Goal: Task Accomplishment & Management: Manage account settings

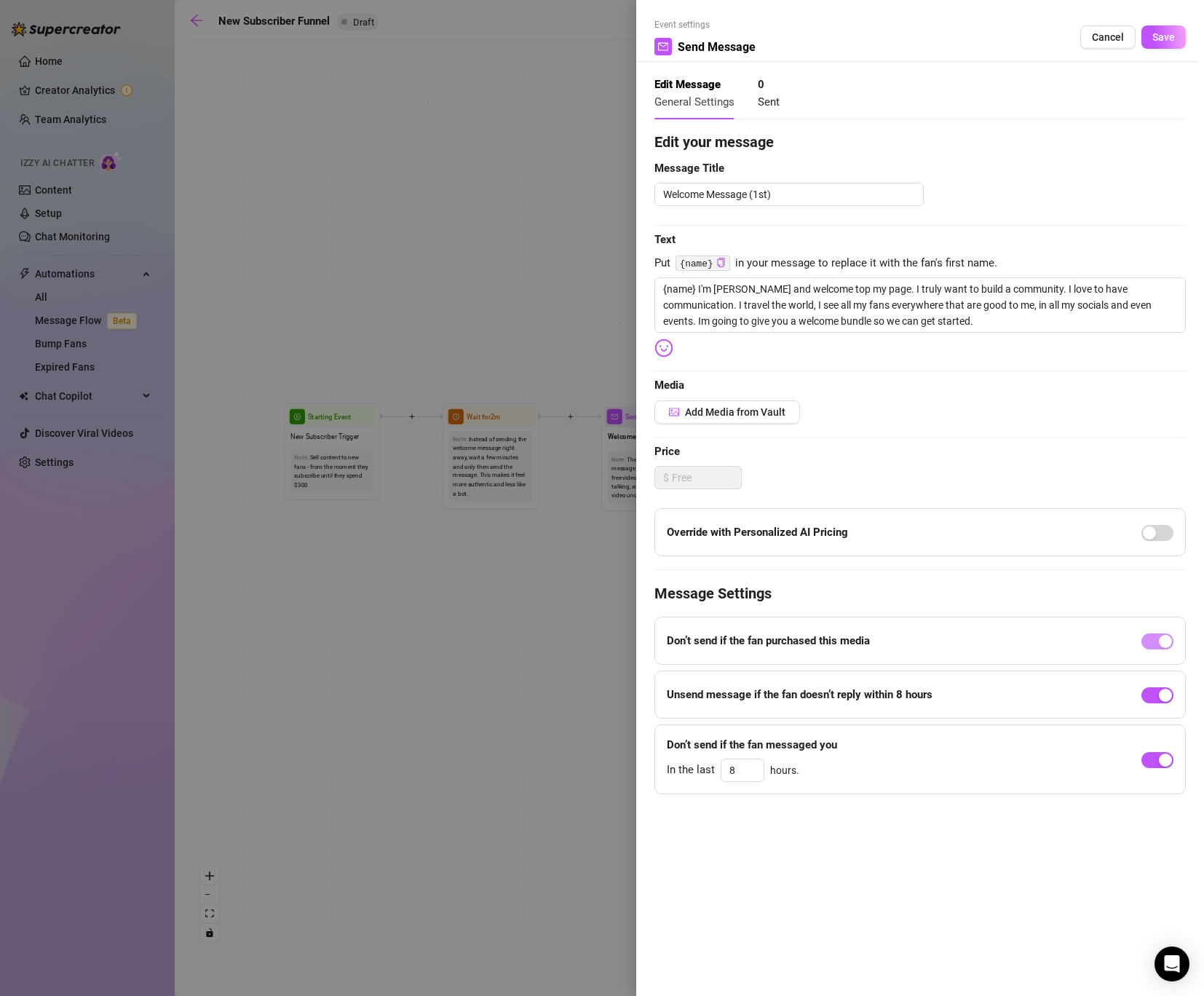
click at [602, 380] on div at bounding box center [602, 498] width 1204 height 996
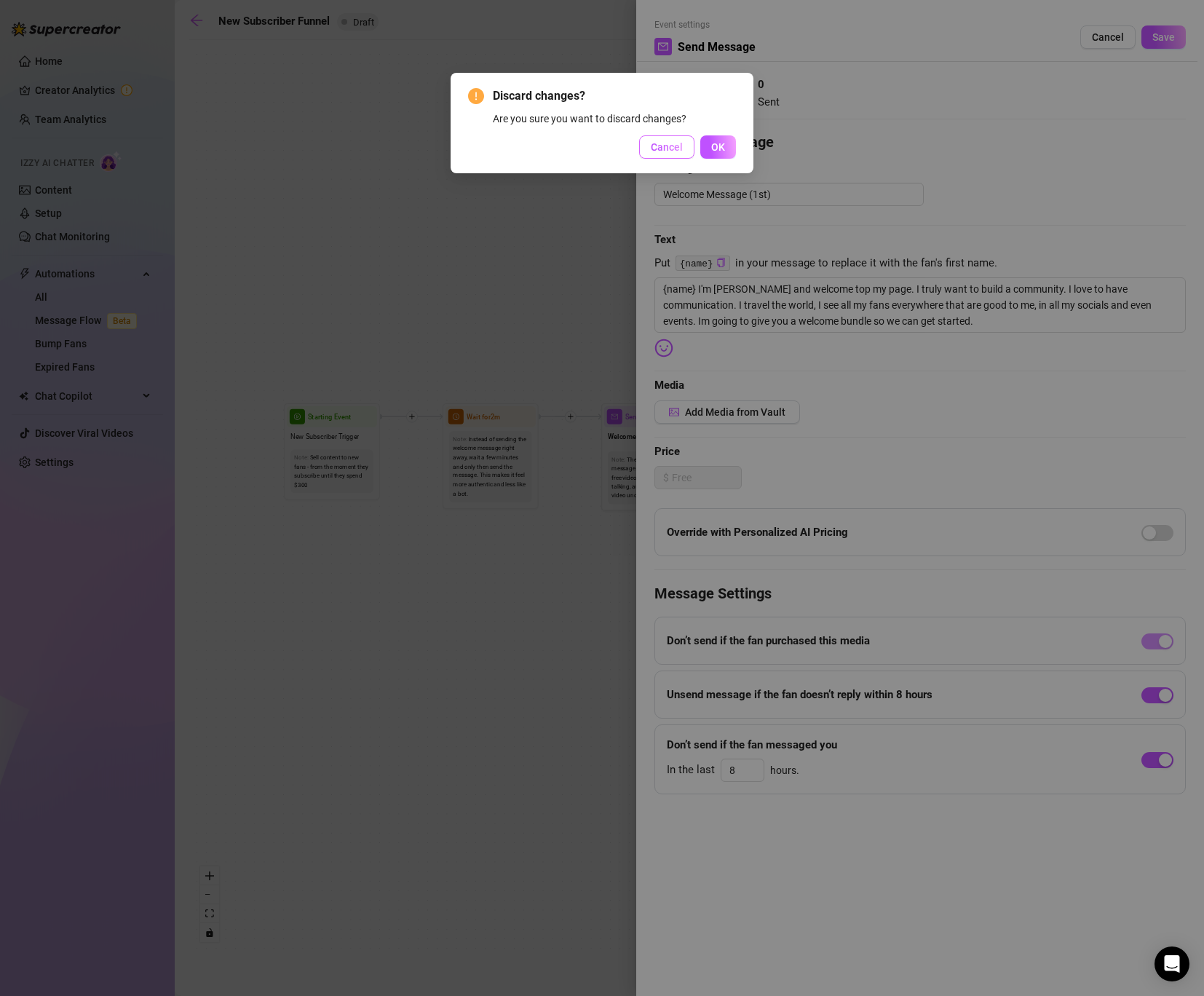
click at [663, 141] on span "Cancel" at bounding box center [667, 147] width 32 height 12
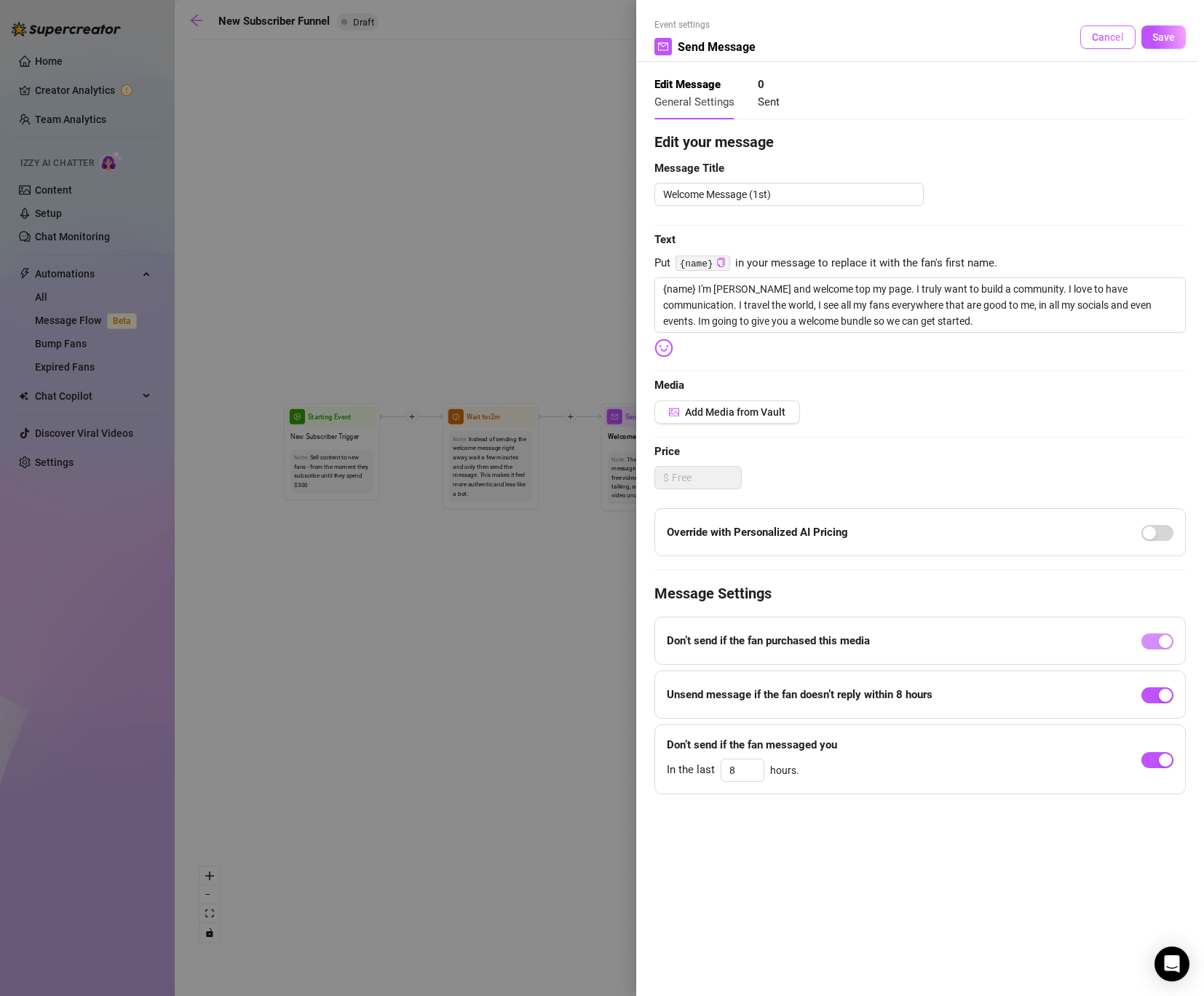
click at [1100, 30] on button "Cancel" at bounding box center [1108, 37] width 55 height 23
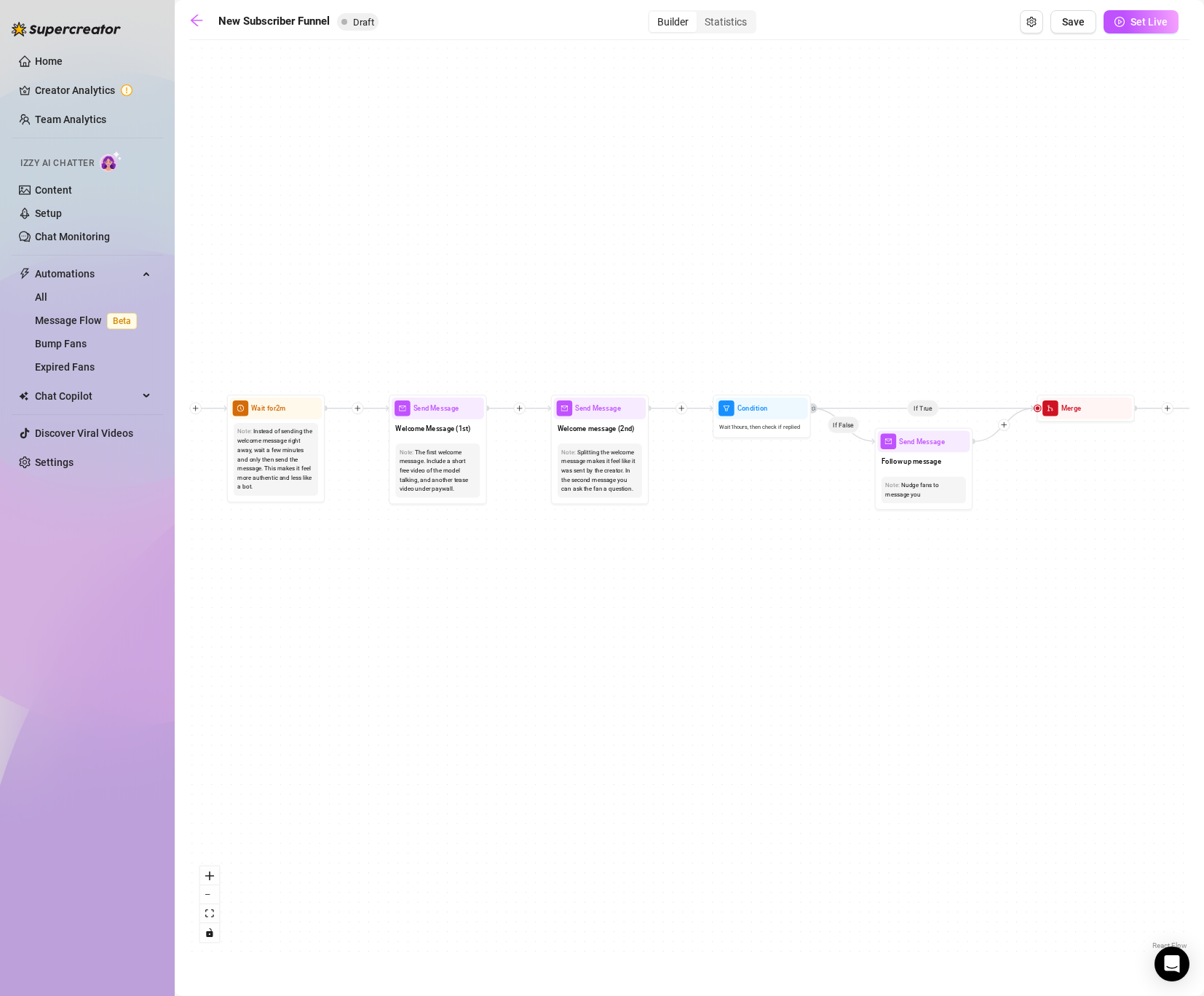
drag, startPoint x: 979, startPoint y: 483, endPoint x: 768, endPoint y: 476, distance: 211.1
click at [768, 476] on div "If True If True If True If False If False If False If True If False Merge Merge…" at bounding box center [689, 500] width 1000 height 906
drag, startPoint x: 770, startPoint y: 499, endPoint x: 760, endPoint y: 499, distance: 10.0
click at [760, 499] on div "If True If True If True If False If False If False If True If False Merge Merge…" at bounding box center [689, 500] width 1000 height 906
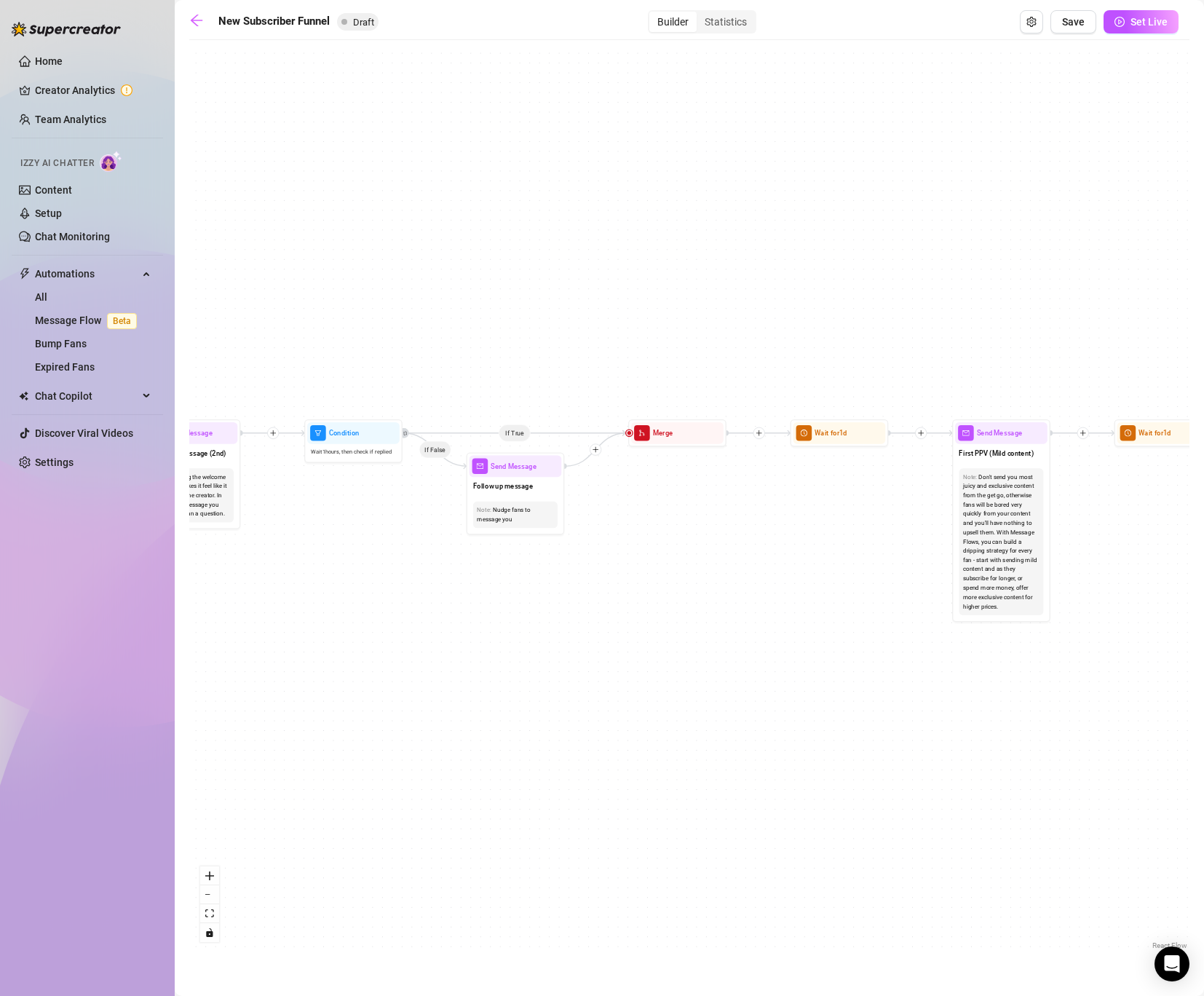
drag, startPoint x: 1023, startPoint y: 479, endPoint x: 625, endPoint y: 503, distance: 398.7
click at [625, 503] on div "If True If True If True If False If False If False If True If False Merge Merge…" at bounding box center [689, 500] width 1000 height 906
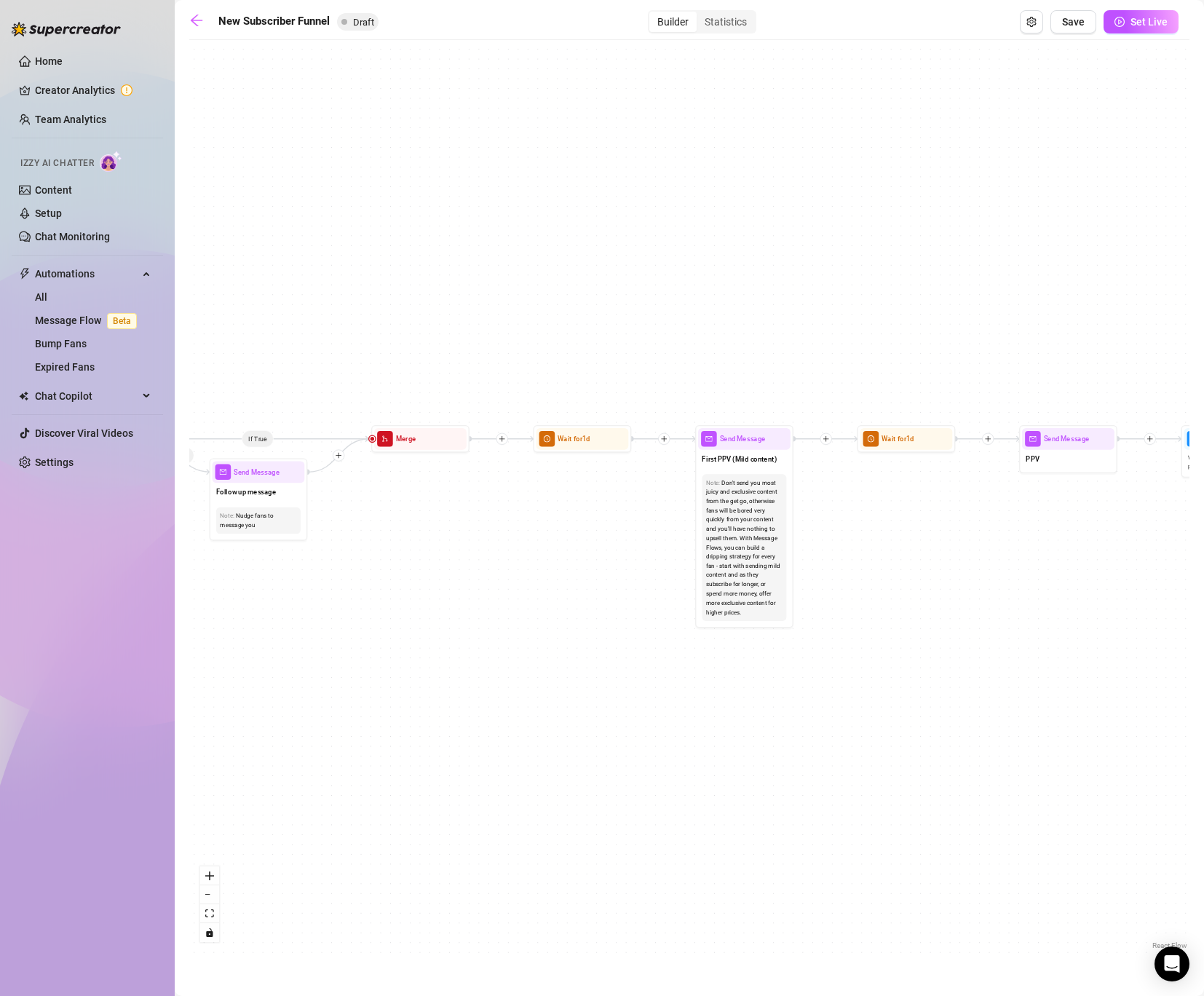
drag, startPoint x: 892, startPoint y: 546, endPoint x: 640, endPoint y: 552, distance: 252.1
click at [640, 552] on div "If True If True If True If False If False If False If True If False Merge Merge…" at bounding box center [689, 500] width 1000 height 906
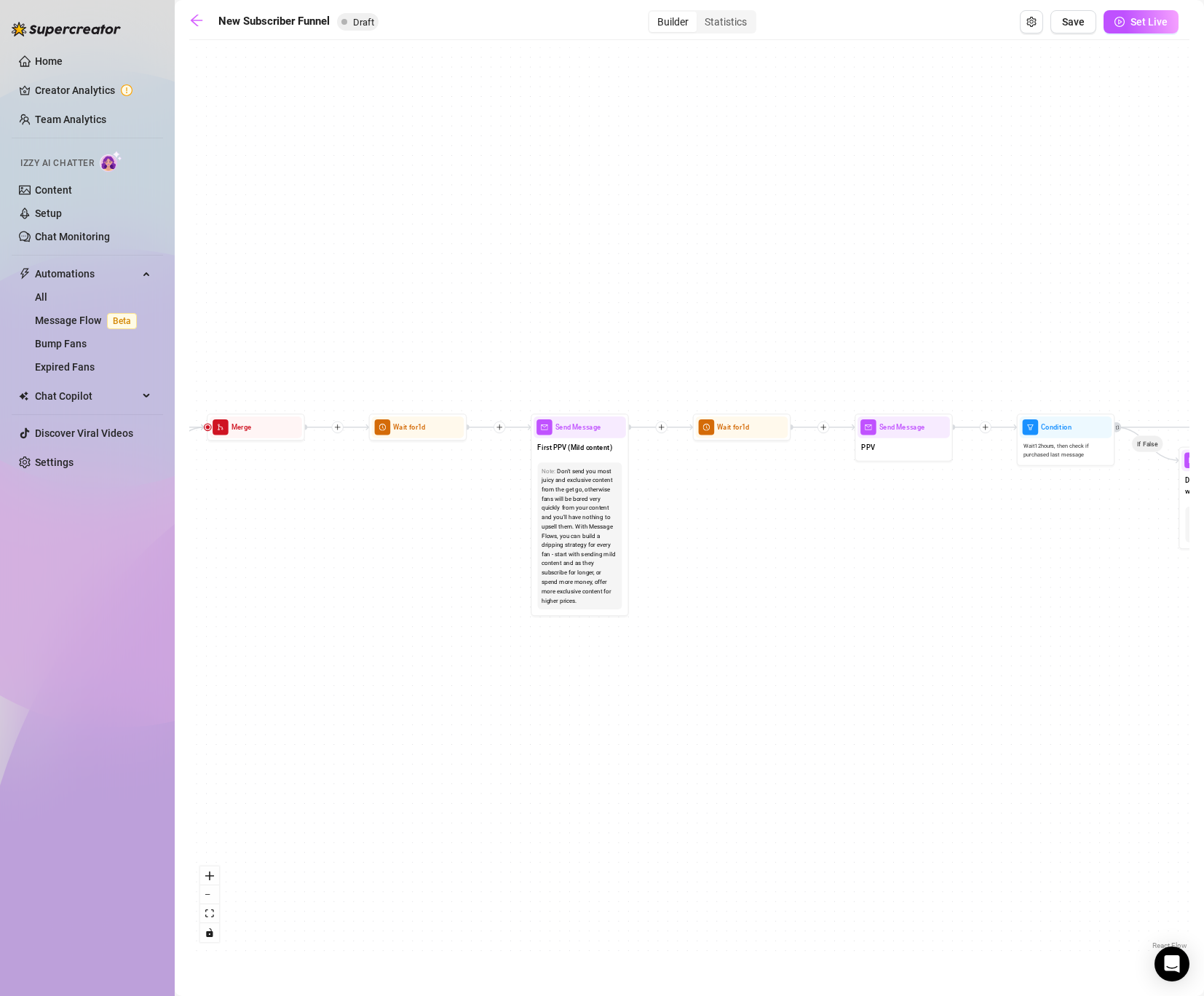
drag, startPoint x: 950, startPoint y: 548, endPoint x: 661, endPoint y: 517, distance: 290.7
click at [661, 523] on div "If True If True If True If False If False If False If True If False Merge Merge…" at bounding box center [689, 500] width 1000 height 906
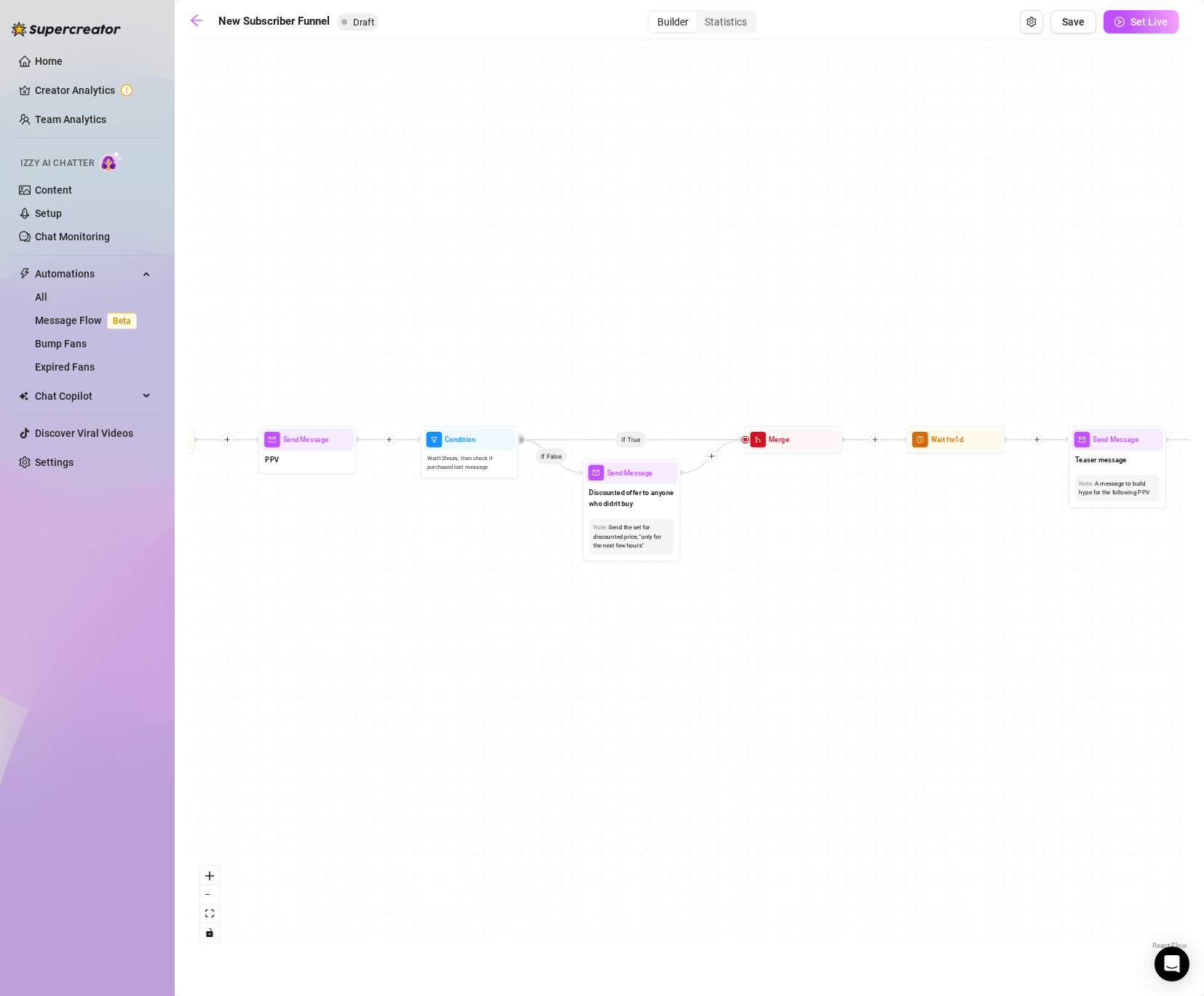
drag, startPoint x: 873, startPoint y: 524, endPoint x: 367, endPoint y: 548, distance: 506.6
click at [367, 548] on div "If True If True If True If False If False If False If True If False Merge Merge…" at bounding box center [689, 500] width 1000 height 906
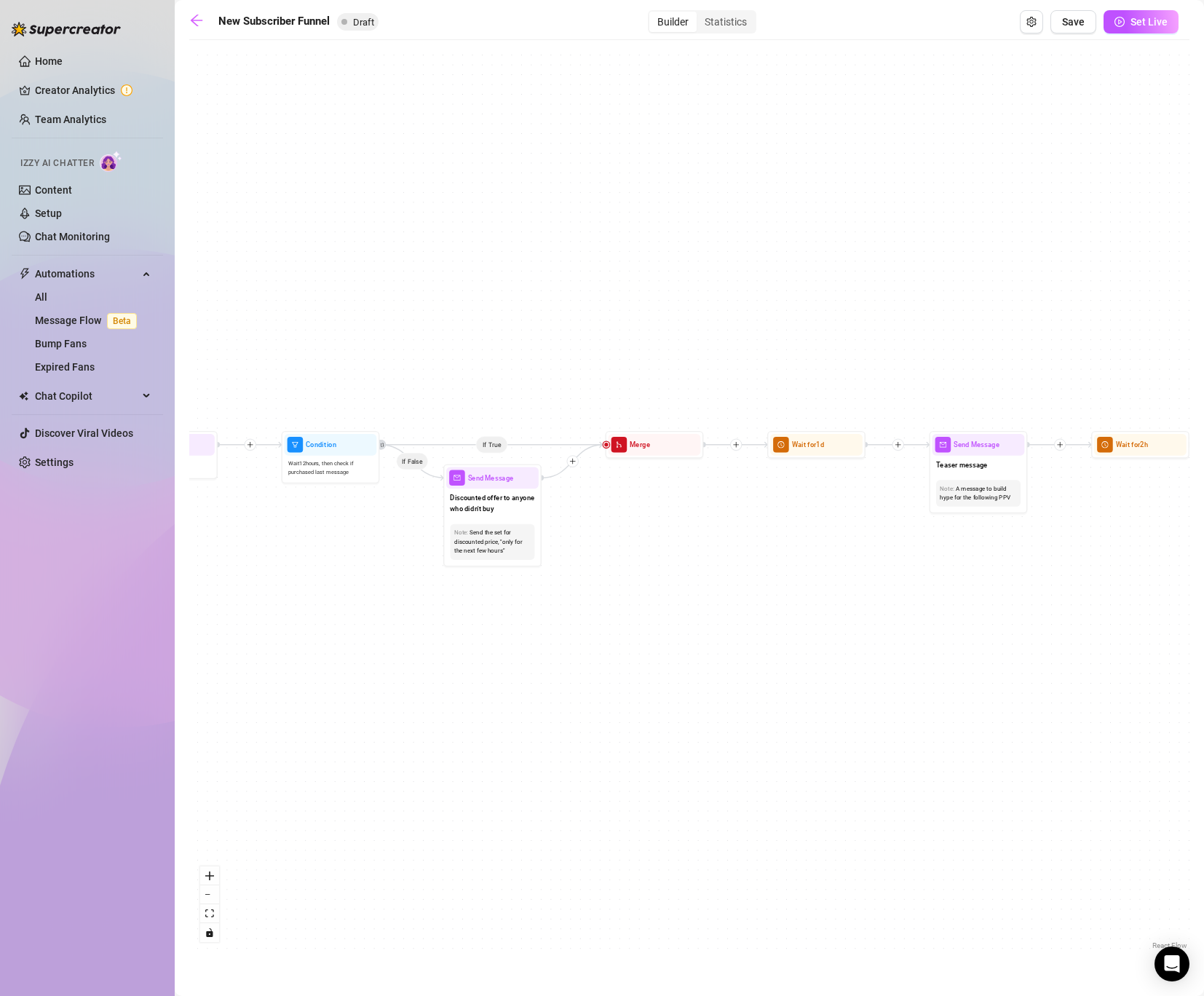
drag, startPoint x: 793, startPoint y: 529, endPoint x: 351, endPoint y: 552, distance: 442.6
click at [351, 552] on div "If True If True If True If False If False If False If True If False Merge Merge…" at bounding box center [689, 500] width 1000 height 906
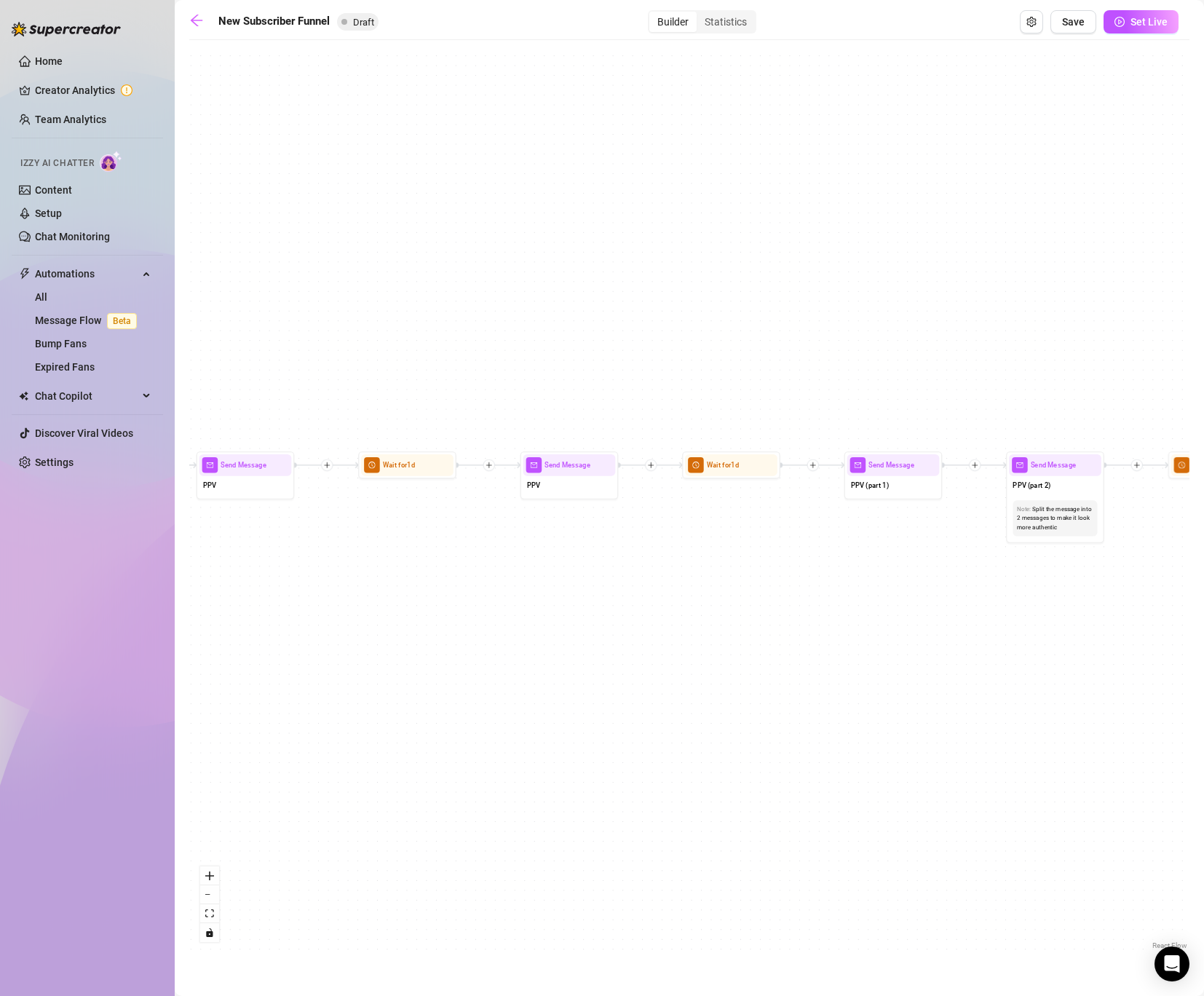
drag, startPoint x: 917, startPoint y: 592, endPoint x: 172, endPoint y: 587, distance: 745.0
click at [172, 592] on div "Home Creator Analytics Team Analytics Izzy AI Chatter Content Setup Chat Monito…" at bounding box center [602, 498] width 1204 height 996
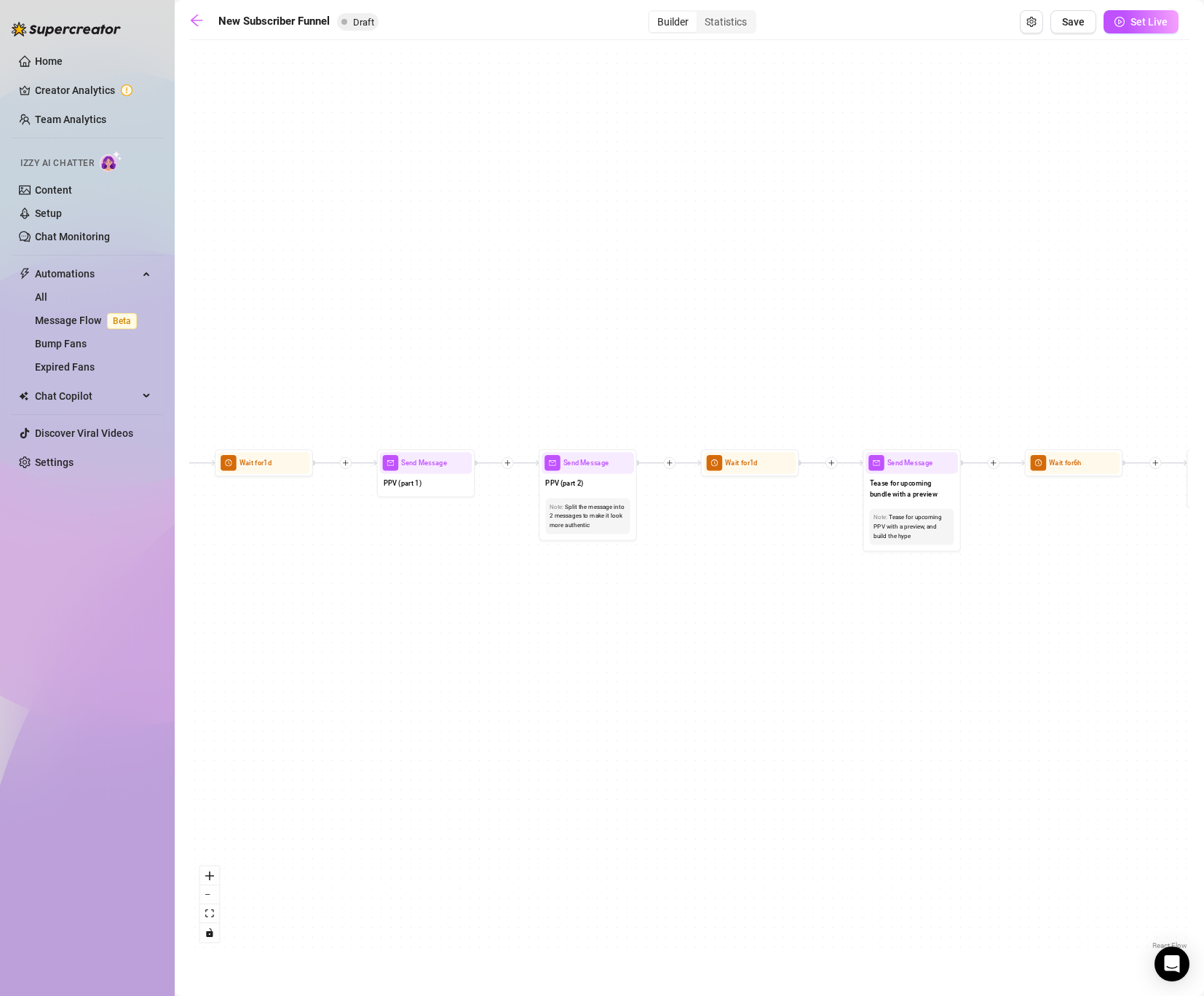
drag, startPoint x: 748, startPoint y: 553, endPoint x: 306, endPoint y: 544, distance: 442.1
click at [306, 544] on div "If True If True If True If False If False If False If True If False Merge Merge…" at bounding box center [689, 500] width 1000 height 906
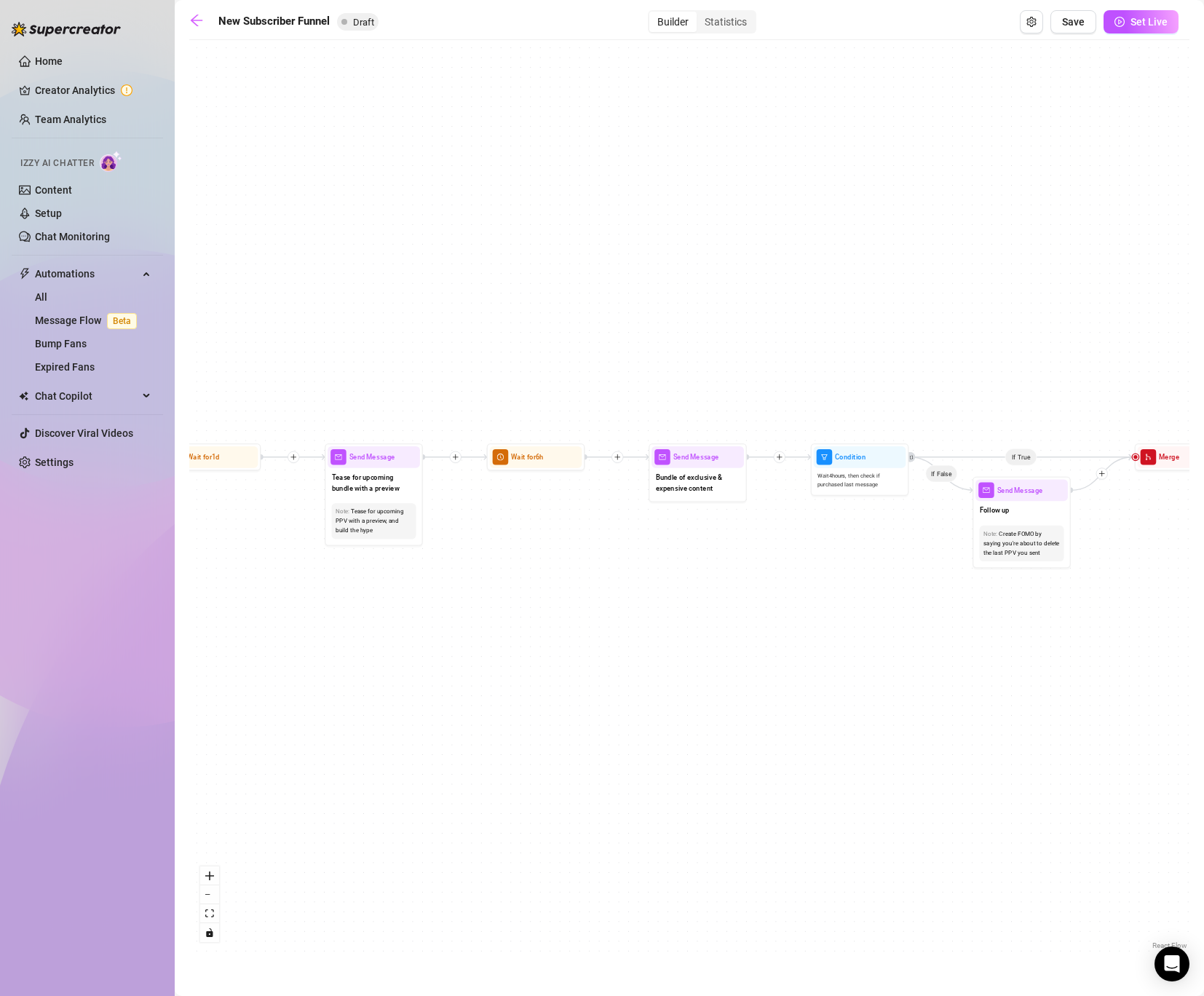
drag, startPoint x: 820, startPoint y: 590, endPoint x: 286, endPoint y: 588, distance: 534.0
click at [286, 589] on div "If True If True If True If False If False If False If True If False Merge Merge…" at bounding box center [689, 500] width 1000 height 906
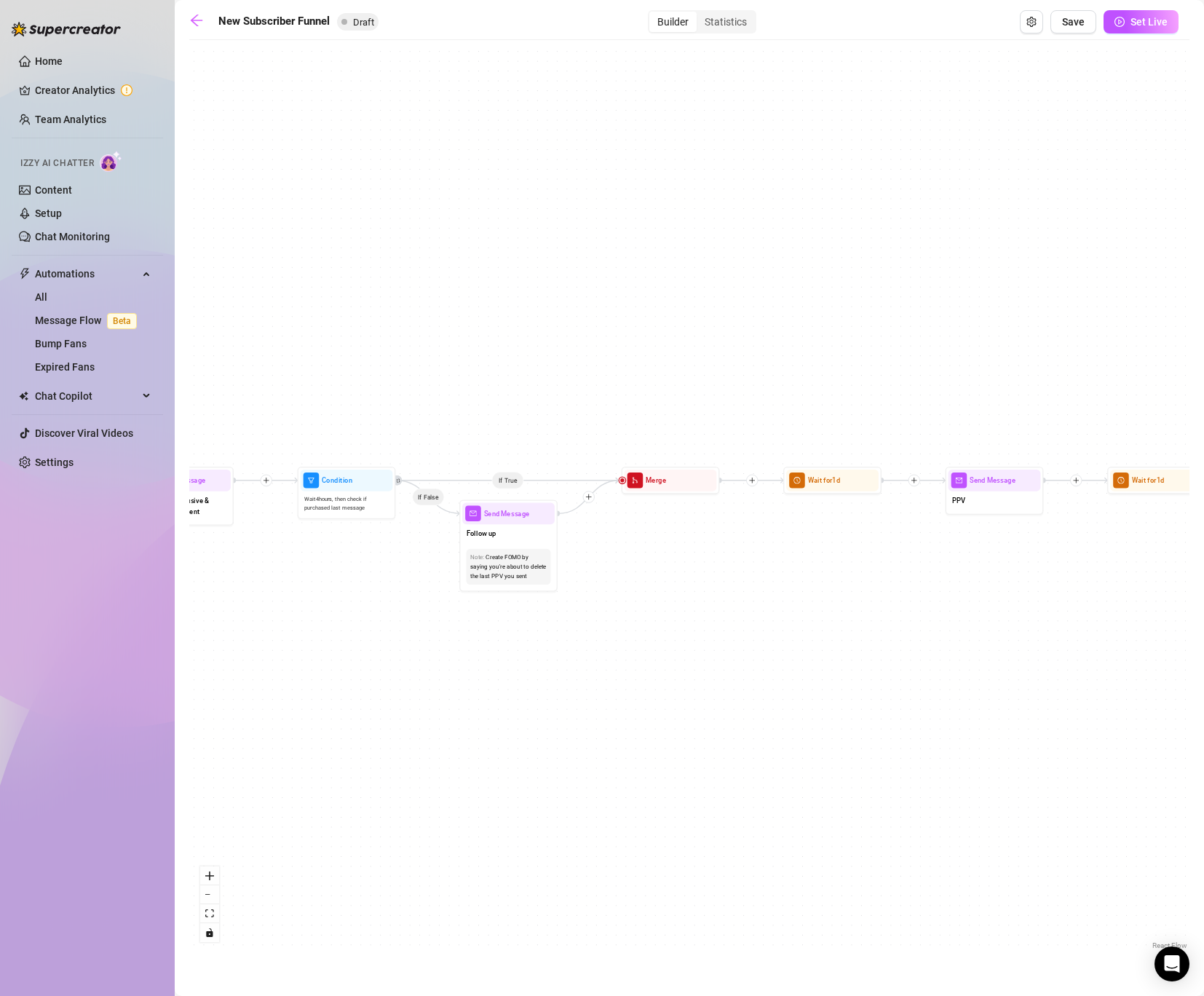
drag, startPoint x: 811, startPoint y: 573, endPoint x: 299, endPoint y: 588, distance: 512.2
click at [299, 595] on div "If True If True If True If False If False If False If True If False Merge Merge…" at bounding box center [689, 500] width 1000 height 906
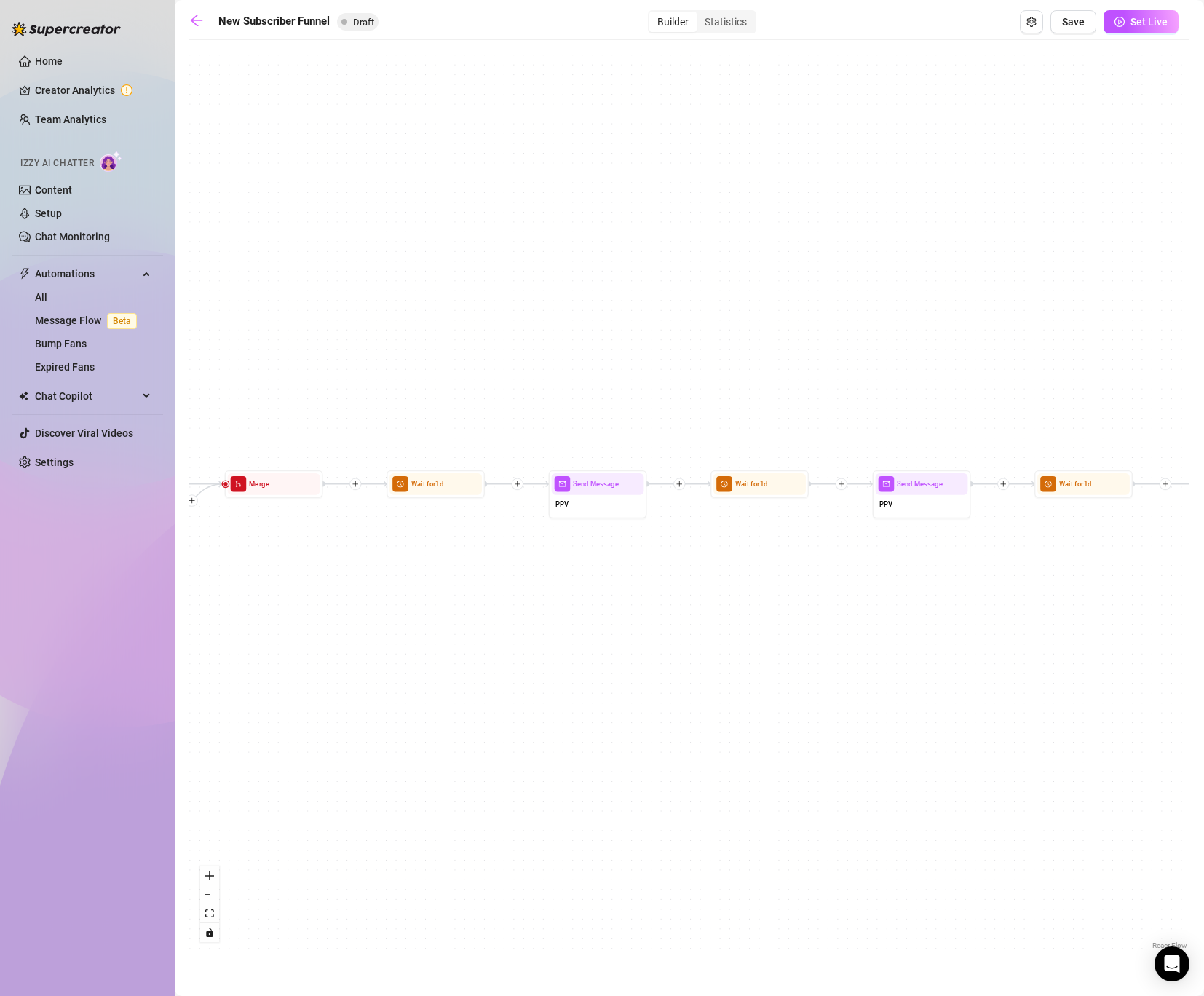
drag, startPoint x: 827, startPoint y: 590, endPoint x: 403, endPoint y: 600, distance: 424.1
click at [403, 600] on div "If True If True If True If False If False If False If True If False Merge Merge…" at bounding box center [689, 500] width 1000 height 906
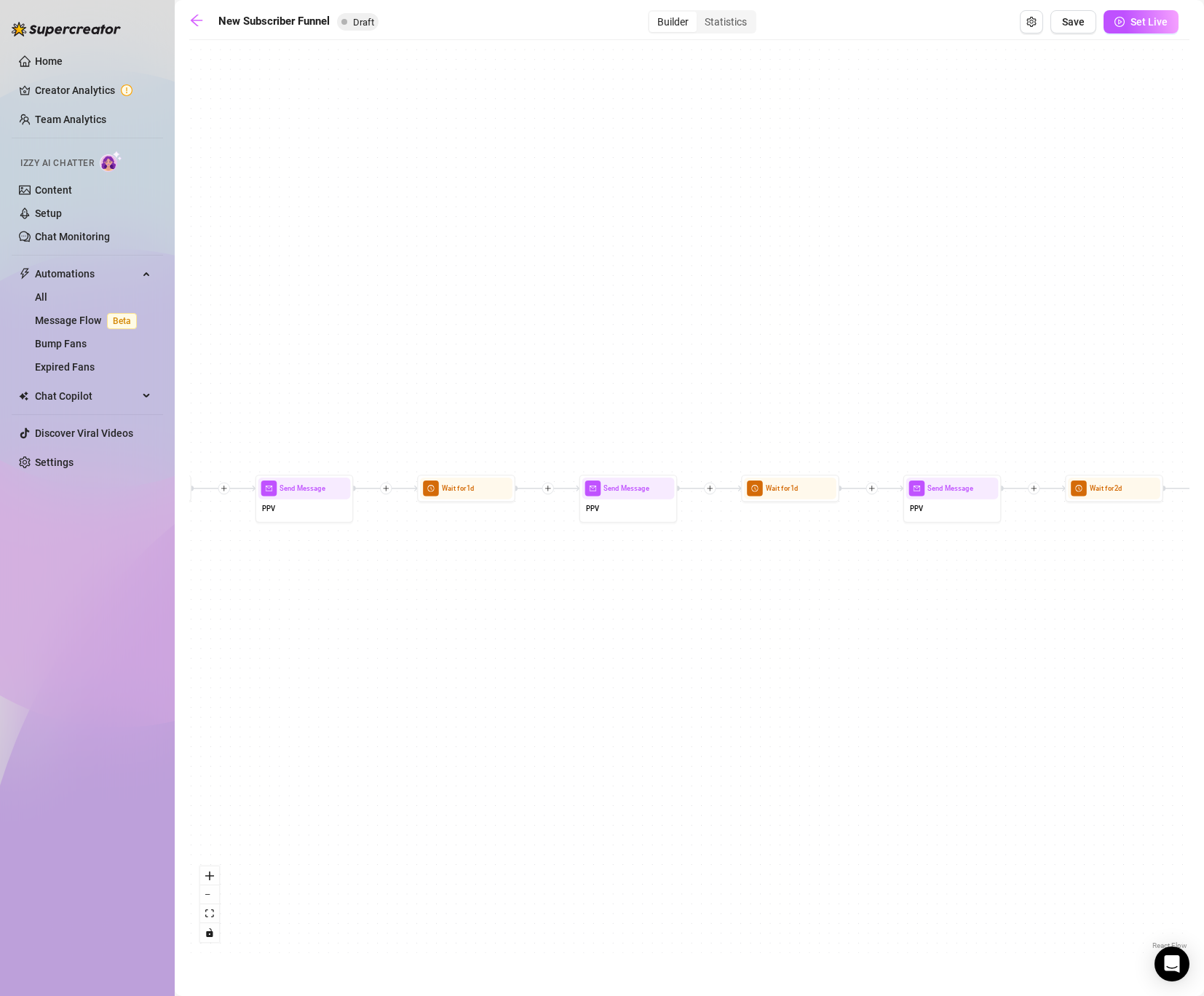
drag, startPoint x: 920, startPoint y: 583, endPoint x: 332, endPoint y: 584, distance: 588.0
click at [332, 584] on div "If True If True If True If False If False If False If True If False Merge Merge…" at bounding box center [689, 500] width 1000 height 906
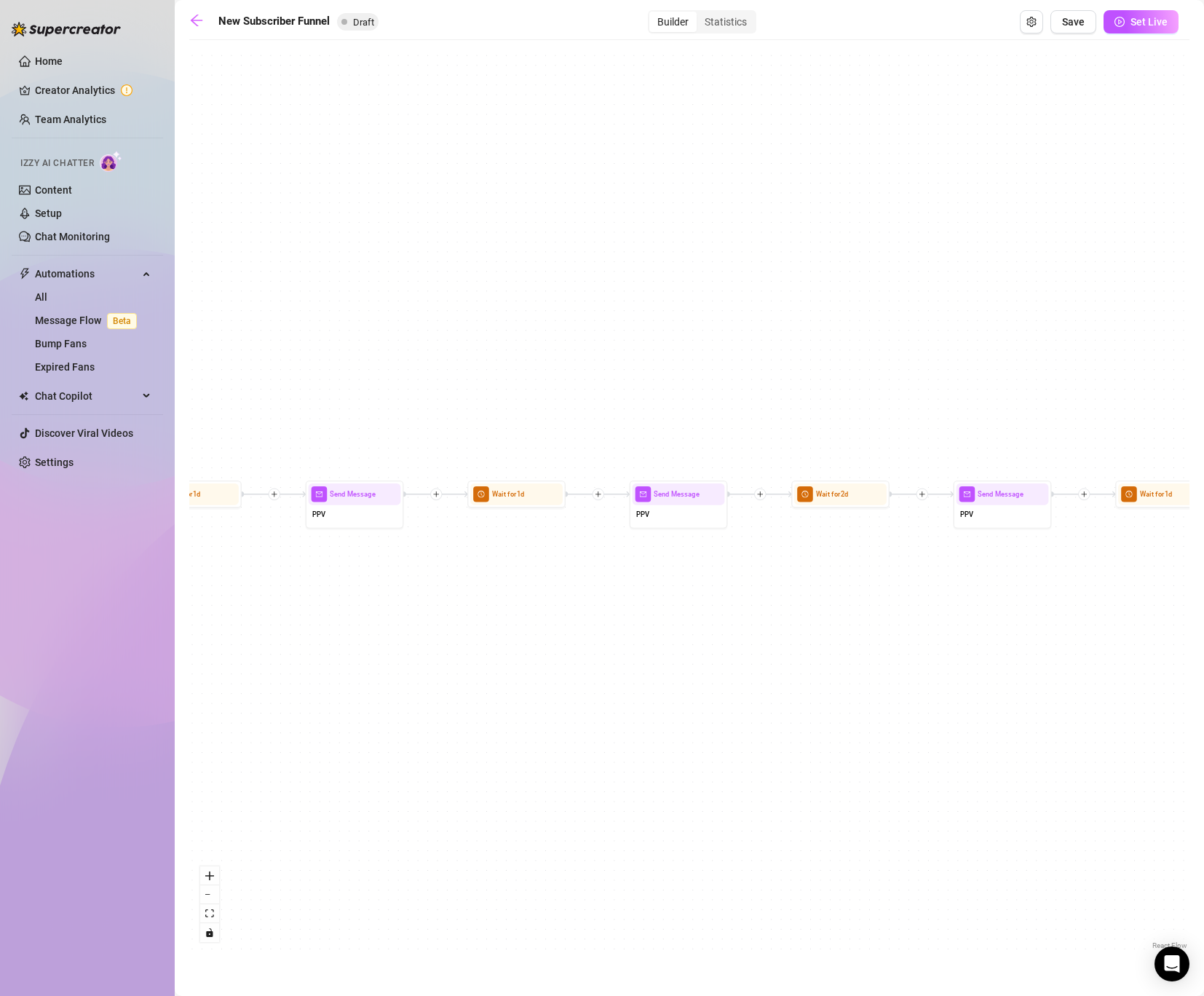
drag, startPoint x: 905, startPoint y: 566, endPoint x: 345, endPoint y: 573, distance: 560.0
click at [345, 573] on div "If True If True If True If False If False If False If True If False Merge Merge…" at bounding box center [689, 500] width 1000 height 906
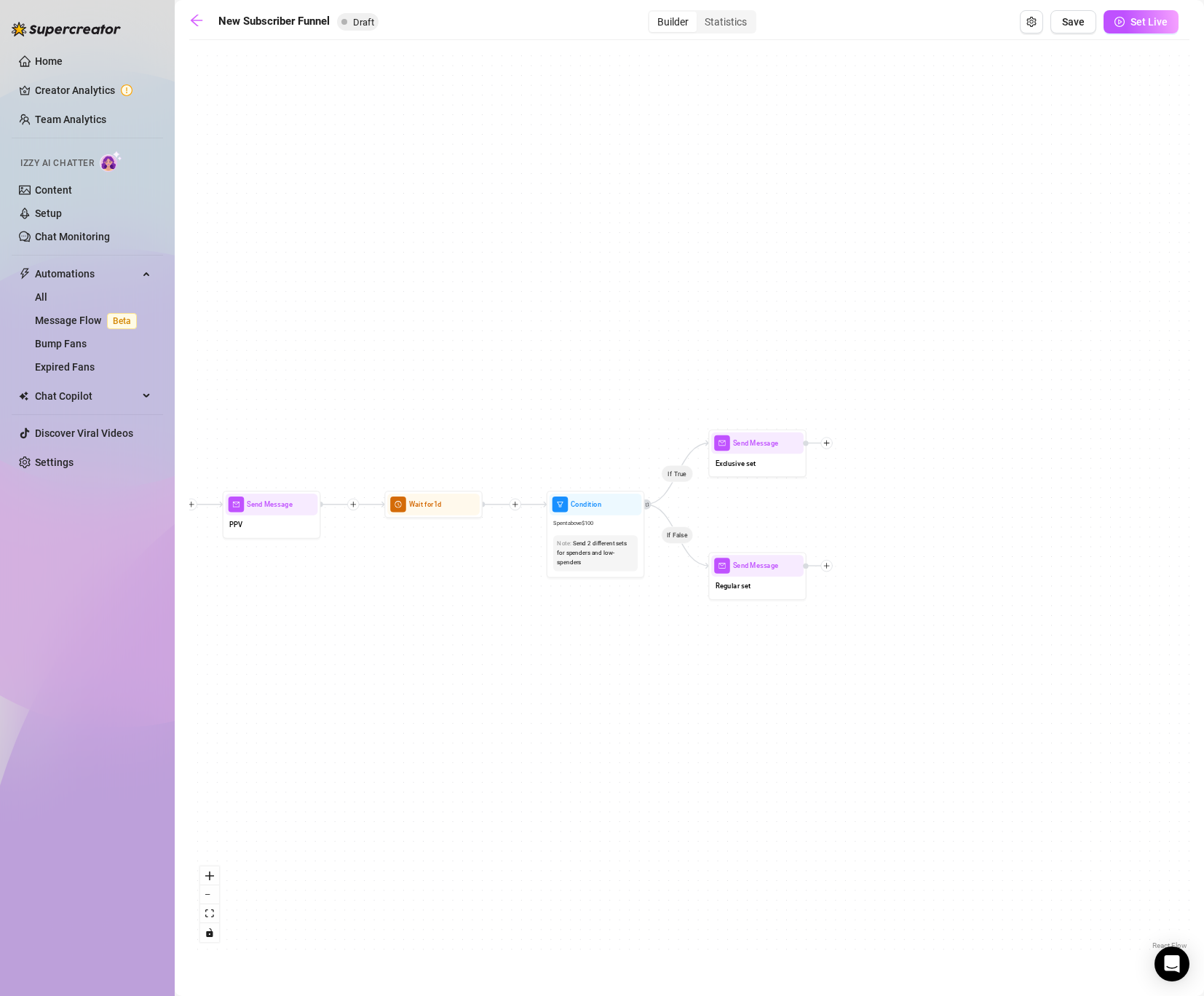
drag, startPoint x: 851, startPoint y: 575, endPoint x: 407, endPoint y: 584, distance: 444.1
click at [407, 584] on div "If True If True If True If False If False If False If True If False Merge Merge…" at bounding box center [689, 500] width 1000 height 906
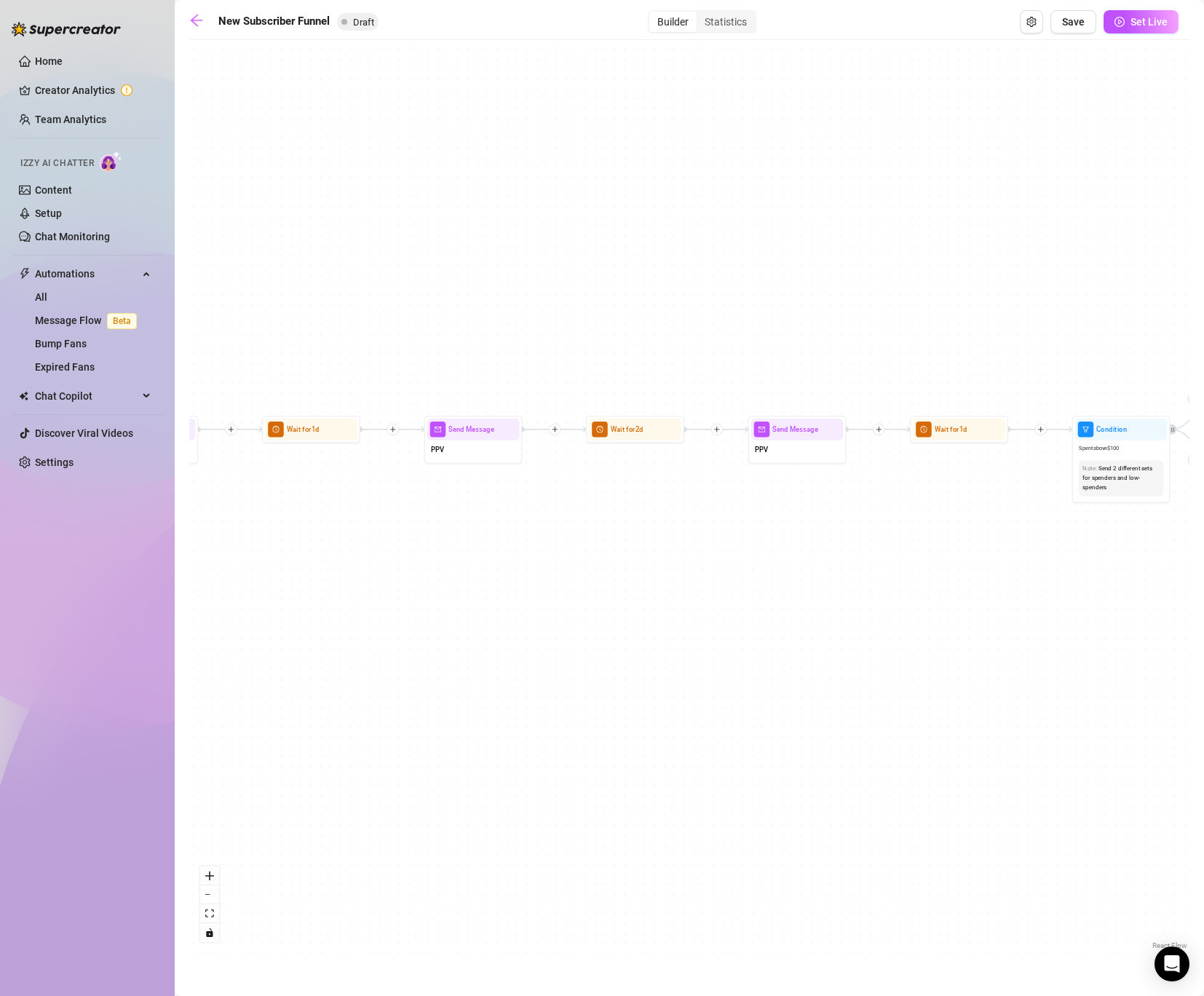
drag, startPoint x: 567, startPoint y: 635, endPoint x: 1251, endPoint y: 572, distance: 686.9
click at [1203, 572] on html "Home Creator Analytics Team Analytics Izzy AI Chatter Content Setup Chat Monito…" at bounding box center [602, 498] width 1204 height 996
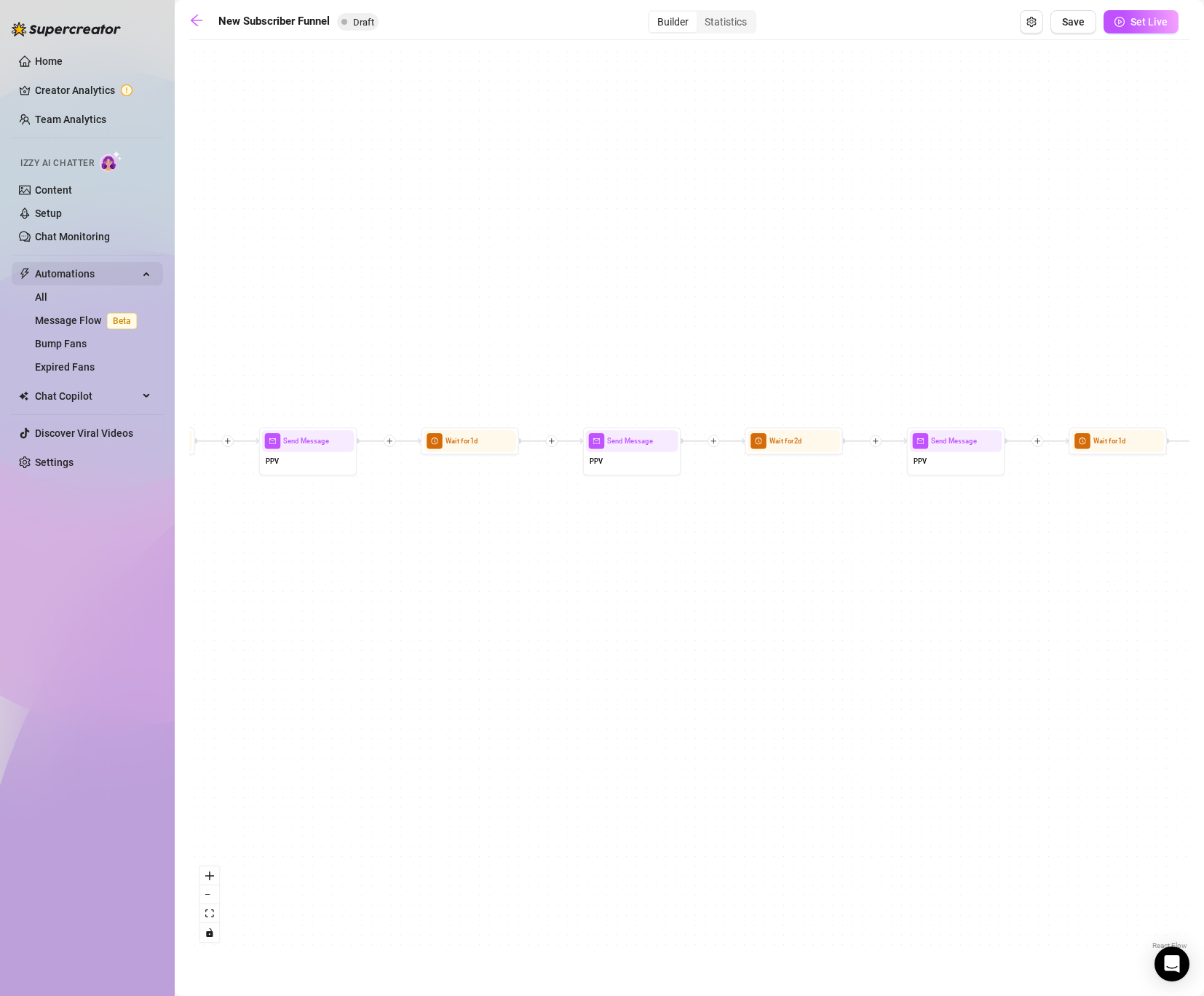
click at [98, 283] on span "Automations" at bounding box center [87, 274] width 103 height 23
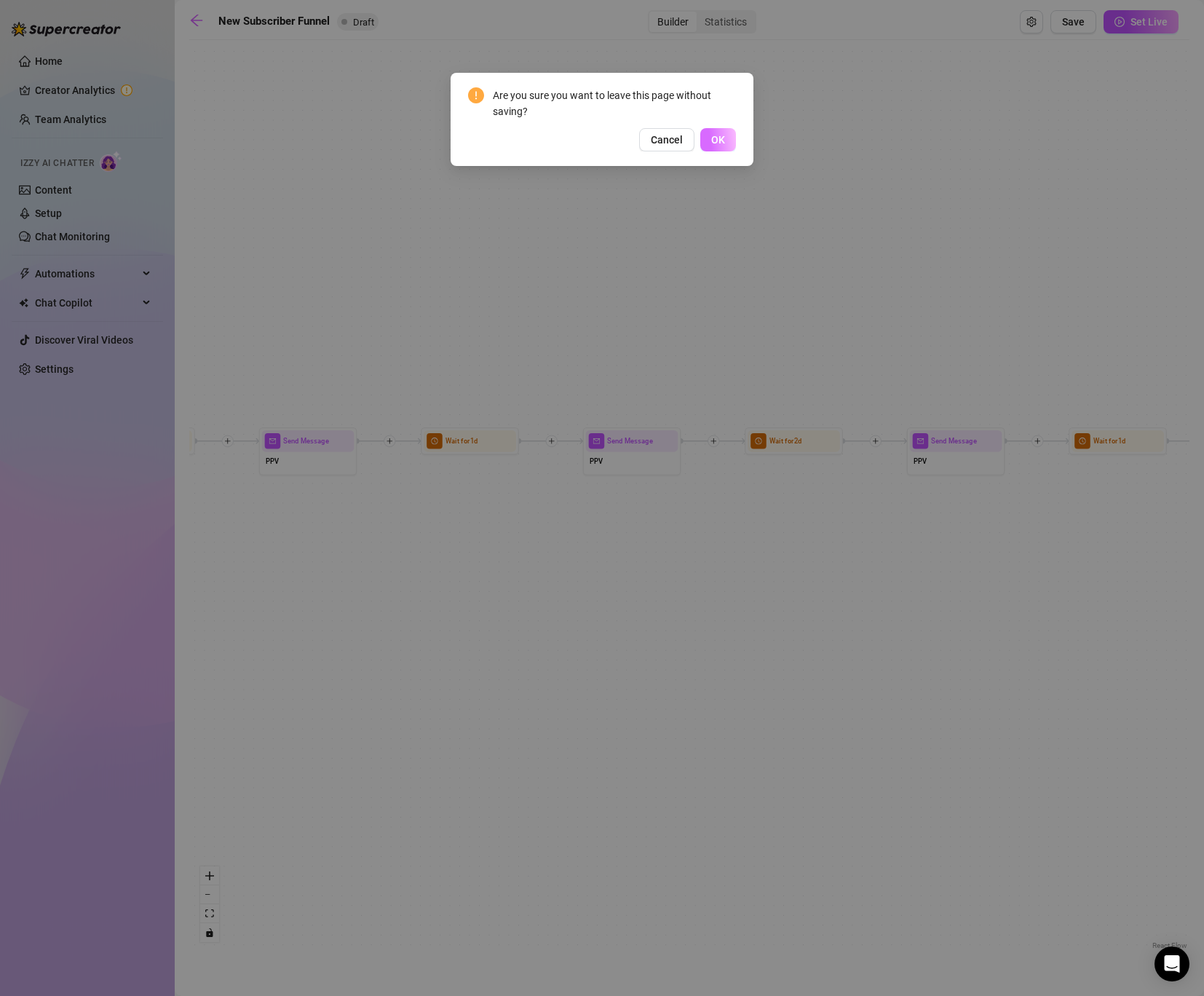
click at [732, 143] on button "OK" at bounding box center [718, 140] width 36 height 23
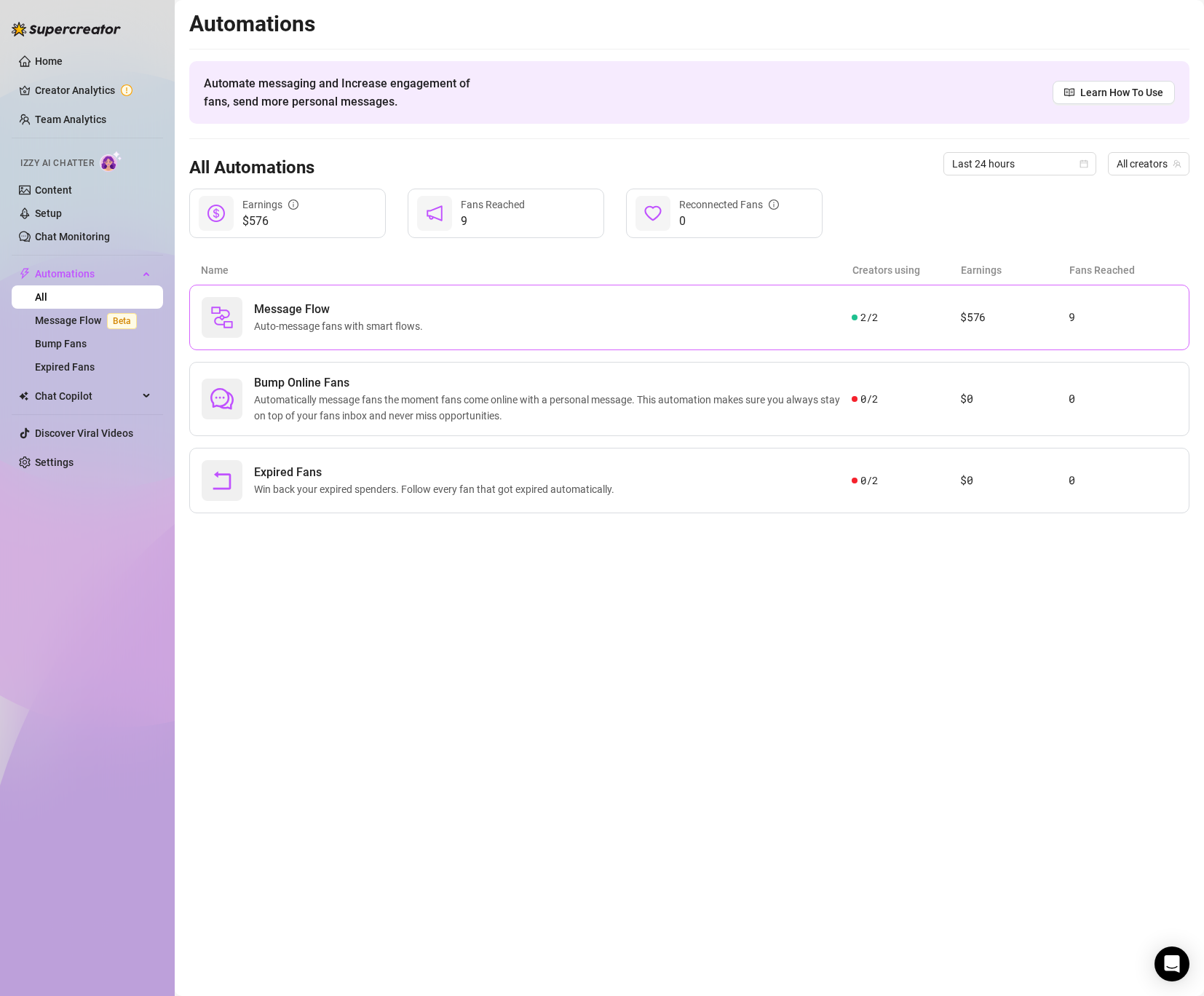
click at [386, 323] on span "Auto-message fans with smart flows." at bounding box center [342, 326] width 175 height 16
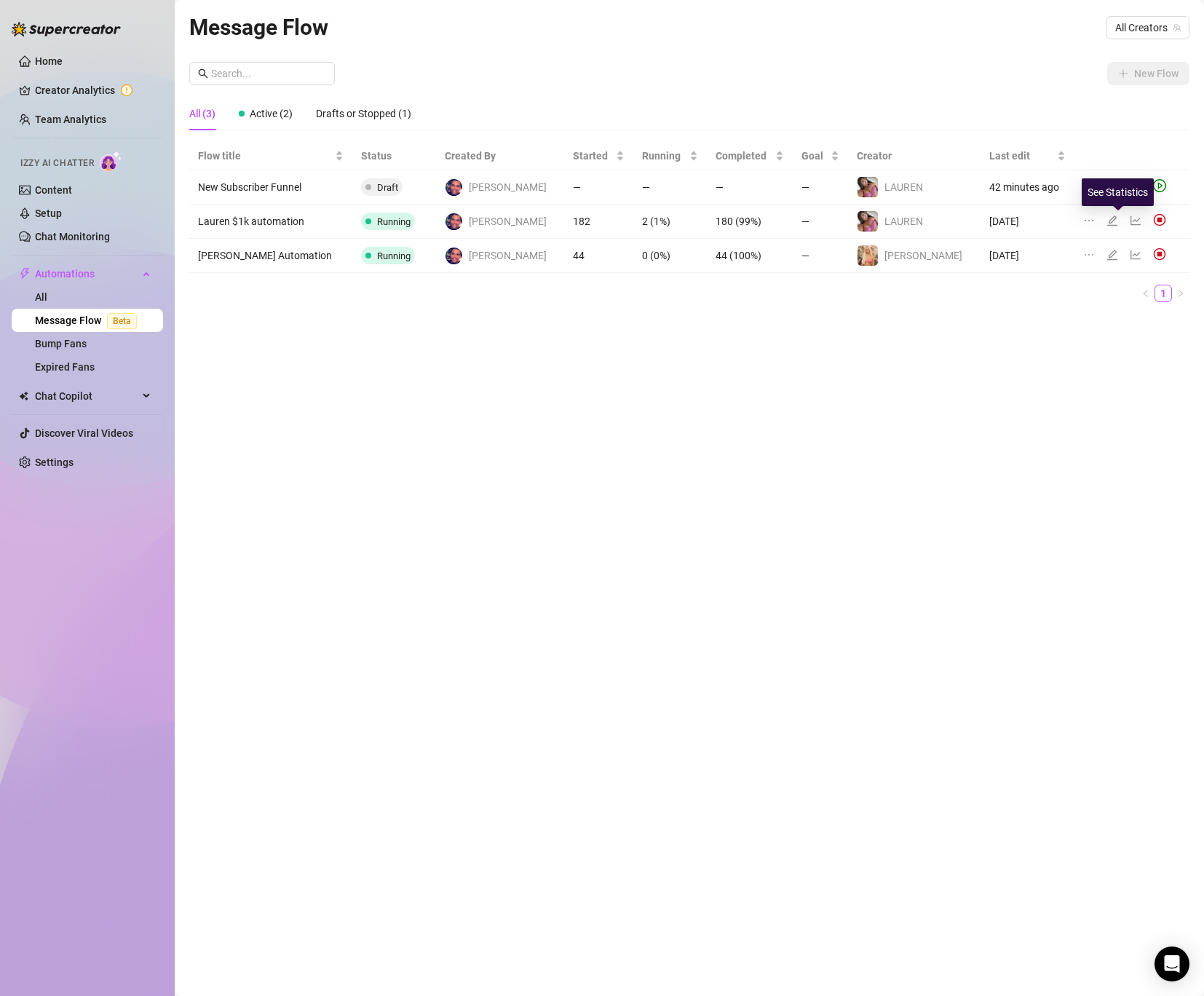
click at [1130, 216] on icon "line-chart" at bounding box center [1136, 221] width 12 height 12
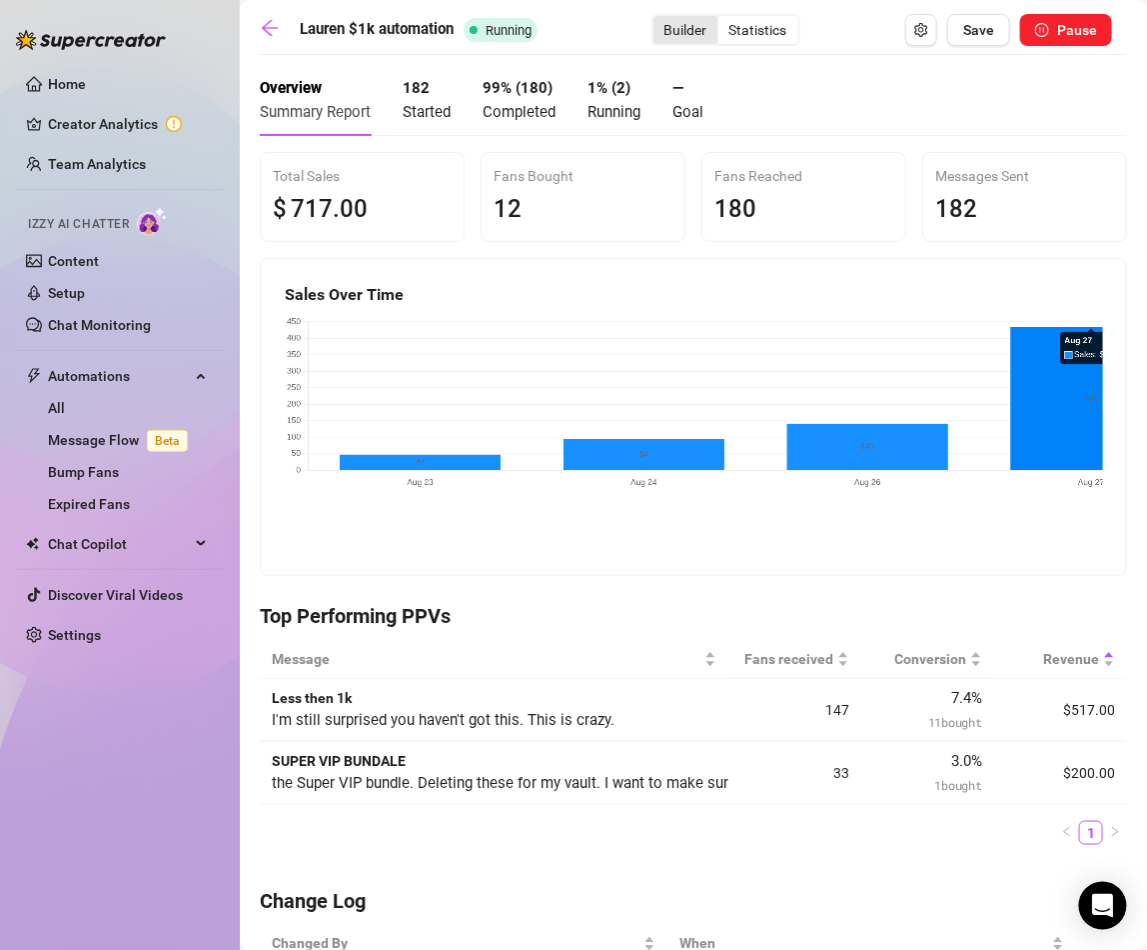
click at [669, 28] on div "Builder" at bounding box center [686, 30] width 65 height 28
click at [659, 19] on input "Builder" at bounding box center [659, 19] width 0 height 0
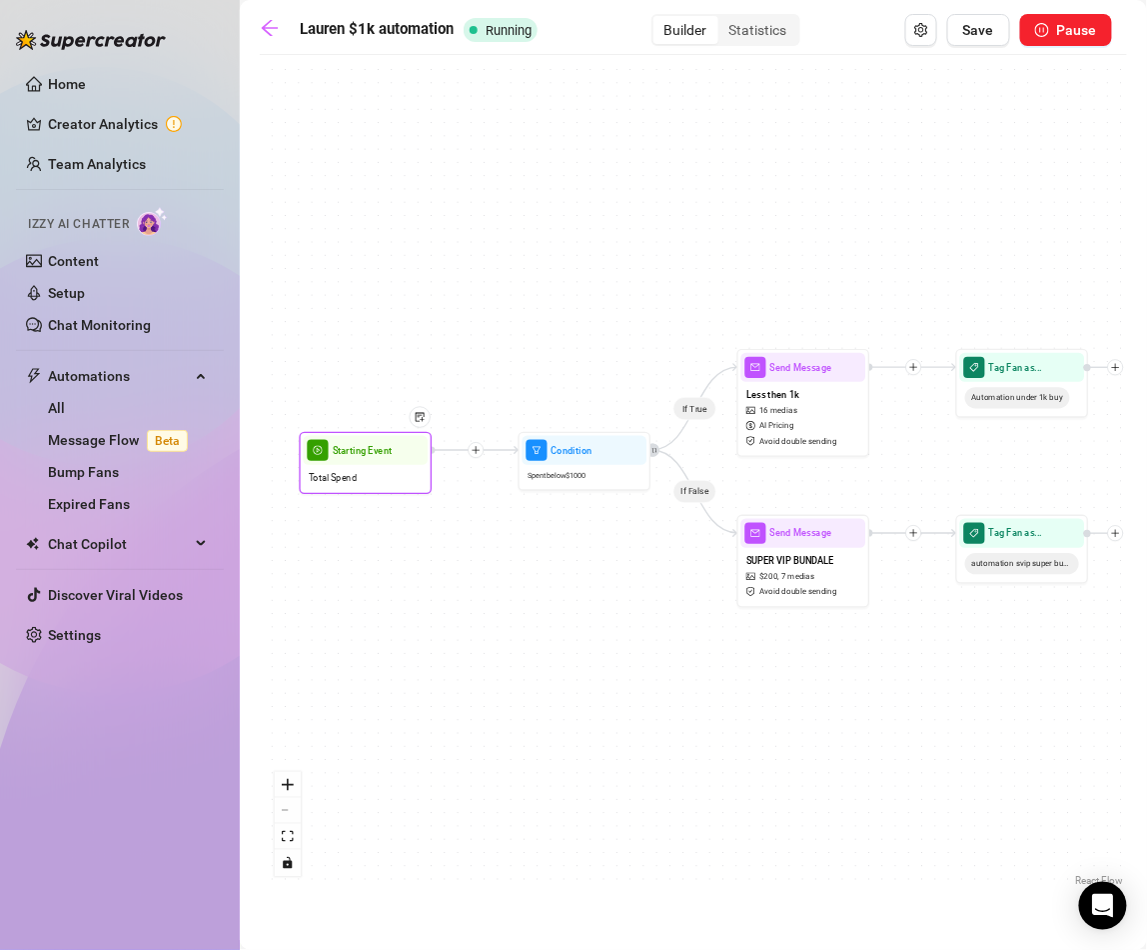
click at [337, 473] on span "Total Spend" at bounding box center [333, 477] width 48 height 15
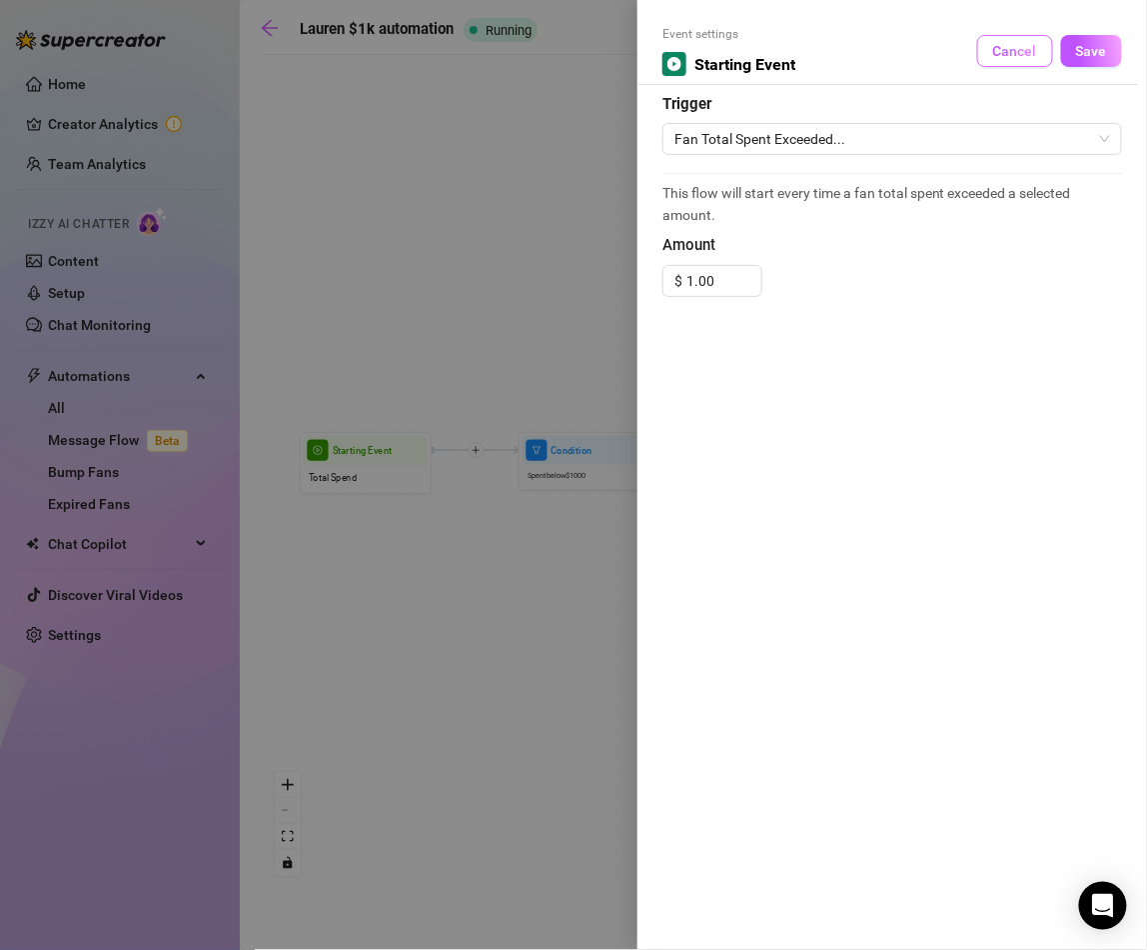
click at [987, 52] on button "Cancel" at bounding box center [1016, 51] width 76 height 32
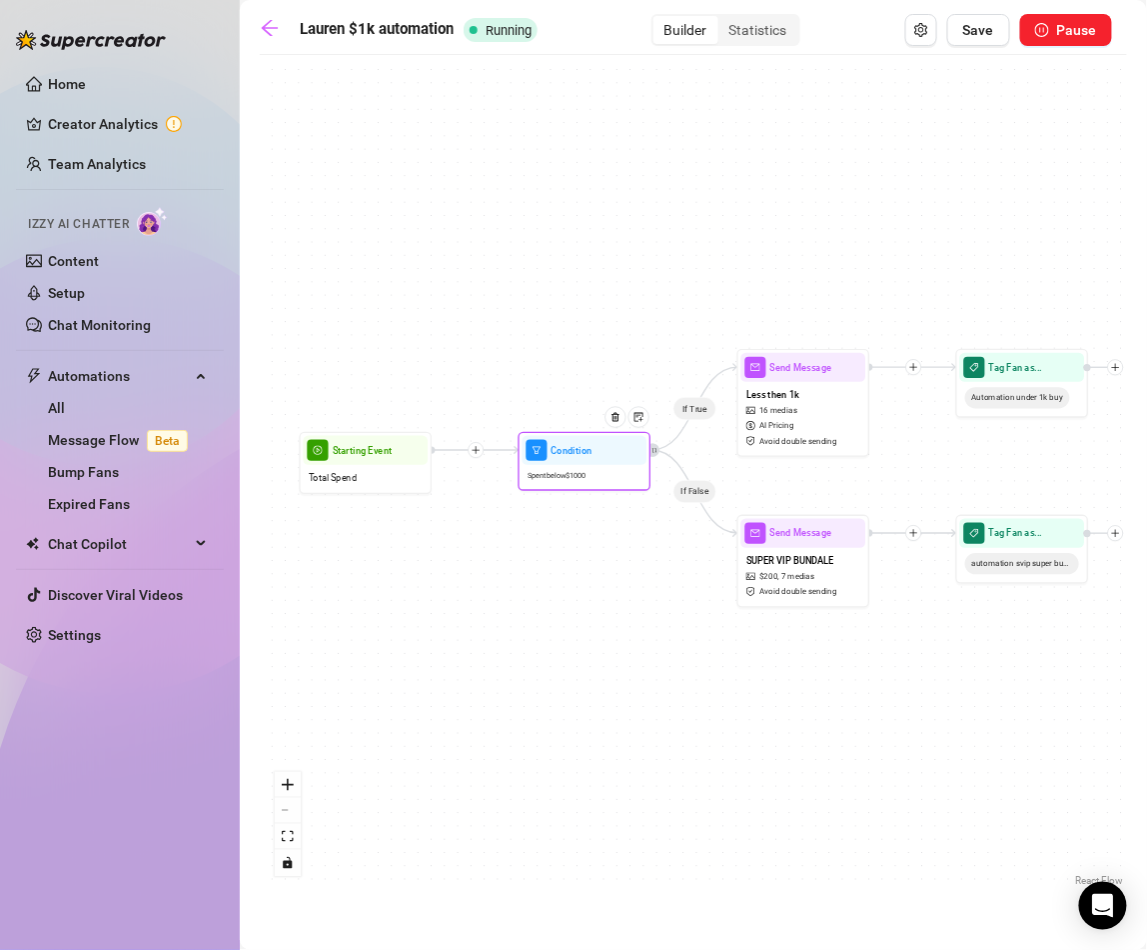
click at [607, 478] on div "Spent below $ 1000" at bounding box center [585, 476] width 125 height 22
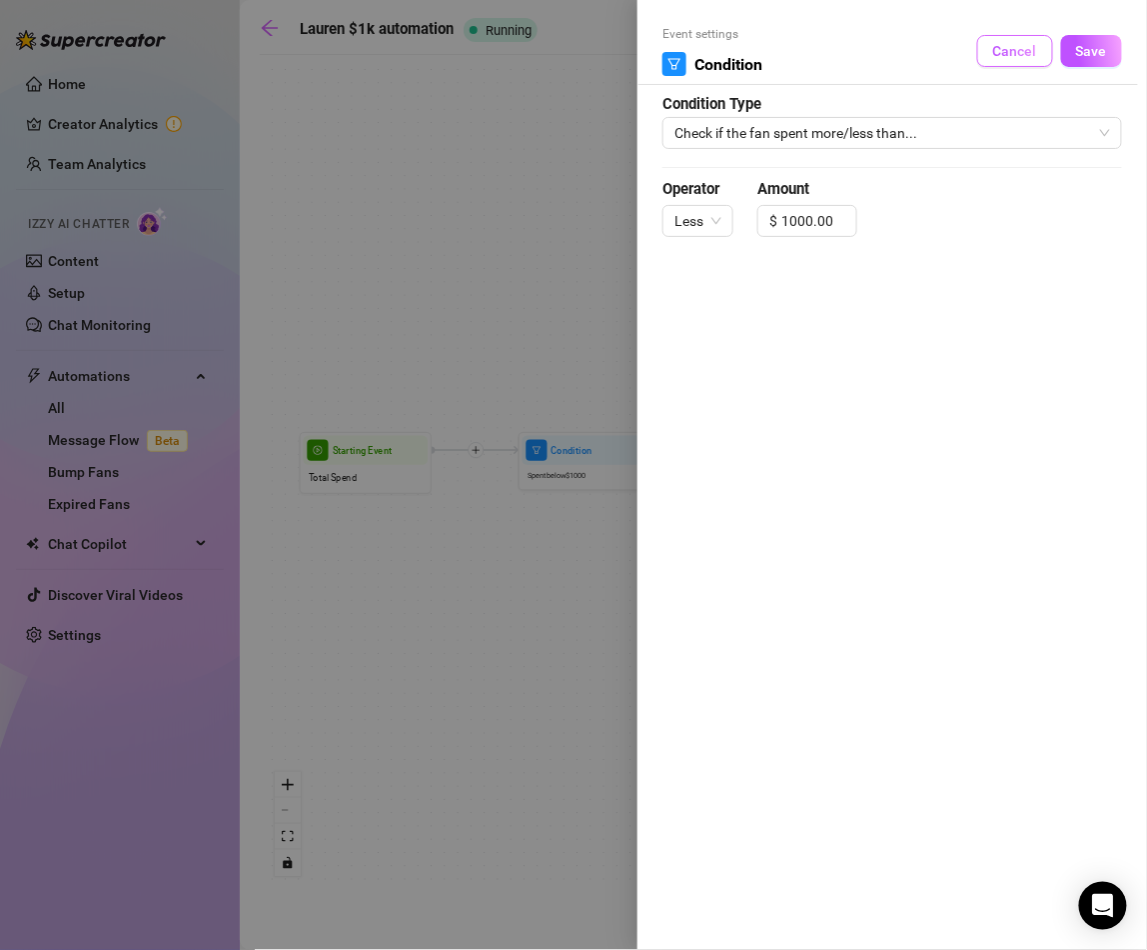
click at [998, 57] on span "Cancel" at bounding box center [1015, 51] width 44 height 16
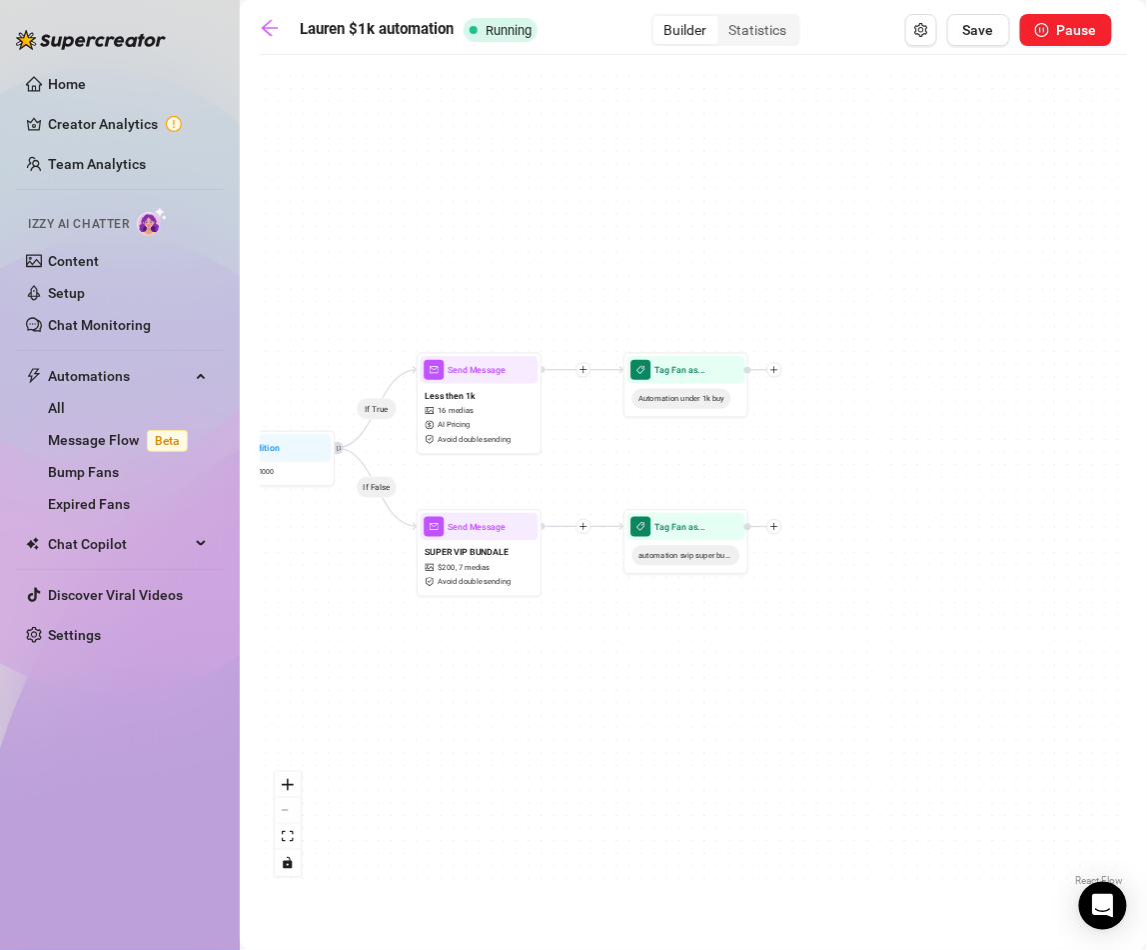
drag, startPoint x: 888, startPoint y: 217, endPoint x: 562, endPoint y: 225, distance: 325.9
click at [562, 225] on div "If True If False Tag Fan as... Automation under 1k buy Tag Fan as... automation…" at bounding box center [694, 478] width 868 height 826
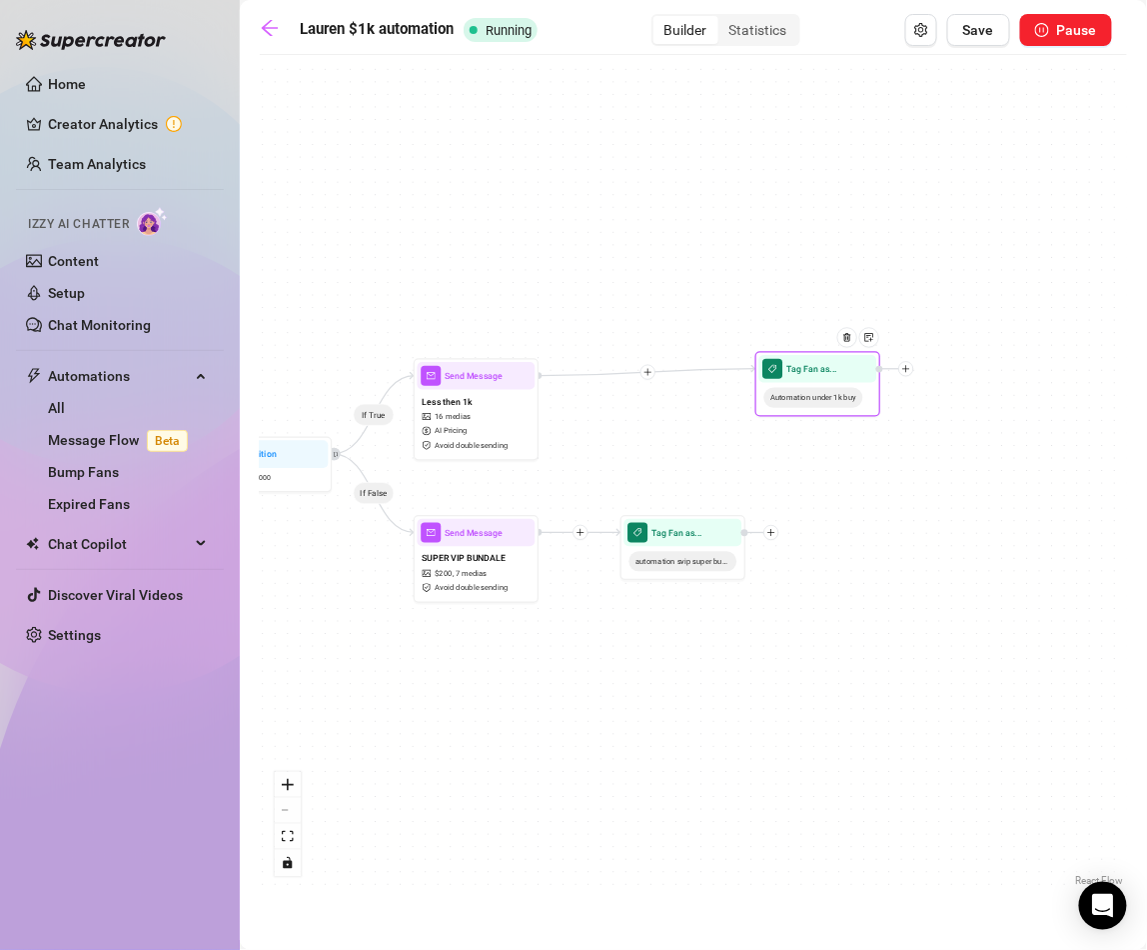
drag, startPoint x: 684, startPoint y: 406, endPoint x: 822, endPoint y: 397, distance: 138.2
click at [822, 397] on span "Automation under 1k buy" at bounding box center [814, 398] width 99 height 20
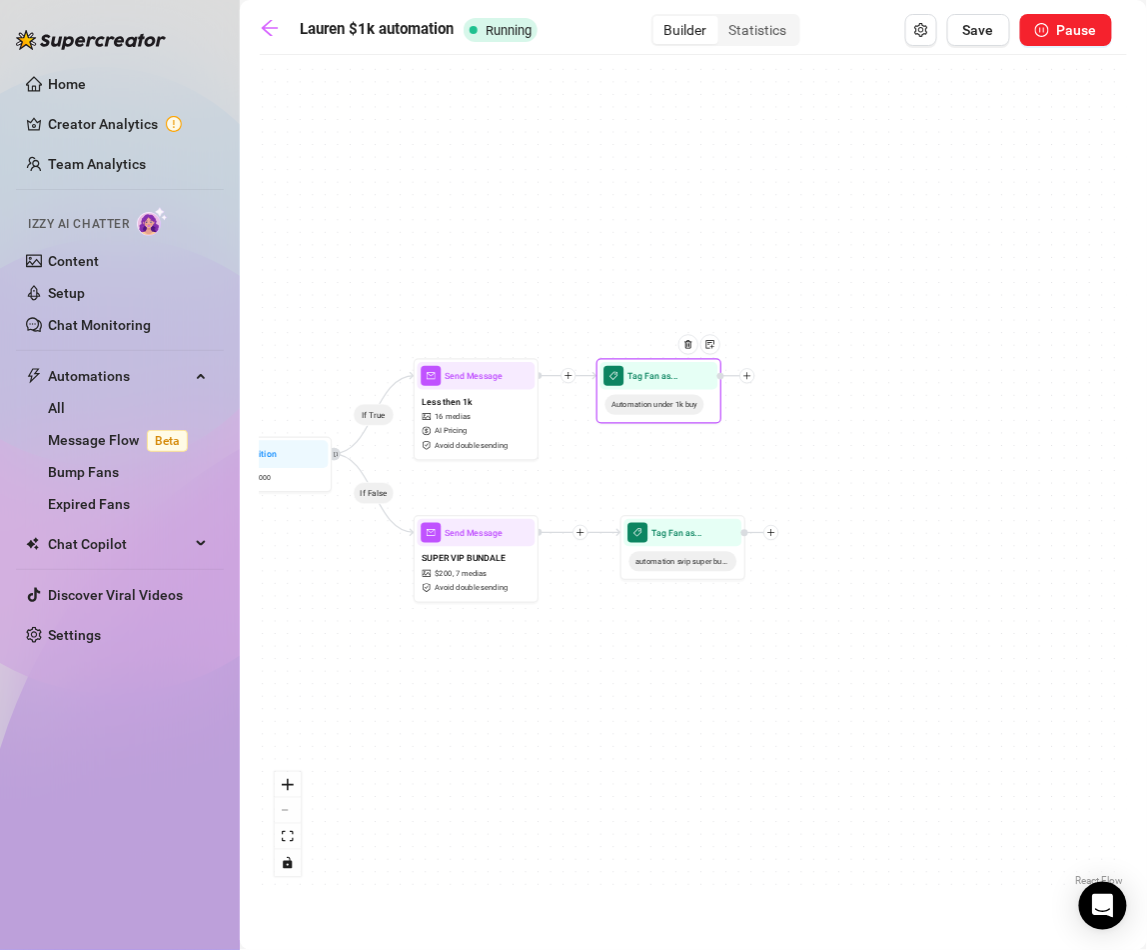
drag, startPoint x: 814, startPoint y: 388, endPoint x: 655, endPoint y: 390, distance: 158.9
click at [655, 395] on span "Automation under 1k buy" at bounding box center [655, 405] width 99 height 20
click at [682, 415] on span "Automation under 1k buy" at bounding box center [651, 413] width 99 height 20
drag, startPoint x: 644, startPoint y: 416, endPoint x: 644, endPoint y: 398, distance: 18.0
click at [644, 398] on span "Automation under 1k buy" at bounding box center [651, 394] width 99 height 20
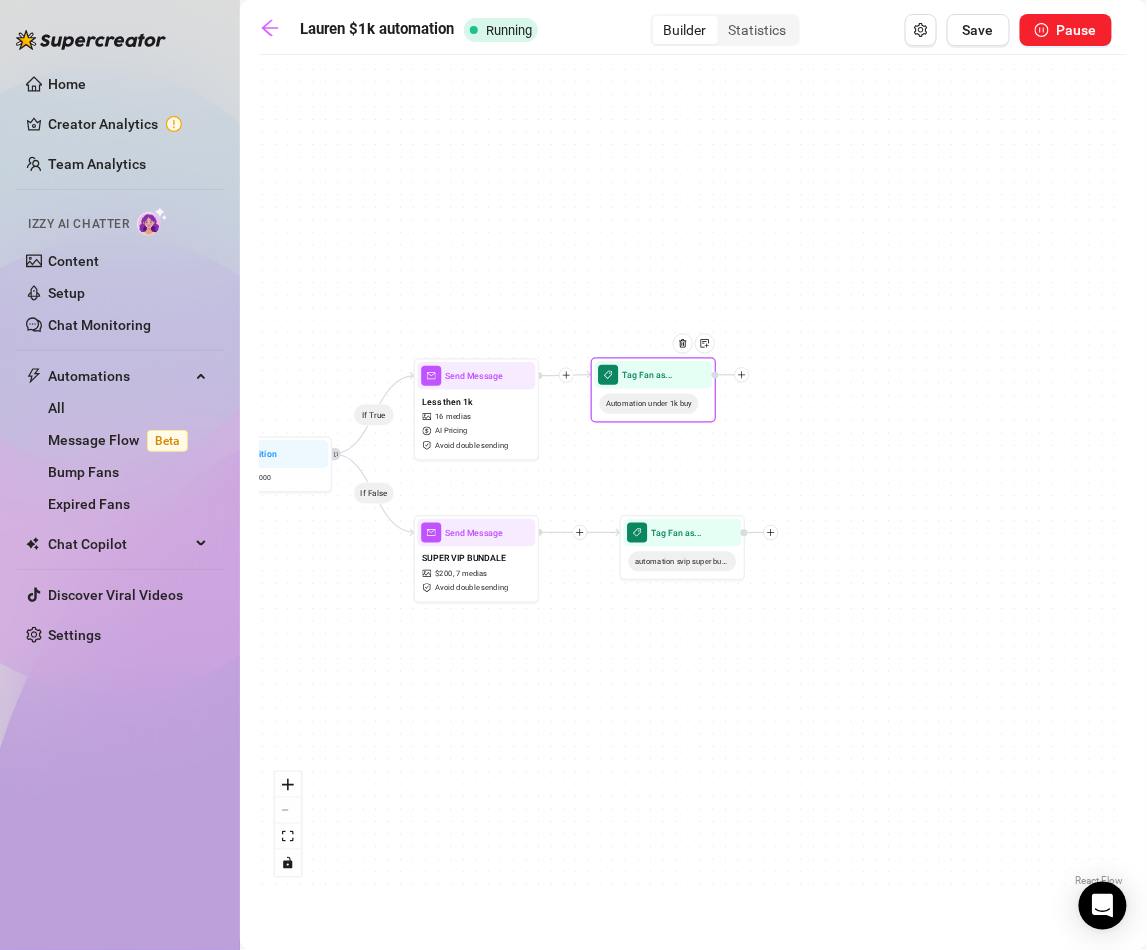
drag, startPoint x: 645, startPoint y: 398, endPoint x: 644, endPoint y: 411, distance: 13.0
click at [644, 411] on span "Automation under 1k buy" at bounding box center [650, 404] width 99 height 20
click at [739, 374] on icon "plus" at bounding box center [743, 375] width 9 height 9
click at [795, 419] on div "Message" at bounding box center [805, 418] width 92 height 21
type textarea "Write your message here"
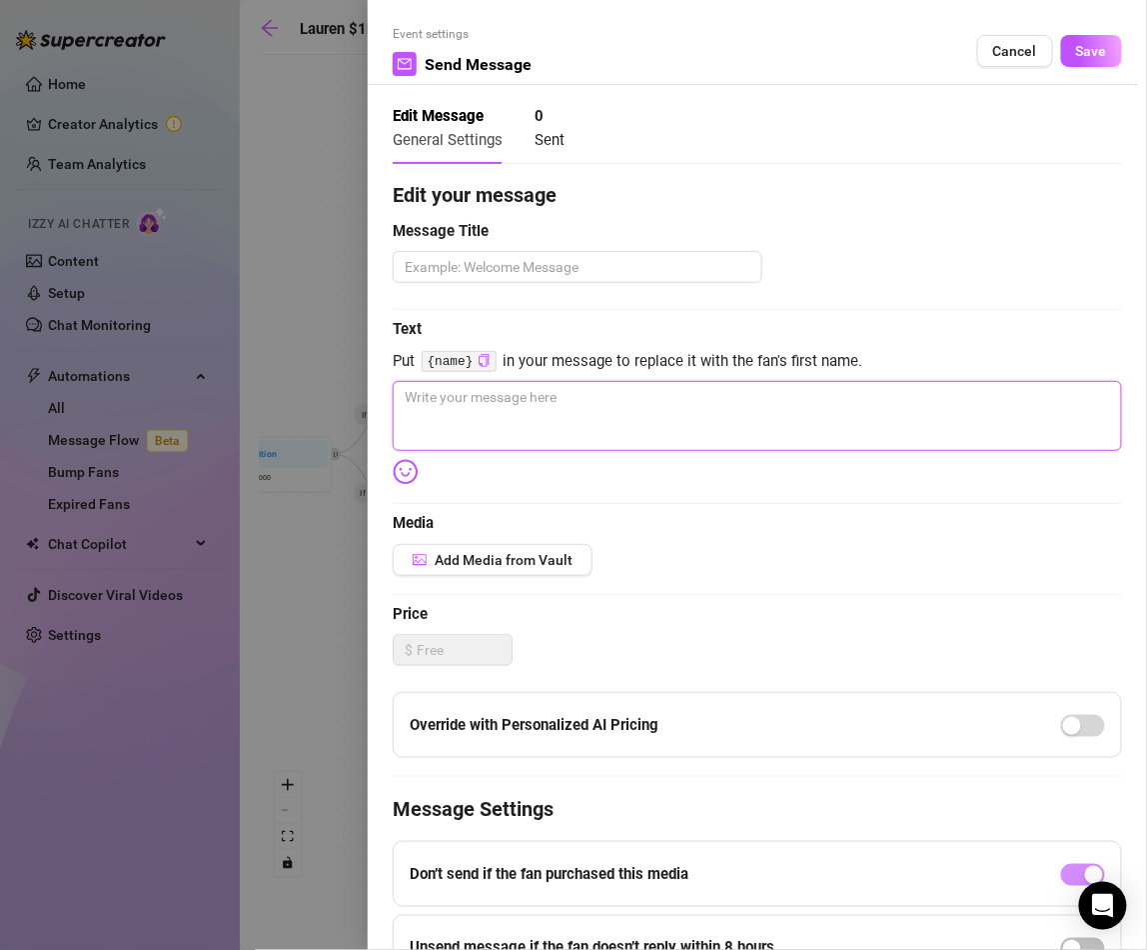
click at [498, 403] on textarea at bounding box center [758, 416] width 730 height 70
click at [490, 417] on textarea at bounding box center [758, 416] width 730 height 70
type textarea "T"
type textarea "Th"
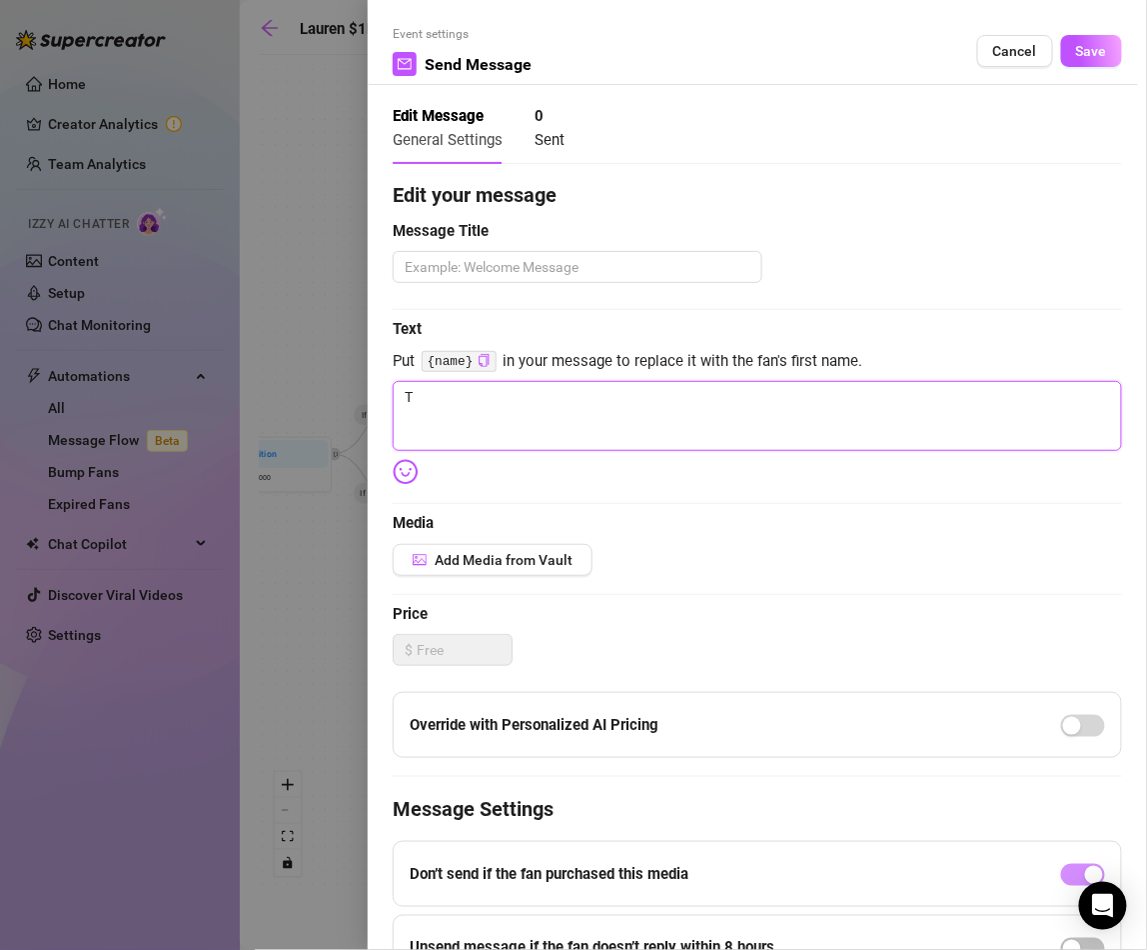
type textarea "Th"
type textarea "Tha"
type textarea "Than"
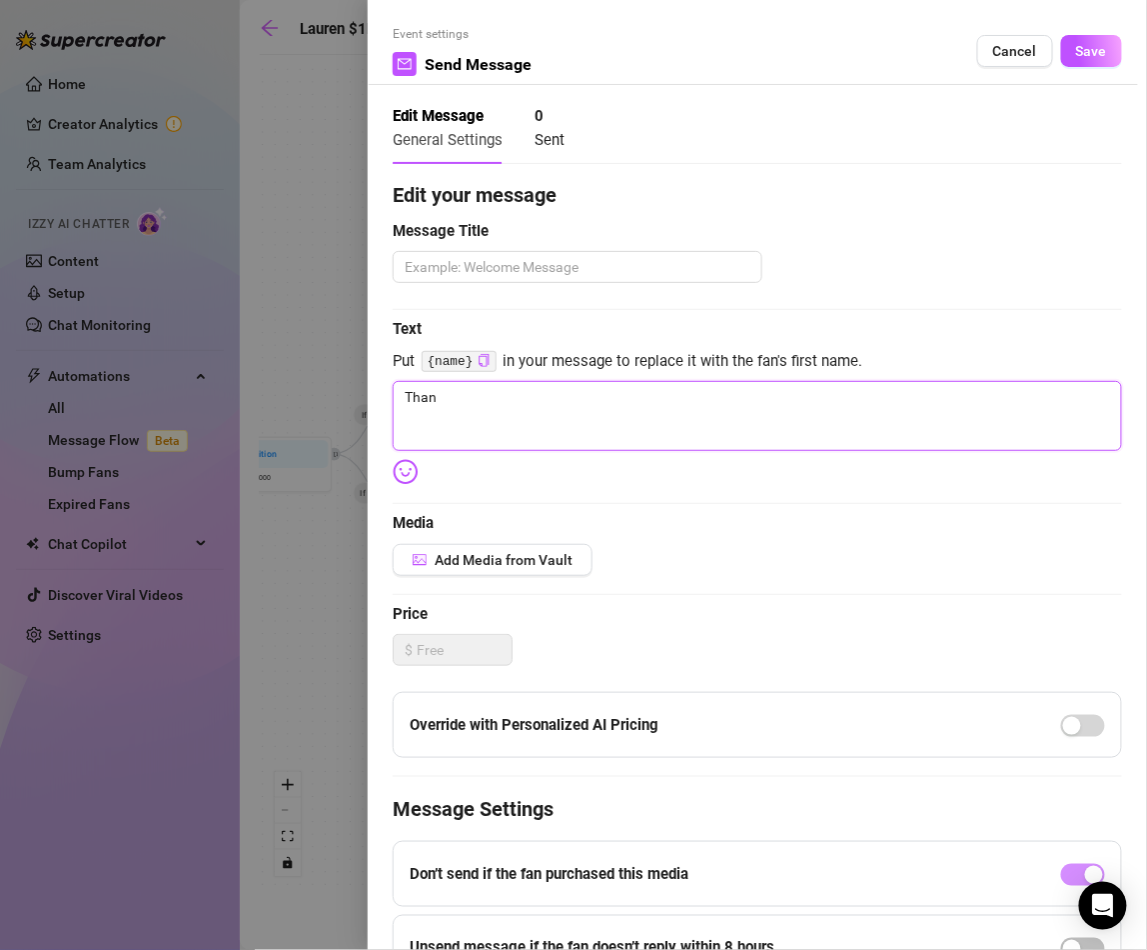
type textarea "Thank"
type textarea "Thank y"
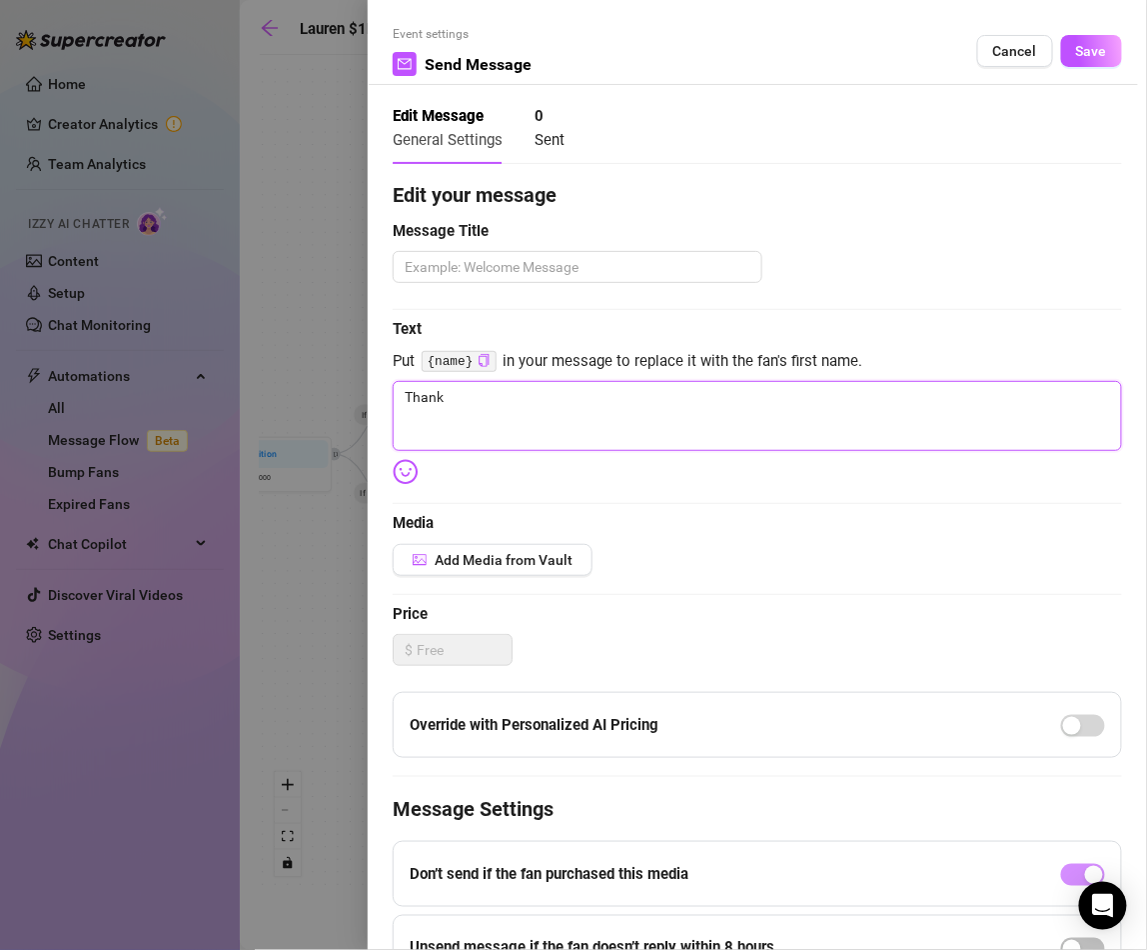
type textarea "Thank y"
type textarea "Thank yo"
type textarea "Thank you"
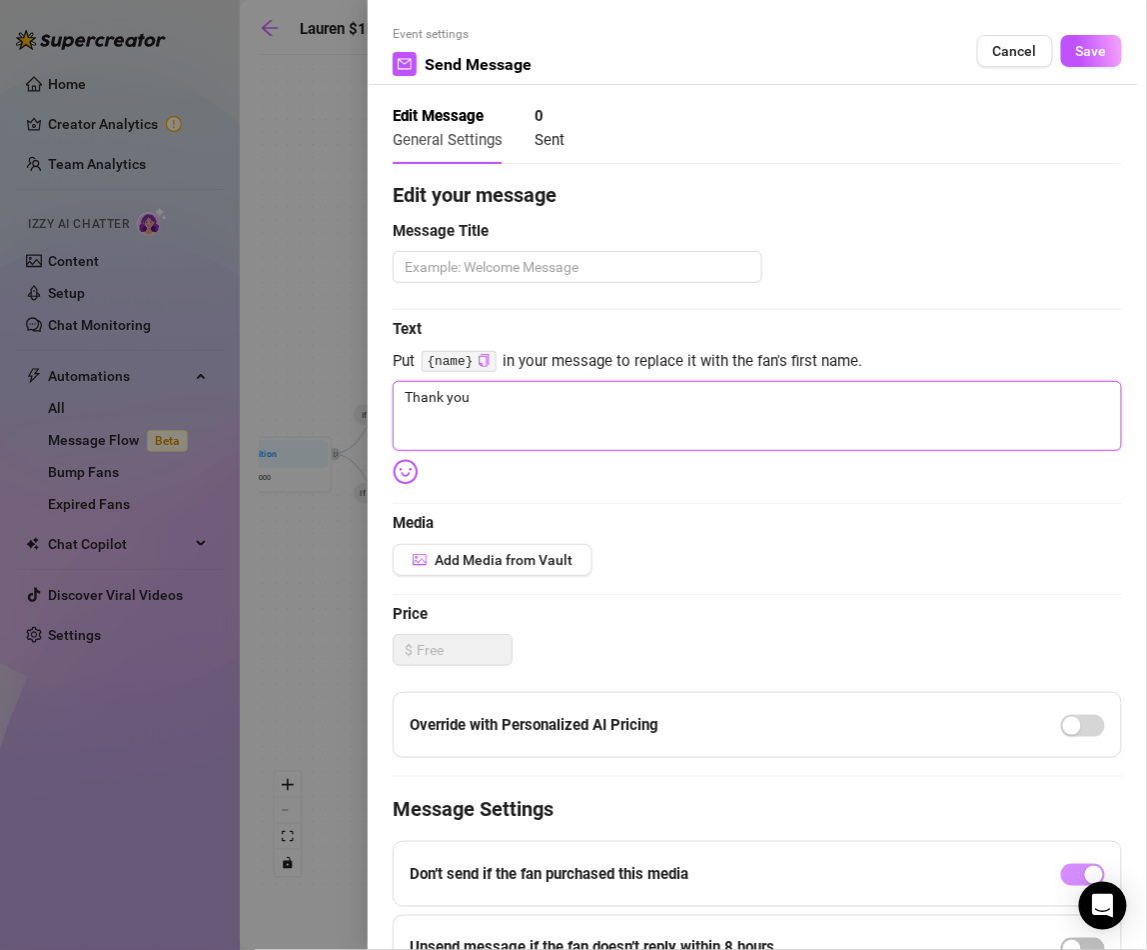
type textarea "Thank you"
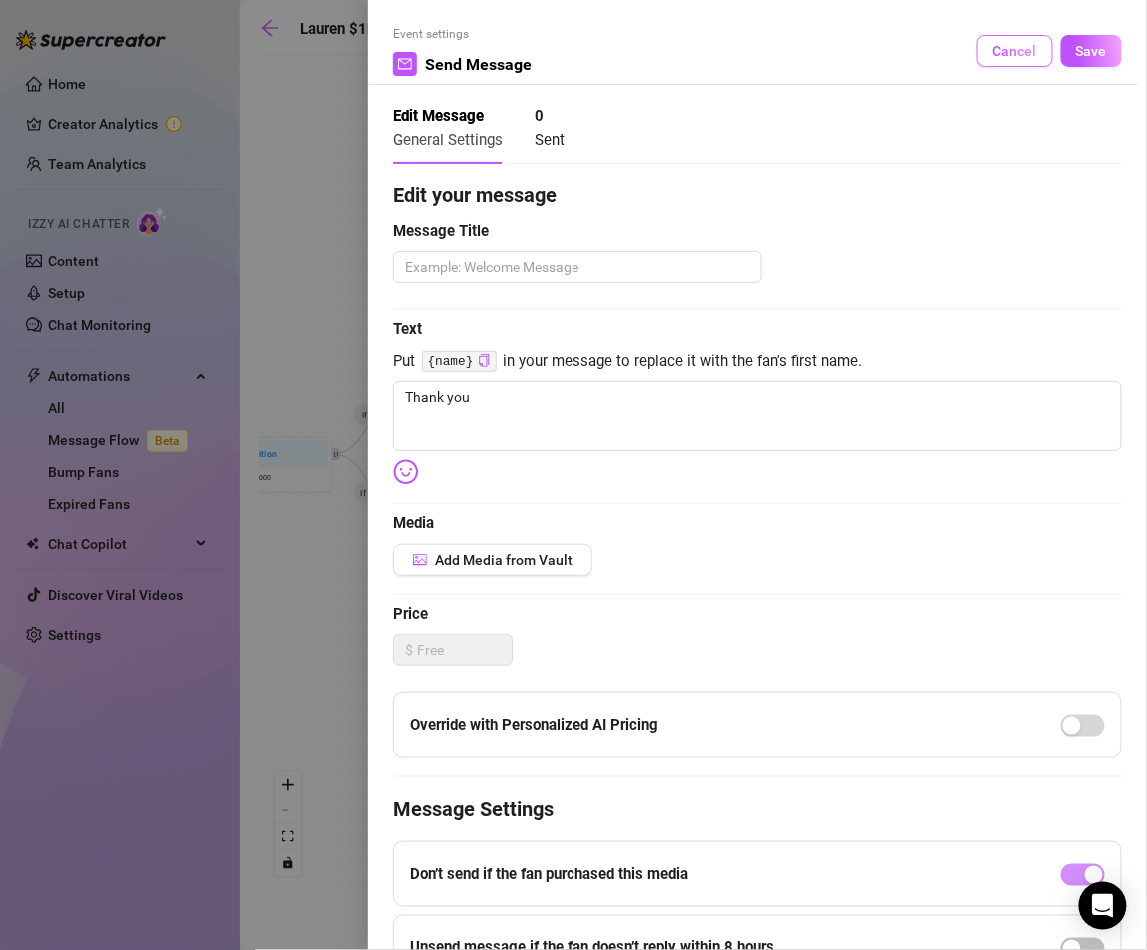
click at [1029, 48] on span "Cancel" at bounding box center [1015, 51] width 44 height 16
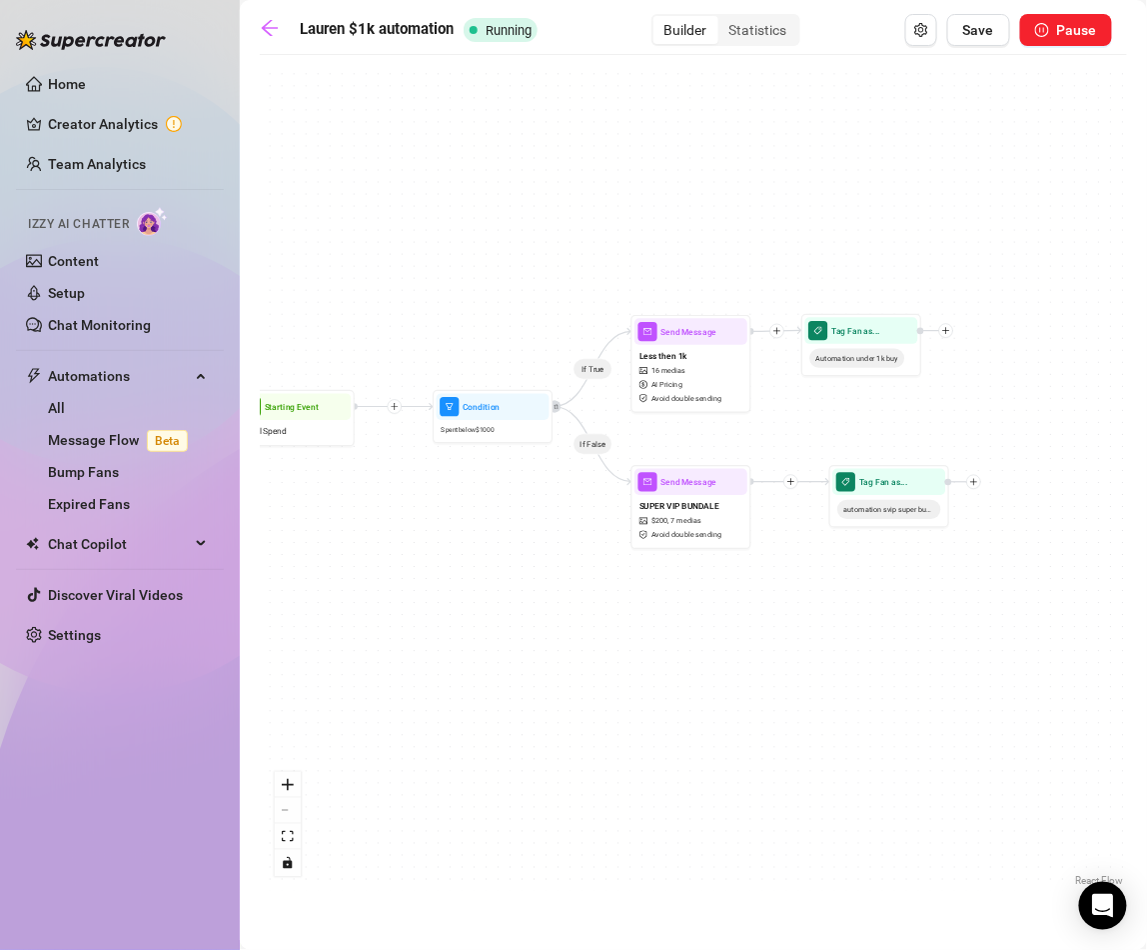
drag, startPoint x: 550, startPoint y: 587, endPoint x: 762, endPoint y: 534, distance: 218.4
click at [762, 534] on div "If True If False Tag Fan as... Automation under 1k buy Tag Fan as... automation…" at bounding box center [694, 478] width 868 height 826
click at [679, 394] on span "Avoid double sending" at bounding box center [687, 398] width 70 height 11
type textarea "I'm still surprised you haven't got this. This is crazy."
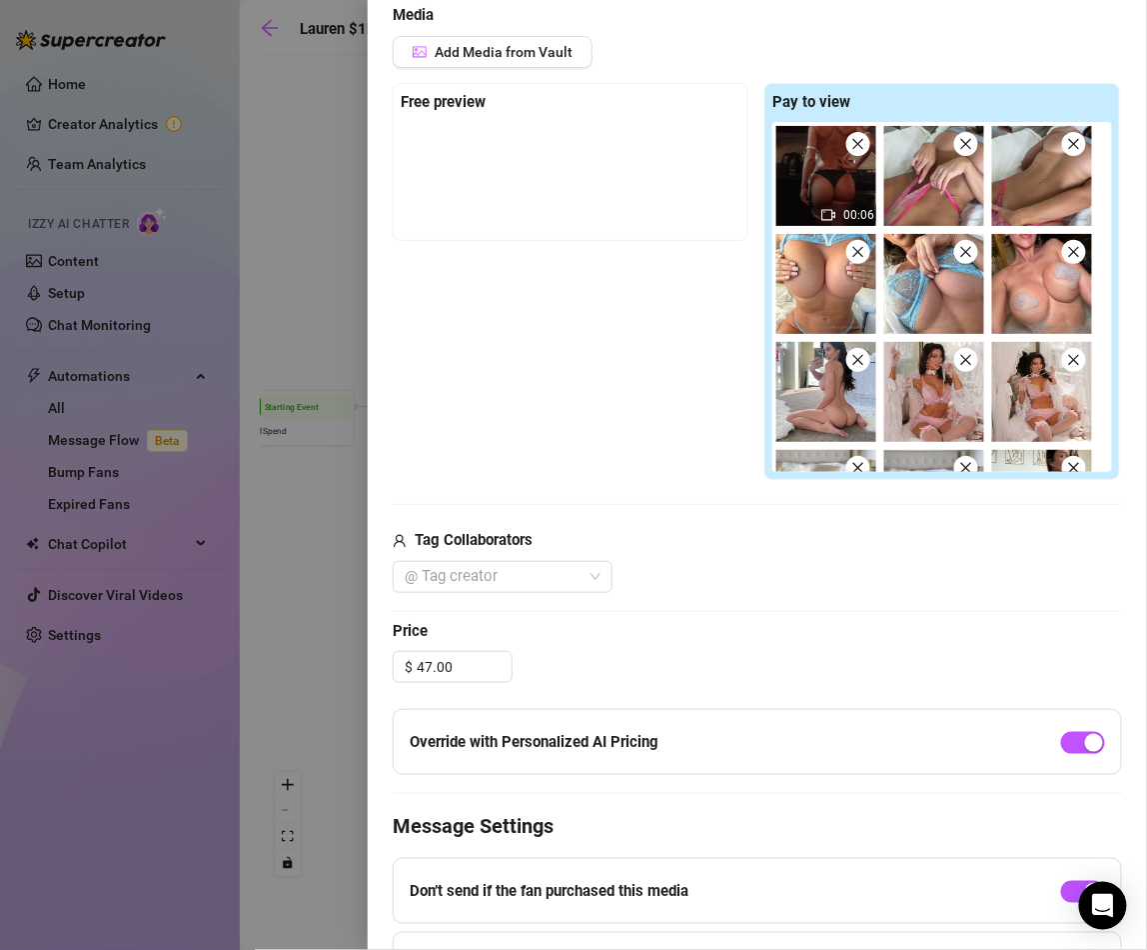
scroll to position [700, 0]
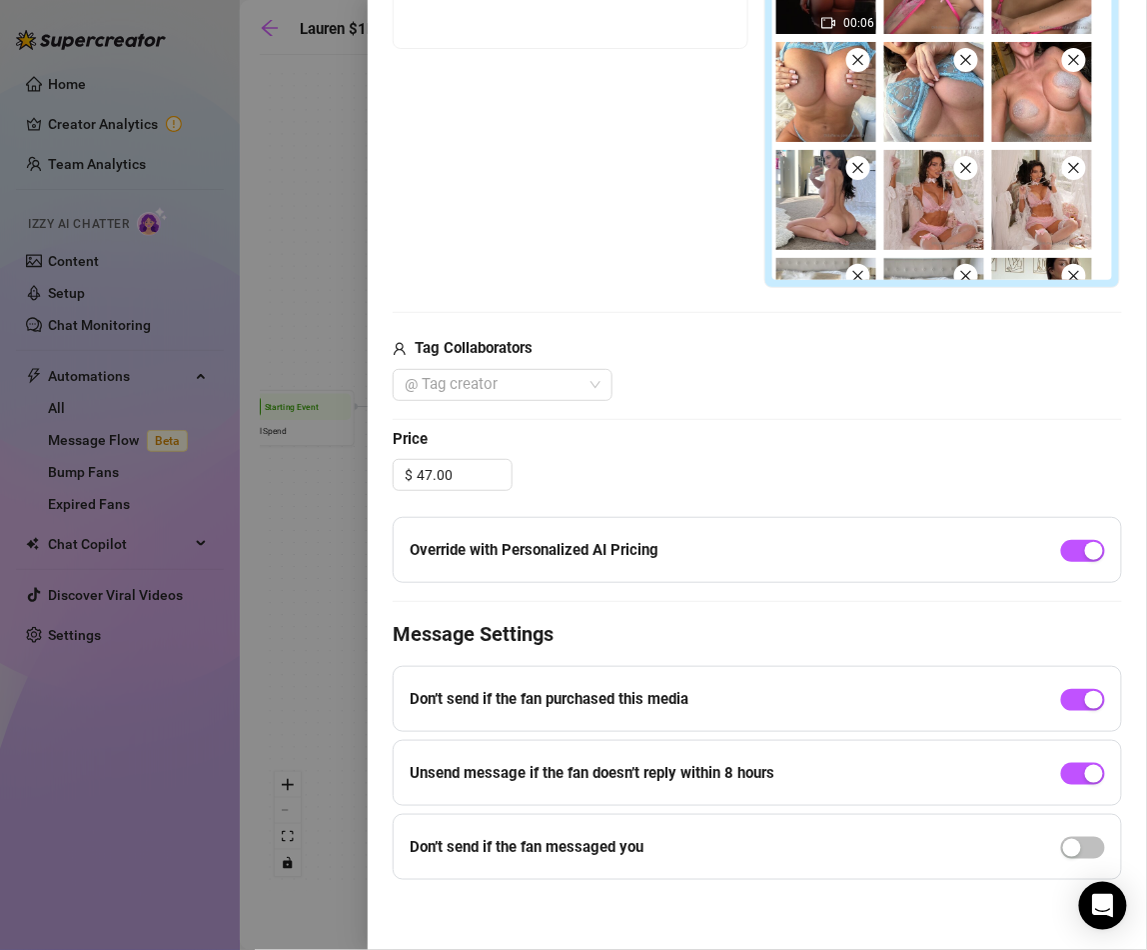
click at [304, 509] on div at bounding box center [573, 475] width 1147 height 950
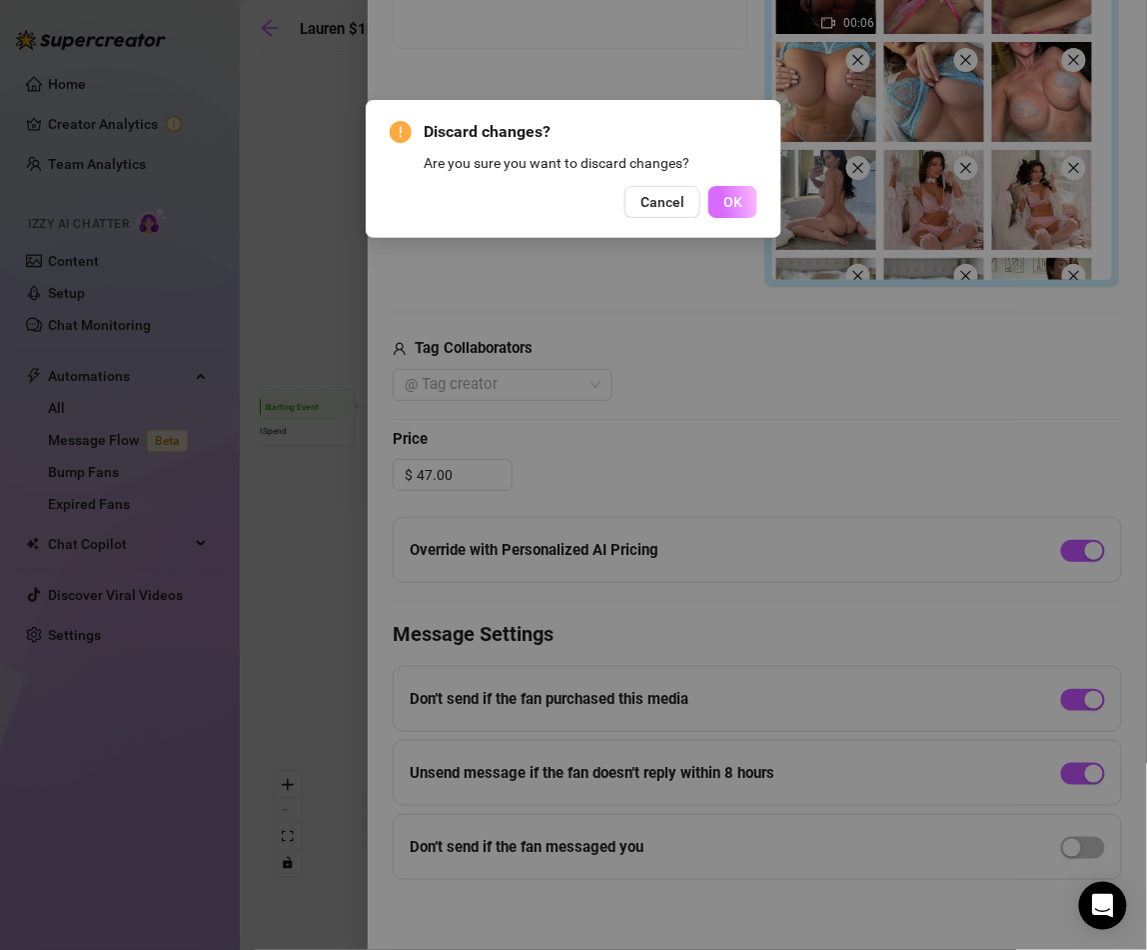
drag, startPoint x: 651, startPoint y: 192, endPoint x: 726, endPoint y: 193, distance: 75.0
click at [726, 193] on div "Cancel OK" at bounding box center [574, 202] width 368 height 32
click at [726, 194] on span "OK" at bounding box center [733, 202] width 19 height 16
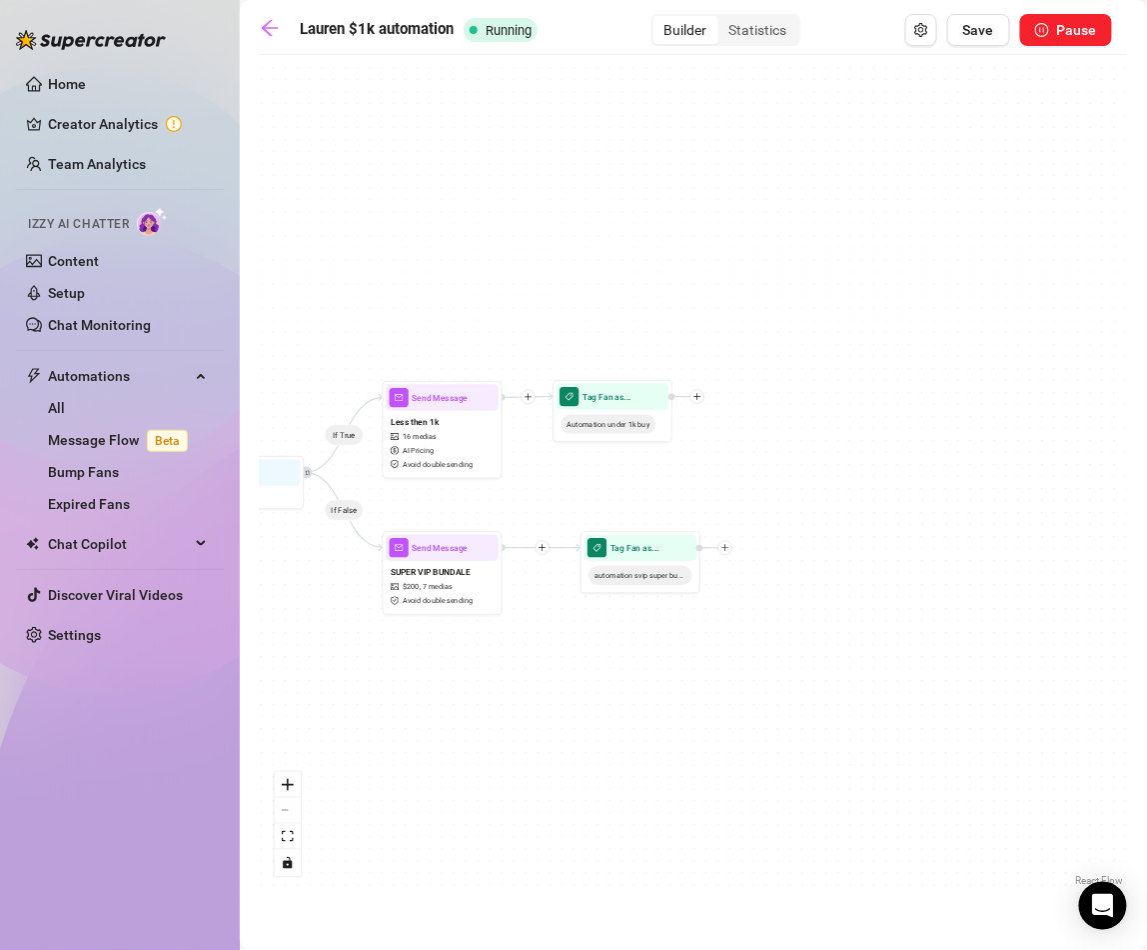
drag, startPoint x: 935, startPoint y: 385, endPoint x: 699, endPoint y: 447, distance: 243.9
click at [699, 447] on div "If True If False Tag Fan as... Automation under 1k buy Tag Fan as... automation…" at bounding box center [694, 478] width 868 height 826
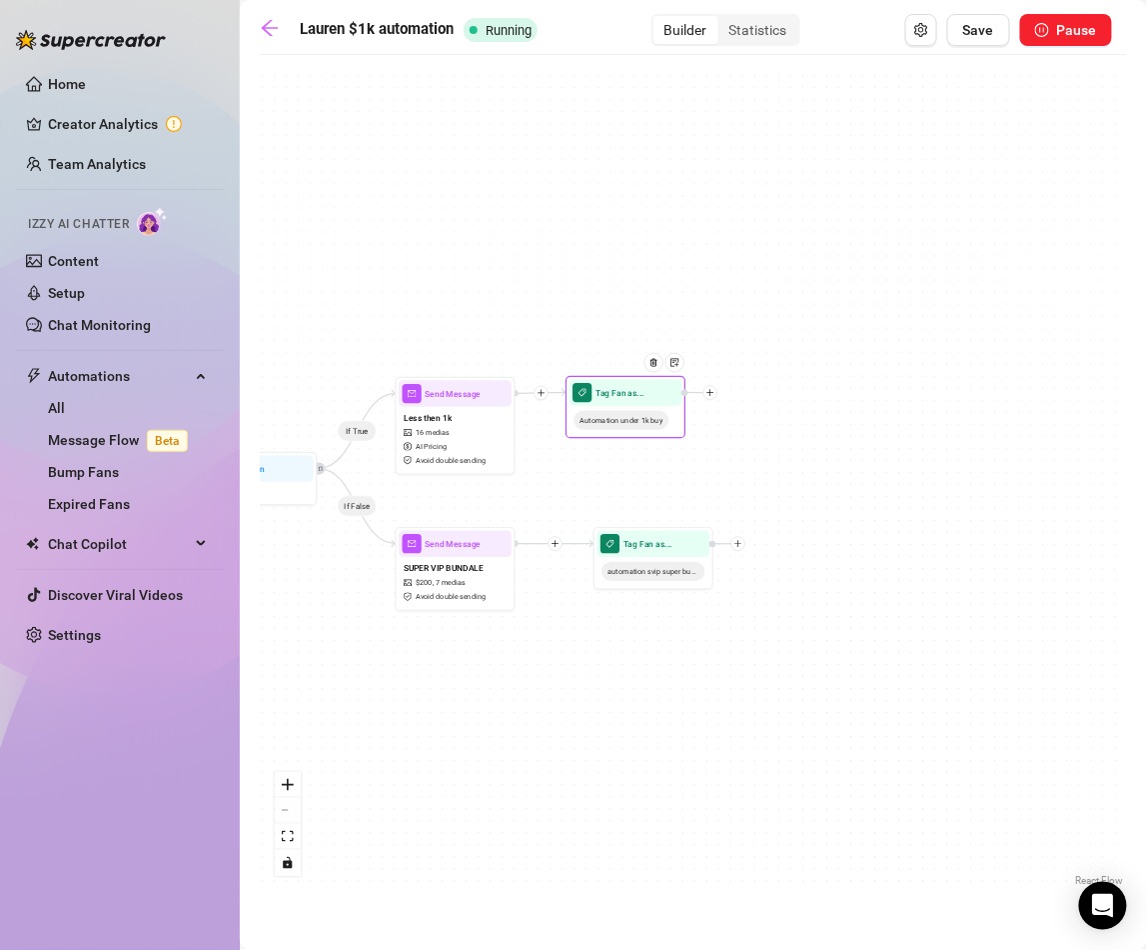
click at [711, 393] on icon "plus" at bounding box center [711, 392] width 1 height 7
click at [760, 431] on div "Message" at bounding box center [771, 435] width 88 height 20
type textarea "Write your message here"
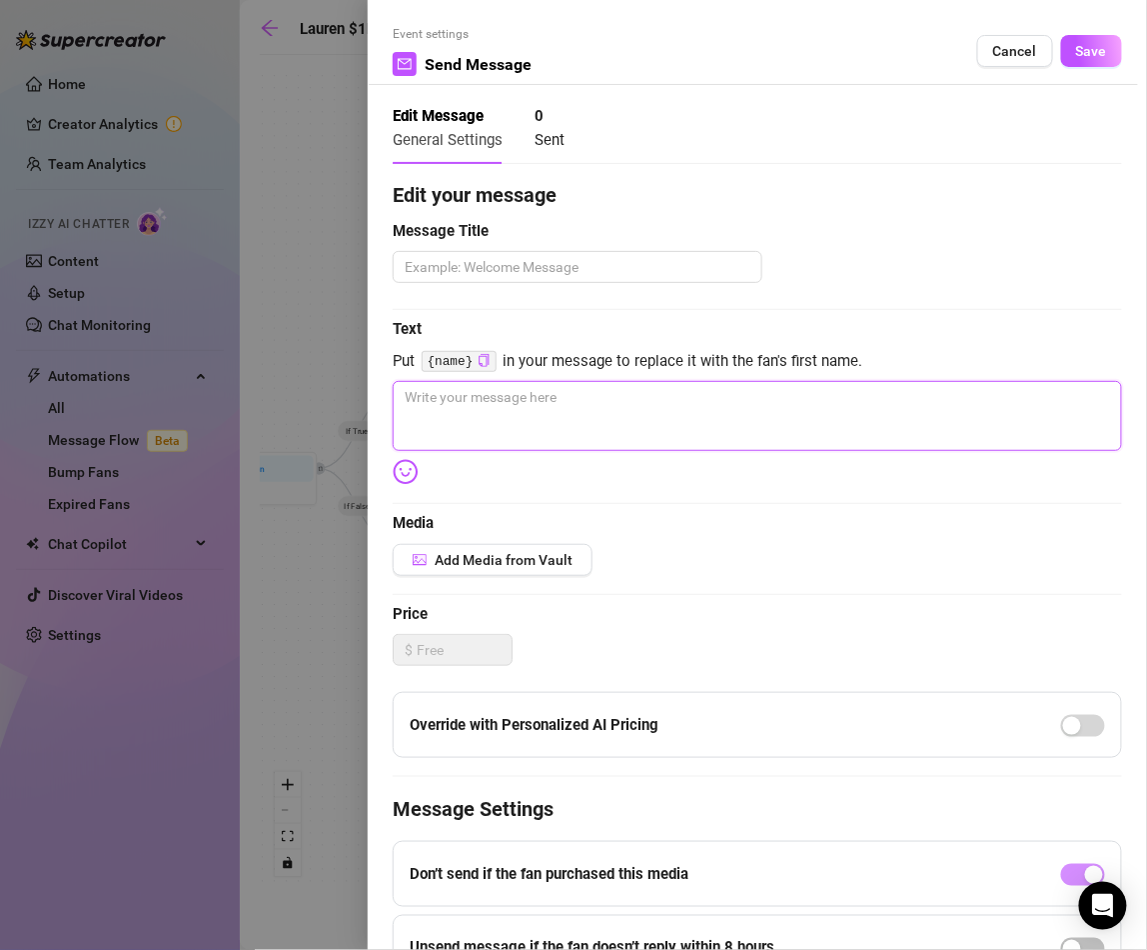
click at [598, 394] on textarea at bounding box center [758, 416] width 730 height 70
type textarea "I"
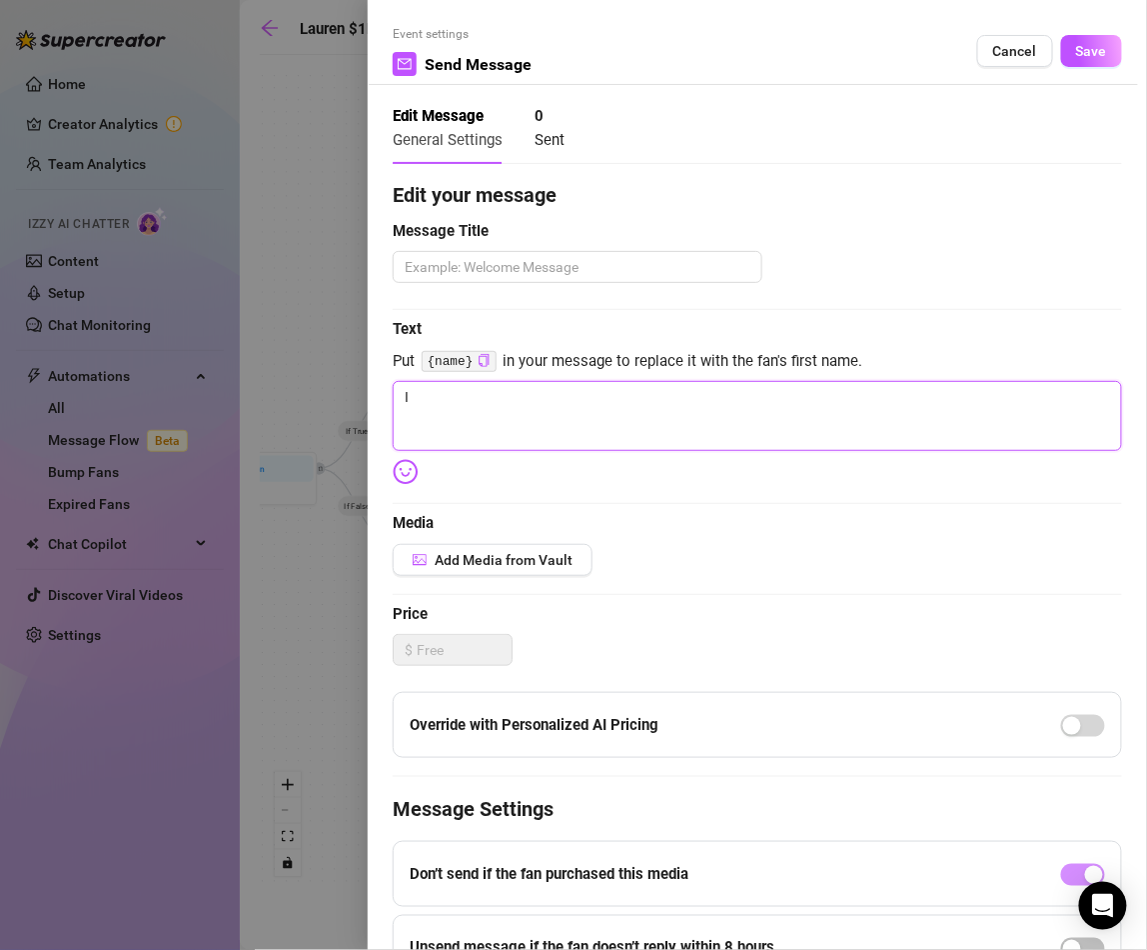
type textarea "I l"
type textarea "I lo"
type textarea "I lov"
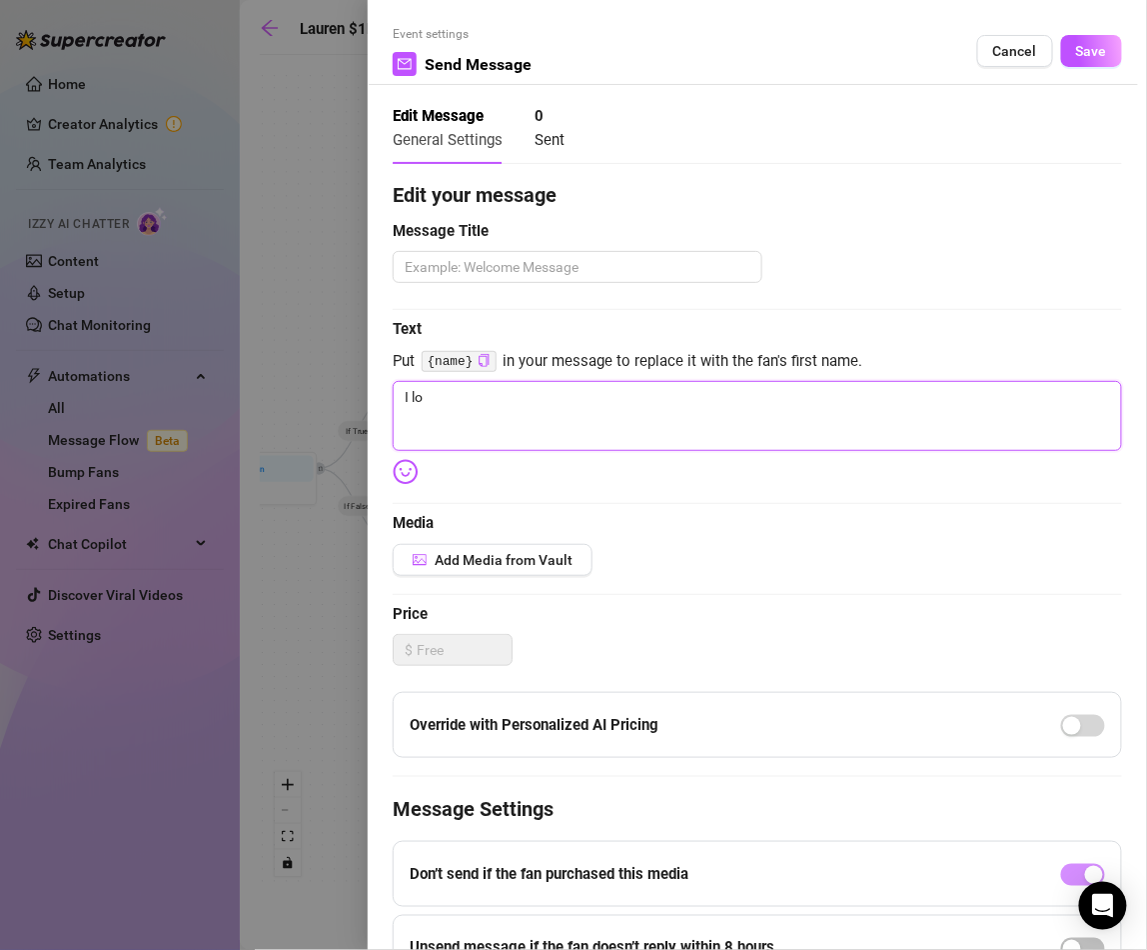
type textarea "I lov"
type textarea "I love"
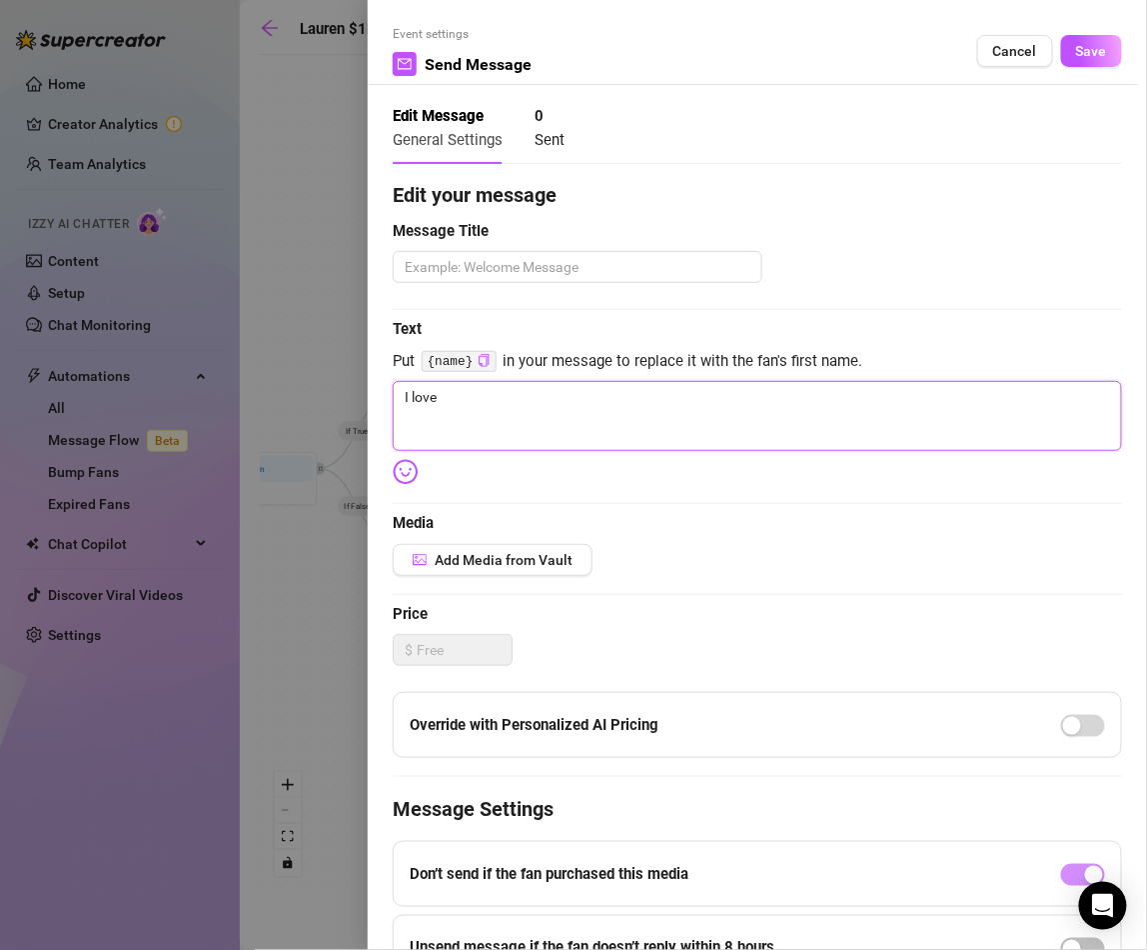
type textarea "I love w"
type textarea "I love wh"
type textarea "I love whe"
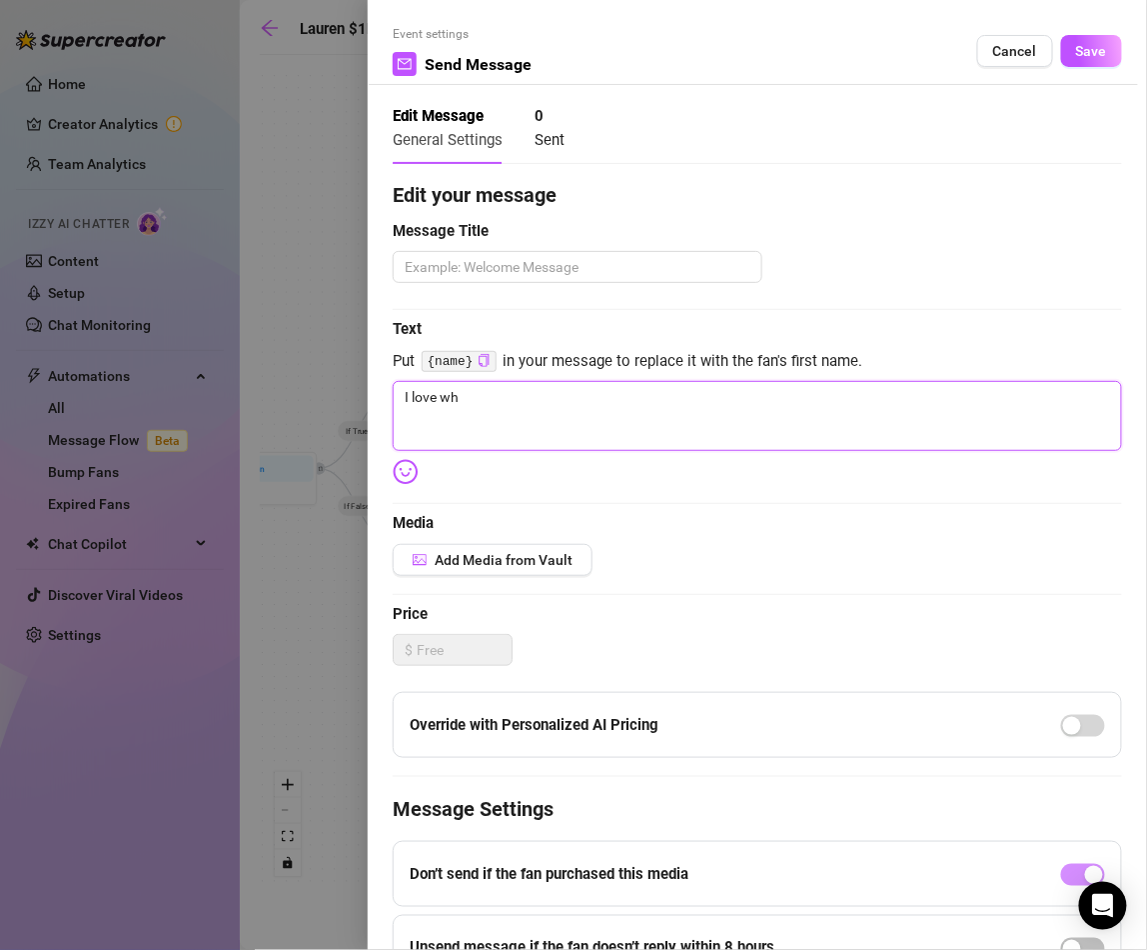
type textarea "I love whe"
type textarea "I love when"
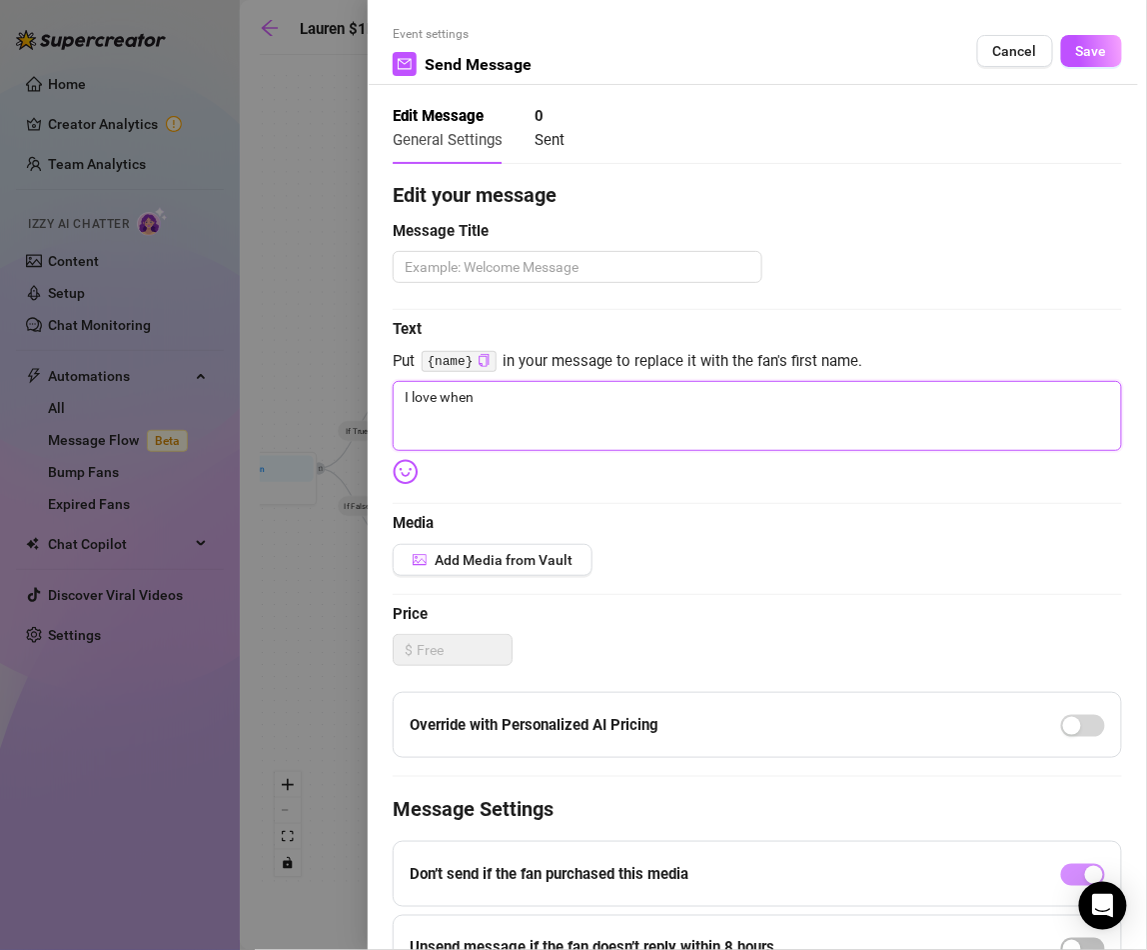
type textarea "I love when y"
type textarea "I love when yo"
type textarea "I love when you"
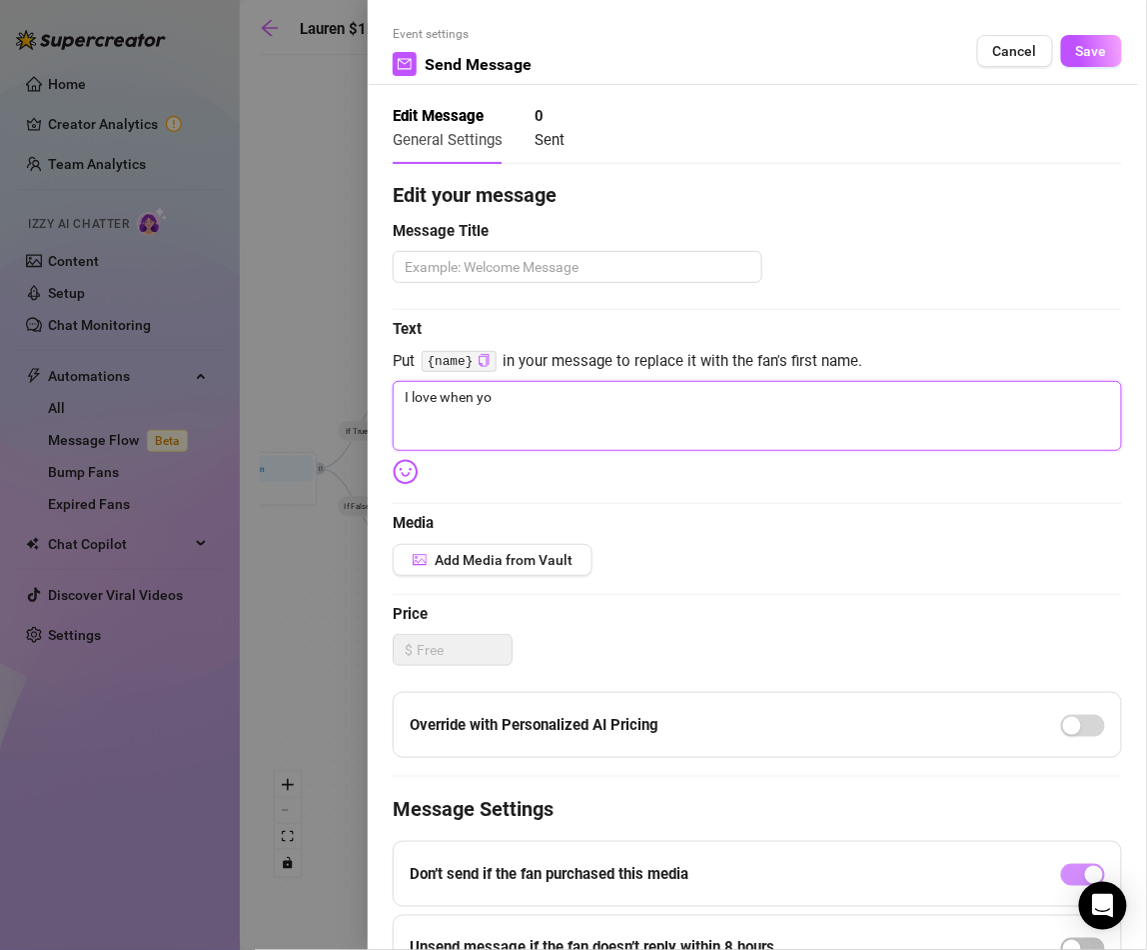
type textarea "I love when you"
type textarea "I love when you s"
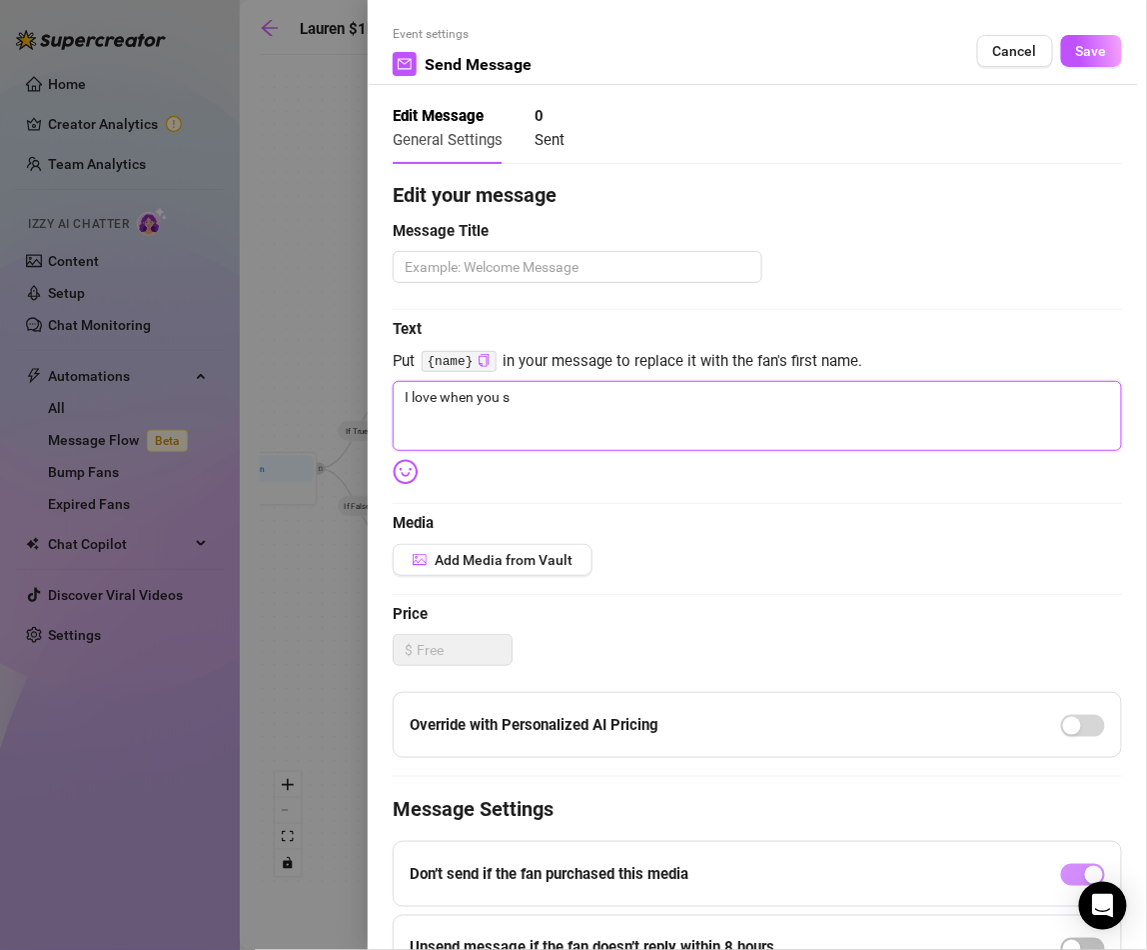
type textarea "I love when you su"
type textarea "I love when you sup"
type textarea "I love when you supp"
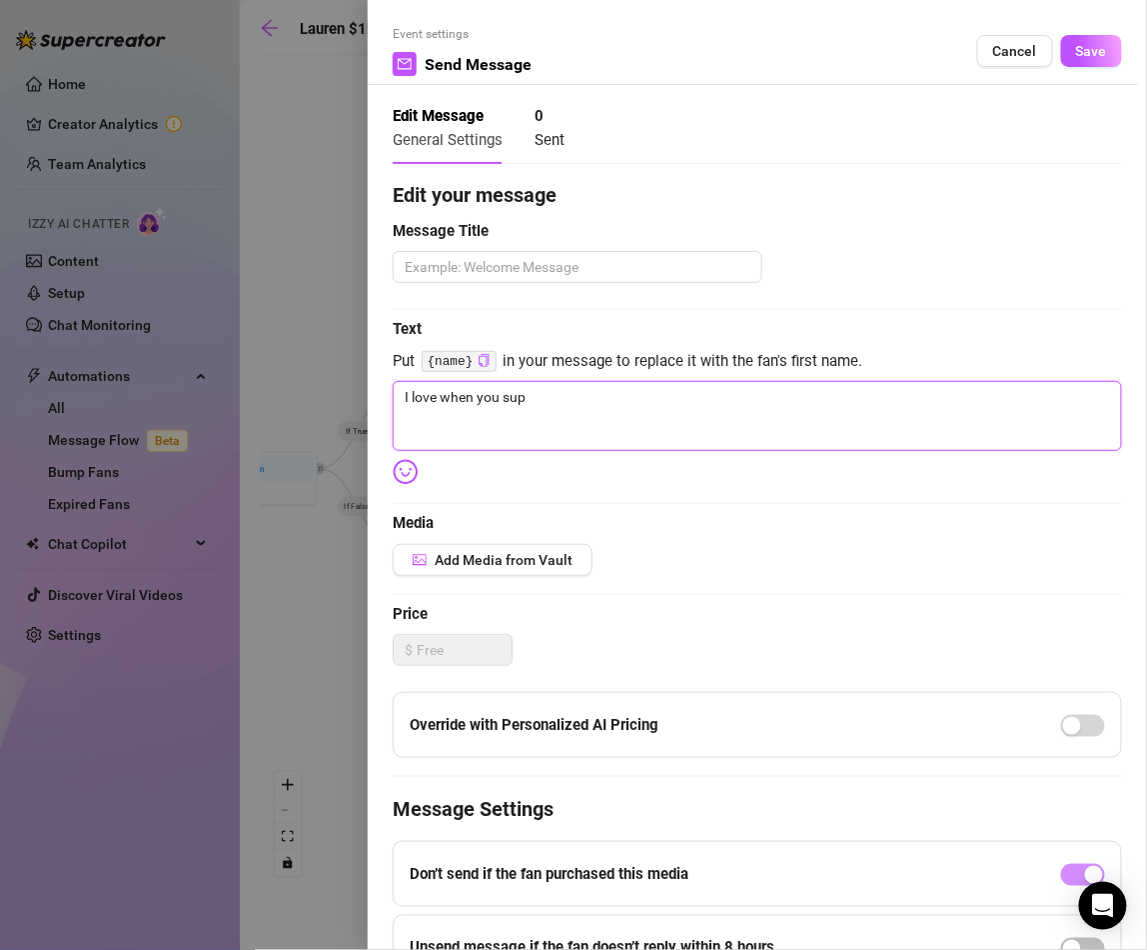
type textarea "I love when you supp"
type textarea "I love when you suppo"
type textarea "I love when you suppor"
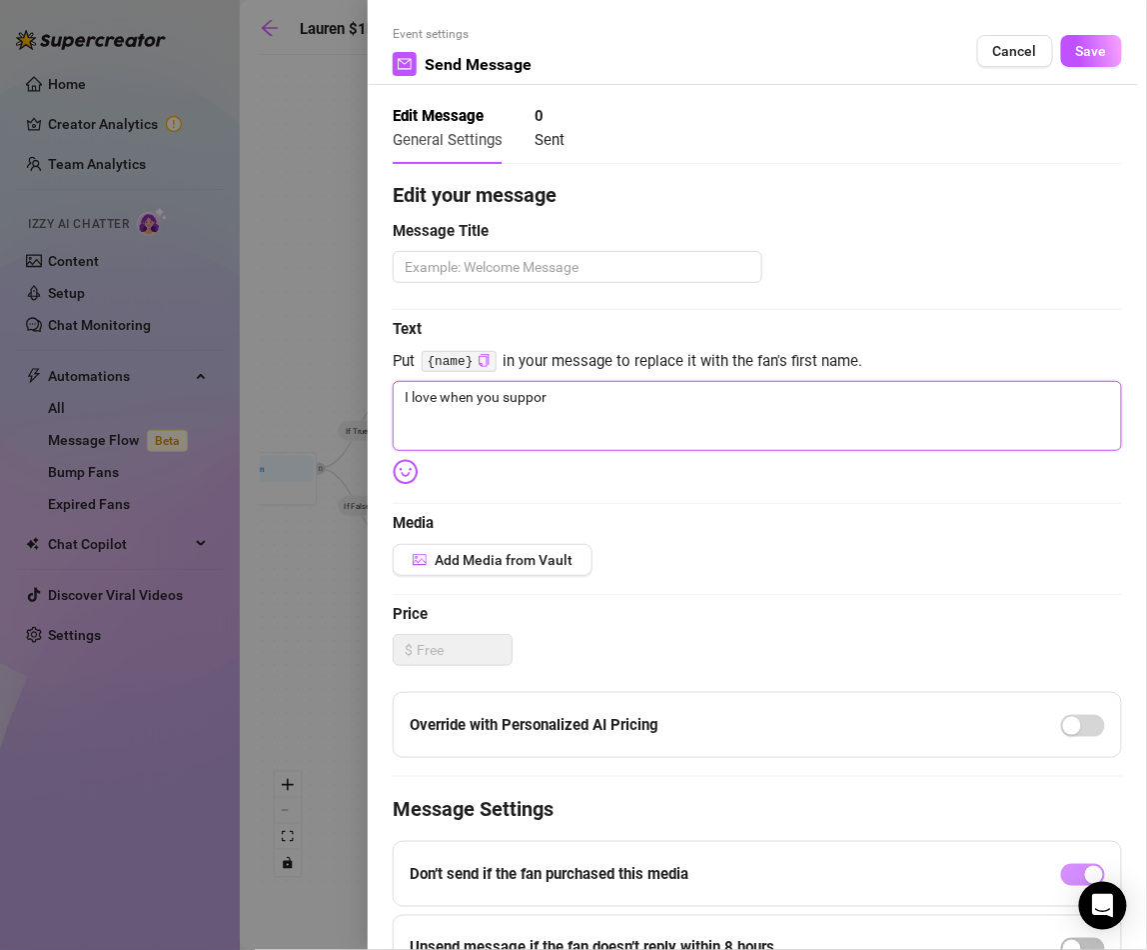
type textarea "I love when you support"
type textarea "I love when you support m"
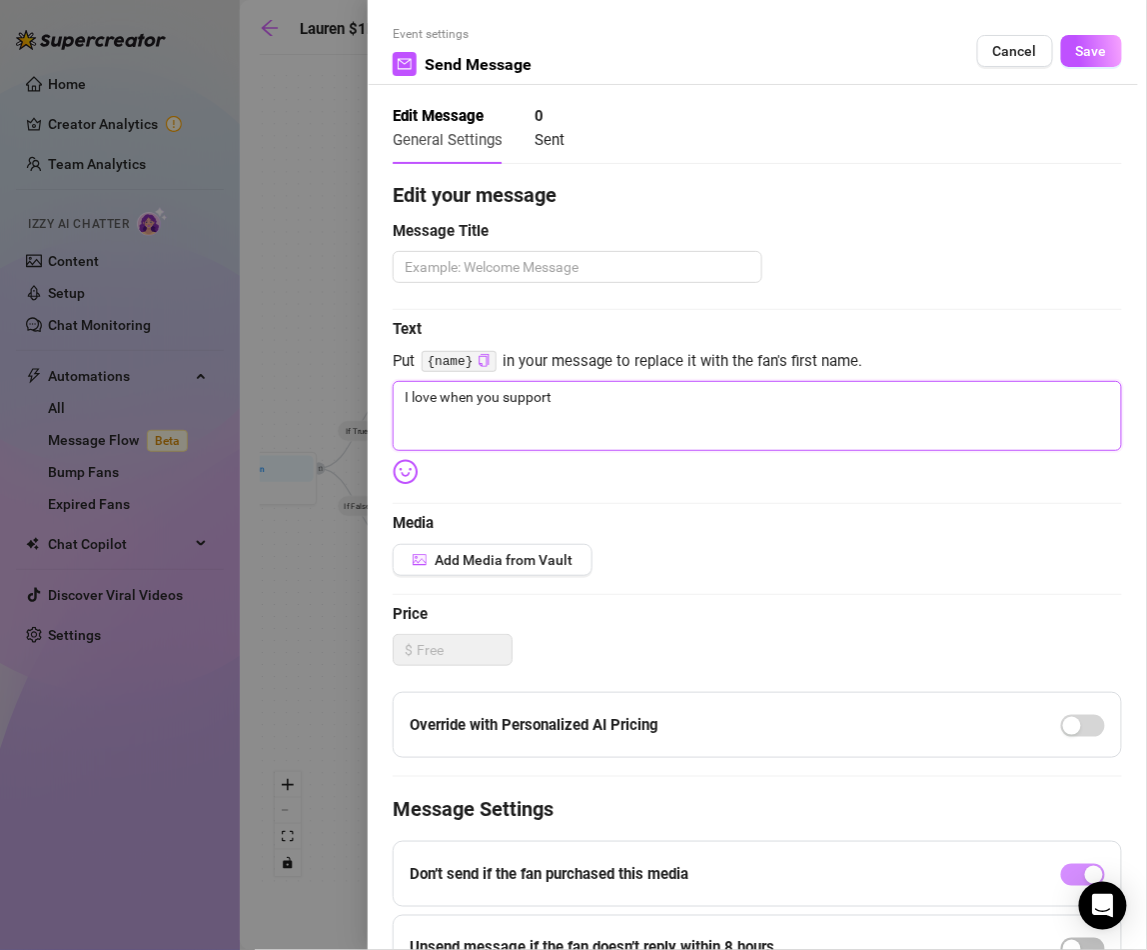
type textarea "I love when you support m"
type textarea "I love when you support me"
type textarea "I love when you support me."
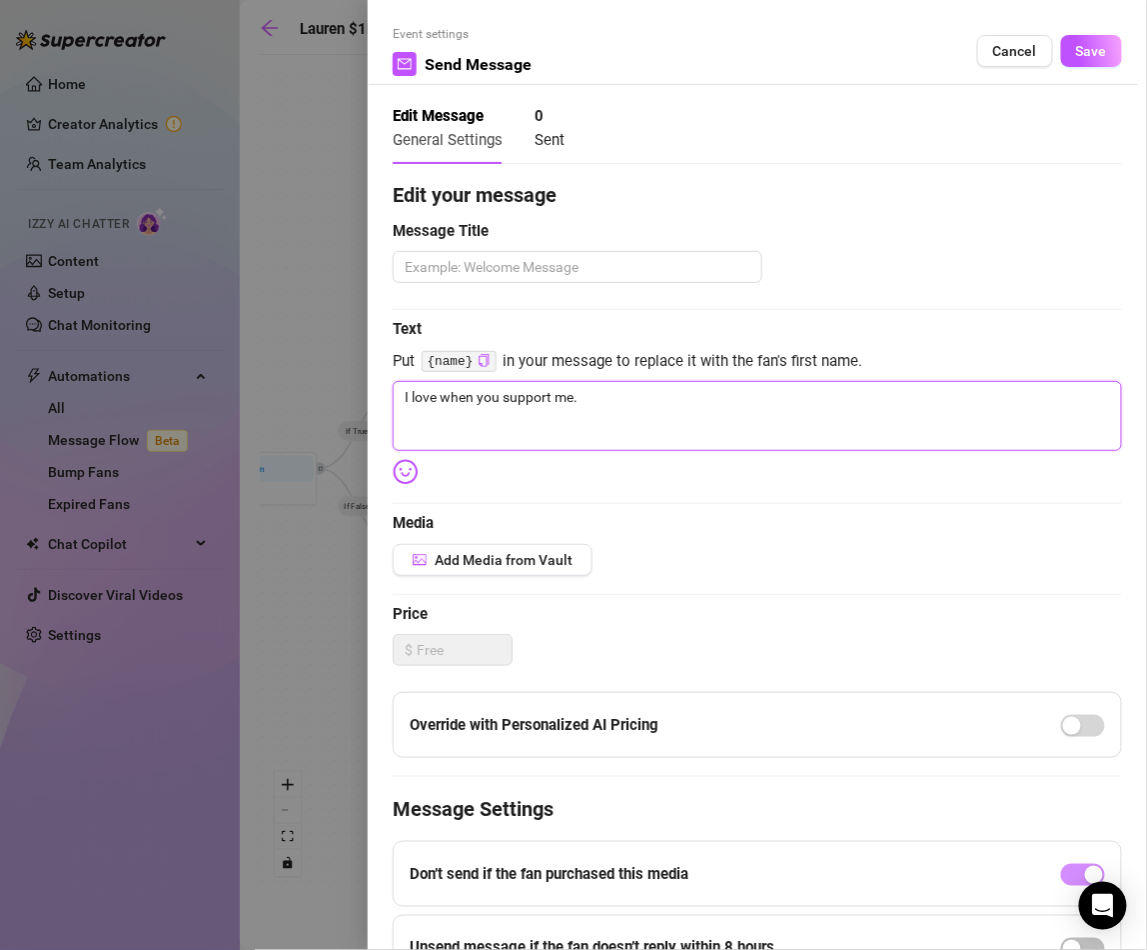
type textarea "I love when you support me."
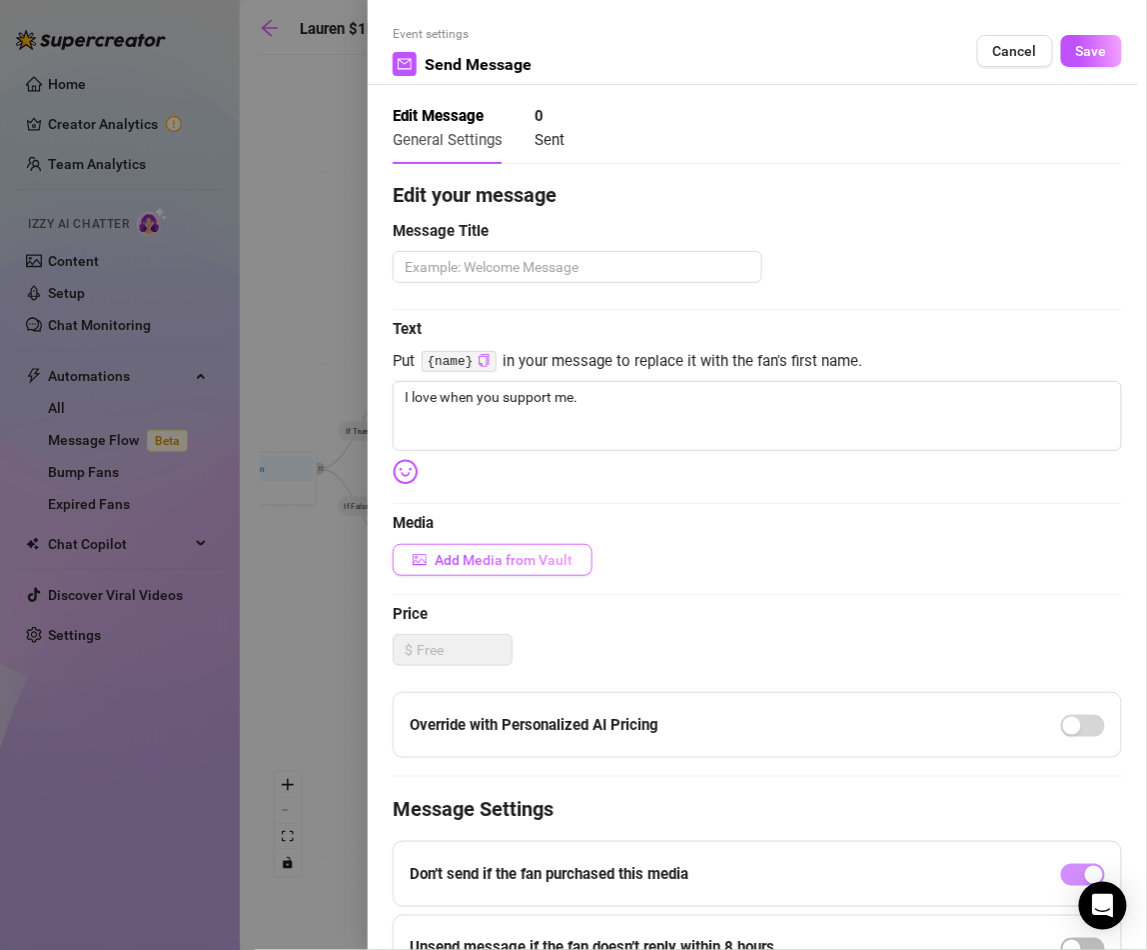
click at [494, 560] on span "Add Media from Vault" at bounding box center [504, 560] width 138 height 16
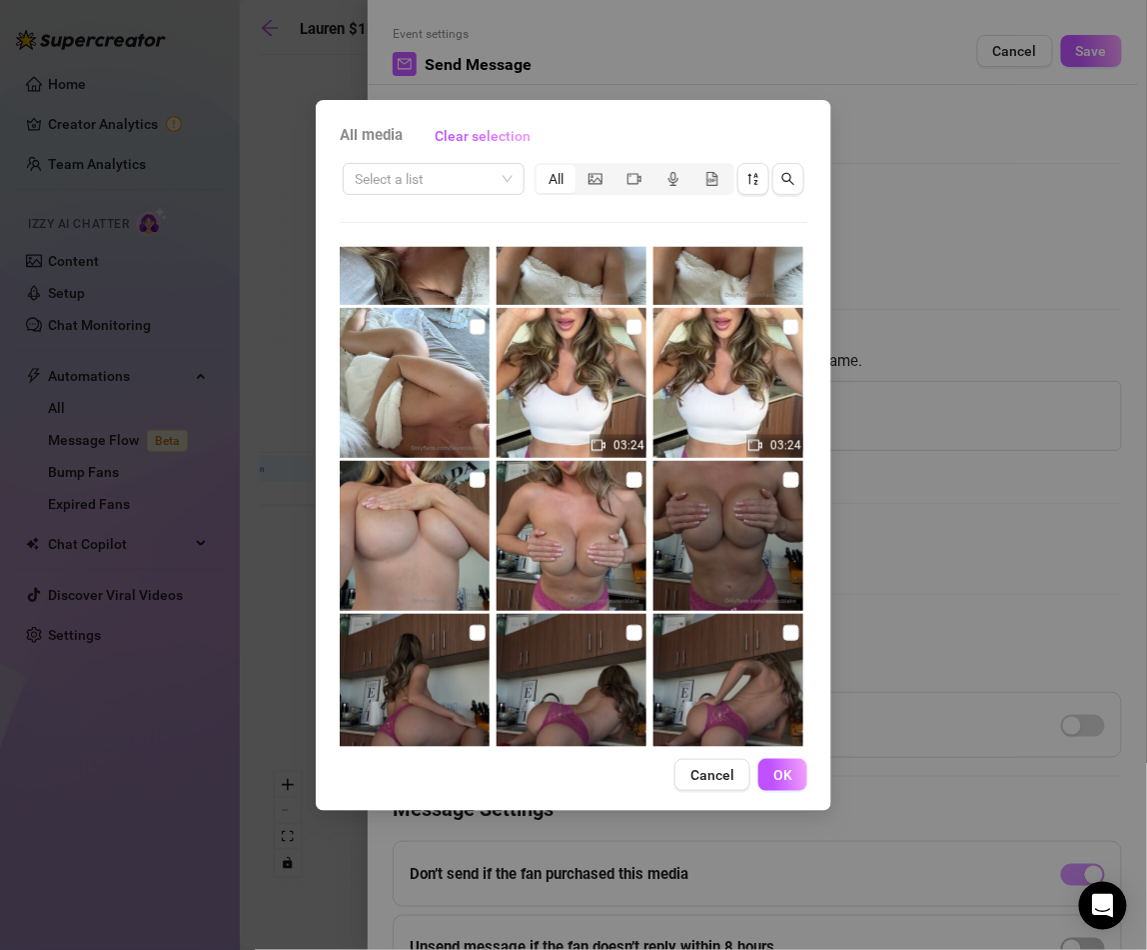
scroll to position [3199, 0]
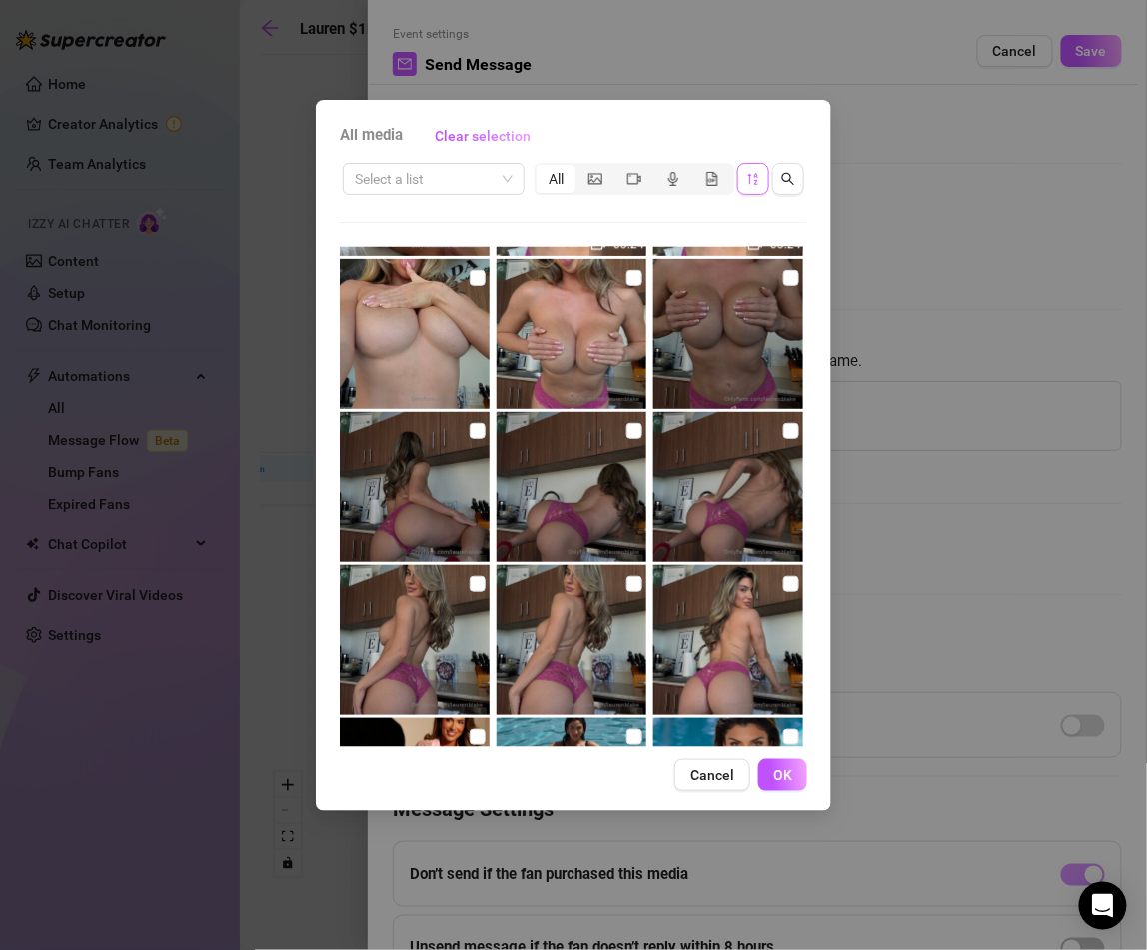
click at [749, 179] on icon "sort-descending" at bounding box center [754, 179] width 14 height 14
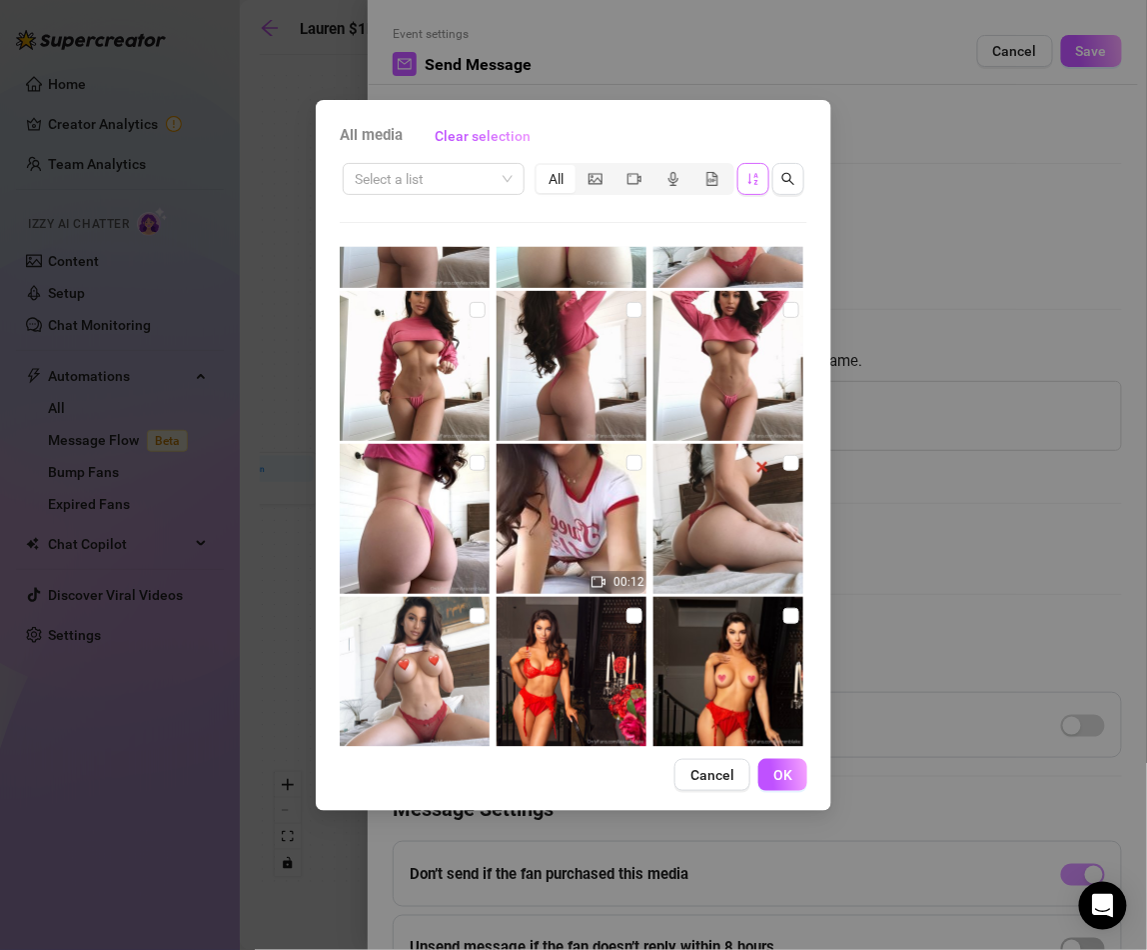
scroll to position [5612, 0]
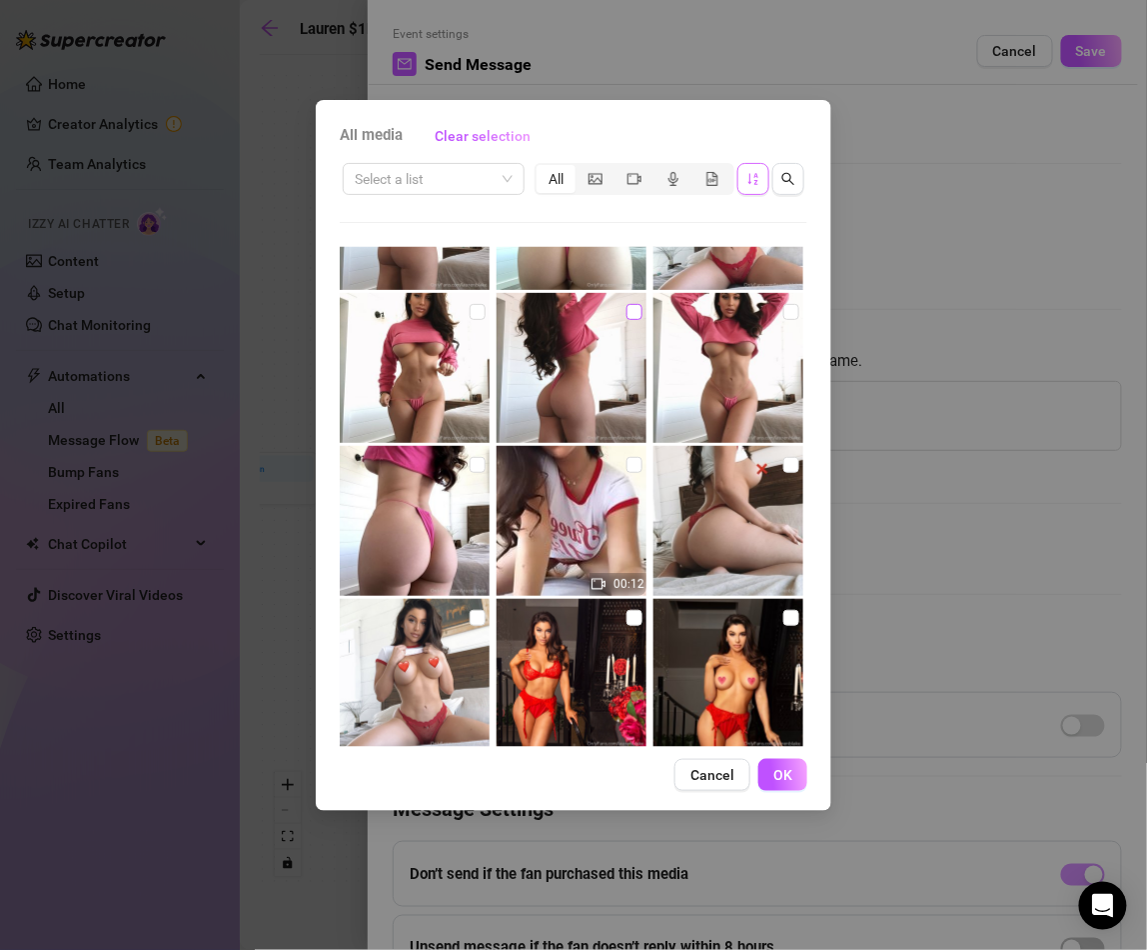
click at [628, 309] on input "checkbox" at bounding box center [635, 312] width 16 height 16
checkbox input "true"
click at [791, 308] on input "checkbox" at bounding box center [792, 312] width 16 height 16
checkbox input "true"
click at [475, 308] on input "checkbox" at bounding box center [478, 312] width 16 height 16
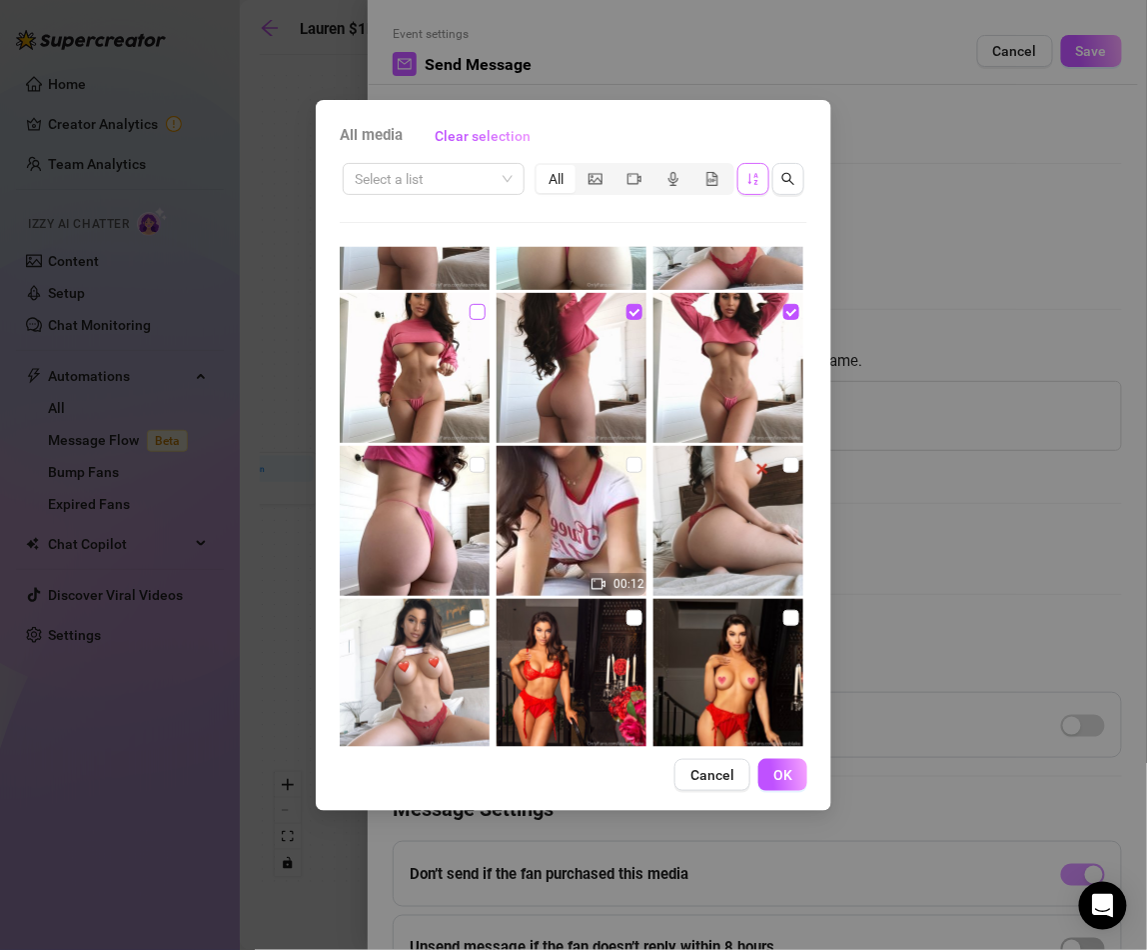
checkbox input "true"
click at [791, 772] on span "OK" at bounding box center [783, 775] width 19 height 16
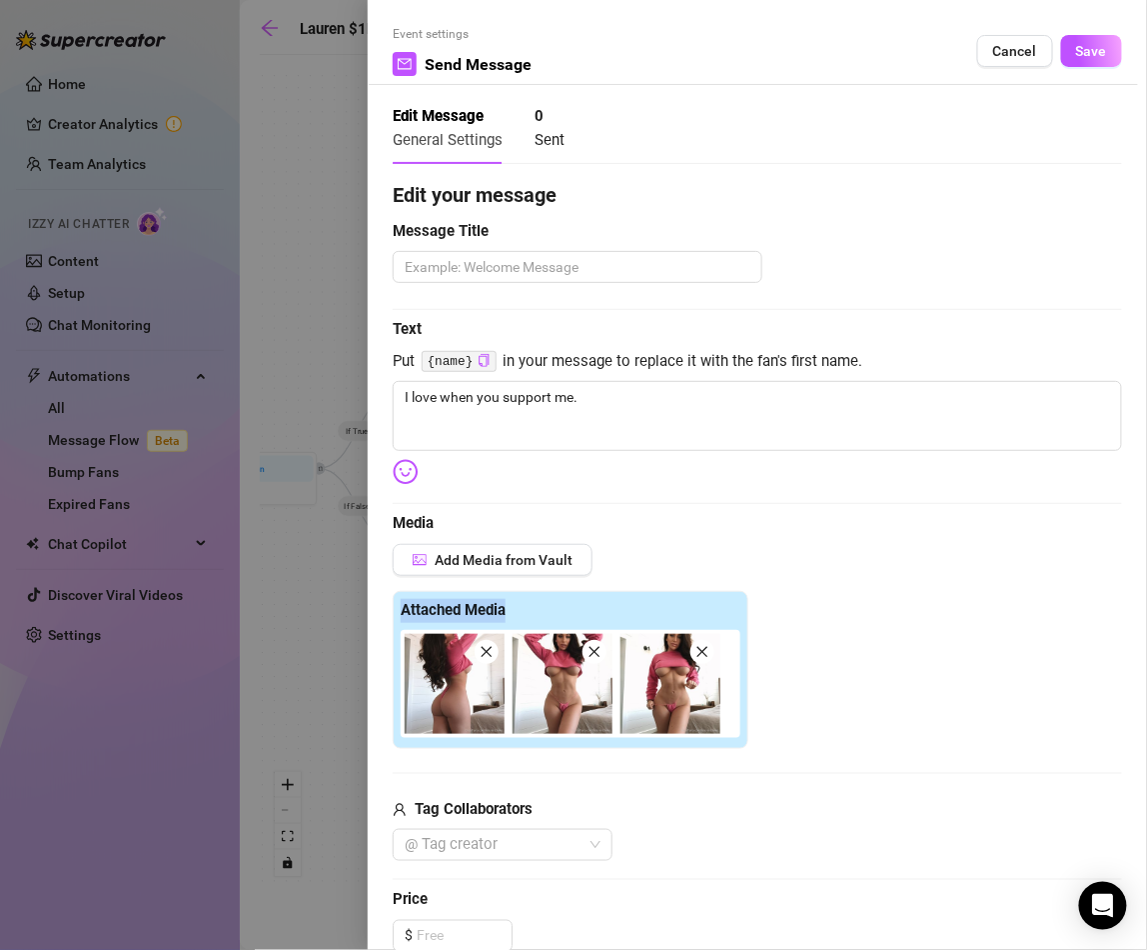
drag, startPoint x: 781, startPoint y: 604, endPoint x: 771, endPoint y: 554, distance: 51.0
click at [771, 554] on div "Add Media from Vault Attached Media Tag Collaborators @ Tag creator" at bounding box center [758, 703] width 730 height 318
click at [567, 268] on textarea at bounding box center [578, 266] width 370 height 31
type textarea "A"
type textarea "Af"
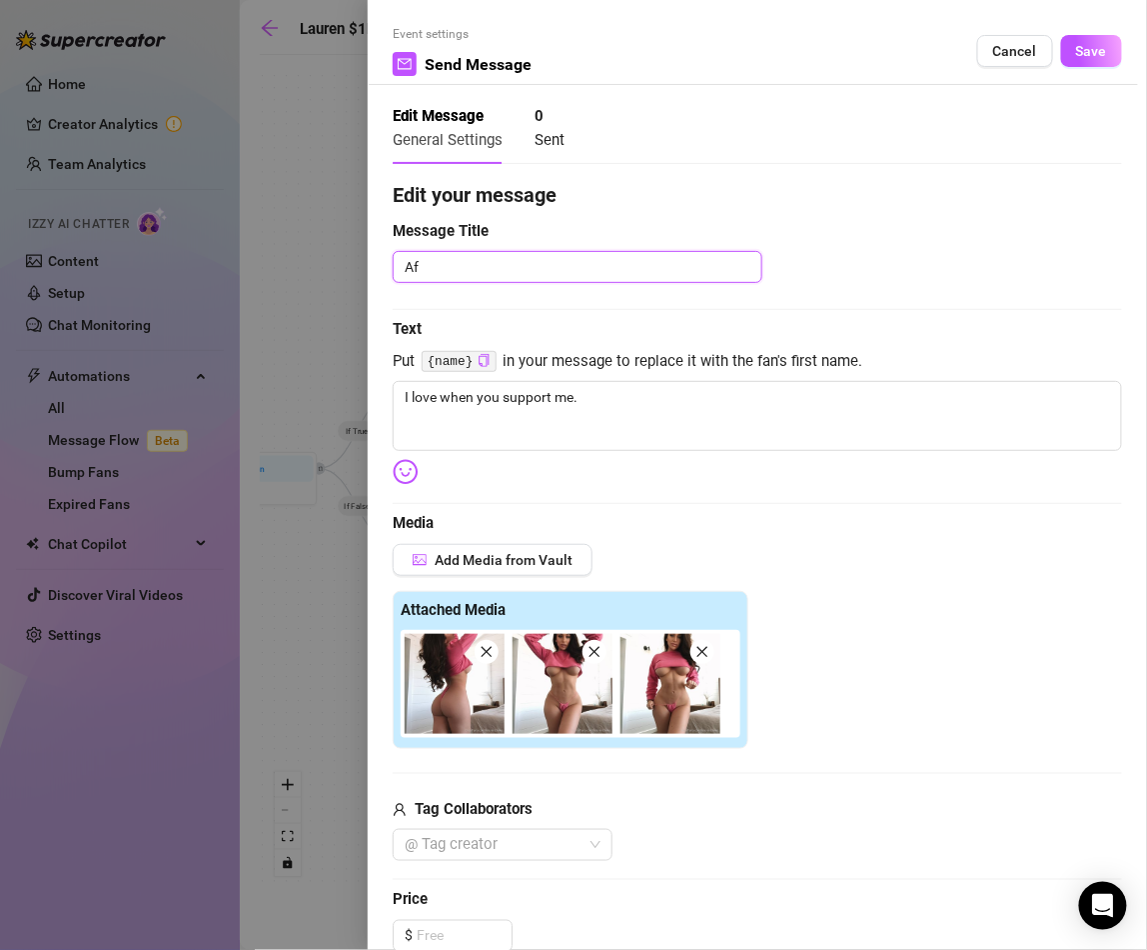
type textarea "Aft"
type textarea "Afte"
type textarea "Aftew"
type textarea "Aftewr"
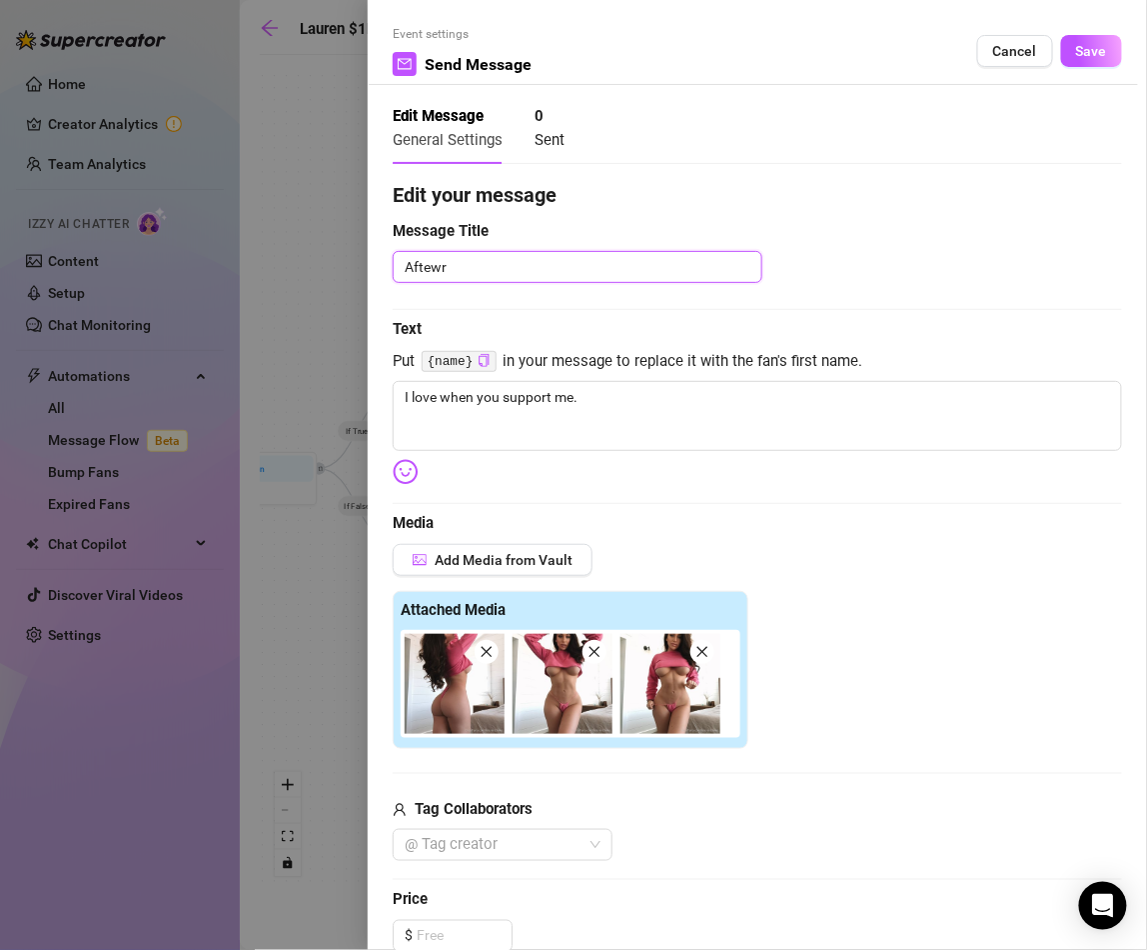
type textarea "Aftewr b"
type textarea "Aftewr bo"
type textarea "Aftewr bou"
type textarea "Aftewr boug"
type textarea "Aftewr bough"
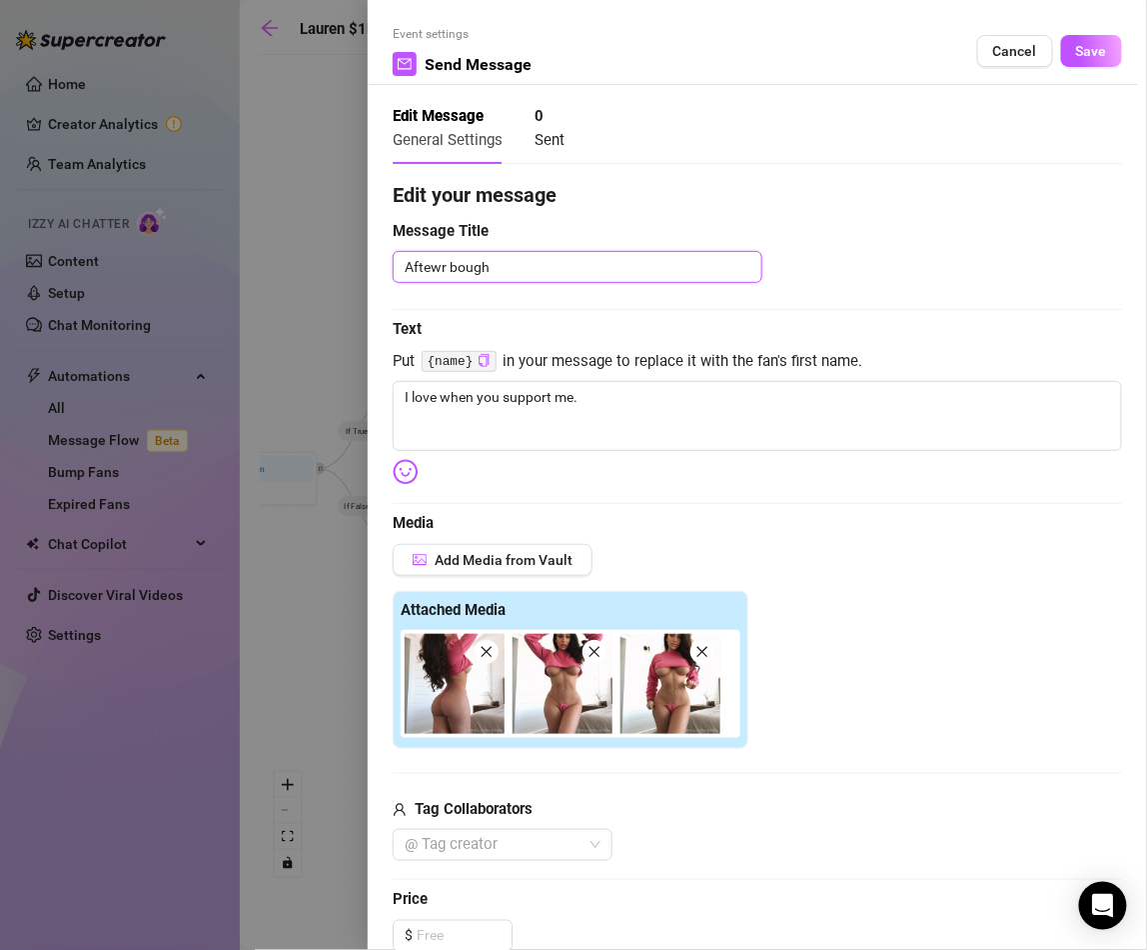
type textarea "Aftewr bought"
click at [441, 266] on textarea "Aftewr bought" at bounding box center [578, 266] width 370 height 31
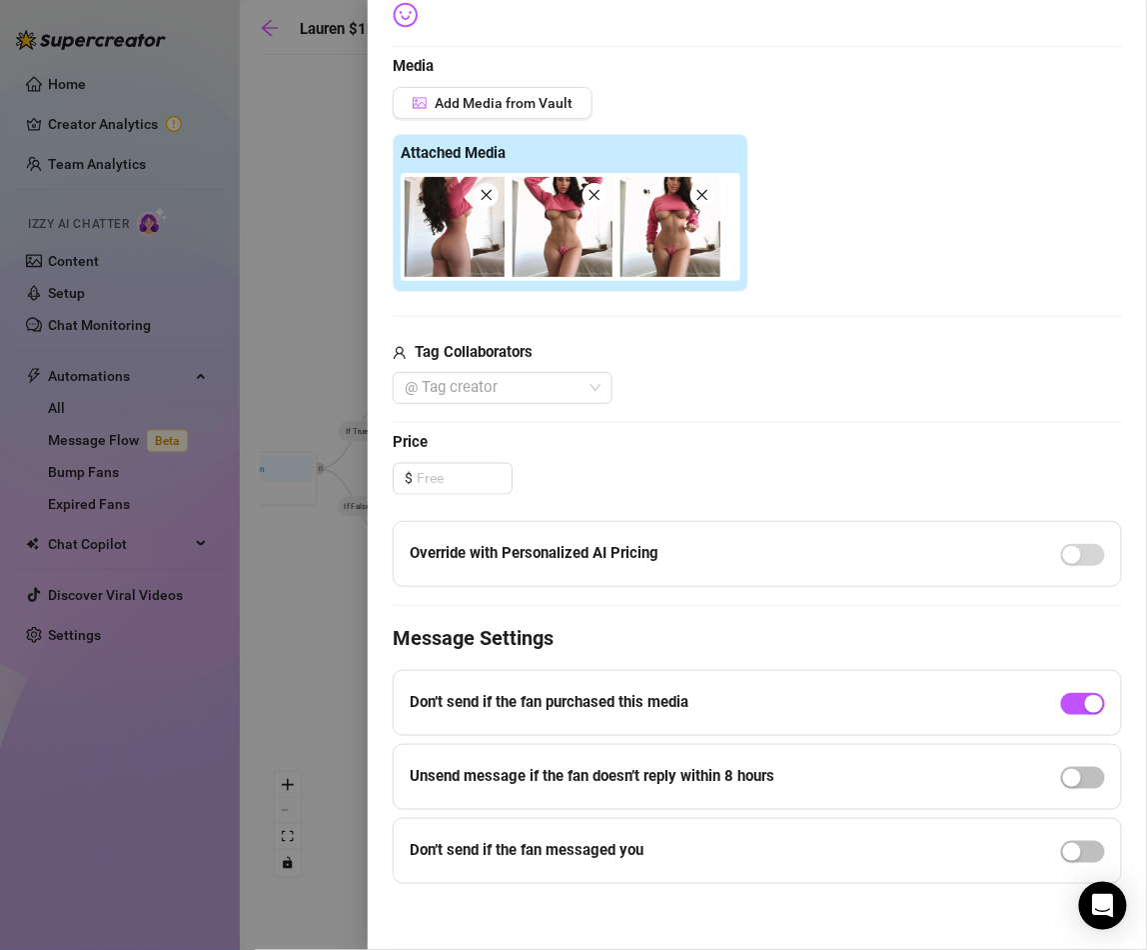
scroll to position [461, 0]
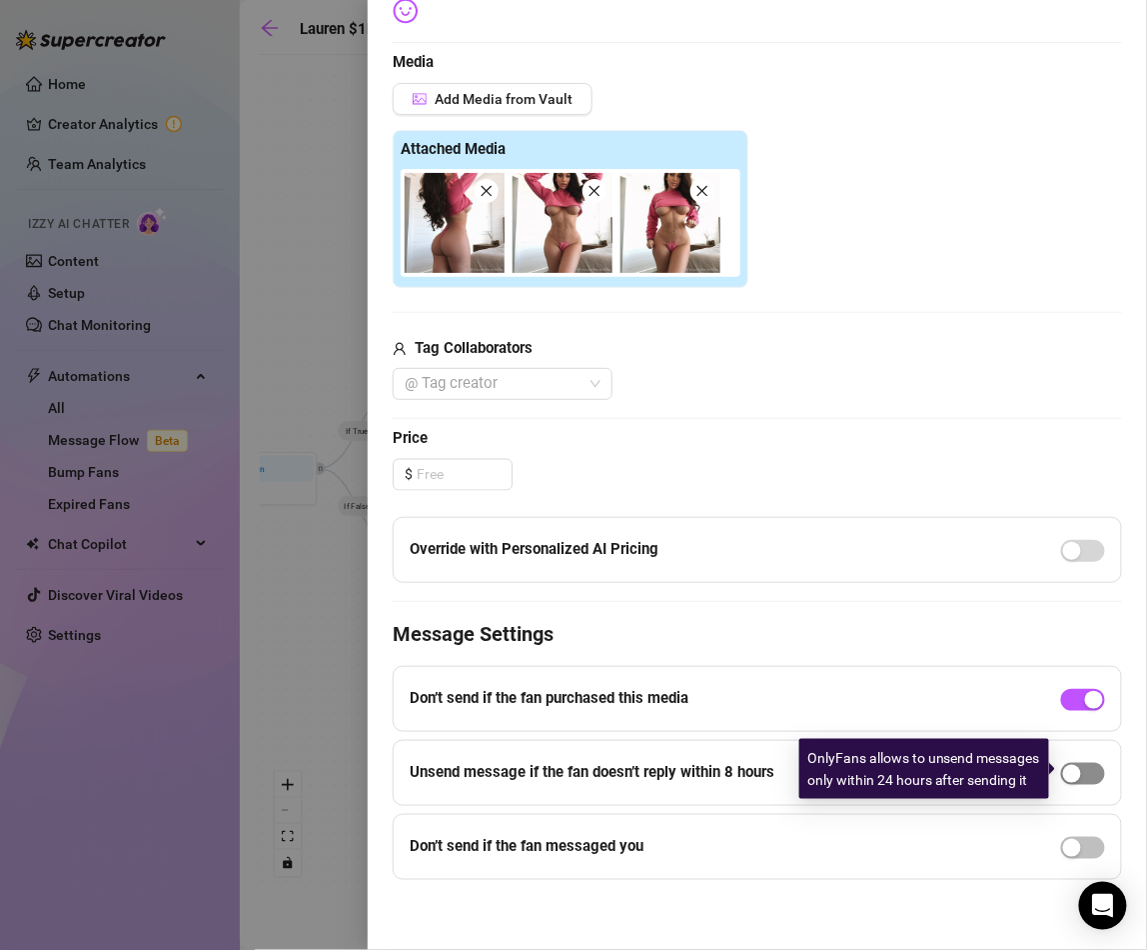
type textarea "After bought"
click at [1076, 767] on div "button" at bounding box center [1072, 774] width 18 height 18
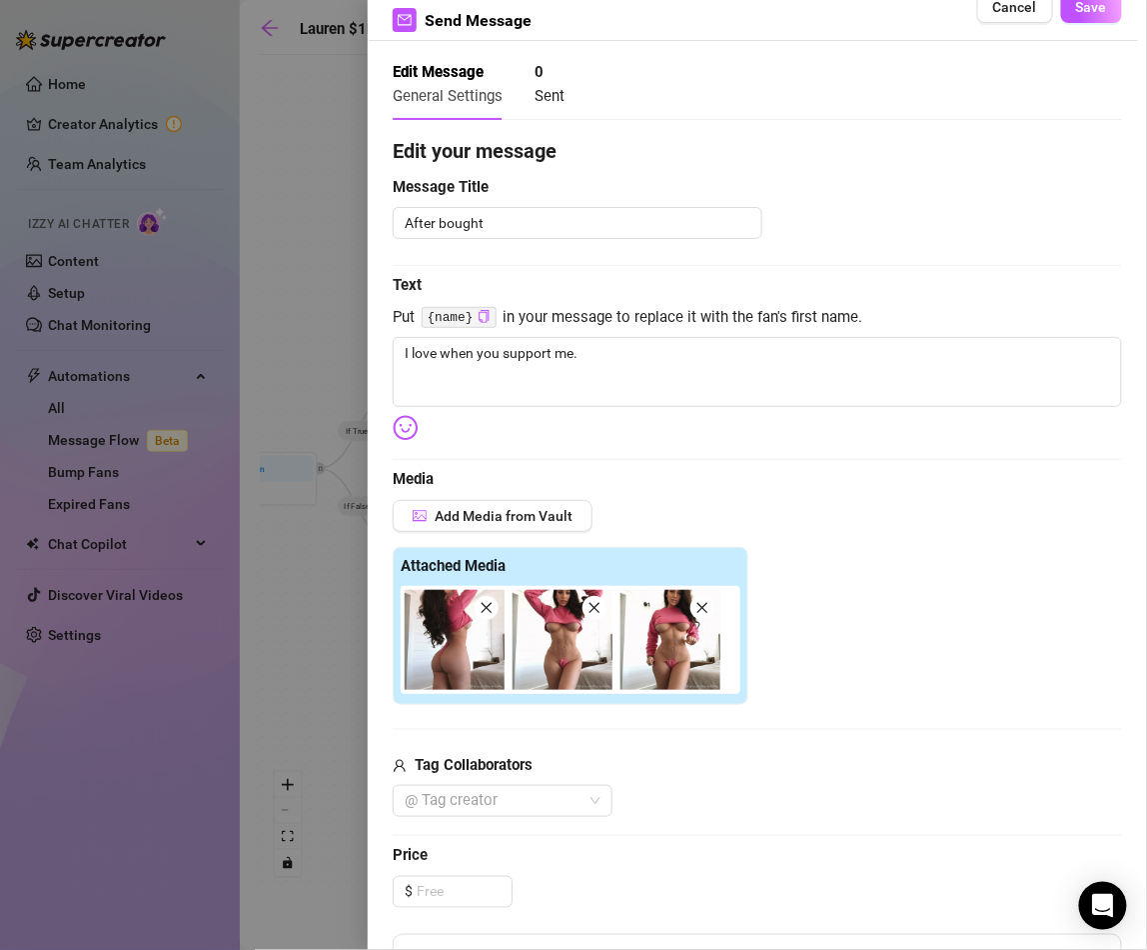
scroll to position [0, 0]
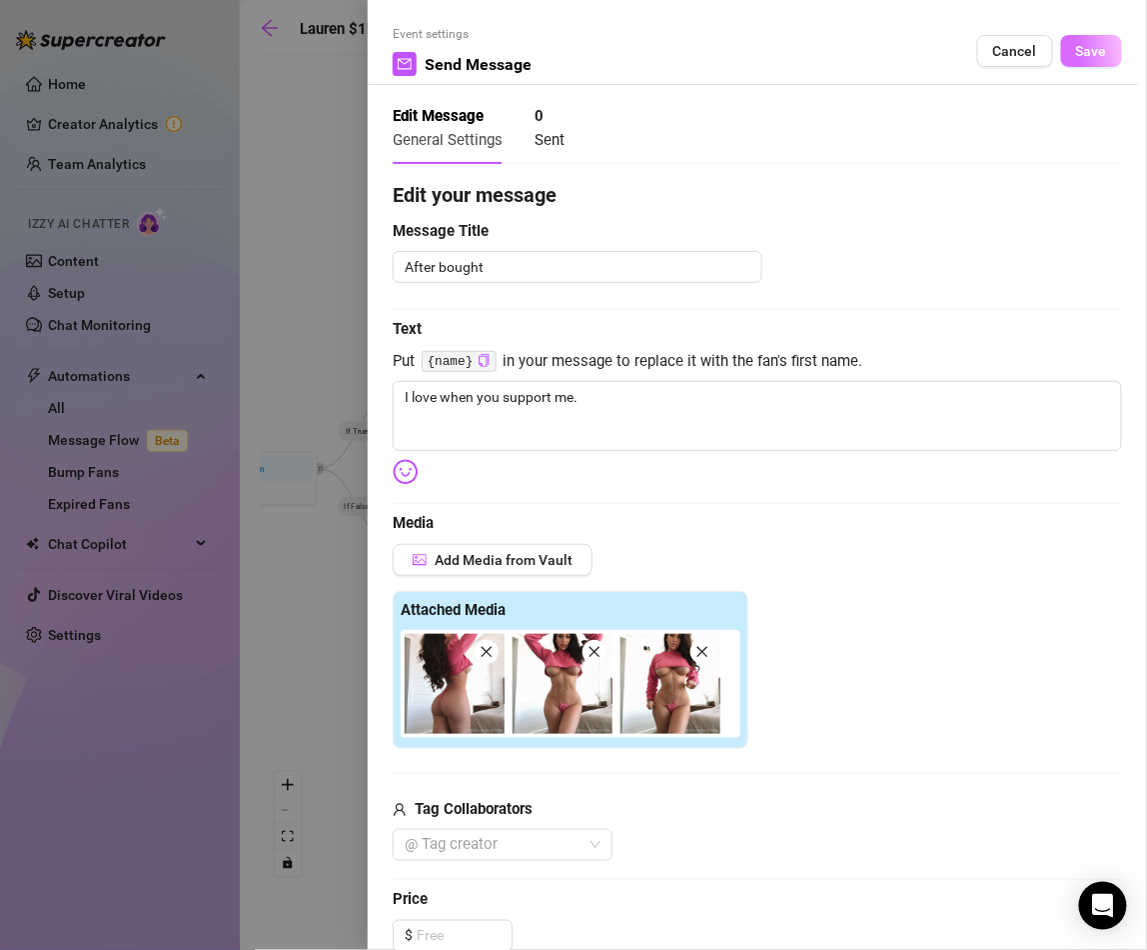
click at [1093, 43] on span "Save" at bounding box center [1091, 51] width 31 height 16
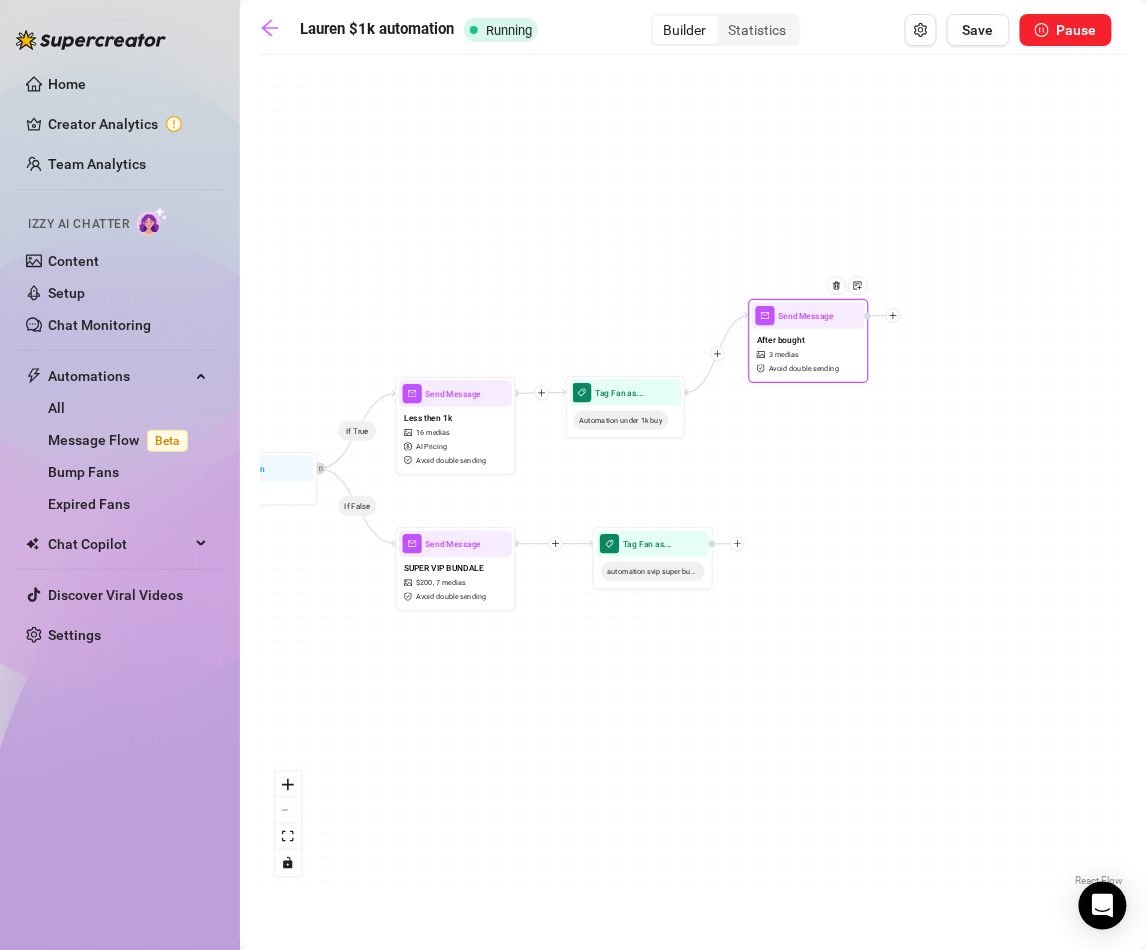
drag, startPoint x: 847, startPoint y: 436, endPoint x: 832, endPoint y: 359, distance: 78.4
click at [832, 359] on div "After bought 3 medias Avoid double sending" at bounding box center [809, 354] width 113 height 50
click at [891, 318] on icon "plus" at bounding box center [894, 316] width 8 height 8
click at [952, 380] on div "Tag Fan" at bounding box center [954, 378] width 88 height 20
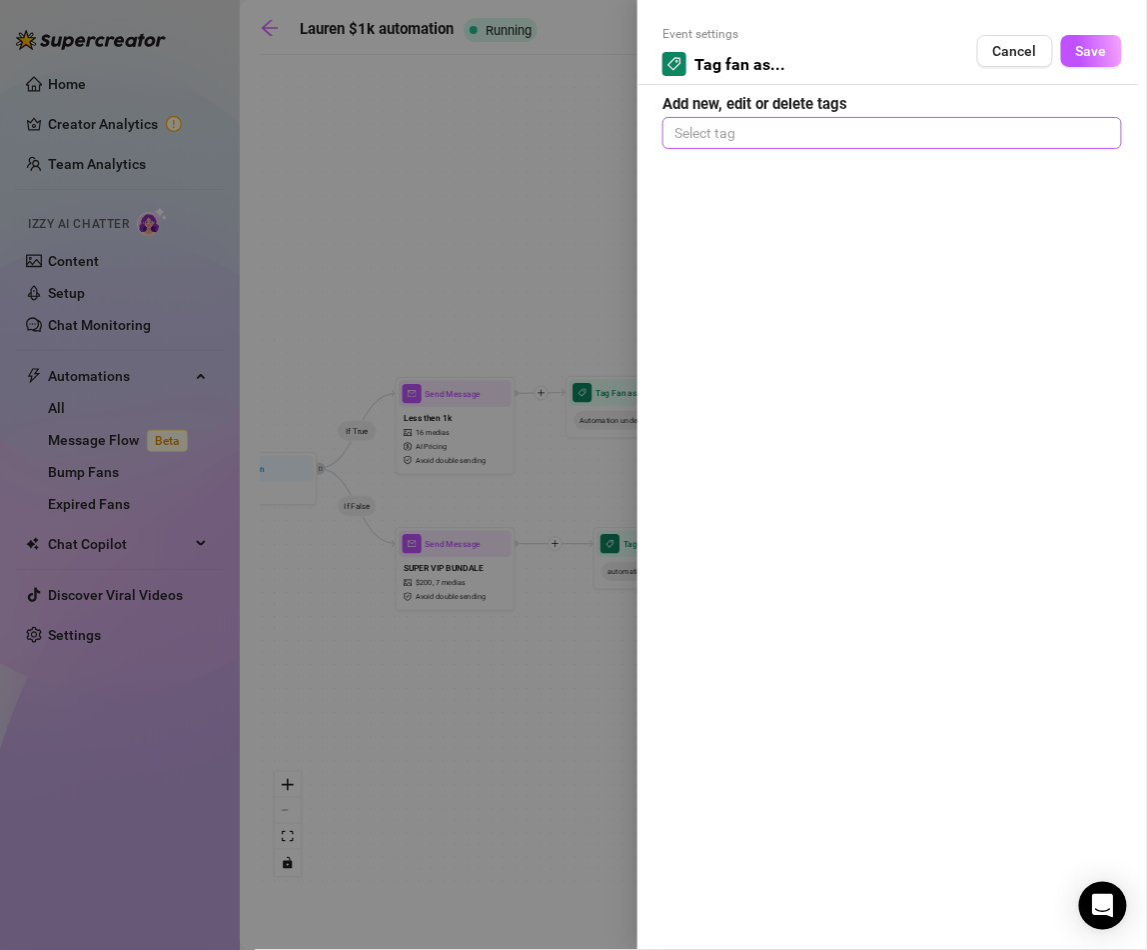
click at [750, 130] on div at bounding box center [893, 133] width 452 height 28
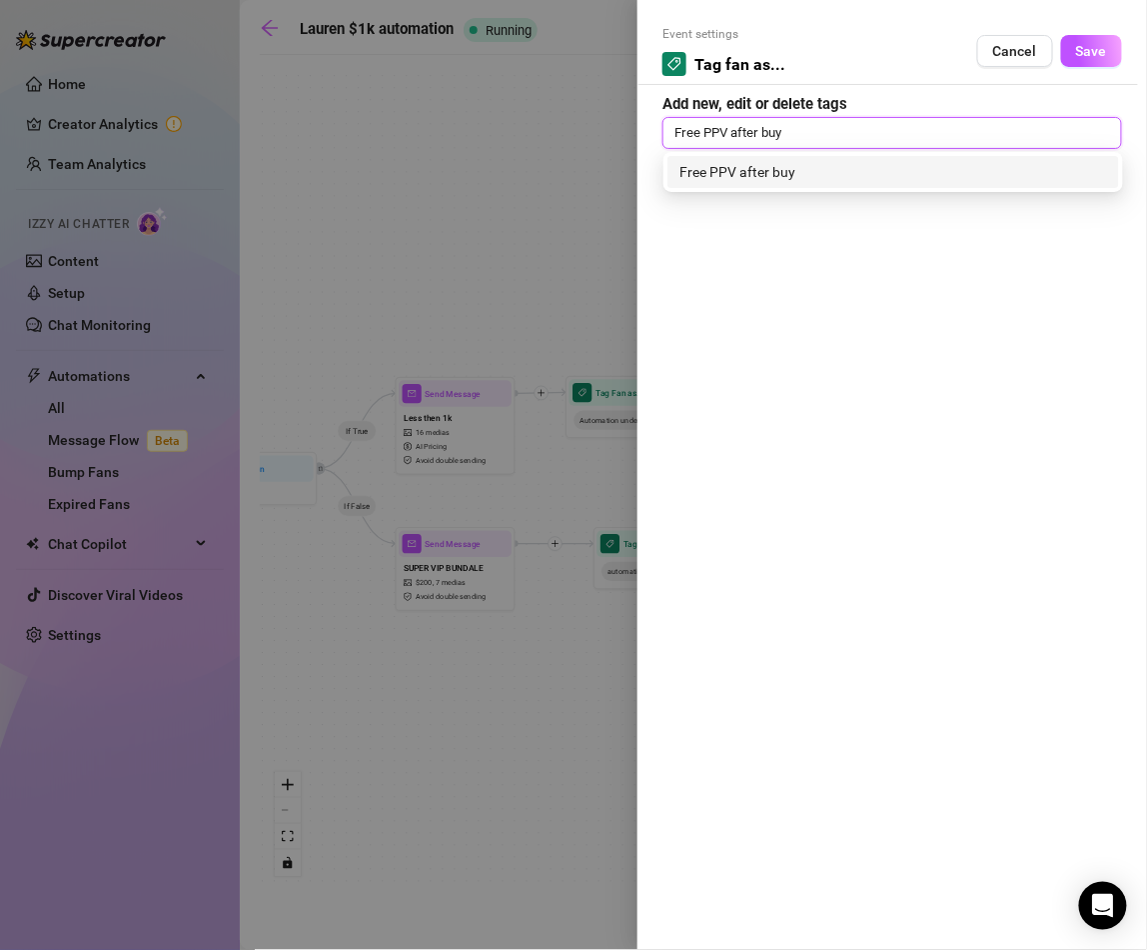
type input "Free PPV after buy"
click at [999, 171] on div "Free PPV after buy" at bounding box center [894, 172] width 428 height 22
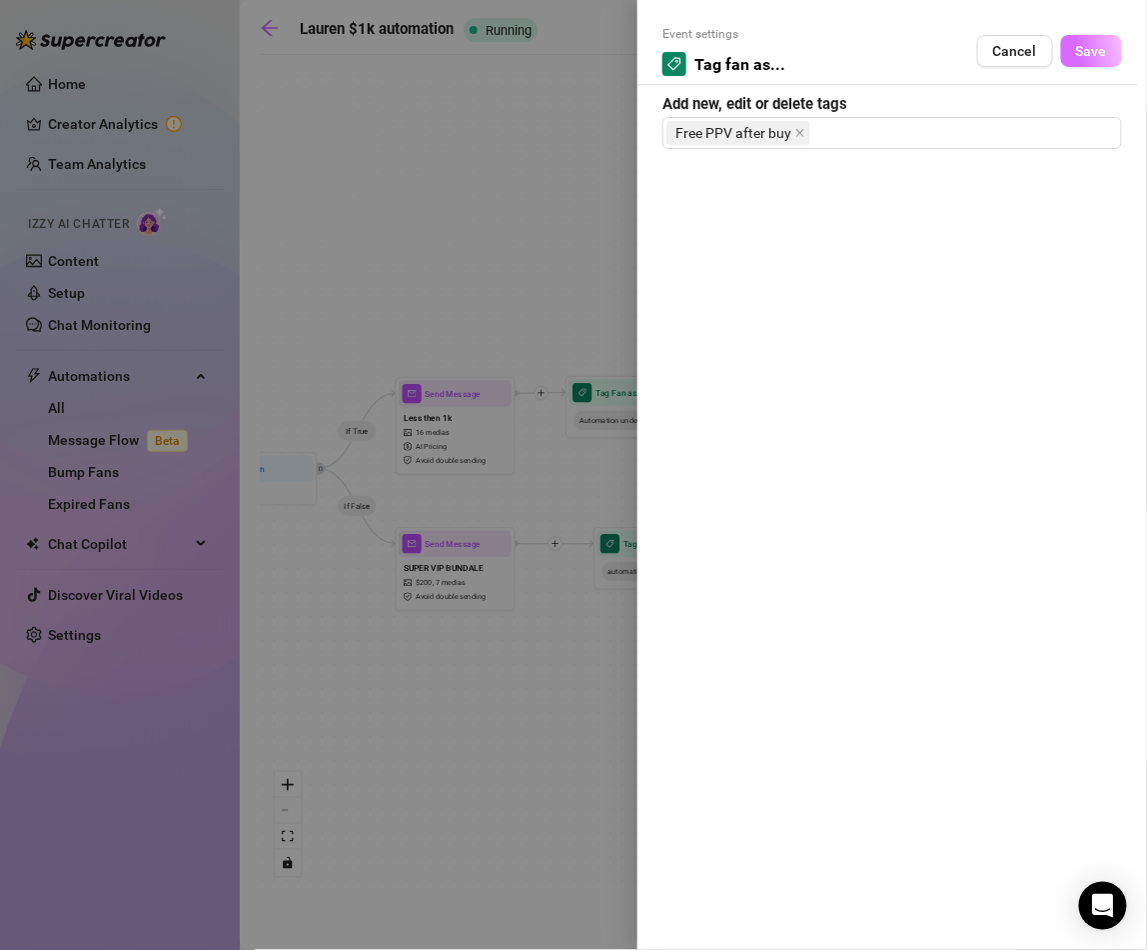
click at [1095, 46] on span "Save" at bounding box center [1091, 51] width 31 height 16
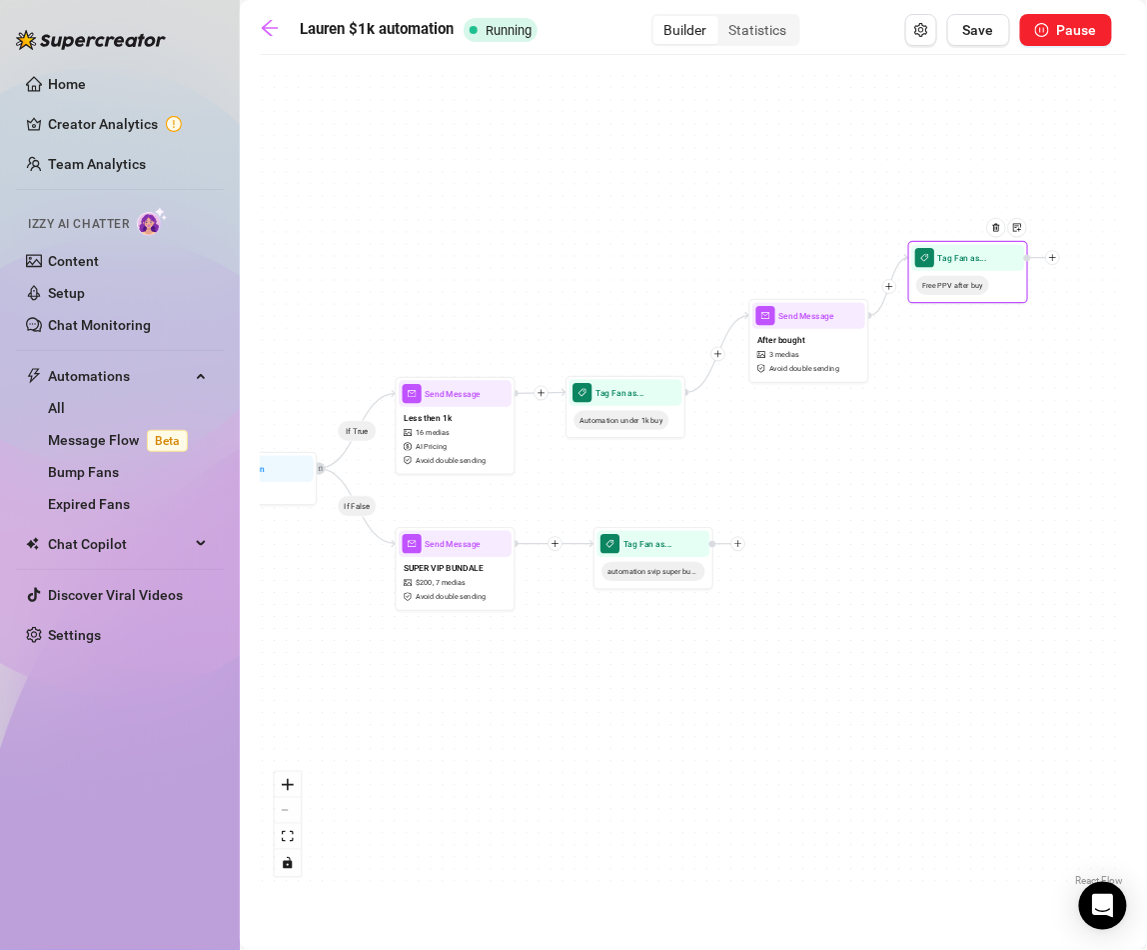
drag, startPoint x: 995, startPoint y: 348, endPoint x: 955, endPoint y: 290, distance: 71.0
click at [955, 290] on span "Free PPV after buy" at bounding box center [953, 285] width 73 height 19
click at [740, 545] on icon "plus" at bounding box center [739, 544] width 8 height 8
click at [800, 583] on div "Message" at bounding box center [798, 586] width 88 height 20
type textarea "Write your message here"
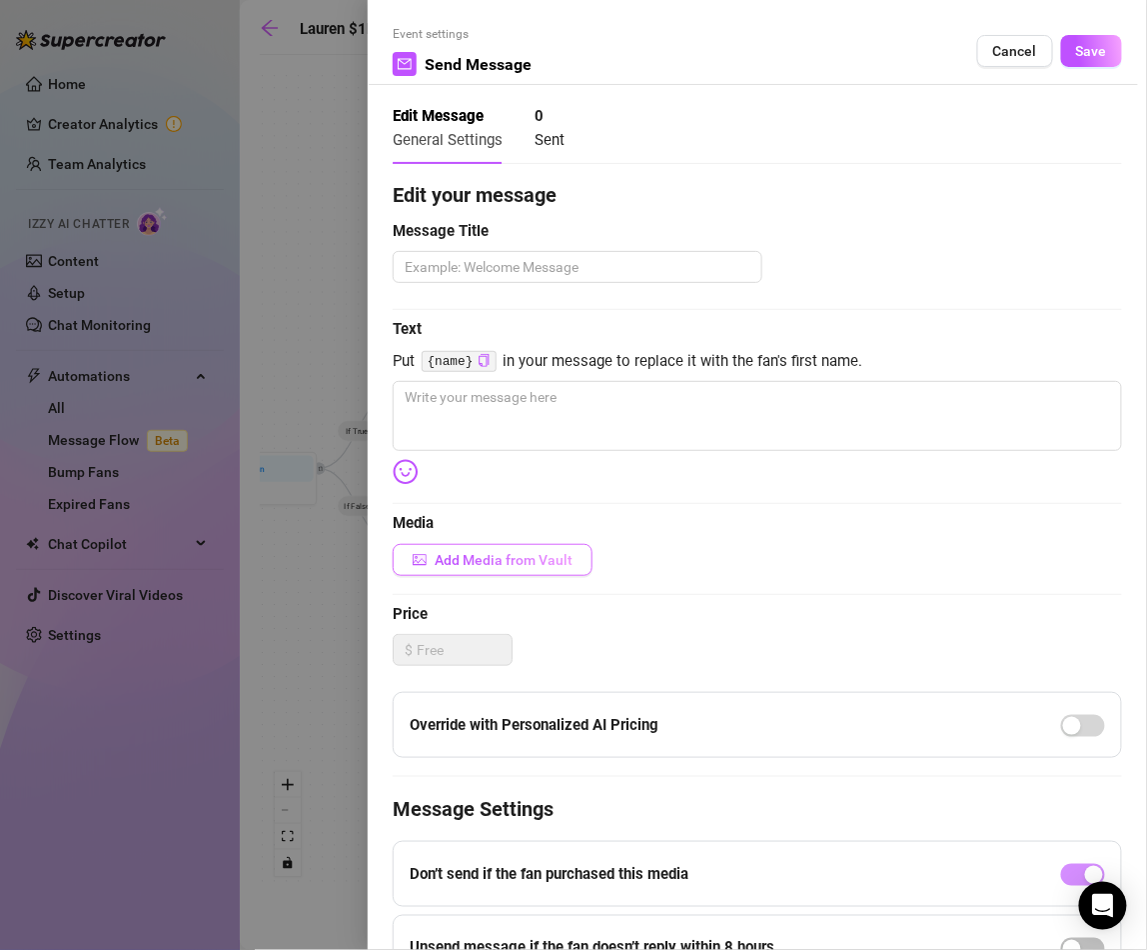
click at [487, 547] on button "Add Media from Vault" at bounding box center [493, 560] width 200 height 32
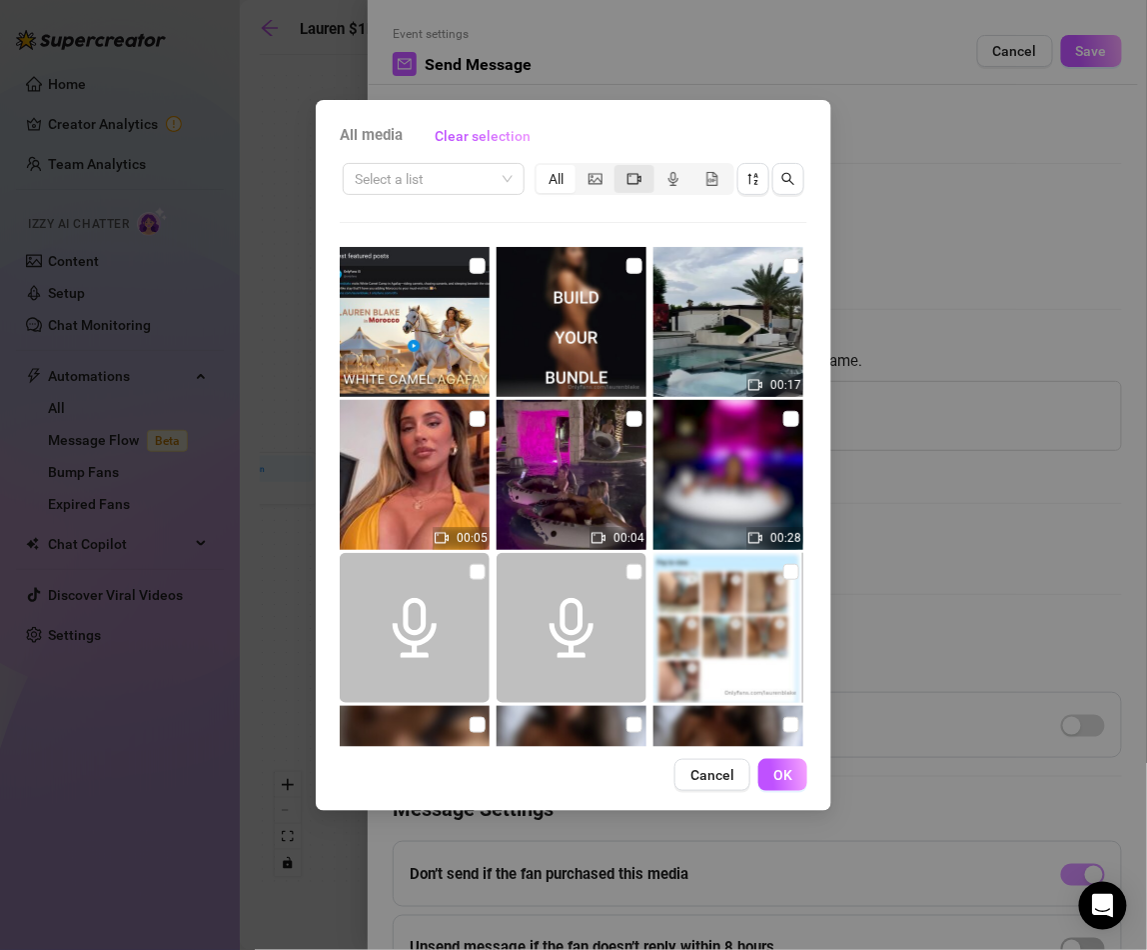
click at [634, 178] on icon "video-camera" at bounding box center [635, 179] width 14 height 14
click at [620, 168] on input "segmented control" at bounding box center [620, 168] width 0 height 0
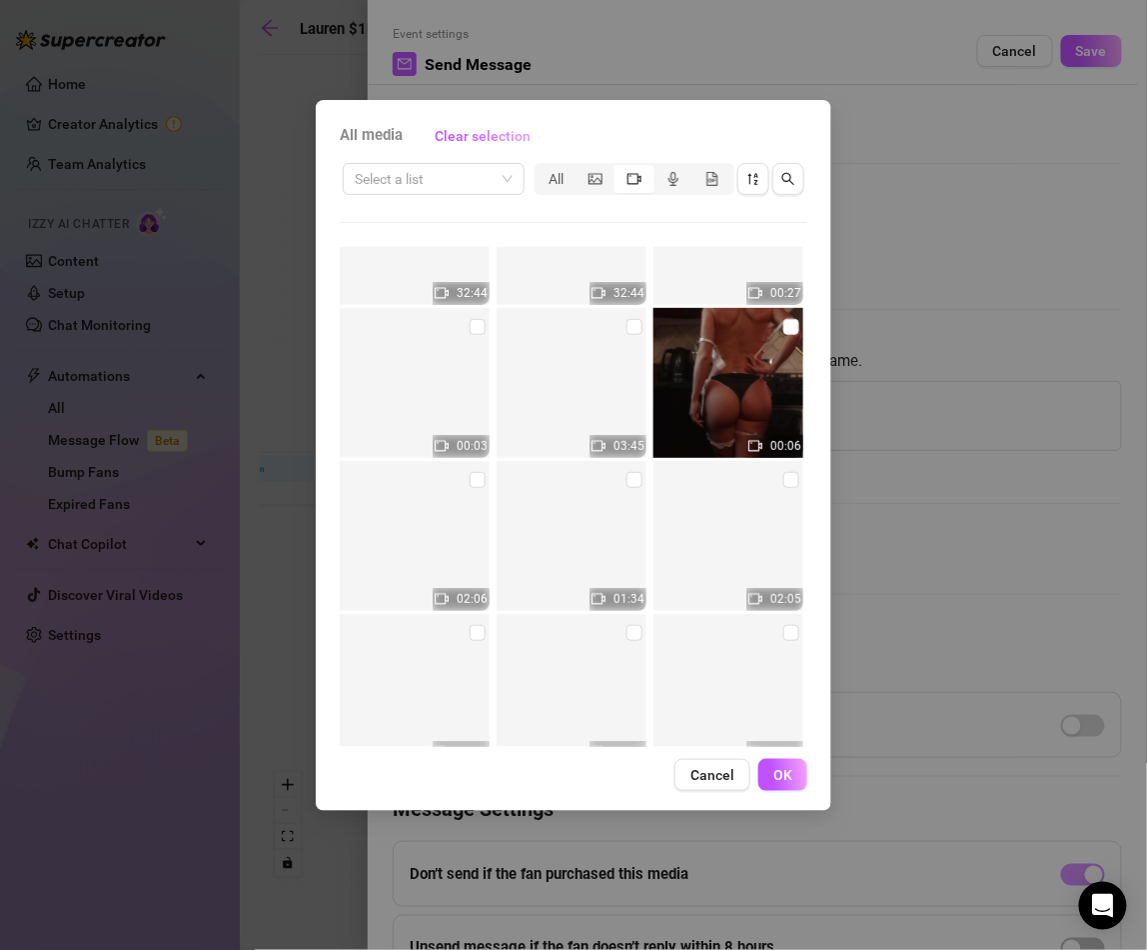
scroll to position [7588, 0]
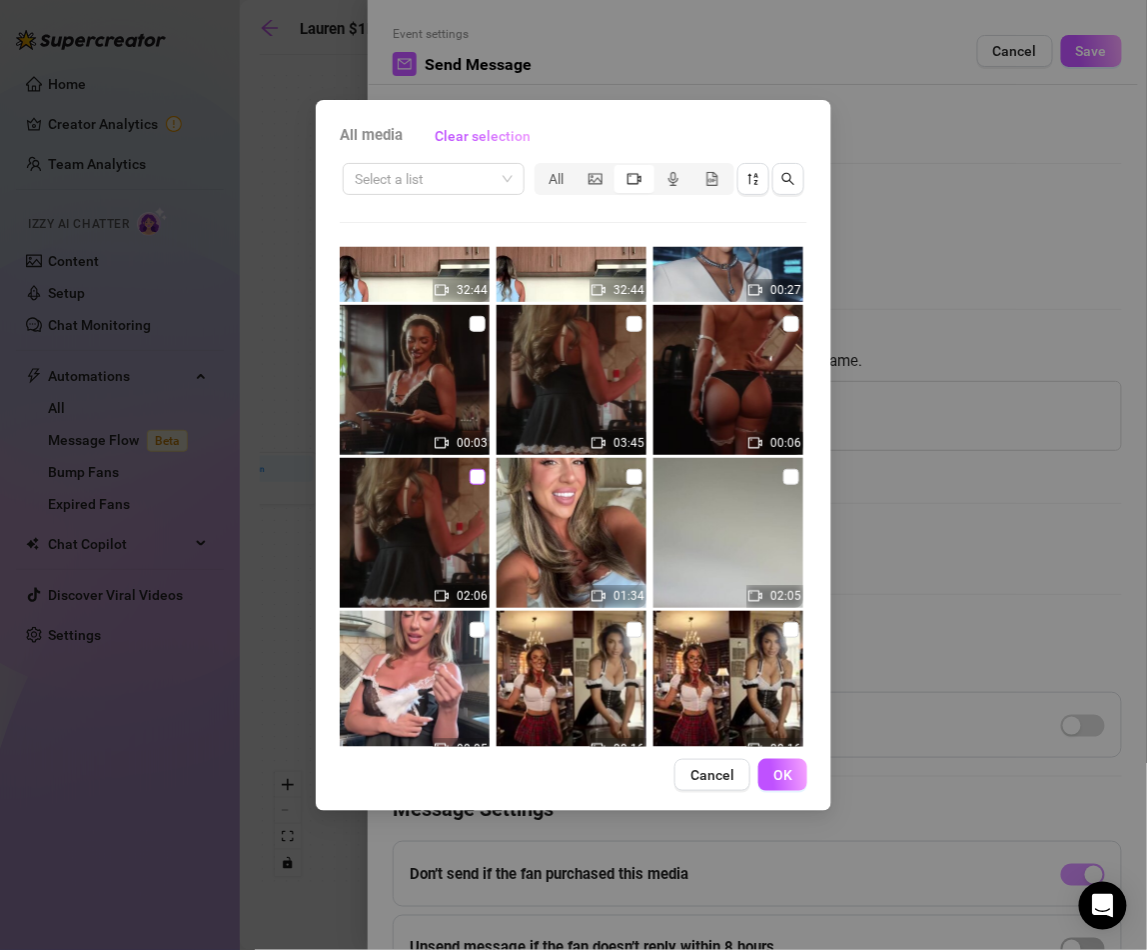
click at [471, 474] on input "checkbox" at bounding box center [478, 477] width 16 height 16
click at [478, 475] on input "checkbox" at bounding box center [478, 477] width 16 height 16
checkbox input "true"
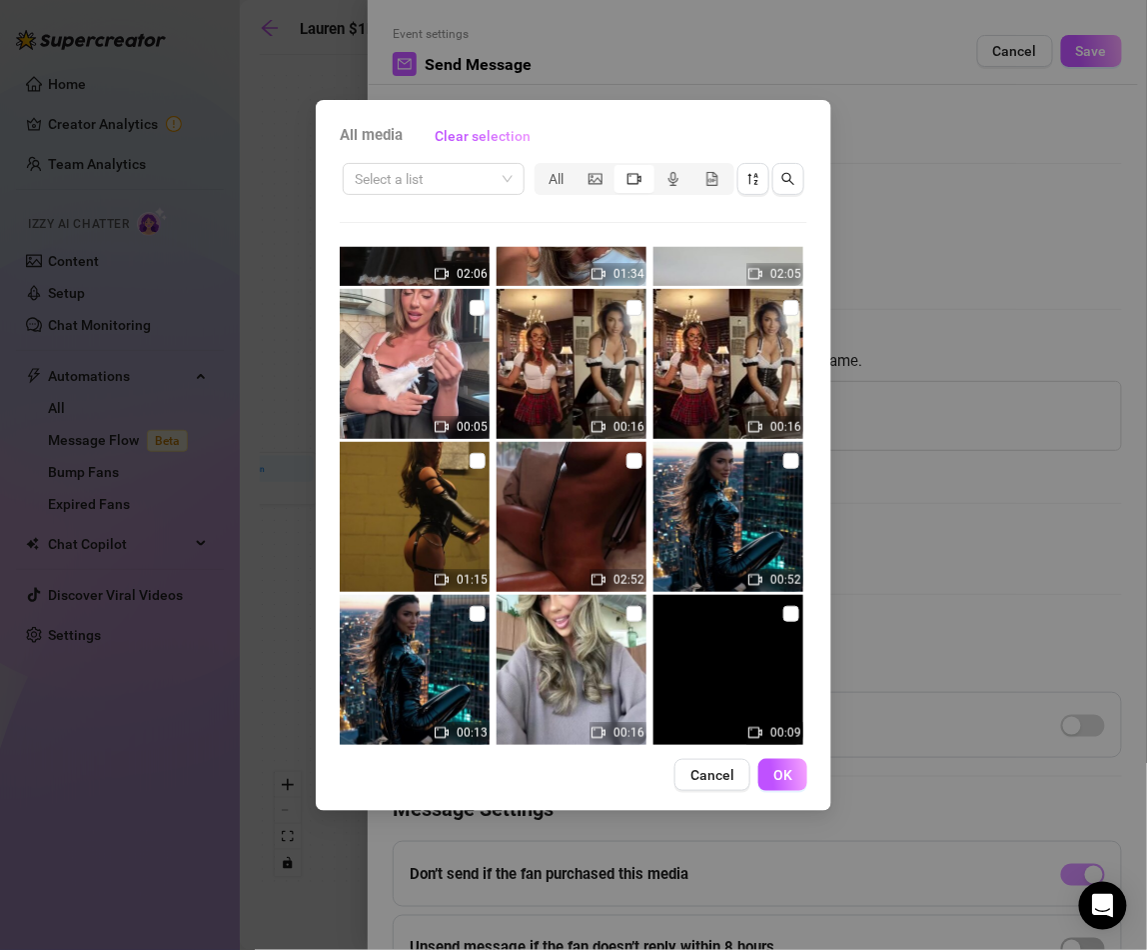
scroll to position [7907, 0]
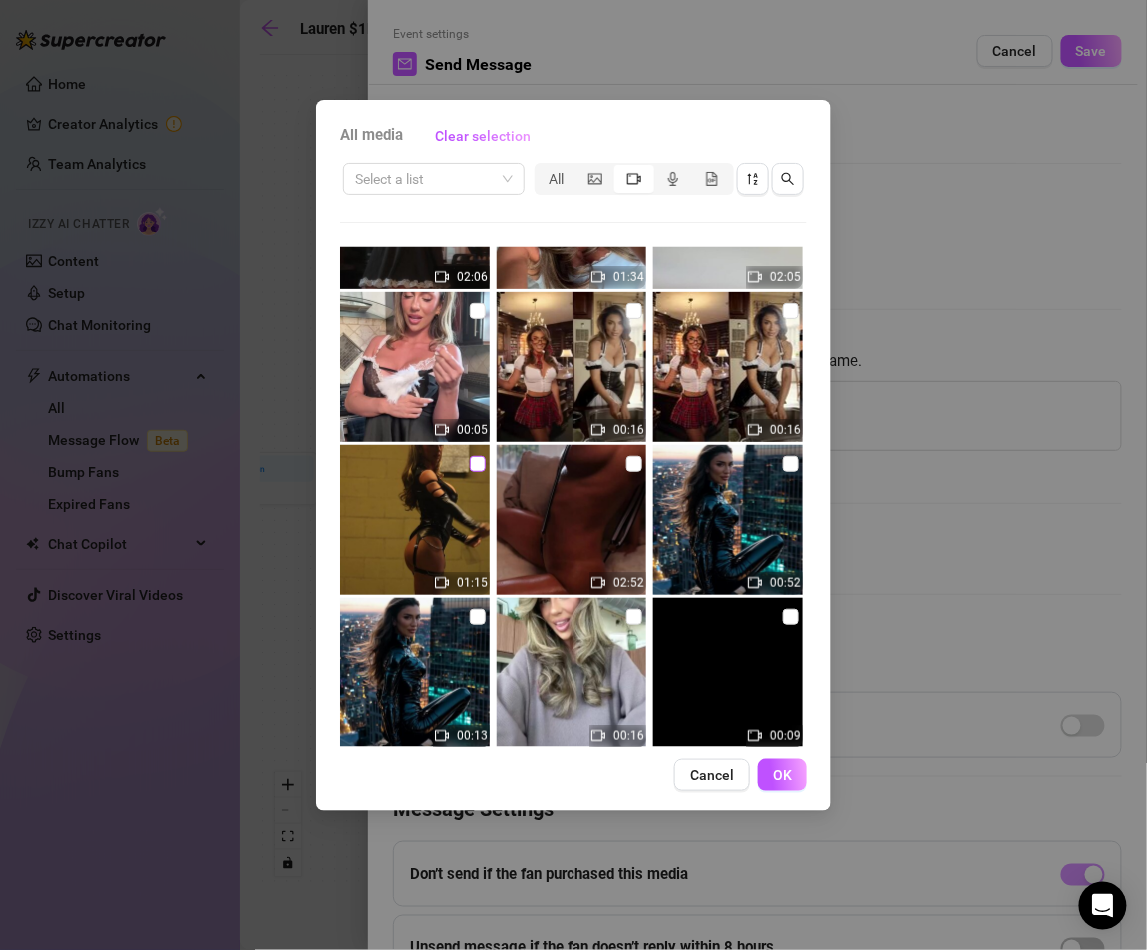
click at [479, 462] on input "checkbox" at bounding box center [478, 464] width 16 height 16
checkbox input "true"
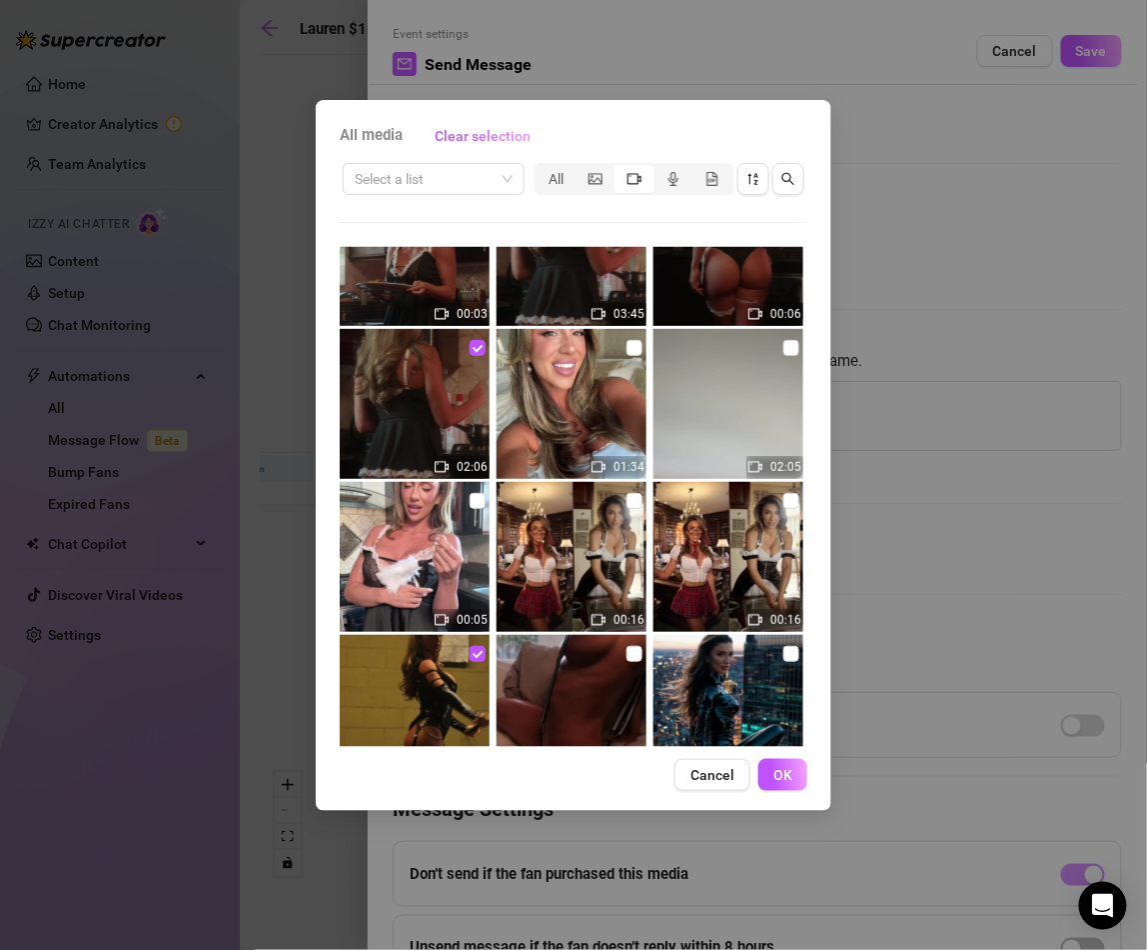
scroll to position [7699, 0]
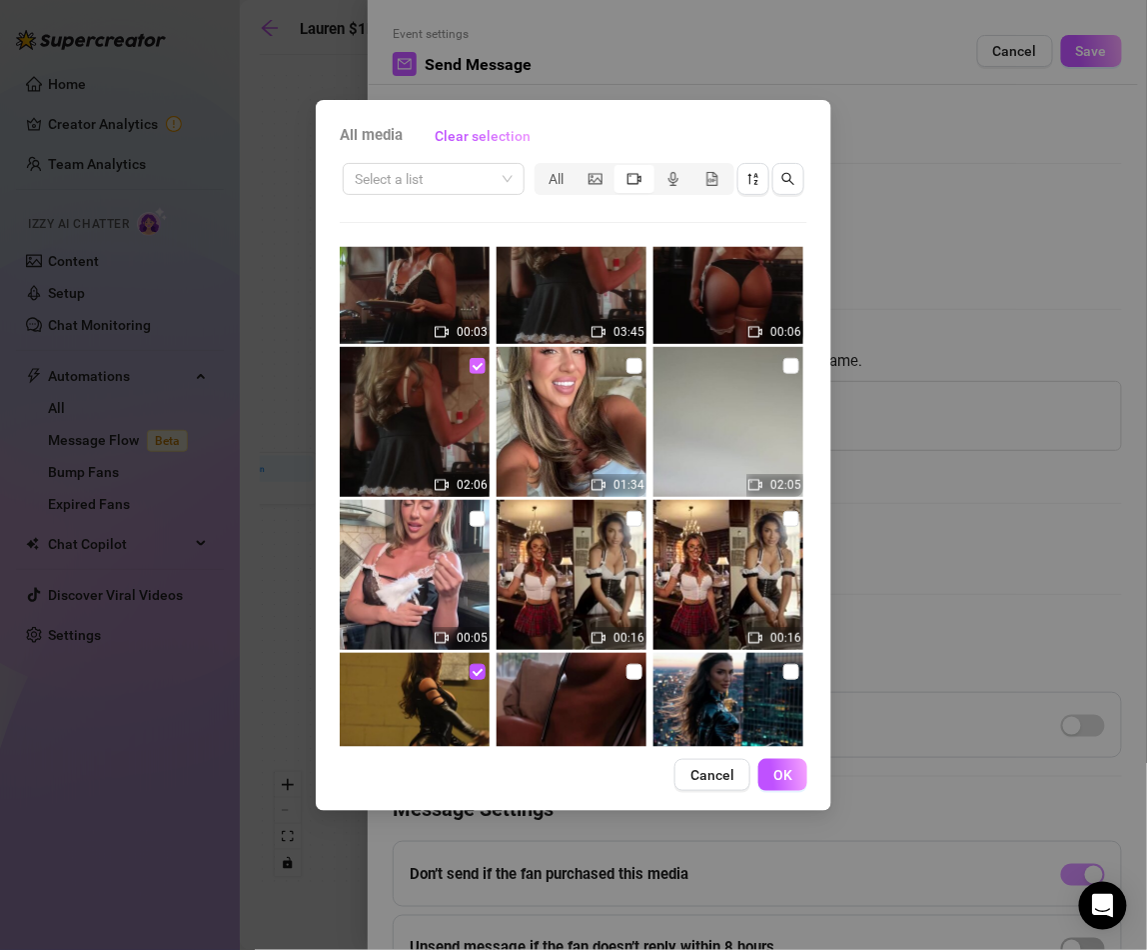
click at [473, 365] on input "checkbox" at bounding box center [478, 366] width 16 height 16
checkbox input "false"
click at [799, 776] on button "OK" at bounding box center [783, 775] width 49 height 32
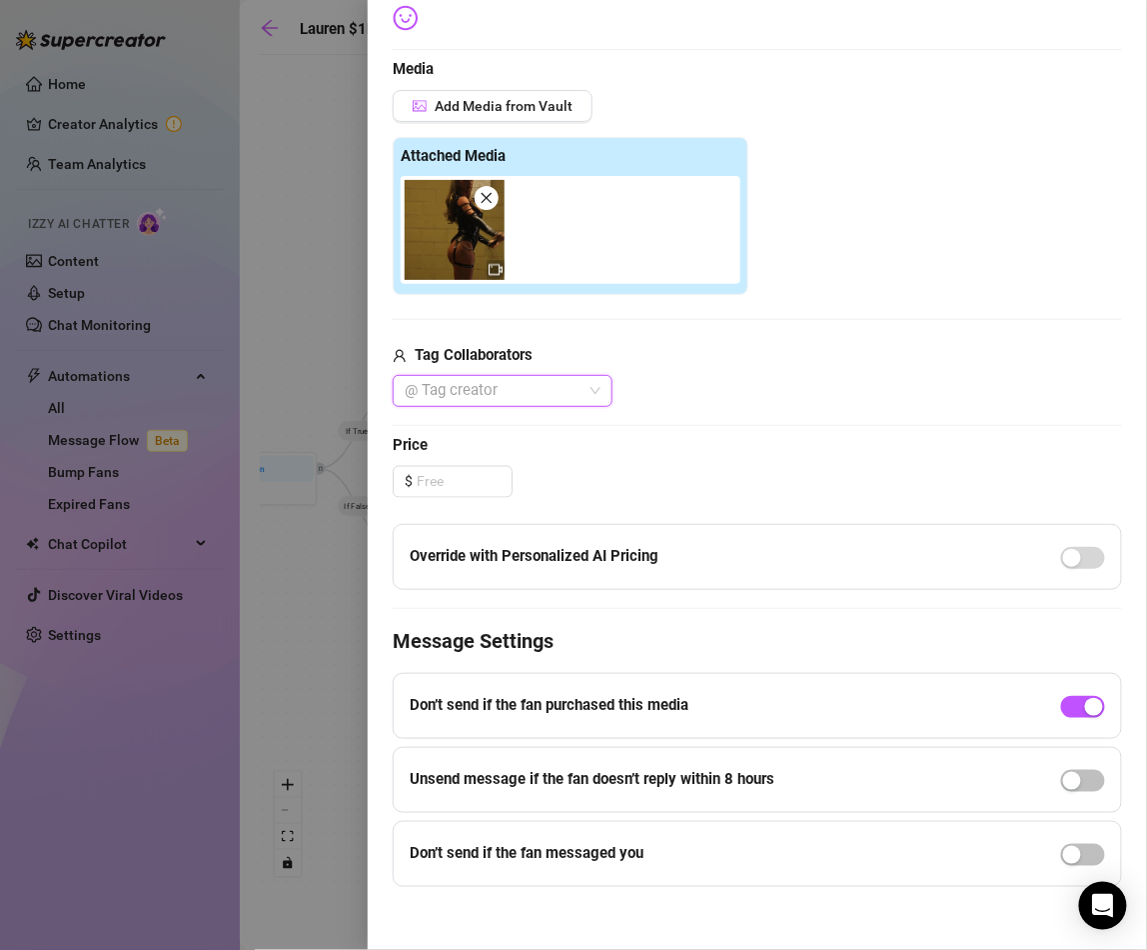
scroll to position [461, 0]
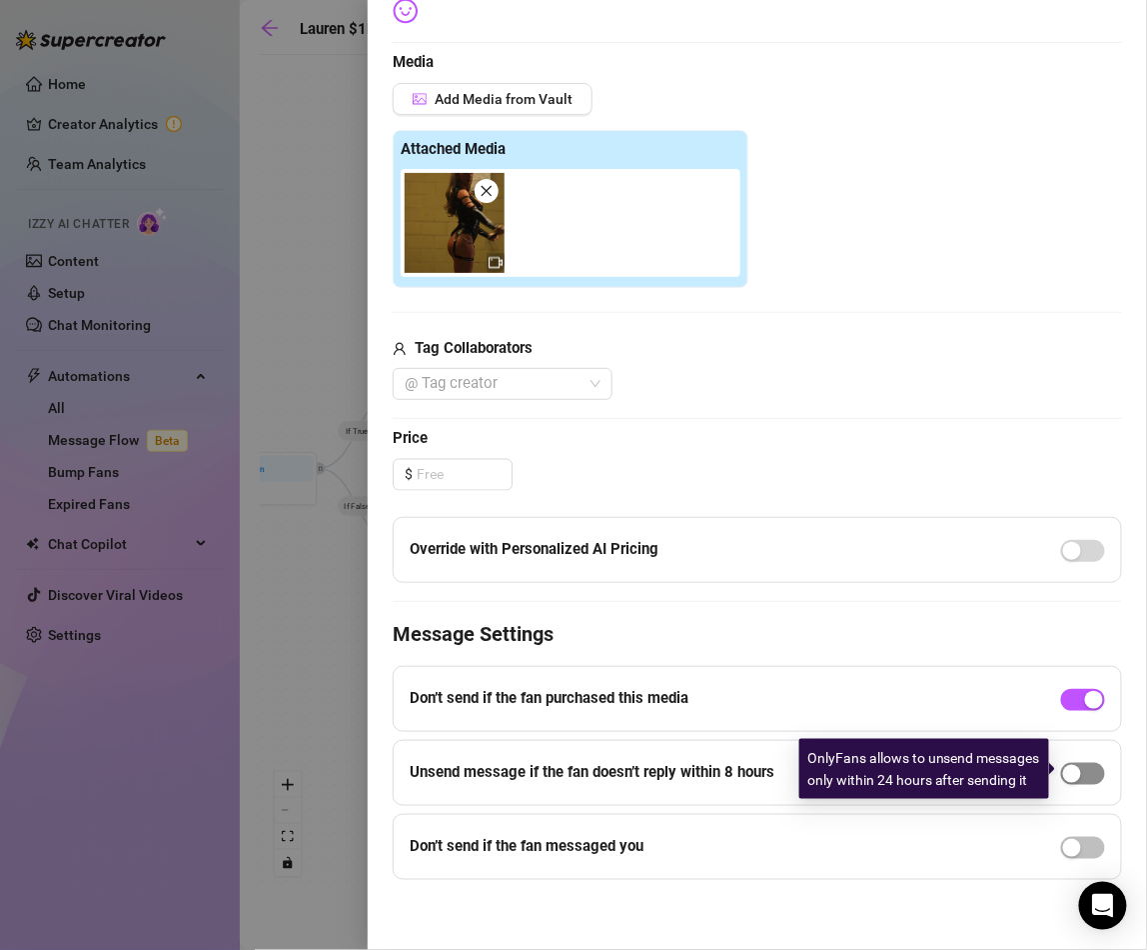
click at [1079, 770] on div "button" at bounding box center [1072, 774] width 18 height 18
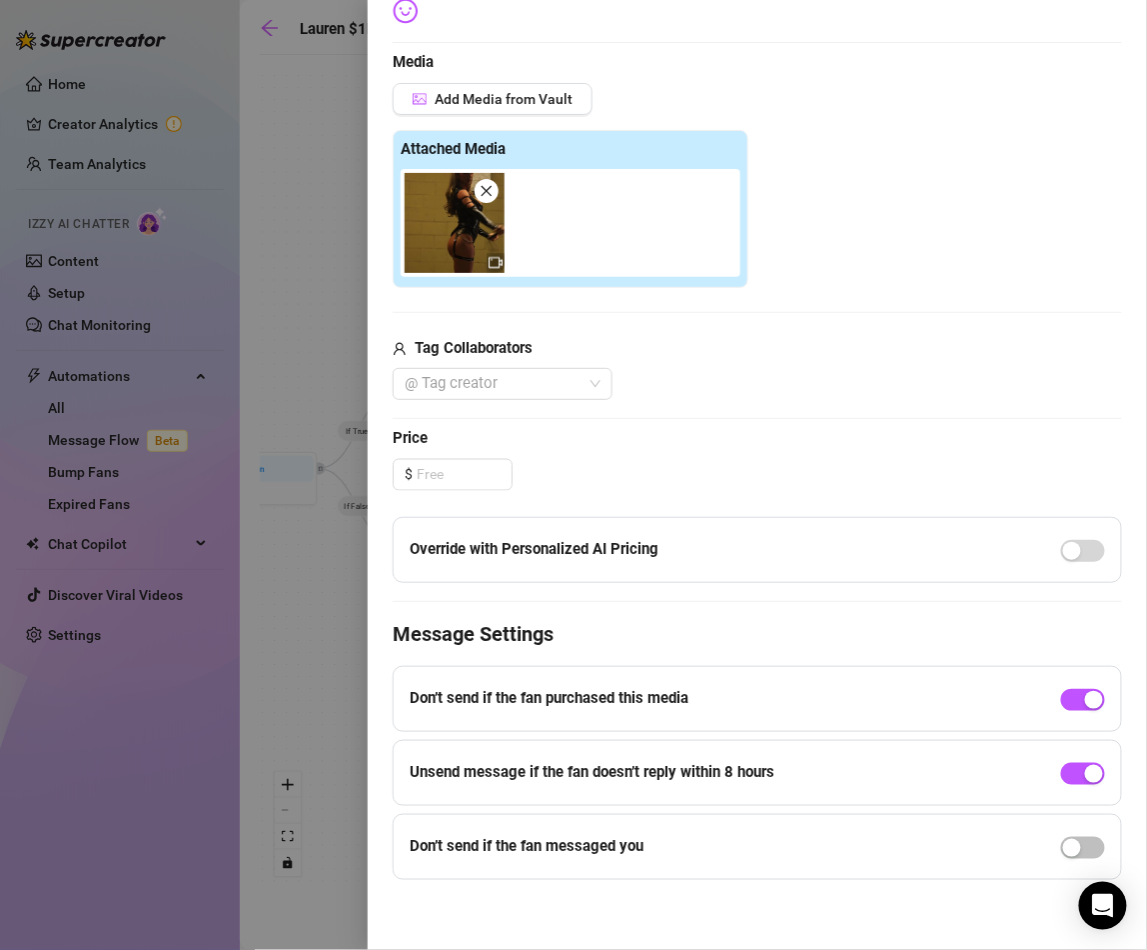
click at [827, 462] on div "$" at bounding box center [758, 475] width 730 height 32
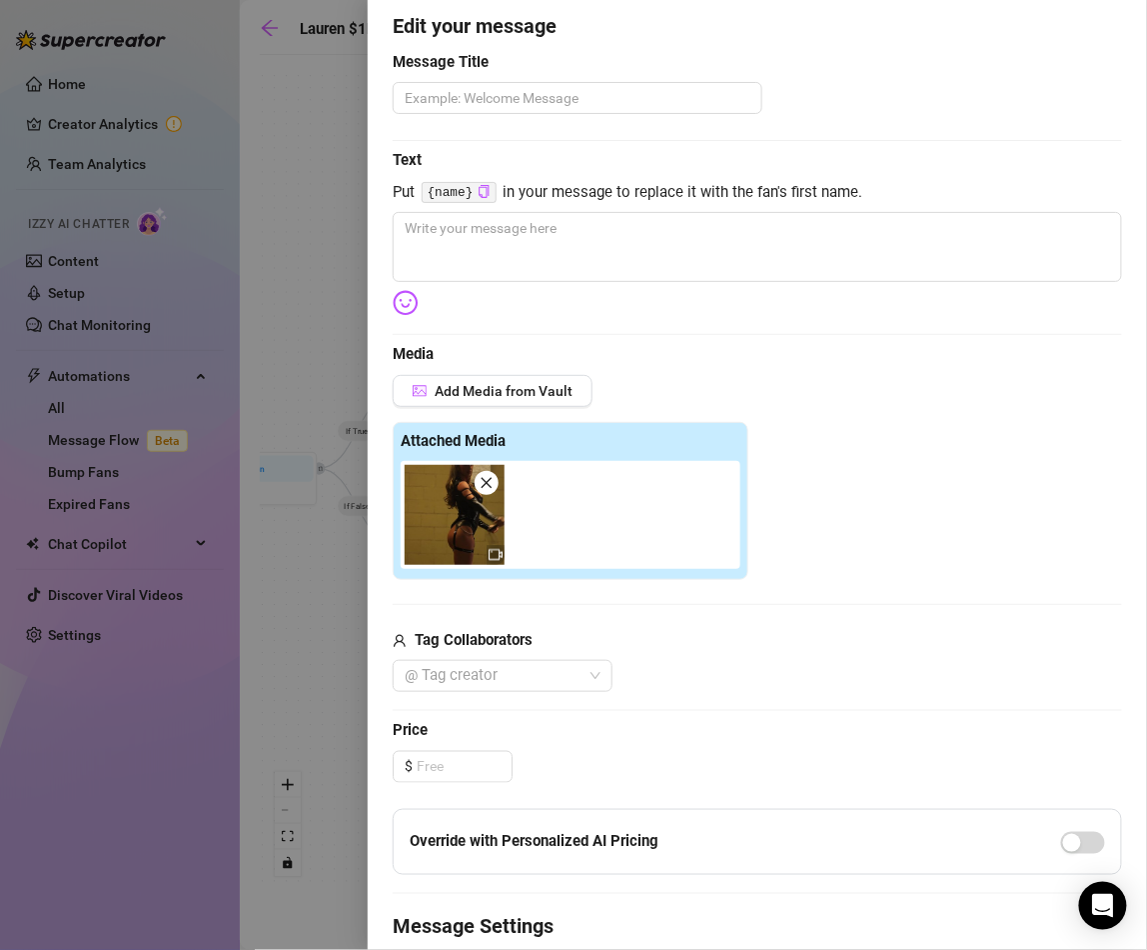
scroll to position [73, 0]
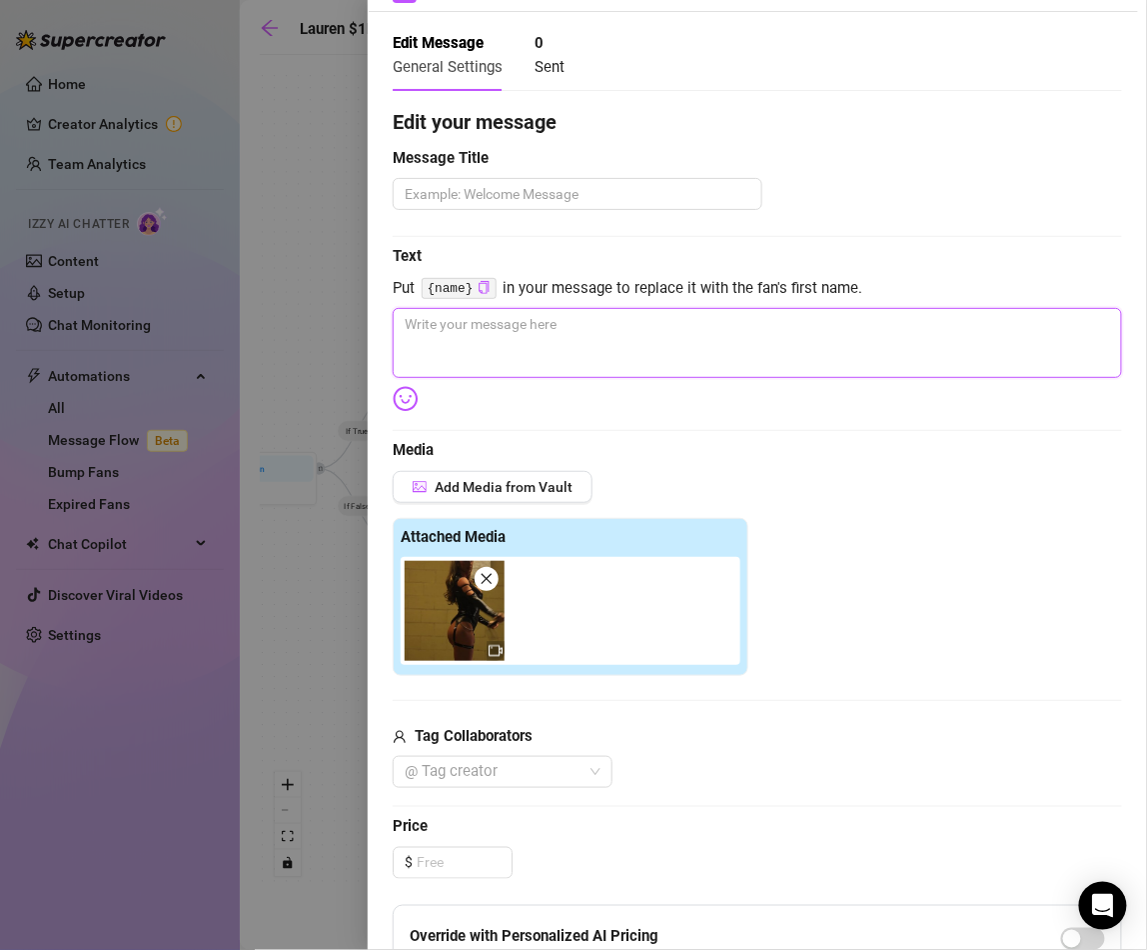
click at [637, 348] on textarea at bounding box center [758, 343] width 730 height 70
type textarea "You"
type textarea "You d"
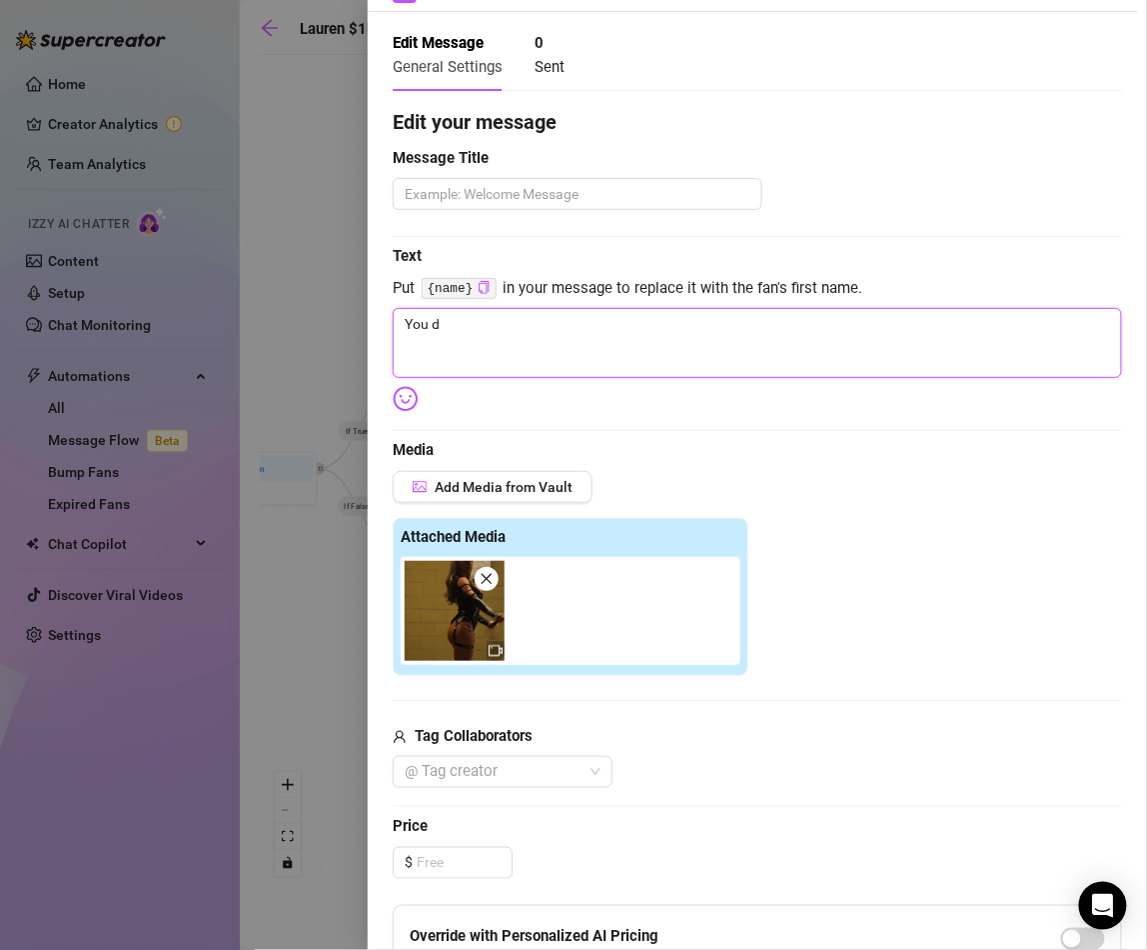
type textarea "You de"
type textarea "You des"
type textarea "You dese"
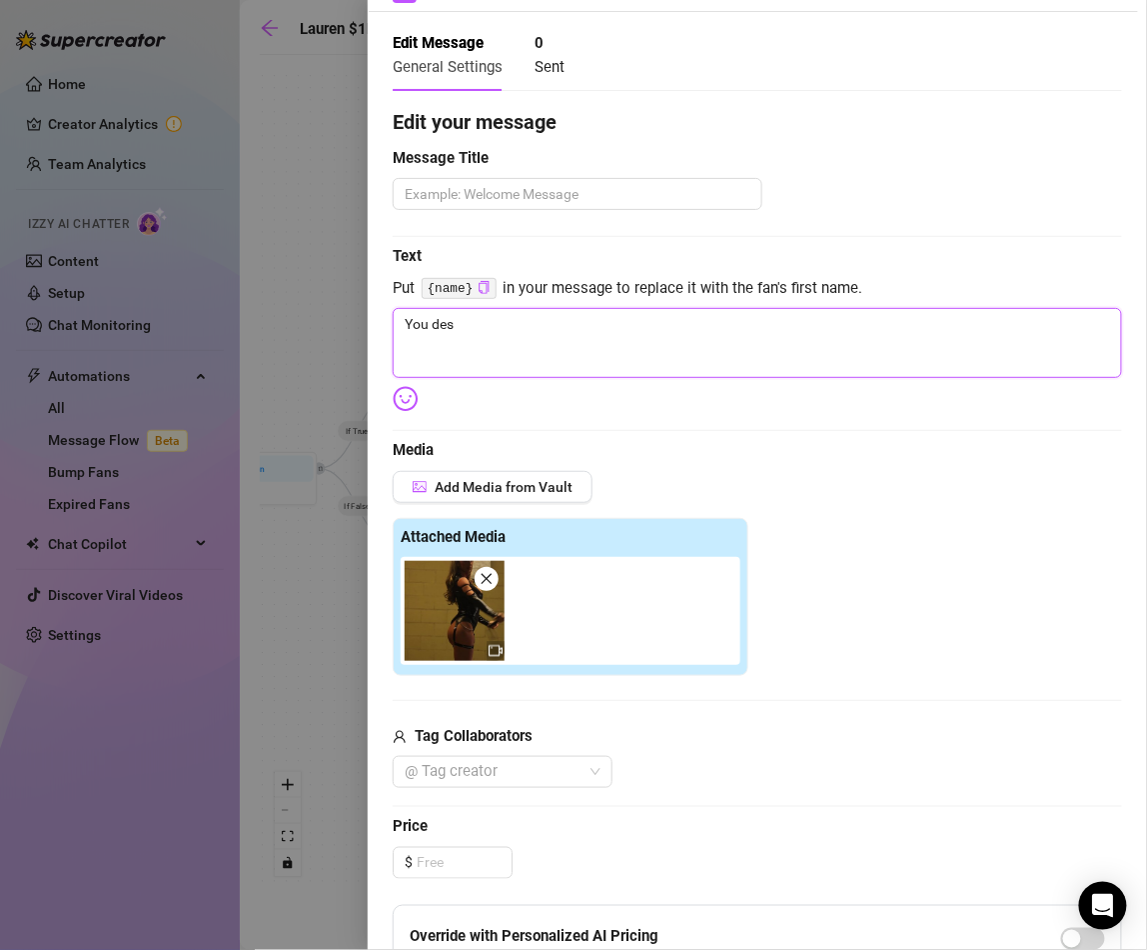
type textarea "You dese"
type textarea "You deserve"
type textarea "You deserve t"
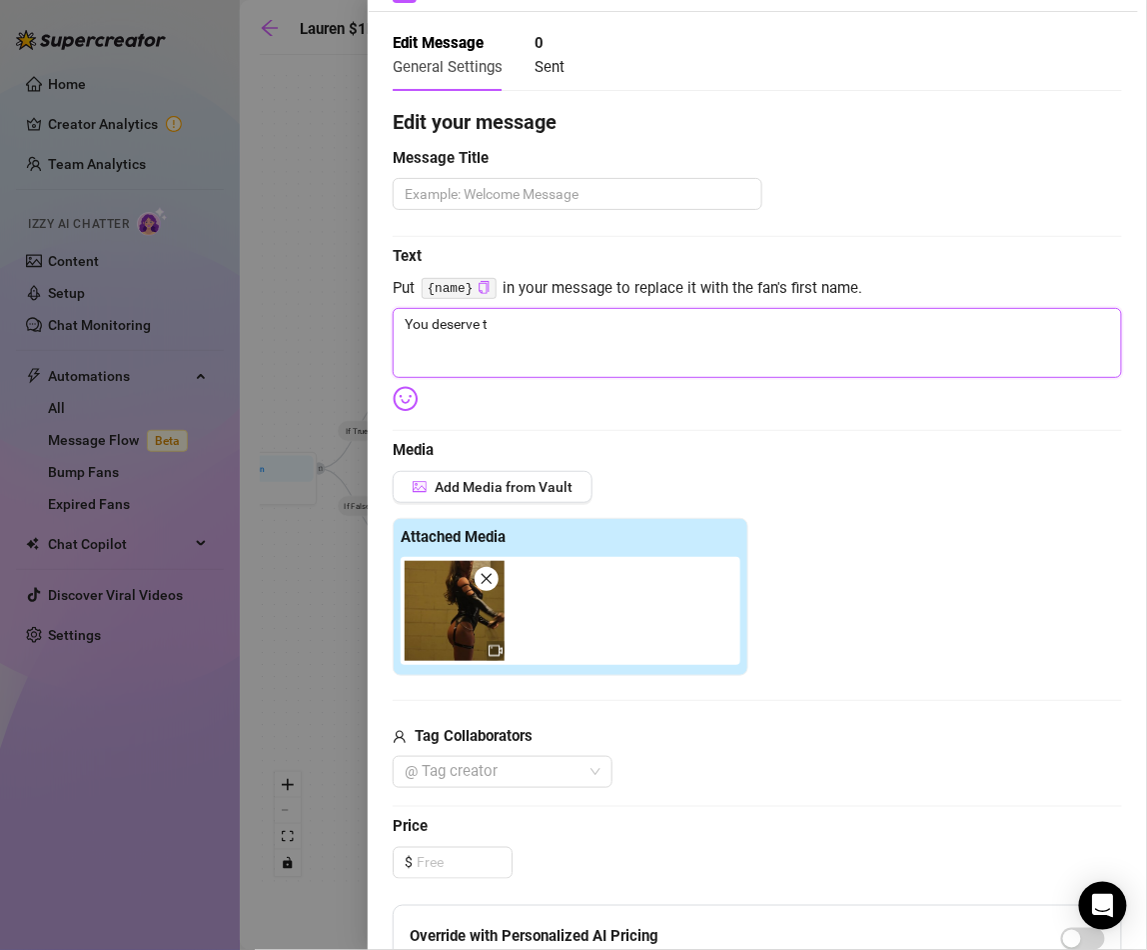
type textarea "You deserve th"
type textarea "You deserve thi"
type textarea "You deserve this"
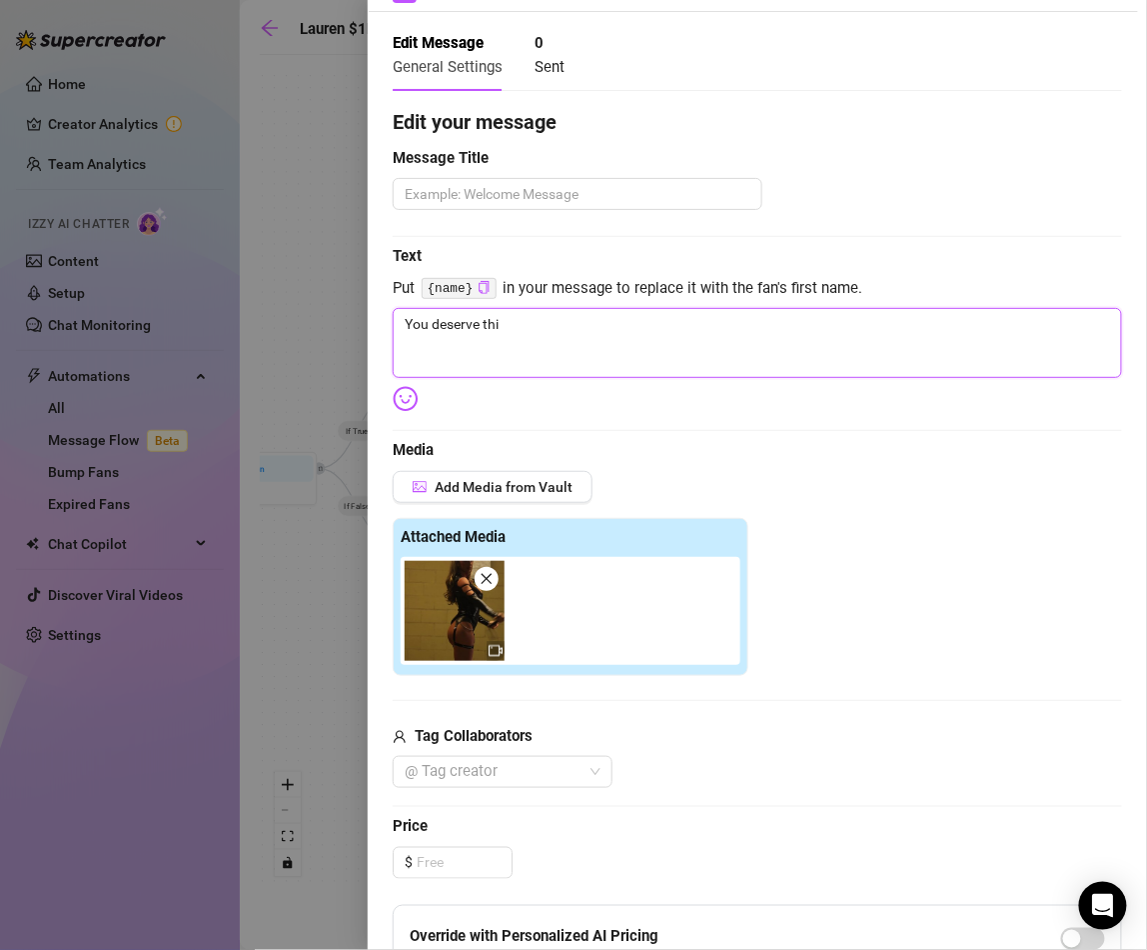
type textarea "You deserve this"
type textarea "You deserve this o"
type textarea "You deserve this on"
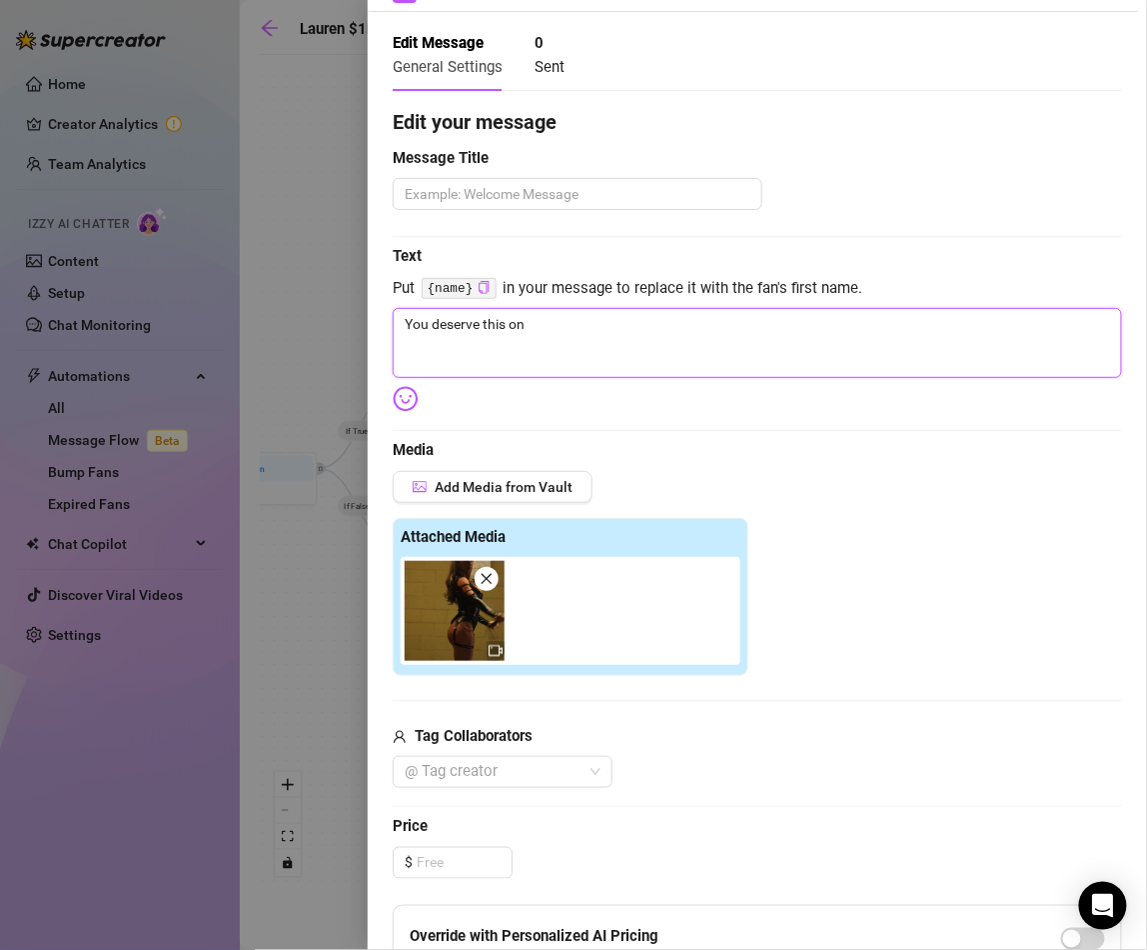
type textarea "You deserve this one"
type textarea "You deserve this one o"
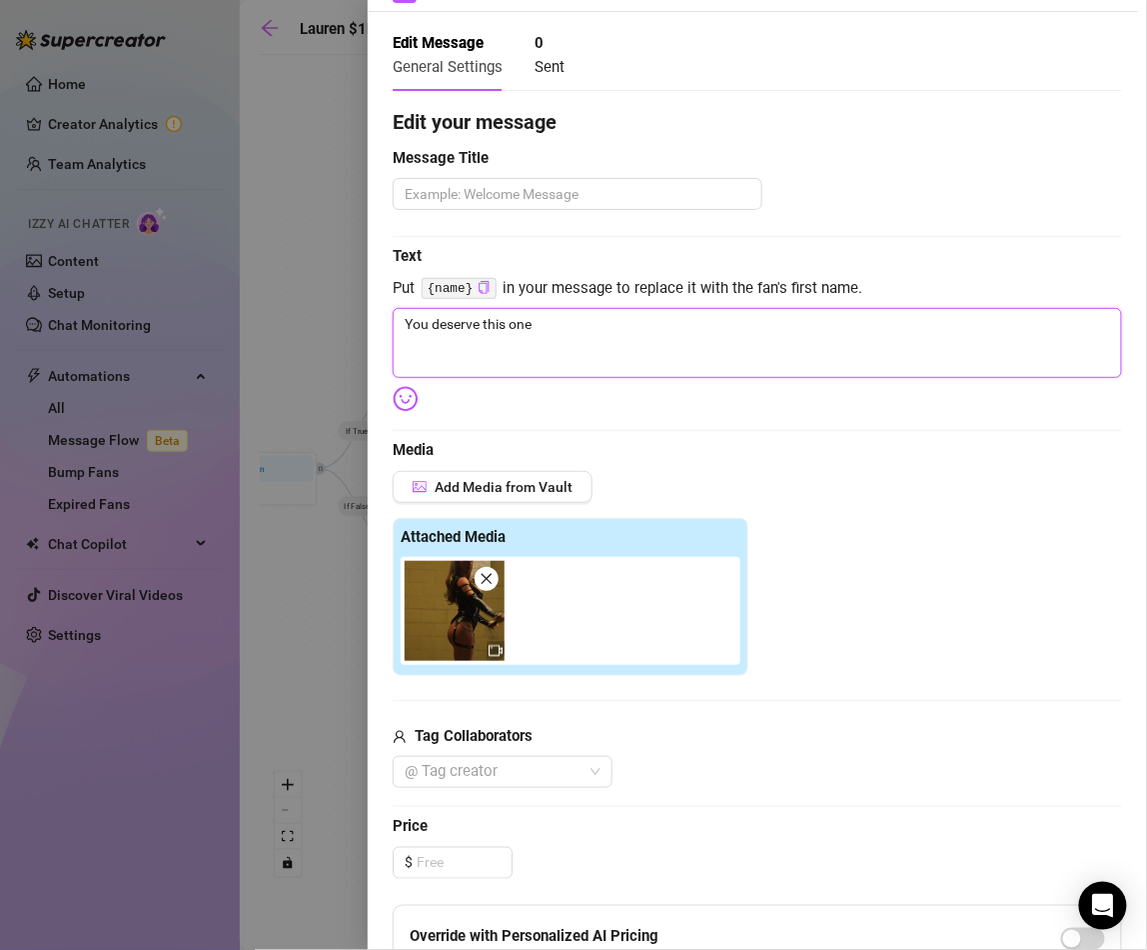
type textarea "You deserve this one o"
type textarea "You deserve this one on"
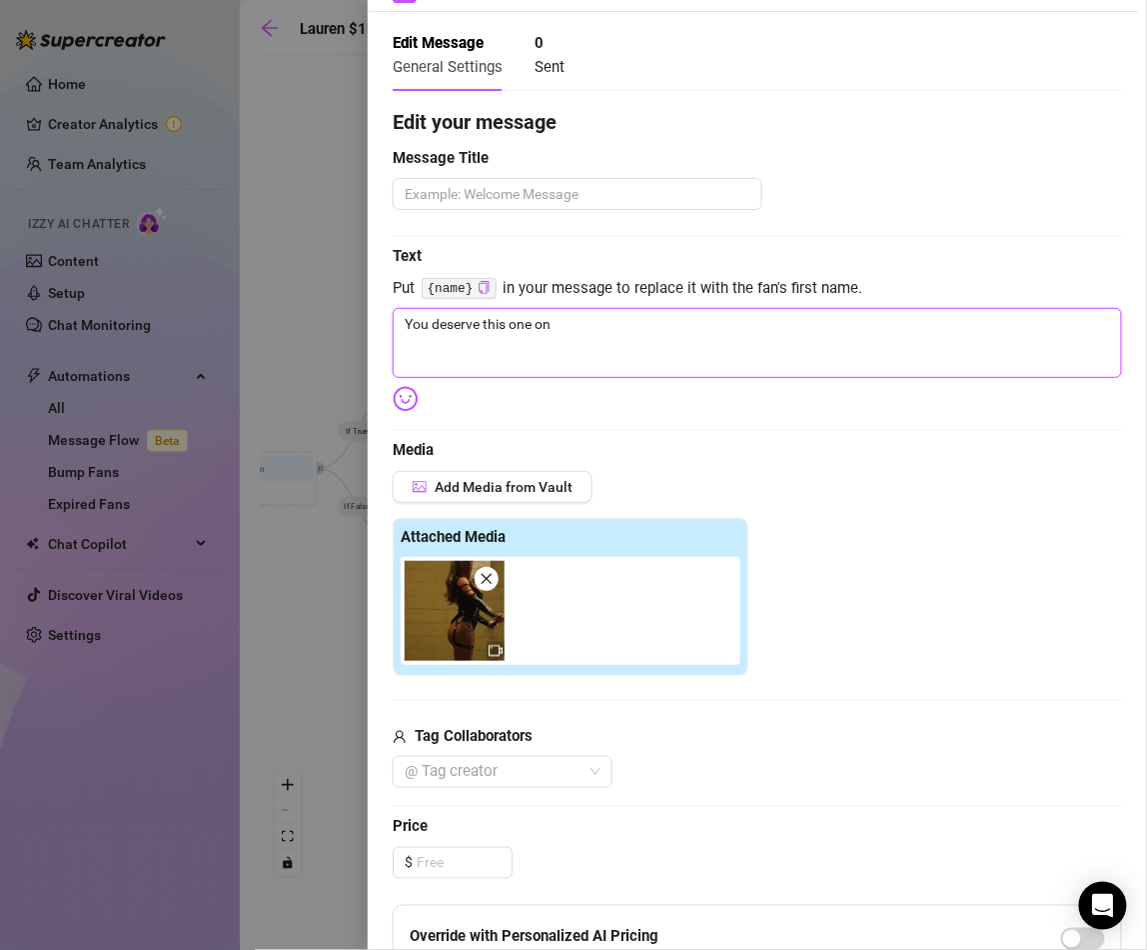
type textarea "You deserve this one on m"
type textarea "You deserve this one on me"
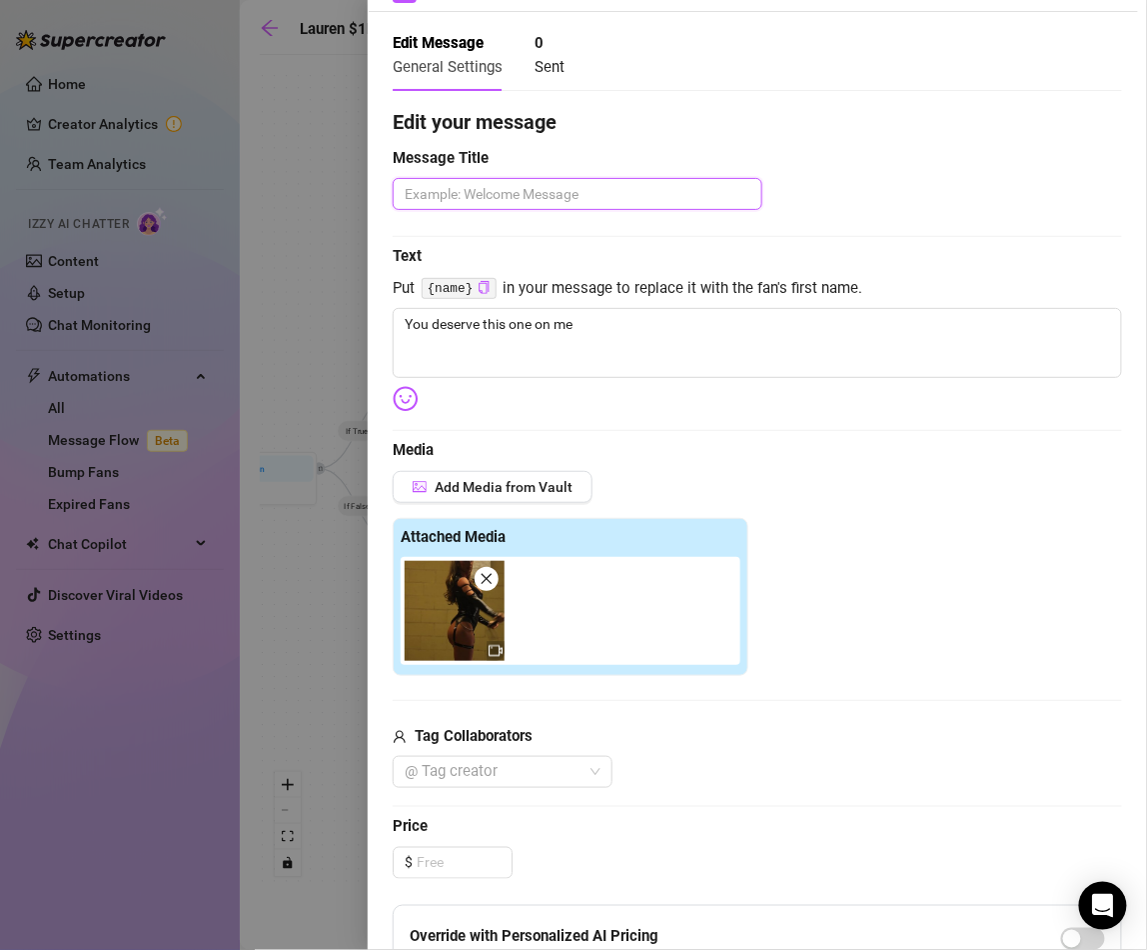
click at [577, 195] on textarea at bounding box center [578, 193] width 370 height 31
type textarea "a"
type textarea "af"
type textarea "aft"
type textarea "afte"
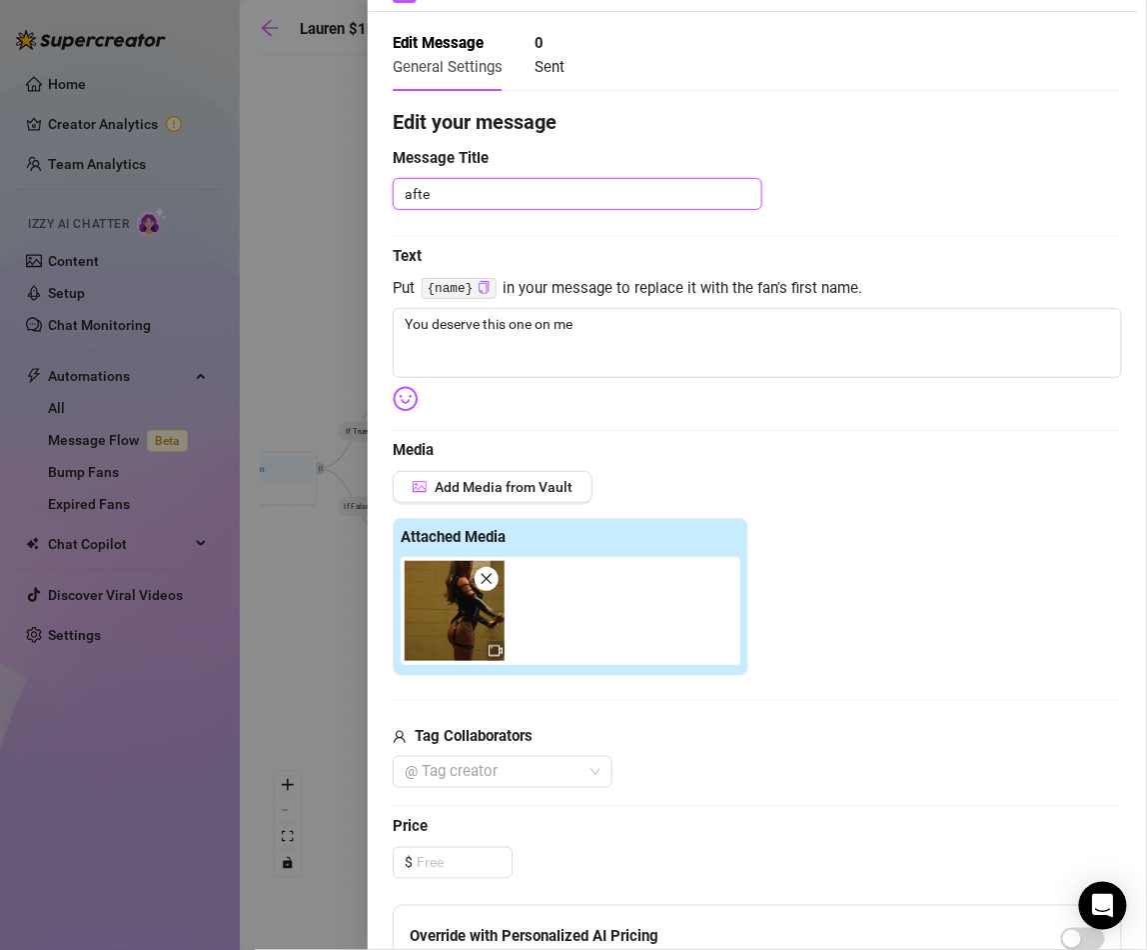
type textarea "after"
type textarea "after v"
type textarea "after vi"
type textarea "after vip"
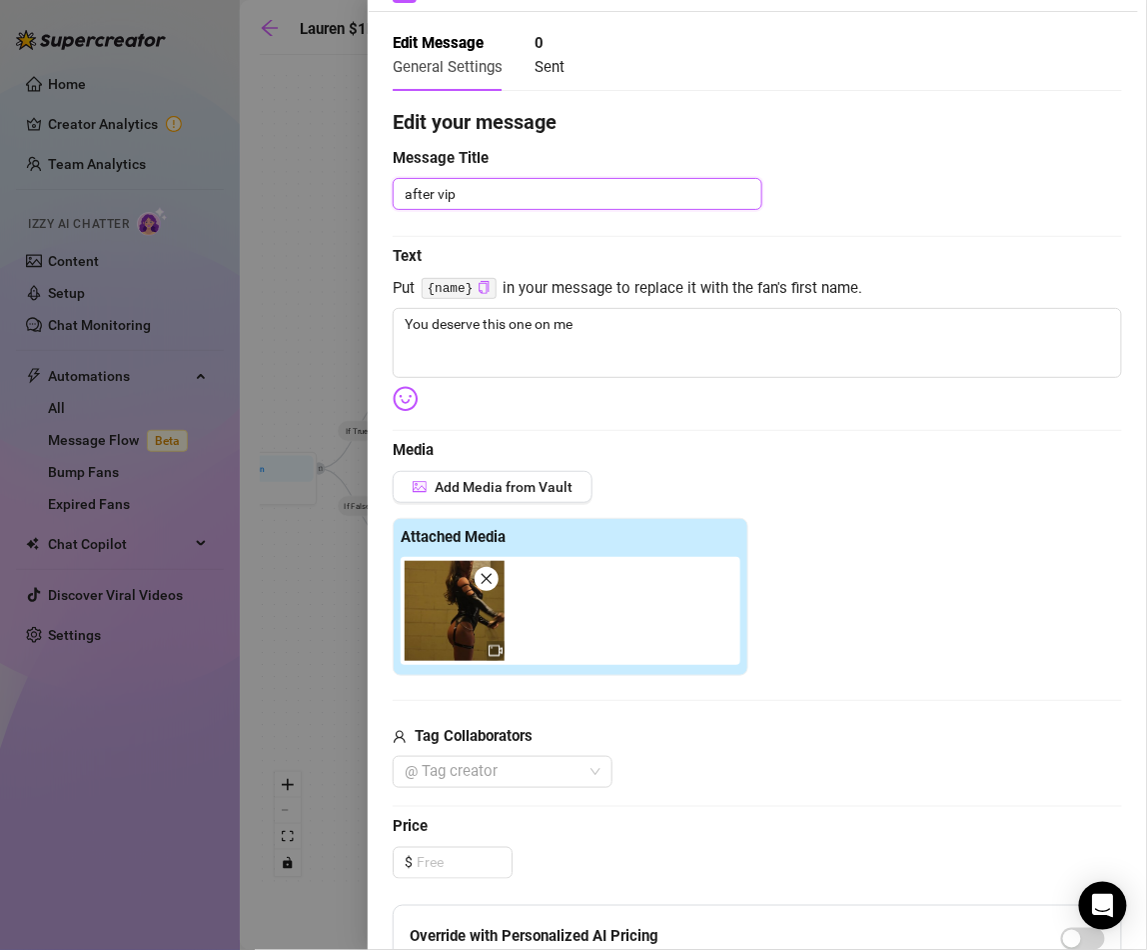
type textarea "after vip"
type textarea "after vip b"
type textarea "after vip bu"
type textarea "after vip bun"
type textarea "after vip bund"
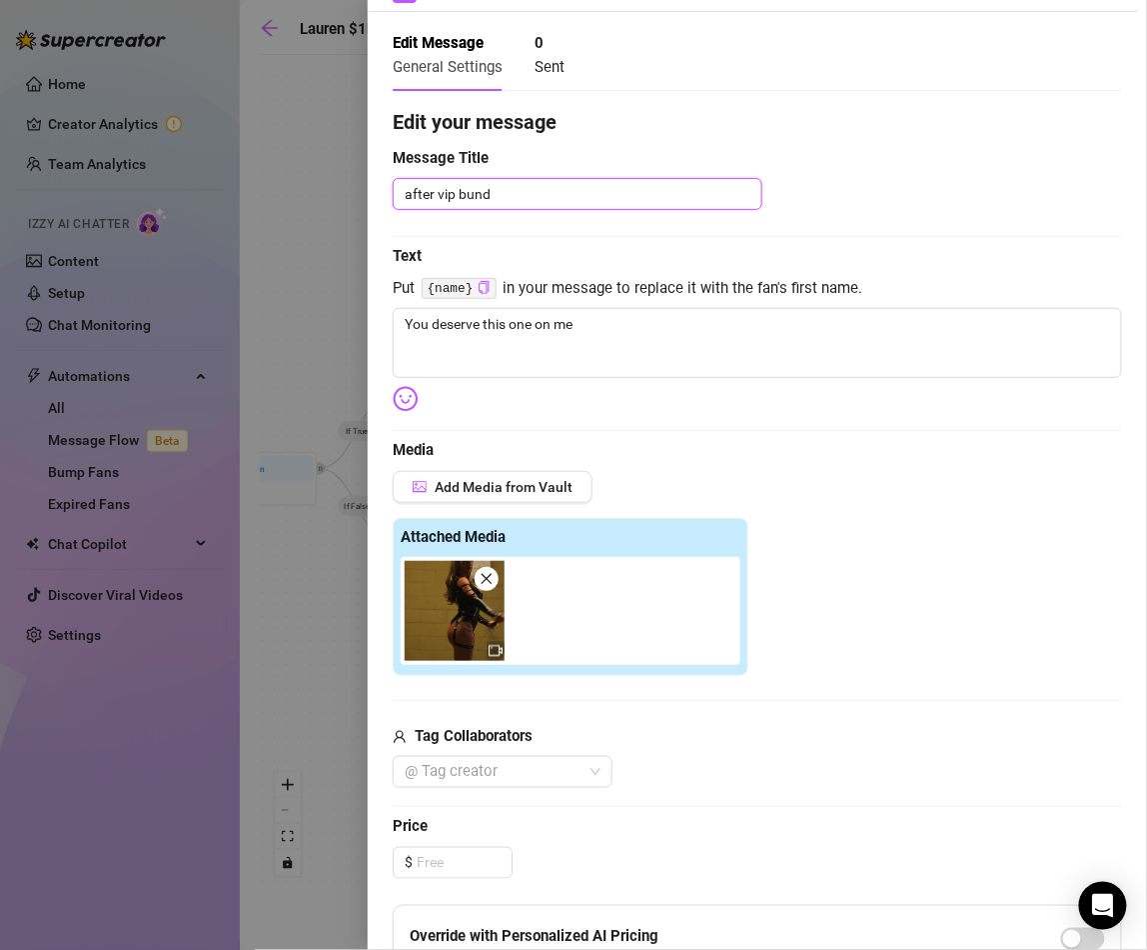
type textarea "after vip bundl"
type textarea "after vip bundle"
type textarea "after vip bundle b"
type textarea "after vip bundle bu"
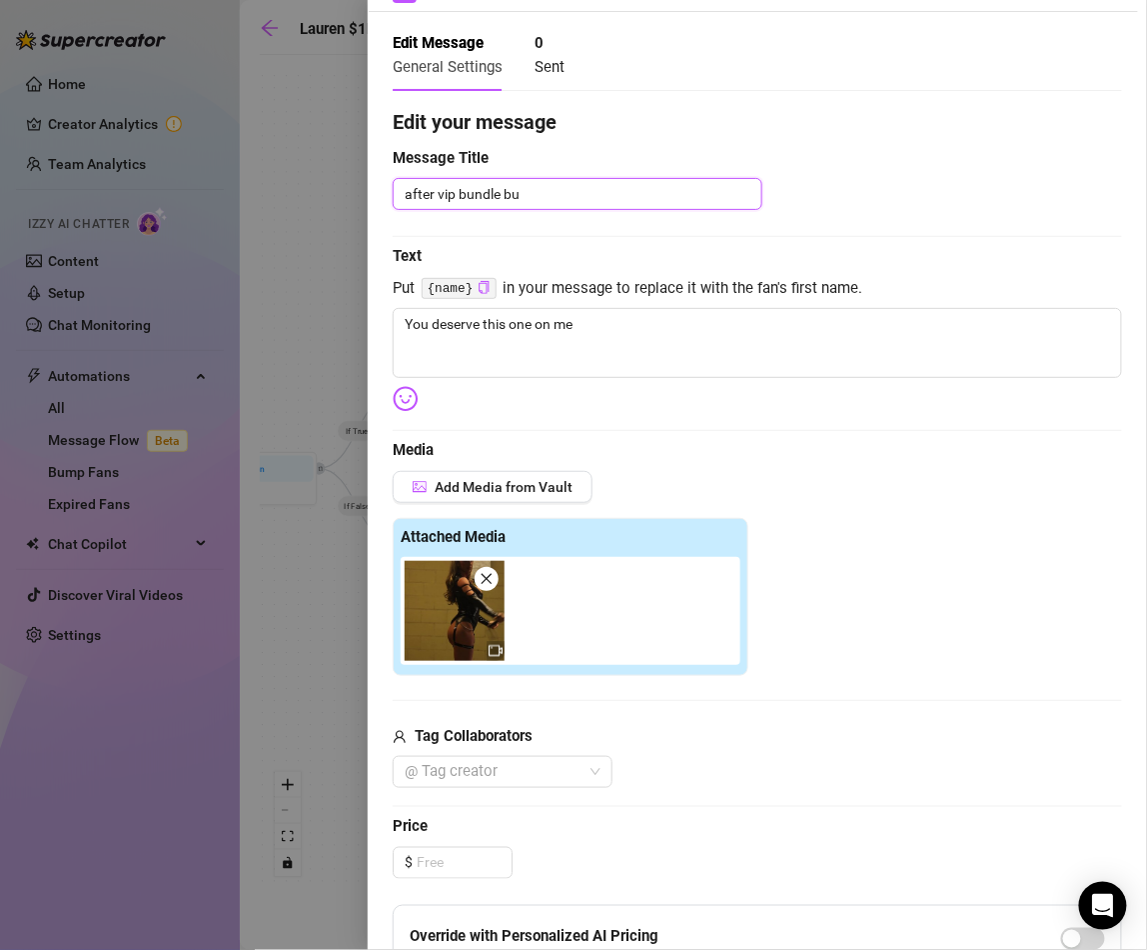
type textarea "after vip bundle buy"
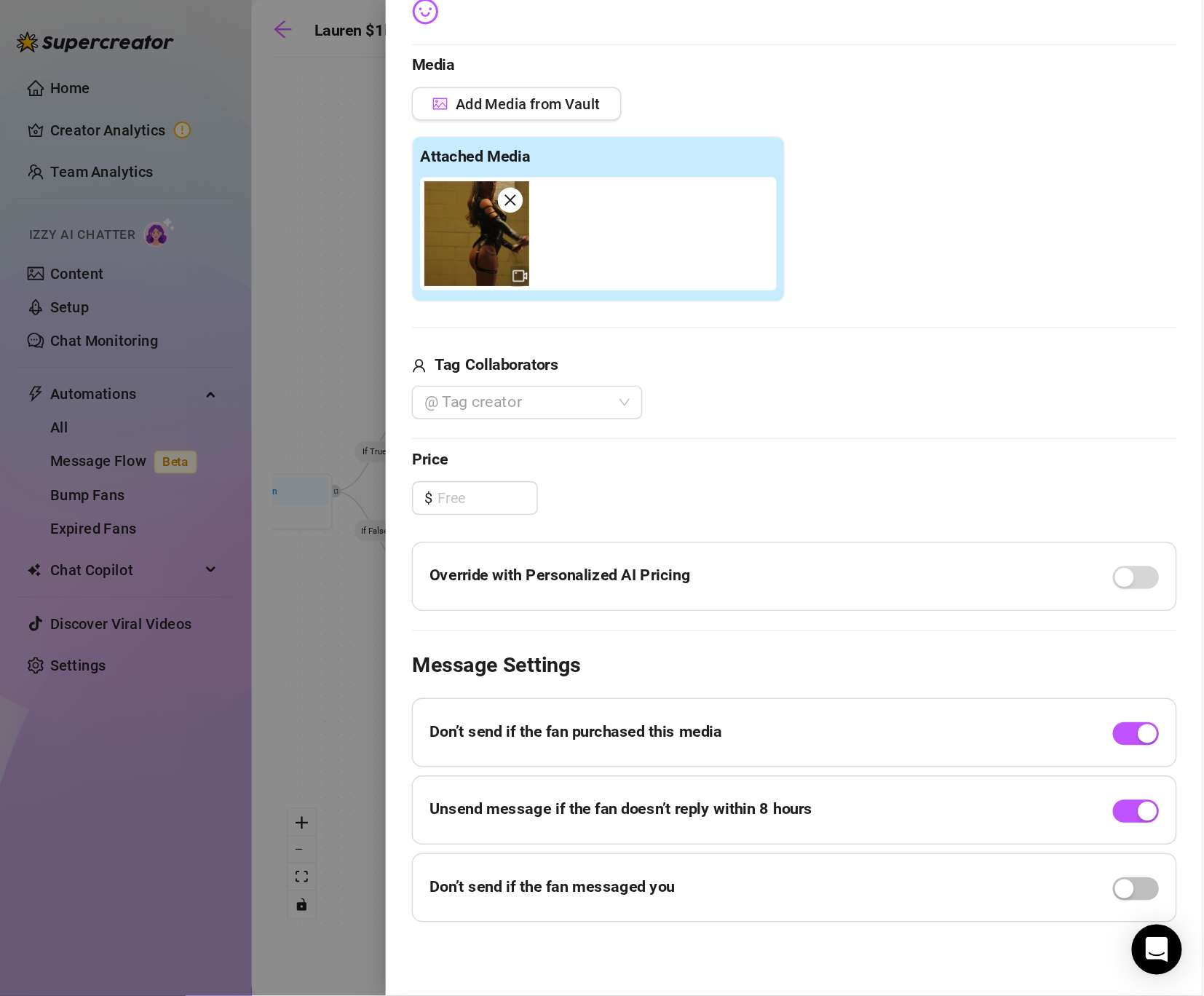
scroll to position [0, 0]
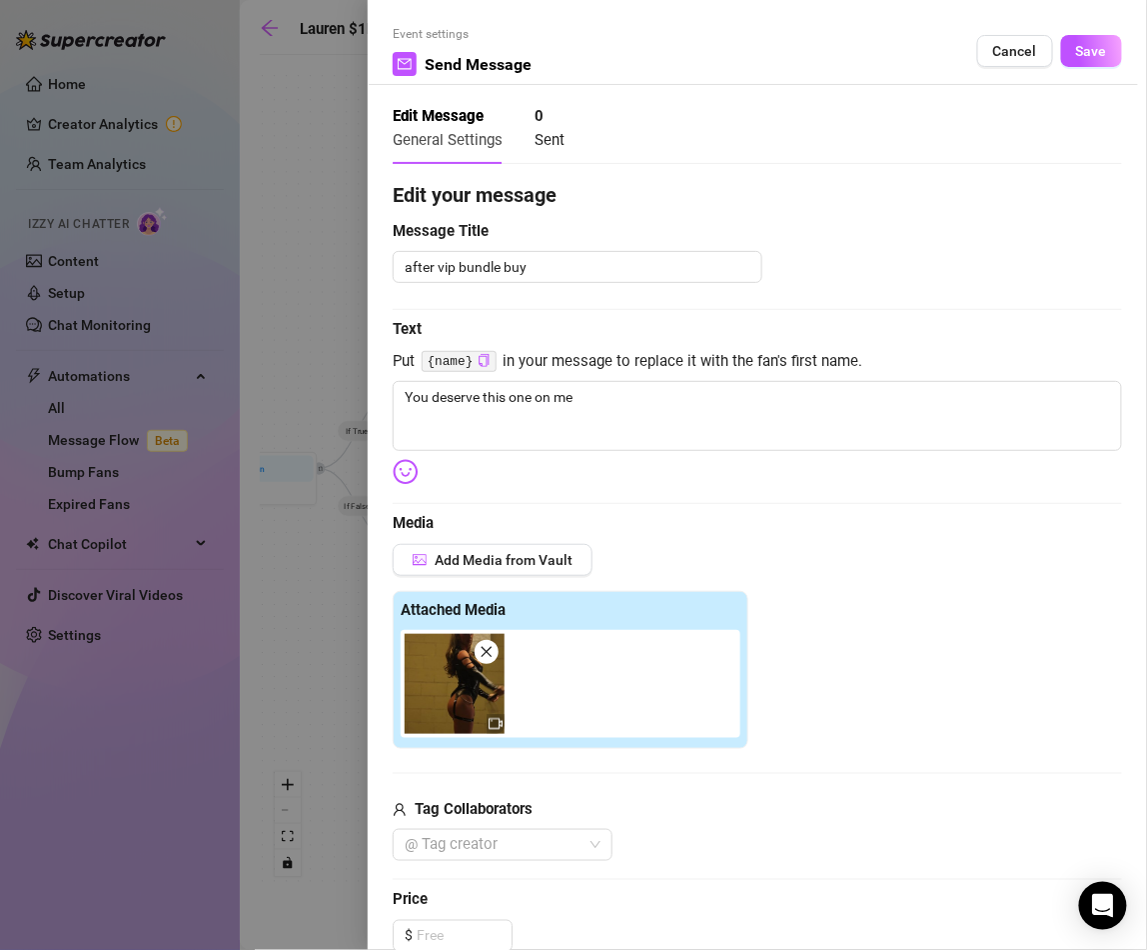
click at [1101, 66] on div "Event settings Send Message Cancel Save" at bounding box center [758, 55] width 730 height 60
click at [1101, 58] on span "Save" at bounding box center [1091, 51] width 31 height 16
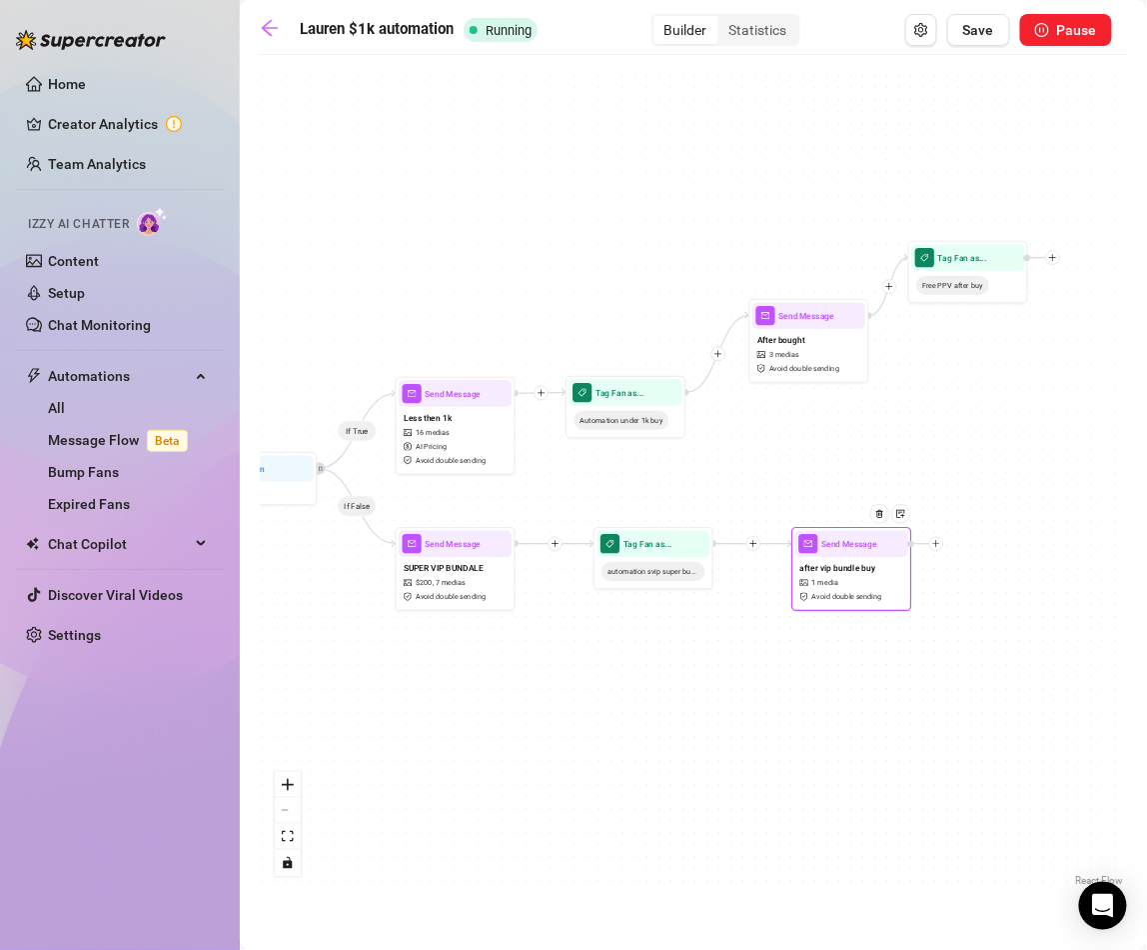
click at [938, 545] on icon "plus" at bounding box center [937, 544] width 8 height 8
click at [986, 605] on div "Tag Fan" at bounding box center [997, 606] width 88 height 20
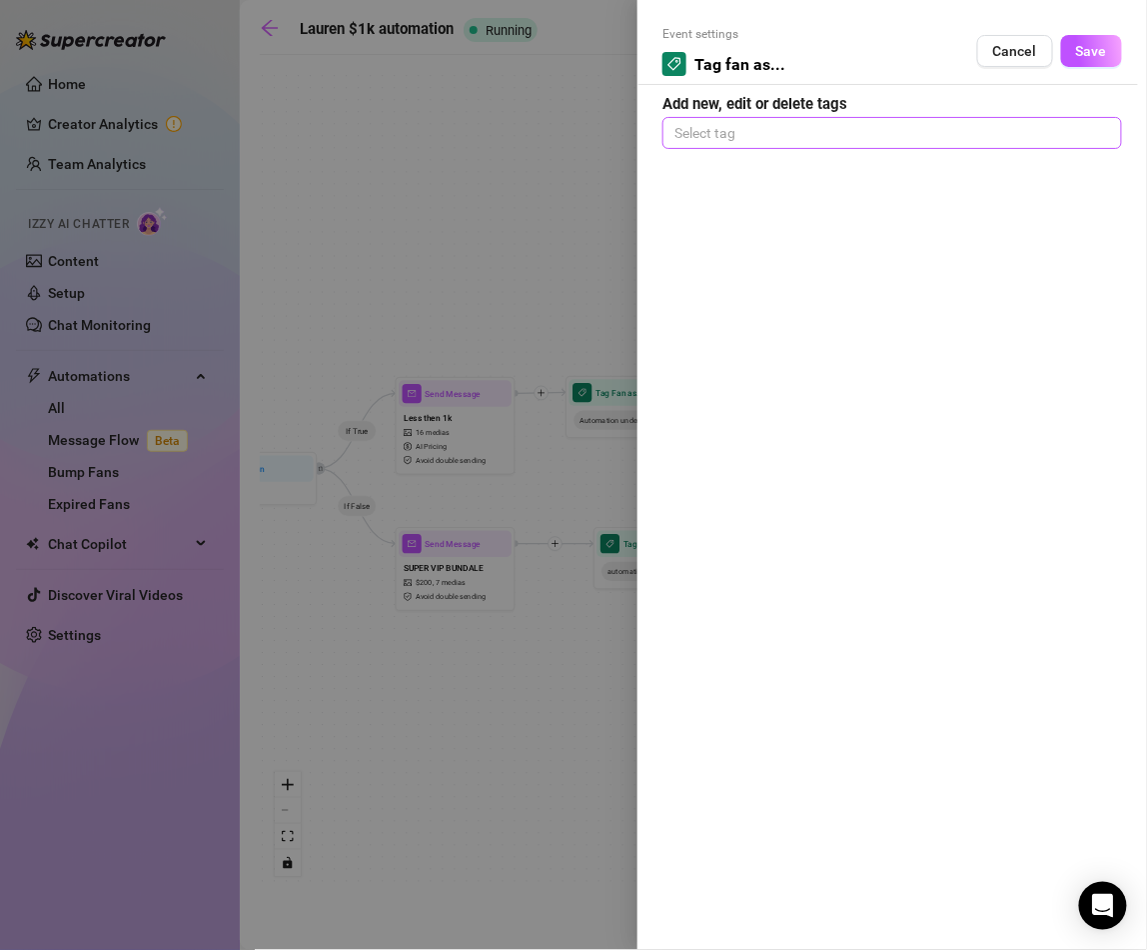
click at [807, 134] on div at bounding box center [893, 133] width 452 height 28
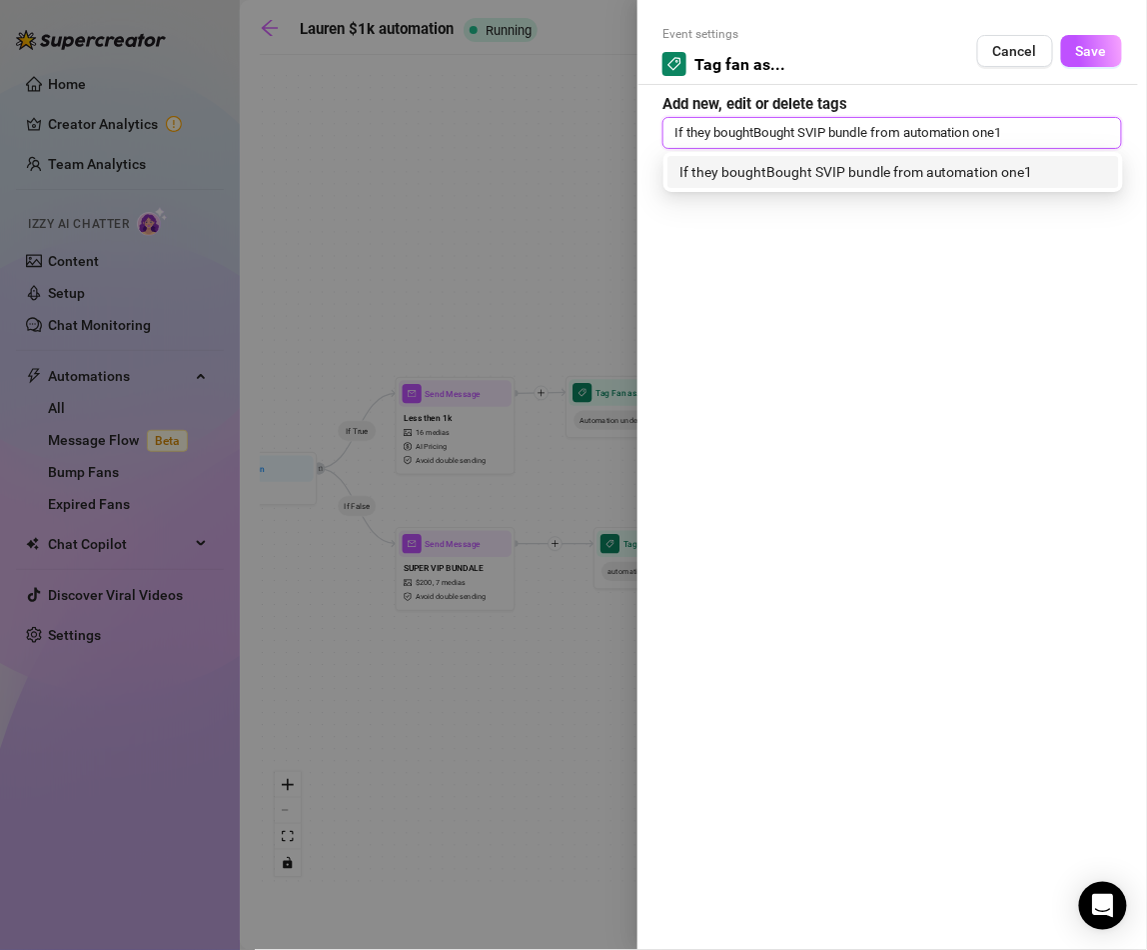
drag, startPoint x: 1003, startPoint y: 134, endPoint x: 977, endPoint y: 138, distance: 27.3
click at [977, 138] on input "If they boughtBought SVIP bundle from automation one1" at bounding box center [852, 133] width 355 height 24
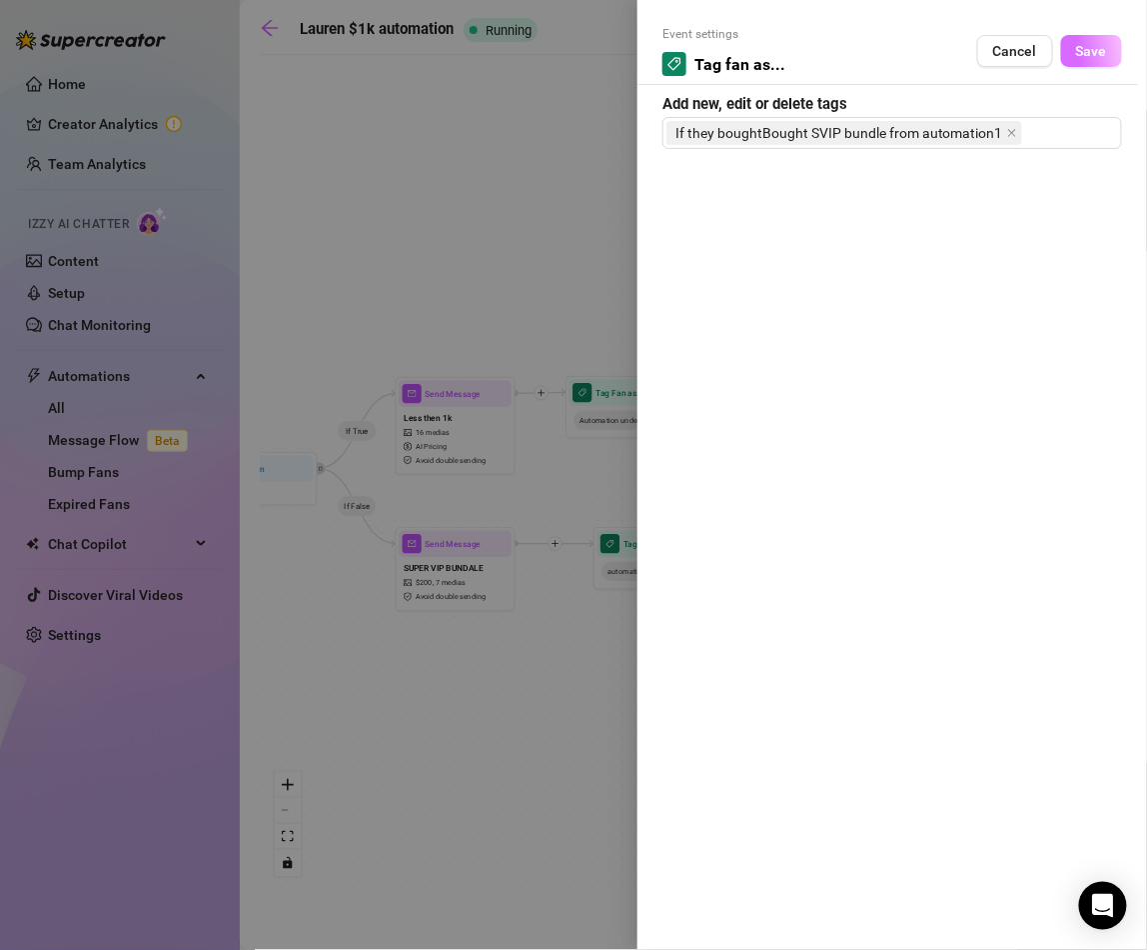
click at [1100, 52] on span "Save" at bounding box center [1091, 51] width 31 height 16
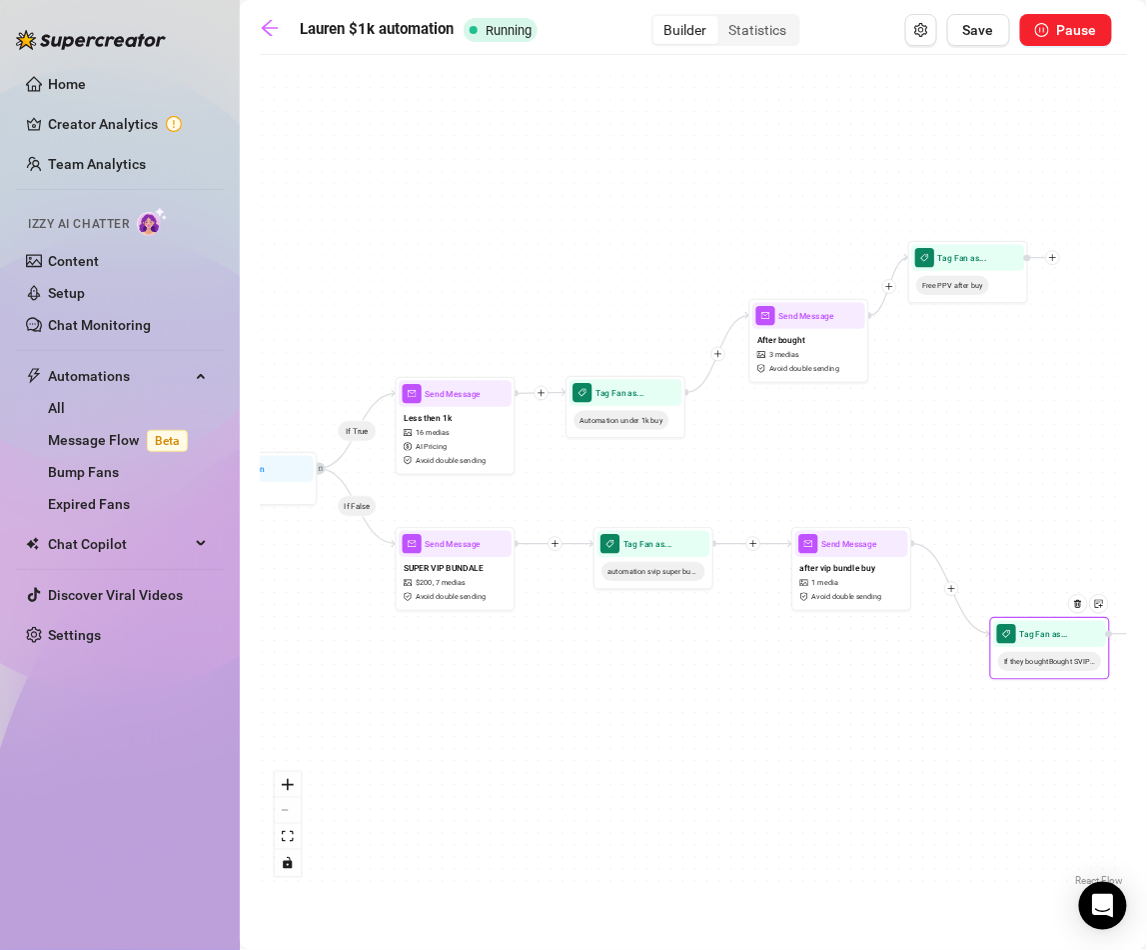
drag, startPoint x: 1007, startPoint y: 566, endPoint x: 1007, endPoint y: 655, distance: 89.0
click at [1007, 655] on span "If they boughtBought SVIP bundle from automation1" at bounding box center [1049, 661] width 103 height 19
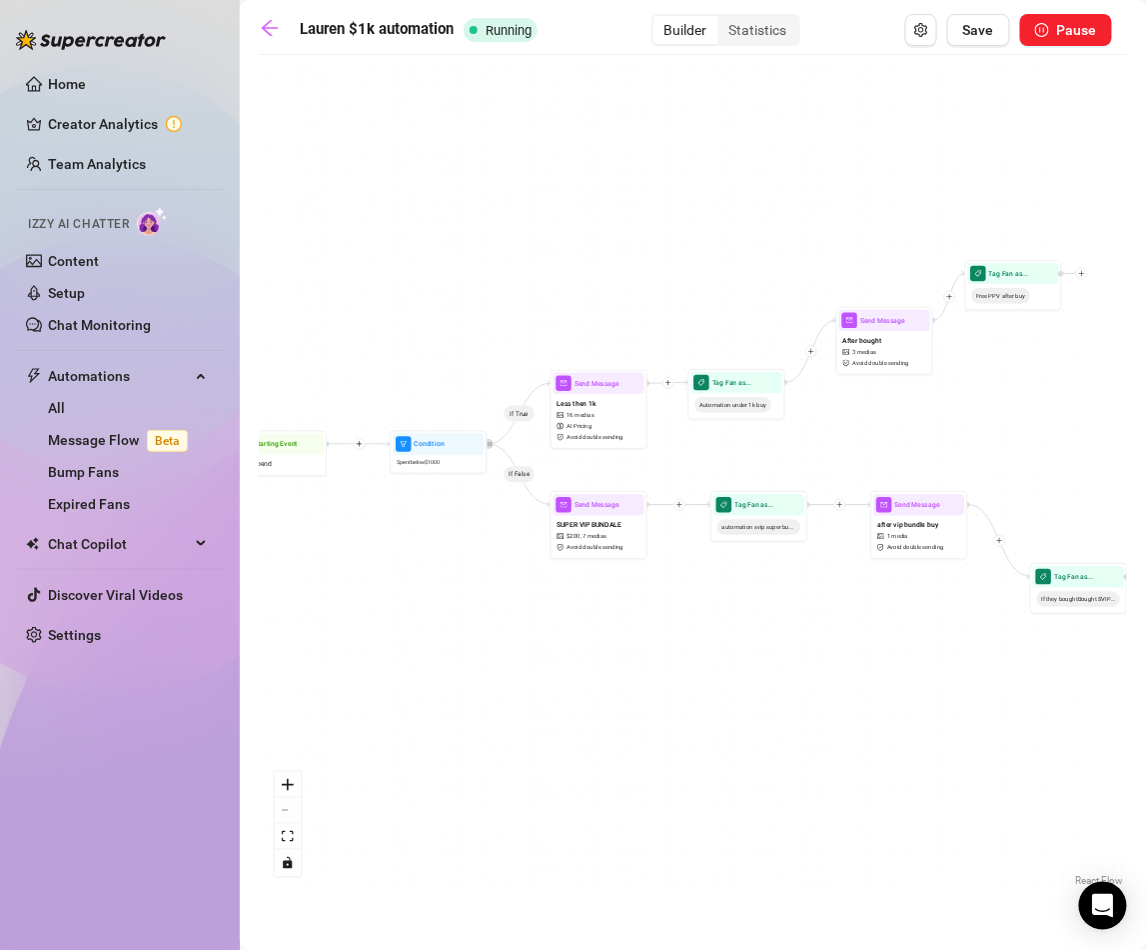
drag, startPoint x: 600, startPoint y: 486, endPoint x: 707, endPoint y: 453, distance: 111.9
click at [709, 454] on div "If True If False Tag Fan as... If they boughtBought SVIP bundle from automation…" at bounding box center [694, 478] width 868 height 826
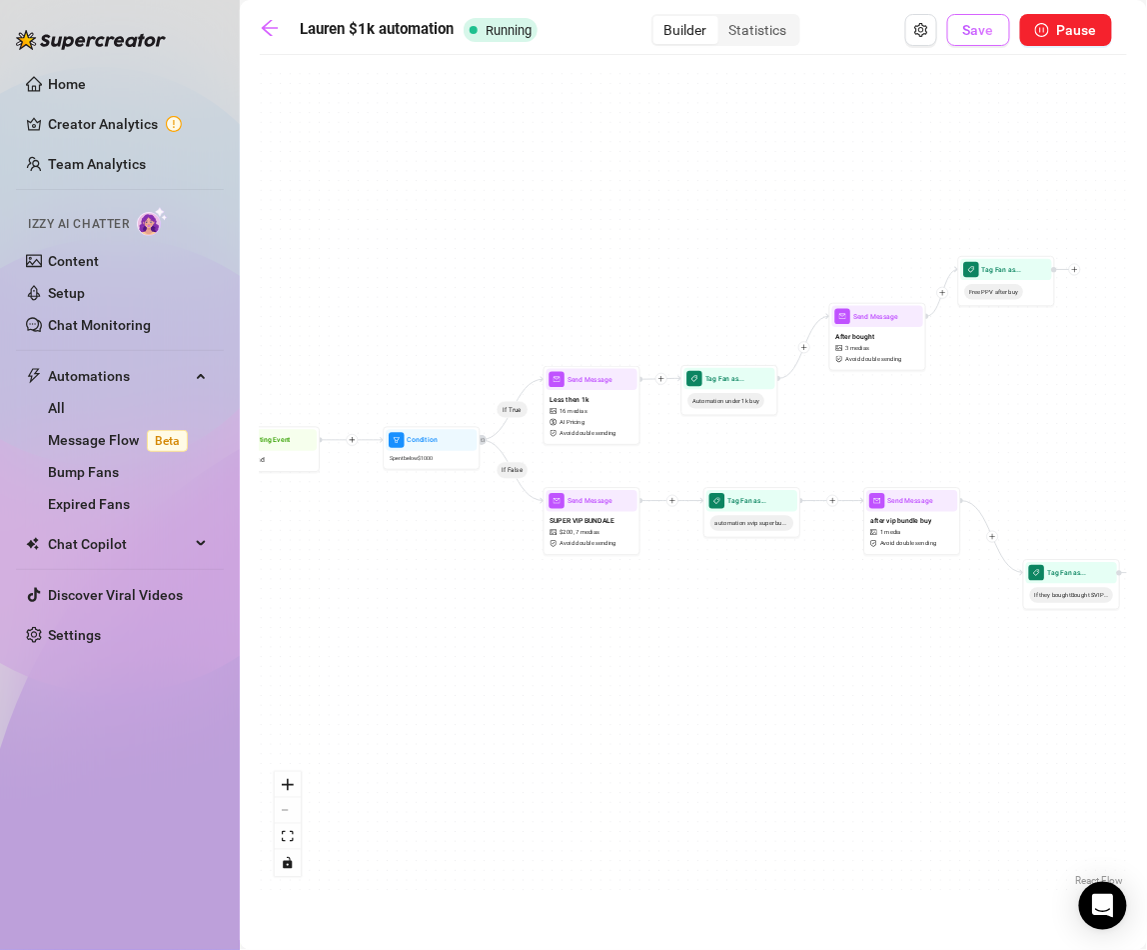
click at [969, 26] on span "Save" at bounding box center [979, 30] width 31 height 16
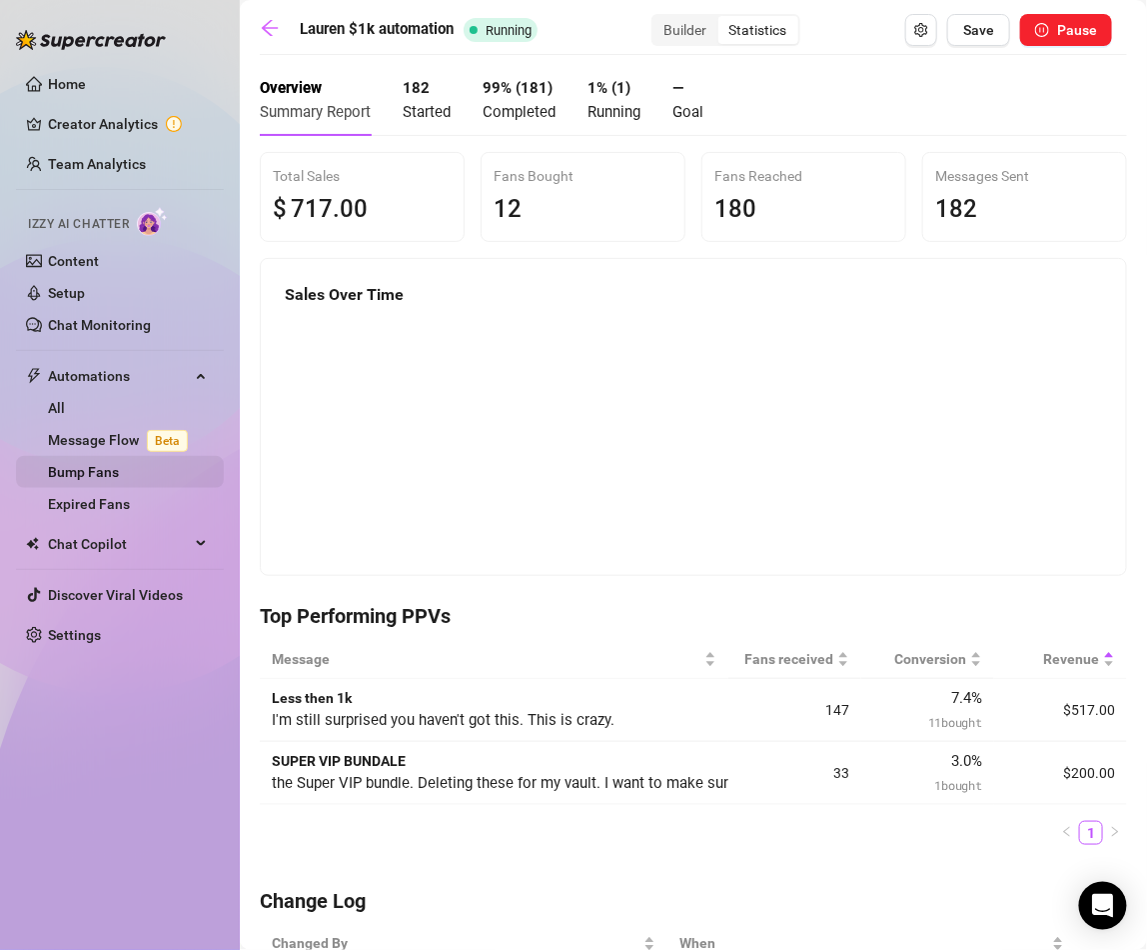
click at [119, 471] on link "Bump Fans" at bounding box center [83, 472] width 71 height 16
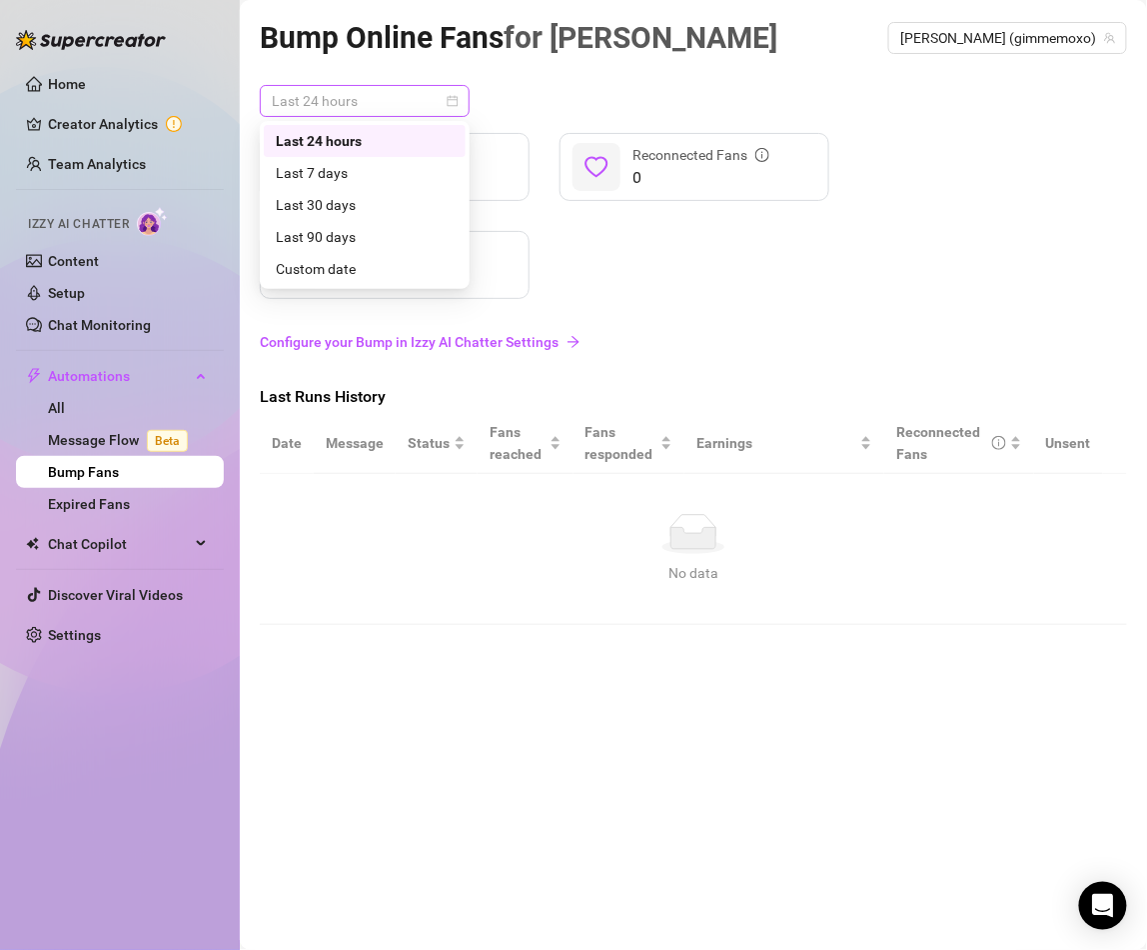
click at [373, 103] on span "Last 24 hours" at bounding box center [365, 101] width 186 height 30
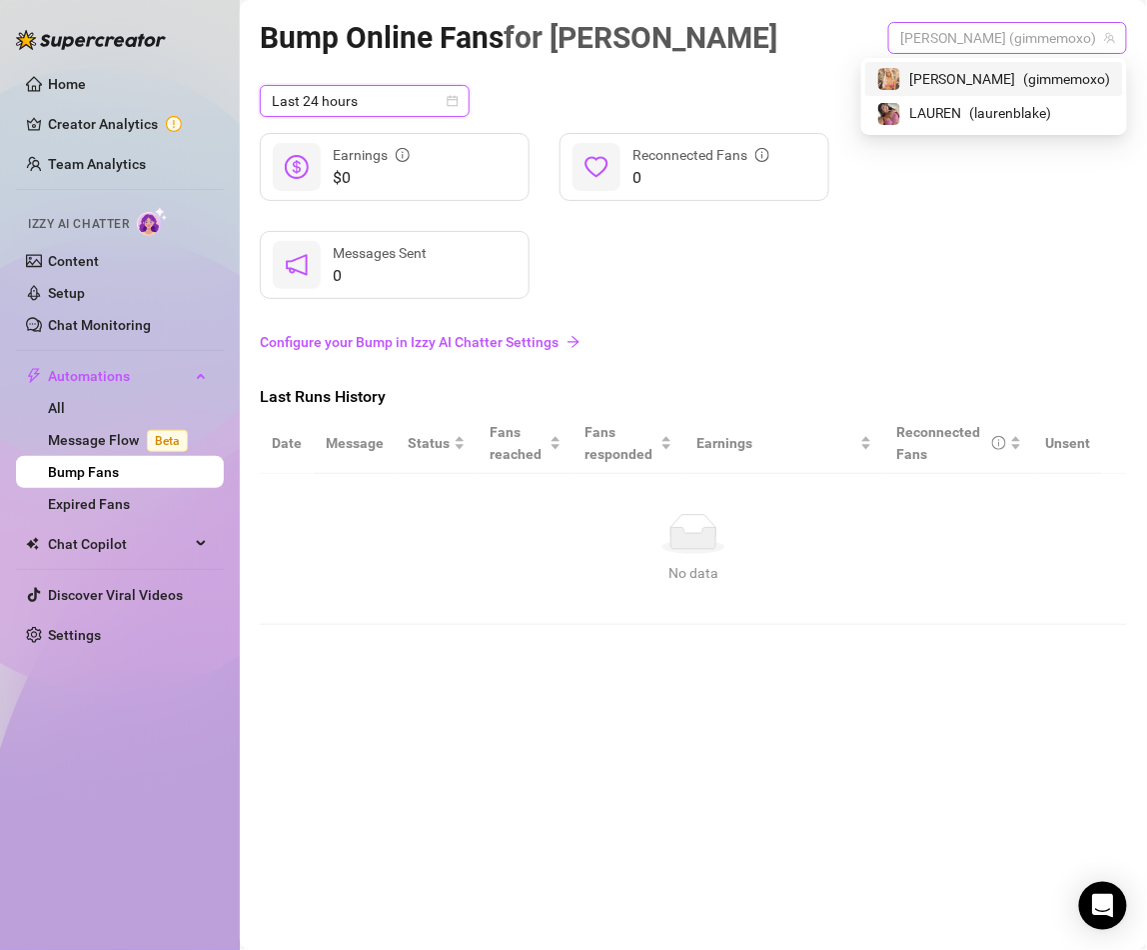
click at [998, 35] on span "[PERSON_NAME] (gimmemoxo)" at bounding box center [1008, 38] width 215 height 30
click at [963, 115] on span "️‍LAUREN" at bounding box center [936, 113] width 53 height 22
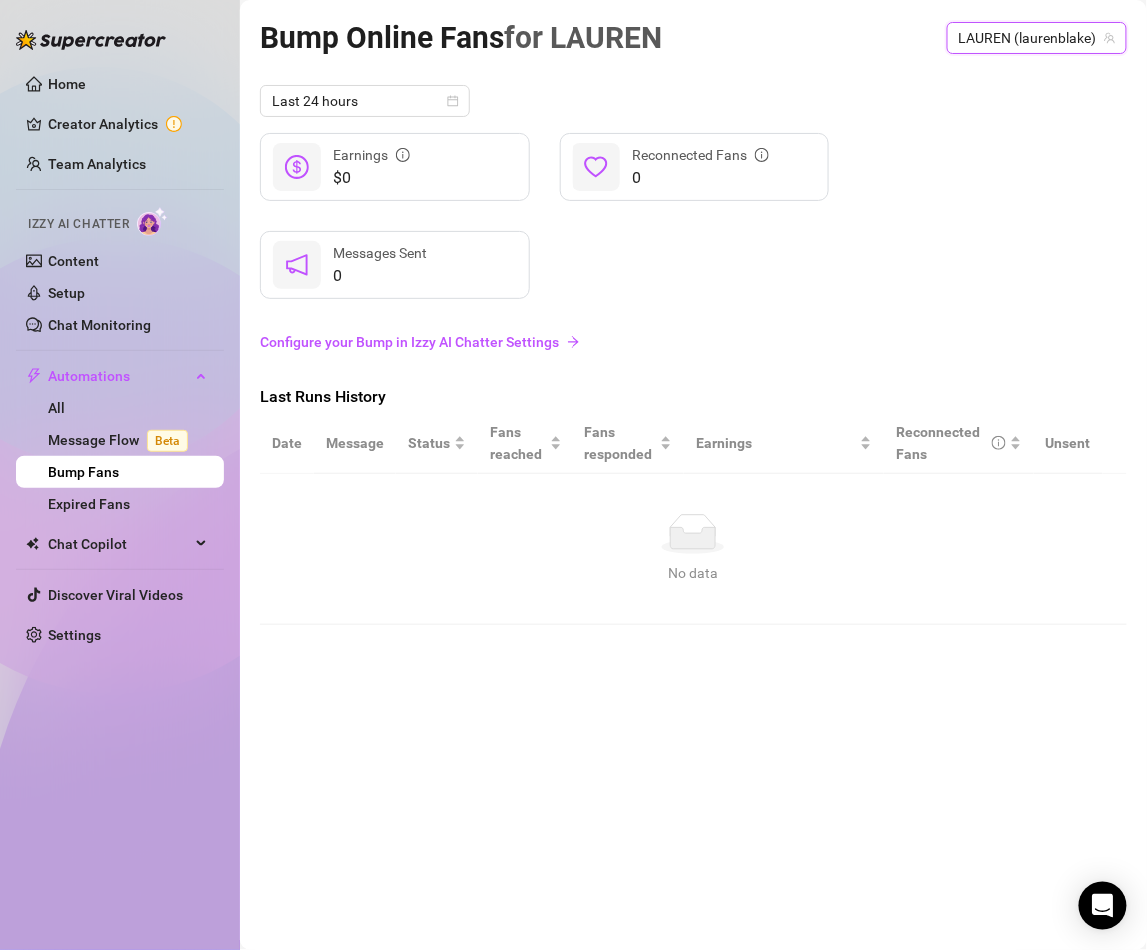
click at [445, 338] on link "Configure your Bump in Izzy AI Chatter Settings" at bounding box center [694, 342] width 868 height 22
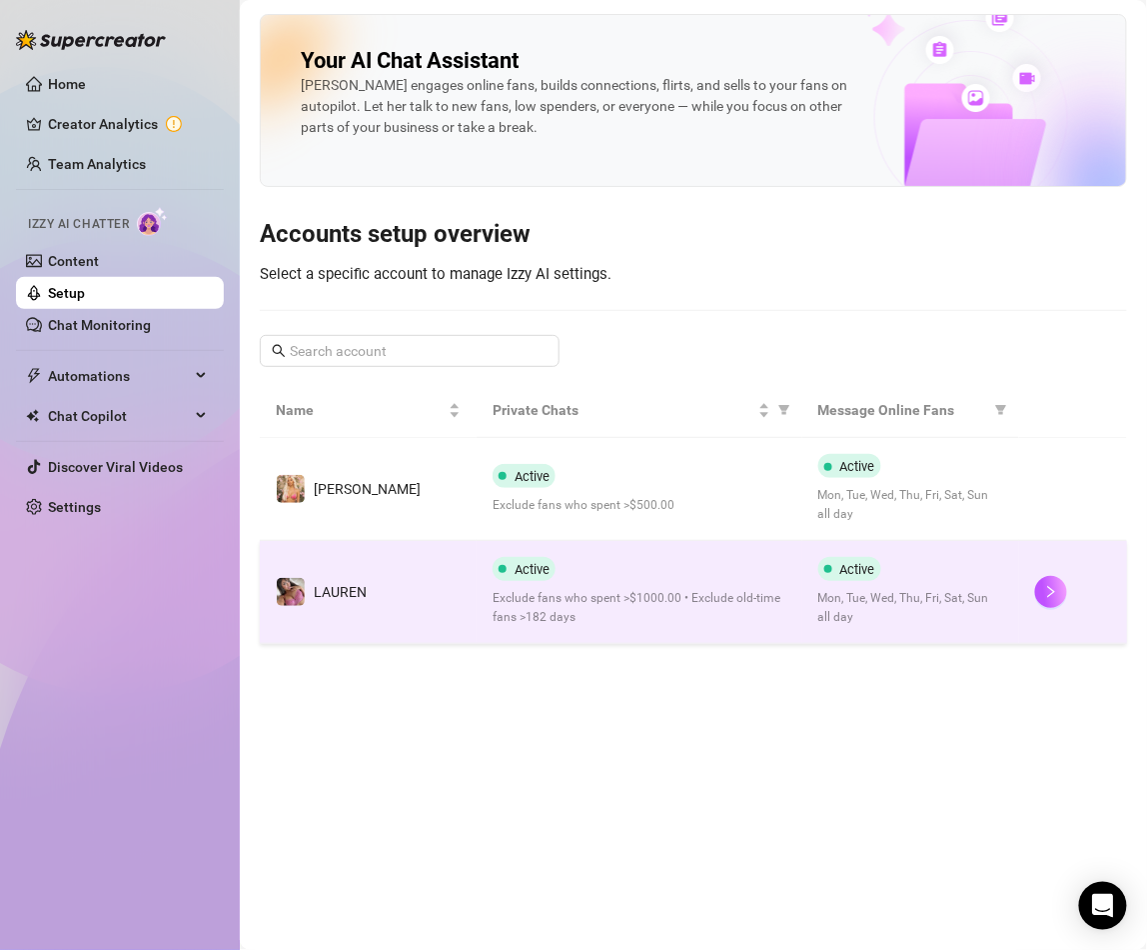
click at [689, 571] on div "Active Exclude fans who spent >$1000.00 • Exclude old-time fans >182 days" at bounding box center [640, 592] width 294 height 70
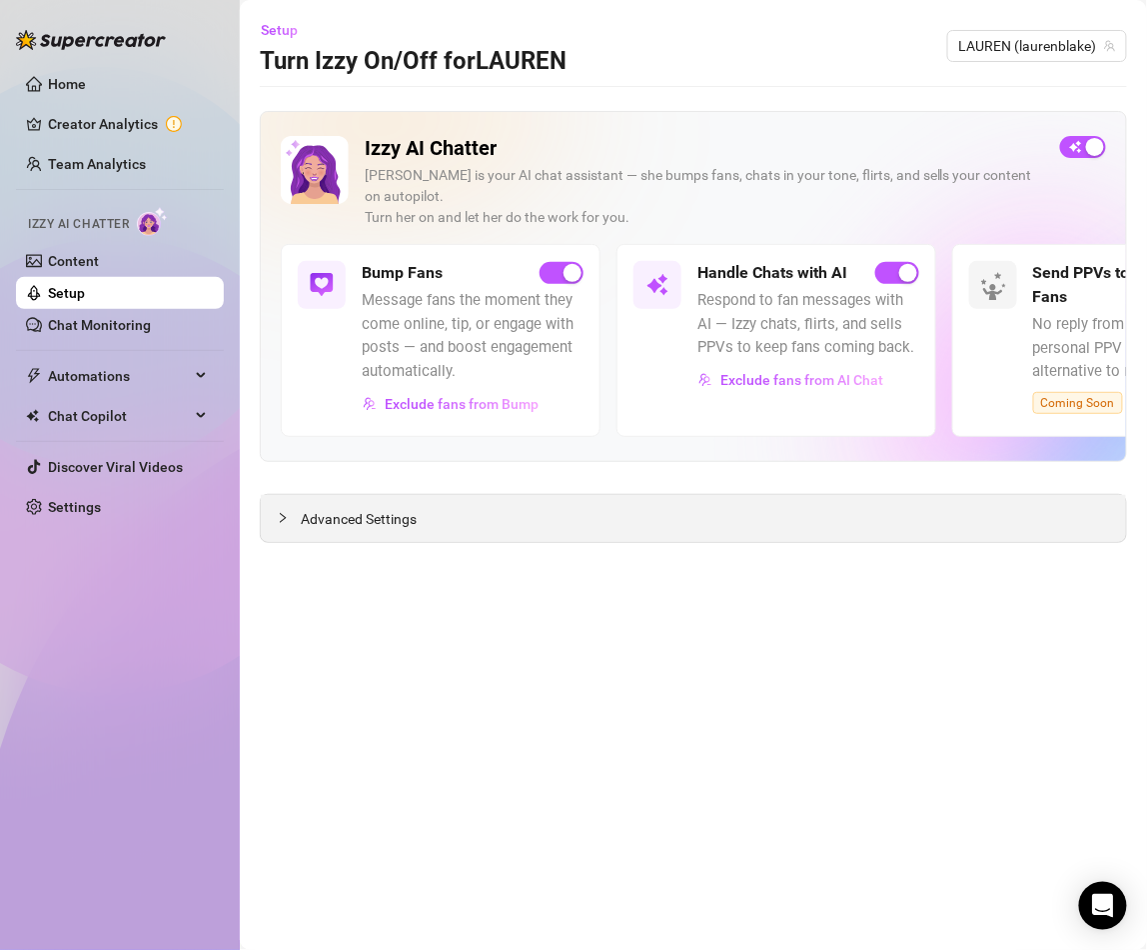
click at [714, 495] on div "Advanced Settings" at bounding box center [694, 518] width 866 height 47
click at [702, 495] on div "Advanced Settings" at bounding box center [694, 518] width 866 height 47
click at [293, 507] on div at bounding box center [289, 518] width 24 height 22
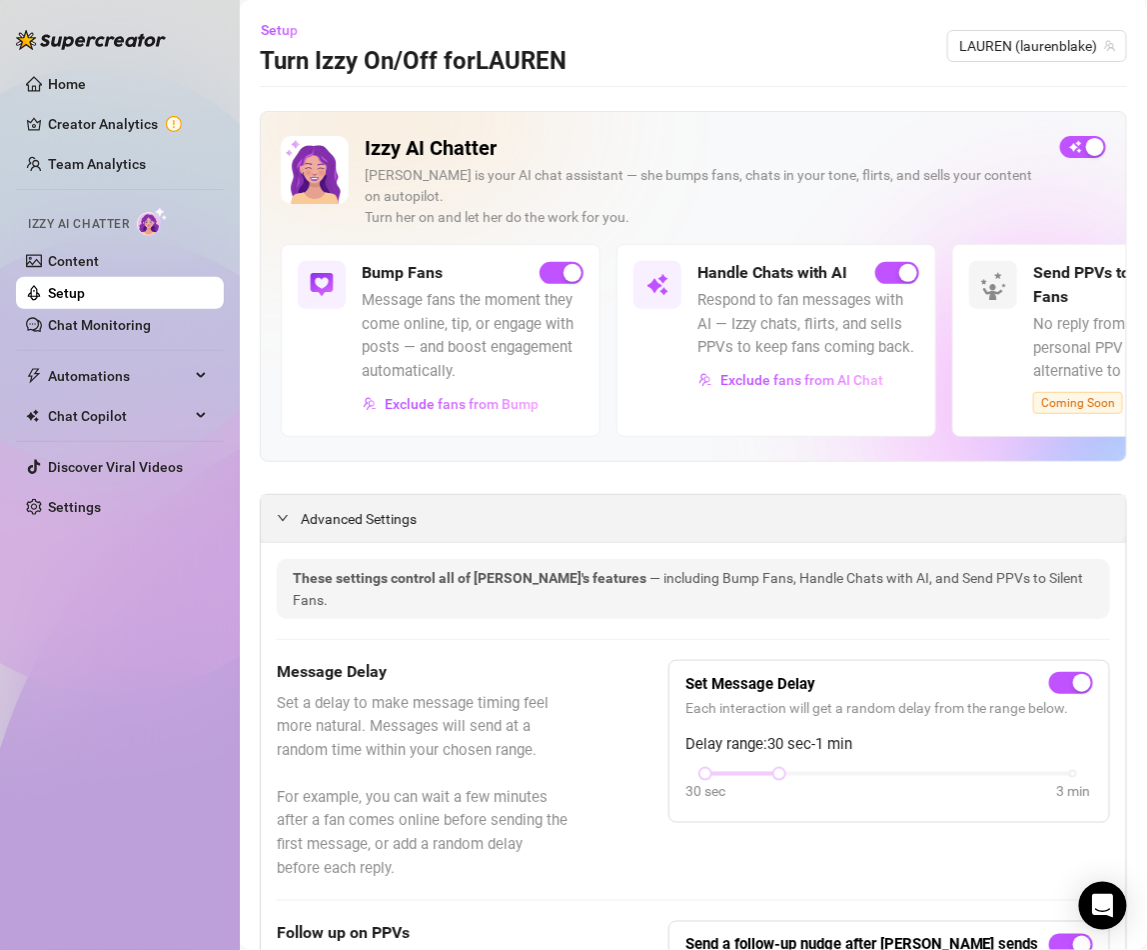
click at [275, 506] on div "Advanced Settings" at bounding box center [694, 518] width 866 height 47
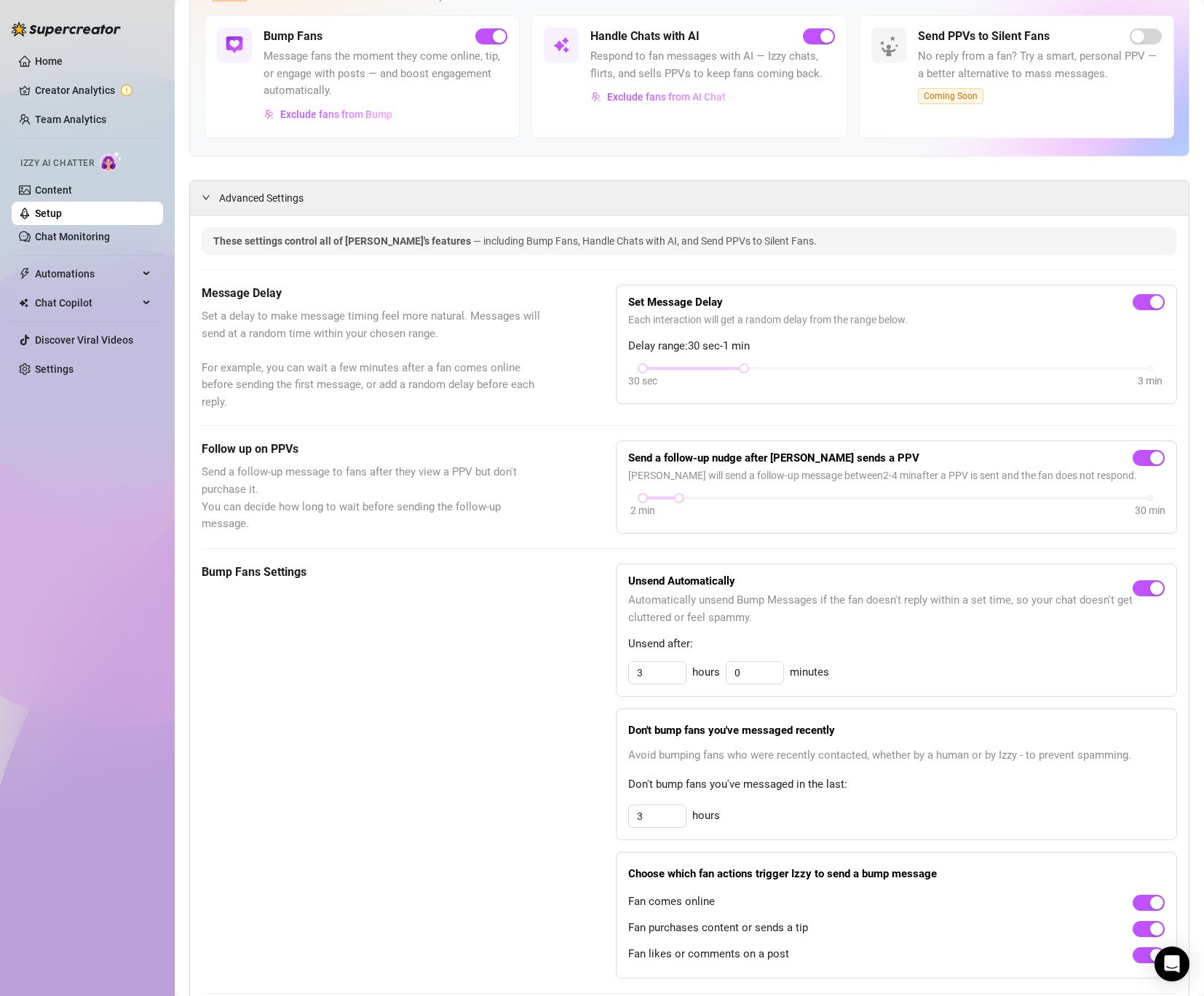
scroll to position [183, 0]
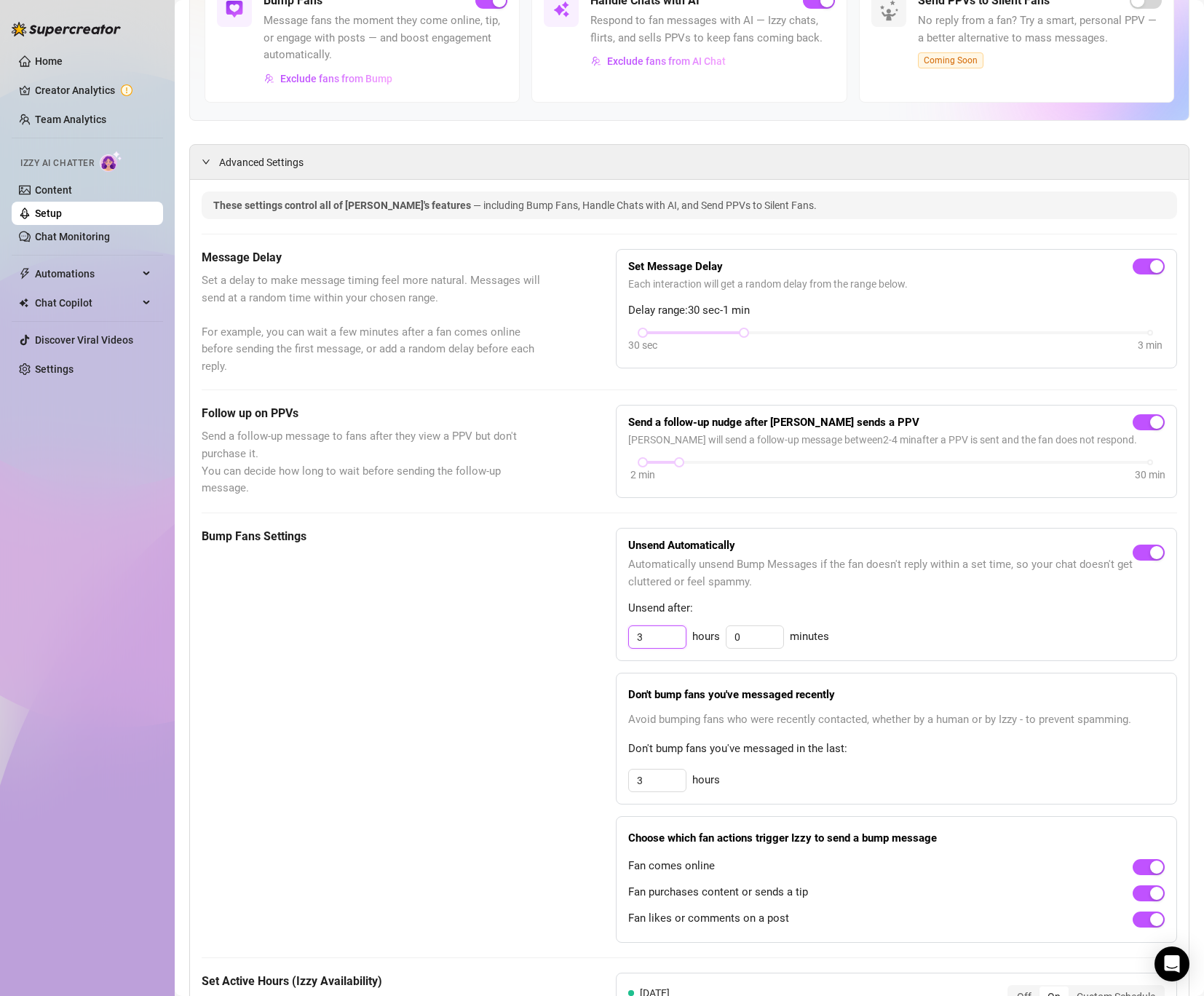
drag, startPoint x: 659, startPoint y: 636, endPoint x: 616, endPoint y: 635, distance: 43.0
click at [616, 635] on div "Unsend Automatically Automatically unsend Bump Messages if the fan doesn't repl…" at bounding box center [897, 595] width 562 height 133
click at [913, 579] on span "Automatically unsend Bump Messages if the fan doesn't reply within a set time, …" at bounding box center [881, 573] width 505 height 34
click at [876, 593] on div "Unsend Automatically Automatically unsend Bump Messages if the fan doesn't repl…" at bounding box center [897, 595] width 562 height 133
click at [844, 670] on div "Unsend Automatically Automatically unsend Bump Messages if the fan doesn't repl…" at bounding box center [897, 736] width 562 height 415
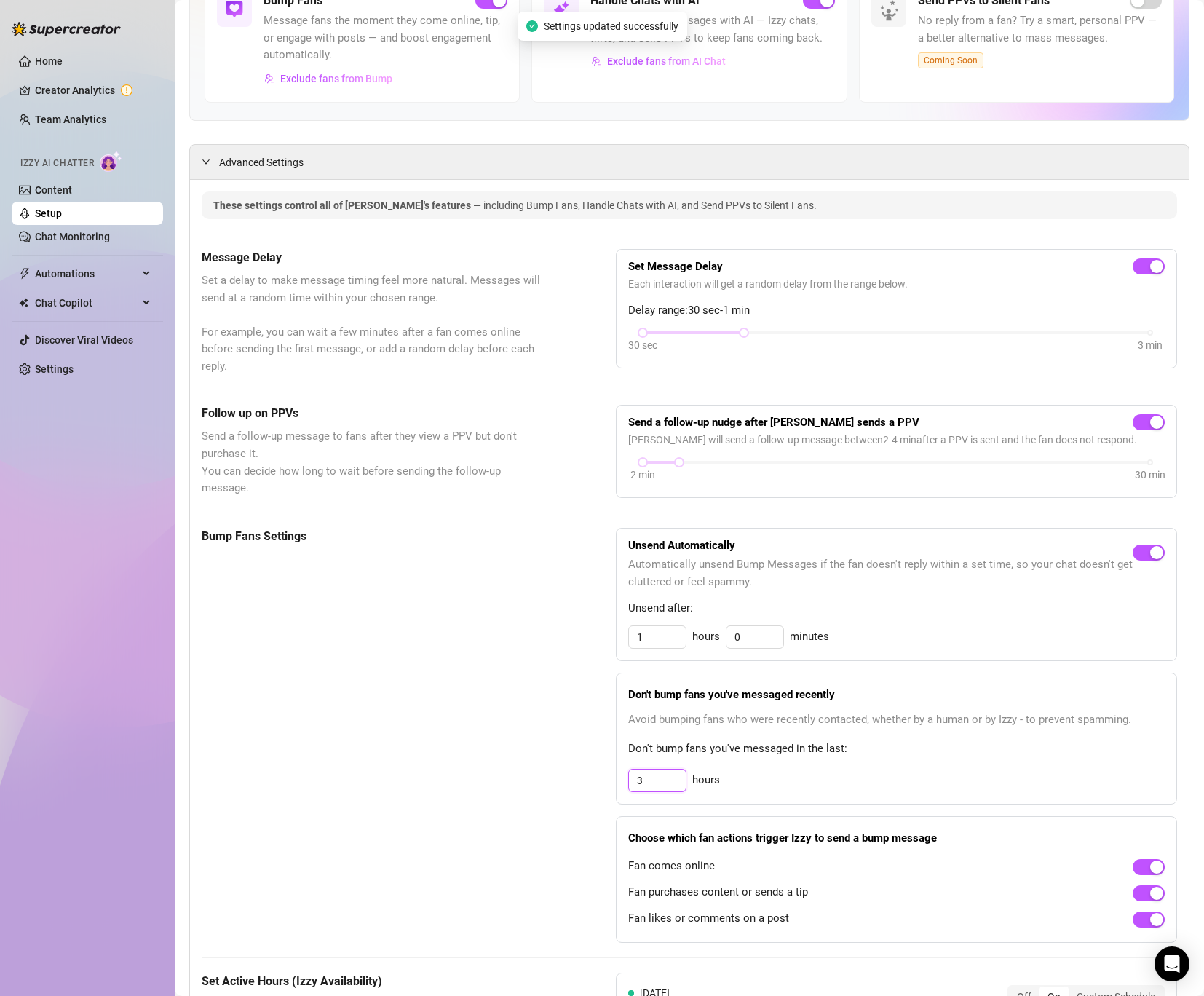
drag, startPoint x: 658, startPoint y: 777, endPoint x: 513, endPoint y: 772, distance: 145.1
click at [513, 772] on div "Bump Fans Settings Unsend Automatically Automatically unsend Bump Messages if t…" at bounding box center [689, 736] width 975 height 415
drag, startPoint x: 742, startPoint y: 632, endPoint x: 591, endPoint y: 632, distance: 151.0
click at [591, 632] on div "Bump Fans Settings Unsend Automatically Automatically unsend Bump Messages if t…" at bounding box center [689, 736] width 975 height 415
drag, startPoint x: 664, startPoint y: 641, endPoint x: 518, endPoint y: 638, distance: 146.0
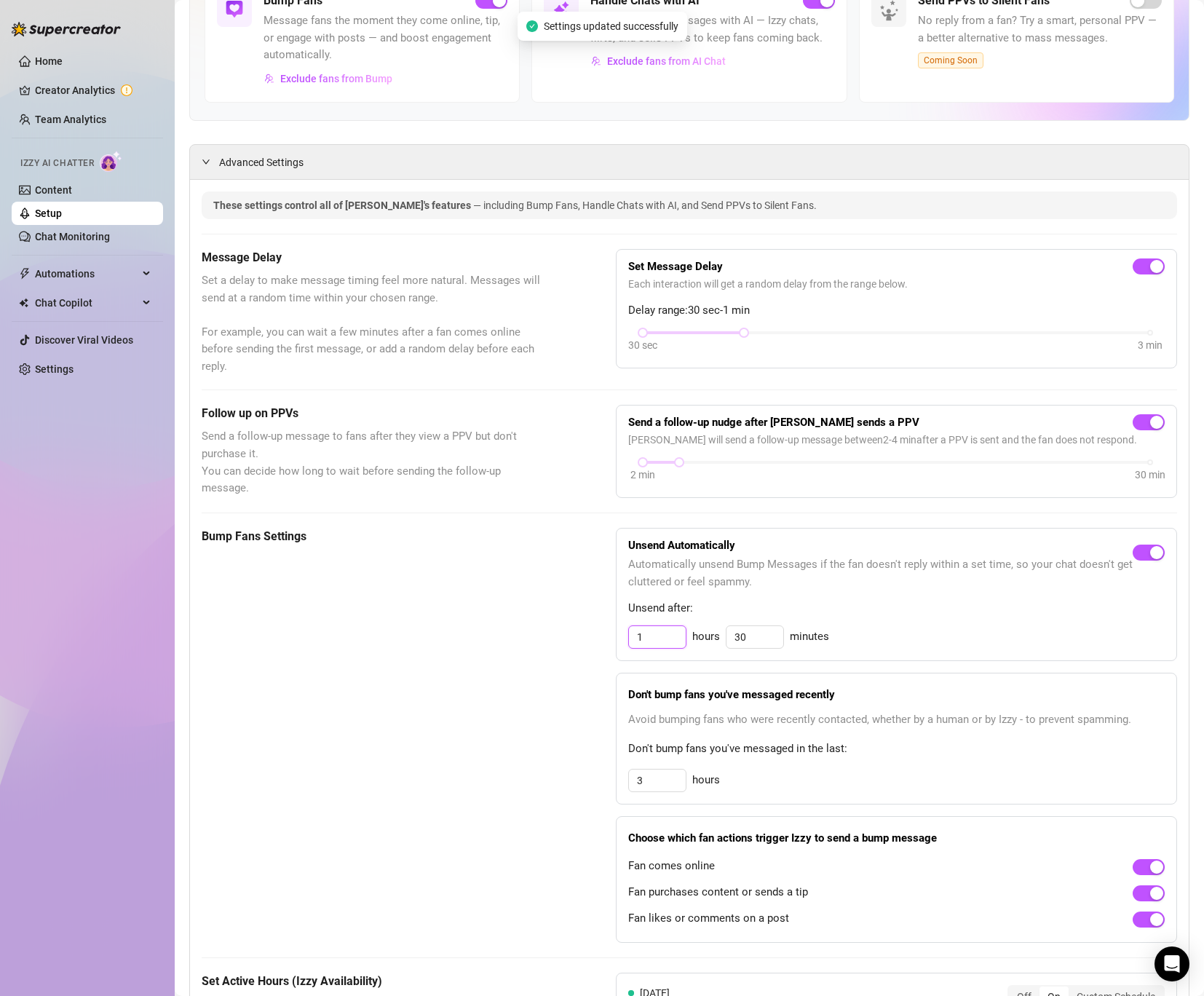
click at [518, 638] on div "Bump Fans Settings Unsend Automatically Automatically unsend Bump Messages if t…" at bounding box center [689, 736] width 975 height 415
drag, startPoint x: 670, startPoint y: 788, endPoint x: 504, endPoint y: 794, distance: 166.1
click at [504, 794] on div "Bump Fans Settings Unsend Automatically Automatically unsend Bump Messages if t…" at bounding box center [689, 736] width 975 height 415
click at [792, 748] on span "Don't bump fans you've messaged in the last:" at bounding box center [897, 749] width 537 height 17
click at [701, 761] on div "Don't bump fans you've messaged recently Avoid bumping fans who were recently c…" at bounding box center [897, 739] width 562 height 132
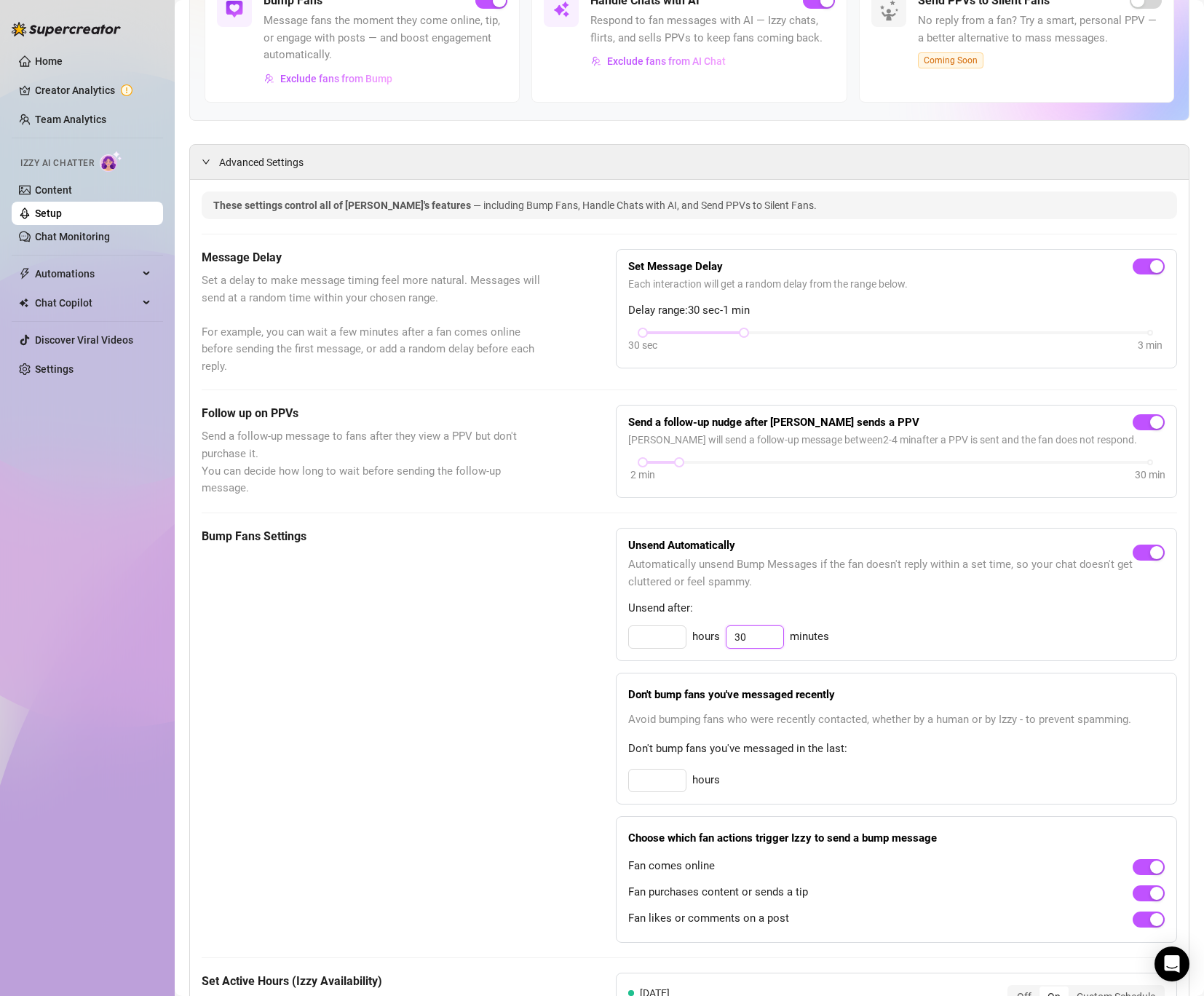
click at [763, 640] on input "30" at bounding box center [755, 638] width 57 height 22
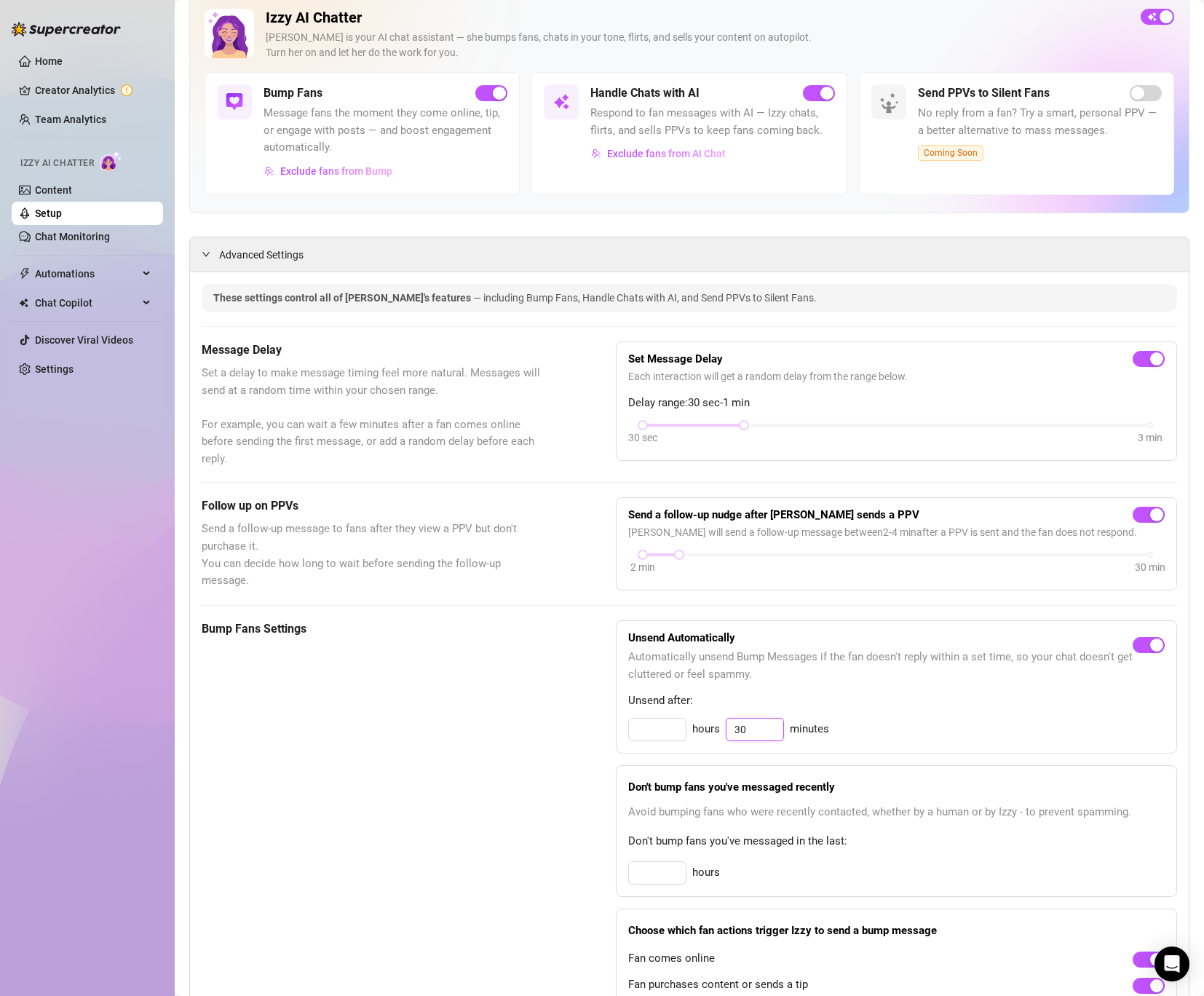
scroll to position [0, 0]
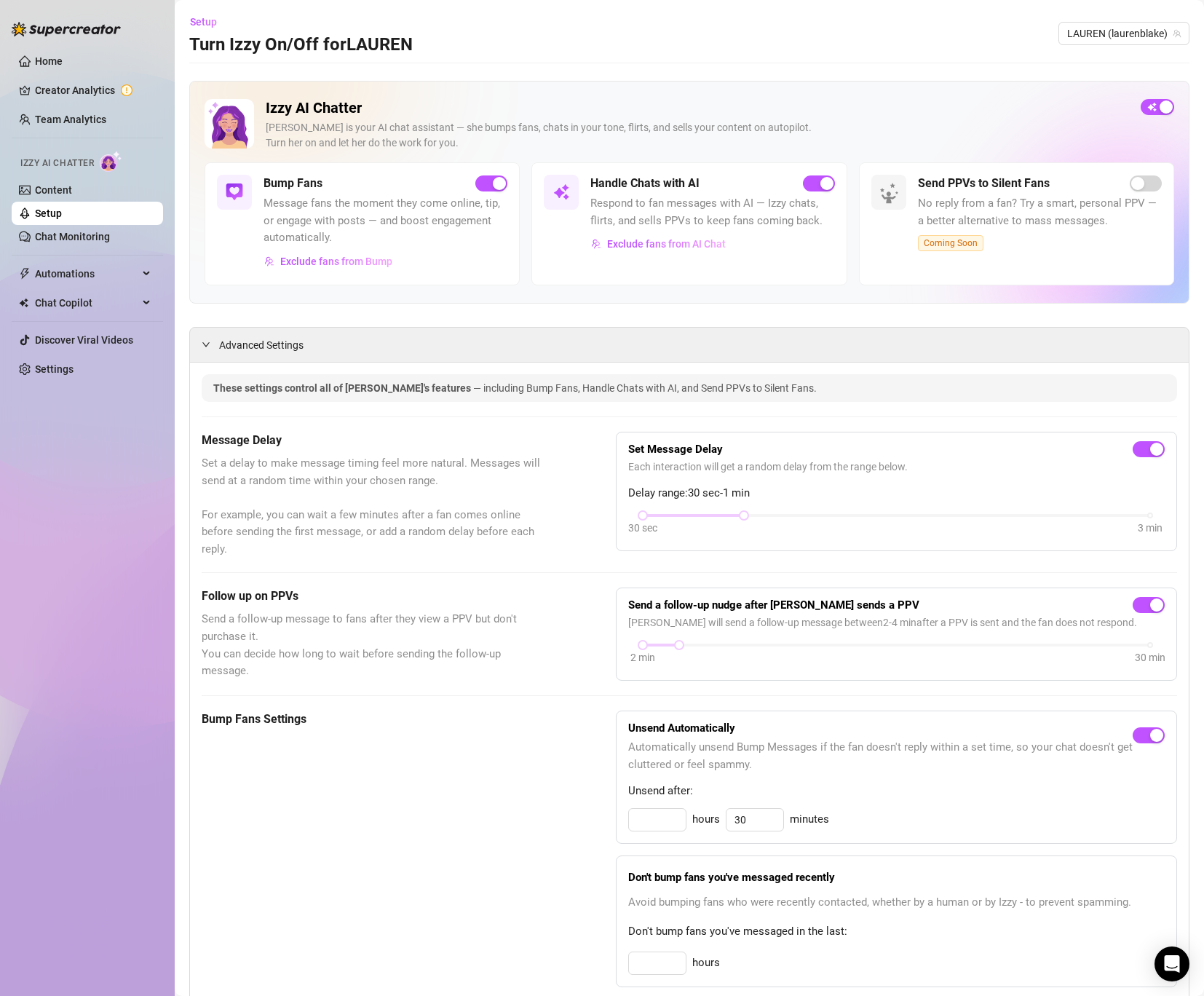
click at [779, 747] on span "Automatically unsend Bump Messages if the fan doesn't reply within a set time, …" at bounding box center [881, 756] width 505 height 34
click at [475, 610] on div "Follow up on PPVs Send a follow-up message to fans after they view a PPV but do…" at bounding box center [372, 635] width 342 height 93
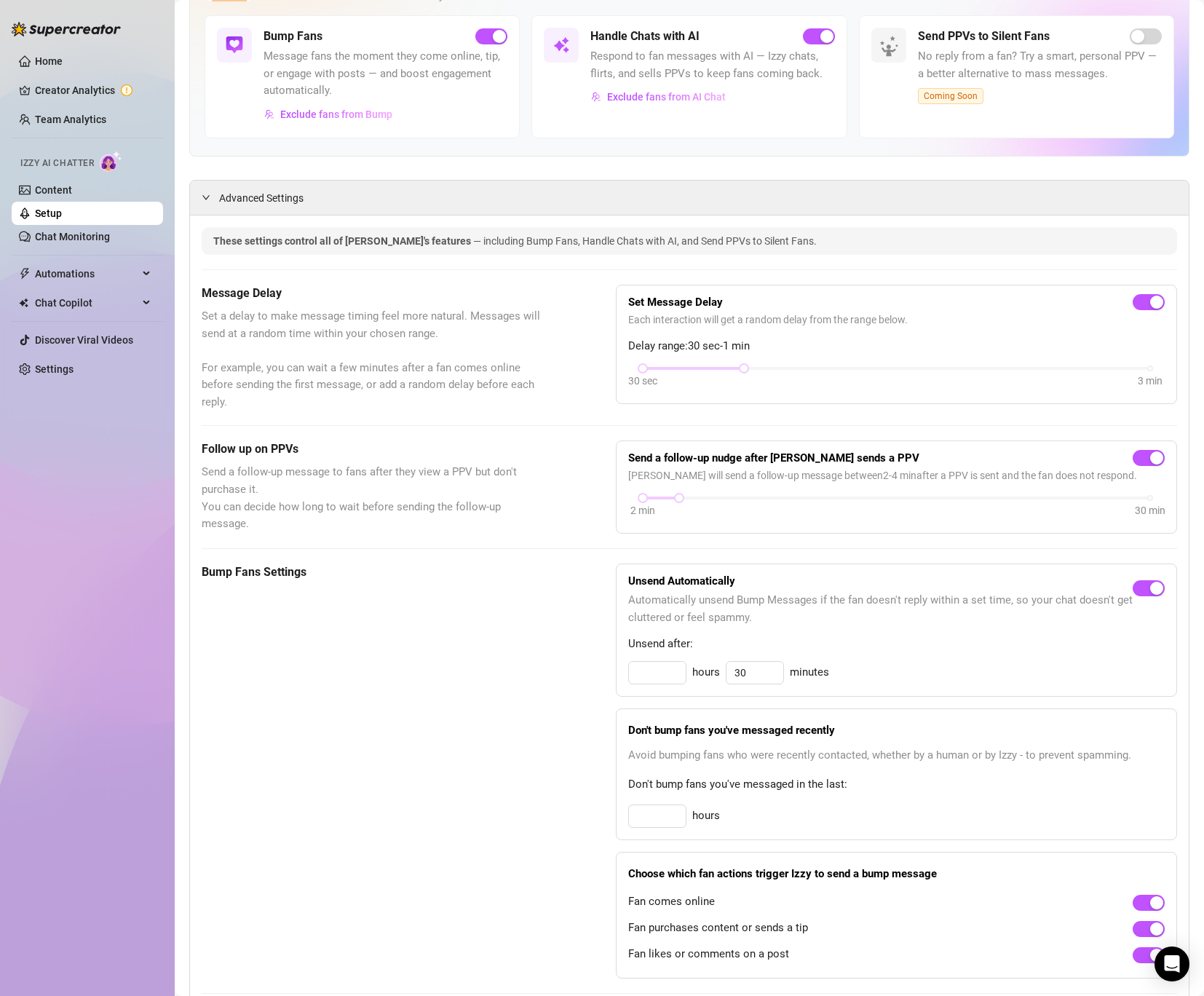
scroll to position [110, 0]
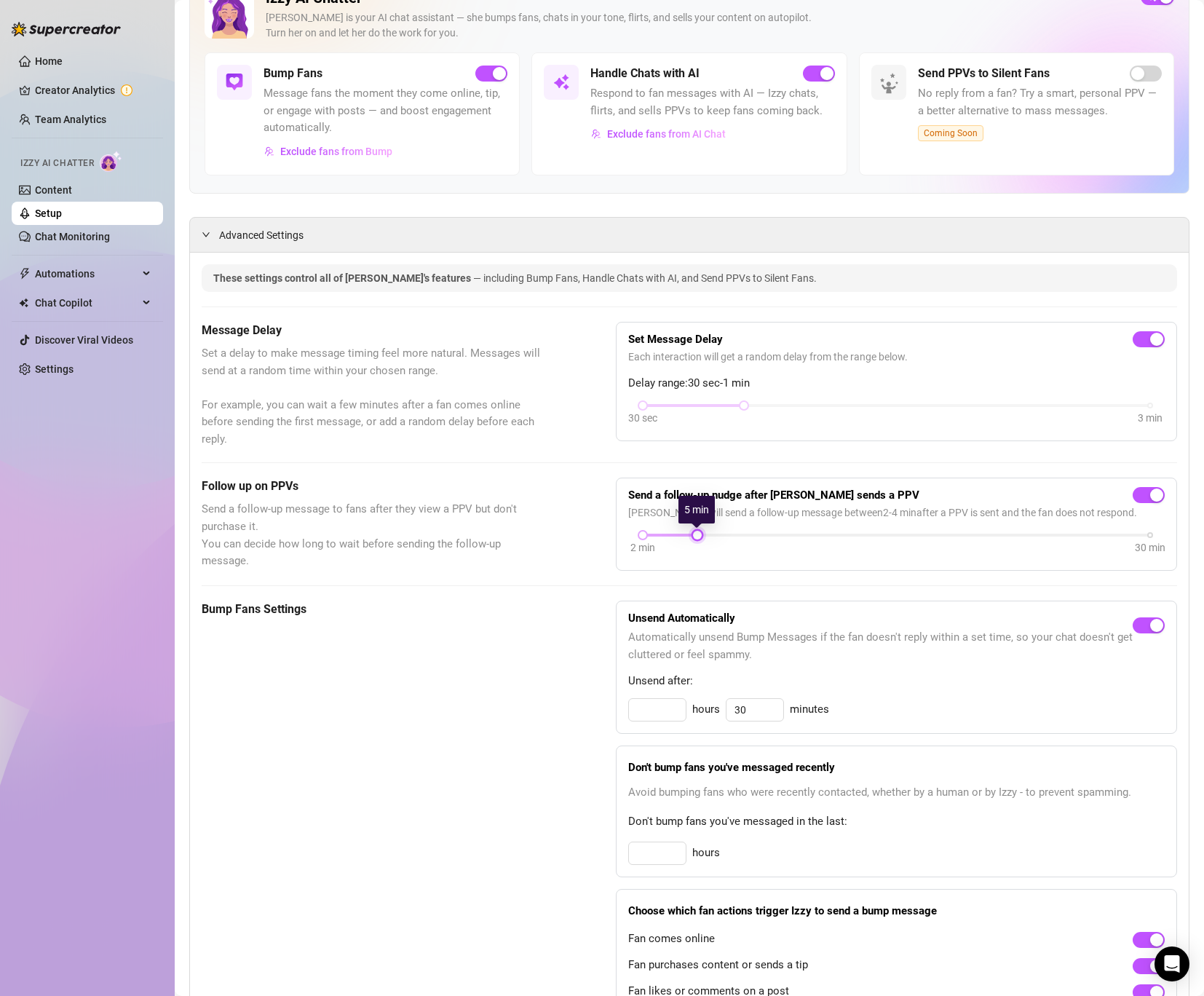
drag, startPoint x: 685, startPoint y: 537, endPoint x: 709, endPoint y: 536, distance: 24.0
click at [709, 536] on div at bounding box center [897, 536] width 508 height 3
drag, startPoint x: 643, startPoint y: 536, endPoint x: 661, endPoint y: 533, distance: 18.2
click at [661, 533] on div at bounding box center [661, 536] width 7 height 7
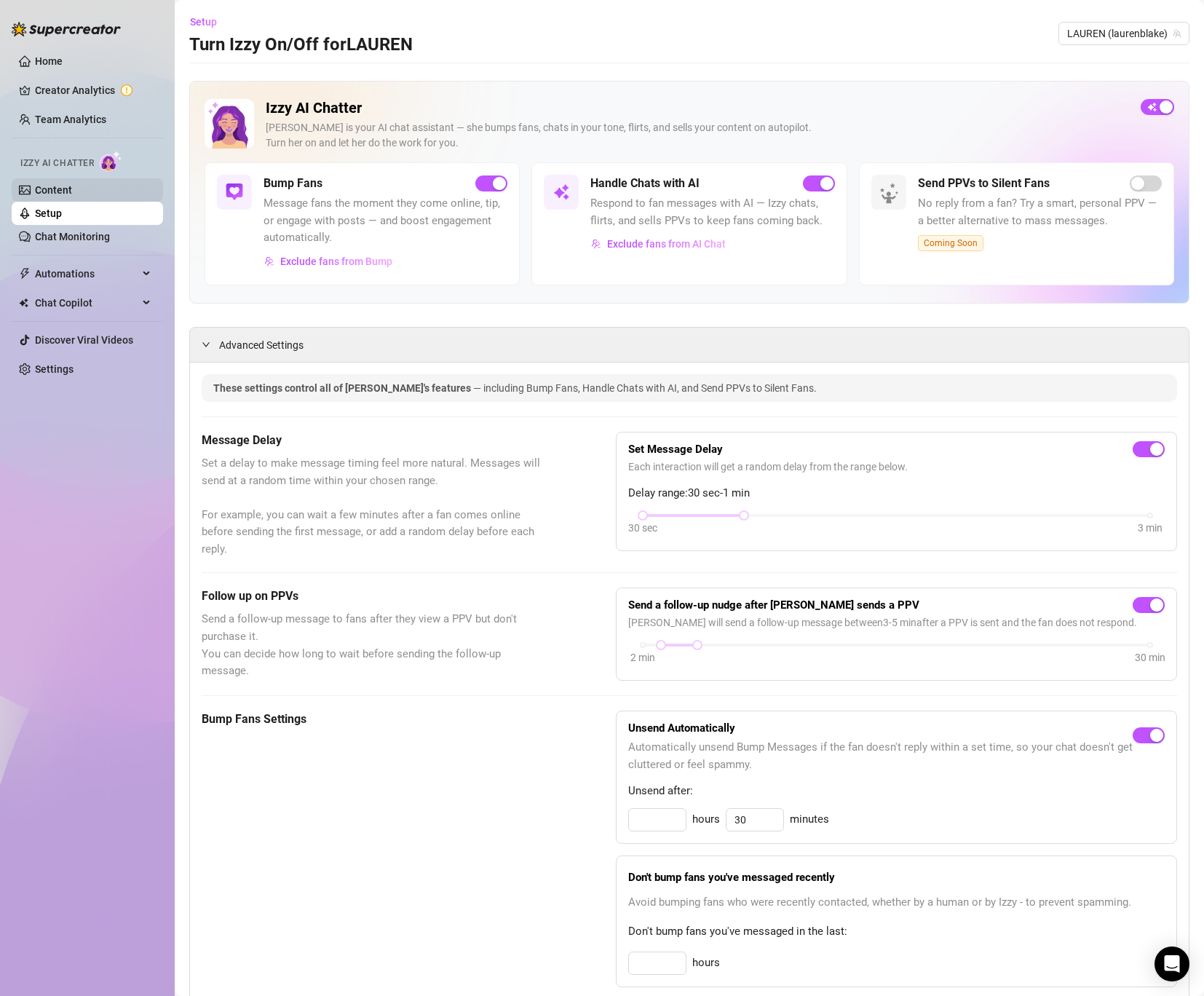
click at [72, 187] on link "Content" at bounding box center [53, 190] width 37 height 12
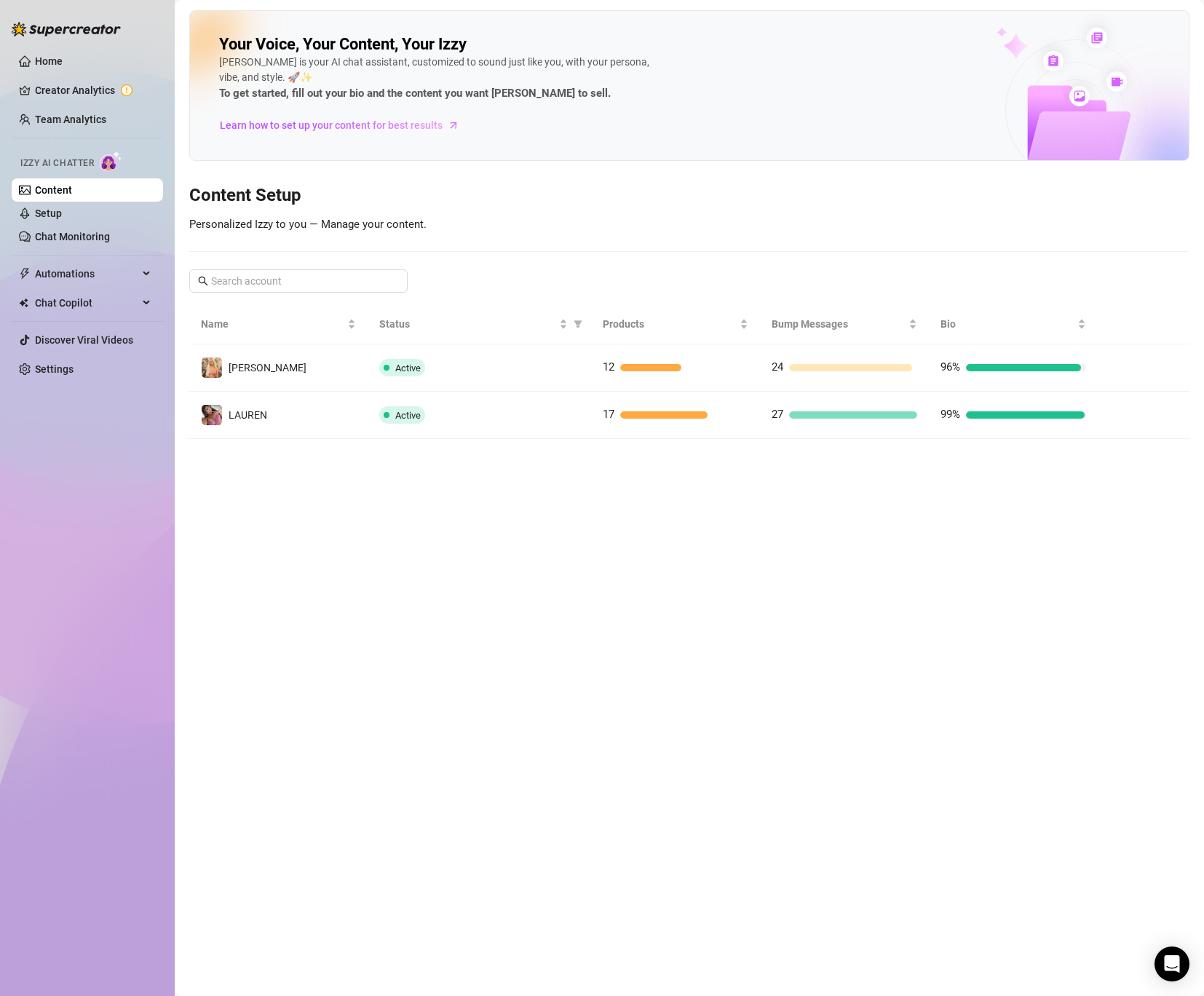
click at [289, 442] on main "Your Voice, Your Content, Your [PERSON_NAME] is your AI chat assistant, customi…" at bounding box center [689, 498] width 1029 height 996
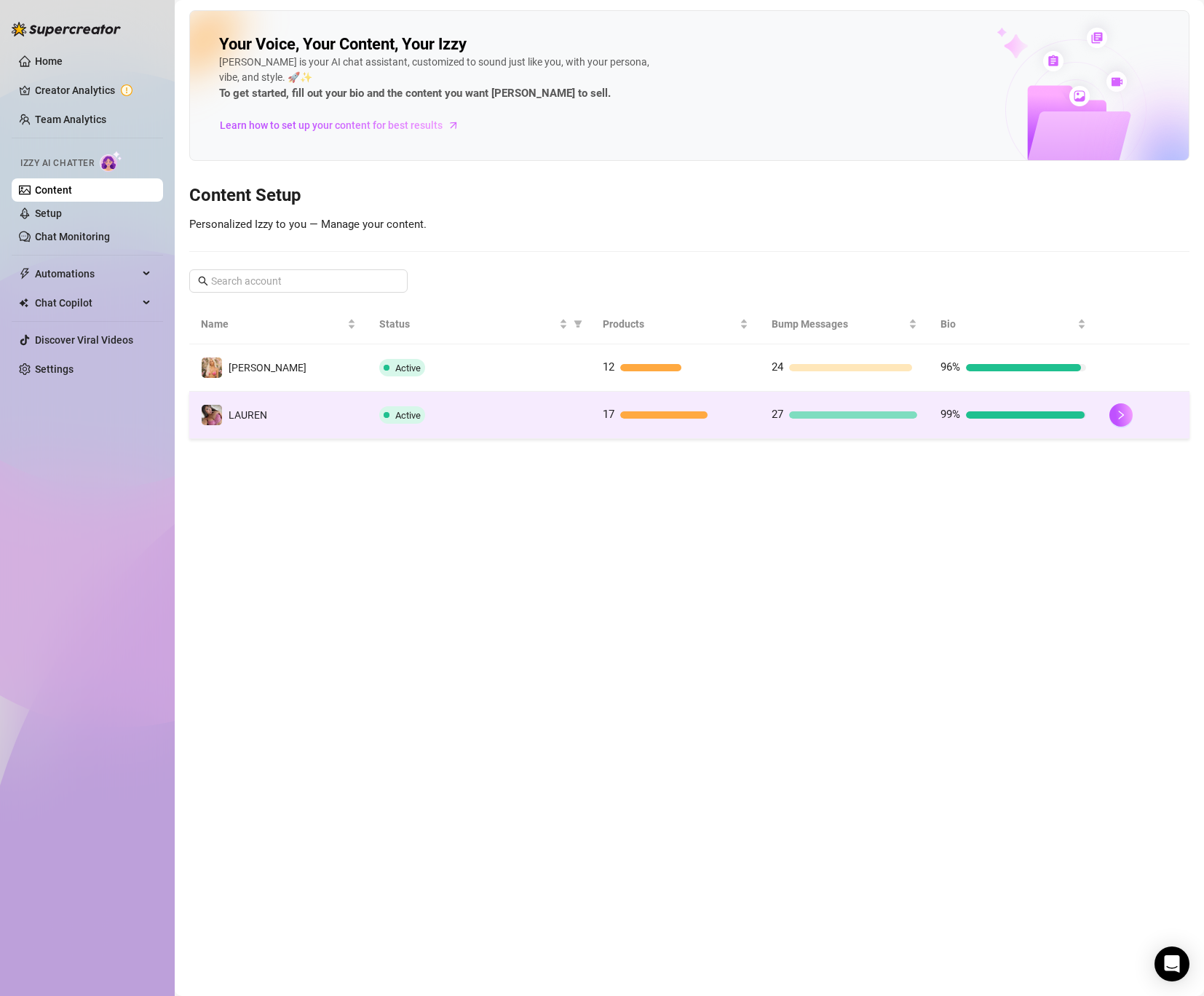
click at [294, 431] on td "️‍LAUREN" at bounding box center [278, 415] width 178 height 47
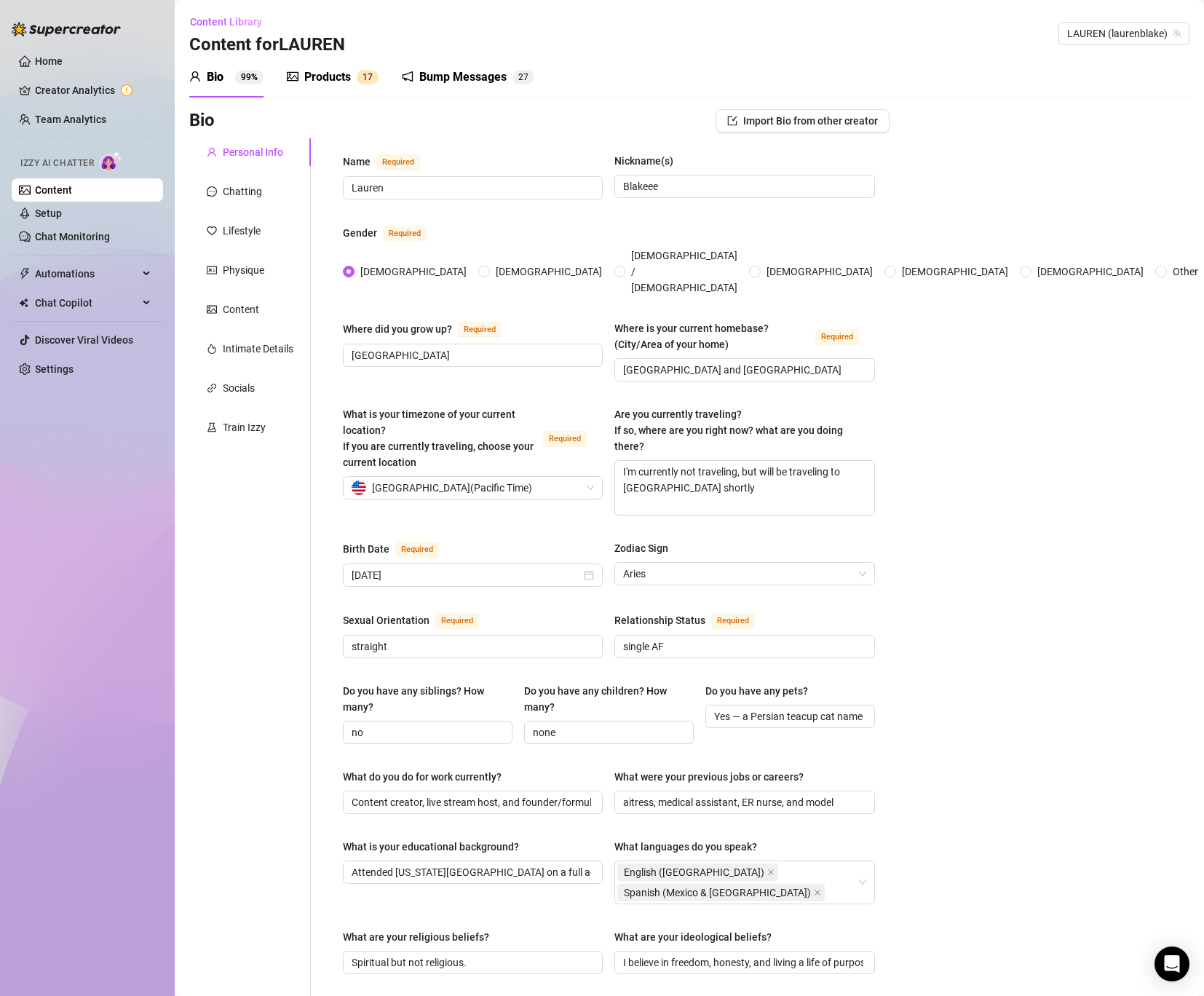
click at [502, 79] on div "Bump Messages" at bounding box center [463, 77] width 87 height 17
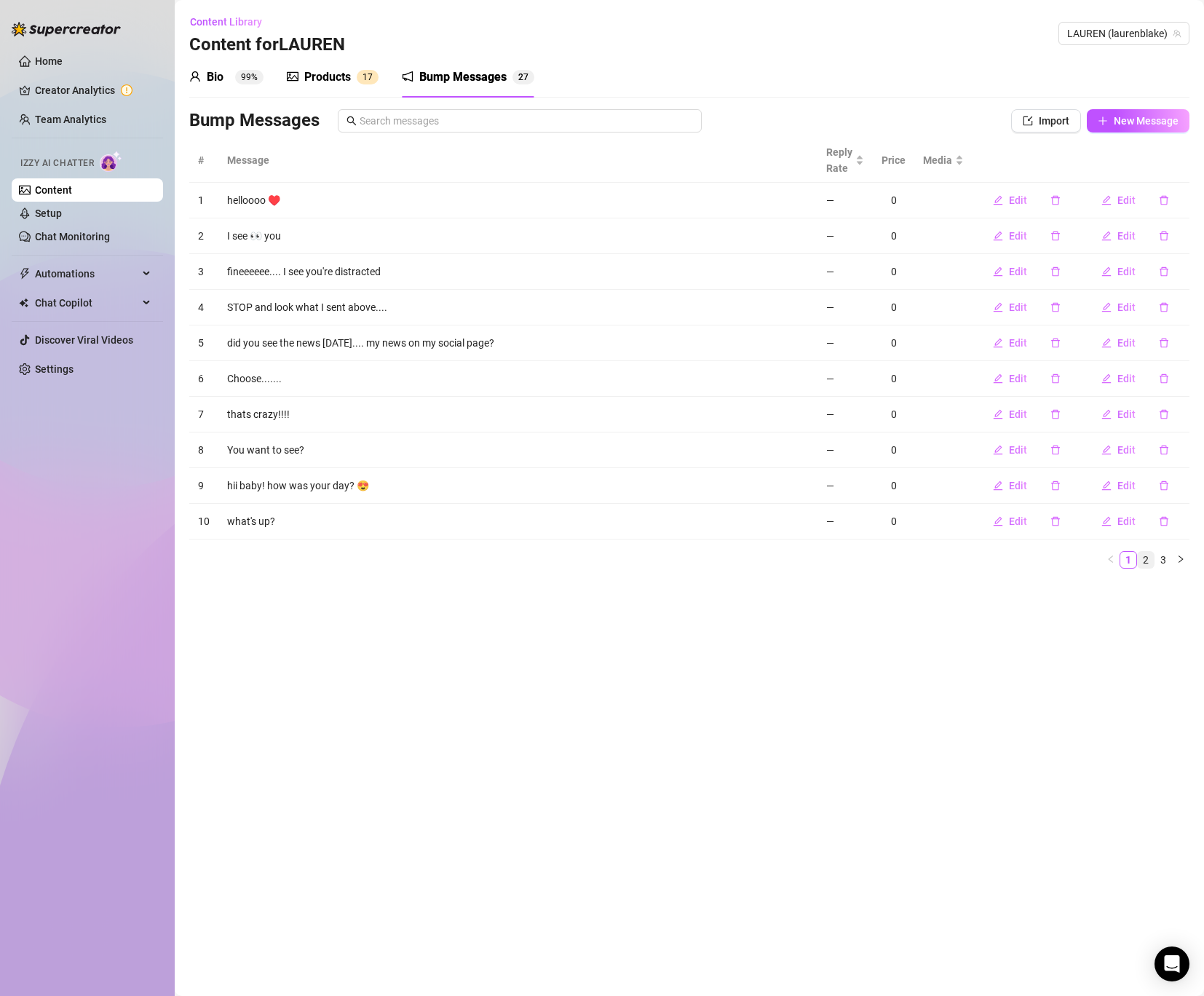
click at [1145, 557] on link "2" at bounding box center [1146, 560] width 16 height 16
click at [1165, 559] on link "3" at bounding box center [1163, 560] width 16 height 16
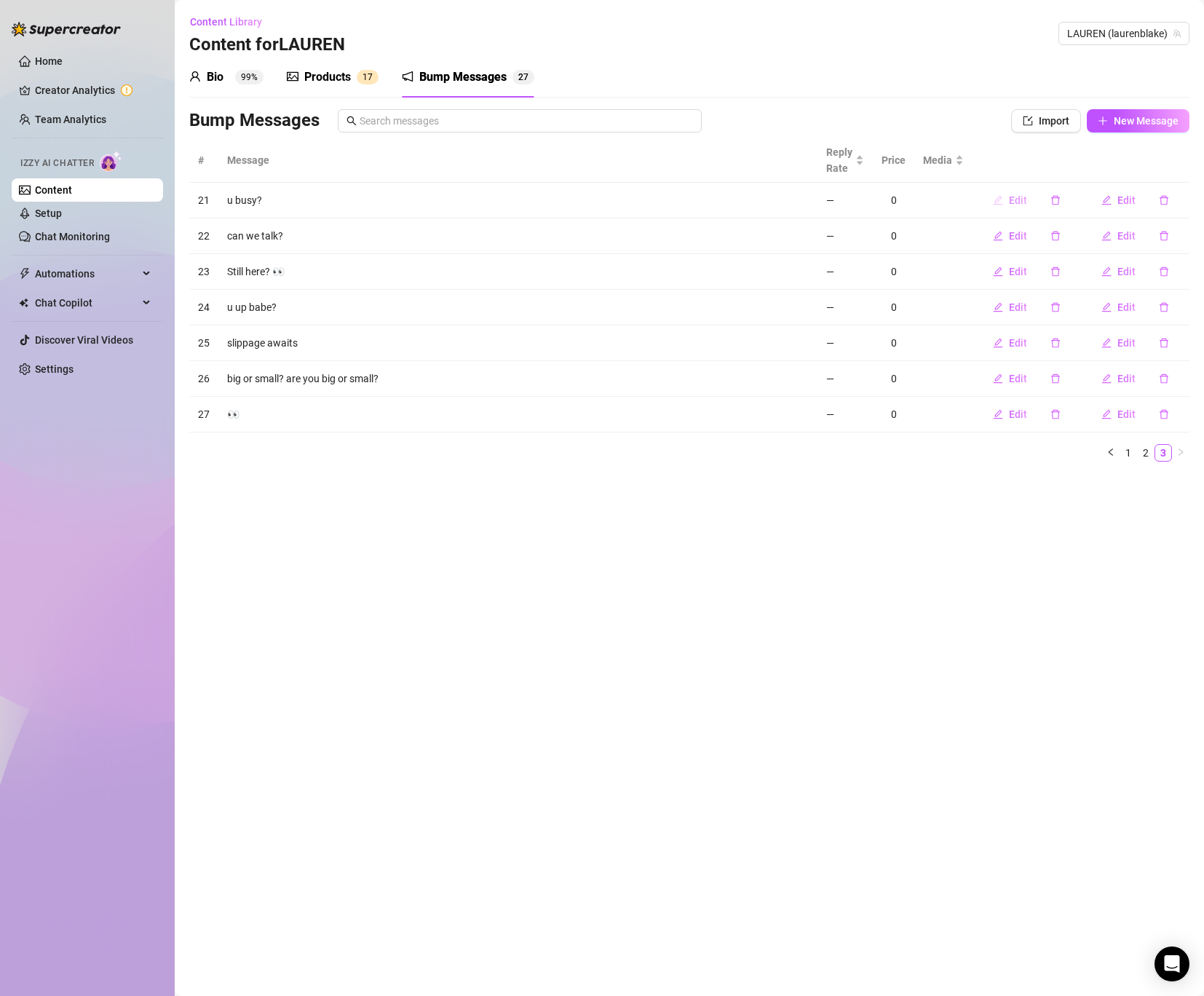
click at [1015, 201] on span "Edit" at bounding box center [1018, 200] width 18 height 12
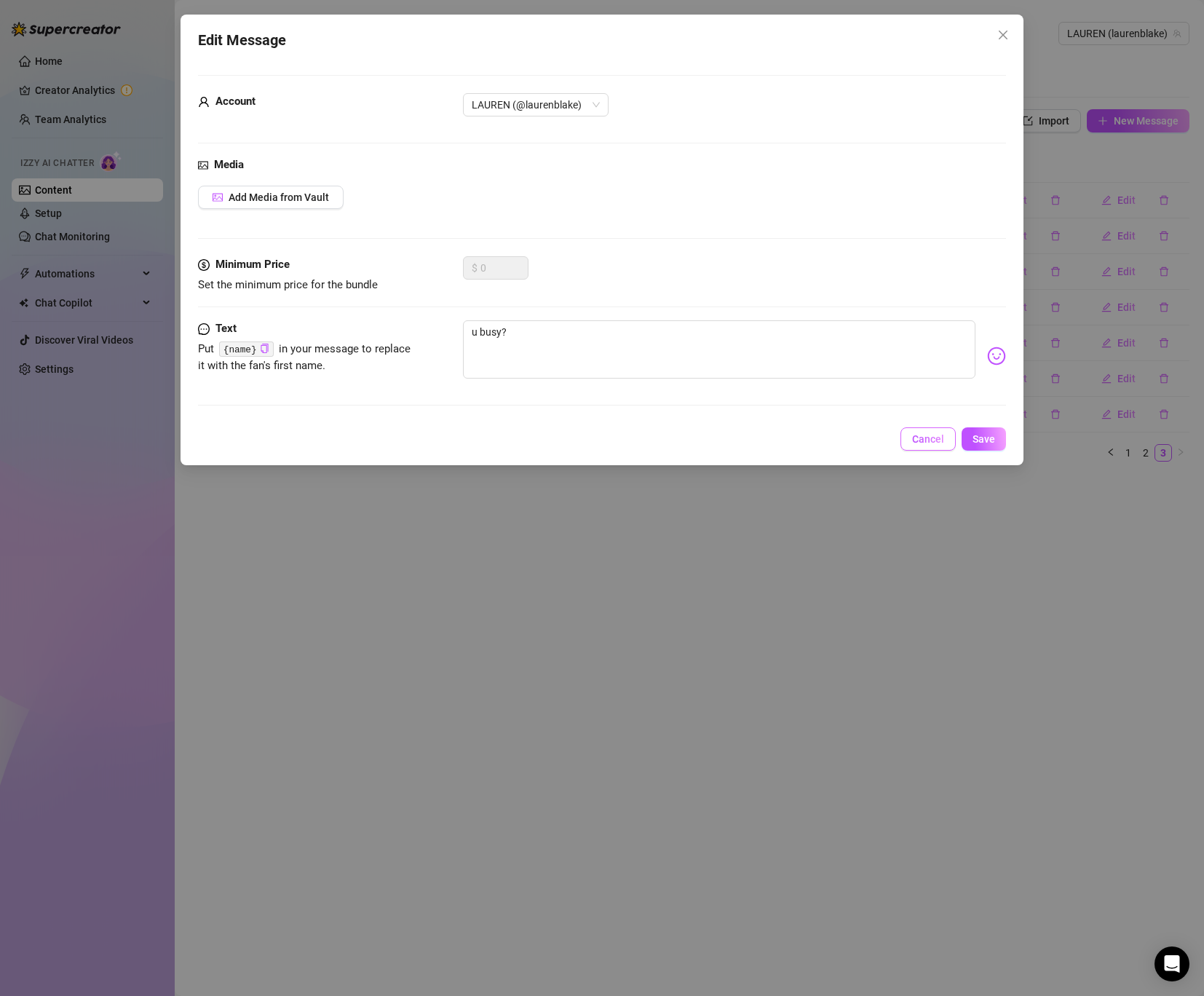
click at [923, 448] on button "Cancel" at bounding box center [928, 439] width 55 height 23
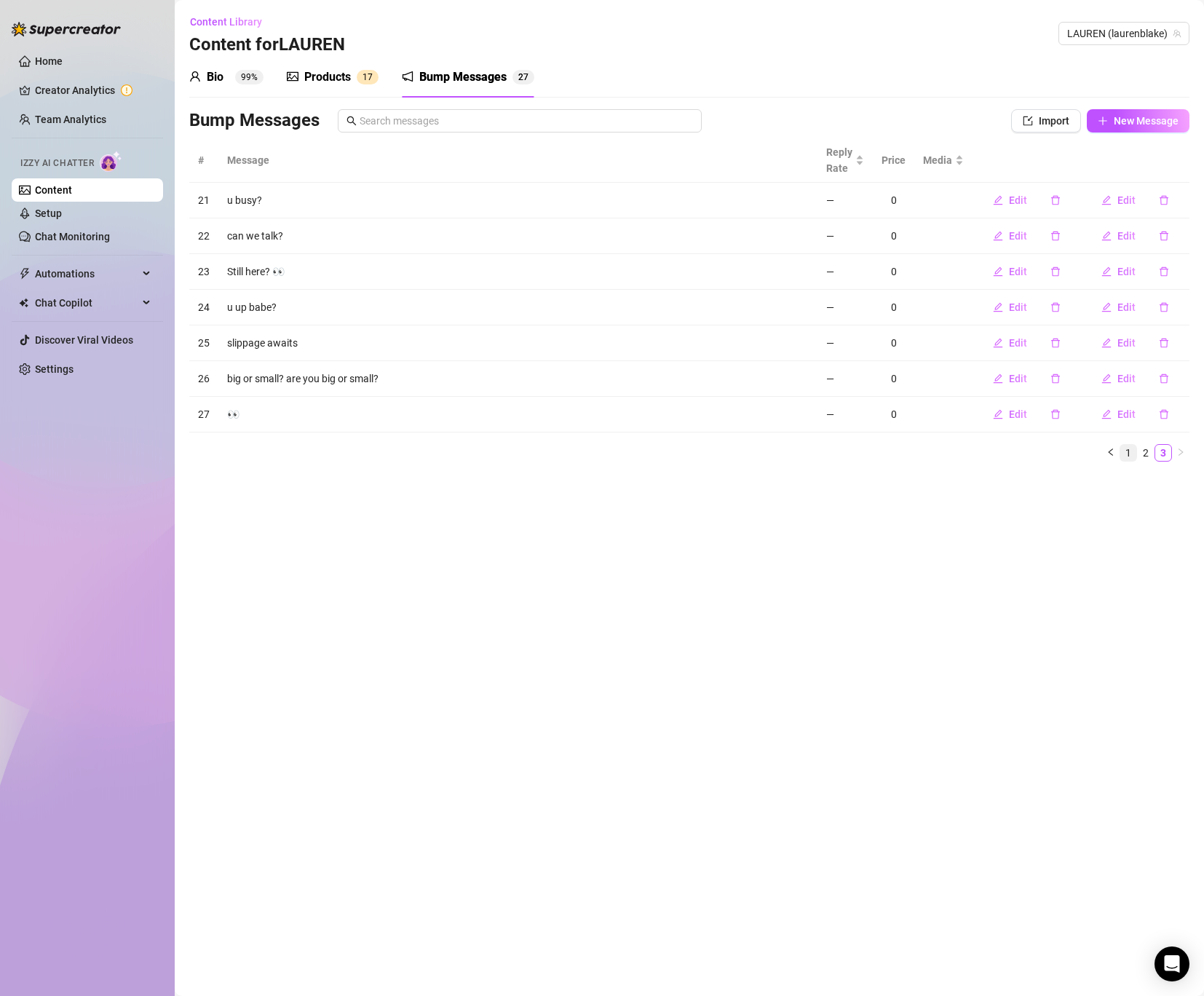
click at [1129, 447] on link "1" at bounding box center [1128, 453] width 16 height 16
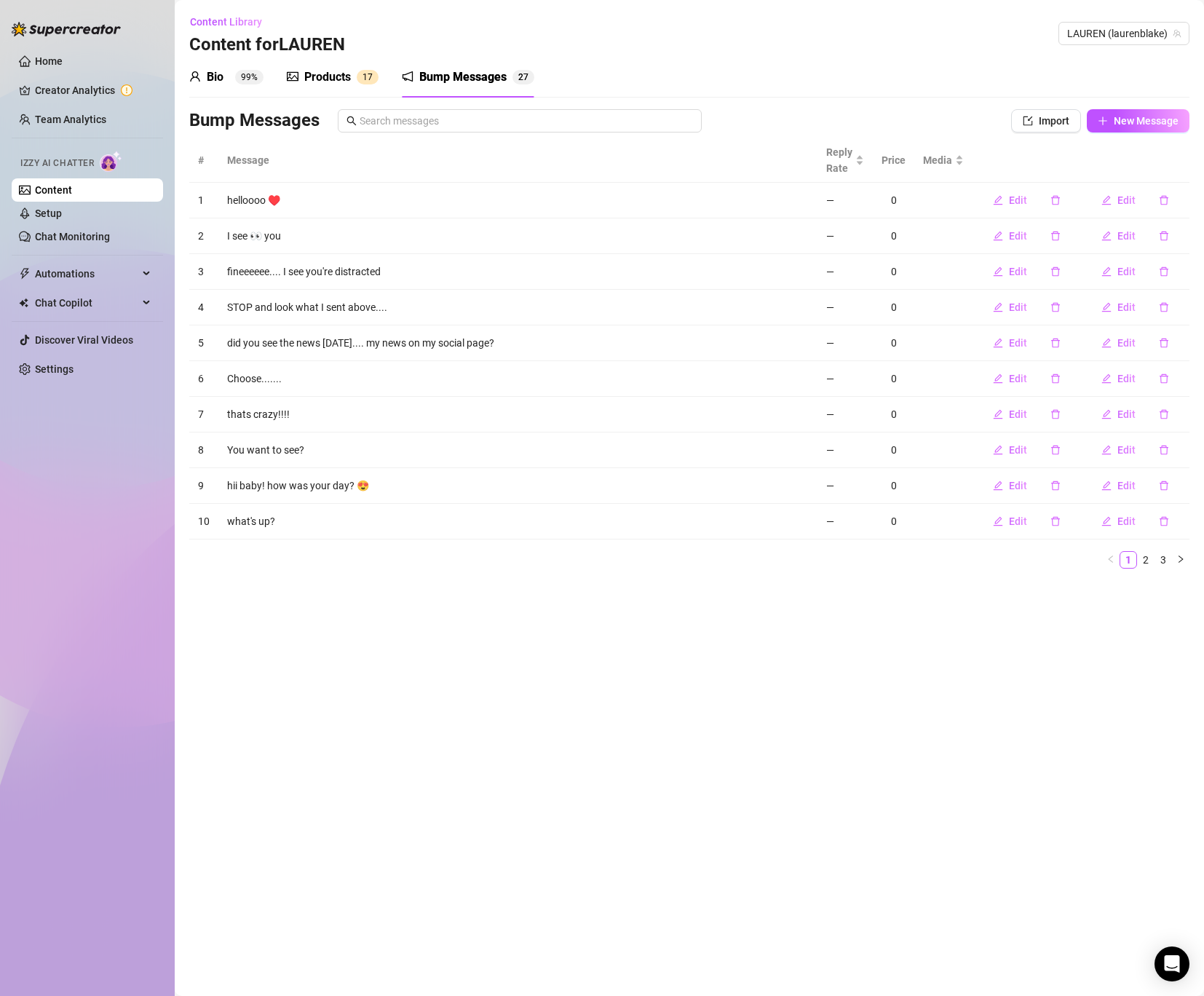
drag, startPoint x: 1031, startPoint y: 124, endPoint x: 766, endPoint y: 152, distance: 266.5
click at [766, 152] on div "Bump Messages Import New Message # Message Reply Rate Price Media 1 helloooo ♥️…" at bounding box center [689, 345] width 1000 height 471
click at [1130, 118] on span "New Message" at bounding box center [1146, 121] width 65 height 12
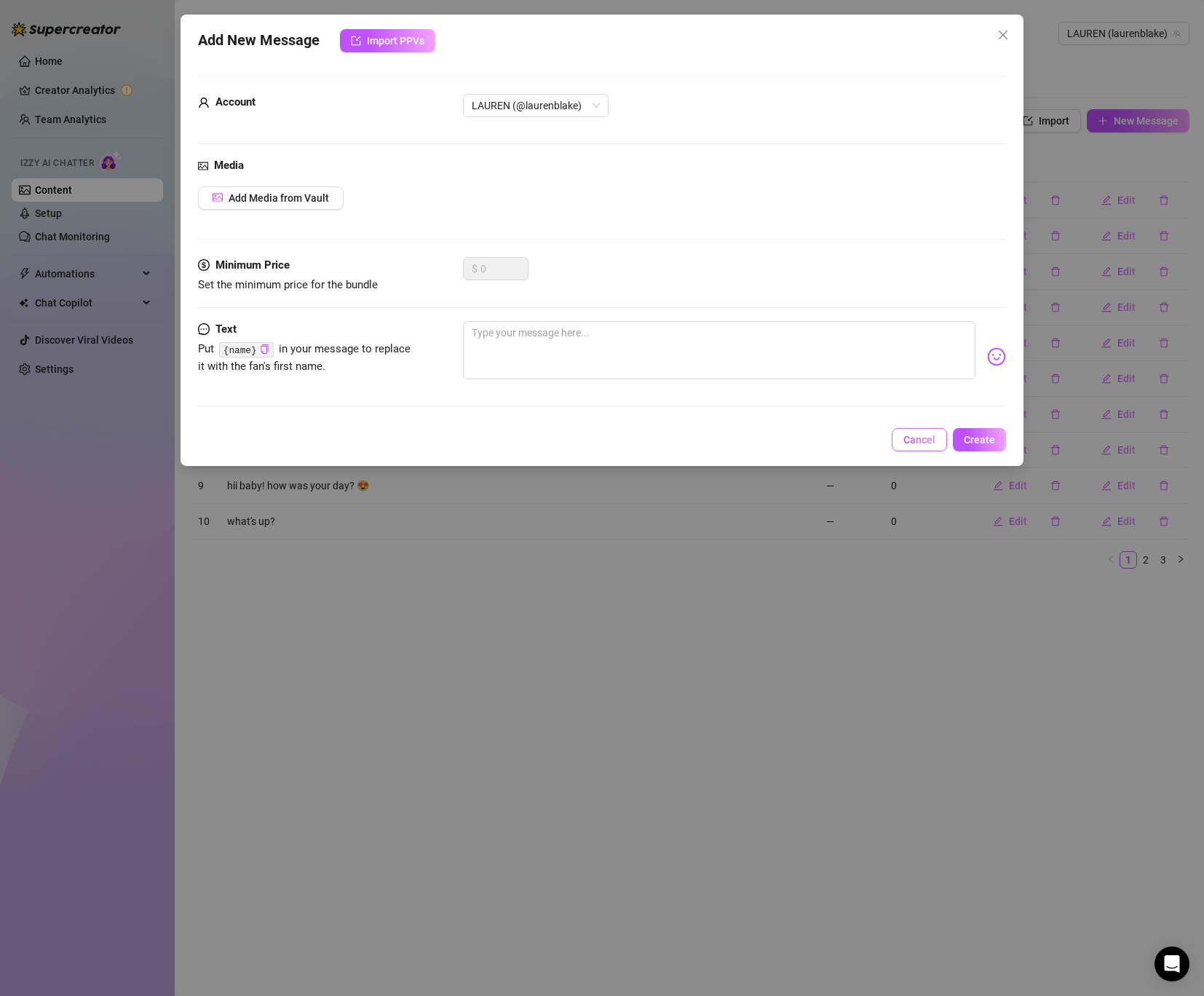
click at [912, 434] on span "Cancel" at bounding box center [919, 440] width 32 height 12
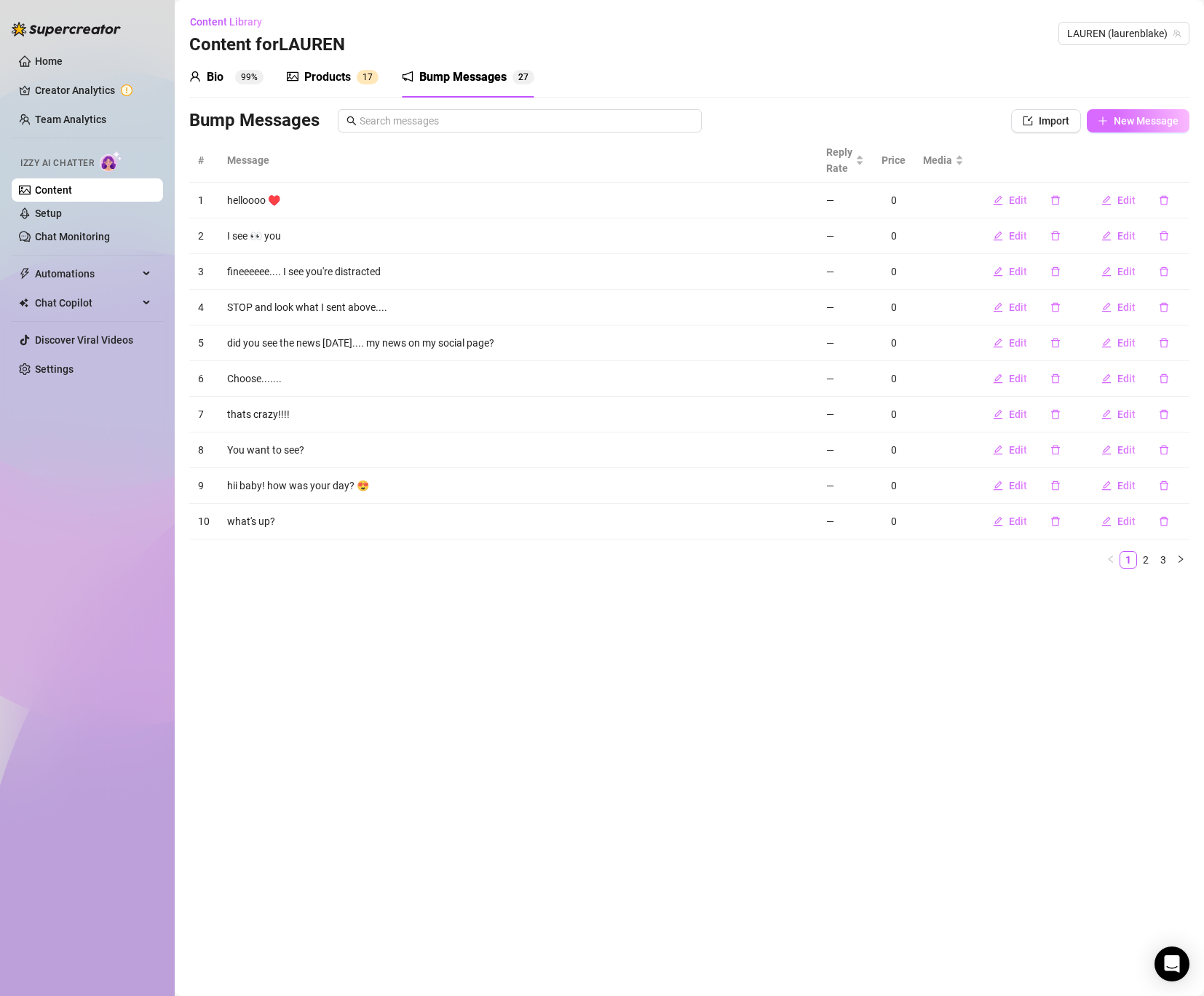
click at [1101, 125] on icon "plus" at bounding box center [1103, 121] width 10 height 10
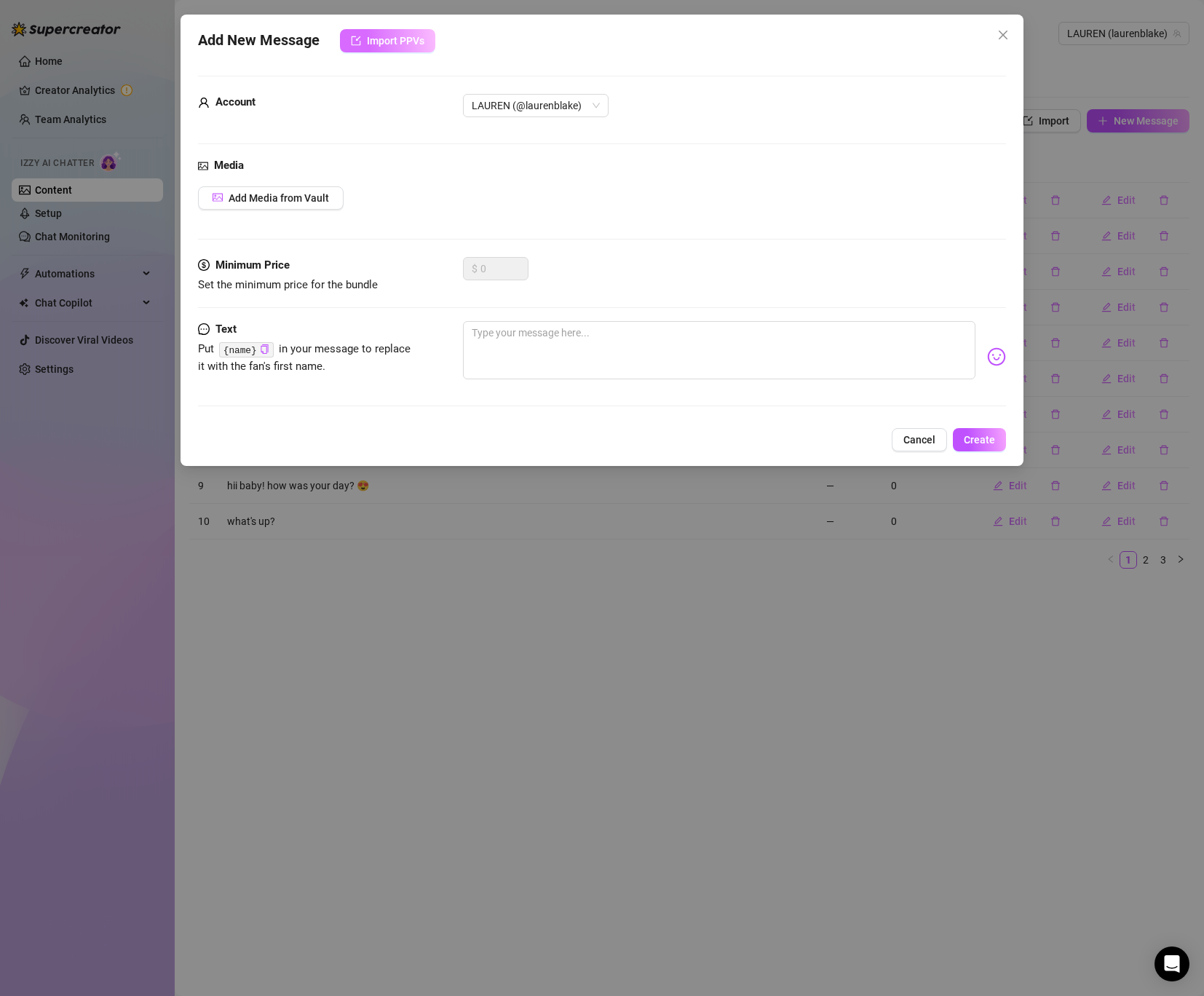
click at [385, 50] on button "Import PPVs" at bounding box center [387, 41] width 95 height 23
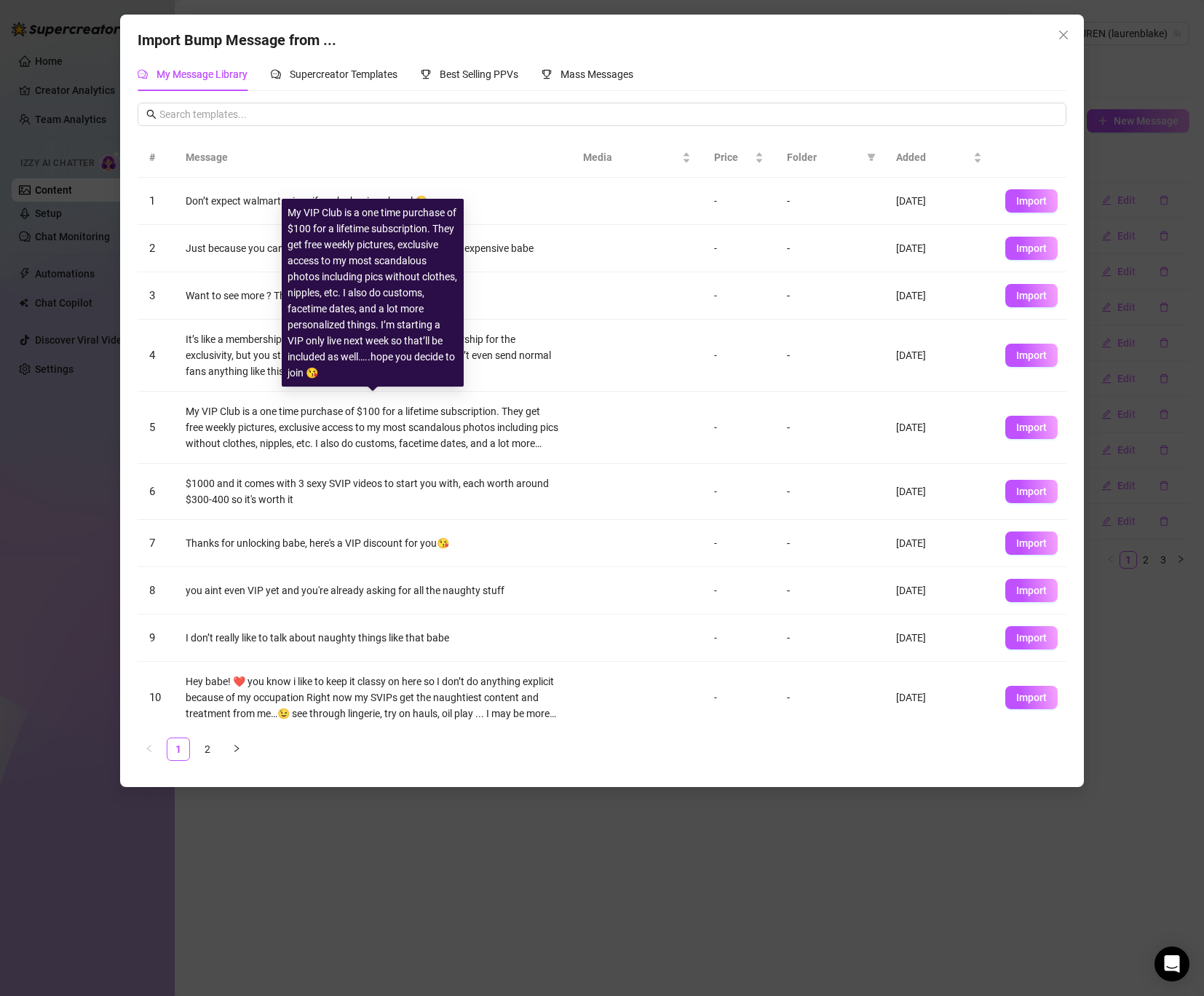
scroll to position [8, 0]
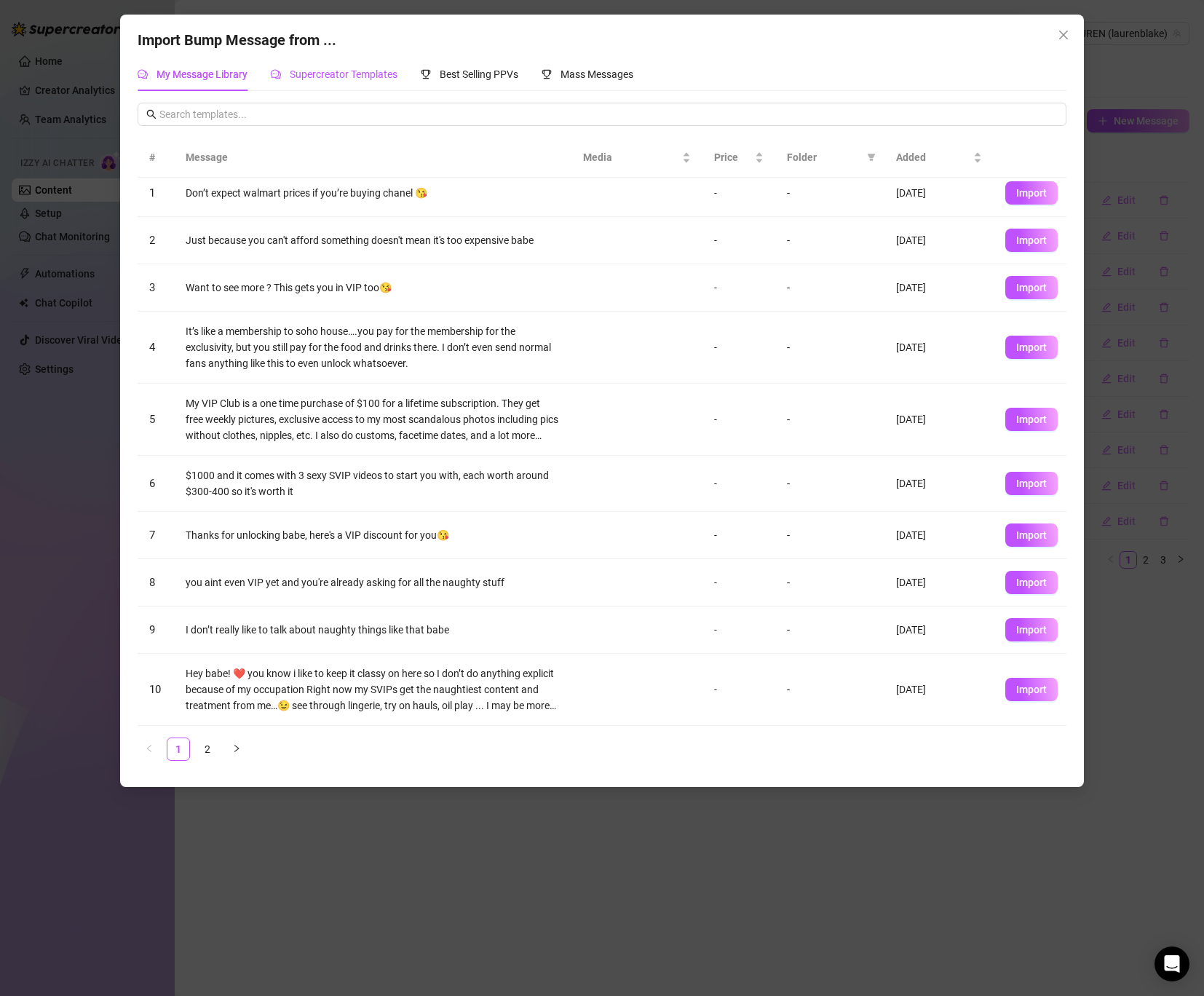
click at [339, 68] on div "Supercreator Templates" at bounding box center [334, 74] width 127 height 16
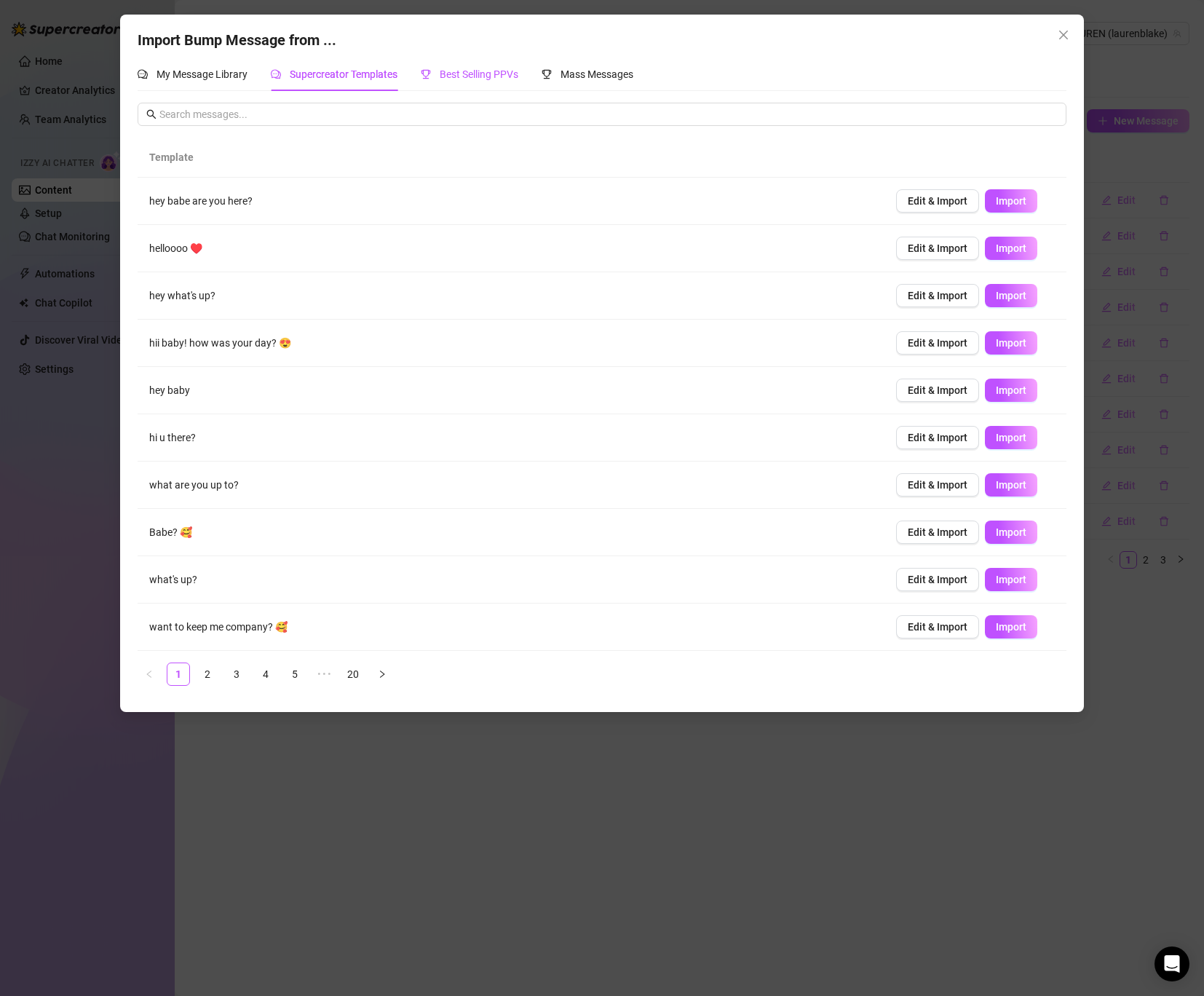
click at [480, 70] on span "Best Selling PPVs" at bounding box center [479, 74] width 79 height 12
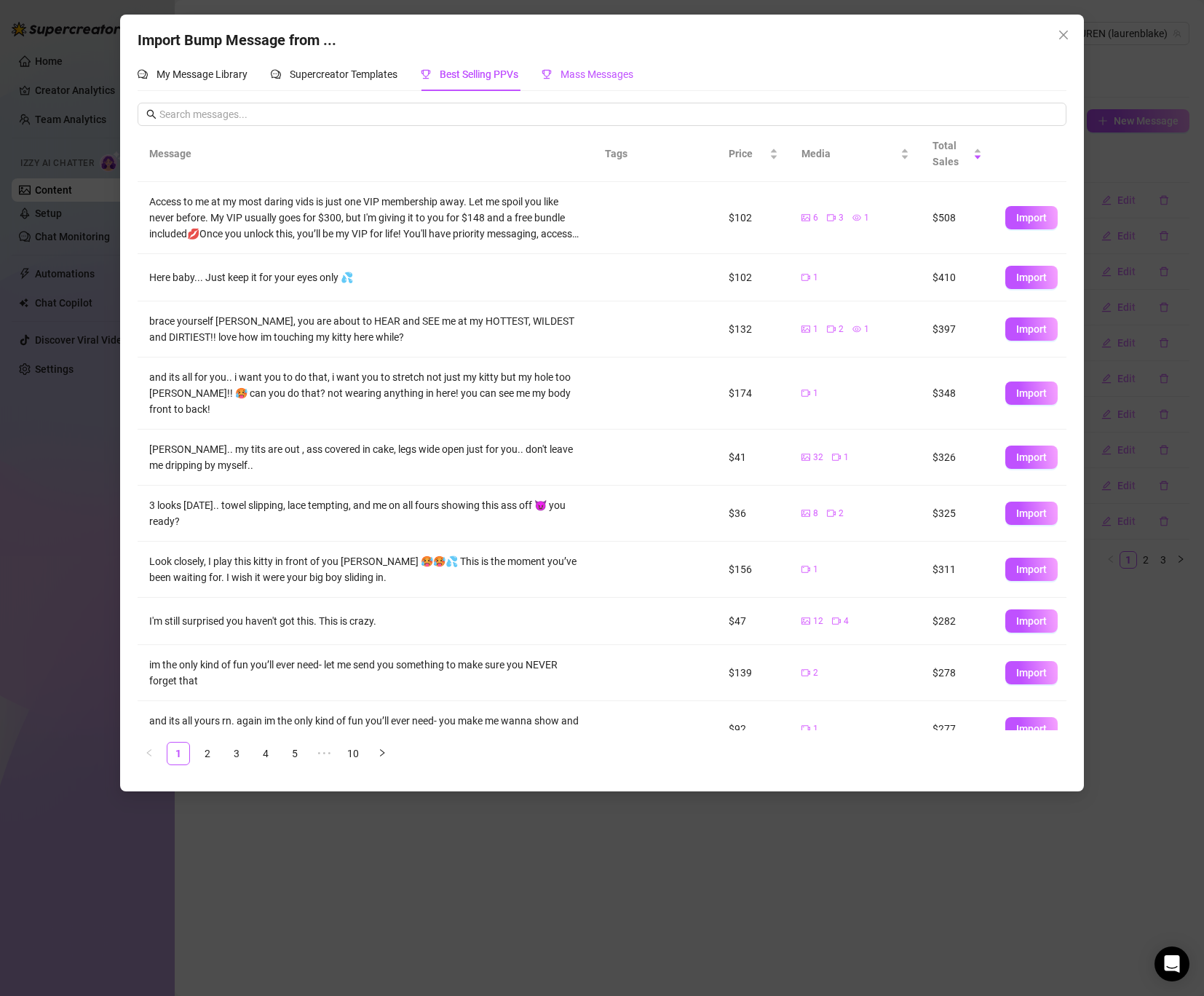
click at [591, 82] on div "Mass Messages" at bounding box center [588, 74] width 92 height 16
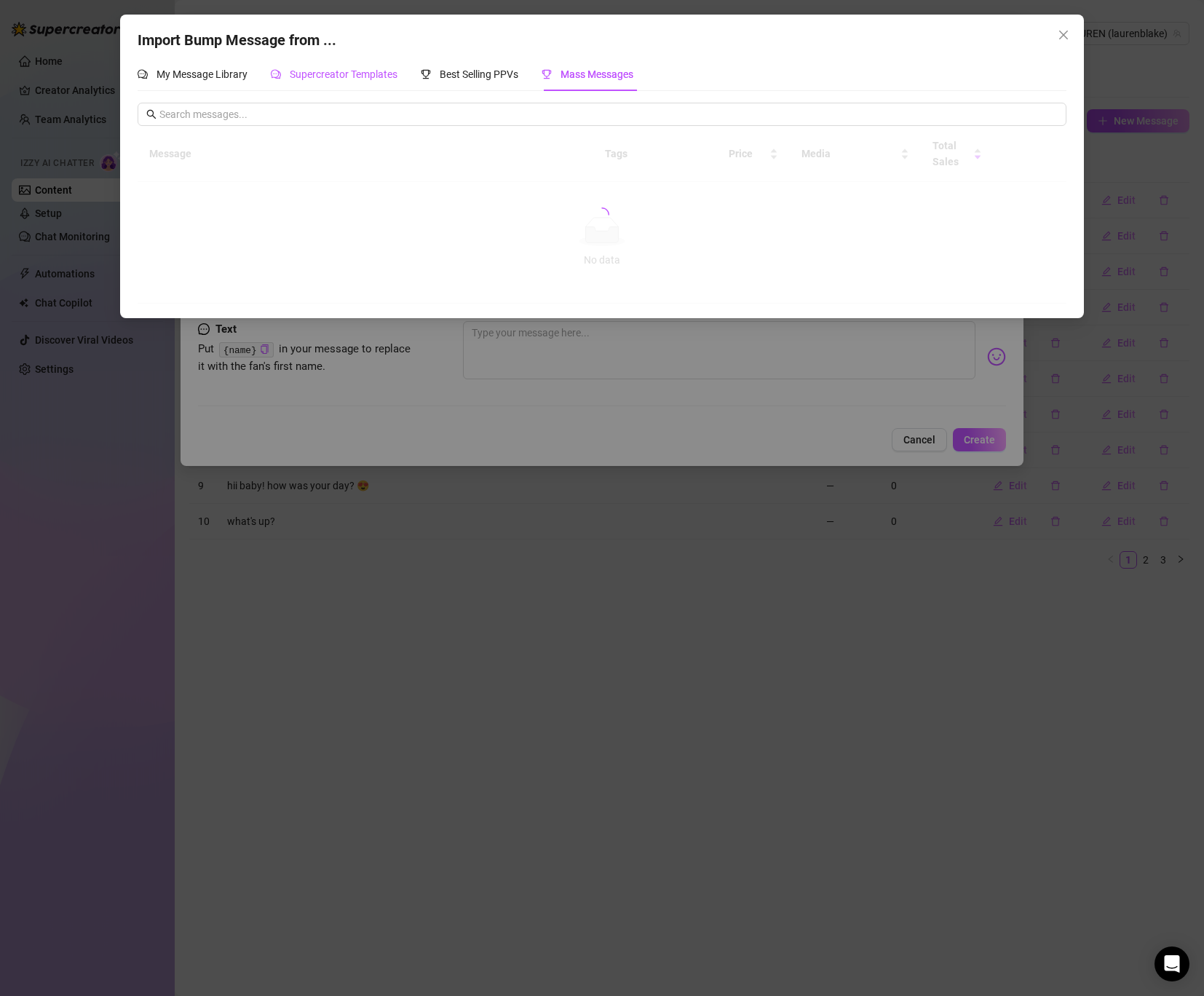
click at [314, 76] on span "Supercreator Templates" at bounding box center [344, 74] width 108 height 12
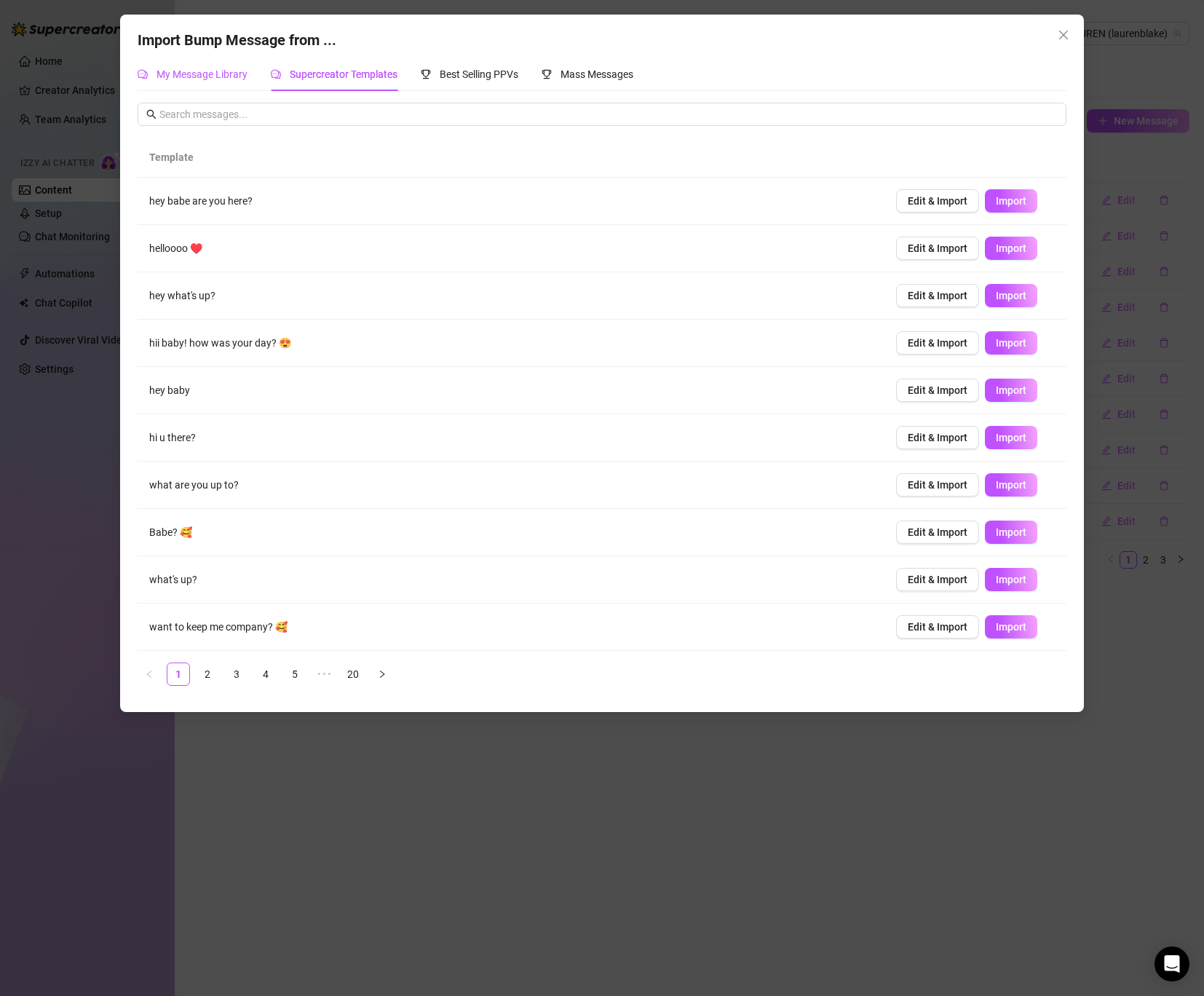
click at [213, 81] on div "My Message Library" at bounding box center [192, 74] width 110 height 16
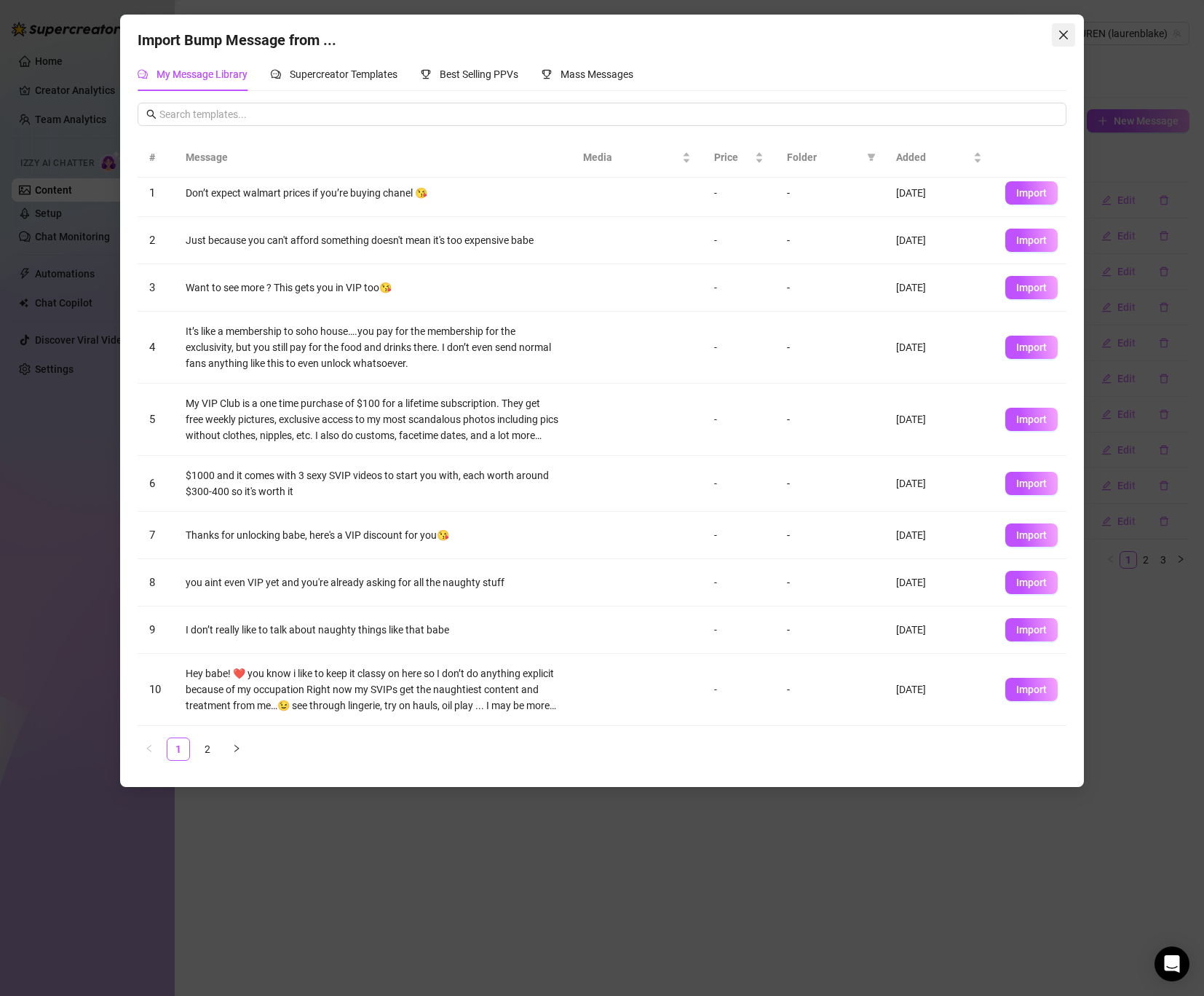
click at [1066, 34] on icon "close" at bounding box center [1063, 35] width 12 height 12
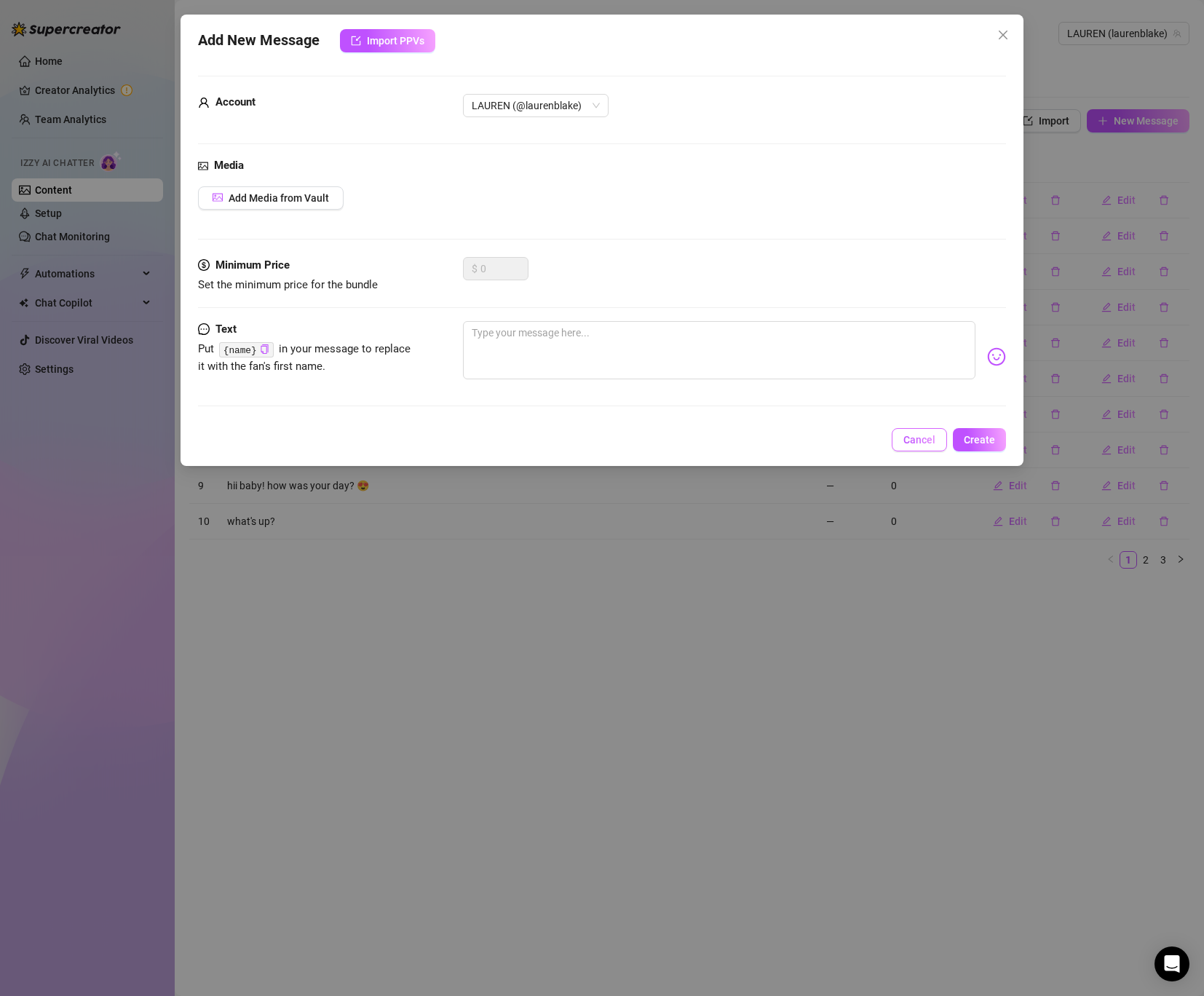
click at [909, 434] on span "Cancel" at bounding box center [919, 440] width 32 height 12
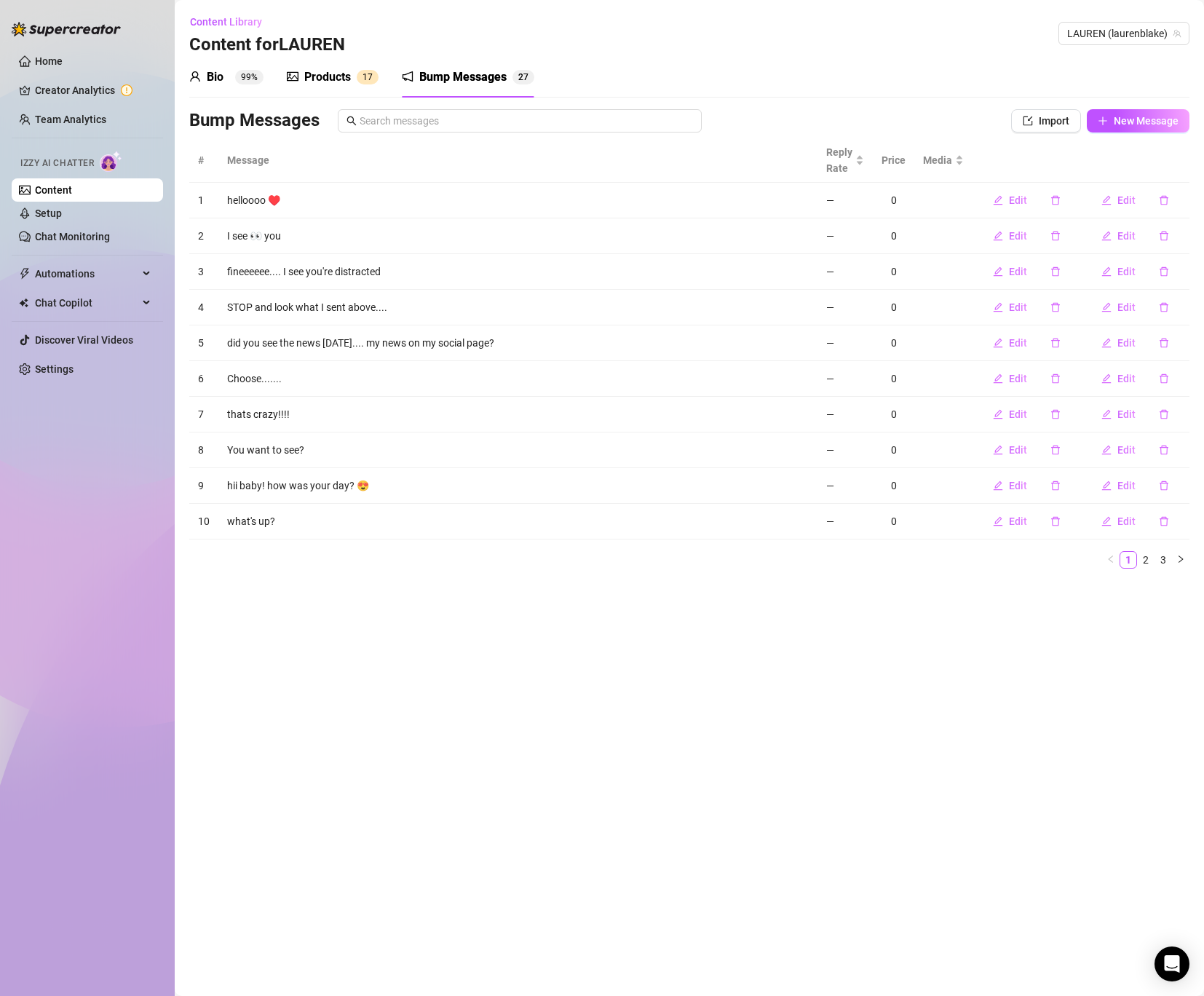
click at [336, 74] on div "Products" at bounding box center [328, 77] width 47 height 17
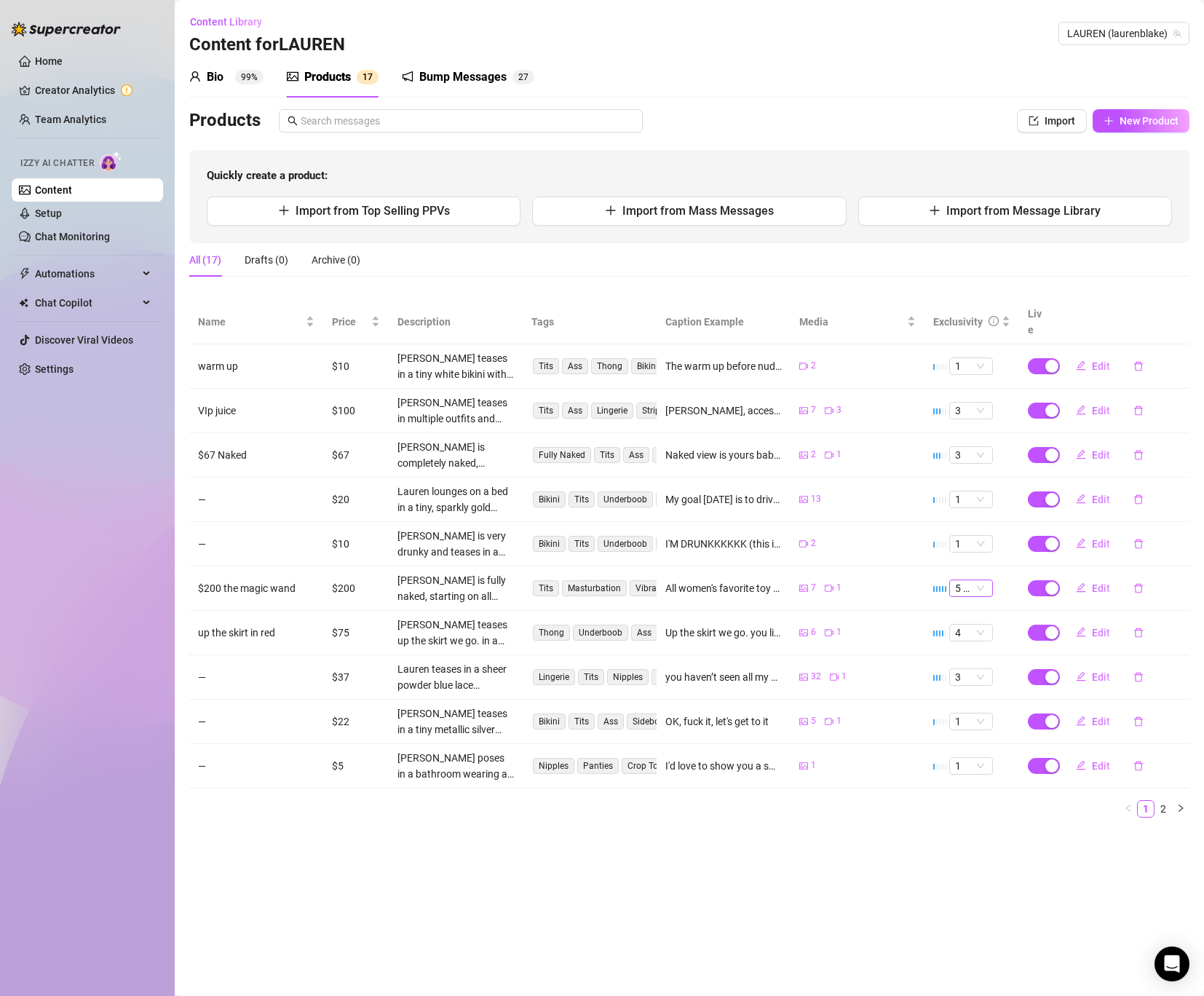
click at [957, 581] on span "5 🔥" at bounding box center [971, 589] width 32 height 16
click at [975, 696] on div "5 🔥" at bounding box center [971, 692] width 20 height 16
click at [340, 573] on td "$200" at bounding box center [356, 589] width 66 height 44
click at [571, 223] on button "Import from Mass Messages" at bounding box center [689, 211] width 314 height 29
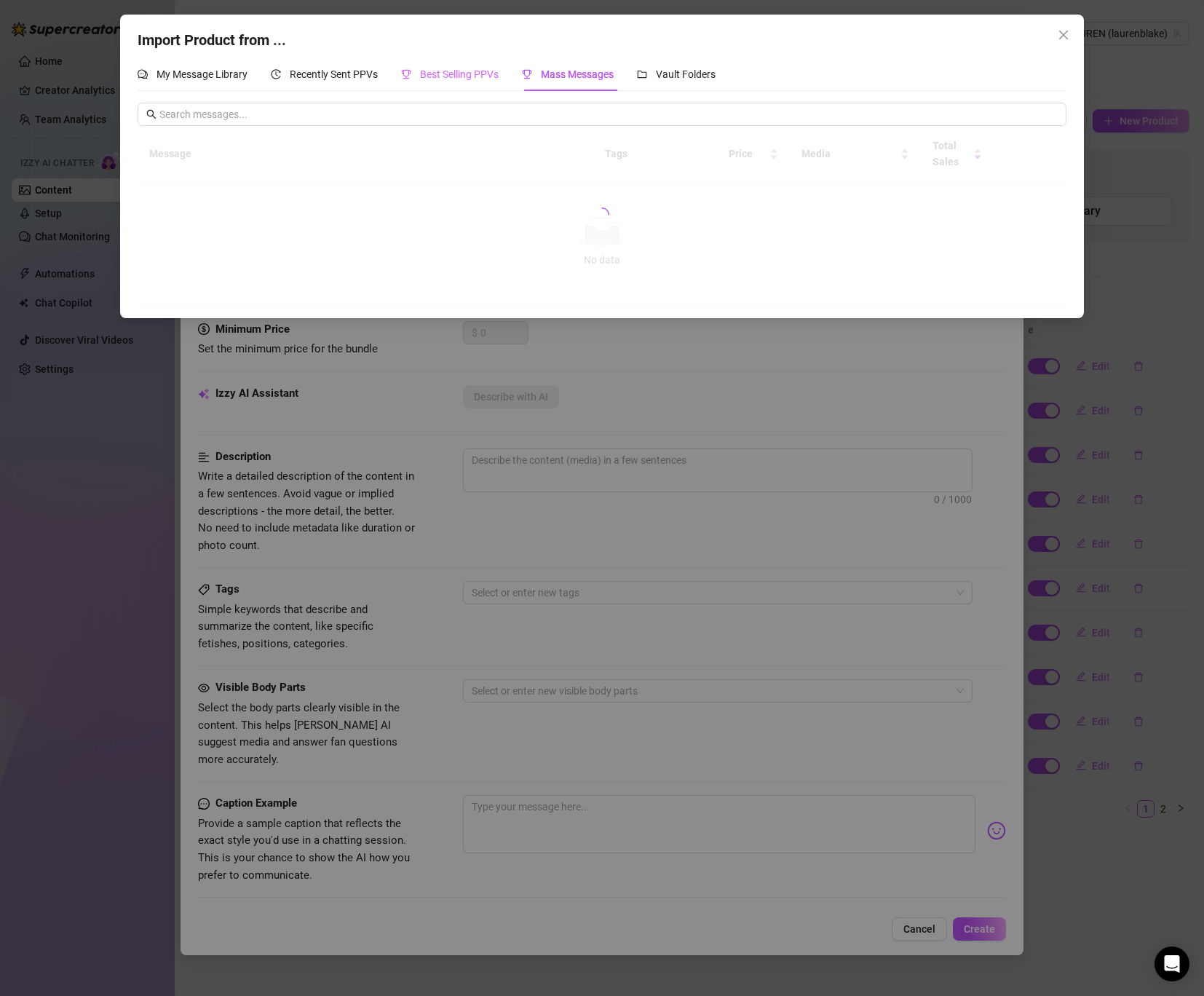
click at [453, 82] on div "Best Selling PPVs" at bounding box center [450, 74] width 98 height 34
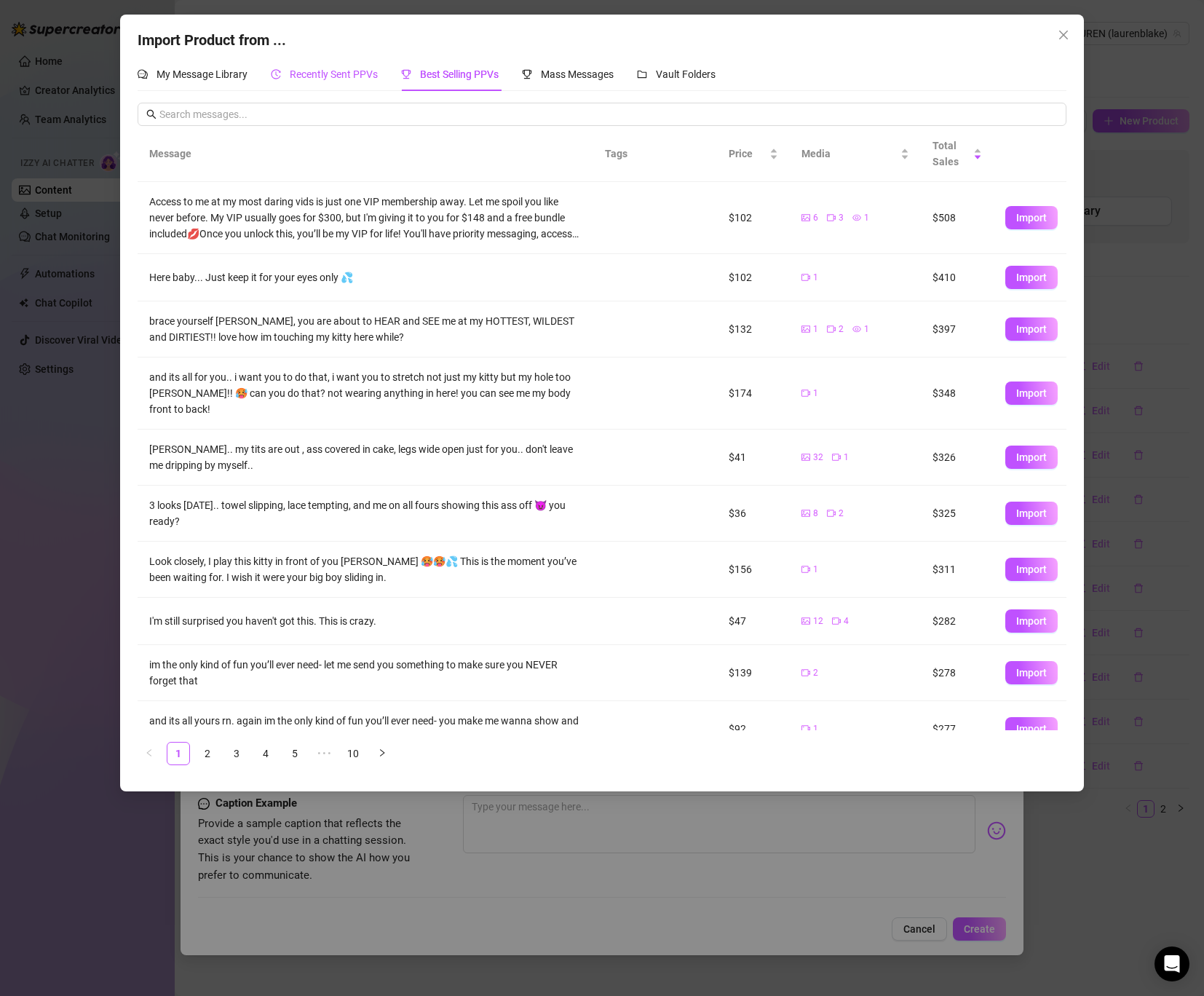
click at [347, 79] on span "Recently Sent PPVs" at bounding box center [334, 74] width 88 height 12
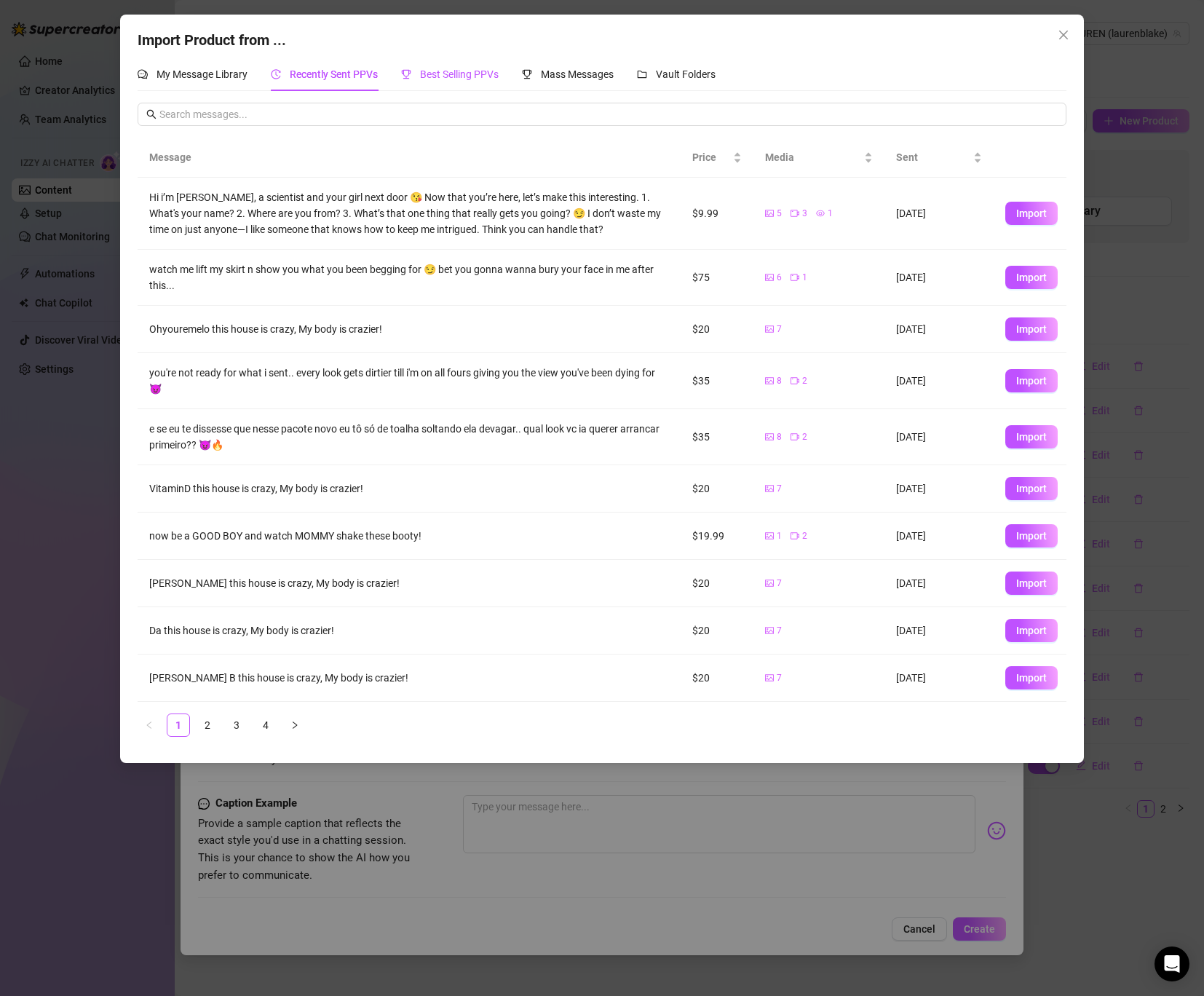
click at [467, 76] on span "Best Selling PPVs" at bounding box center [460, 74] width 79 height 12
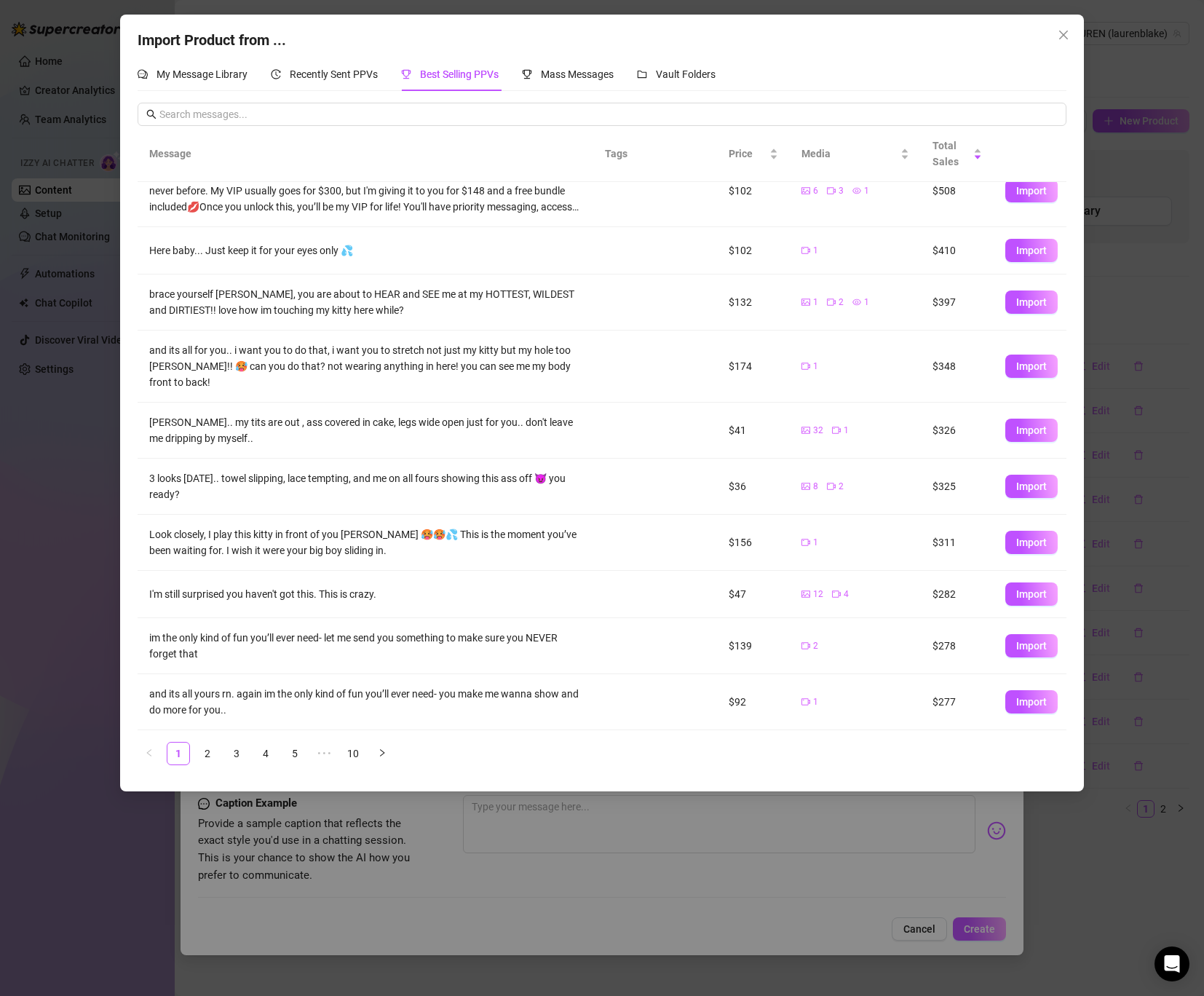
scroll to position [0, 0]
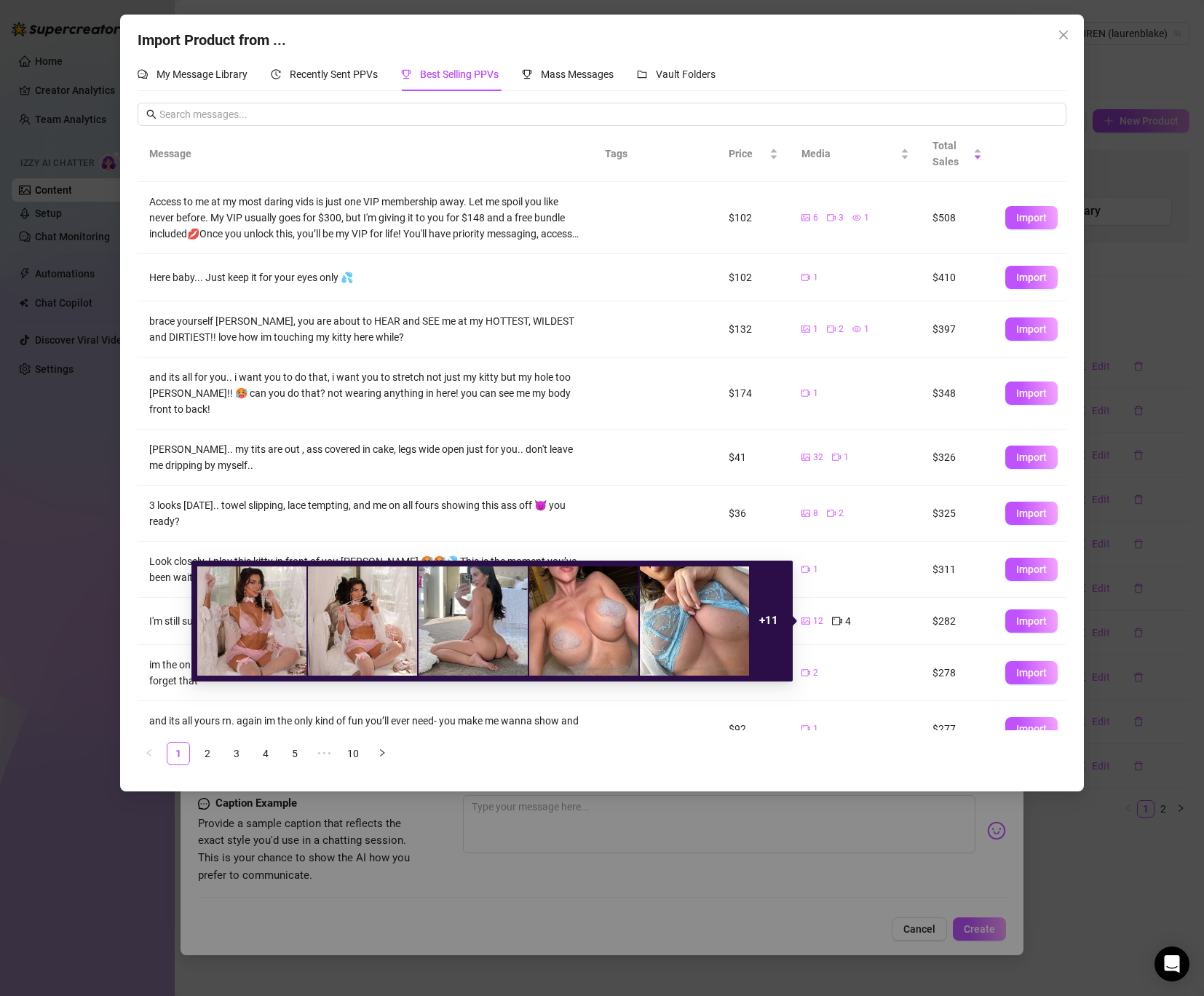
click at [899, 628] on div "12 4" at bounding box center [855, 621] width 108 height 16
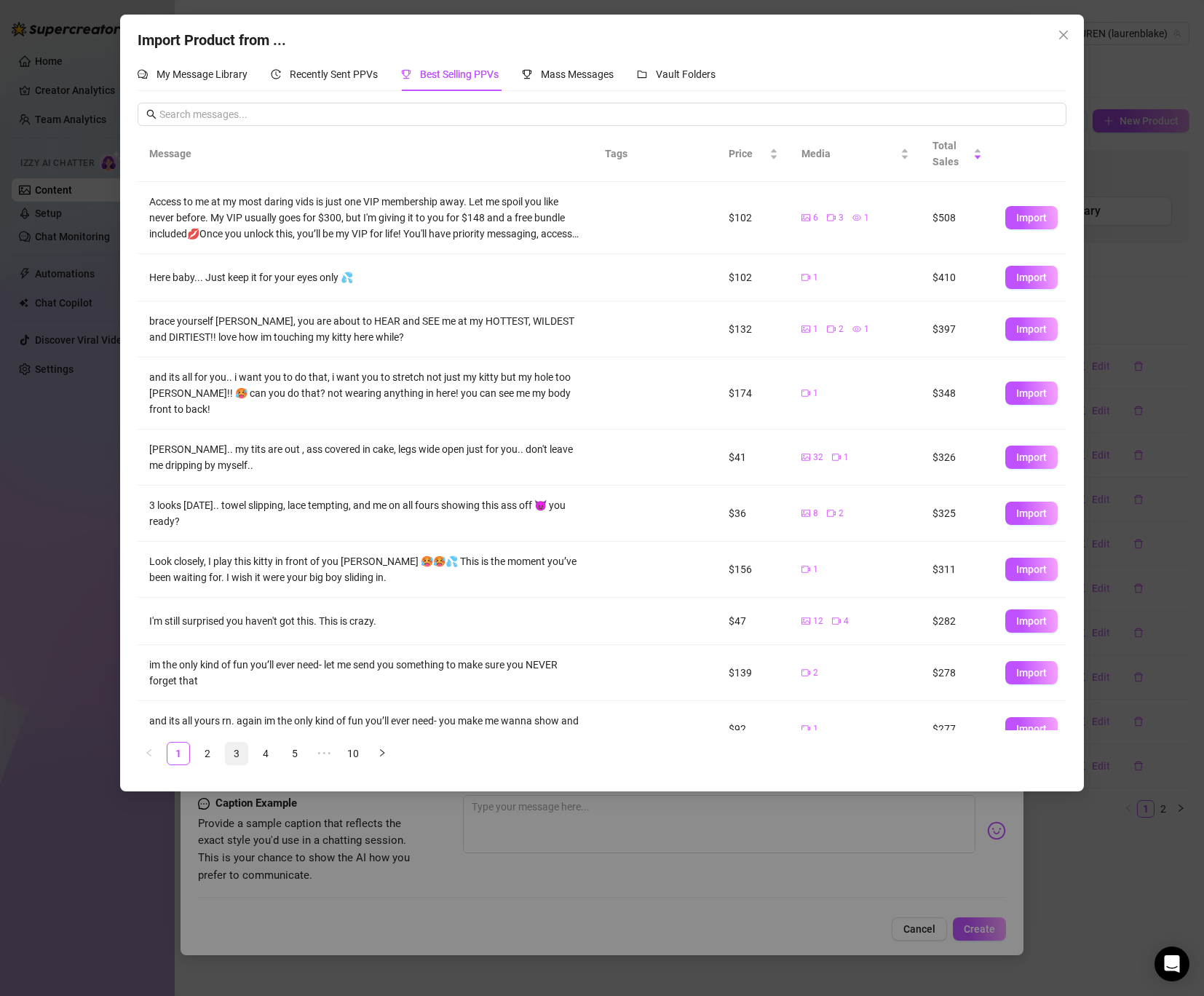
click at [234, 751] on link "3" at bounding box center [237, 753] width 22 height 22
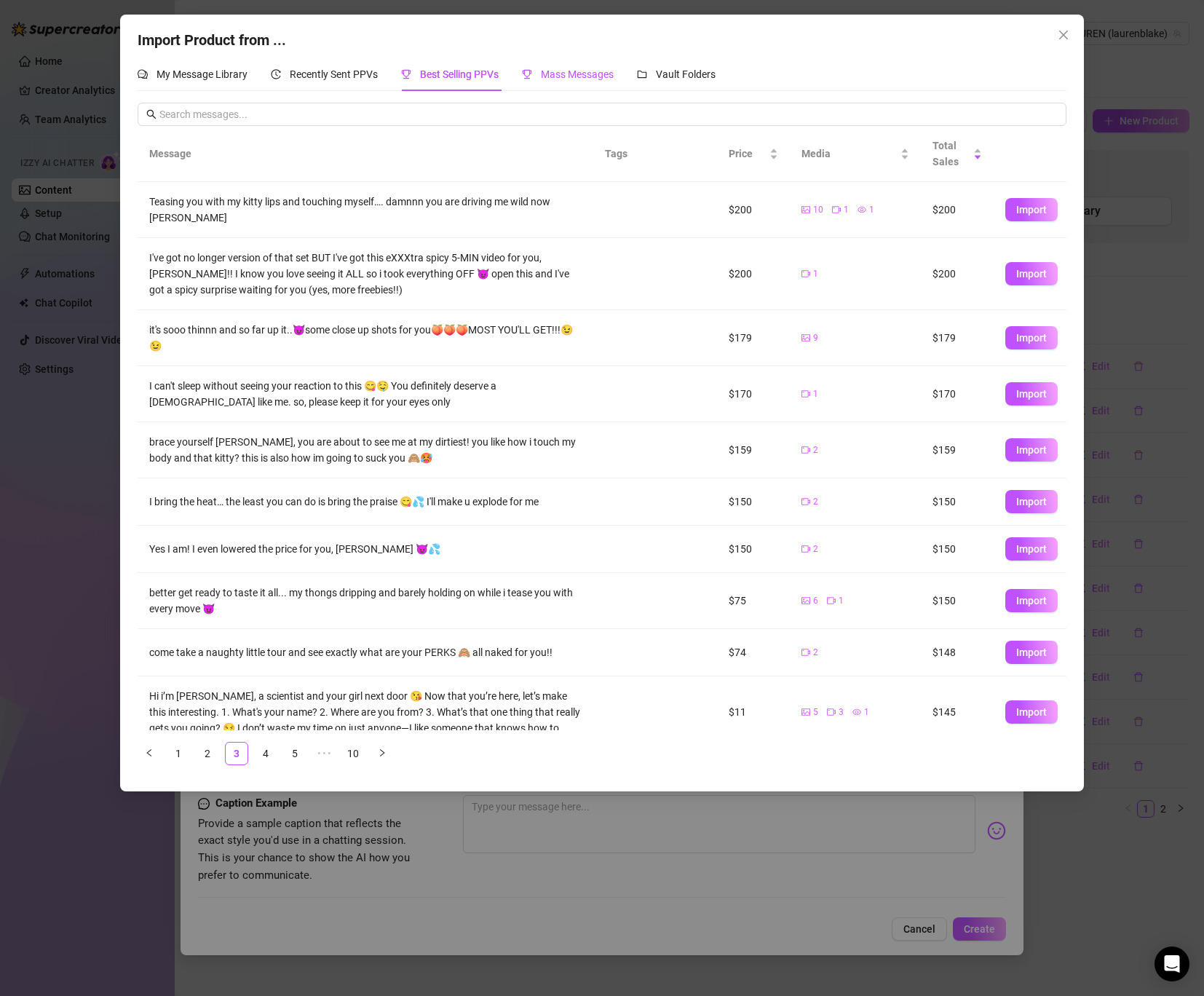
click at [546, 71] on span "Mass Messages" at bounding box center [578, 74] width 73 height 12
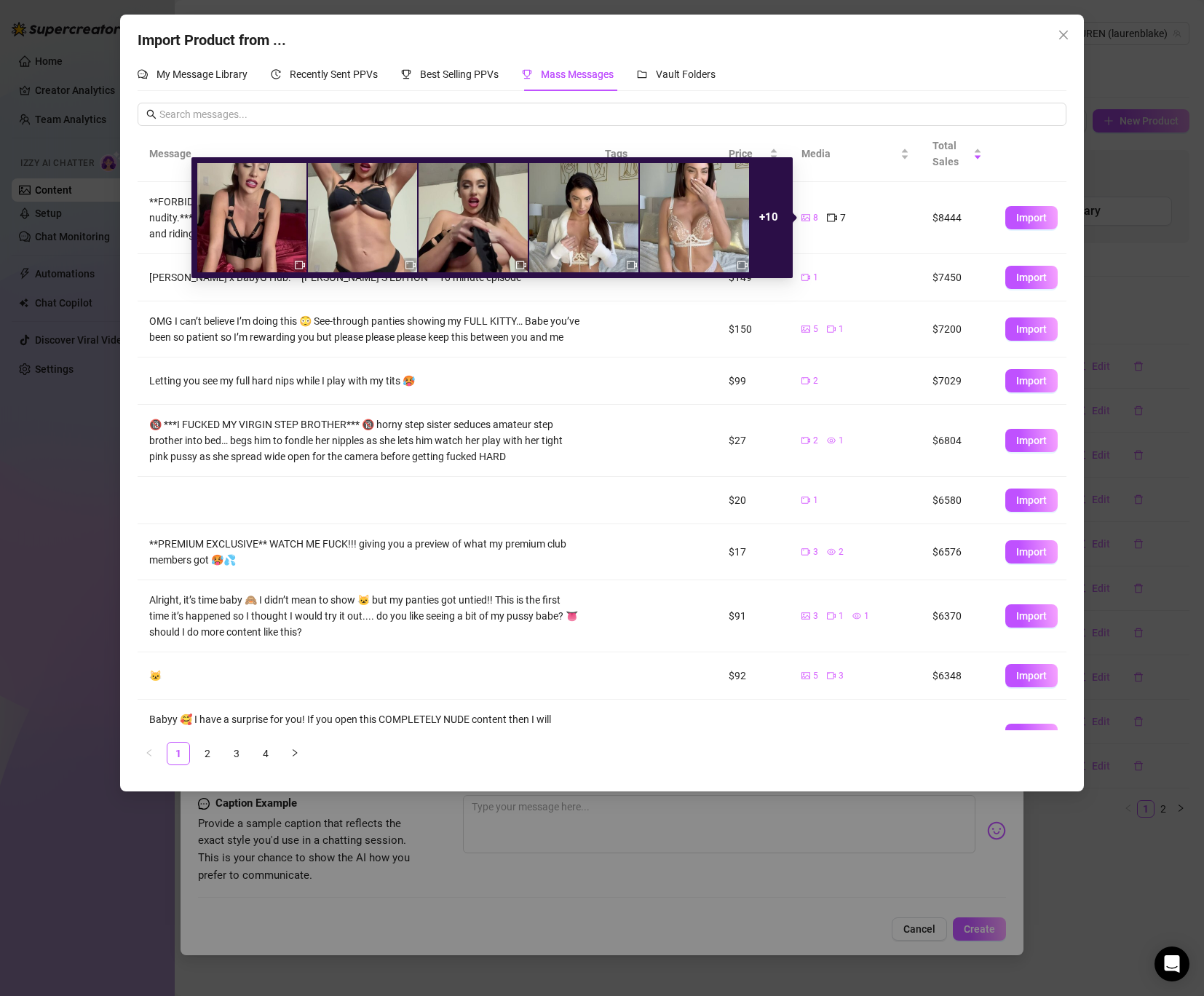
click at [829, 221] on icon "video-camera" at bounding box center [832, 218] width 10 height 10
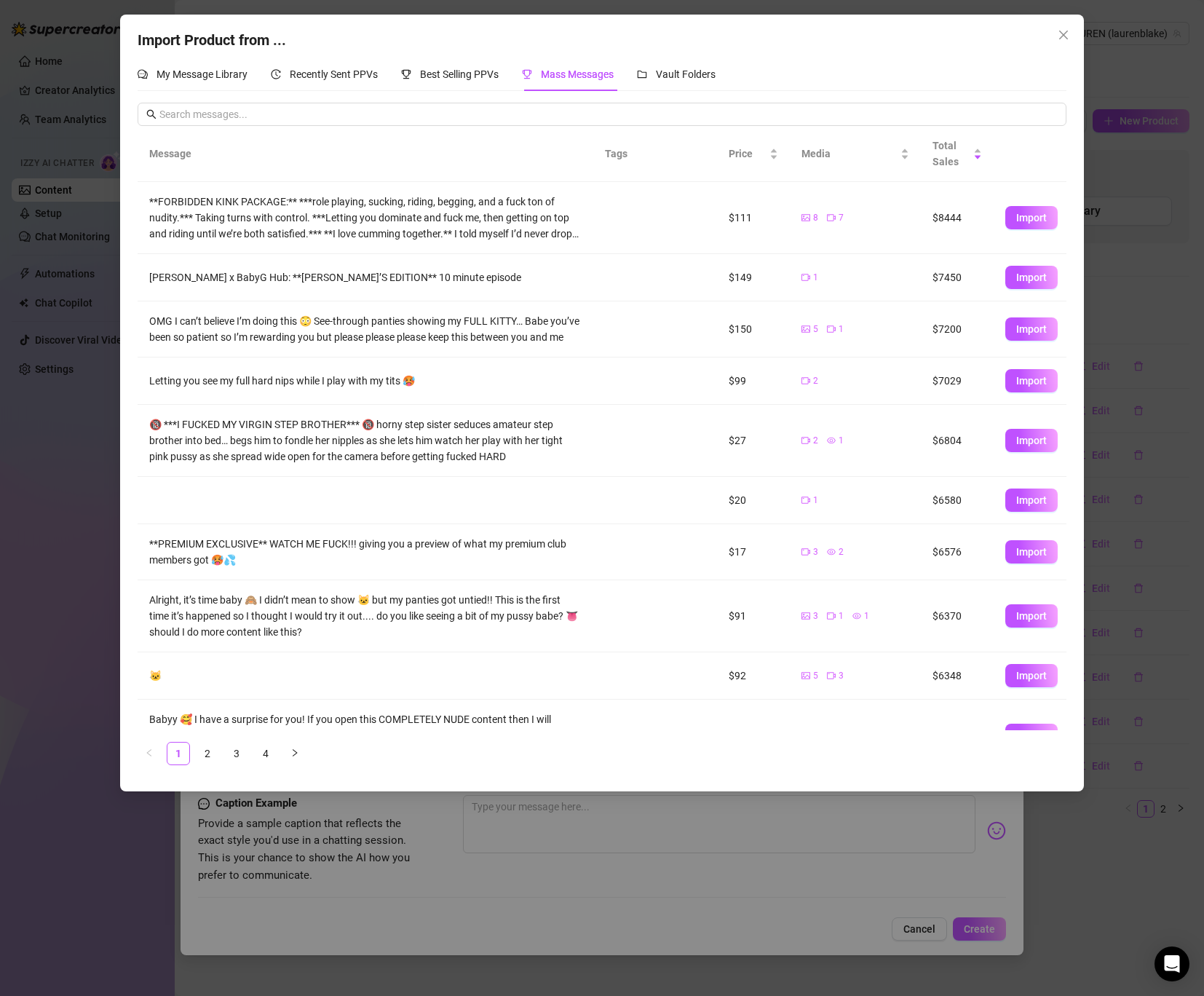
click at [884, 187] on td "8 7" at bounding box center [855, 218] width 131 height 72
click at [1036, 223] on span "Import" at bounding box center [1031, 218] width 31 height 12
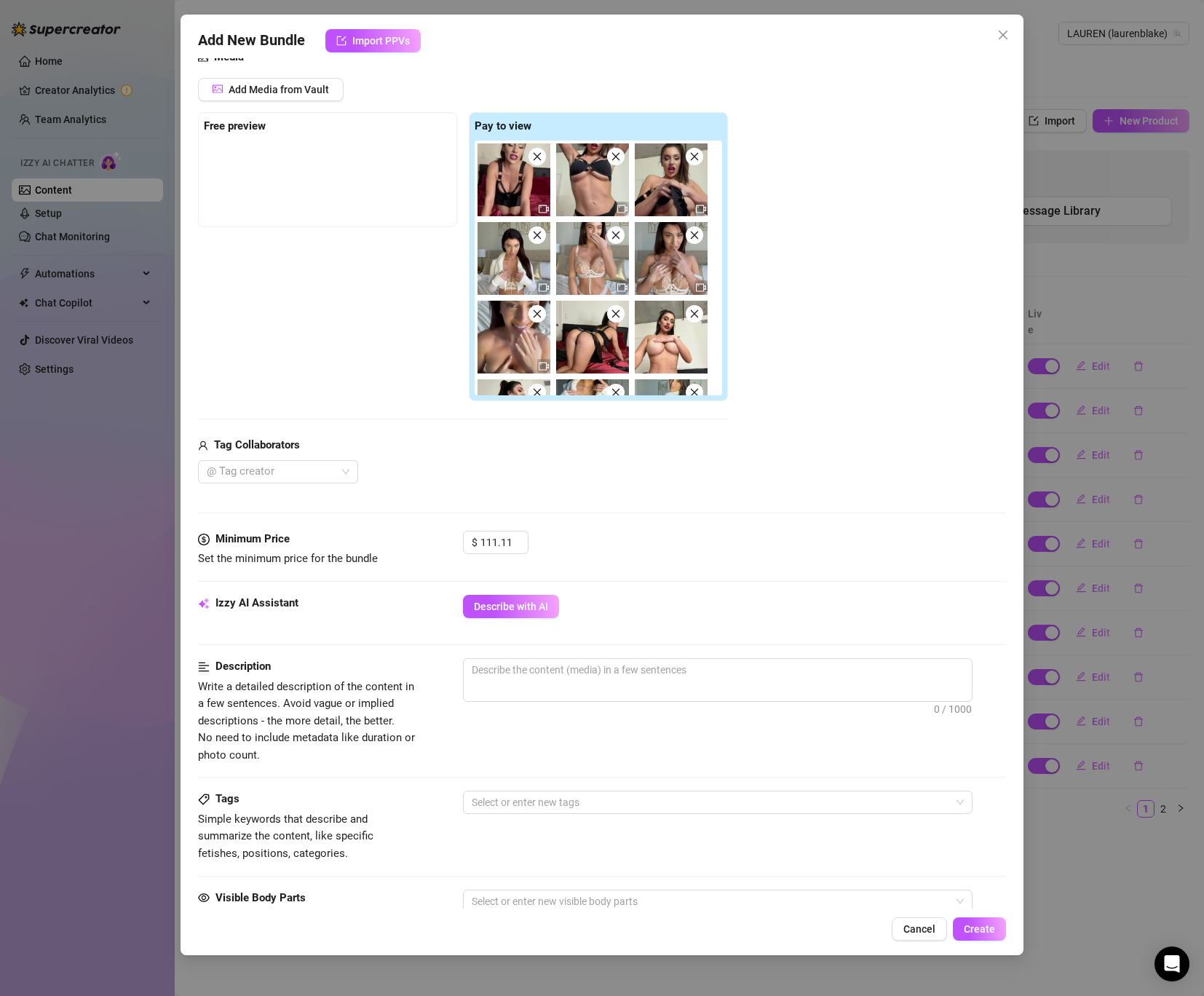
scroll to position [178, 0]
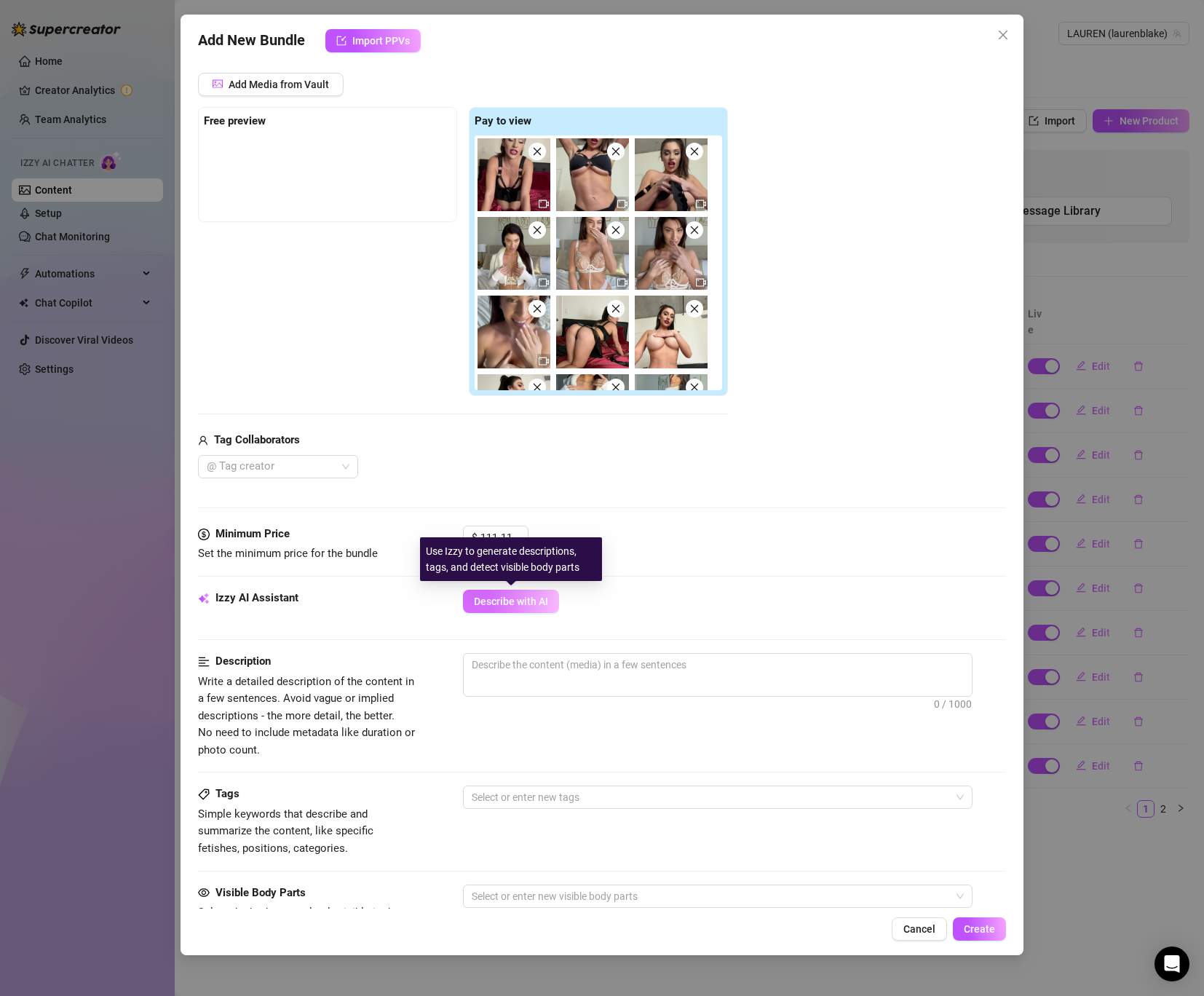
click at [519, 600] on span "Describe with AI" at bounding box center [511, 602] width 74 height 12
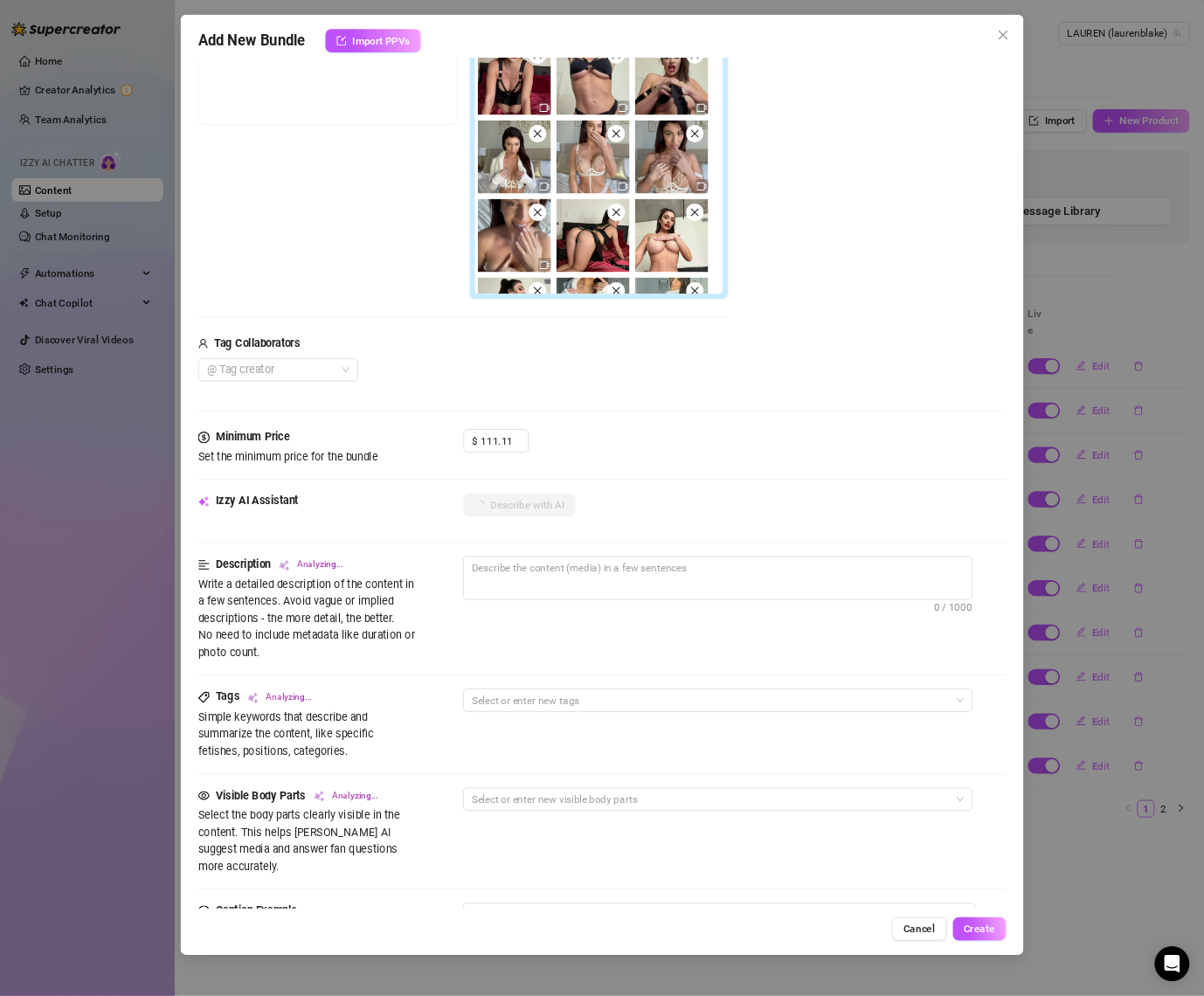
scroll to position [333, 0]
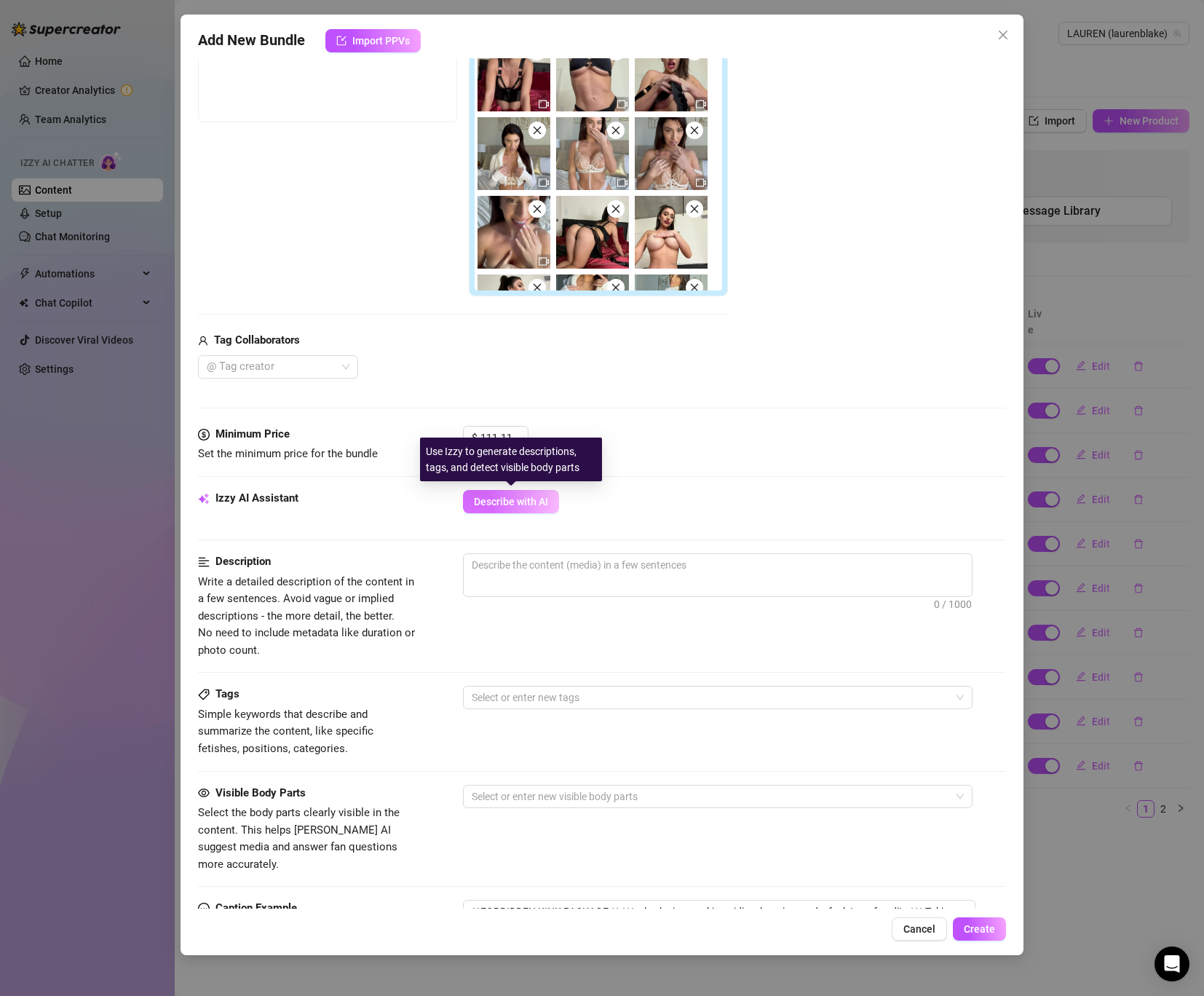
click at [517, 502] on span "Describe with AI" at bounding box center [511, 502] width 74 height 12
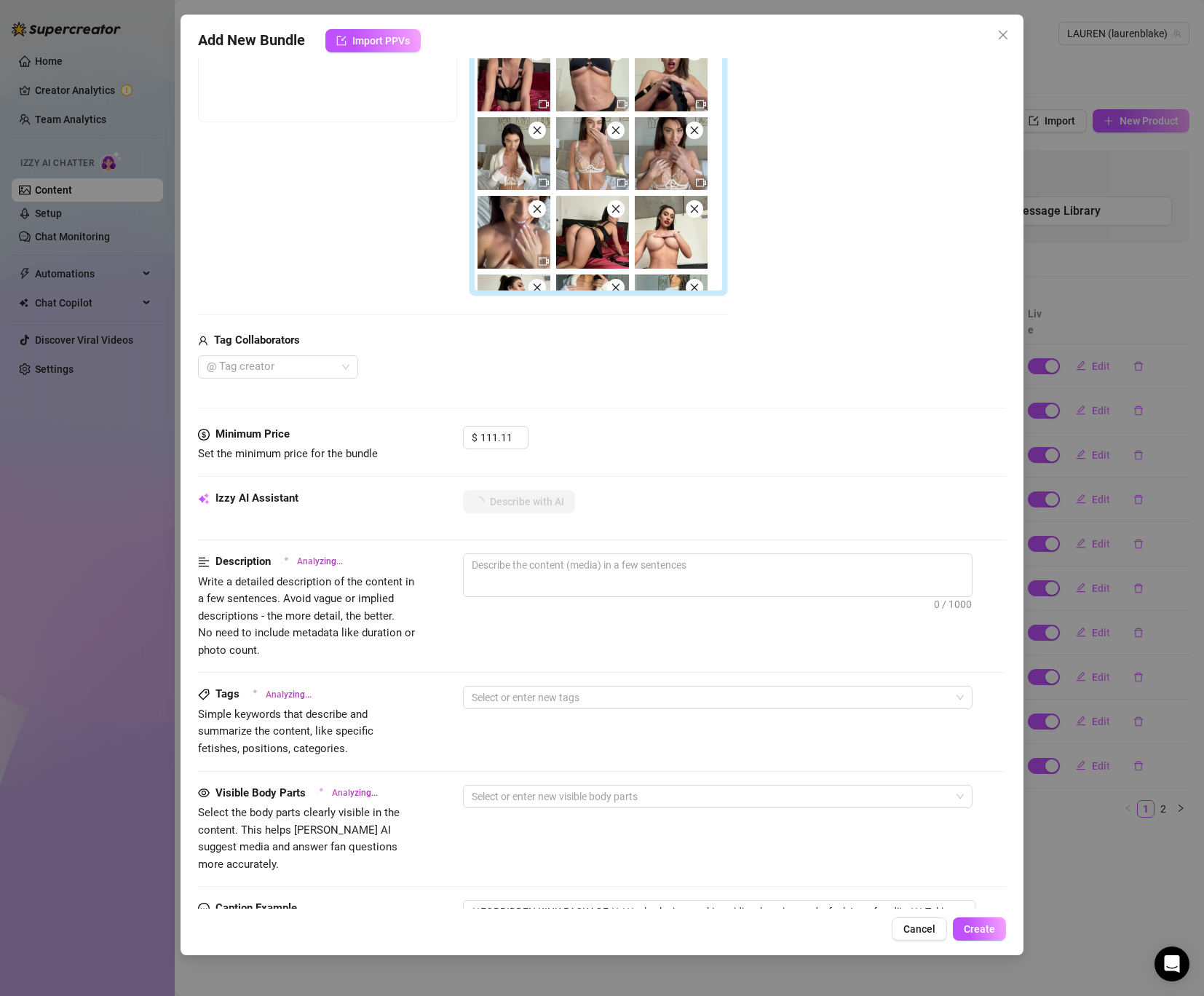
click at [519, 516] on div "Izzy AI Assistant Describe with AI" at bounding box center [602, 509] width 808 height 36
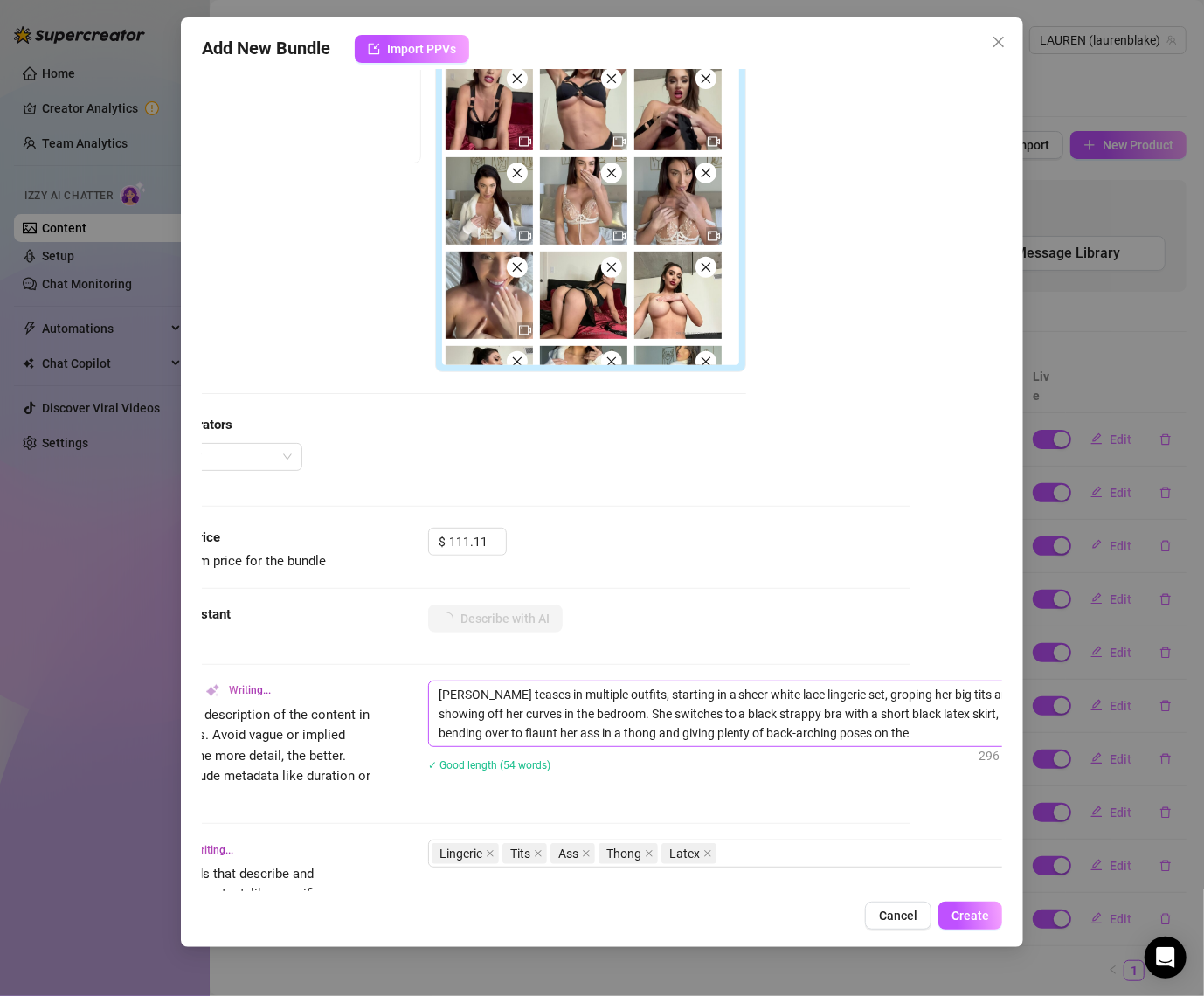
scroll to position [317, 129]
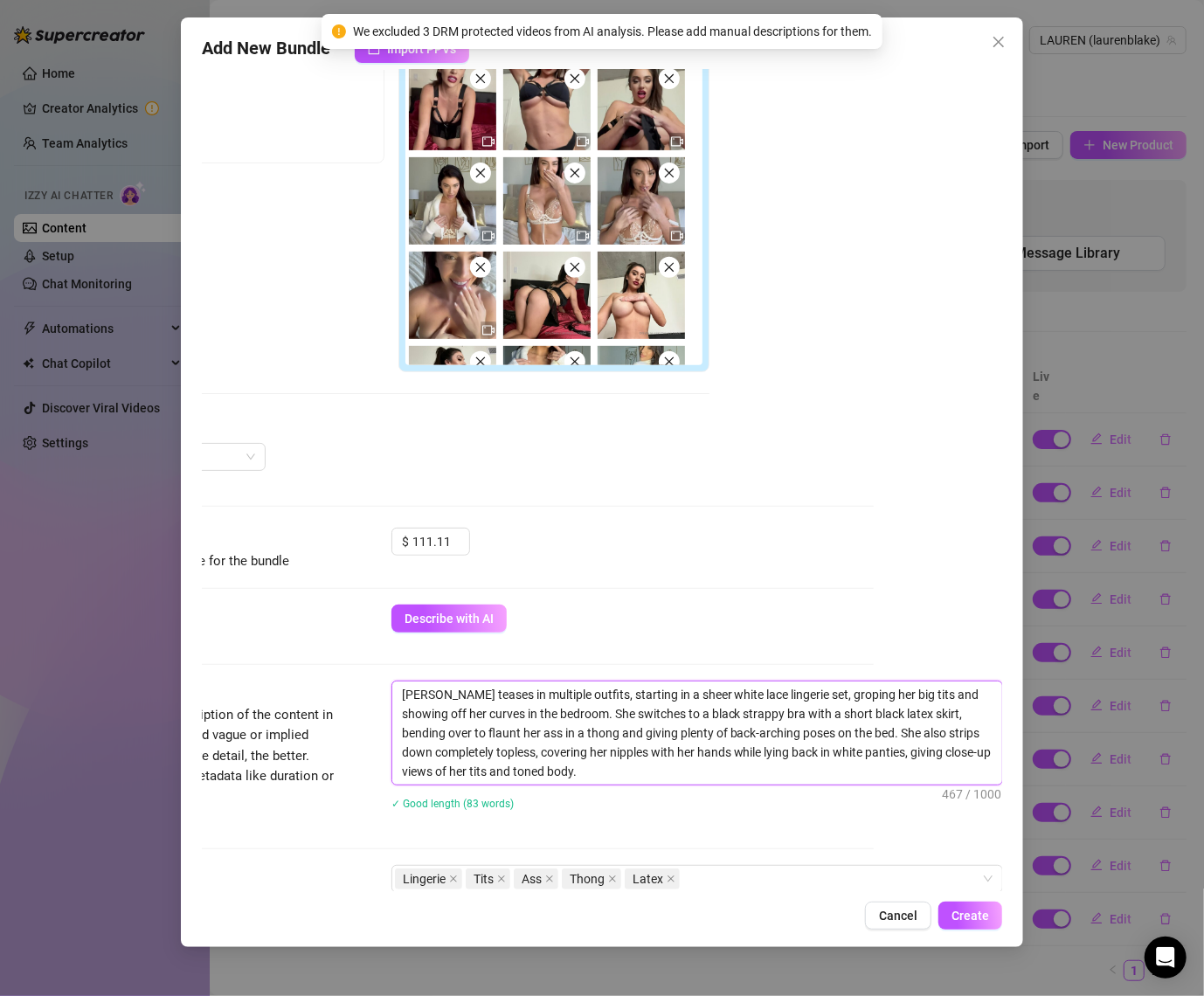
drag, startPoint x: 906, startPoint y: 692, endPoint x: 884, endPoint y: 692, distance: 22.0
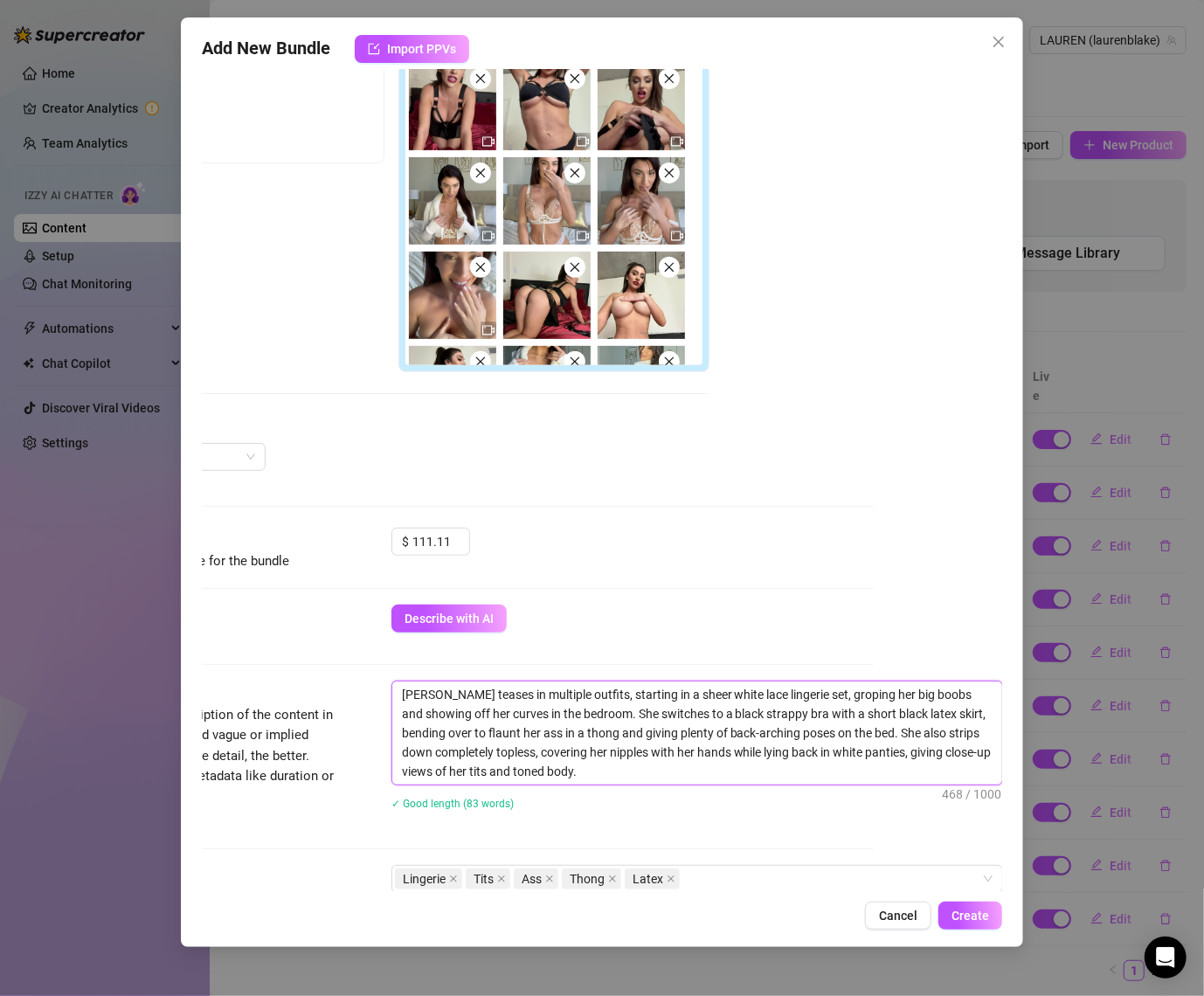
click at [518, 745] on textarea "[PERSON_NAME] teases in multiple outfits, starting in a sheer white lace linger…" at bounding box center [698, 734] width 610 height 103
click at [983, 712] on textarea "[PERSON_NAME] teases in multiple outfits, starting in a sheer white lace linger…" at bounding box center [698, 734] width 610 height 103
drag, startPoint x: 551, startPoint y: 730, endPoint x: 470, endPoint y: 732, distance: 81.0
click at [470, 732] on textarea "[PERSON_NAME] teases in multiple outfits, starting in a sheer white lace linger…" at bounding box center [698, 734] width 610 height 103
drag, startPoint x: 555, startPoint y: 728, endPoint x: 532, endPoint y: 733, distance: 23.5
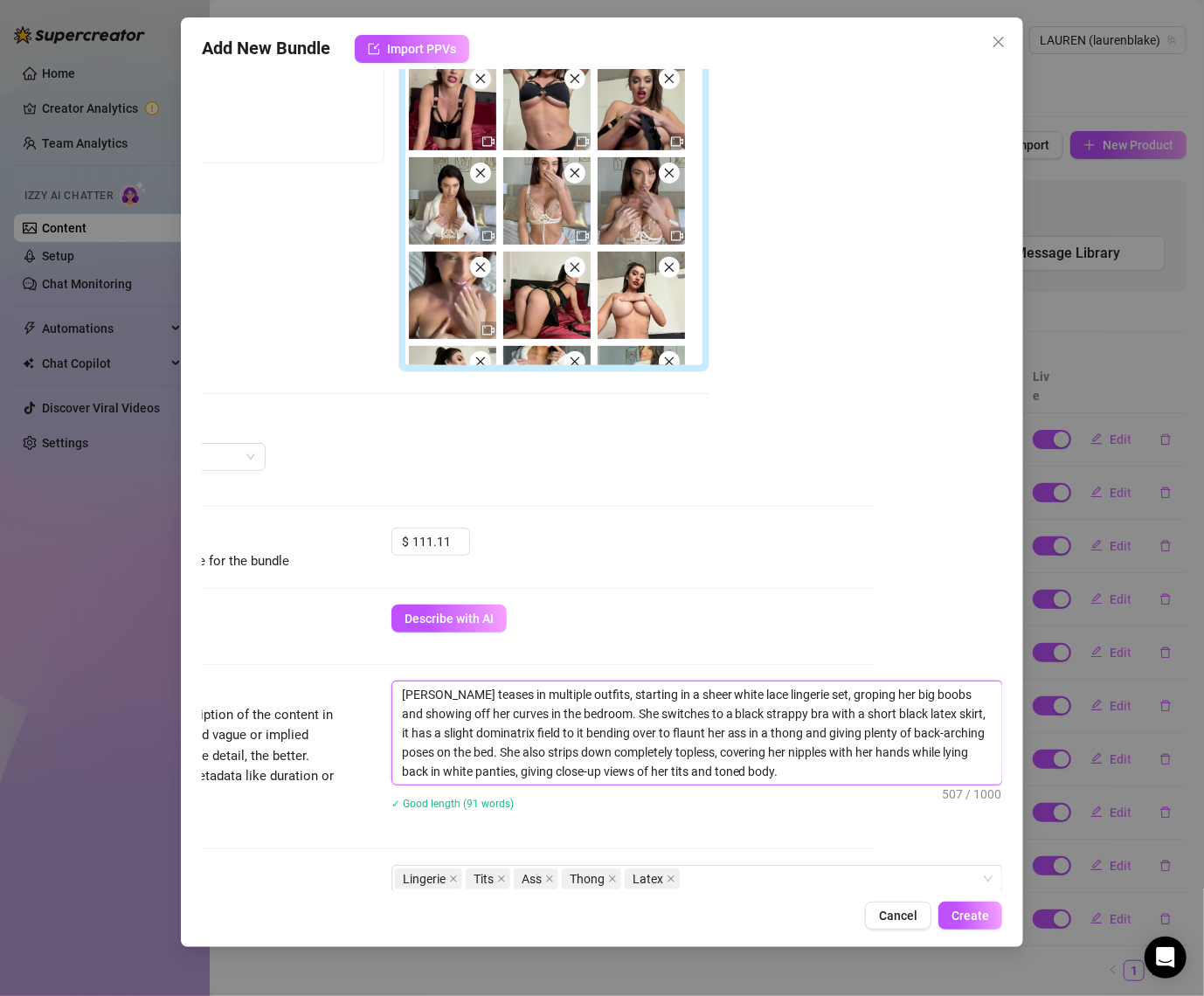
click at [532, 733] on textarea "[PERSON_NAME] teases in multiple outfits, starting in a sheer white lace linger…" at bounding box center [698, 734] width 610 height 103
click at [574, 728] on textarea "[PERSON_NAME] teases in multiple outfits, starting in a sheer white lace linger…" at bounding box center [698, 734] width 610 height 103
click at [774, 742] on textarea "[PERSON_NAME] teases in multiple outfits, starting in a sheer white lace linger…" at bounding box center [698, 734] width 610 height 103
drag, startPoint x: 762, startPoint y: 734, endPoint x: 744, endPoint y: 735, distance: 18.0
click at [744, 735] on textarea "[PERSON_NAME] teases in multiple outfits, starting in a sheer white lace linger…" at bounding box center [698, 734] width 610 height 103
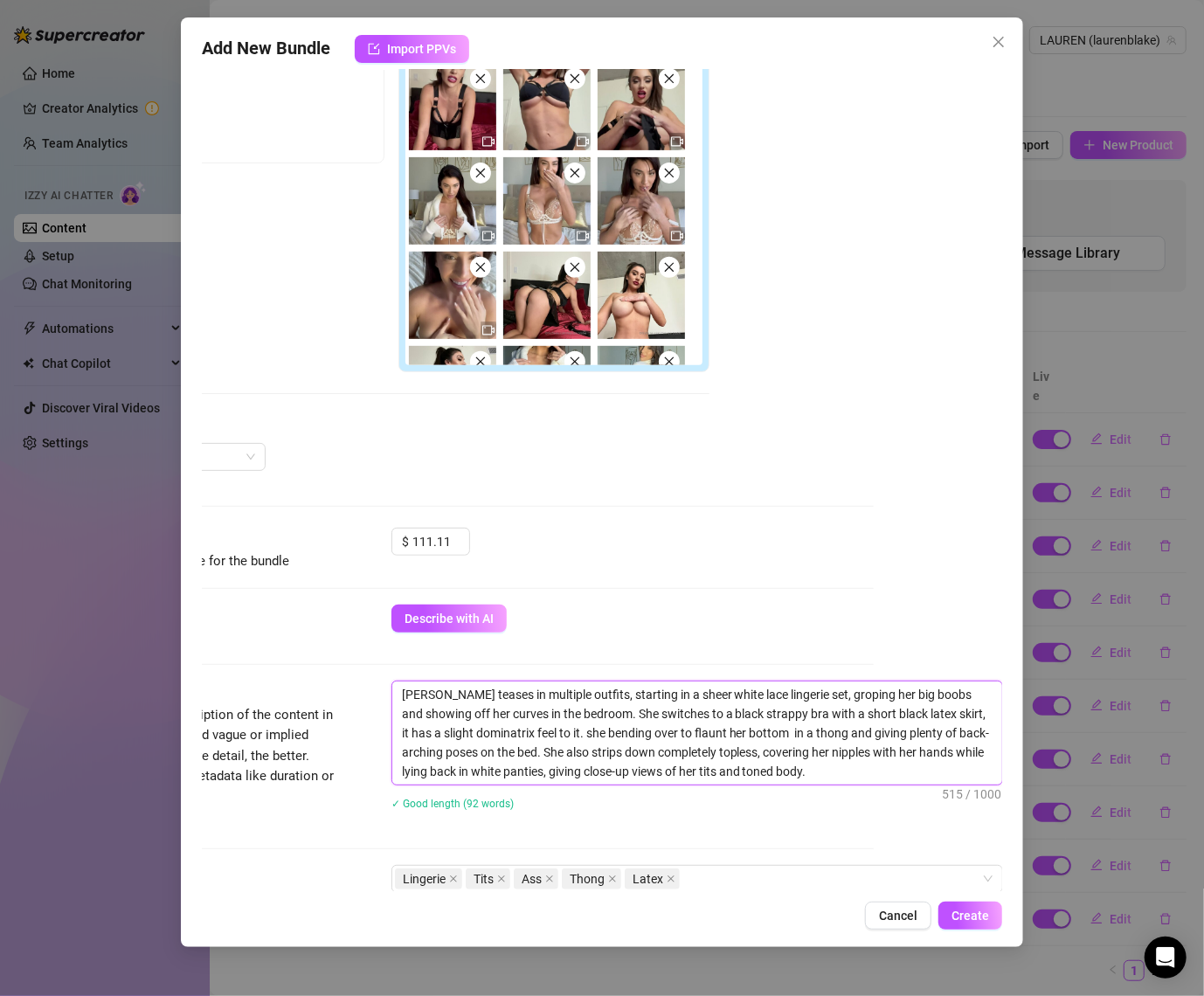
click at [816, 754] on textarea "[PERSON_NAME] teases in multiple outfits, starting in a sheer white lace linger…" at bounding box center [698, 734] width 610 height 103
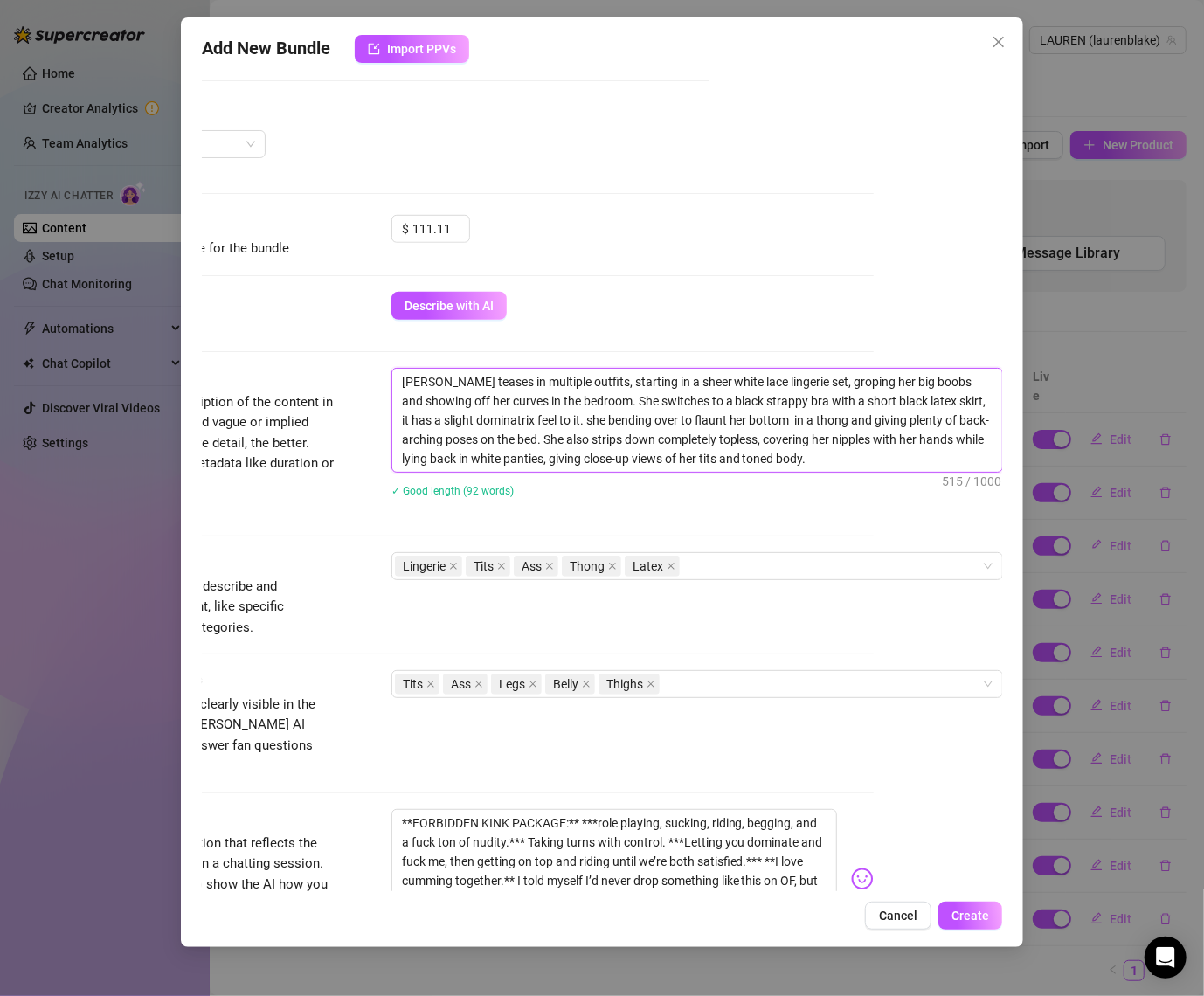
scroll to position [630, 129]
click at [796, 414] on textarea "[PERSON_NAME] teases in multiple outfits, starting in a sheer white lace linger…" at bounding box center [698, 421] width 610 height 103
click at [762, 444] on textarea "[PERSON_NAME] teases in multiple outfits, starting in a sheer white lace linger…" at bounding box center [698, 421] width 610 height 103
drag, startPoint x: 720, startPoint y: 438, endPoint x: 661, endPoint y: 442, distance: 59.1
click at [661, 442] on textarea "[PERSON_NAME] teases in multiple outfits, starting in a sheer white lace linger…" at bounding box center [698, 421] width 610 height 103
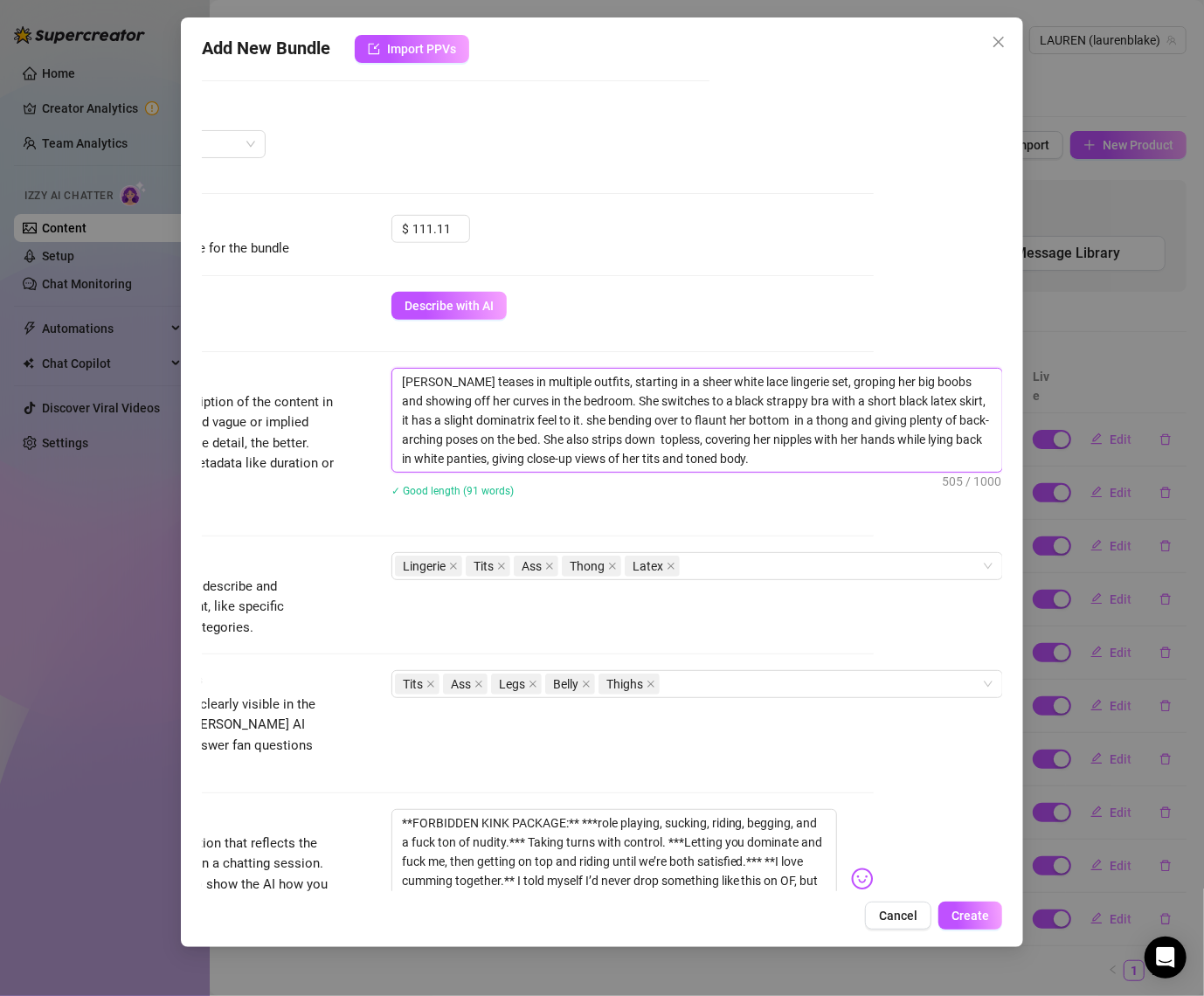
click at [819, 443] on textarea "[PERSON_NAME] teases in multiple outfits, starting in a sheer white lace linger…" at bounding box center [698, 421] width 610 height 103
click at [665, 439] on textarea "[PERSON_NAME] teases in multiple outfits, starting in a sheer white lace linger…" at bounding box center [698, 421] width 610 height 103
click at [839, 433] on textarea "[PERSON_NAME] teases in multiple outfits, starting in a sheer white lace linger…" at bounding box center [698, 421] width 610 height 103
click at [774, 544] on div "Description Write a detailed description of the content in a few sentences. Avo…" at bounding box center [474, 460] width 802 height 185
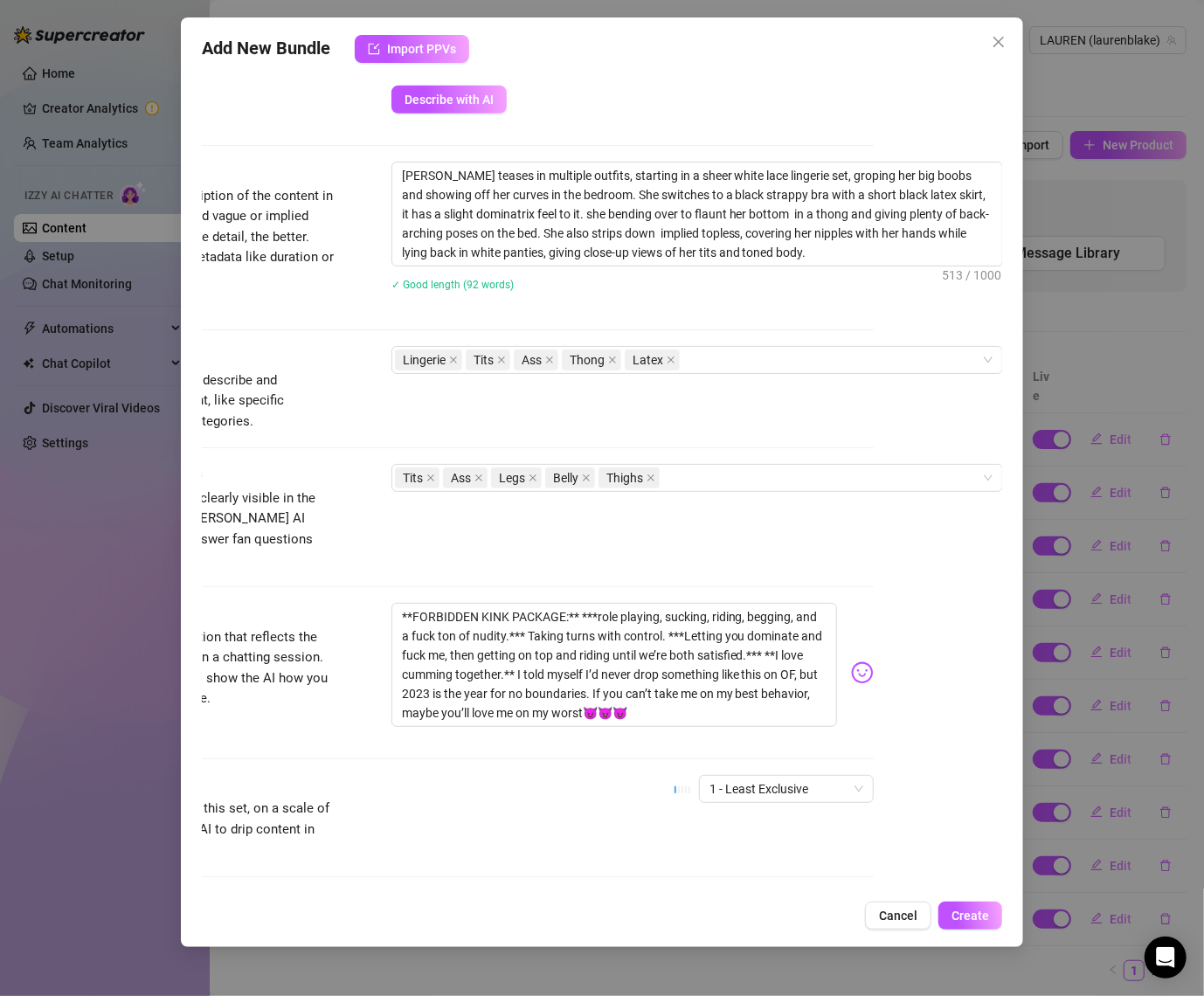
scroll to position [838, 129]
click at [728, 633] on textarea "**FORBIDDEN KINK PACKAGE:** ***role playing, sucking, riding, begging, and a fu…" at bounding box center [615, 664] width 447 height 124
click at [795, 541] on div "Visible Body Parts Select the body parts clearly visible in the content. This h…" at bounding box center [474, 516] width 802 height 107
drag, startPoint x: 425, startPoint y: 630, endPoint x: 390, endPoint y: 630, distance: 35.0
click at [390, 630] on div "Caption Example Provide a sample caption that reflects the exact style you'd us…" at bounding box center [474, 672] width 802 height 140
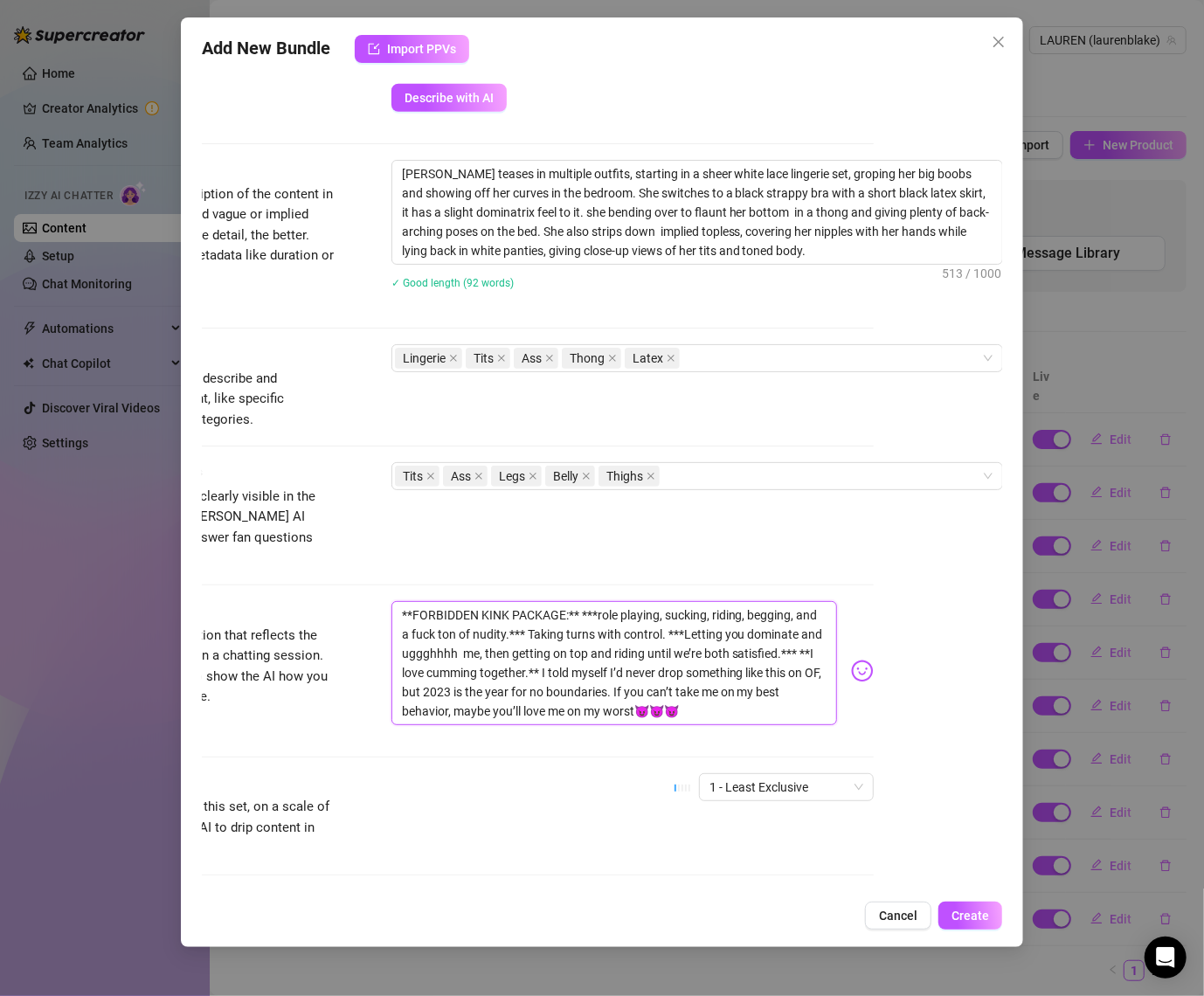
click at [535, 631] on textarea "**FORBIDDEN KINK PACKAGE:** ***role playing, sucking, riding, begging, and a fu…" at bounding box center [615, 664] width 447 height 124
drag, startPoint x: 494, startPoint y: 630, endPoint x: 543, endPoint y: 651, distance: 53.3
click at [543, 651] on textarea "**FORBIDDEN KINK PACKAGE:** ***role playing, sucking, riding, begging, and a fu…" at bounding box center [615, 664] width 447 height 124
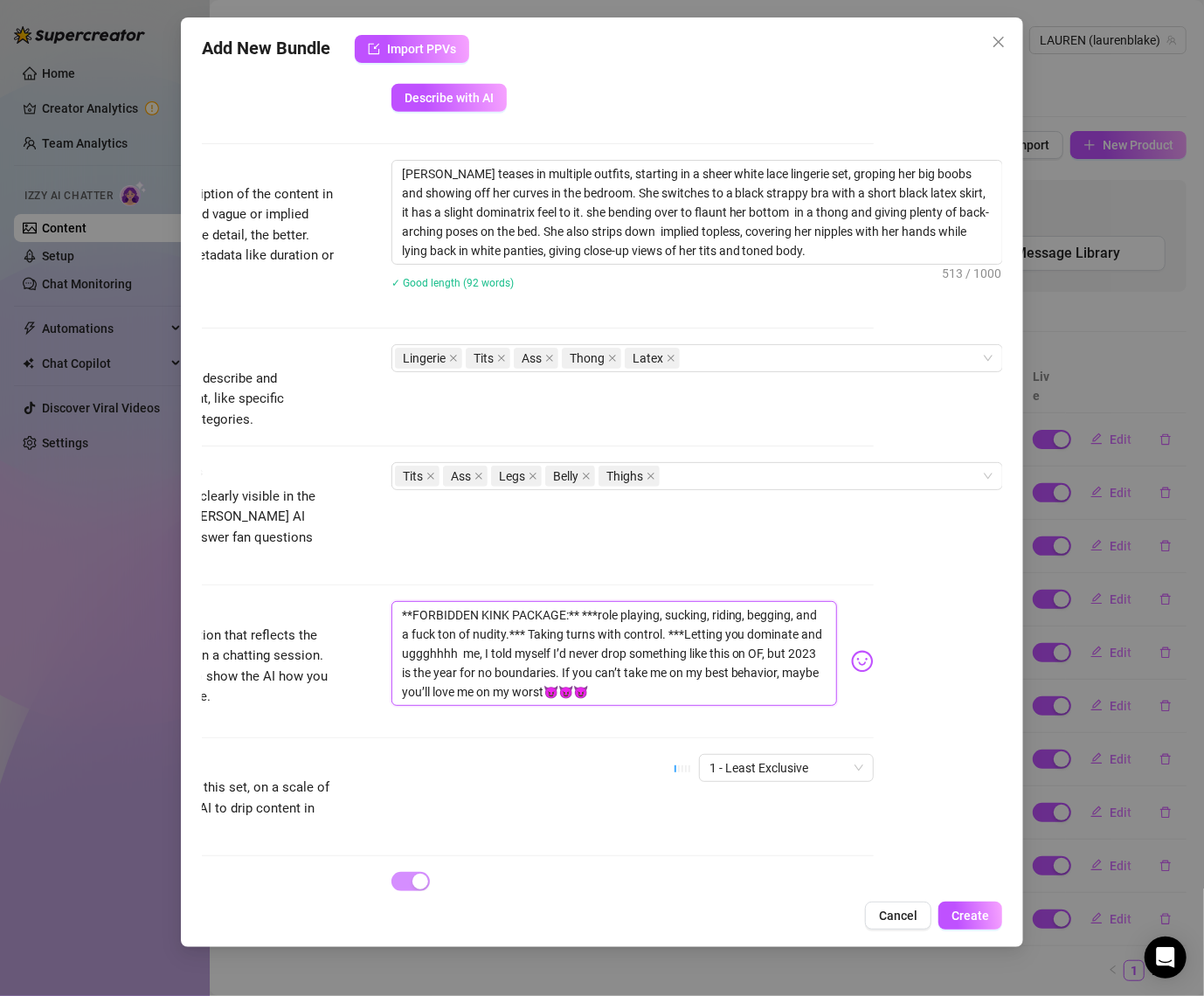
click at [699, 634] on textarea "**FORBIDDEN KINK PACKAGE:** ***role playing, sucking, riding, begging, and a fu…" at bounding box center [615, 654] width 447 height 105
drag, startPoint x: 772, startPoint y: 628, endPoint x: 821, endPoint y: 640, distance: 50.4
click at [821, 640] on textarea "**FORBIDDEN KINK PACKAGE:** ***role playing, sucking, riding, begging, and a fu…" at bounding box center [615, 654] width 447 height 105
drag, startPoint x: 792, startPoint y: 631, endPoint x: 804, endPoint y: 672, distance: 42.7
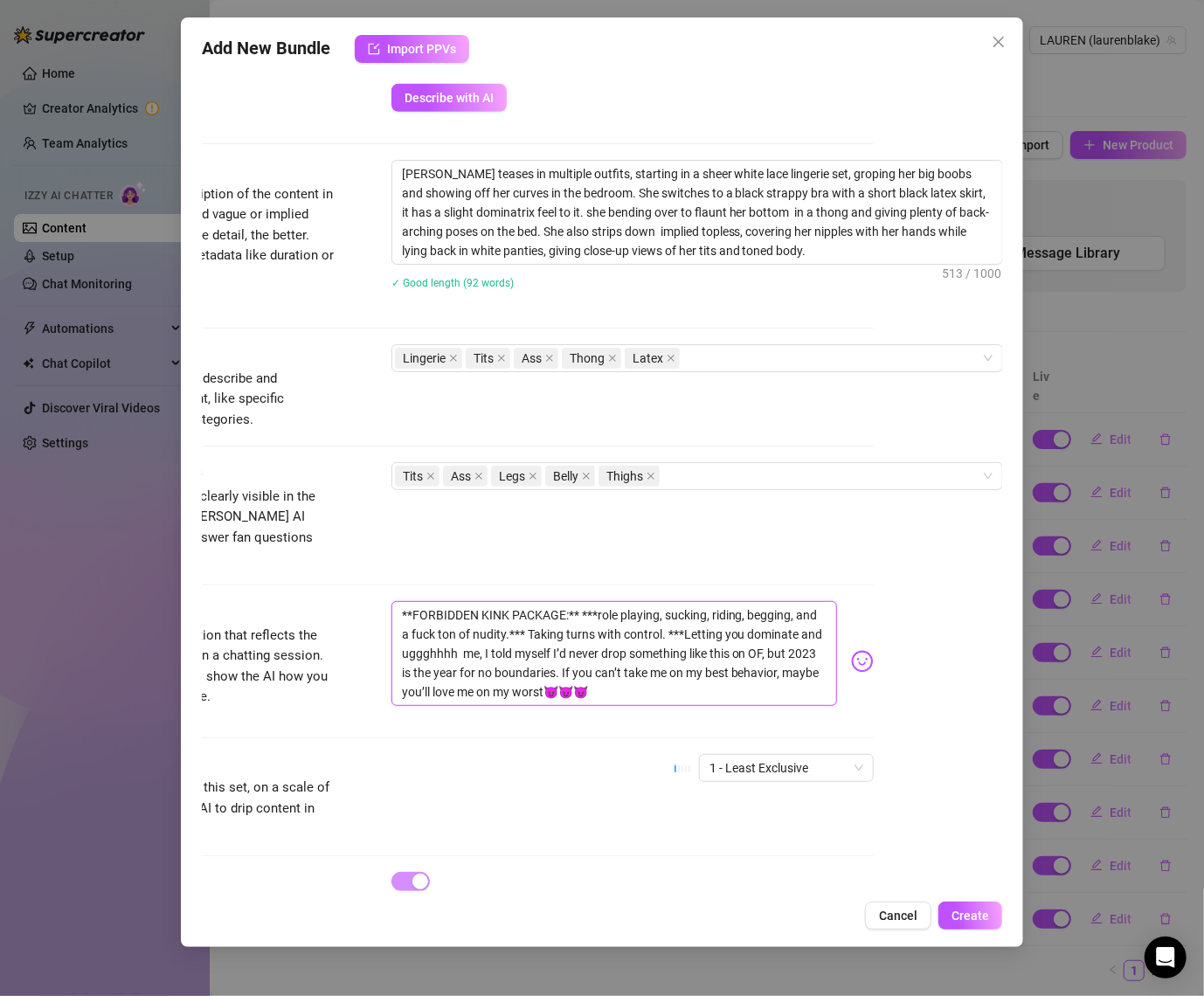
click at [804, 672] on textarea "**FORBIDDEN KINK PACKAGE:** ***role playing, sucking, riding, begging, and a fu…" at bounding box center [615, 654] width 447 height 105
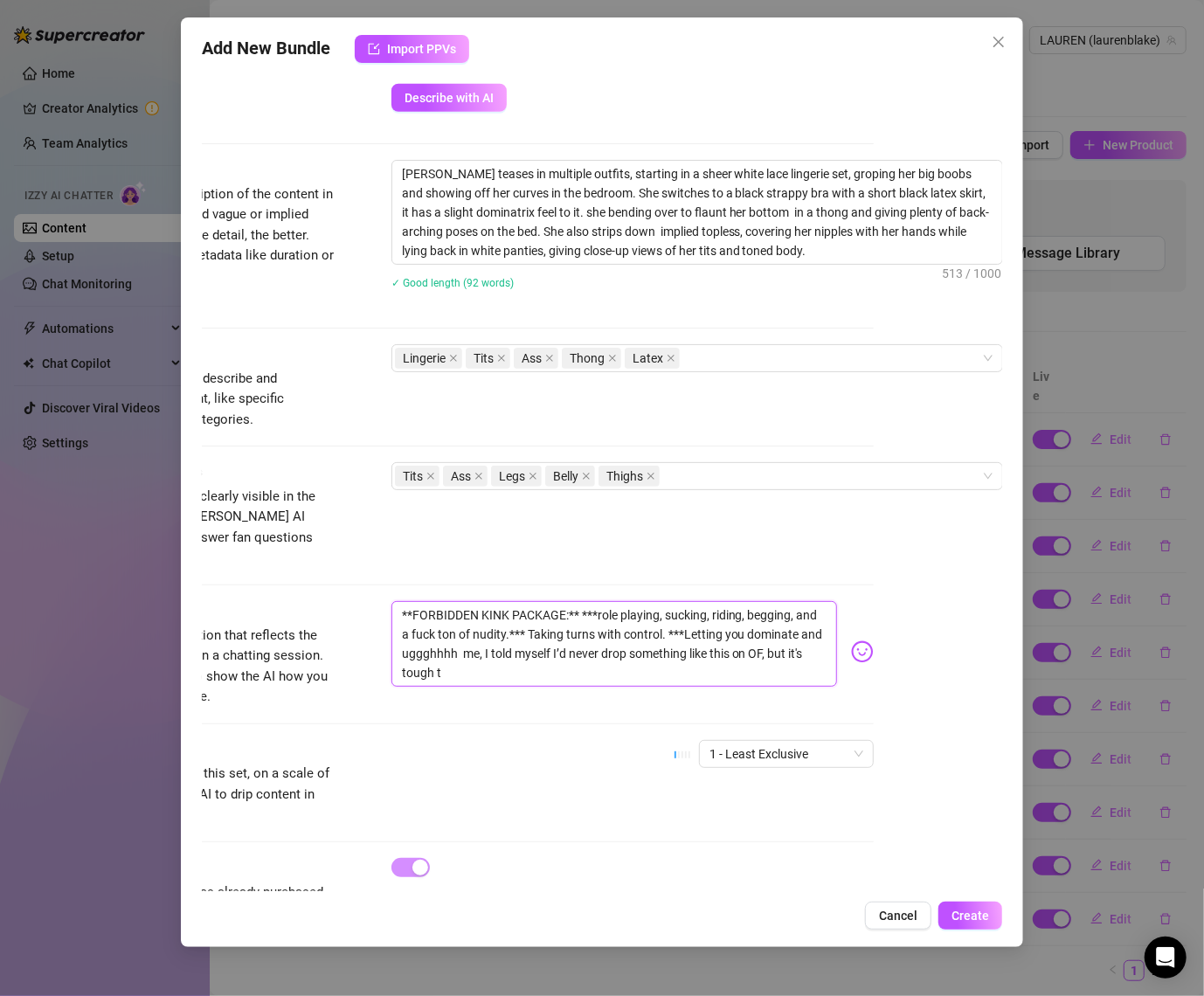
scroll to position [0, 0]
click at [876, 476] on div "Tits Ass Legs Belly Thighs" at bounding box center [688, 477] width 587 height 24
click at [864, 377] on div "Tags Simple keywords that describe and summarize the content, like specific fet…" at bounding box center [474, 387] width 802 height 86
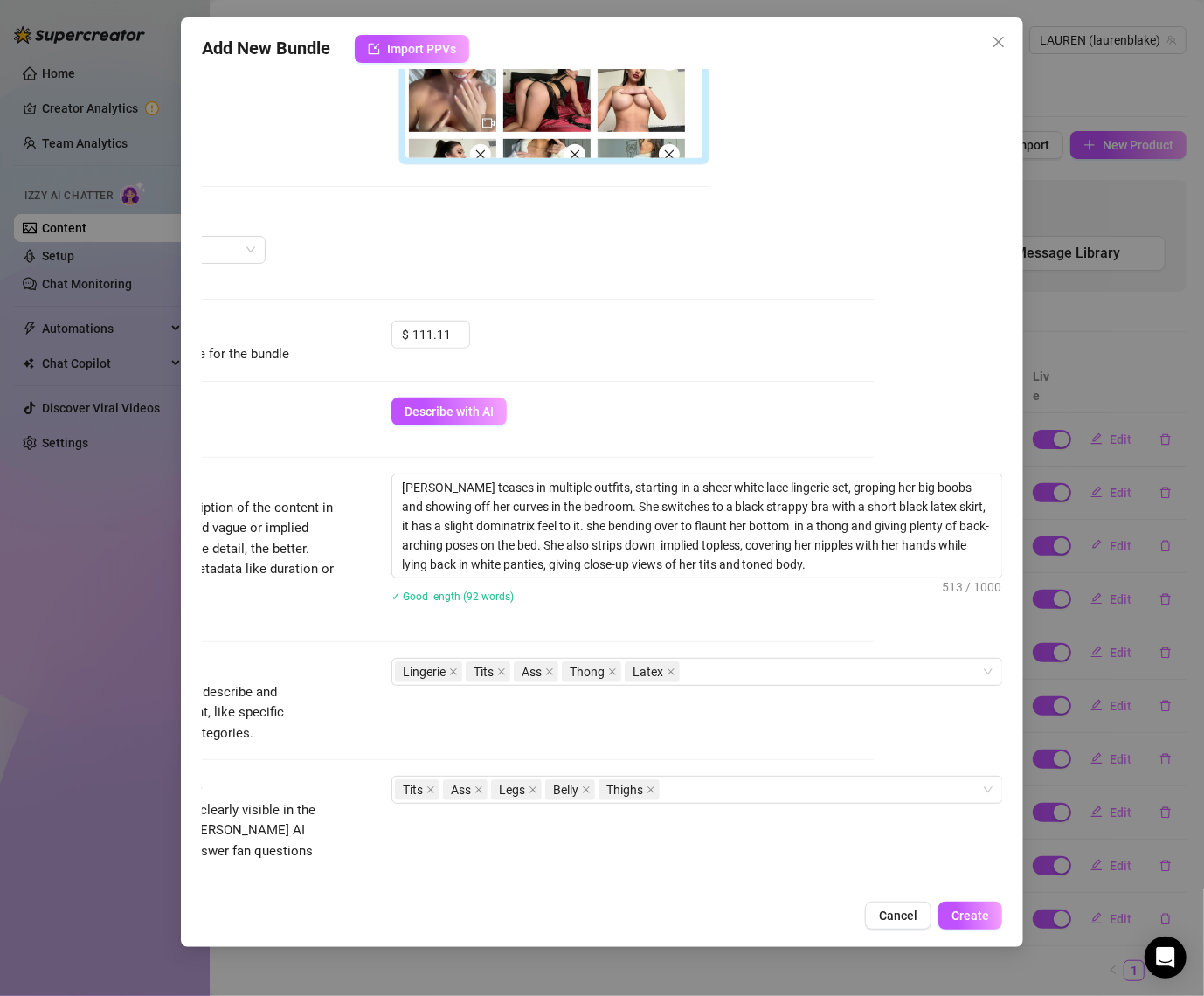
scroll to position [877, 129]
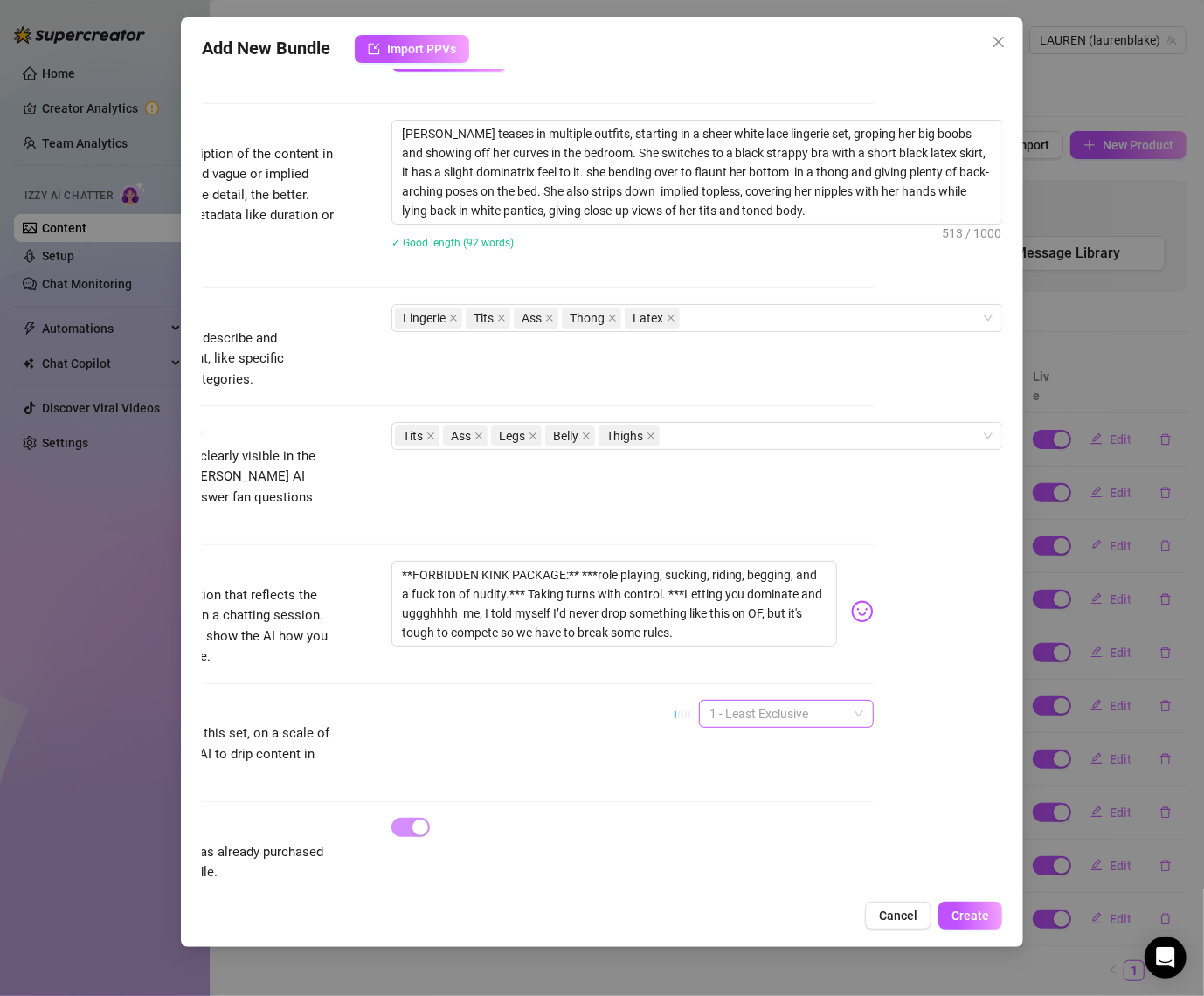
click at [828, 701] on span "1 - Least Exclusive" at bounding box center [787, 714] width 154 height 26
click at [750, 783] on div "3" at bounding box center [788, 781] width 147 height 19
click at [777, 701] on span "3" at bounding box center [787, 714] width 154 height 26
click at [562, 701] on div "Exclusivity Level of exclusivity of this set, on a scale of 1 to 5. This helps …" at bounding box center [474, 743] width 802 height 86
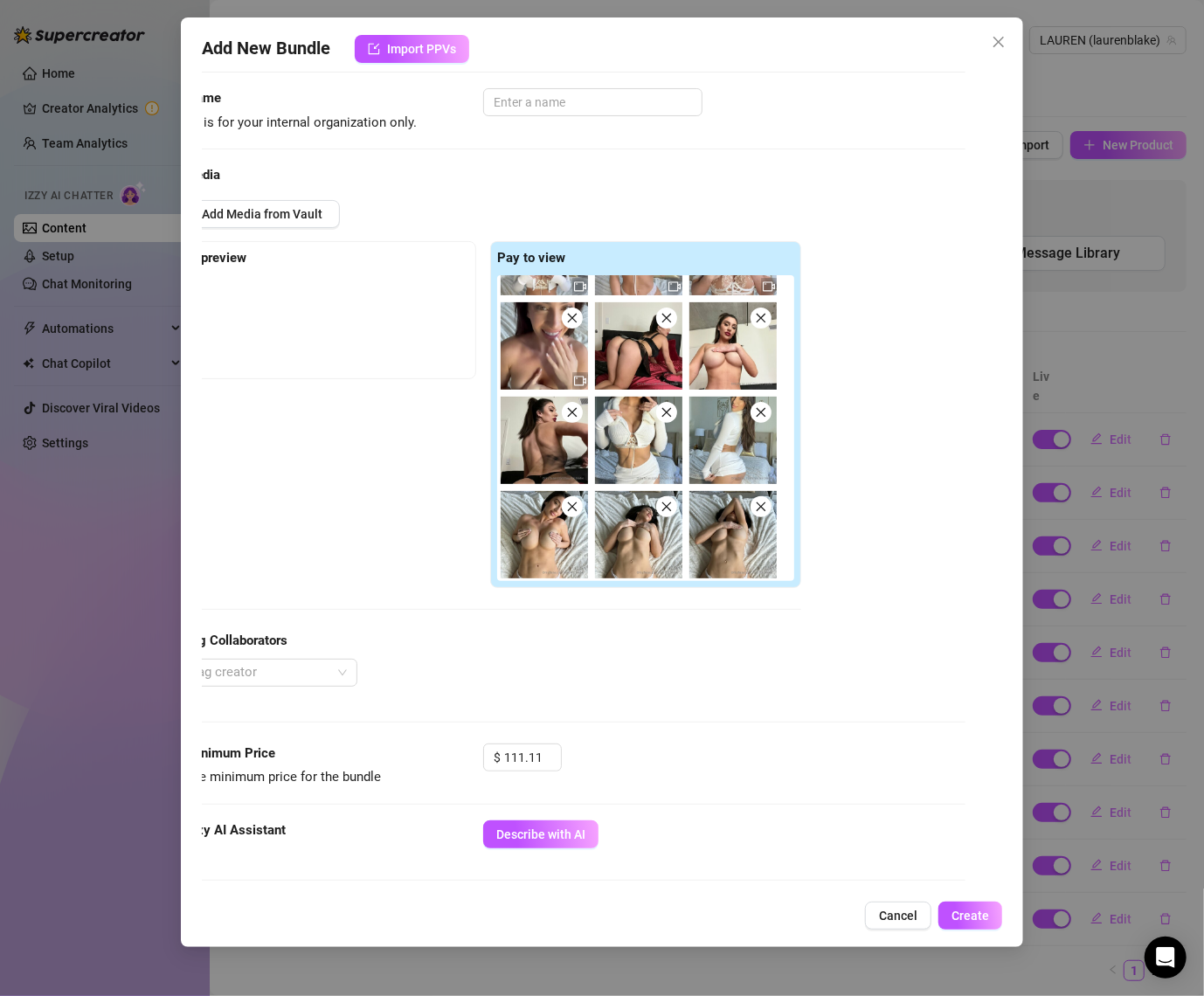
scroll to position [101, 0]
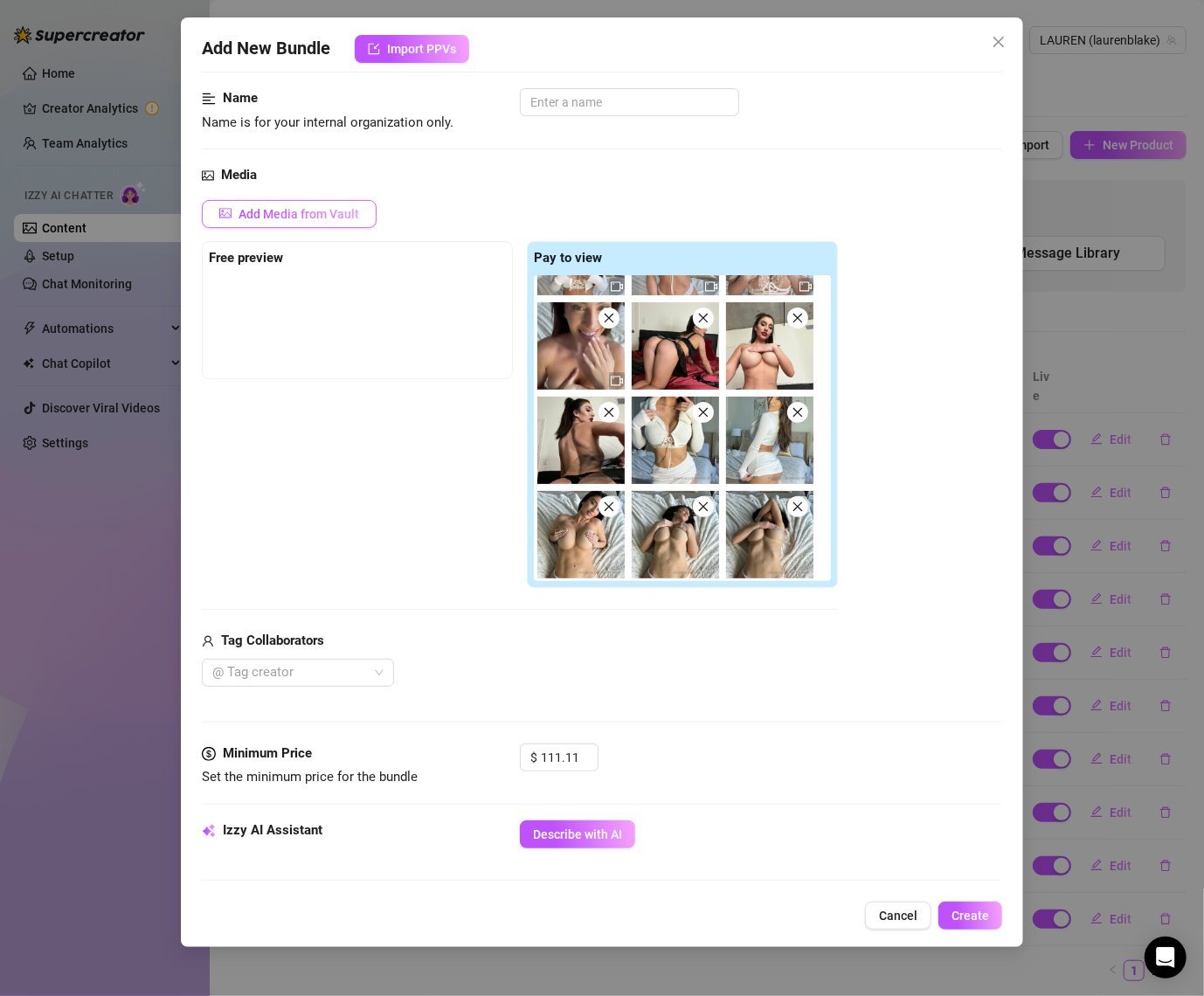
click at [293, 218] on span "Add Media from Vault" at bounding box center [299, 214] width 121 height 14
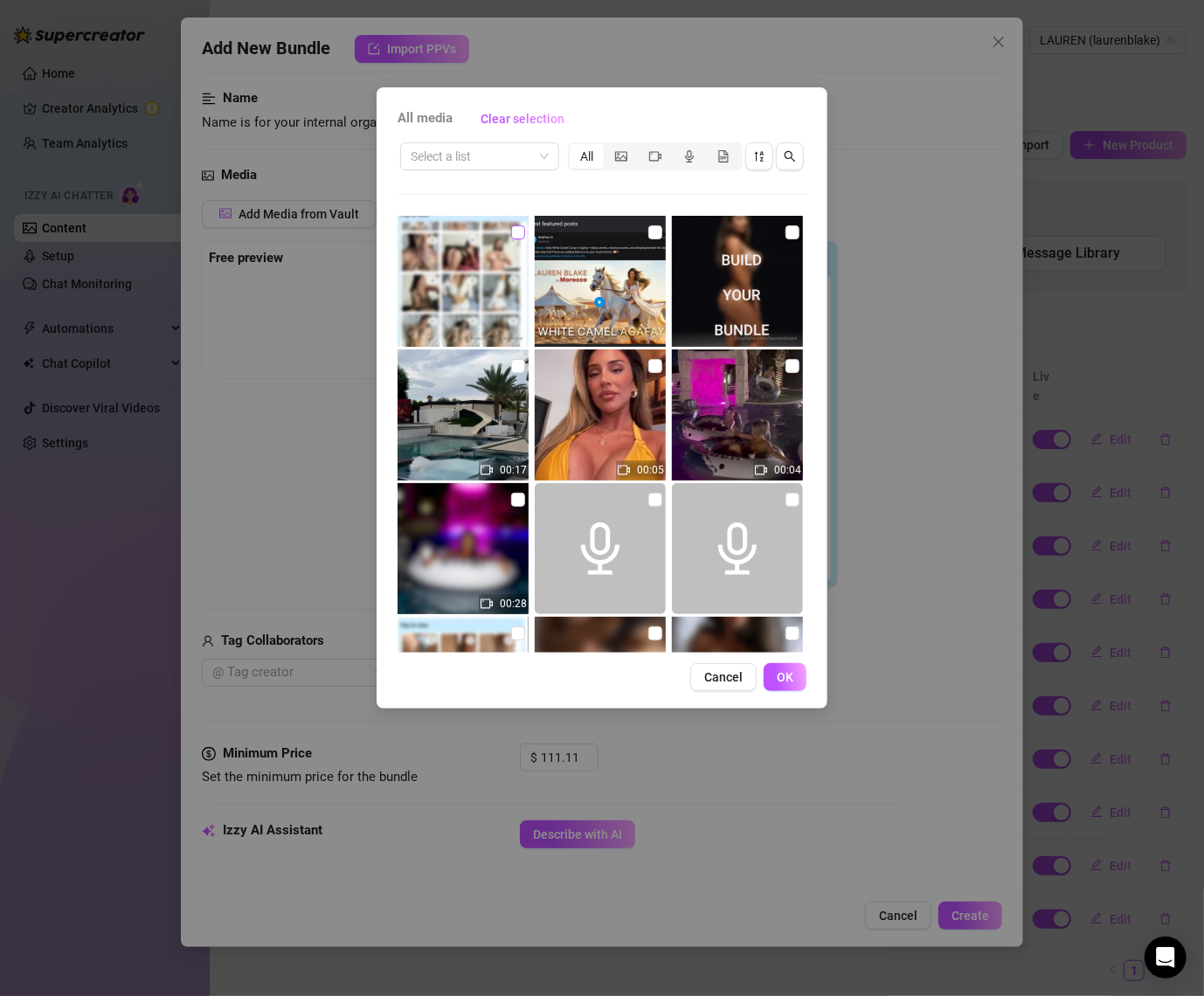
click at [515, 237] on input "checkbox" at bounding box center [518, 233] width 14 height 14
click at [783, 675] on span "OK" at bounding box center [785, 678] width 17 height 14
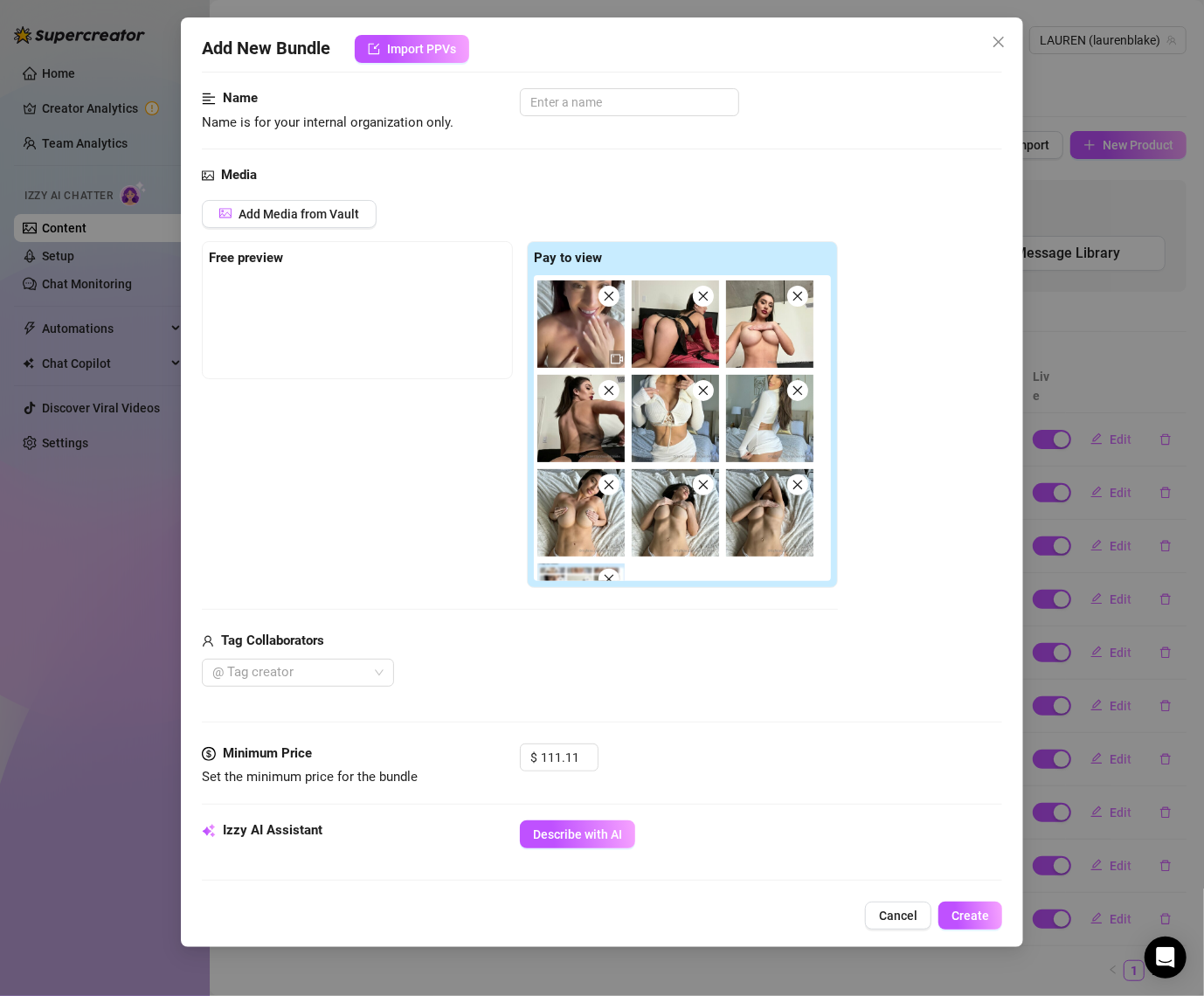
scroll to position [260, 0]
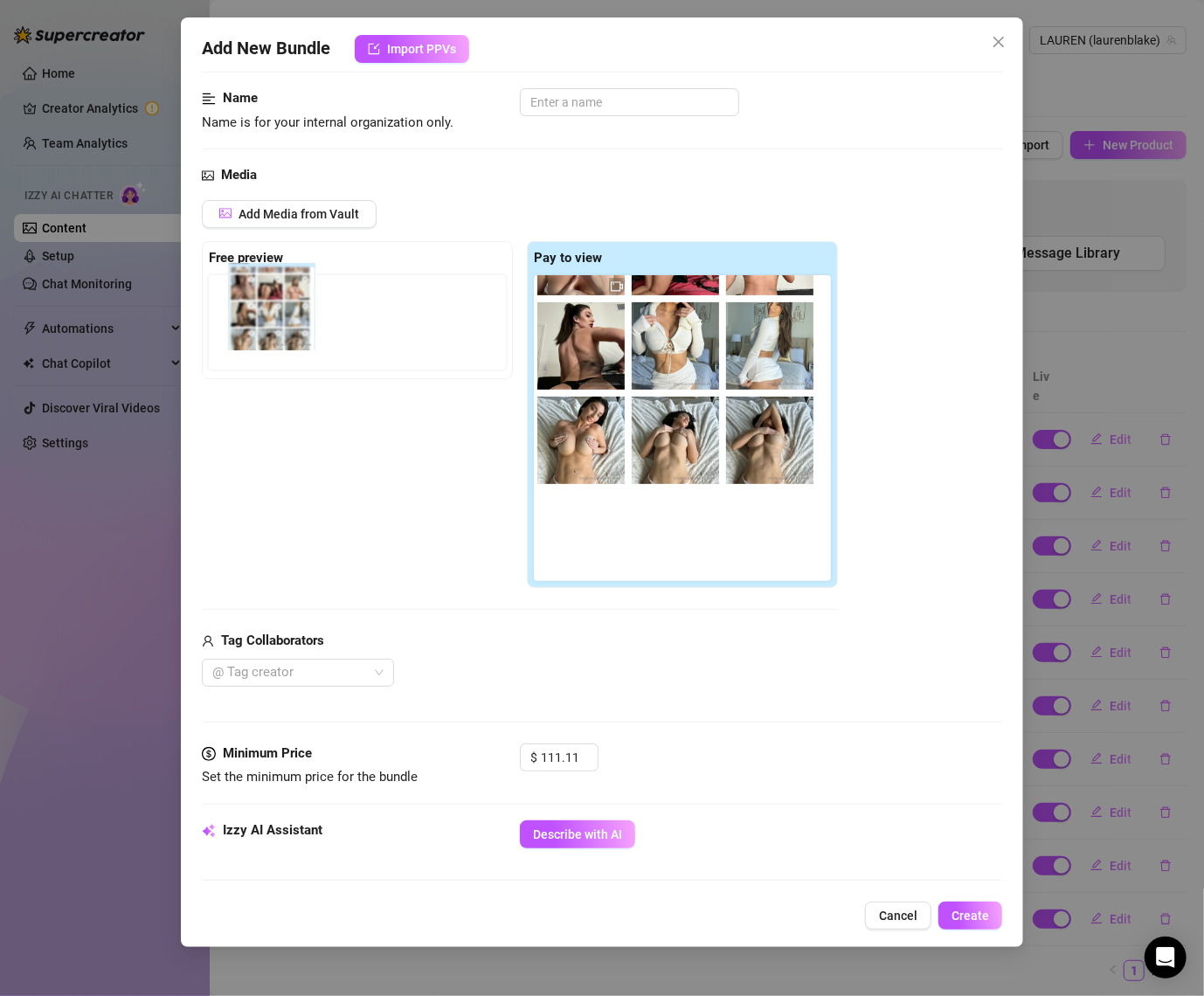
drag, startPoint x: 593, startPoint y: 560, endPoint x: 280, endPoint y: 333, distance: 386.6
click at [280, 333] on div "Free preview Pay to view" at bounding box center [520, 415] width 637 height 348
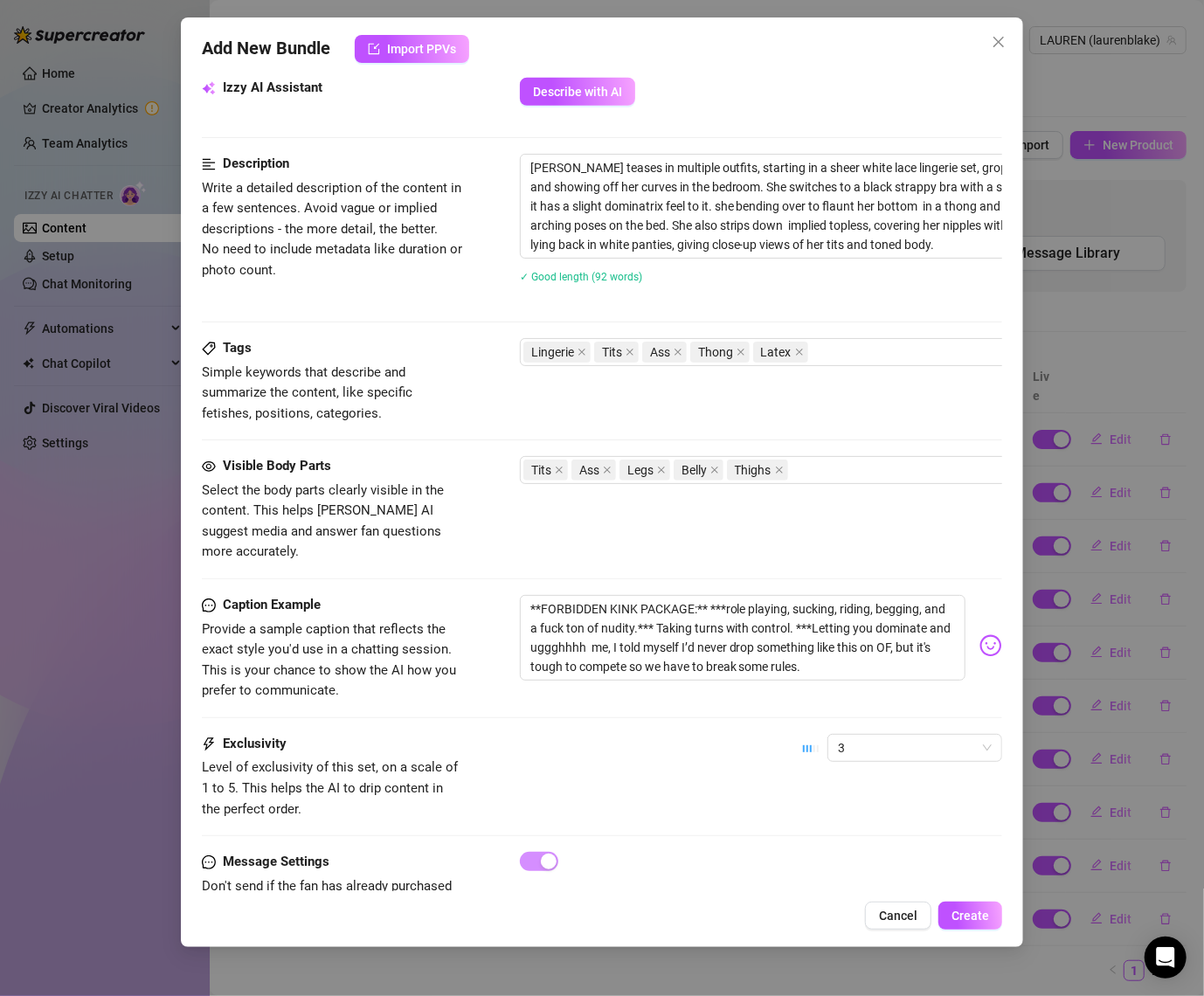
scroll to position [846, 0]
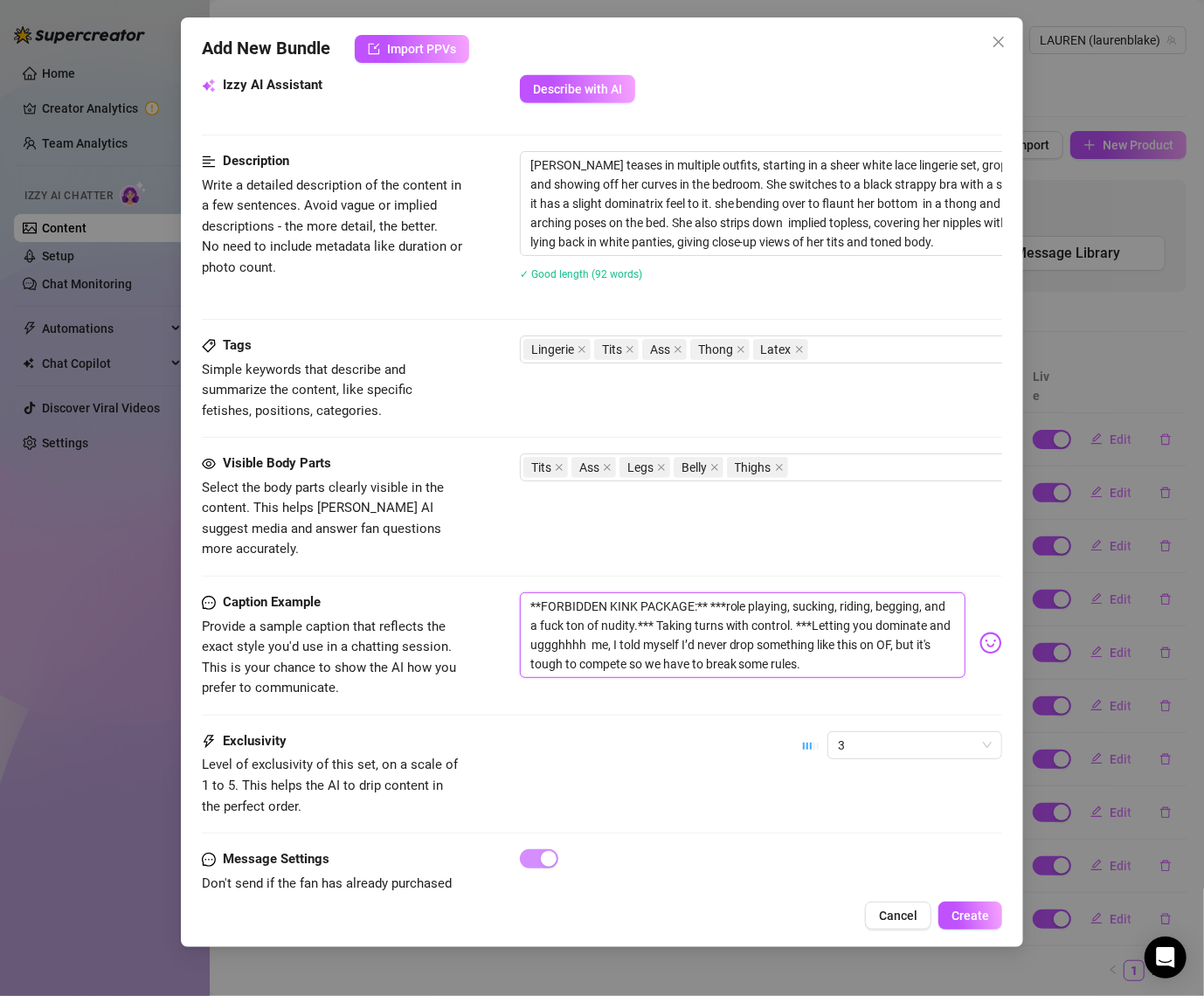
drag, startPoint x: 795, startPoint y: 584, endPoint x: 601, endPoint y: 602, distance: 194.8
click at [601, 602] on textarea "**FORBIDDEN KINK PACKAGE:** ***role playing, sucking, riding, begging, and a fu…" at bounding box center [743, 636] width 447 height 86
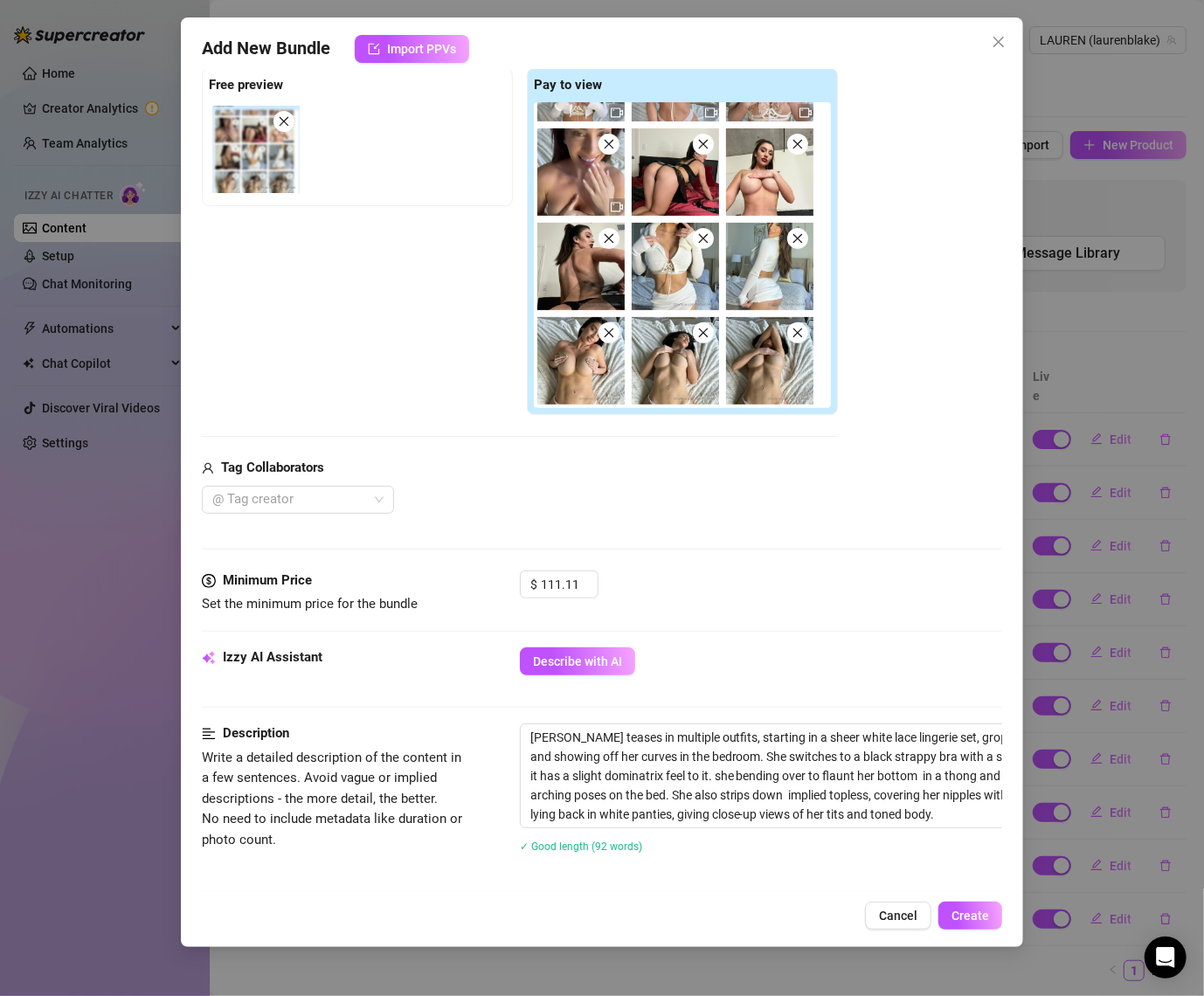
scroll to position [0, 0]
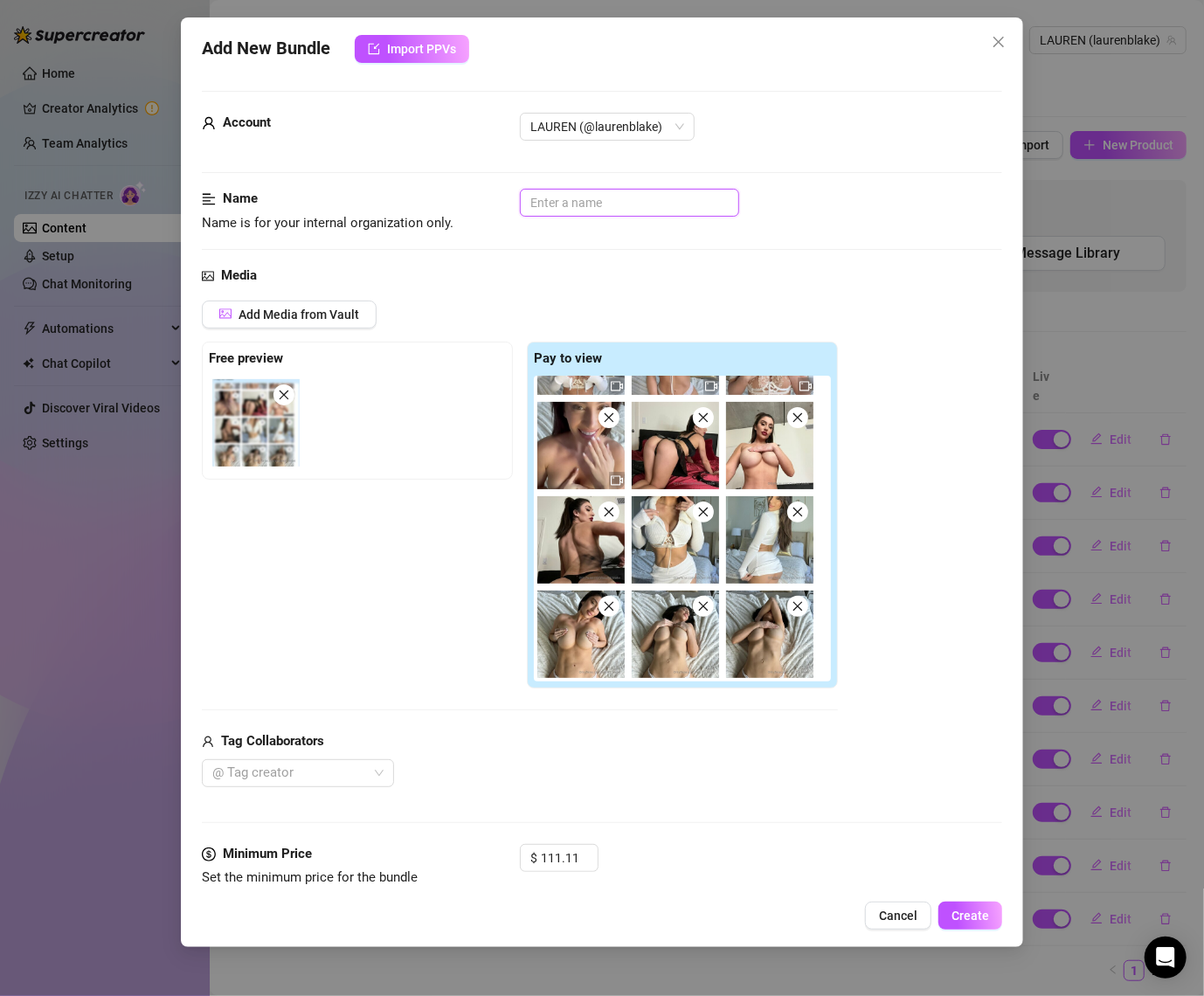
click at [647, 198] on input "text" at bounding box center [630, 203] width 219 height 28
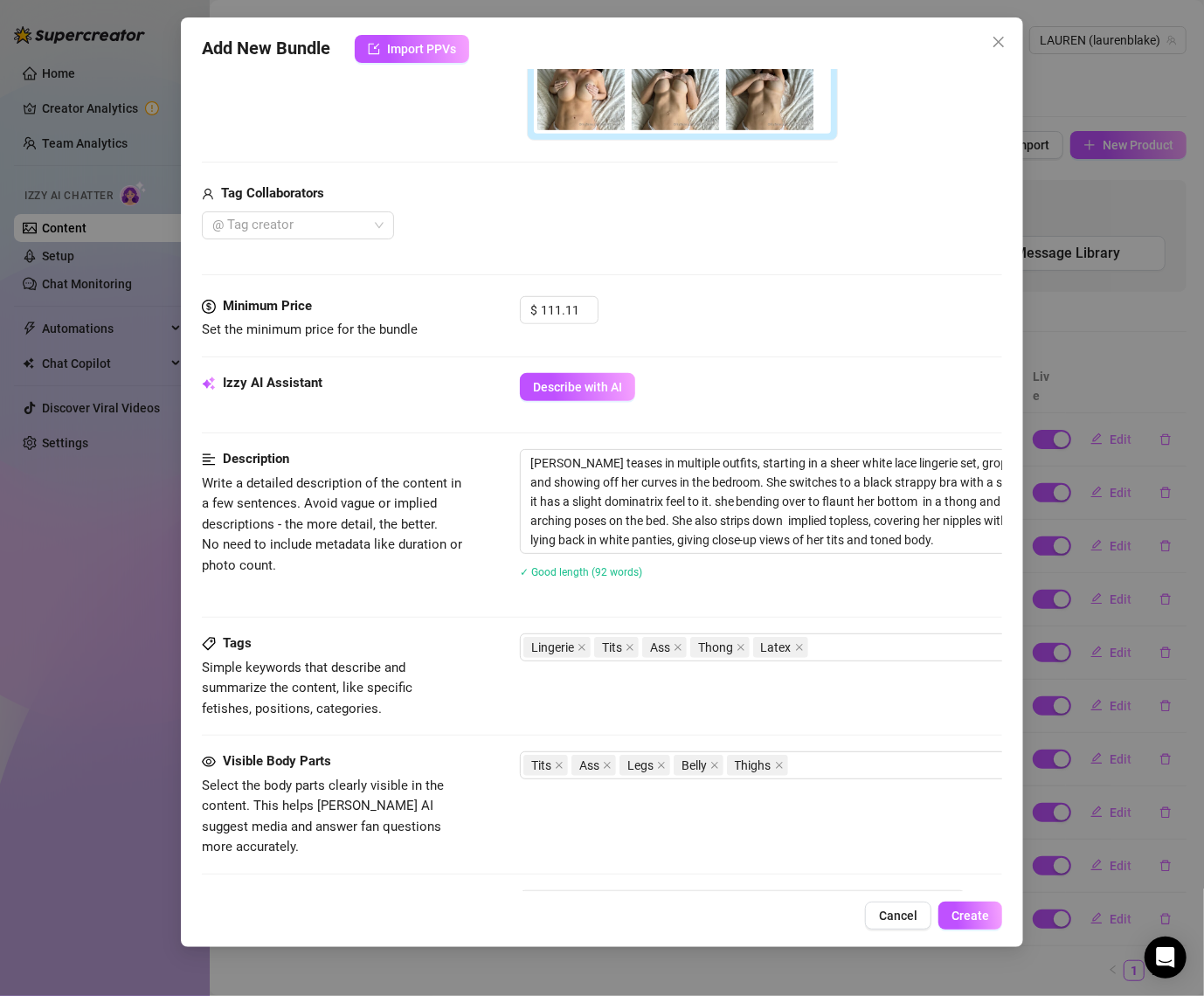
scroll to position [545, 0]
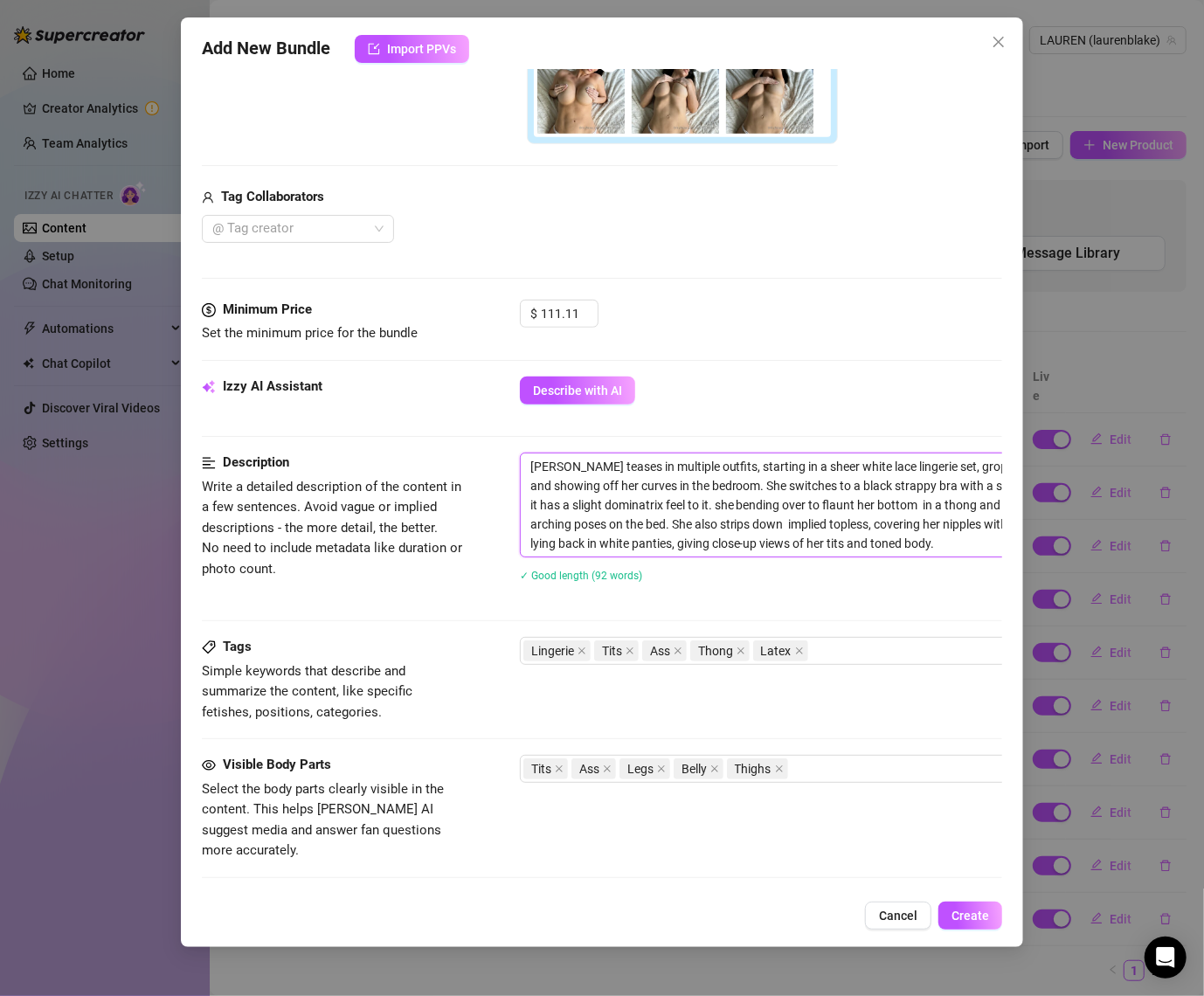
drag, startPoint x: 929, startPoint y: 464, endPoint x: 448, endPoint y: 461, distance: 481.0
click at [448, 461] on div "Description Write a detailed description of the content in a few sentences. Avo…" at bounding box center [602, 529] width 802 height 152
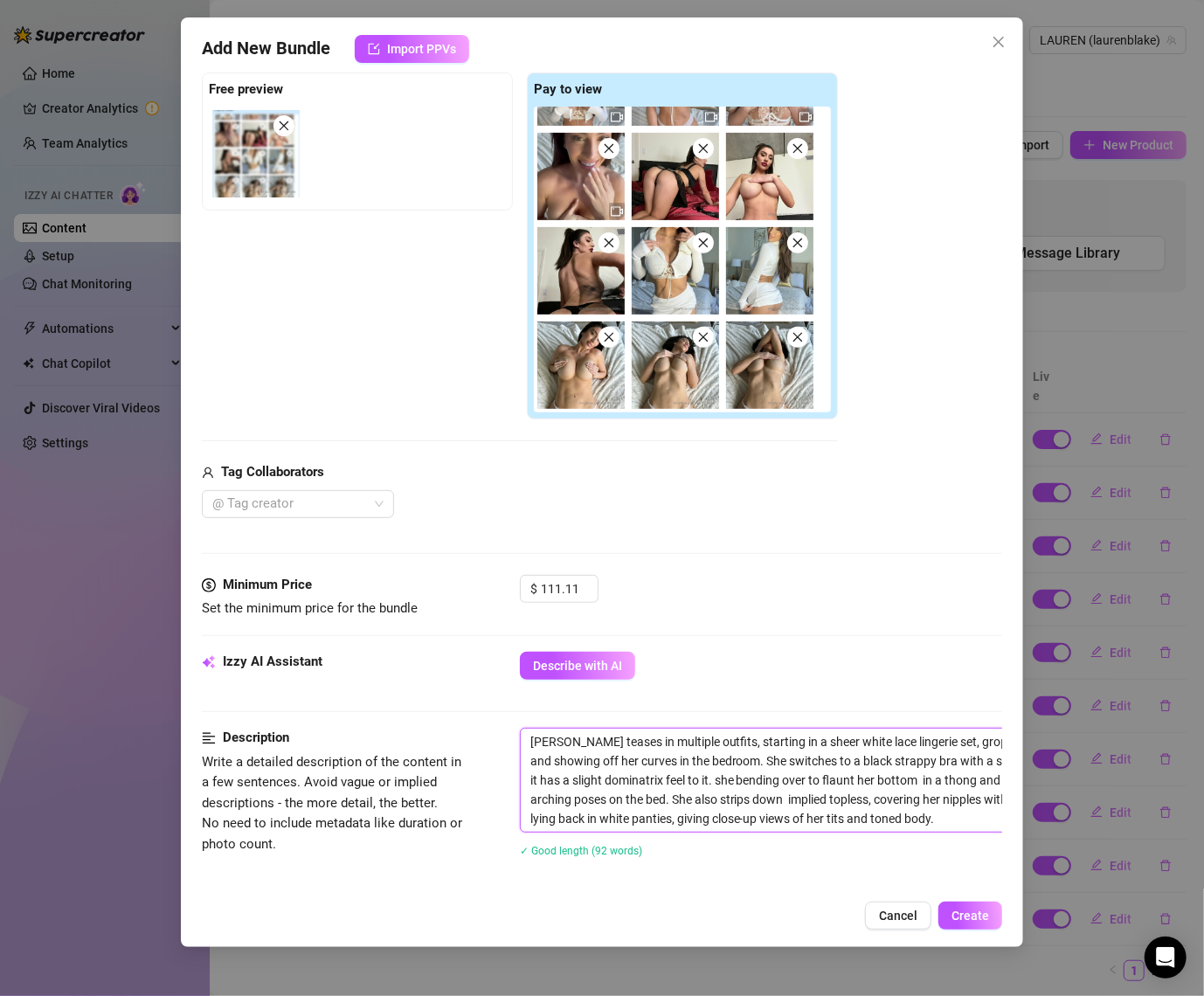
scroll to position [0, 0]
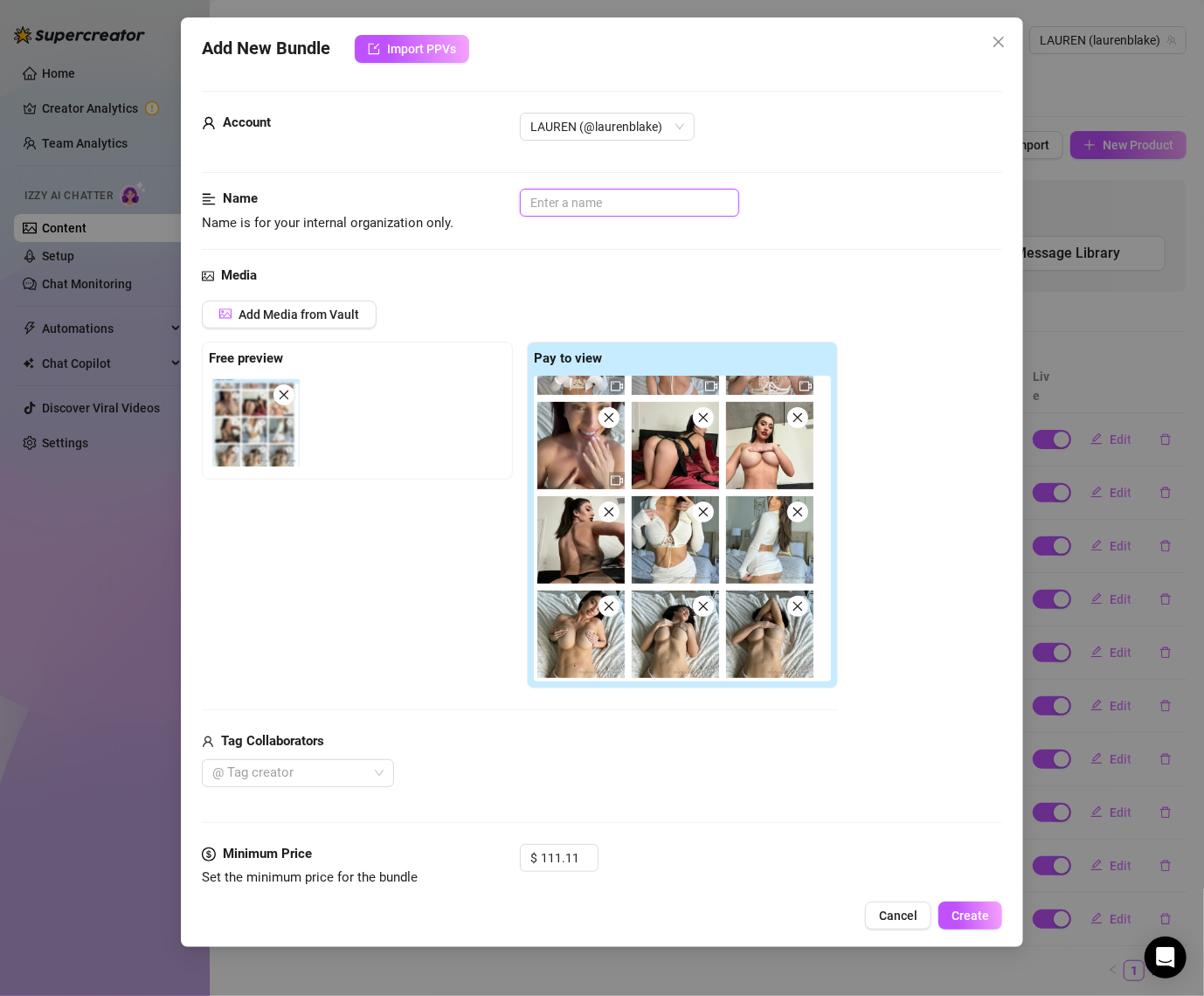
click at [570, 193] on input "text" at bounding box center [630, 203] width 219 height 28
paste input "[PERSON_NAME] teases in multiple outfits, starting in a sheer white lace linger…"
click at [571, 193] on input "[PERSON_NAME] teases in multiple outfits, starting in a sheer white lace linger…" at bounding box center [630, 203] width 219 height 28
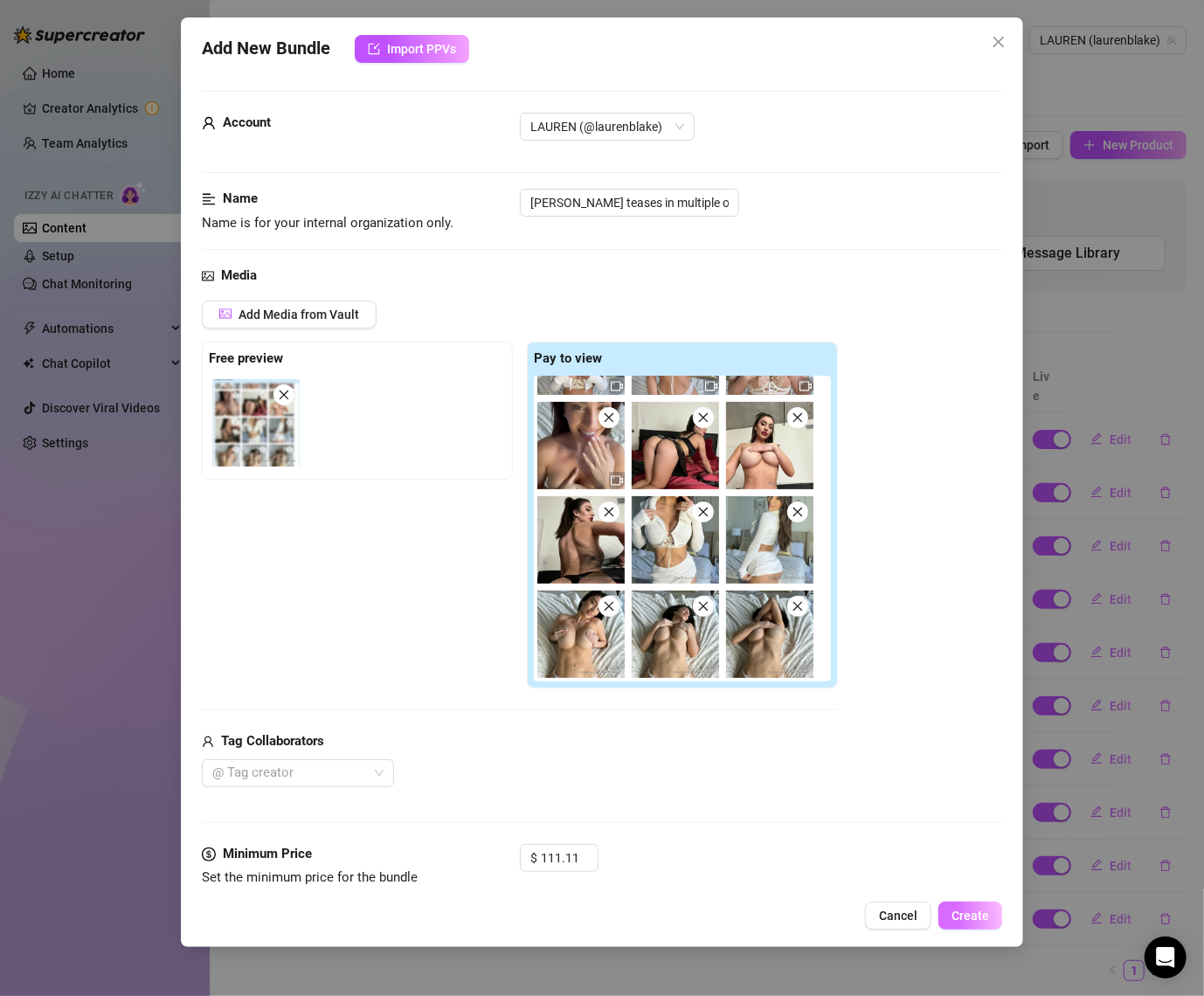
click at [974, 913] on span "Create" at bounding box center [970, 916] width 38 height 14
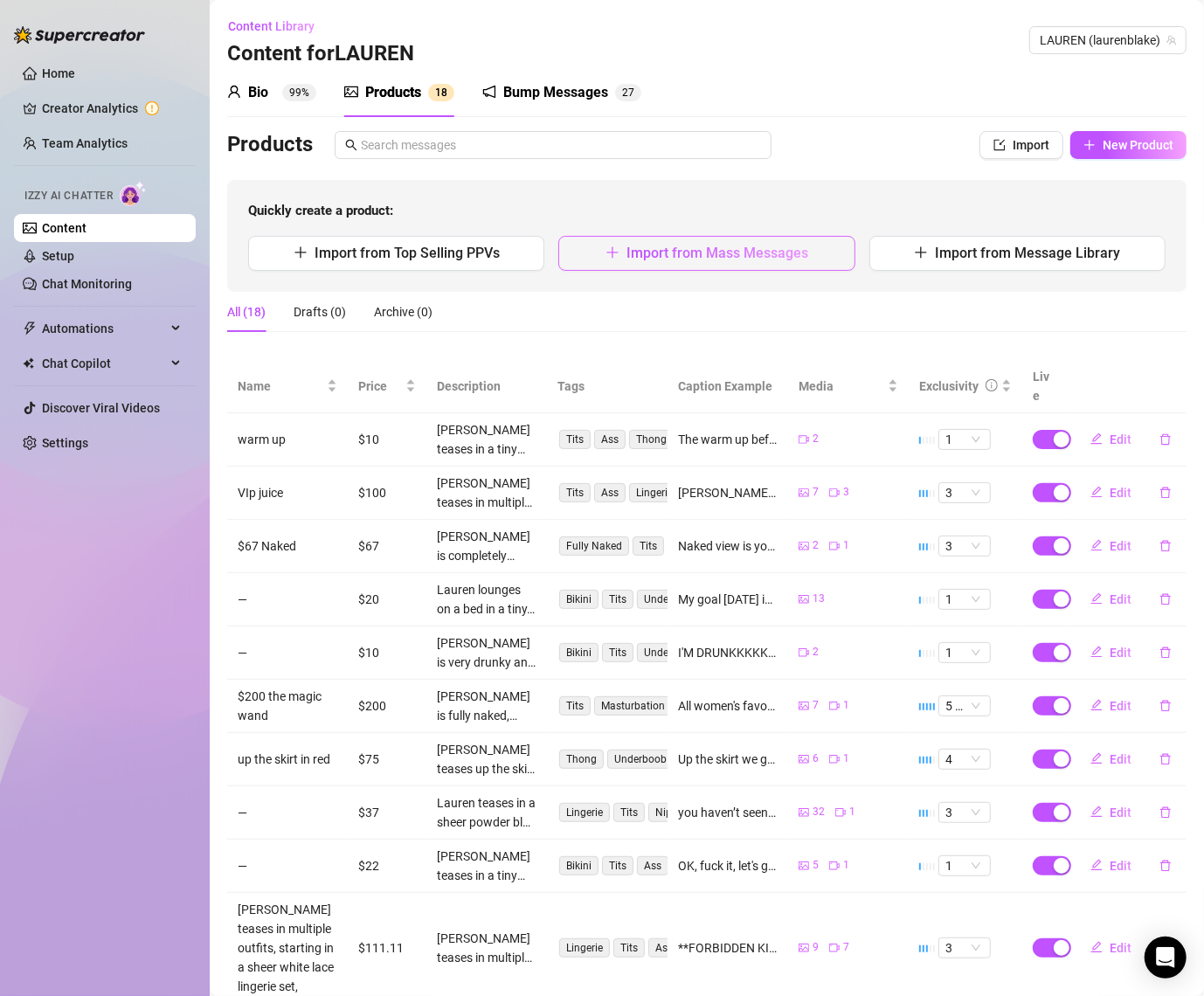
click at [620, 268] on button "Import from Mass Messages" at bounding box center [706, 254] width 296 height 35
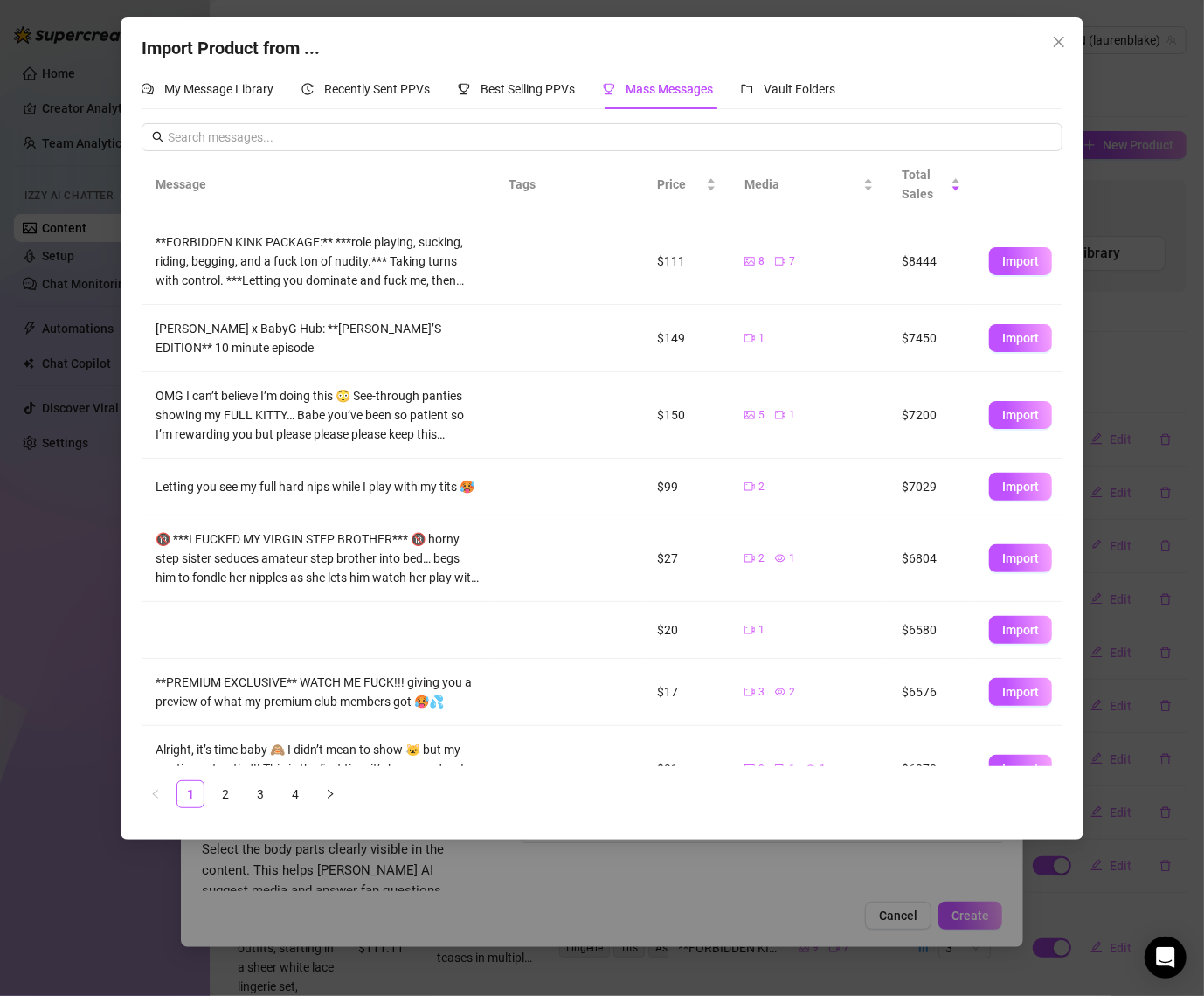
scroll to position [187, 0]
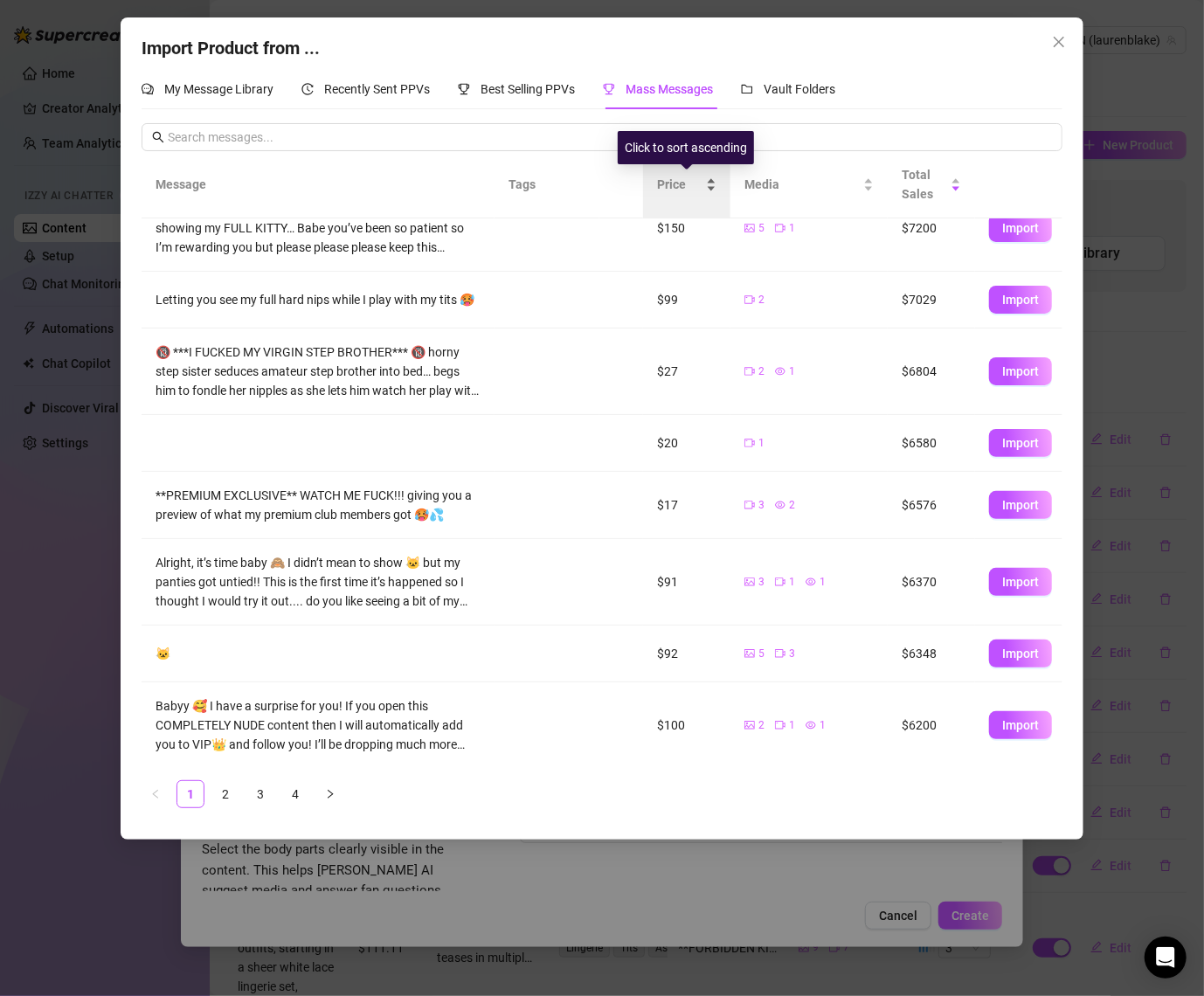
click at [695, 184] on span "Price" at bounding box center [680, 185] width 45 height 19
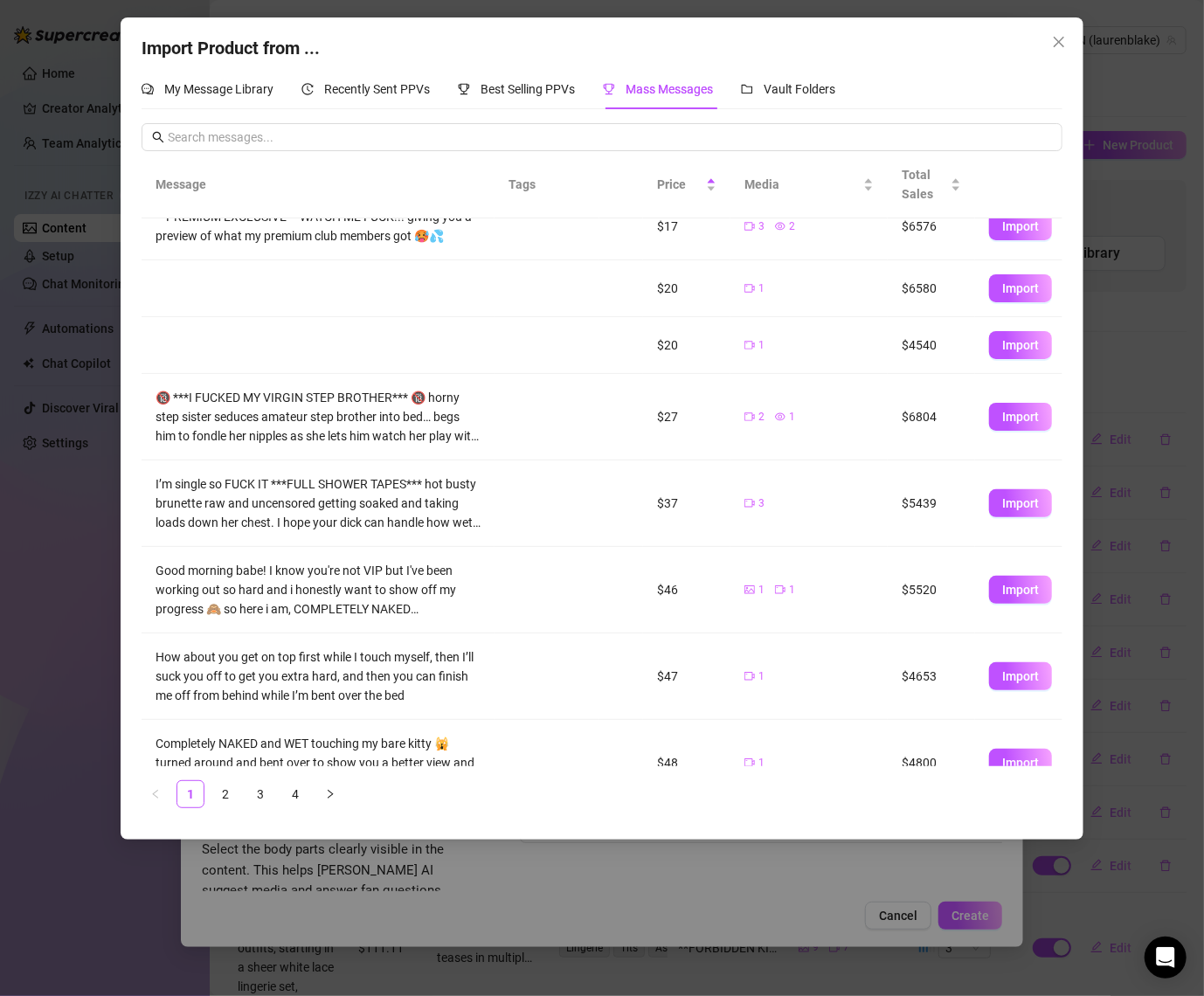
scroll to position [0, 0]
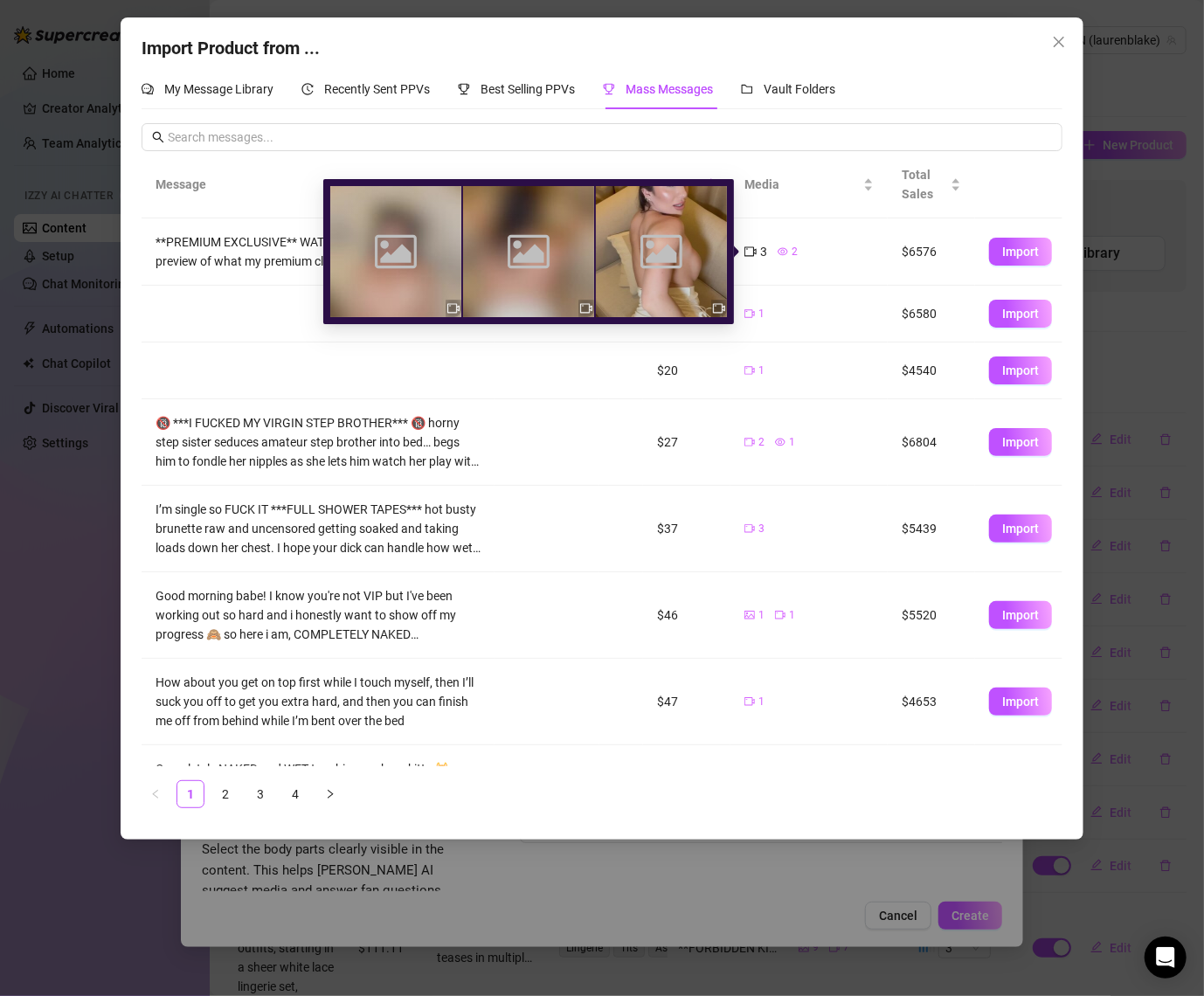
click at [748, 254] on icon "video-camera" at bounding box center [751, 252] width 12 height 12
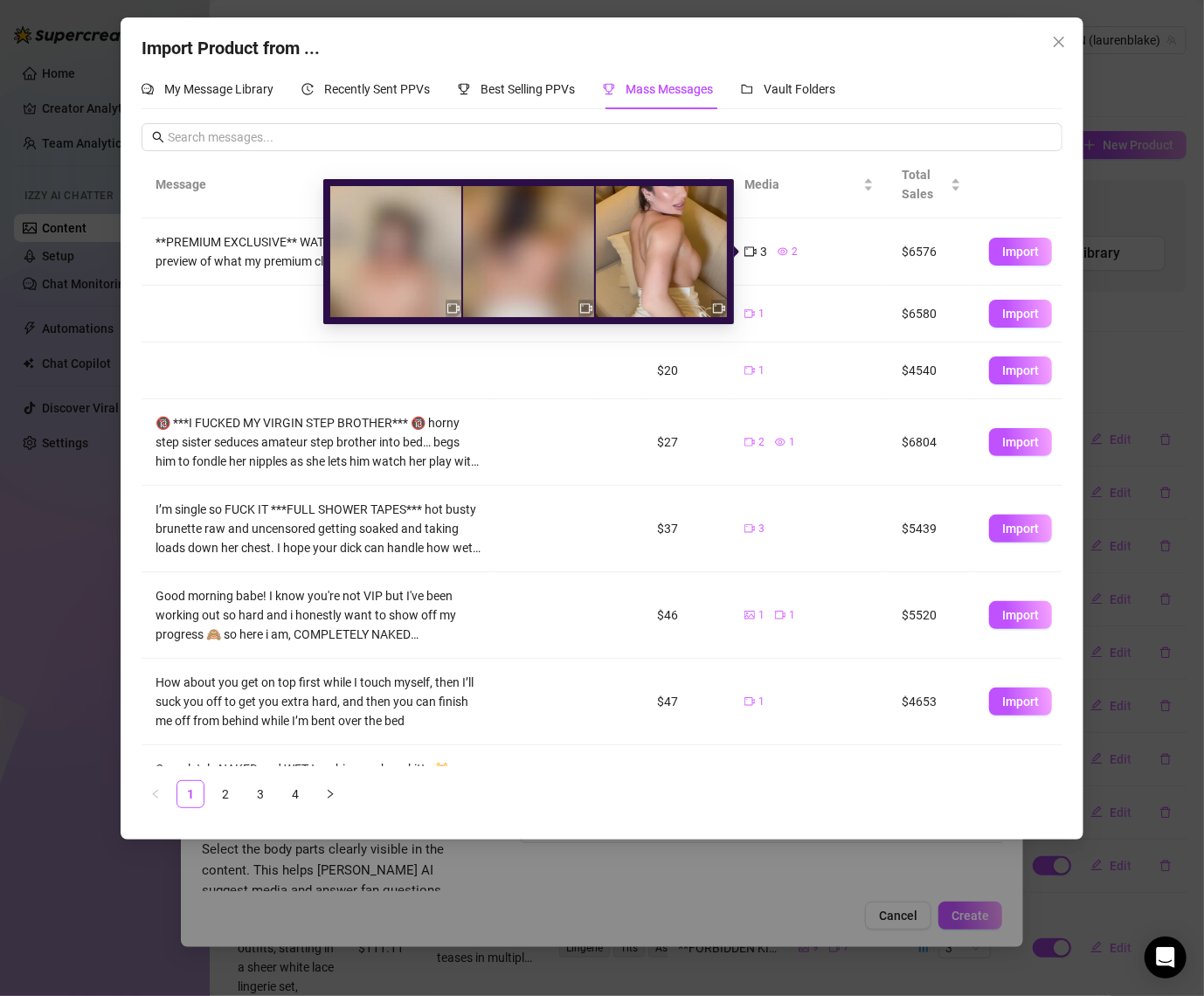
click at [780, 254] on icon "eye" at bounding box center [783, 252] width 10 height 10
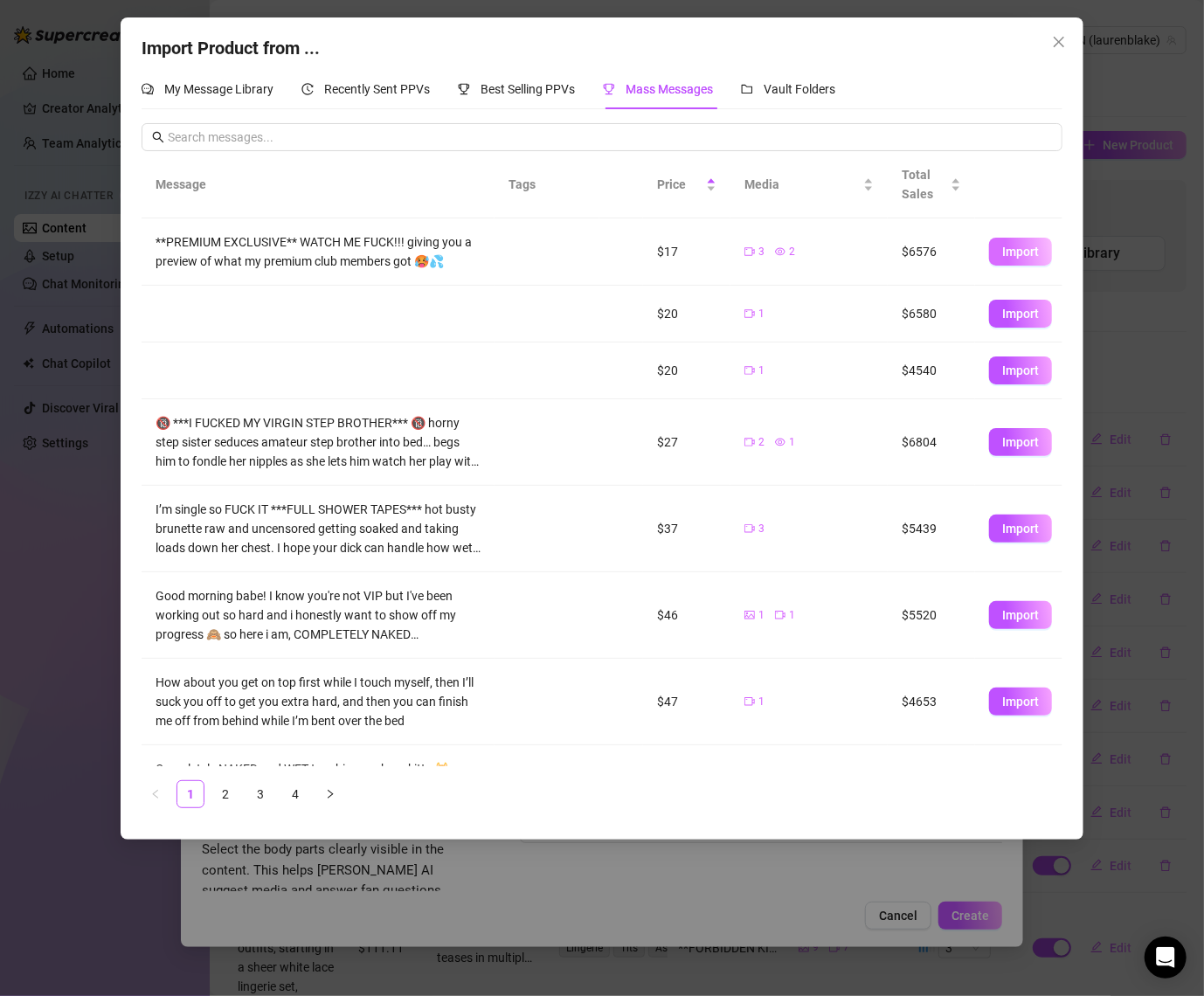
click at [1011, 255] on span "Import" at bounding box center [1020, 252] width 37 height 14
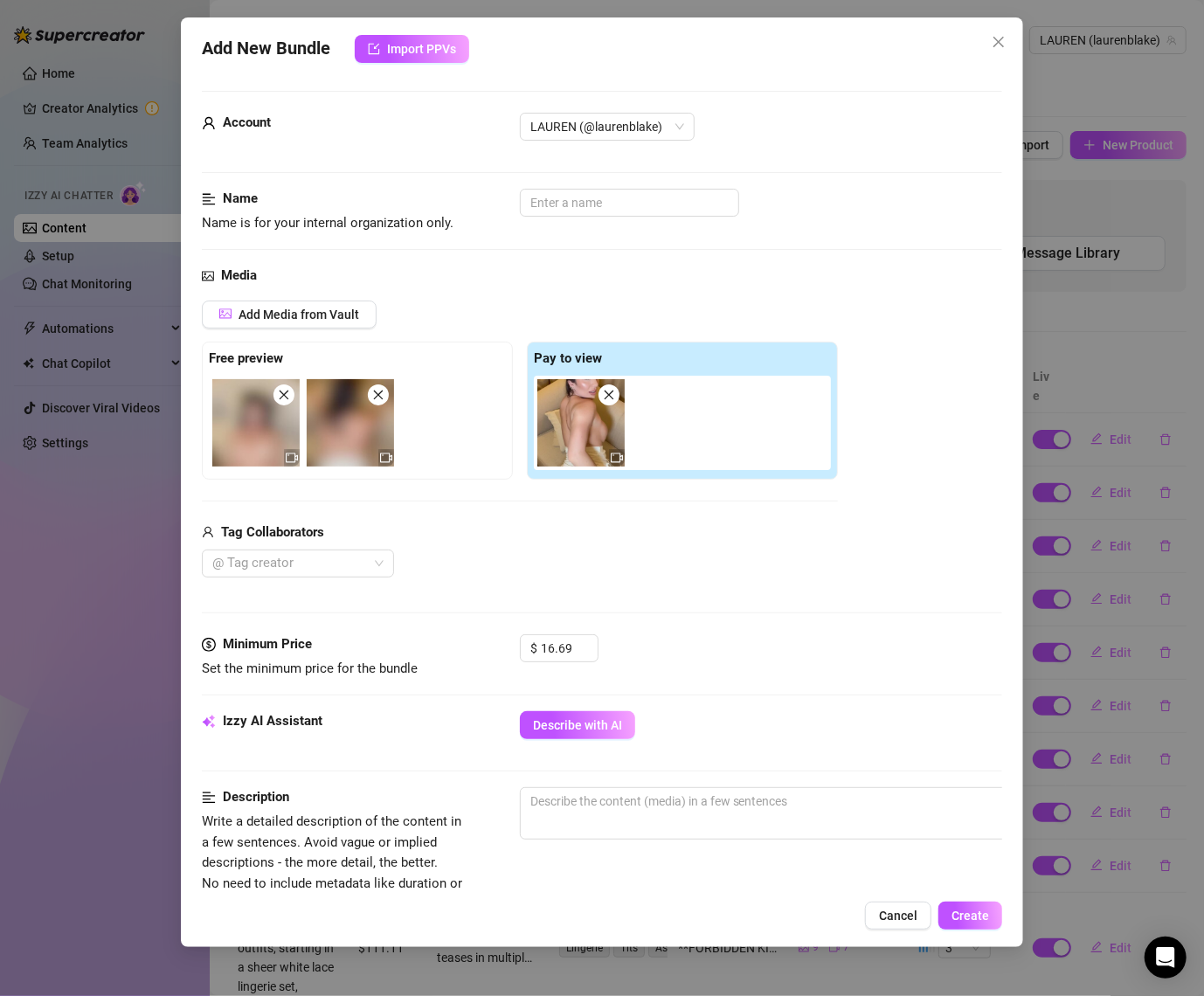
click at [571, 741] on div "Izzy AI Assistant Describe with AI" at bounding box center [602, 734] width 802 height 44
click at [580, 725] on span "Describe with AI" at bounding box center [578, 726] width 89 height 14
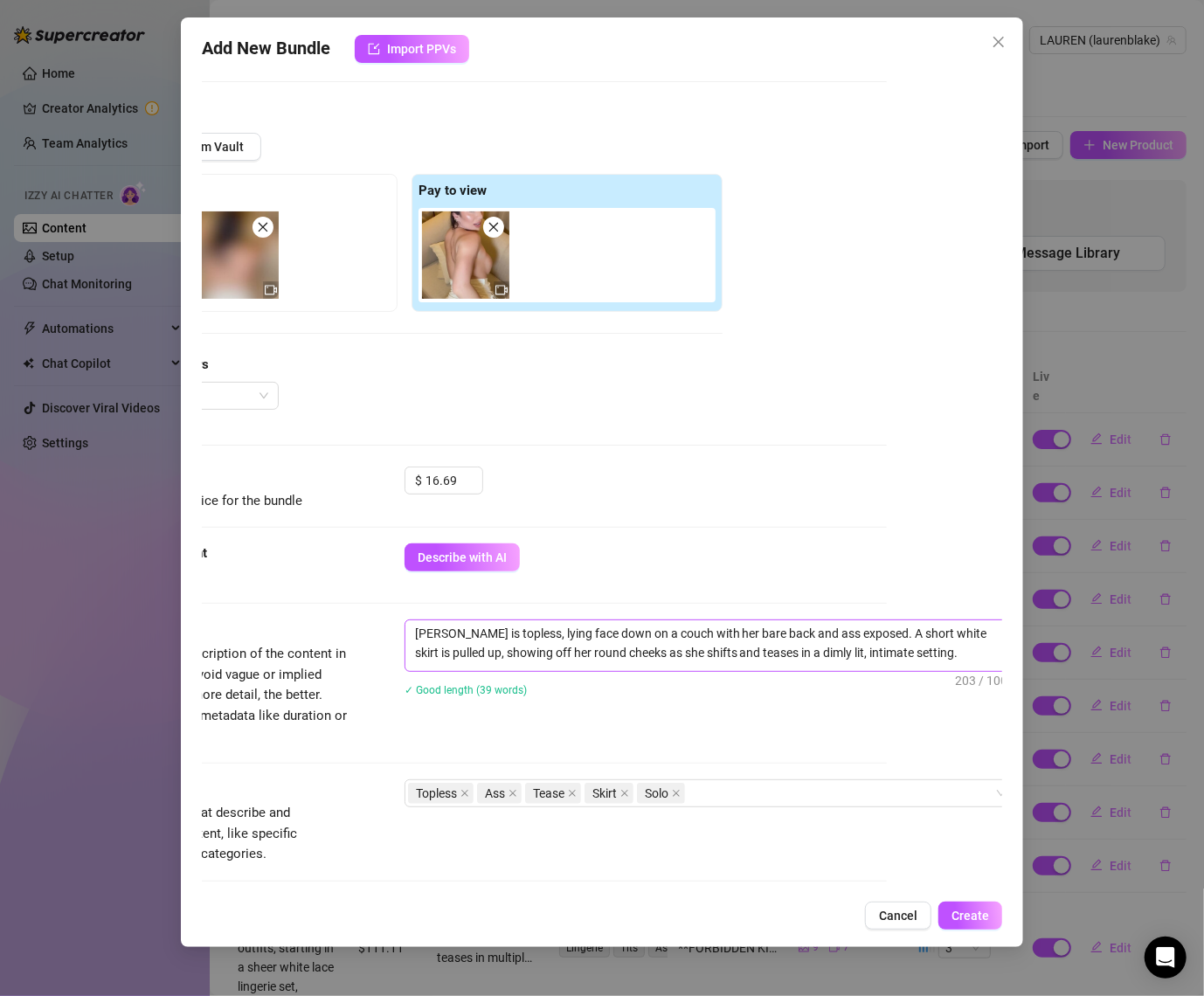
scroll to position [168, 129]
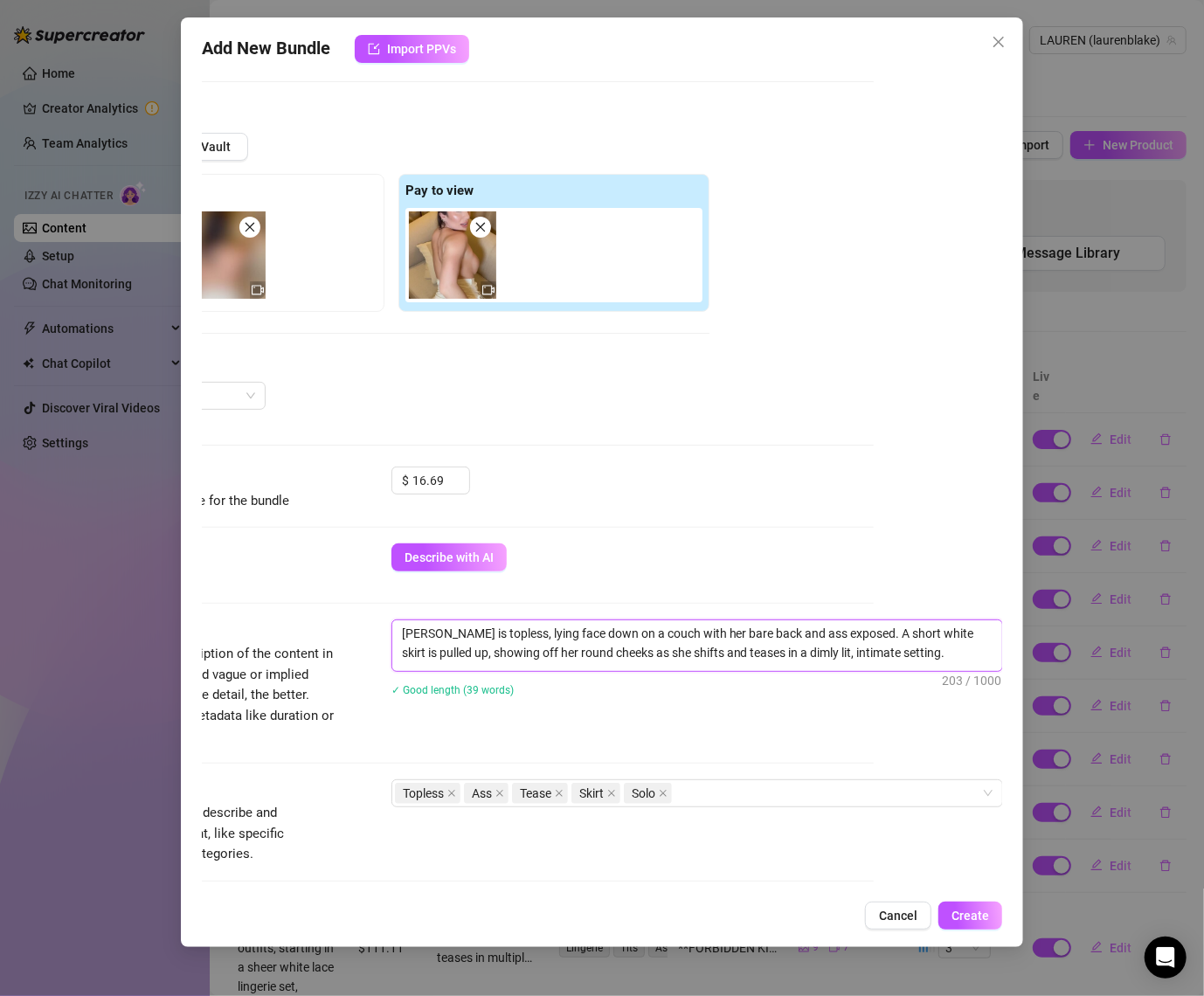
click at [455, 631] on textarea "[PERSON_NAME] is topless, lying face down on a couch with her bare back and ass…" at bounding box center [698, 644] width 610 height 45
drag, startPoint x: 797, startPoint y: 633, endPoint x: 778, endPoint y: 636, distance: 19.2
click at [778, 636] on textarea "[PERSON_NAME] is topless, lying face down on a couch with her bare back and ass…" at bounding box center [698, 644] width 610 height 45
click at [873, 670] on div "[PERSON_NAME] is topless, lying face down on a couch with her bare back and ass…" at bounding box center [698, 670] width 612 height 100
click at [798, 639] on textarea "[PERSON_NAME] is topless, lying face down on a couch with her bare back and ass…" at bounding box center [698, 644] width 610 height 45
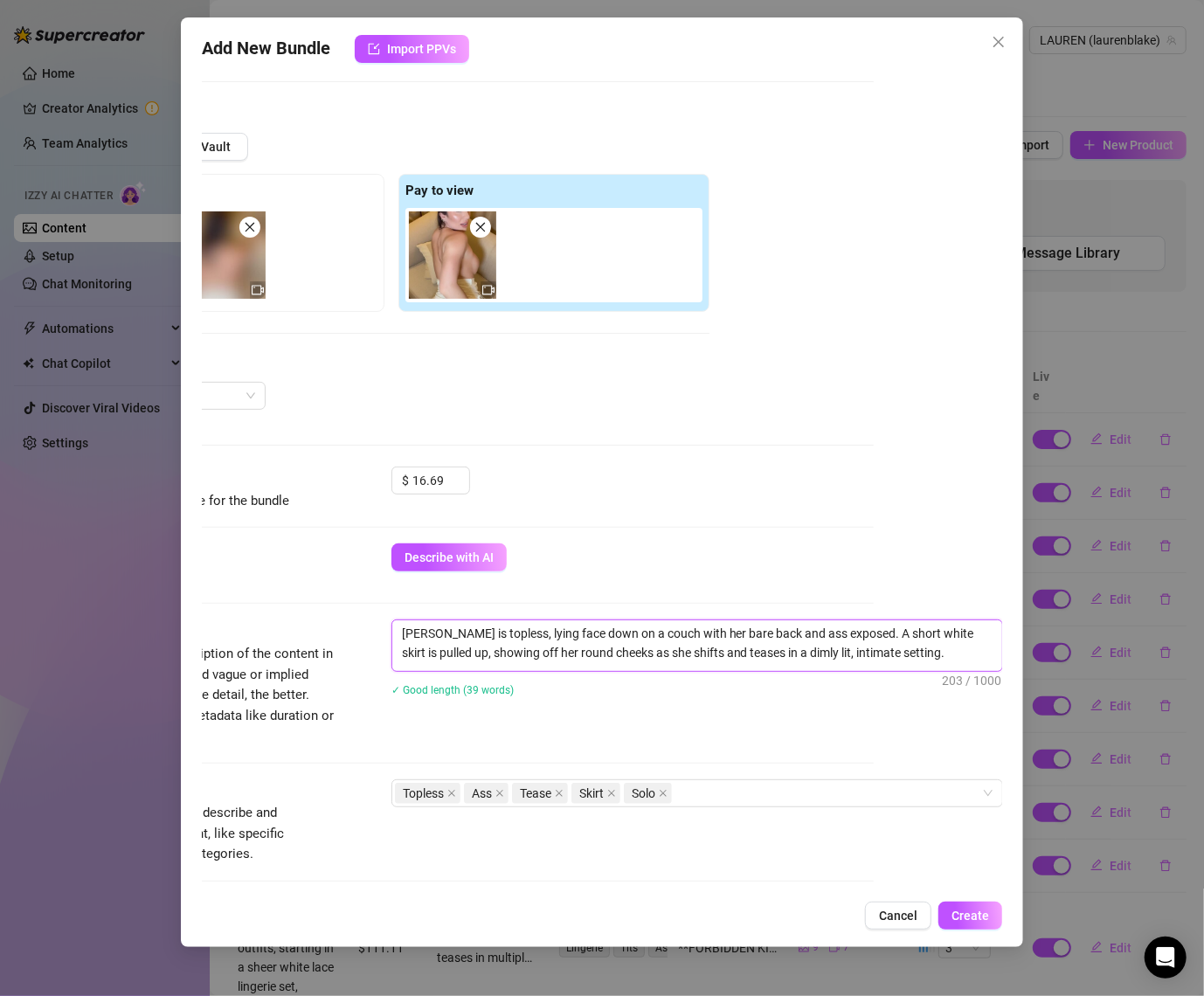
drag, startPoint x: 795, startPoint y: 632, endPoint x: 776, endPoint y: 637, distance: 19.6
click at [776, 637] on textarea "[PERSON_NAME] is topless, lying face down on a couch with her bare back and ass…" at bounding box center [698, 644] width 610 height 45
click at [898, 658] on textarea "[PERSON_NAME] is topless, lying face down on a couch with her bare back and 🍑 e…" at bounding box center [698, 644] width 610 height 45
click at [902, 661] on textarea "[PERSON_NAME] is topless, lying face down on a couch with her bare back and 🍑 e…" at bounding box center [698, 644] width 610 height 45
click at [900, 657] on textarea "[PERSON_NAME] is topless, lying face down on a couch with her bare back and 🍑 e…" at bounding box center [698, 644] width 610 height 45
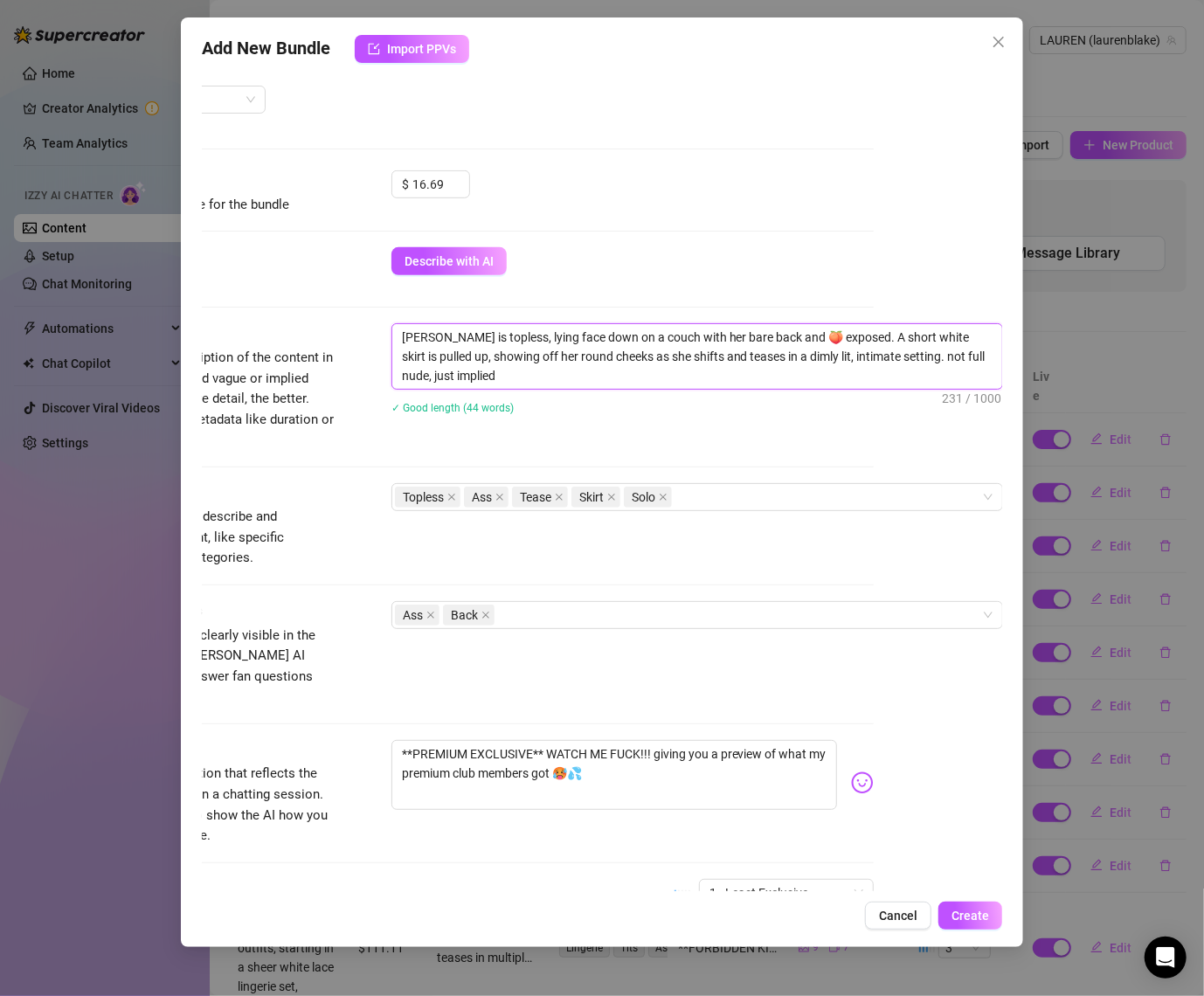
scroll to position [529, 129]
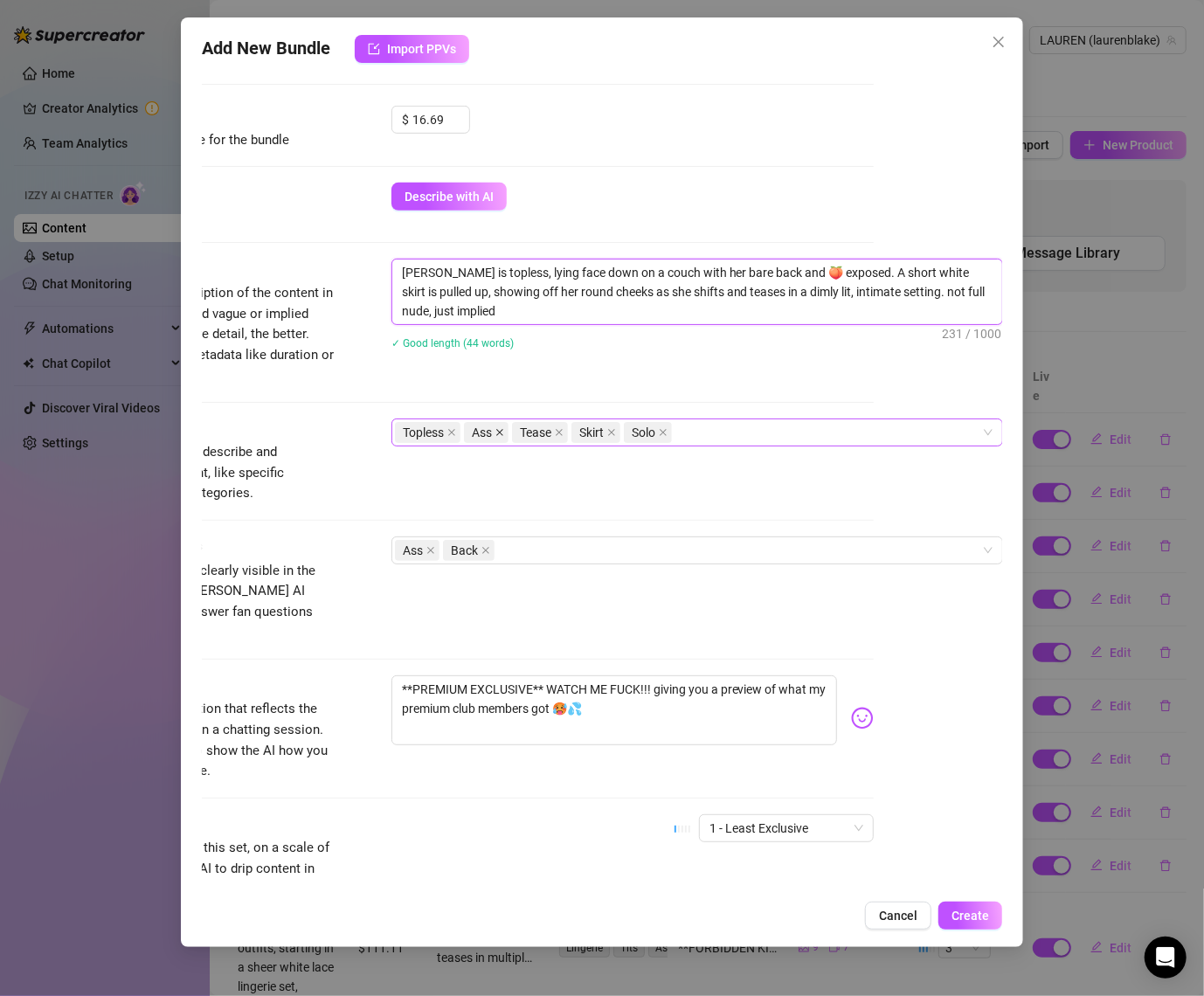
click at [501, 430] on icon "close" at bounding box center [500, 433] width 7 height 7
click at [435, 547] on span "Ass" at bounding box center [417, 551] width 45 height 21
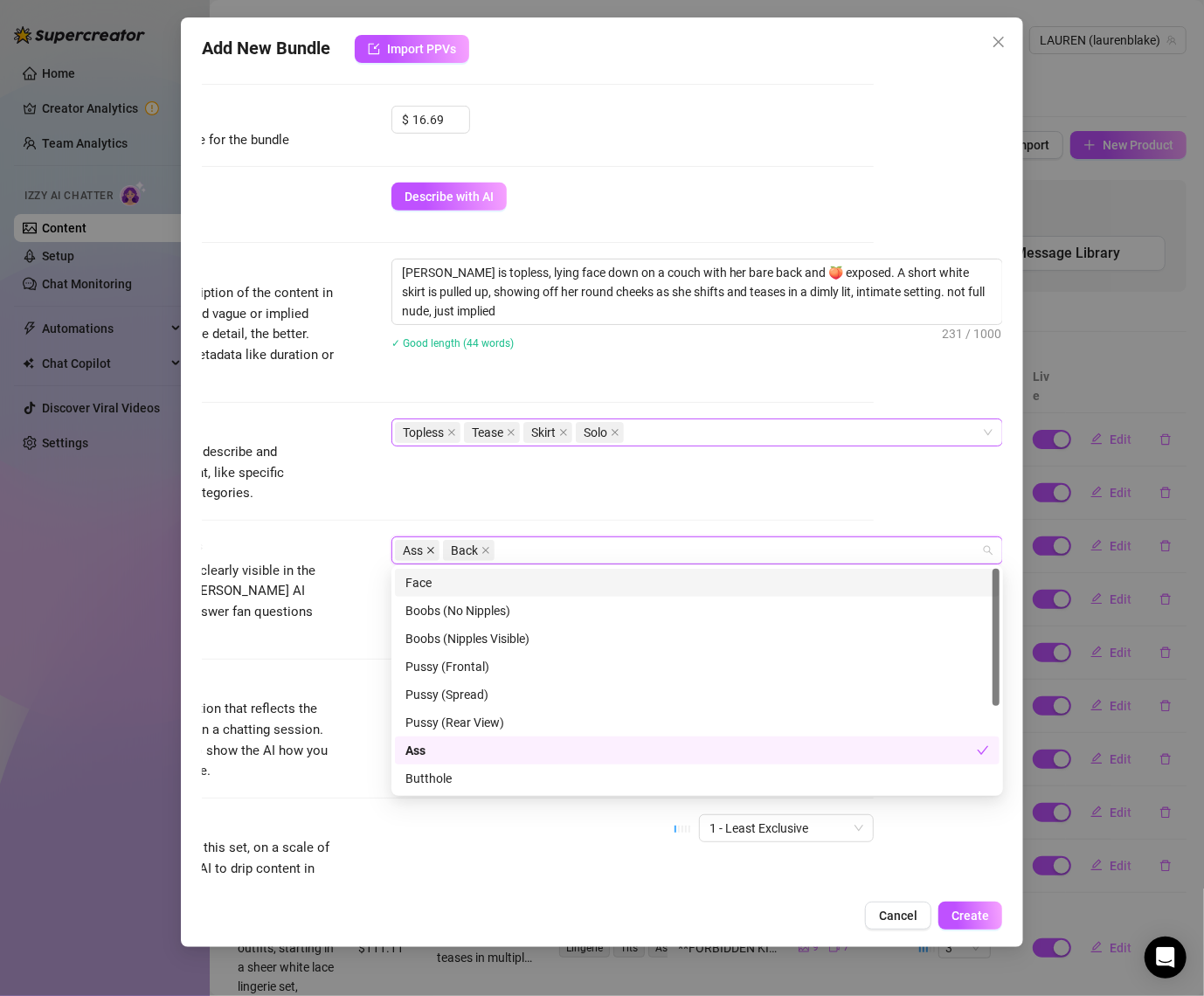
click at [430, 547] on icon "close" at bounding box center [431, 551] width 9 height 9
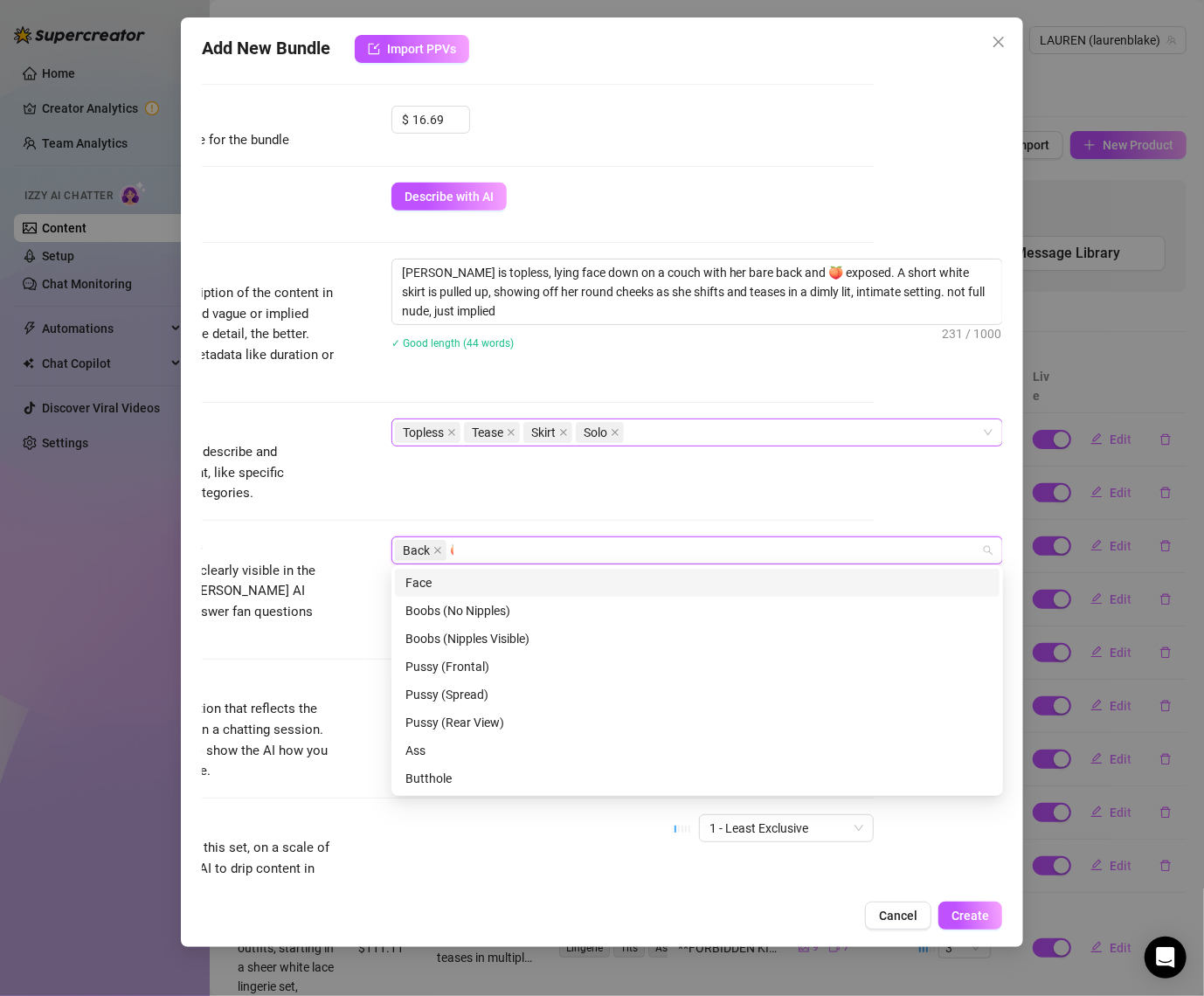
scroll to position [0, 0]
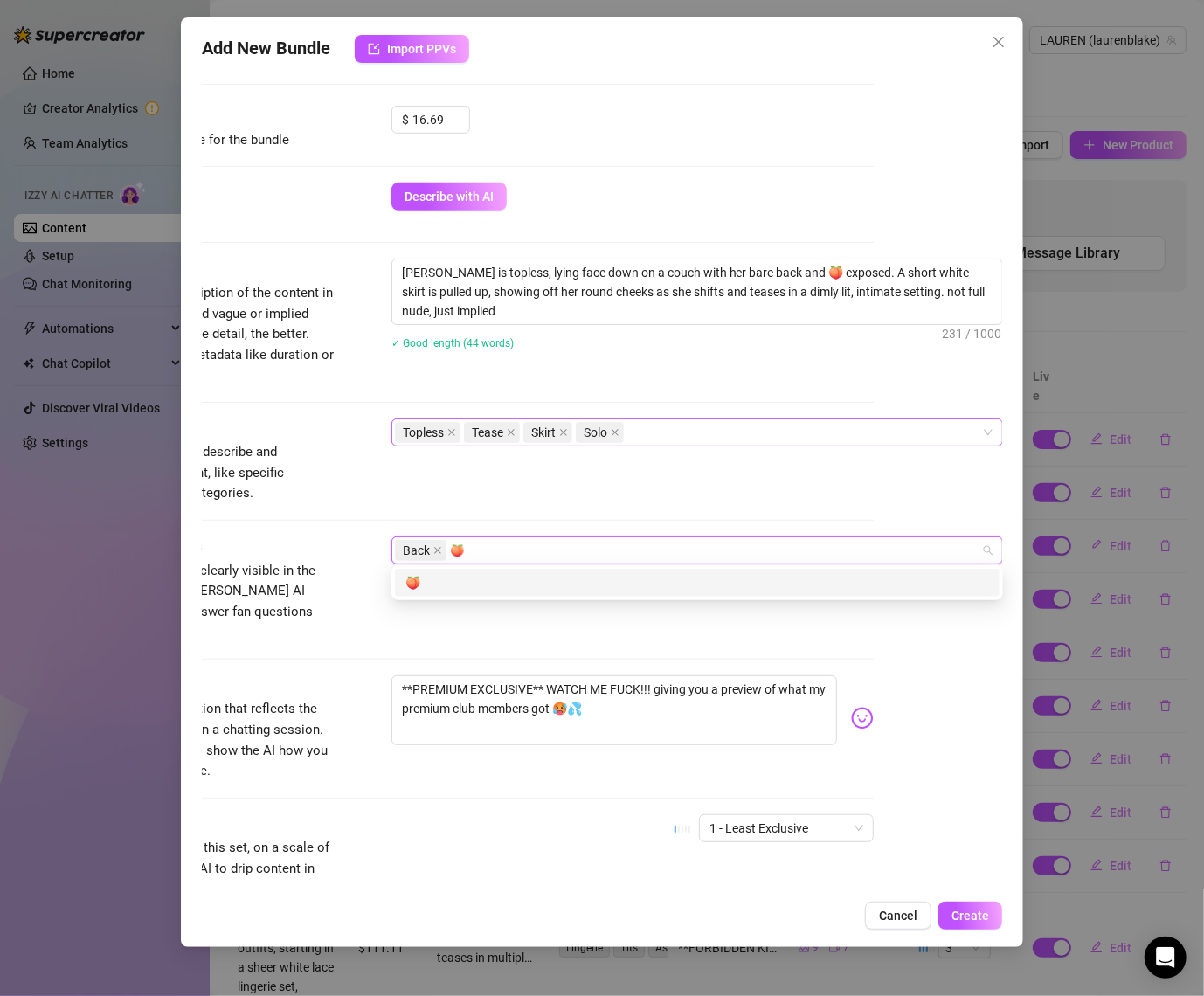
click at [459, 572] on div "🍑" at bounding box center [698, 583] width 605 height 28
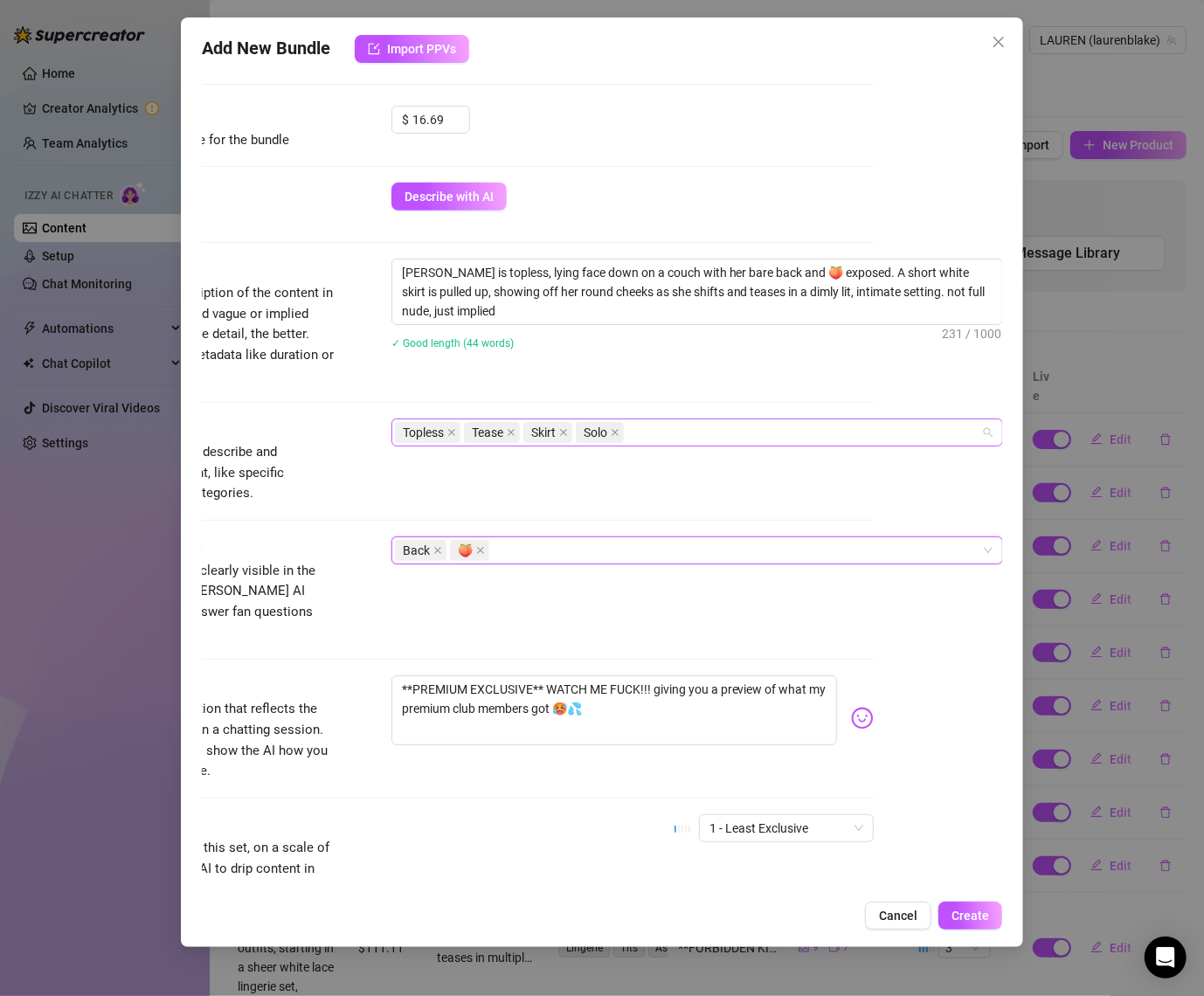
click at [671, 440] on div "Topless Tease Skirt Solo" at bounding box center [688, 433] width 587 height 24
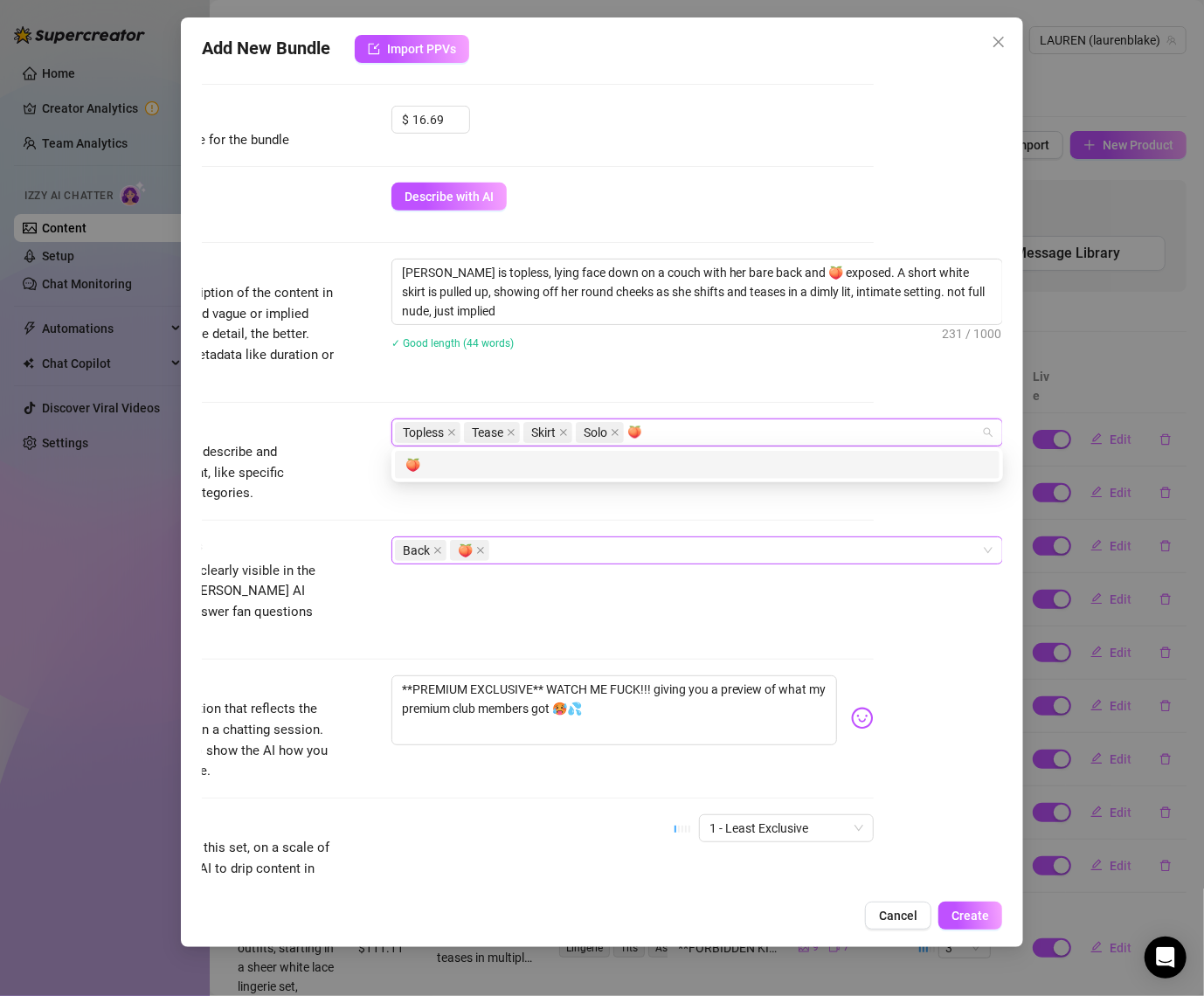
click at [630, 462] on div "🍑" at bounding box center [698, 465] width 584 height 19
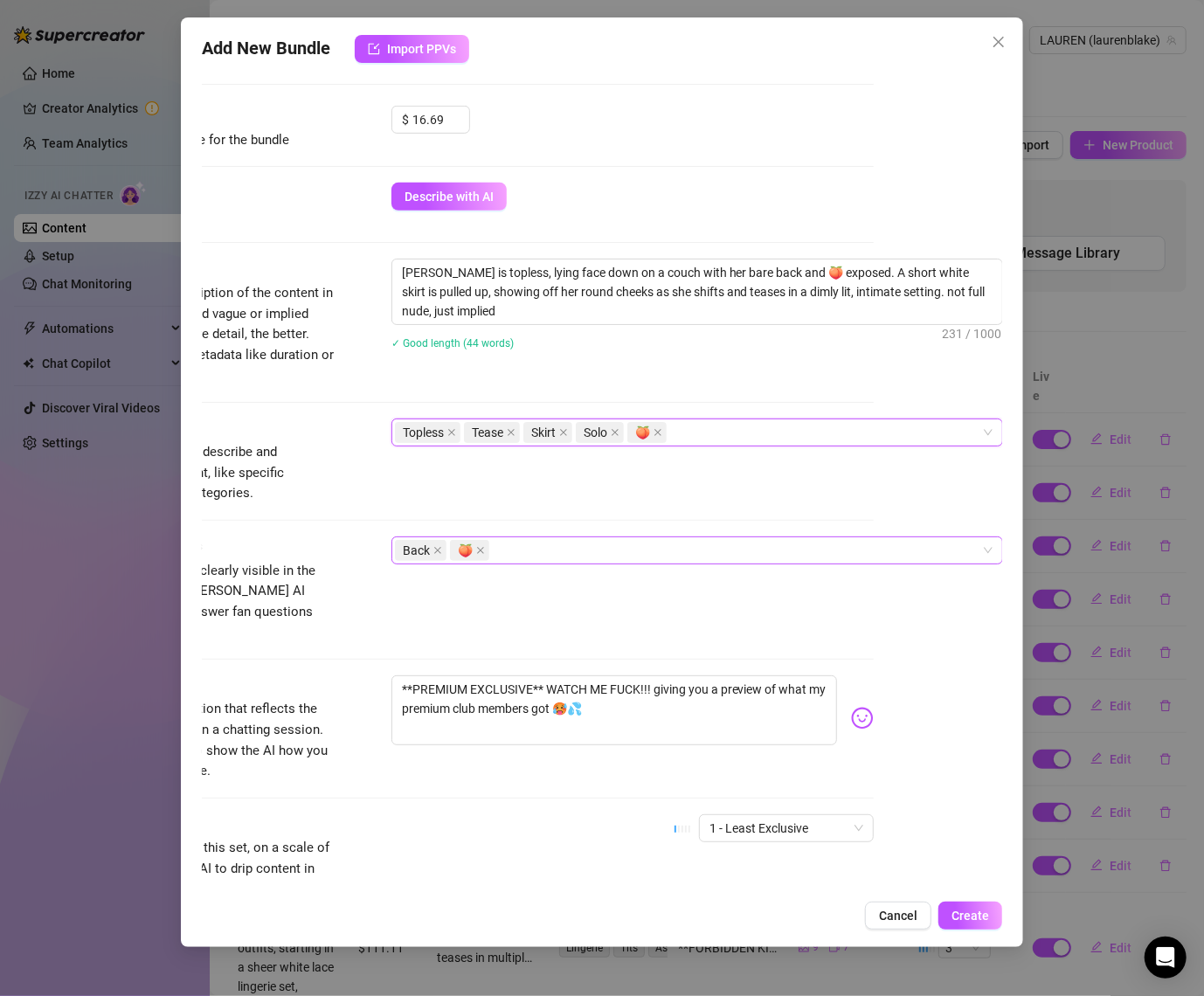
click at [717, 425] on div "Topless Tease Skirt Solo 🍑" at bounding box center [688, 433] width 587 height 24
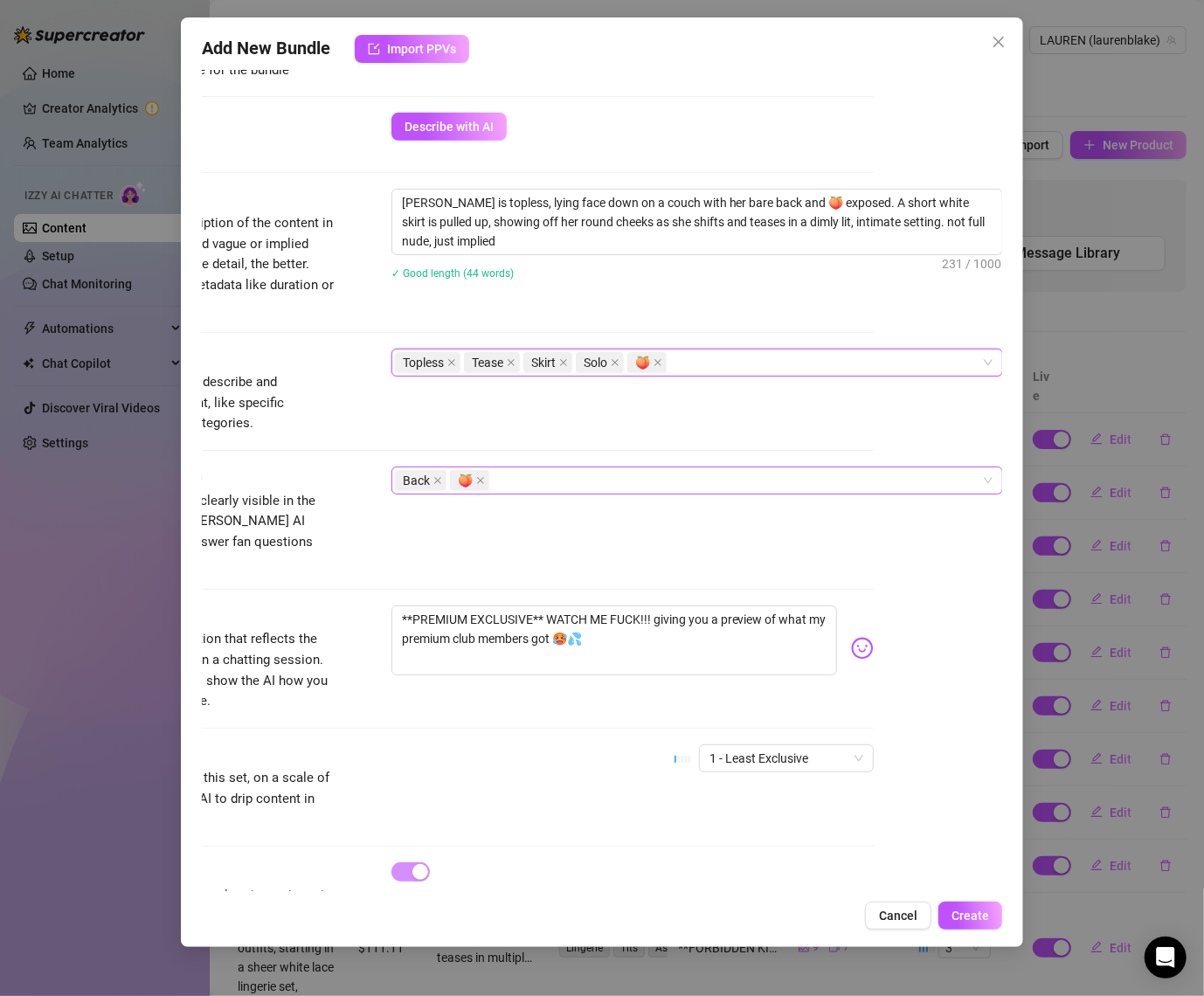
scroll to position [644, 129]
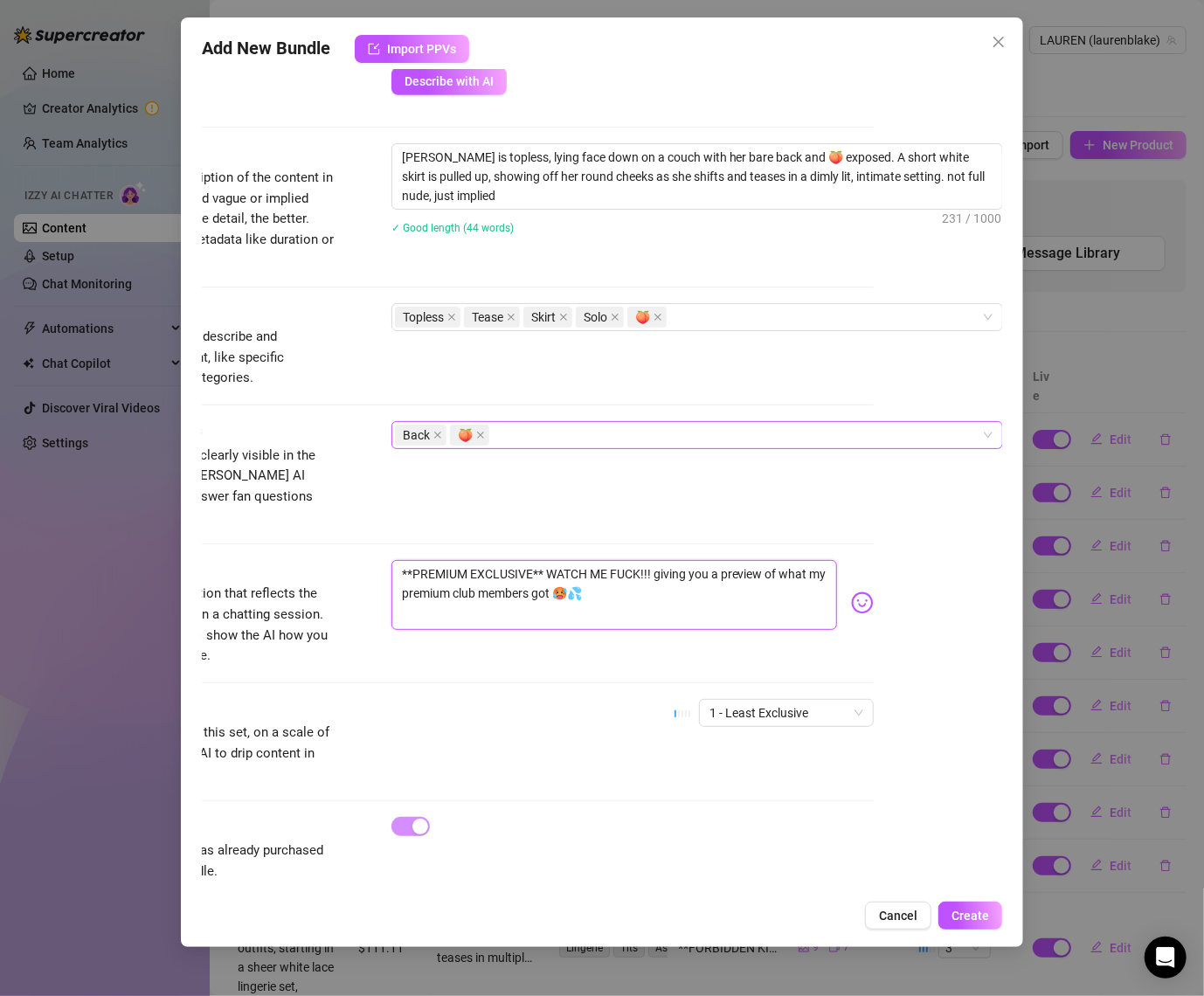
drag, startPoint x: 613, startPoint y: 548, endPoint x: 644, endPoint y: 548, distance: 31.0
click at [644, 561] on textarea "**PREMIUM EXCLUSIVE** WATCH ME FUCK!!! giving you a preview of what my premium …" at bounding box center [615, 596] width 447 height 70
click at [652, 561] on textarea "**PREMIUM EXCLUSIVE** WATCH ME OOOOO i'm not Saying !! giving you a preview of …" at bounding box center [615, 596] width 447 height 70
click at [724, 575] on textarea "**PREMIUM EXCLUSIVE** WATCH ME OOOOOI'm not Saying !! giving you a preview of w…" at bounding box center [615, 596] width 447 height 70
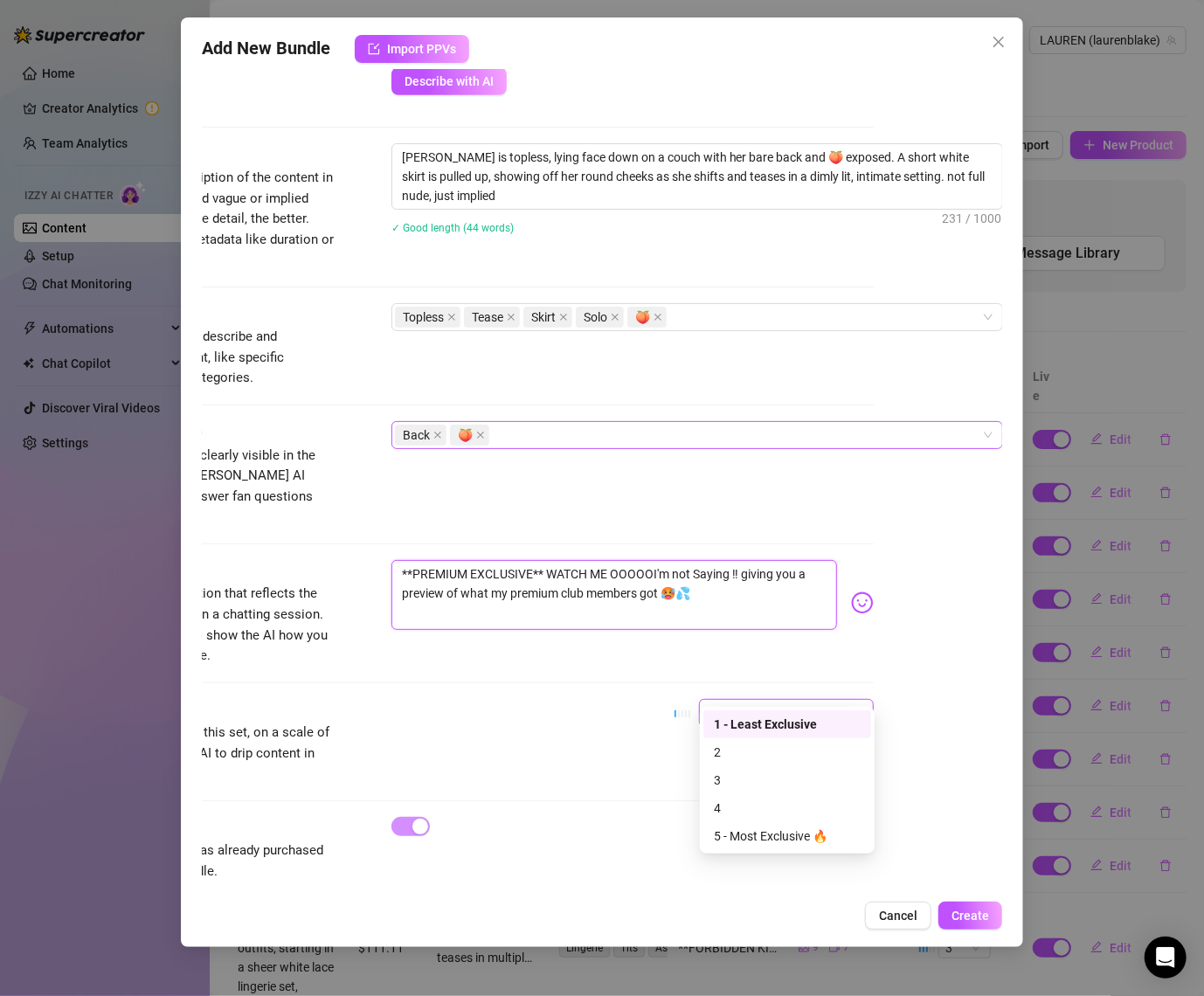
click at [716, 700] on span "1 - Least Exclusive" at bounding box center [787, 714] width 154 height 26
click at [739, 722] on div "1 - Least Exclusive" at bounding box center [788, 725] width 147 height 19
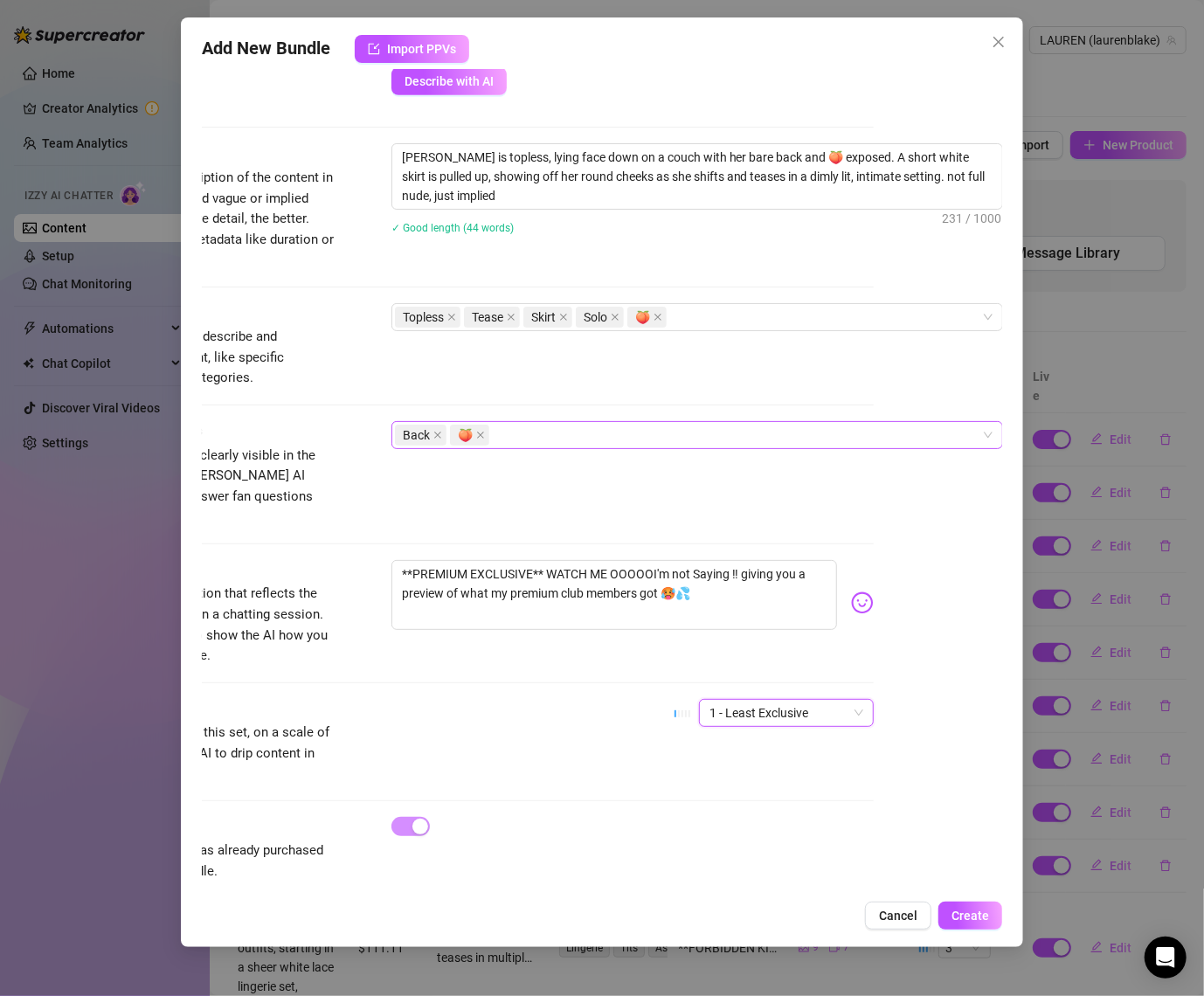
click at [498, 640] on div "Caption Example Provide a sample caption that reflects the exact style you'd us…" at bounding box center [474, 614] width 802 height 107
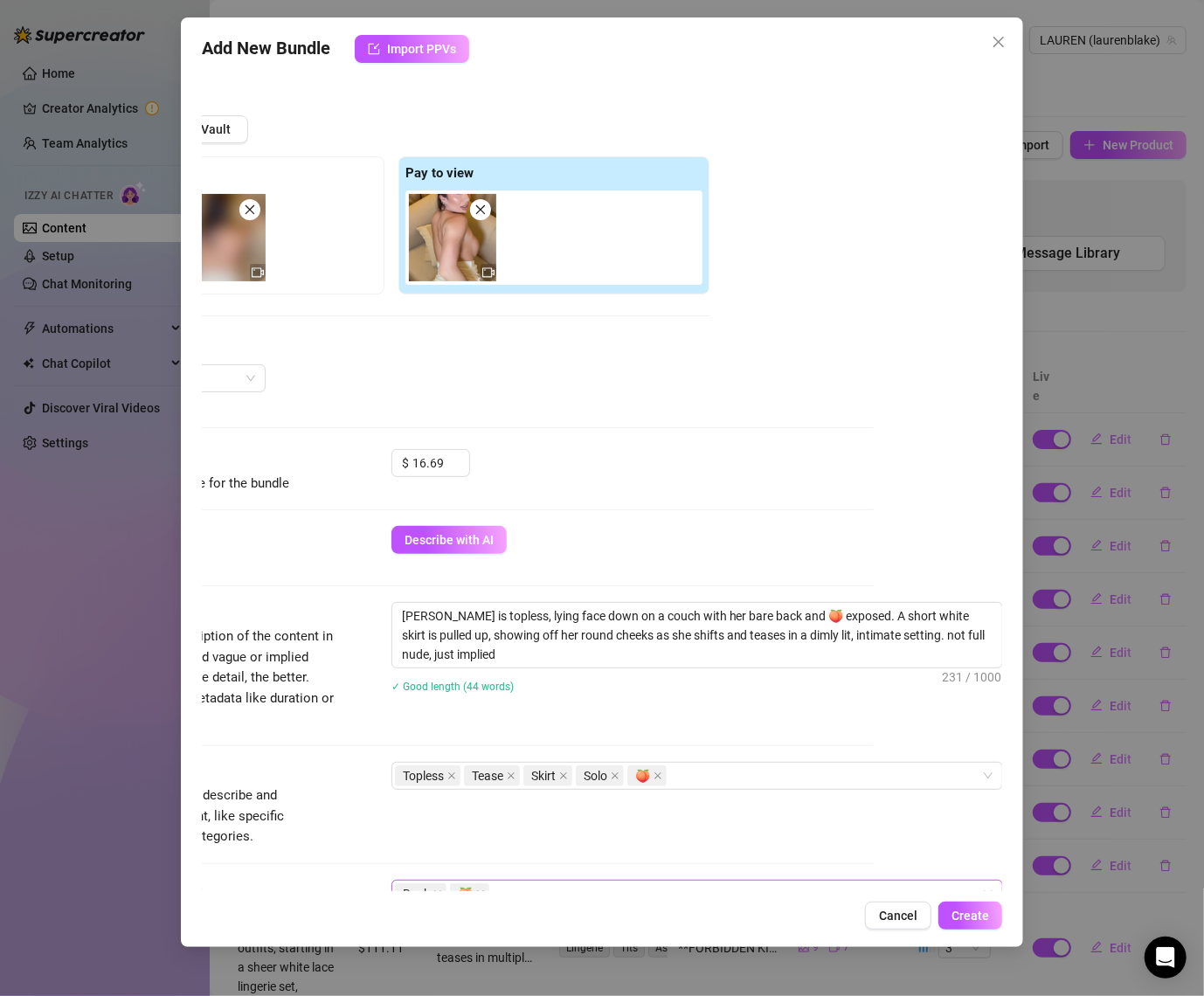
scroll to position [0, 129]
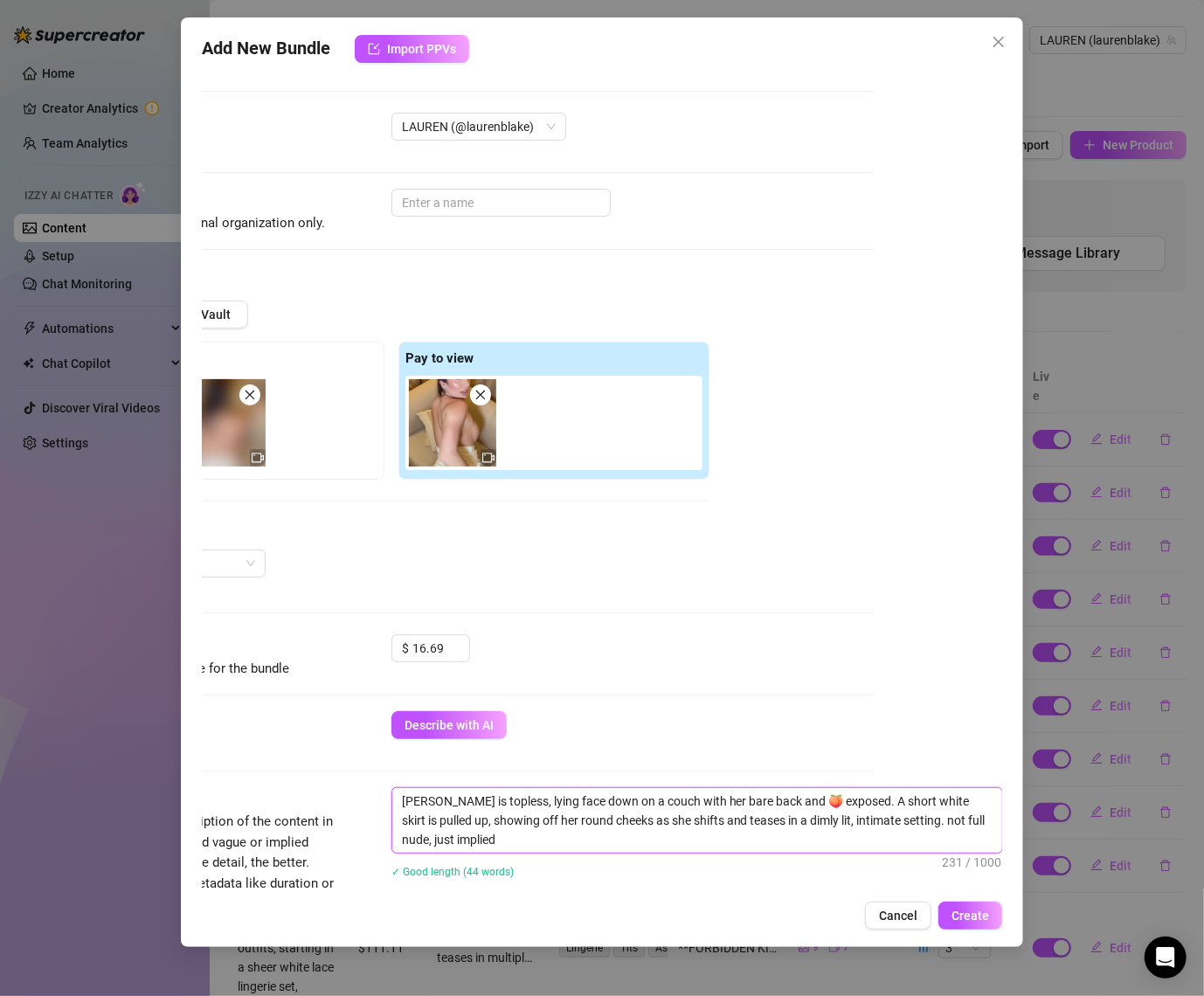
drag, startPoint x: 839, startPoint y: 797, endPoint x: 687, endPoint y: 801, distance: 152.1
click at [687, 801] on textarea "[PERSON_NAME] is topless, lying face down on a couch with her bare back and 🍑 e…" at bounding box center [698, 821] width 610 height 65
click at [703, 802] on textarea "[PERSON_NAME] is topless, lying face down on a couch with her bare back and 🍑 e…" at bounding box center [698, 821] width 610 height 65
click at [750, 802] on textarea "[PERSON_NAME] is topless, lying face down on a couch with her bare back and 🍑 e…" at bounding box center [698, 821] width 610 height 65
drag, startPoint x: 777, startPoint y: 797, endPoint x: 721, endPoint y: 803, distance: 56.3
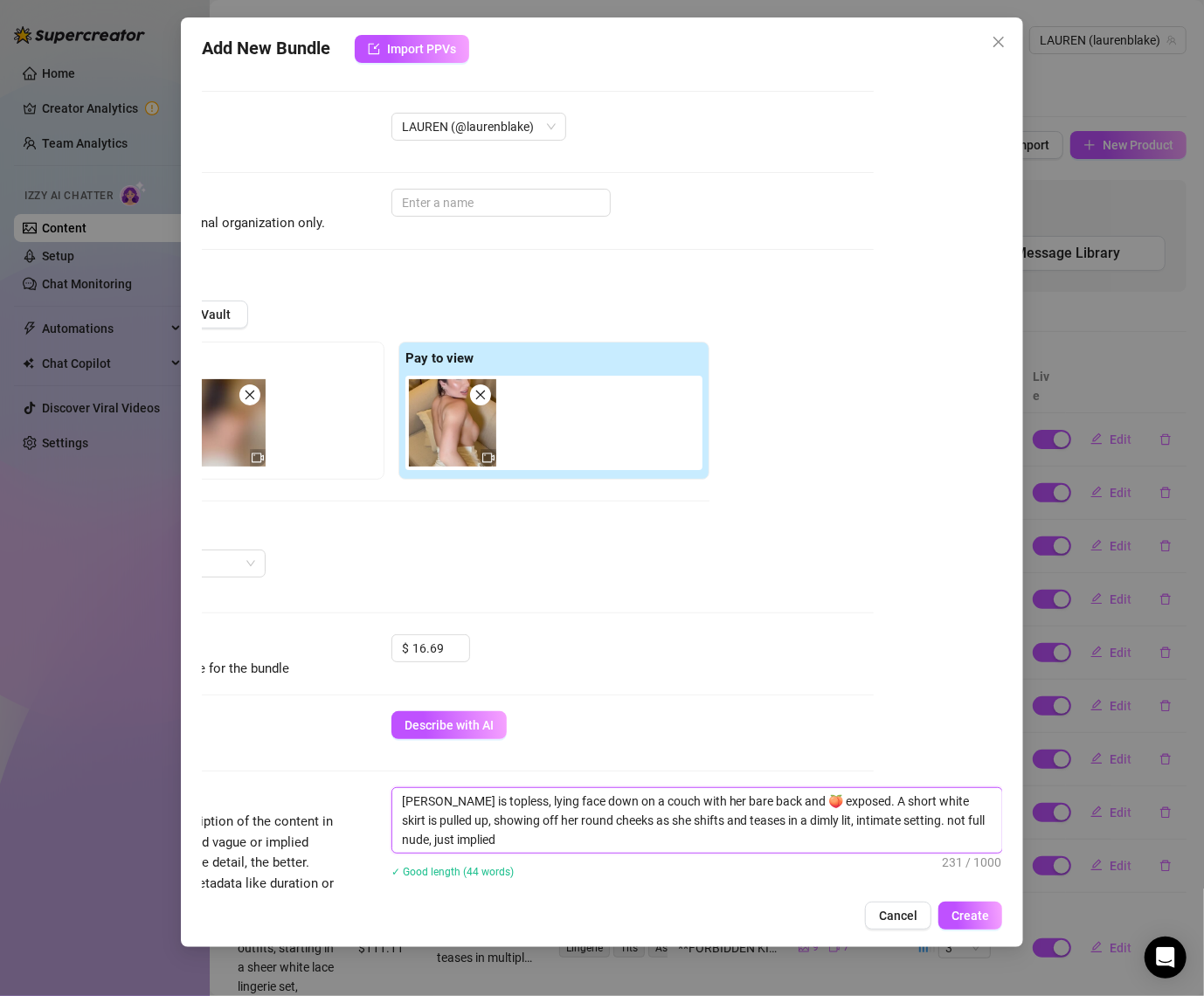
click at [721, 803] on textarea "[PERSON_NAME] is topless, lying face down on a couch with her bare back and 🍑 e…" at bounding box center [698, 821] width 610 height 65
drag, startPoint x: 787, startPoint y: 801, endPoint x: 616, endPoint y: 797, distance: 171.0
click at [616, 797] on textarea "[PERSON_NAME] is topless, lying face down on a couch with her bare 🍑 exposed. A…" at bounding box center [698, 821] width 610 height 65
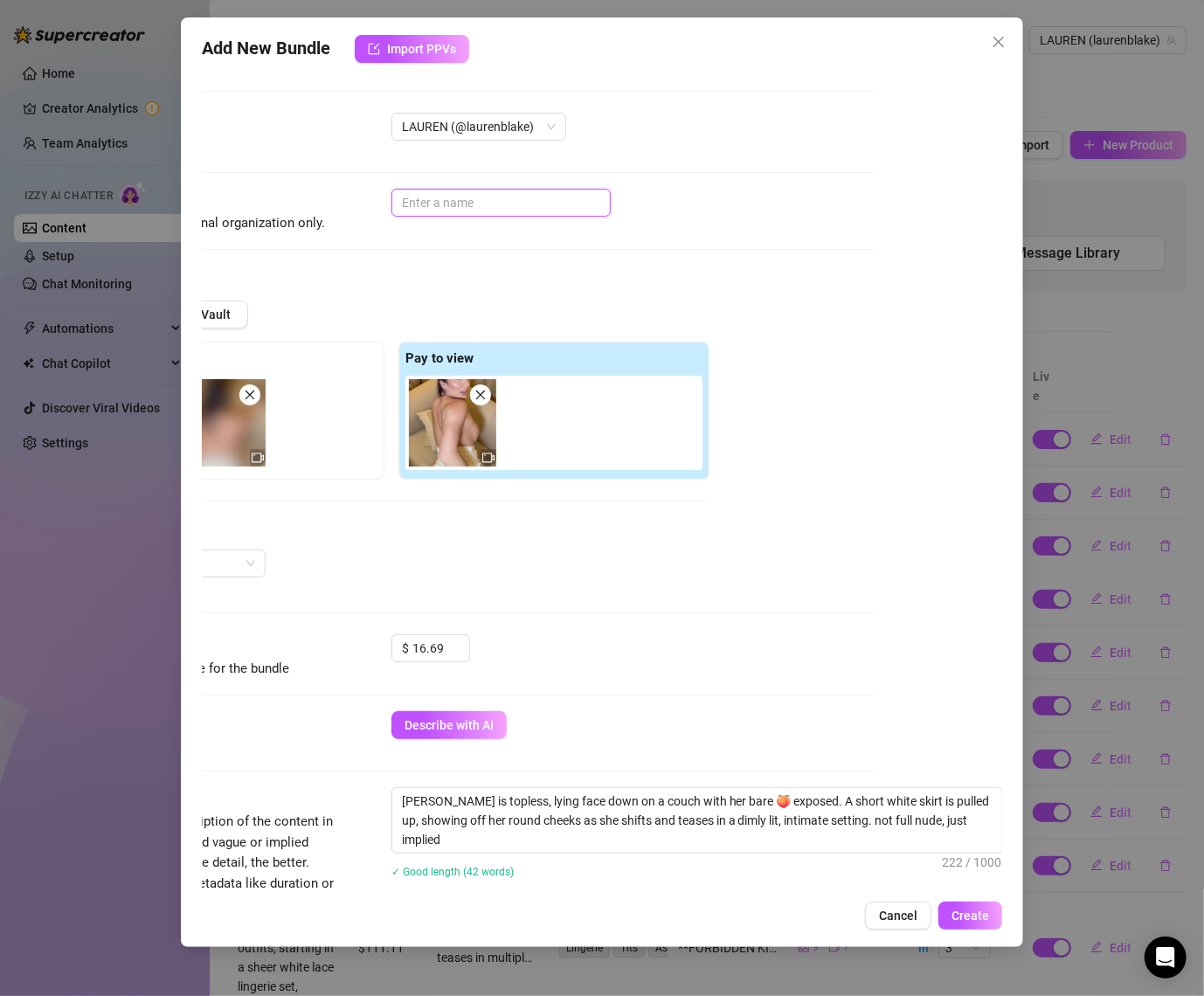
click at [479, 205] on input "text" at bounding box center [501, 203] width 219 height 28
paste input "couch with her bare 🍑 exposed."
click at [406, 201] on input "couch with her bare 🍑 exposed." at bounding box center [501, 203] width 219 height 28
click at [399, 201] on input "couch with her bare 🍑 exposed." at bounding box center [501, 203] width 219 height 28
click at [865, 570] on div "Add Media from Vault Free preview Pay to view Tag Collaborators @ Tag creator" at bounding box center [474, 440] width 802 height 278
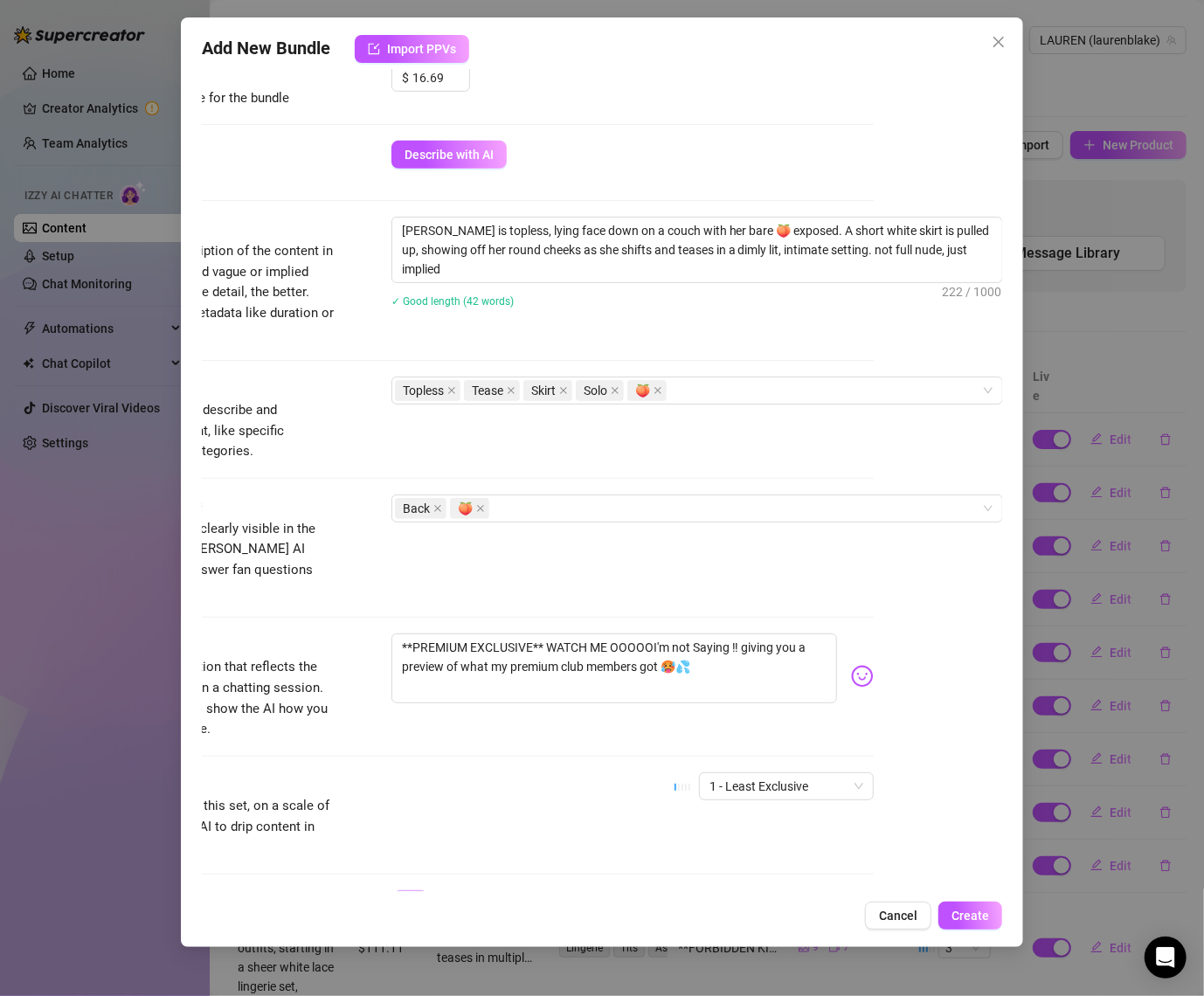
scroll to position [644, 129]
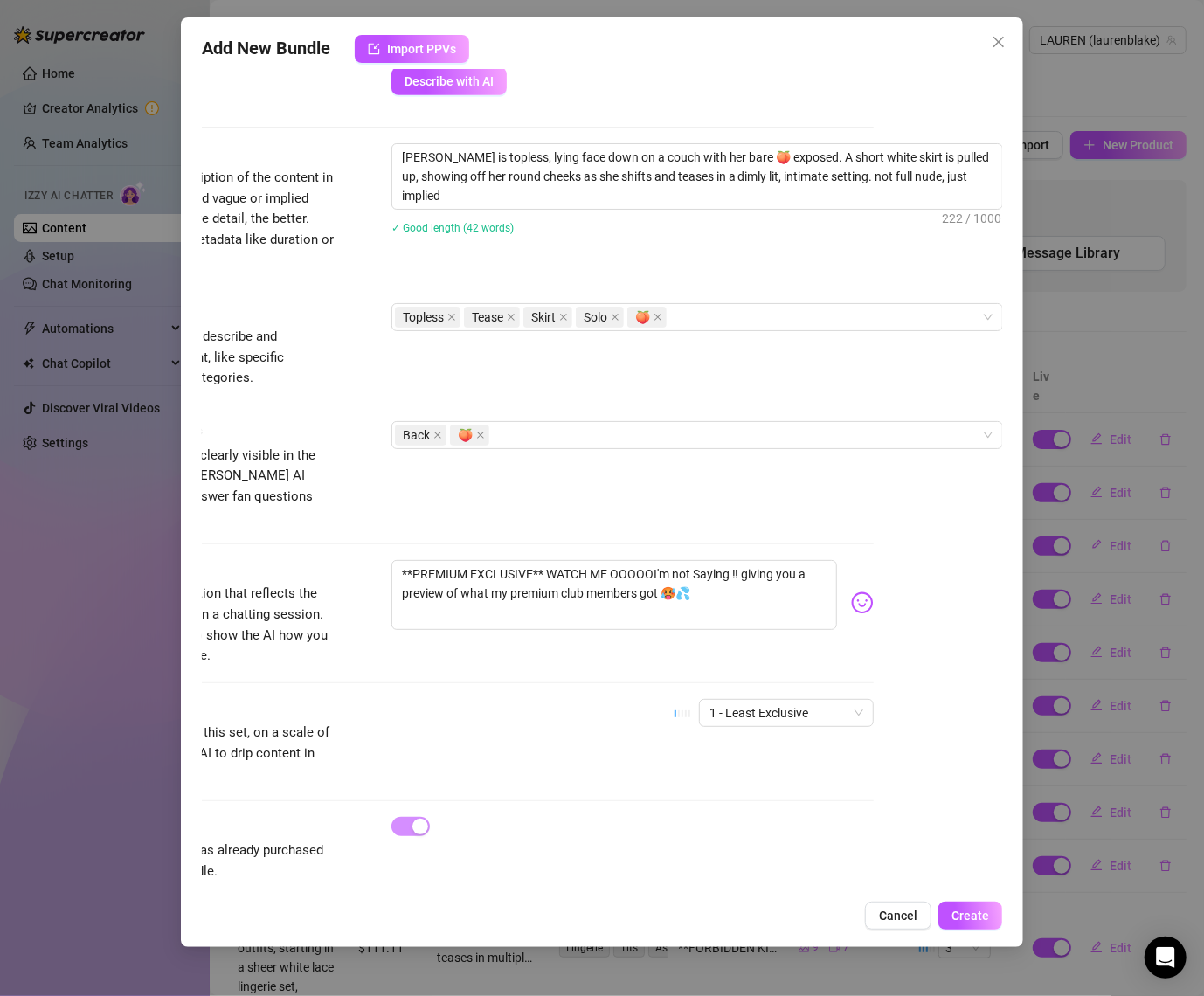
click at [938, 665] on div "Account ️‍LAUREN (@laurenblake) Name Name is for your internal organization onl…" at bounding box center [602, 481] width 802 height 822
drag, startPoint x: 989, startPoint y: 904, endPoint x: 971, endPoint y: 888, distance: 24.1
click at [971, 888] on div "Add New Bundle Import PPVs Account ️‍LAUREN (@laurenblake) Name Name is for you…" at bounding box center [602, 482] width 844 height 930
click at [976, 909] on span "Create" at bounding box center [970, 916] width 38 height 14
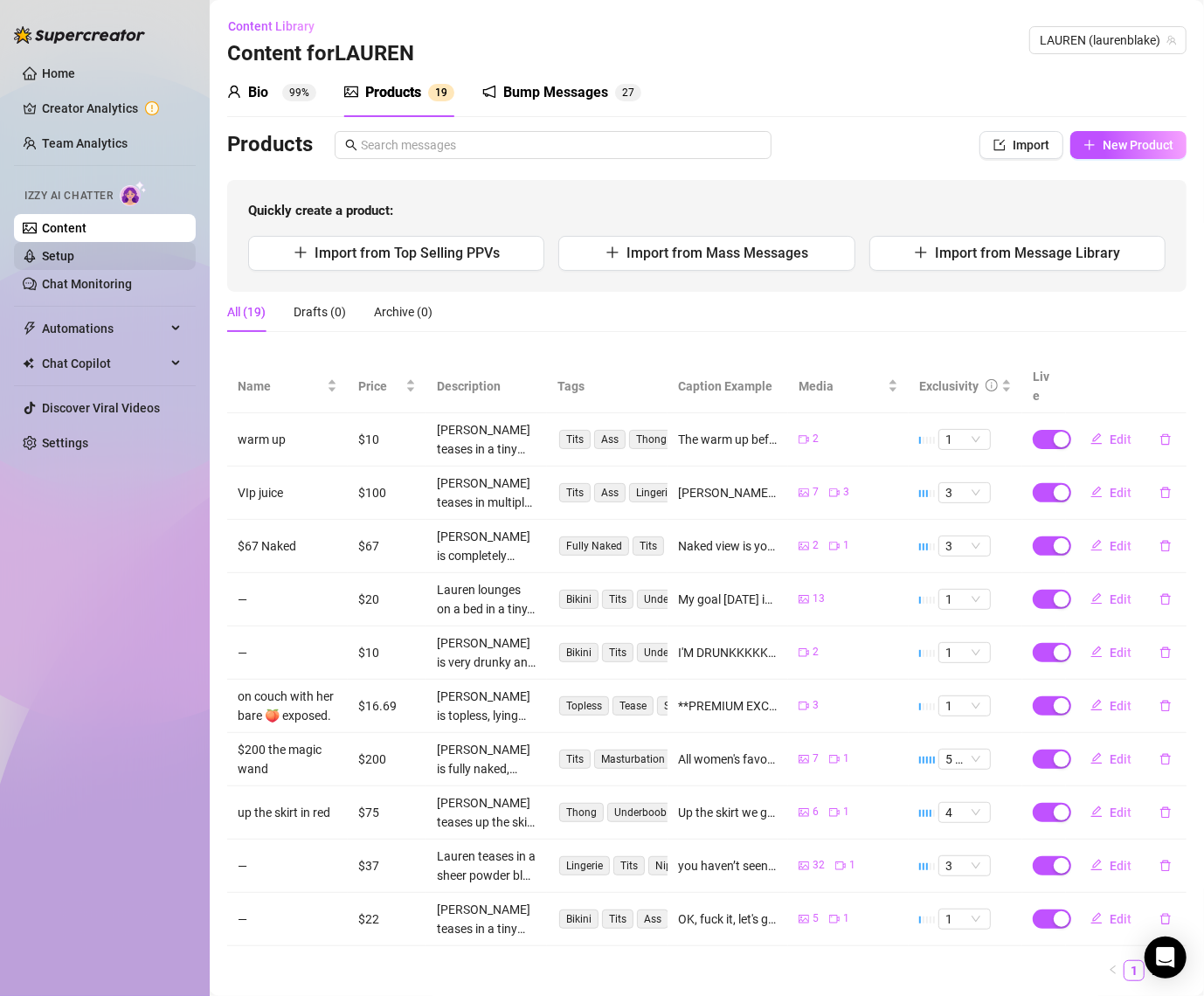
click at [74, 254] on link "Setup" at bounding box center [58, 256] width 32 height 14
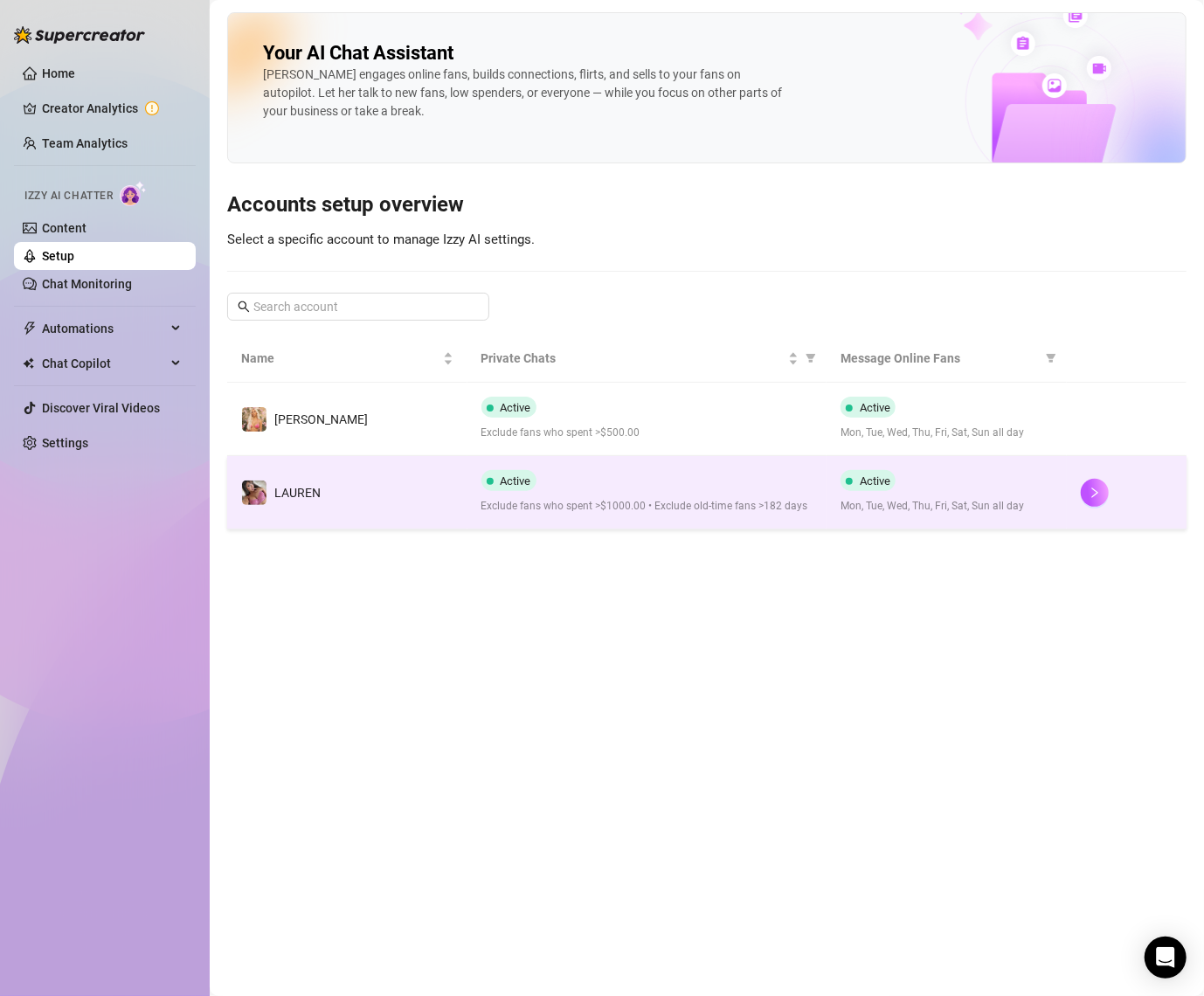
click at [361, 481] on td "️‍LAUREN" at bounding box center [347, 493] width 240 height 73
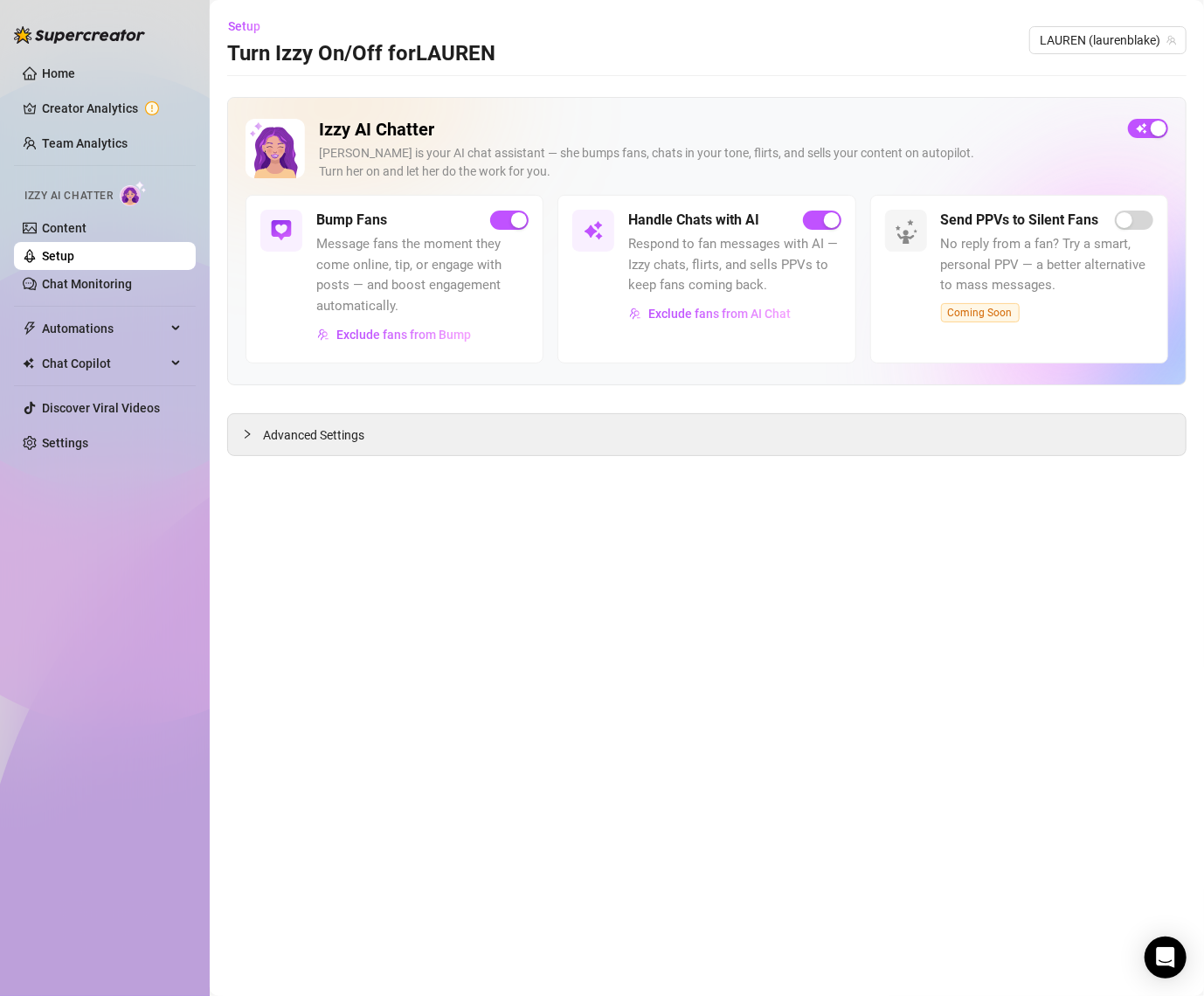
click at [74, 254] on link "Setup" at bounding box center [58, 256] width 32 height 14
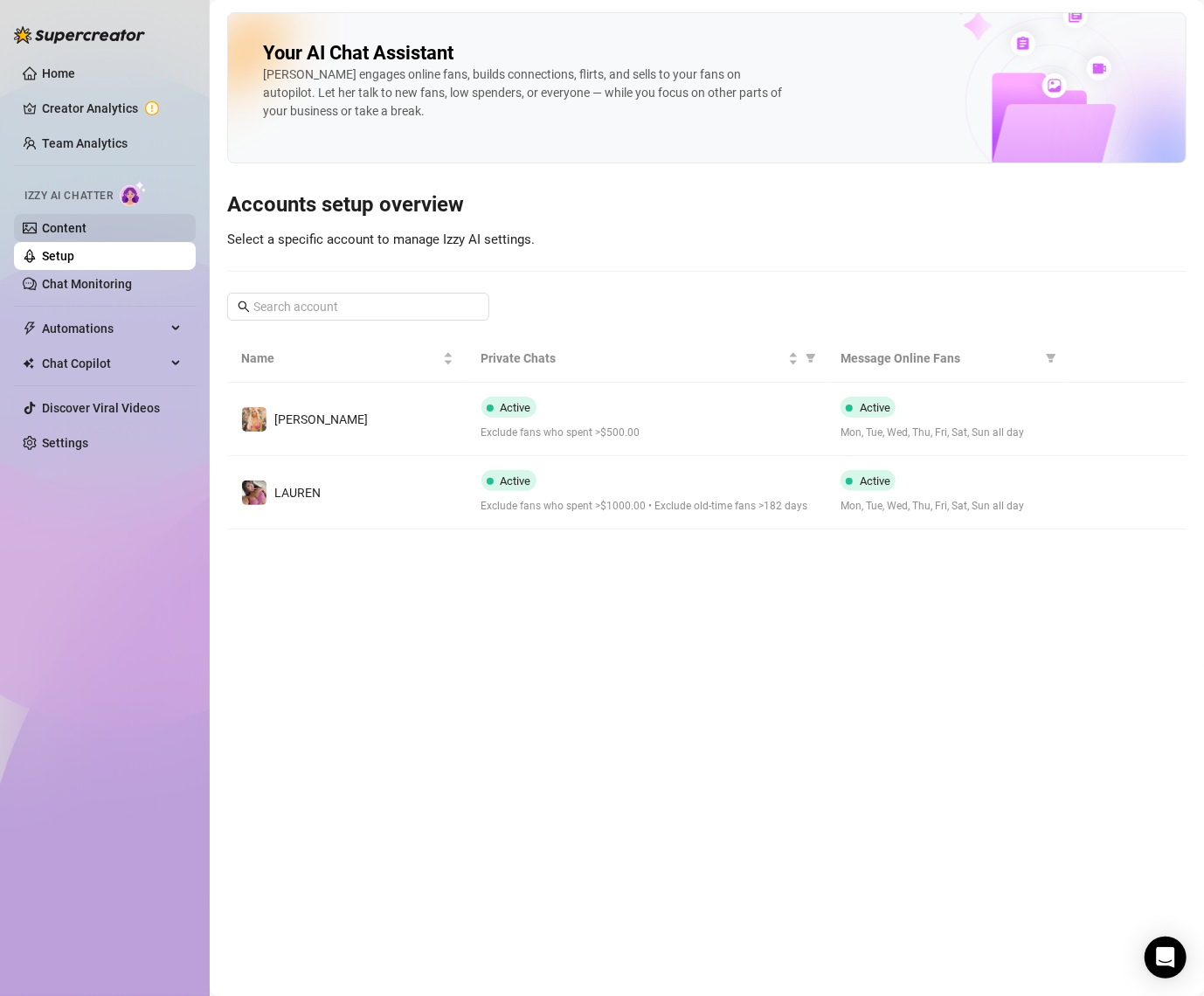
click at [87, 231] on link "Content" at bounding box center [64, 228] width 45 height 14
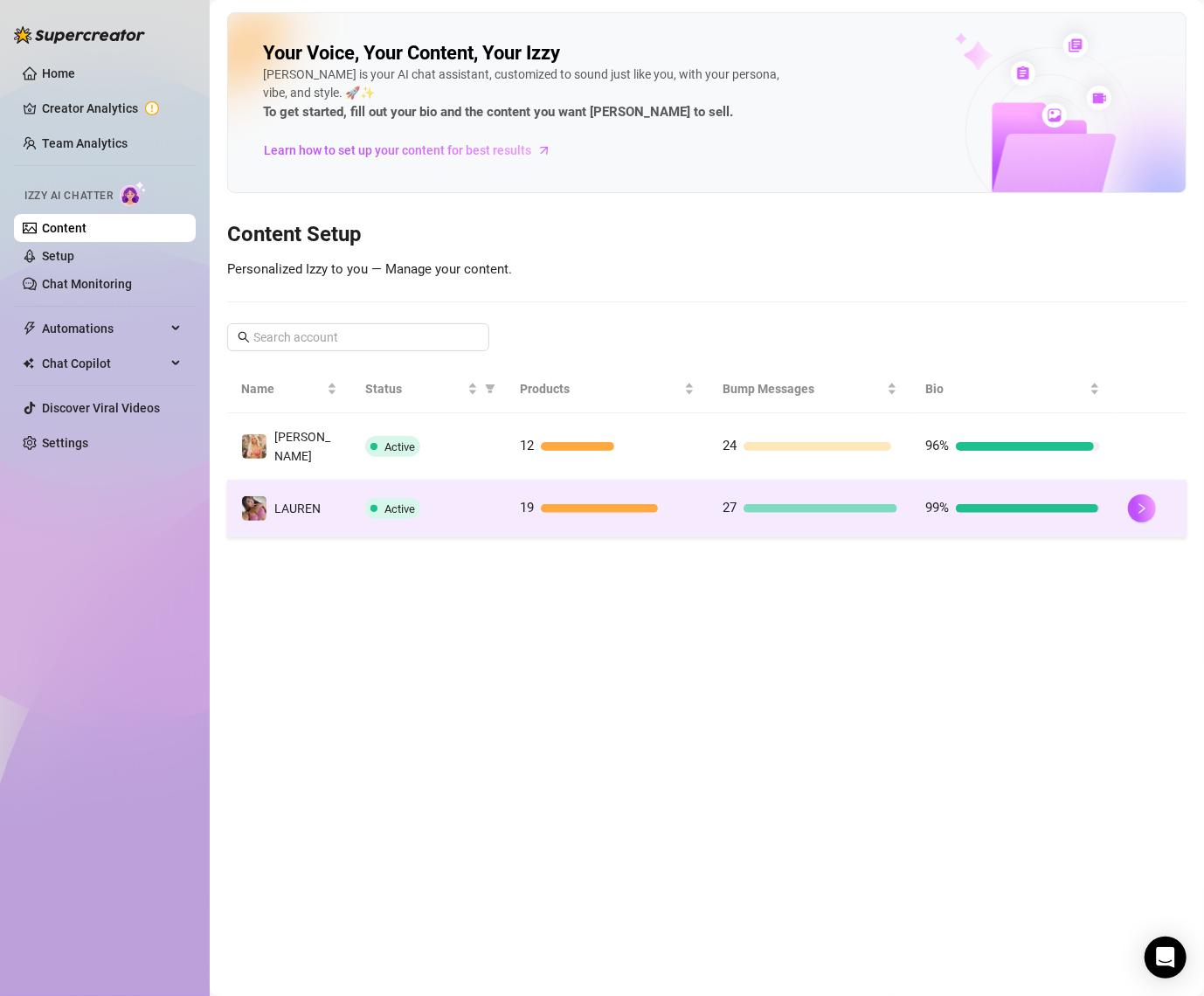
click at [347, 481] on td "️‍LAUREN" at bounding box center [289, 509] width 124 height 57
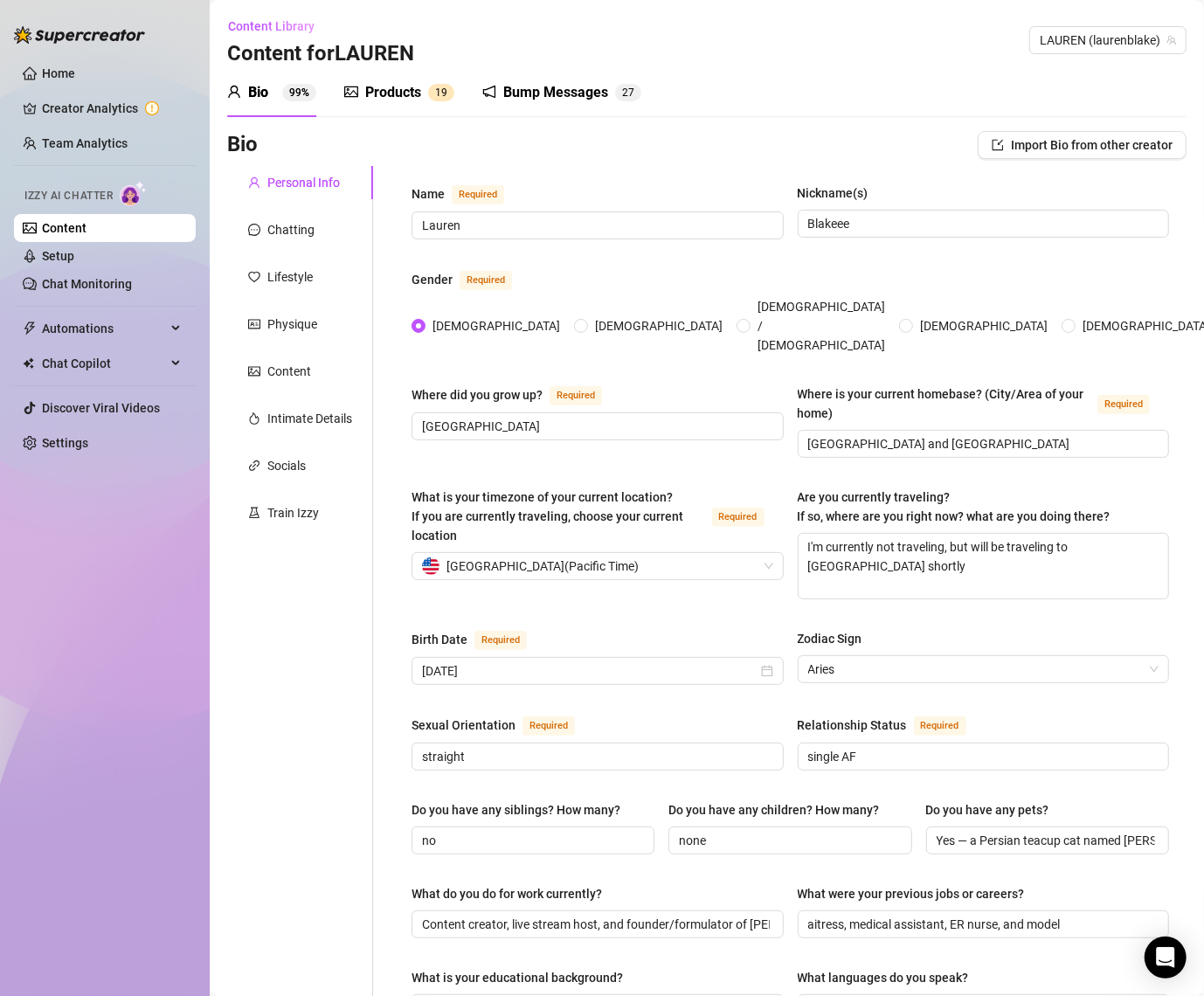
click at [551, 488] on div "What is your timezone of your current location? If you are currently traveling,…" at bounding box center [559, 517] width 294 height 58
click at [551, 554] on input "What is your timezone of your current location? If you are currently traveling,…" at bounding box center [590, 567] width 336 height 26
click at [290, 236] on div "Chatting" at bounding box center [291, 230] width 47 height 19
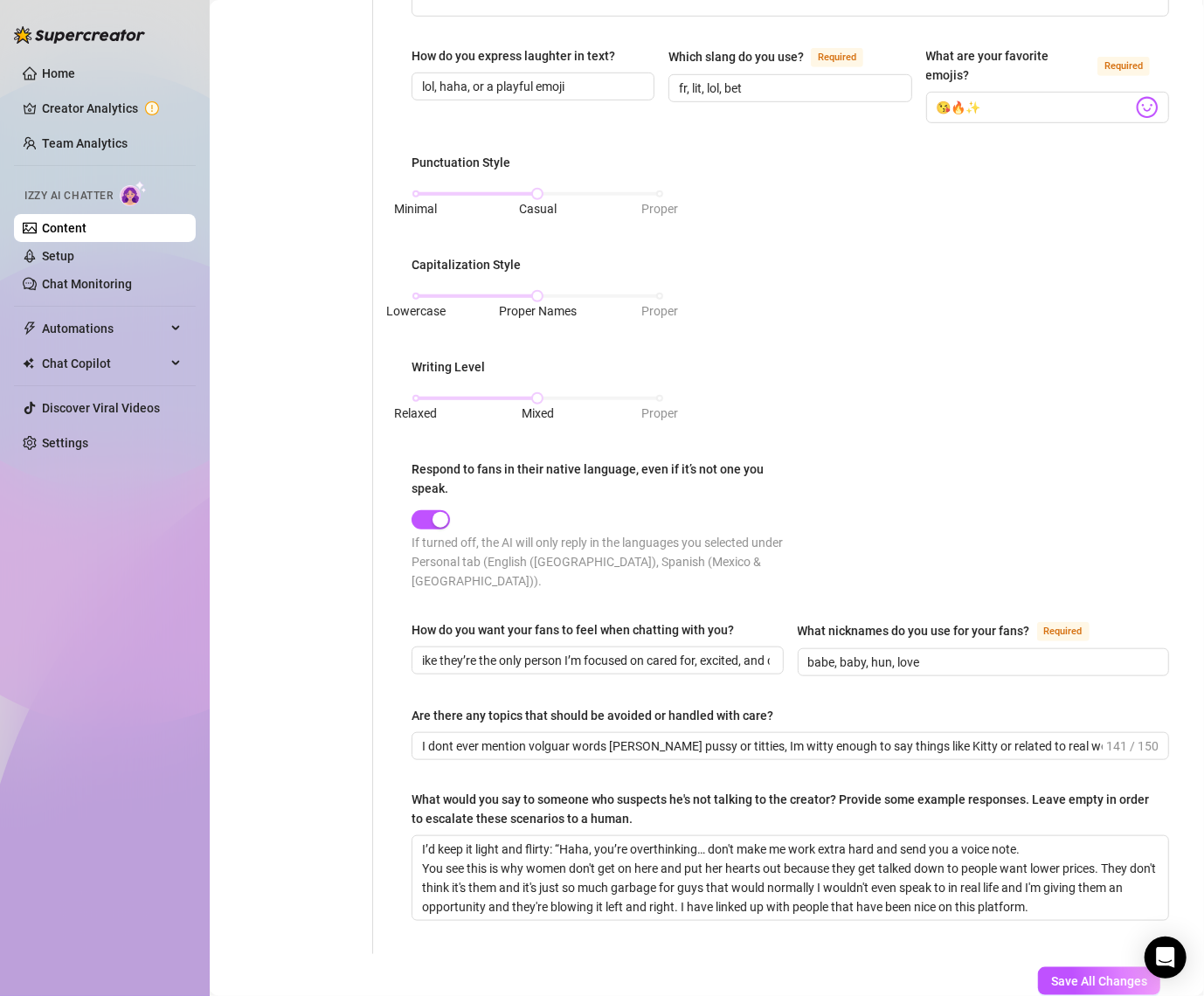
scroll to position [659, 0]
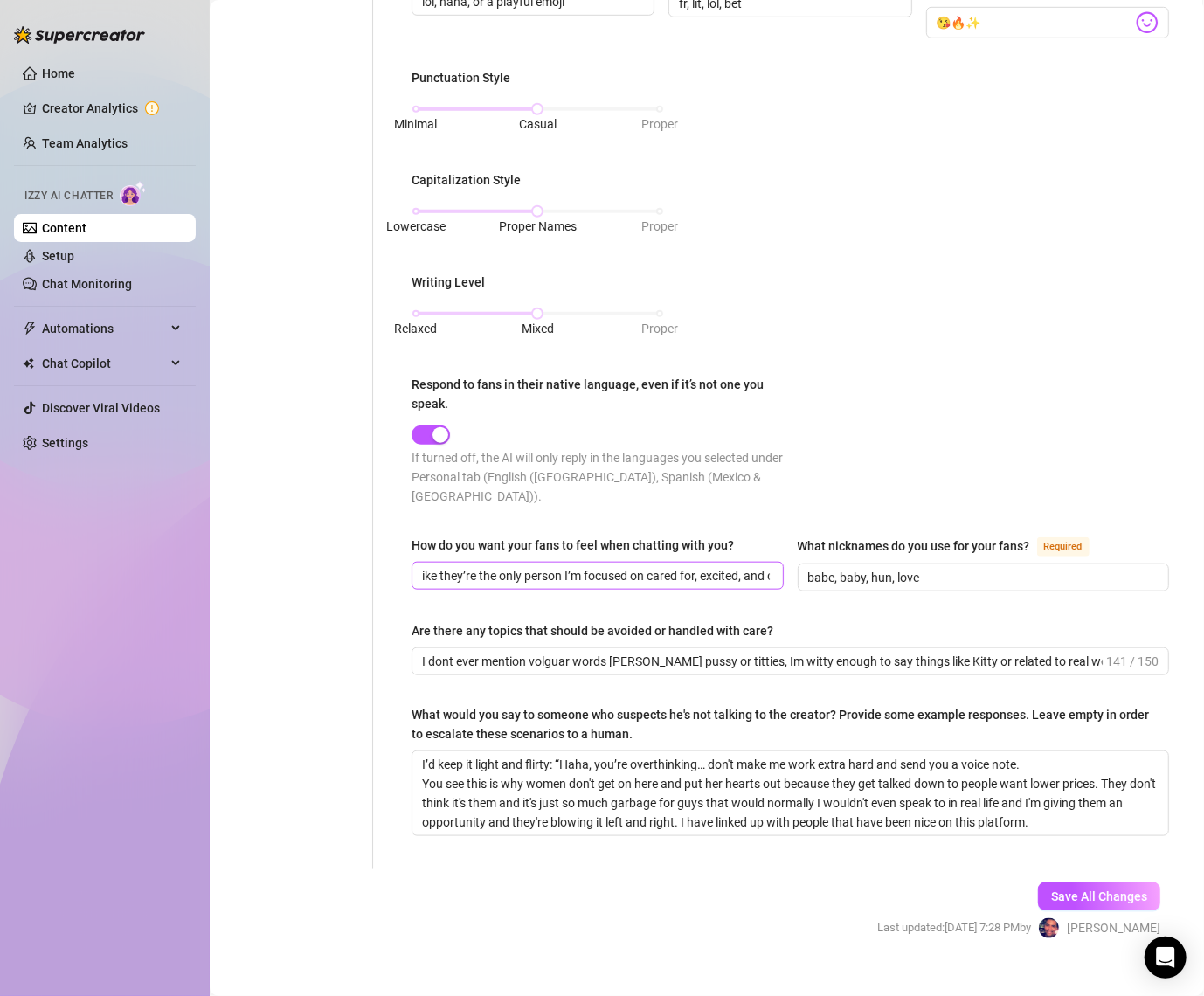
click at [419, 562] on span "ike they’re the only person I’m focused on cared for, excited, and drawn into m…" at bounding box center [598, 576] width 372 height 28
drag, startPoint x: 446, startPoint y: 551, endPoint x: 236, endPoint y: 550, distance: 210.0
click at [236, 550] on div "Personal Info Chatting Lifestyle Physique Content Intimate Details Socials Trai…" at bounding box center [706, 188] width 959 height 1362
click at [420, 562] on span "ike they’re the only person I’m focused on cared for, excited, and drawn into m…" at bounding box center [598, 576] width 372 height 28
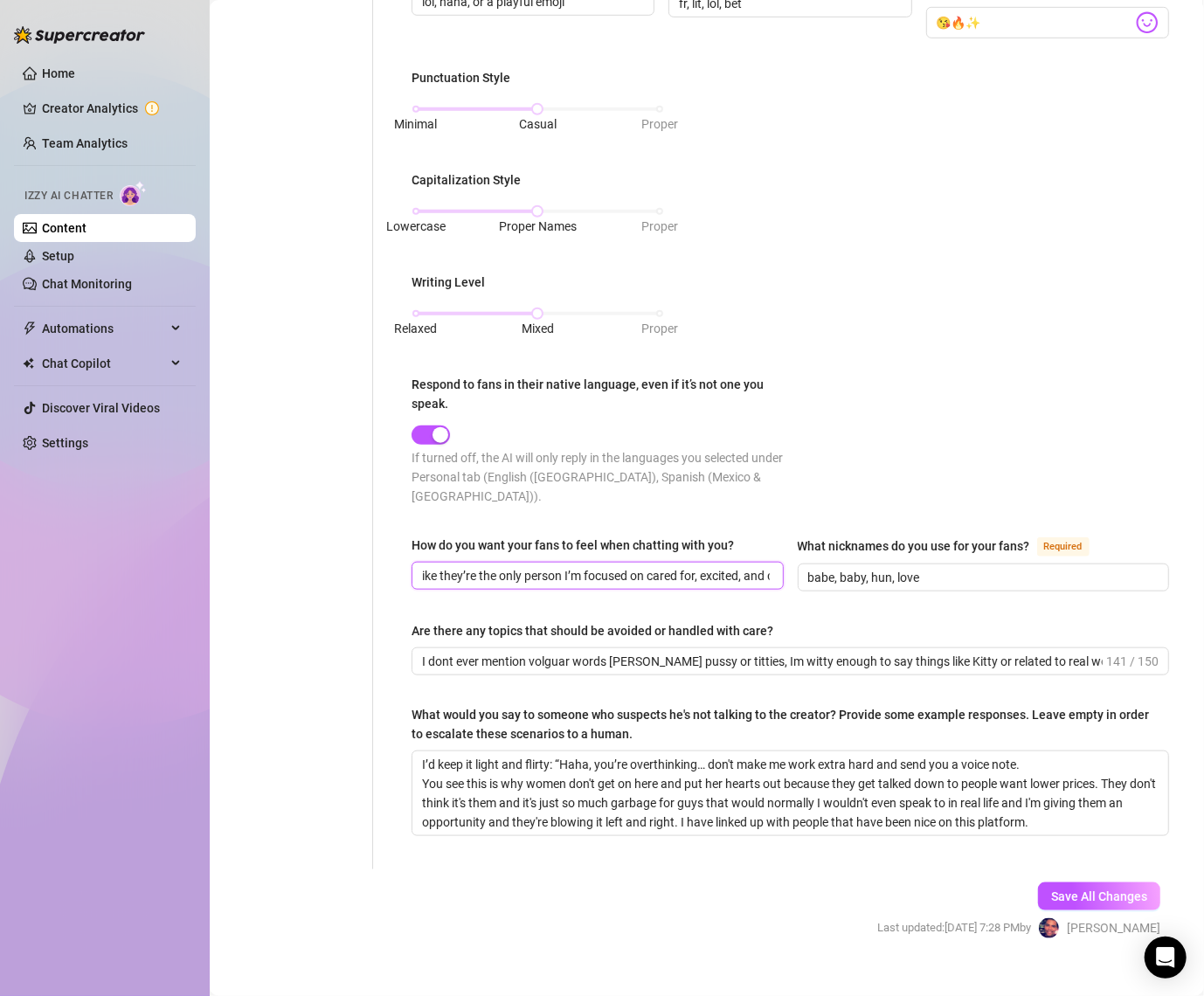
click at [422, 567] on input "ike they’re the only person I’m focused on cared for, excited, and drawn into m…" at bounding box center [596, 576] width 348 height 19
click at [1138, 882] on button "Save All Changes" at bounding box center [1099, 896] width 122 height 28
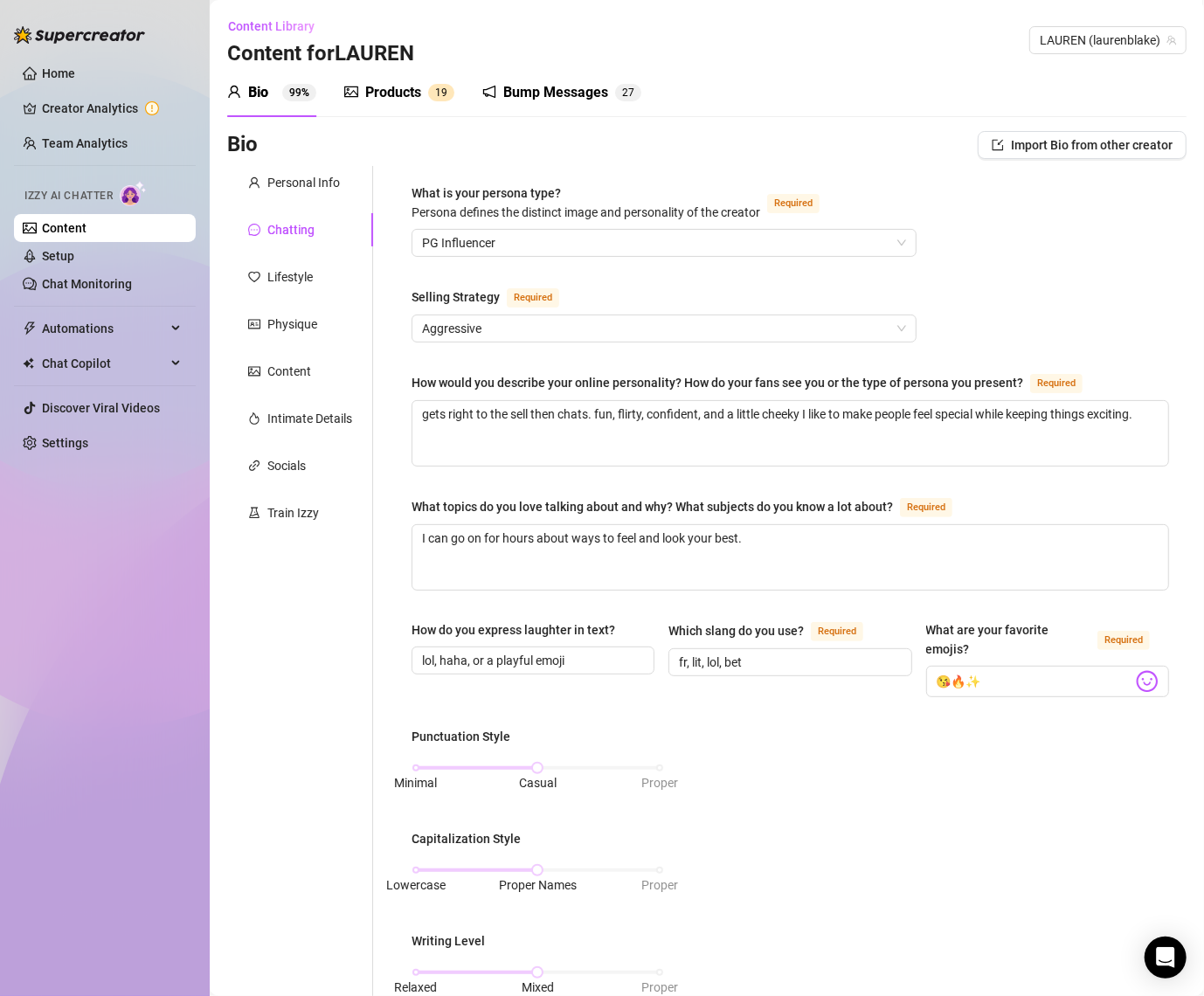
scroll to position [659, 0]
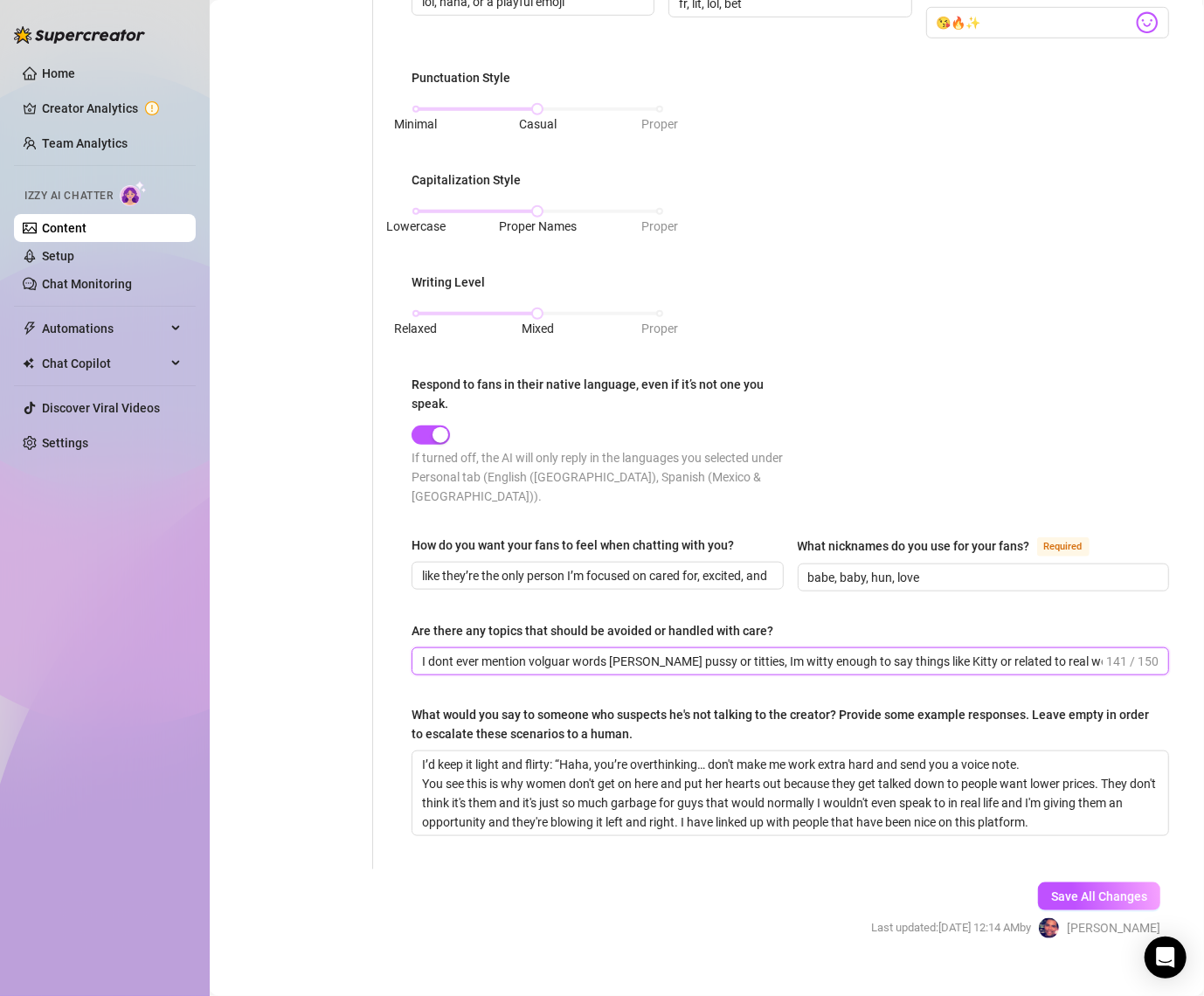
drag, startPoint x: 555, startPoint y: 635, endPoint x: 538, endPoint y: 635, distance: 17.0
click at [538, 652] on input "I dont ever mention volguar words [PERSON_NAME] pussy or titties, Im witty enou…" at bounding box center [762, 662] width 681 height 19
click at [552, 652] on input "I dont ever mention vulugar words [PERSON_NAME] pussy or titties, Im witty enou…" at bounding box center [762, 662] width 681 height 19
click at [558, 706] on div "What would you say to someone who suspects he's not talking to the creator? Pro…" at bounding box center [784, 725] width 746 height 38
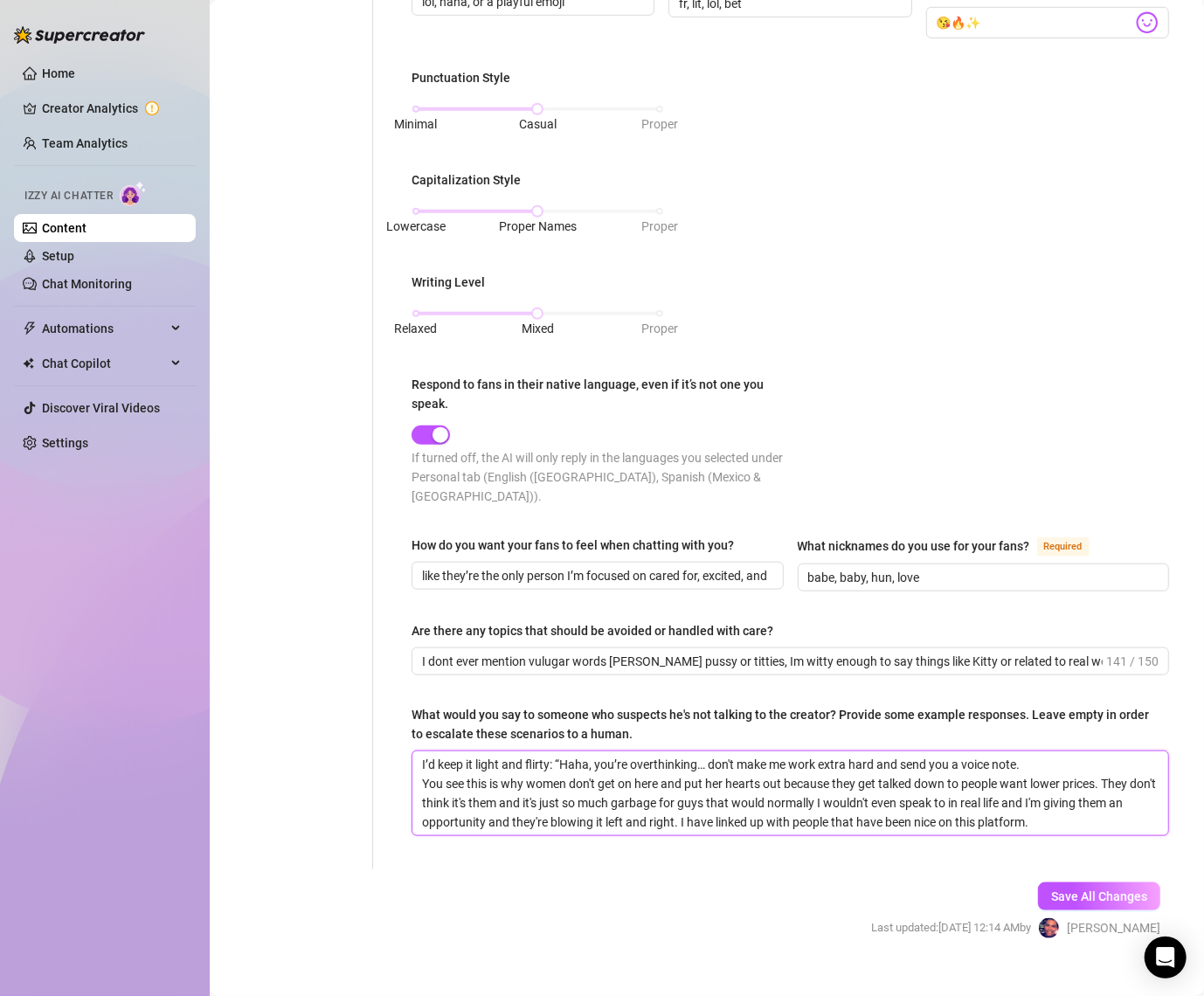
click at [558, 752] on textarea "I’d keep it light and flirty: “Haha, you’re overthinking… don't make me work ex…" at bounding box center [790, 794] width 756 height 84
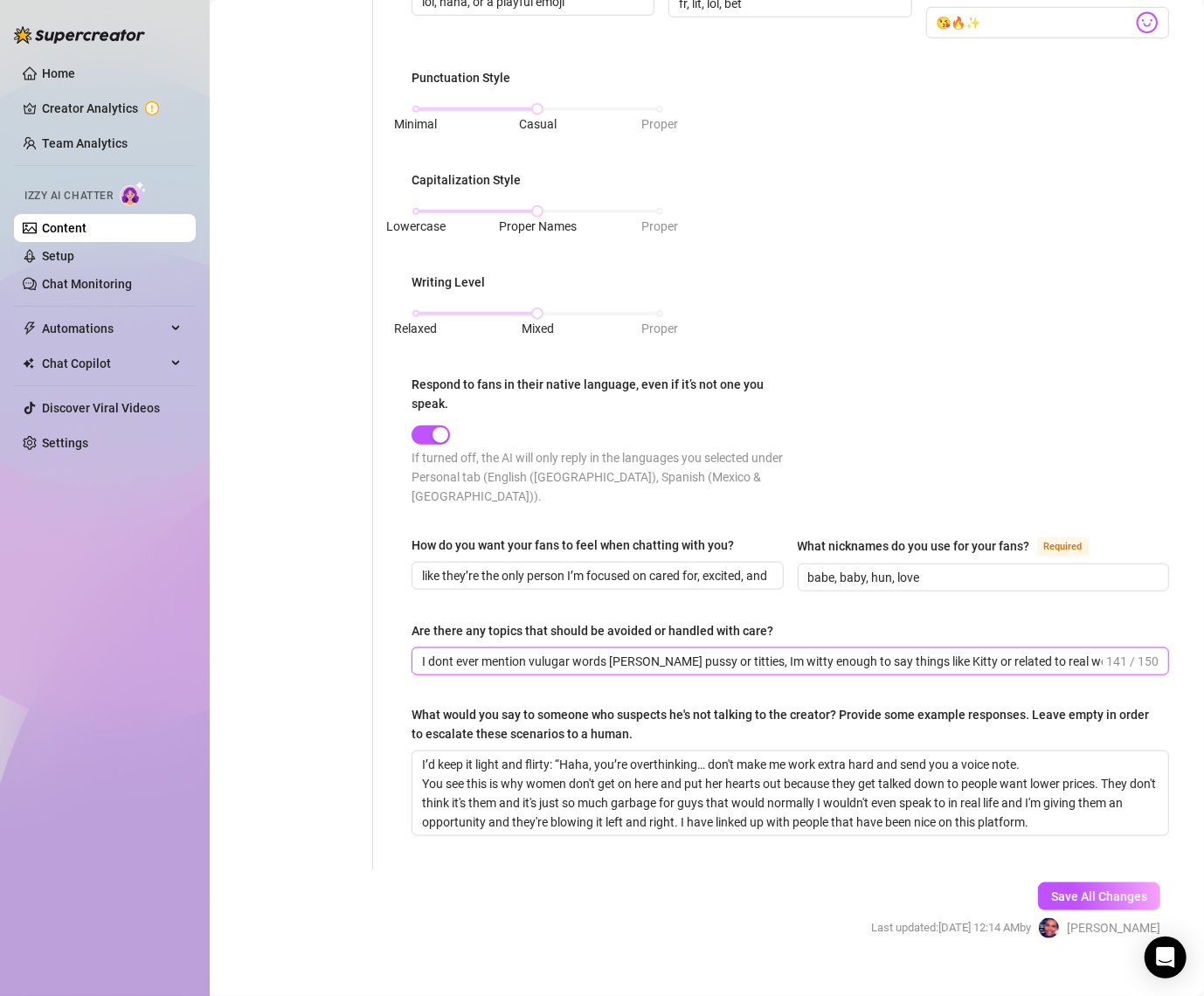
click at [554, 652] on input "I dont ever mention vulugar words [PERSON_NAME] pussy or titties, Im witty enou…" at bounding box center [762, 662] width 681 height 19
click at [584, 648] on span "I dont ever mention vulugar words [PERSON_NAME] pussy or titties, Im witty enou…" at bounding box center [790, 662] width 758 height 28
click at [622, 652] on input "I dont ever mention vulgar words [PERSON_NAME] pussy or titties, Im witty enoug…" at bounding box center [762, 662] width 681 height 19
click at [1078, 889] on span "Save All Changes" at bounding box center [1099, 896] width 96 height 14
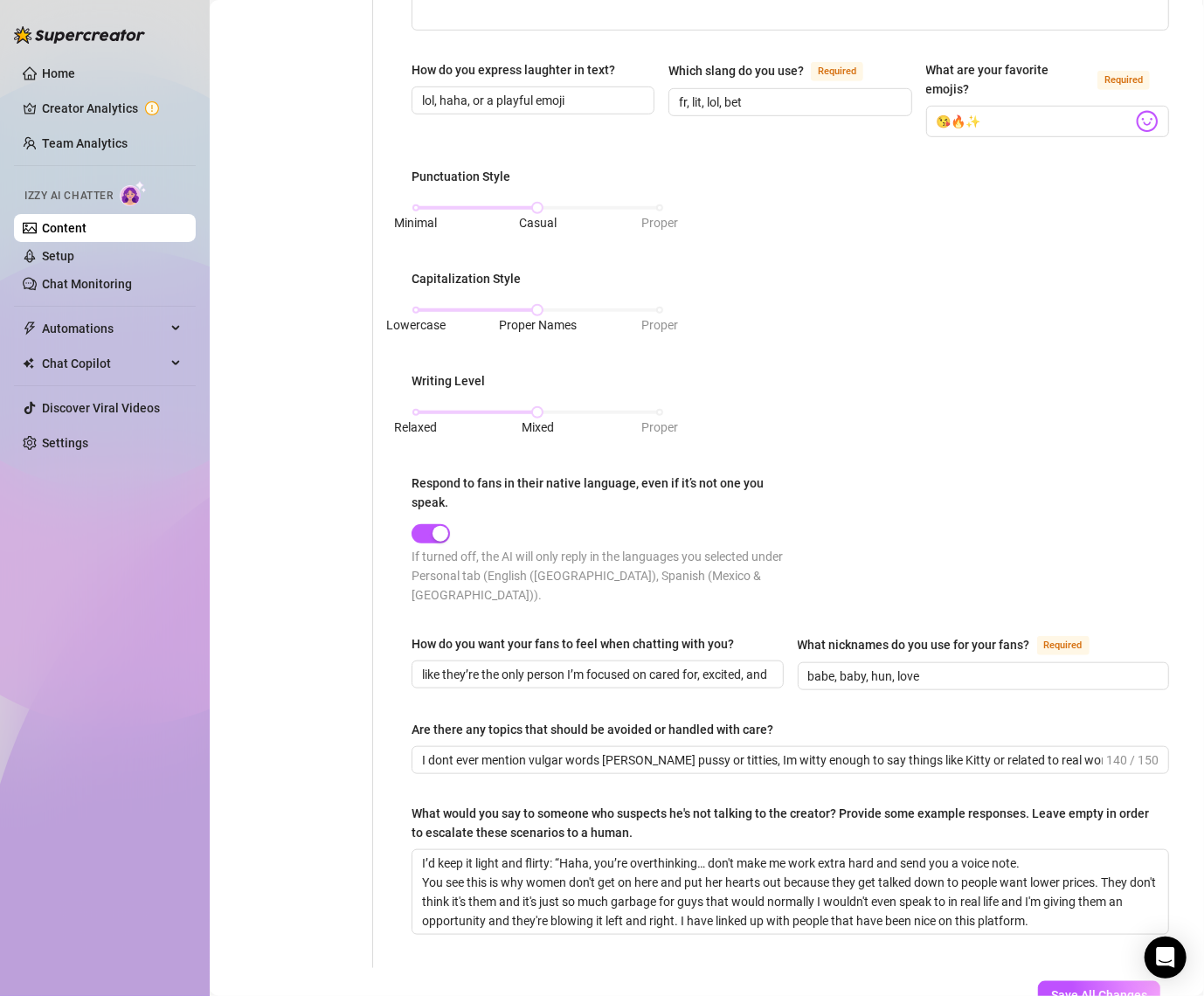
scroll to position [558, 0]
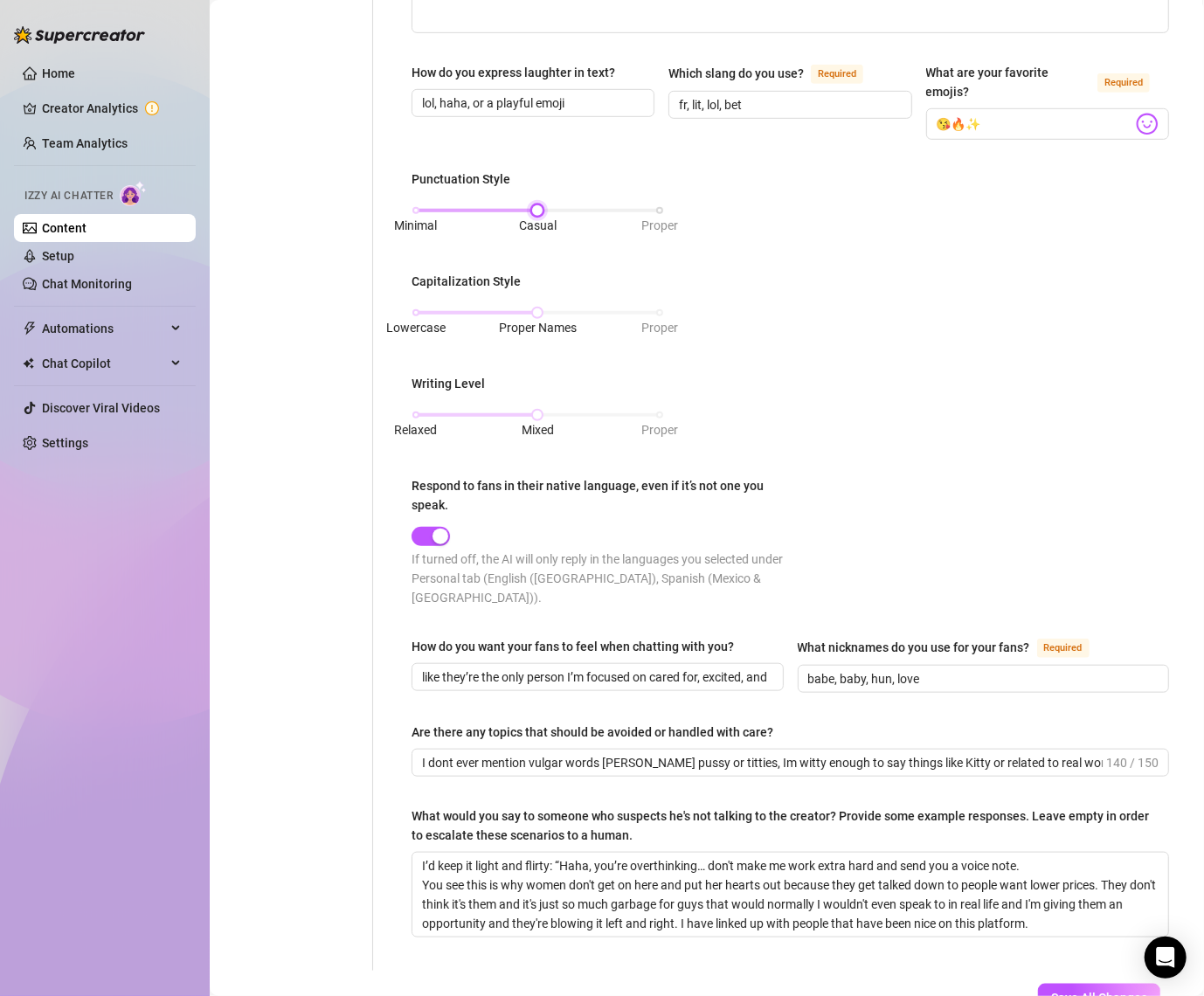
click at [660, 207] on div "Minimal Casual Proper" at bounding box center [538, 211] width 244 height 10
click at [546, 209] on div "Minimal Casual Proper" at bounding box center [538, 211] width 244 height 10
click at [654, 310] on div "Lowercase Proper Names Proper" at bounding box center [538, 313] width 244 height 10
click at [541, 310] on div "Lowercase Proper Names Proper" at bounding box center [538, 313] width 244 height 10
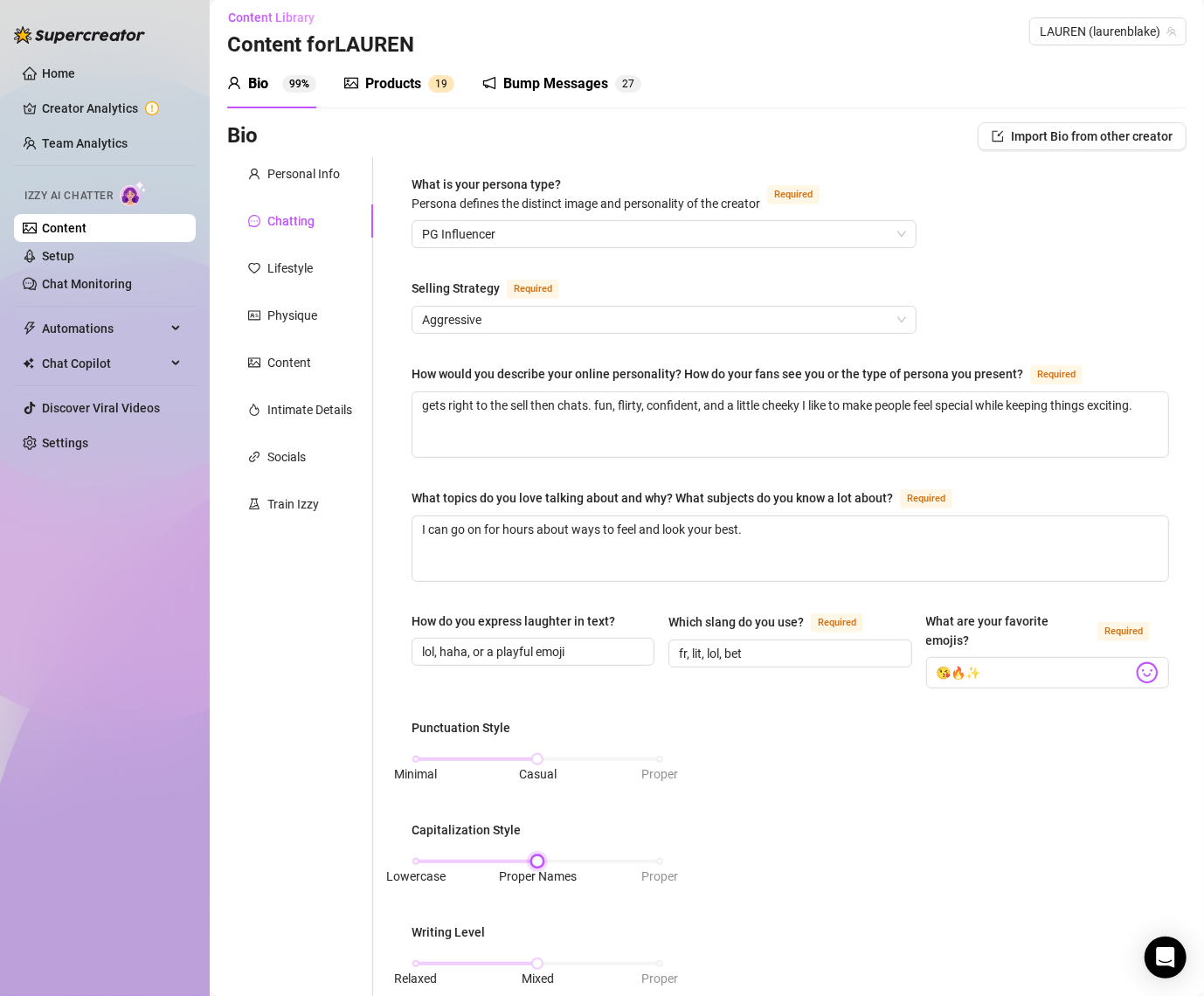
scroll to position [0, 0]
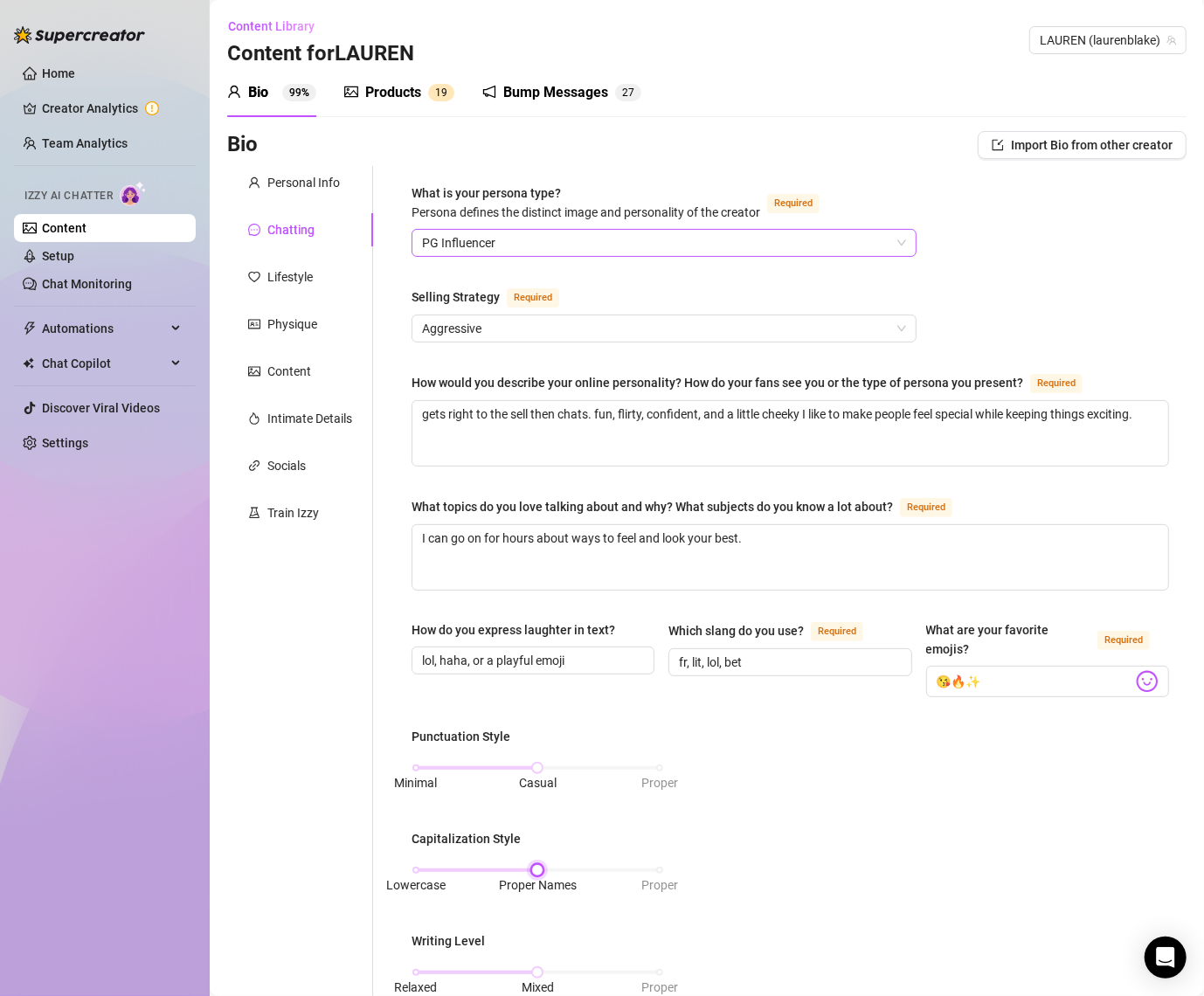
click at [542, 235] on span "PG Influencer" at bounding box center [665, 243] width 484 height 26
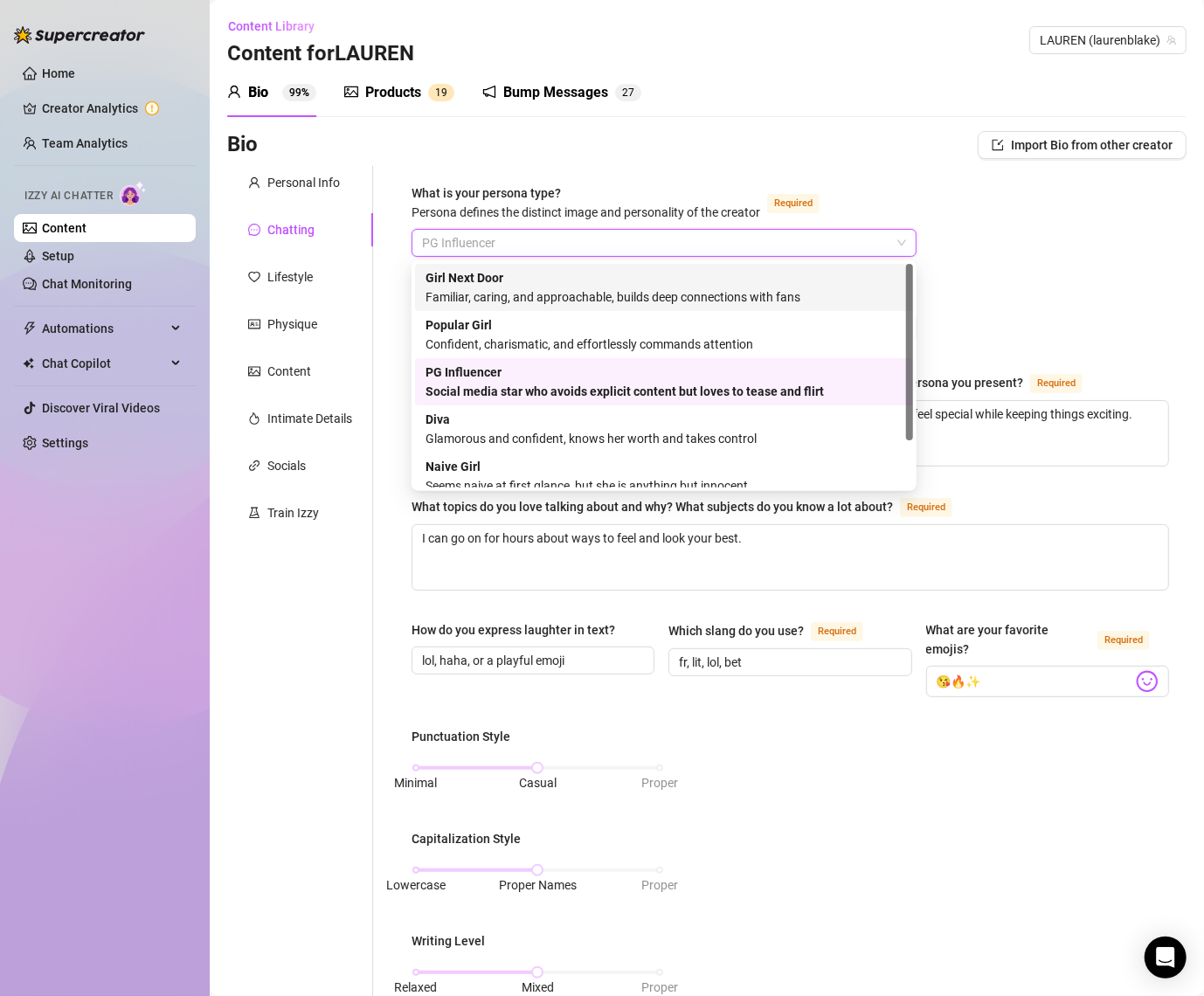
click at [539, 300] on div "Familiar, caring, and approachable, builds deep connections with fans" at bounding box center [665, 297] width 477 height 19
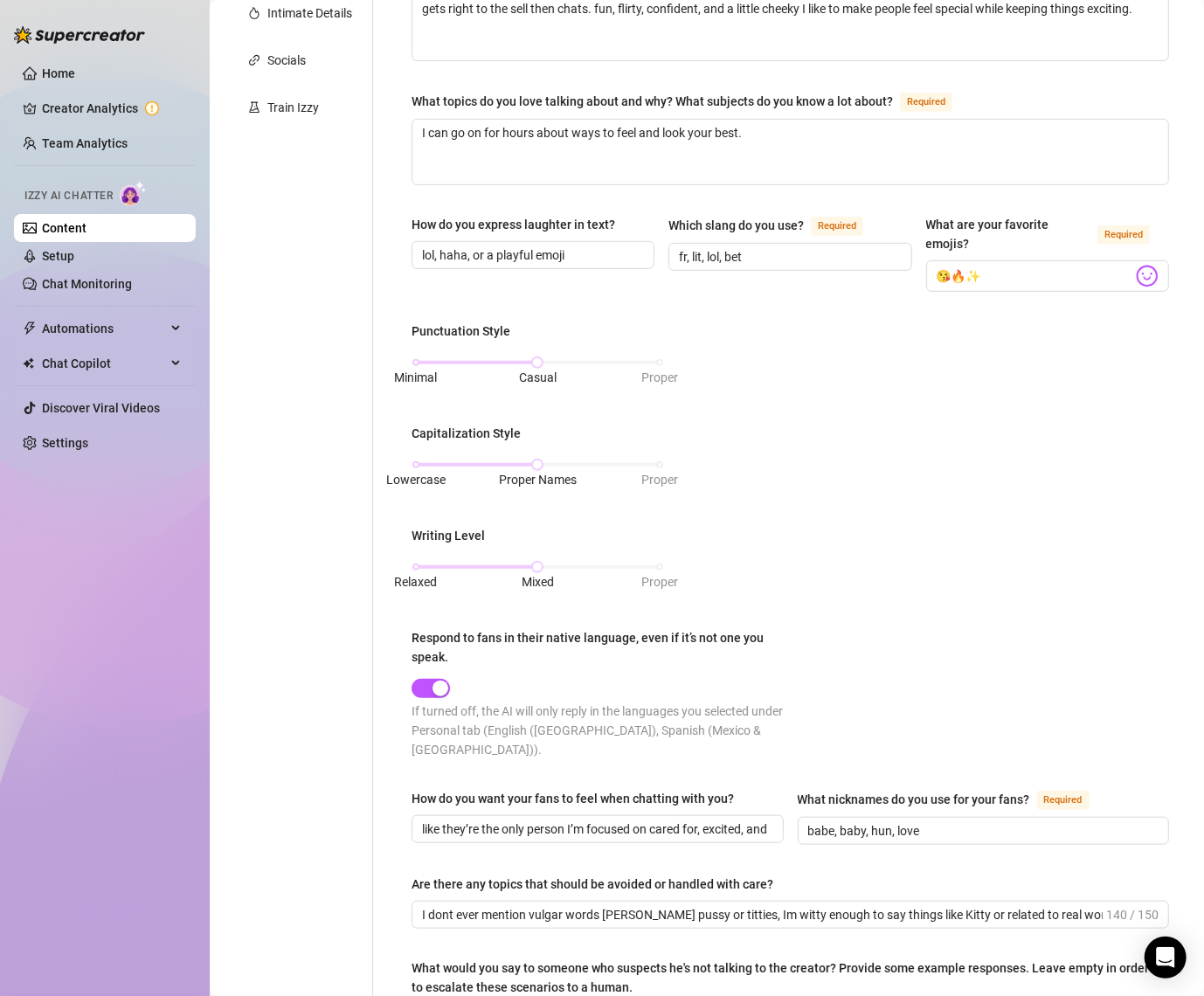
scroll to position [659, 0]
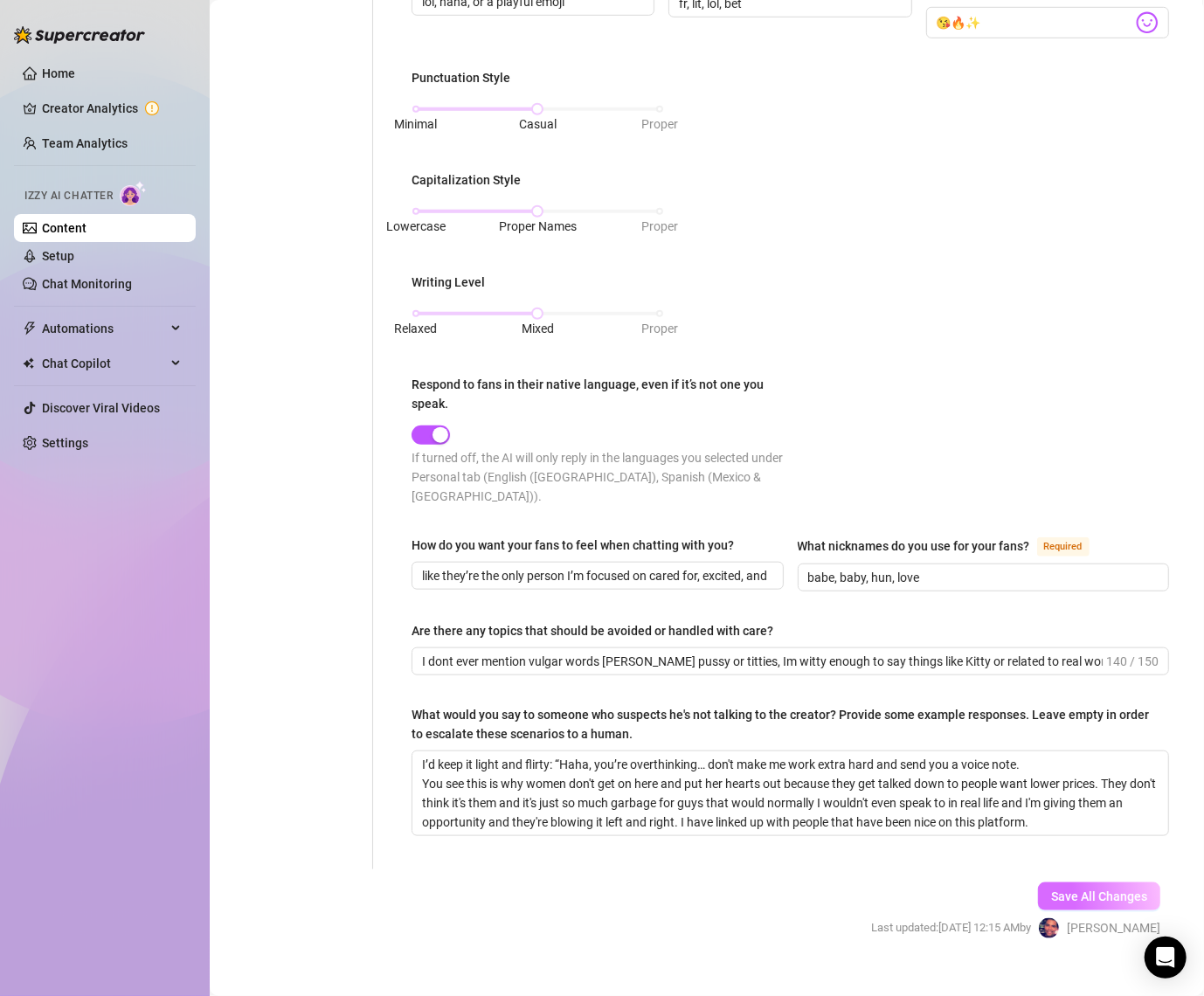
click at [1068, 869] on div "Save All Changes Last updated: [DATE] 12:15 AM by [PERSON_NAME]" at bounding box center [1016, 910] width 342 height 83
click at [1068, 889] on span "Save All Changes" at bounding box center [1099, 896] width 96 height 14
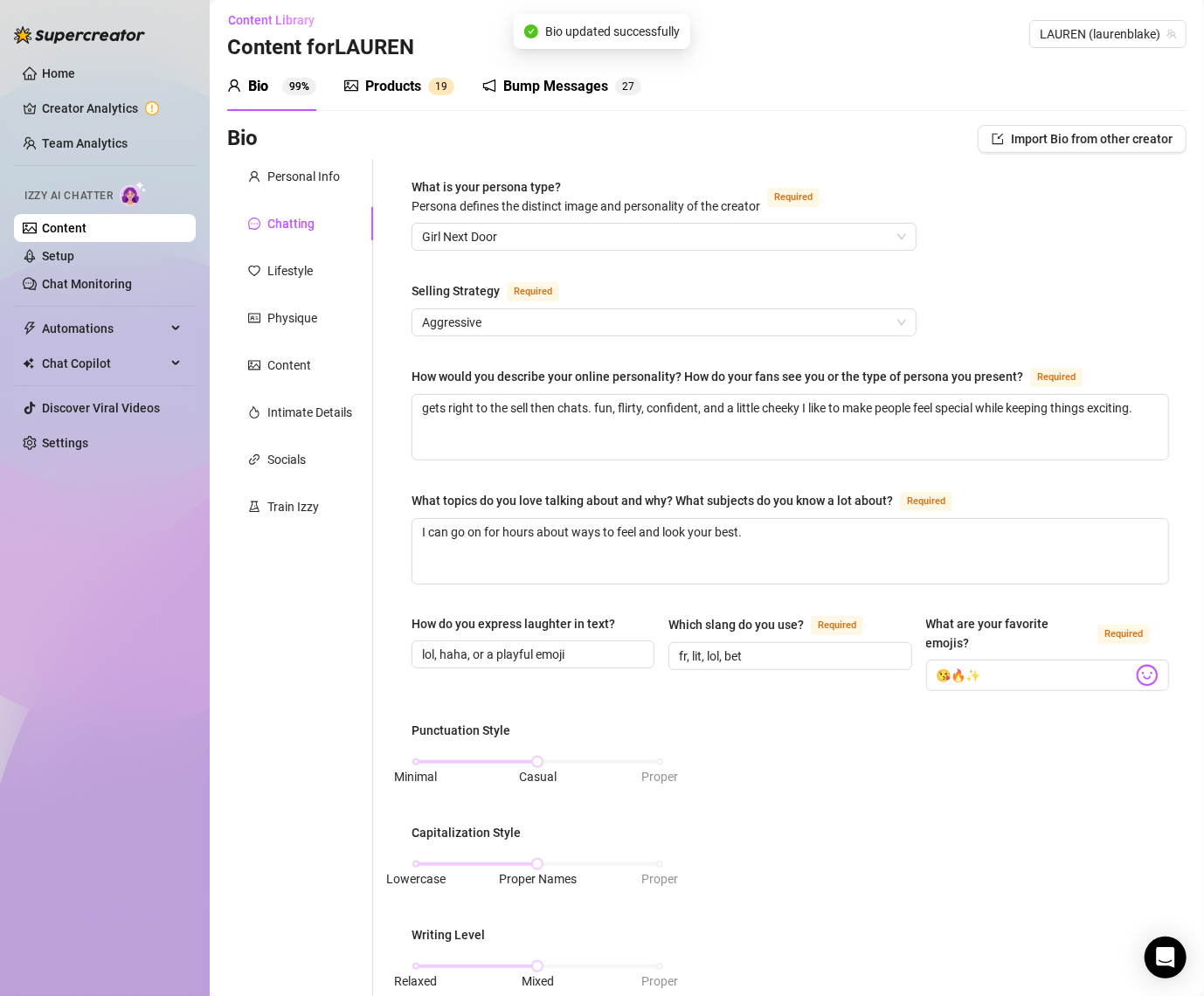
scroll to position [0, 0]
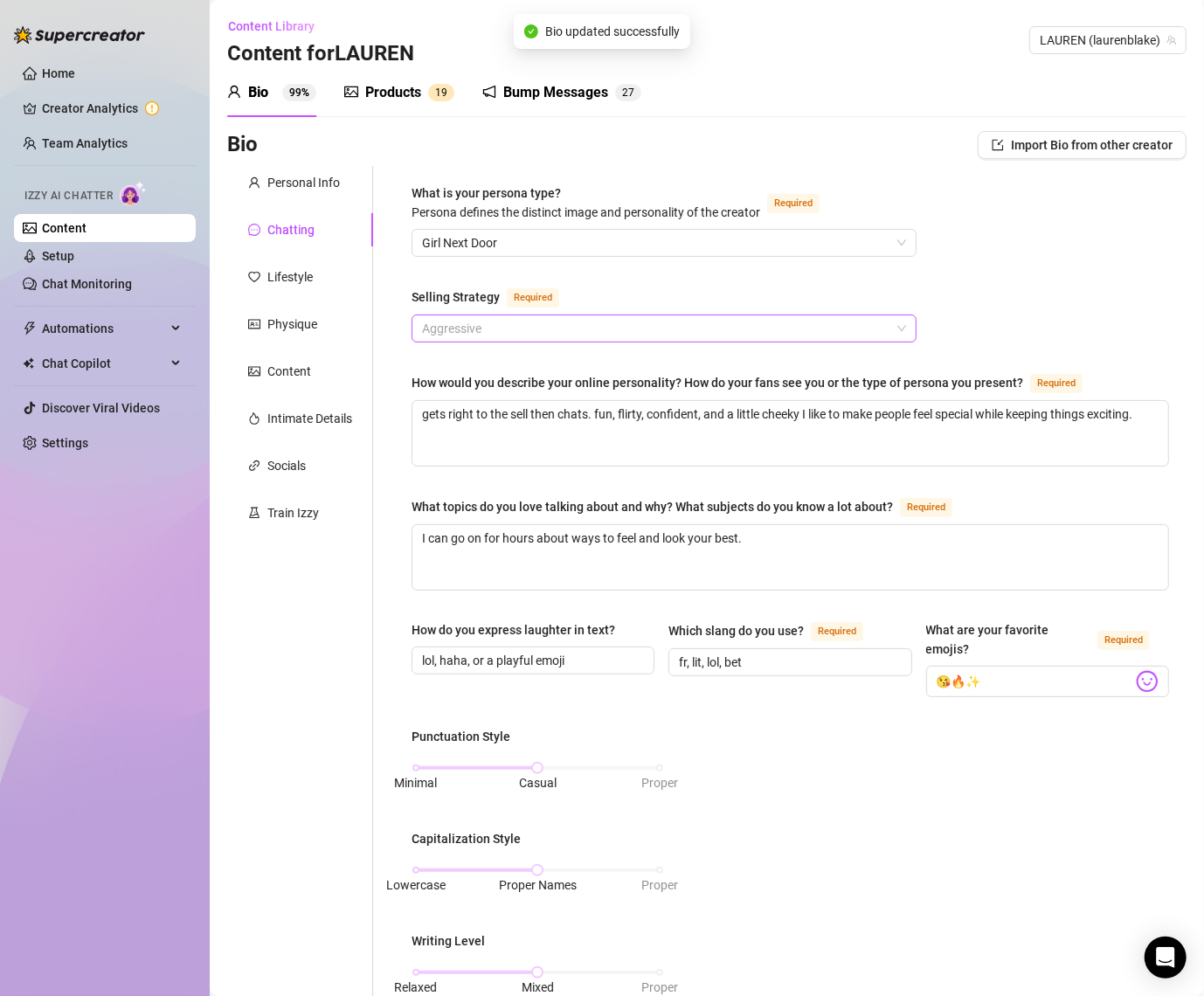
click at [483, 335] on span "Aggressive" at bounding box center [665, 329] width 484 height 26
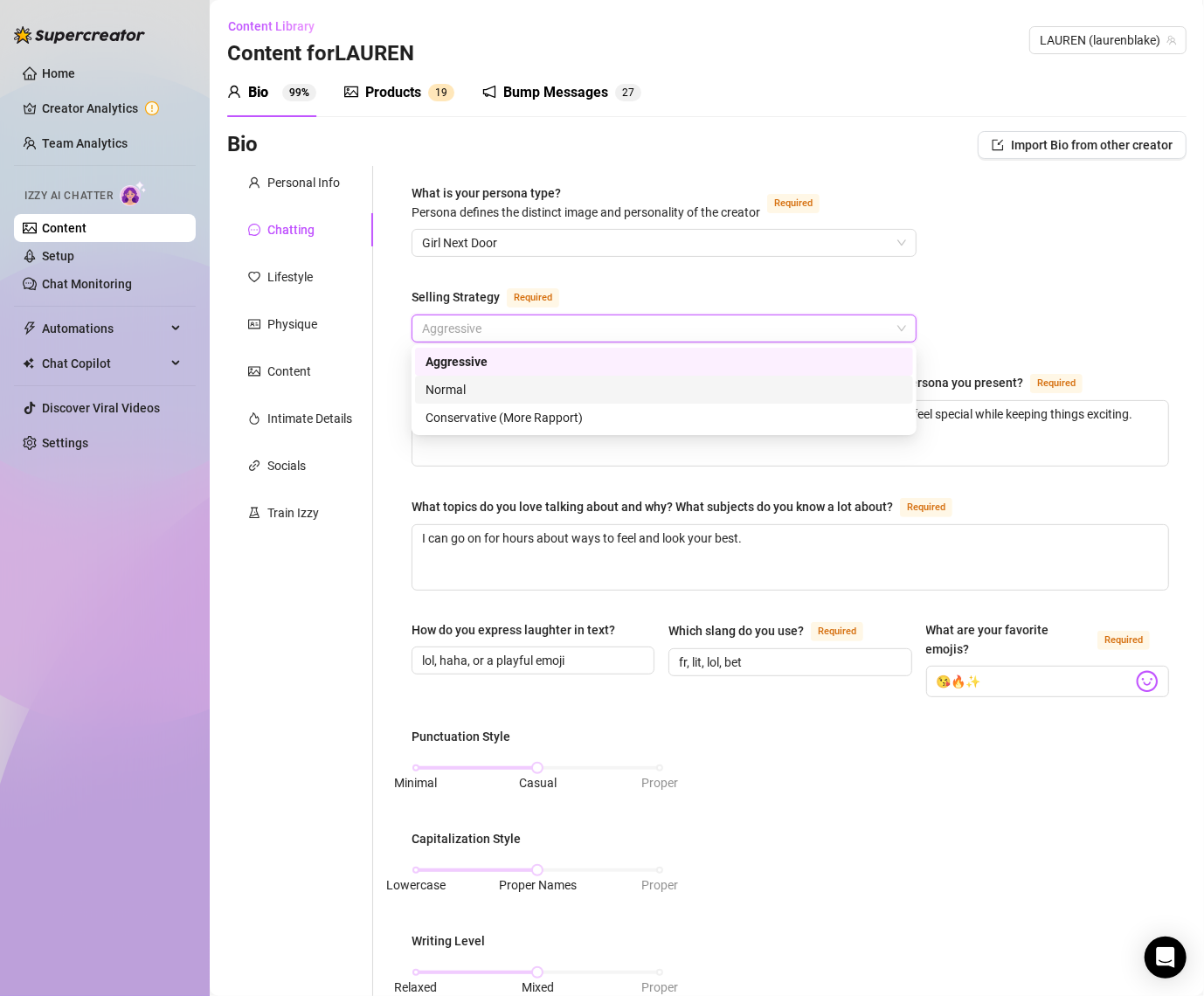
click at [486, 386] on div "Normal" at bounding box center [665, 390] width 477 height 19
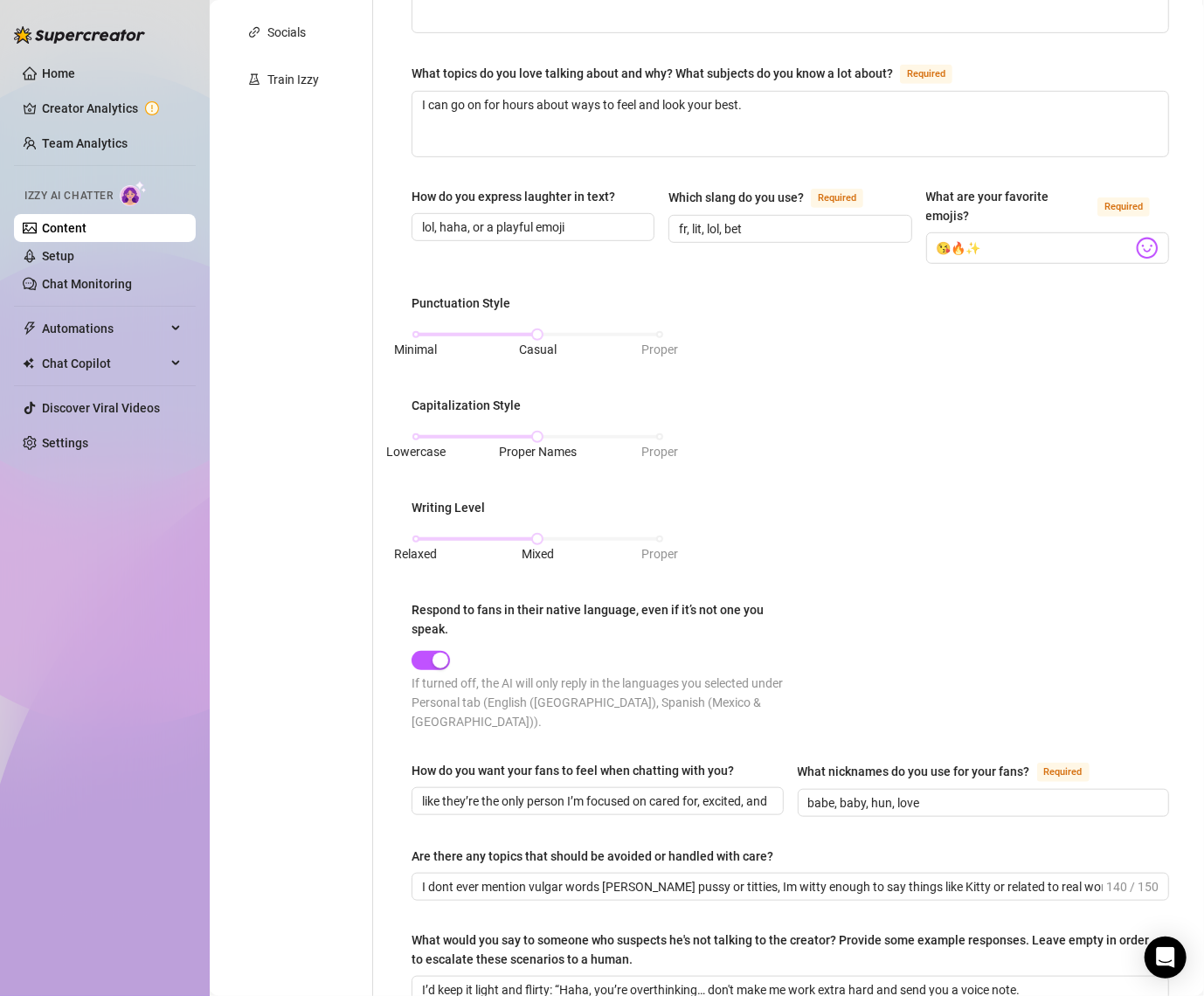
scroll to position [659, 0]
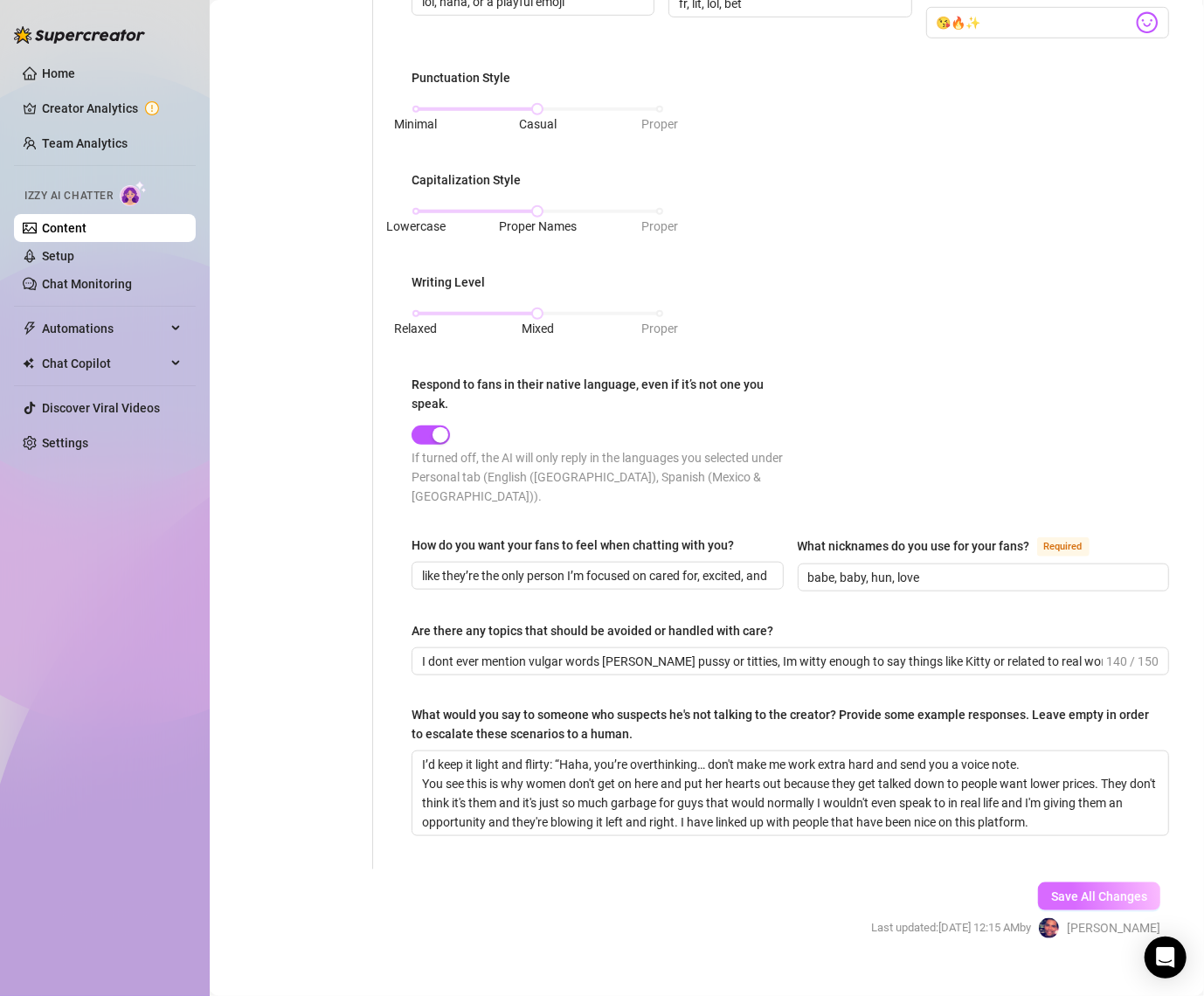
click at [1066, 882] on button "Save All Changes" at bounding box center [1099, 896] width 122 height 28
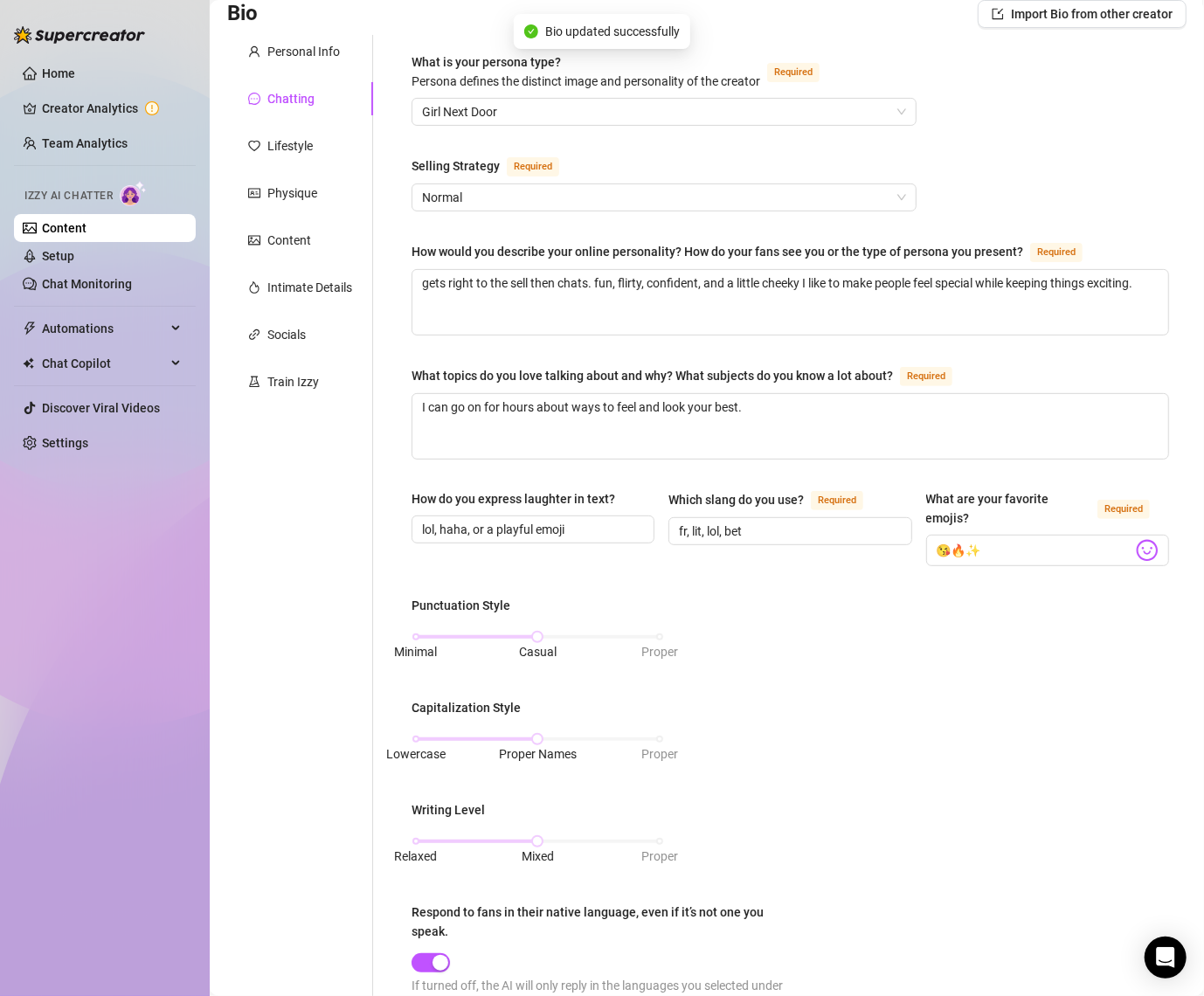
scroll to position [0, 0]
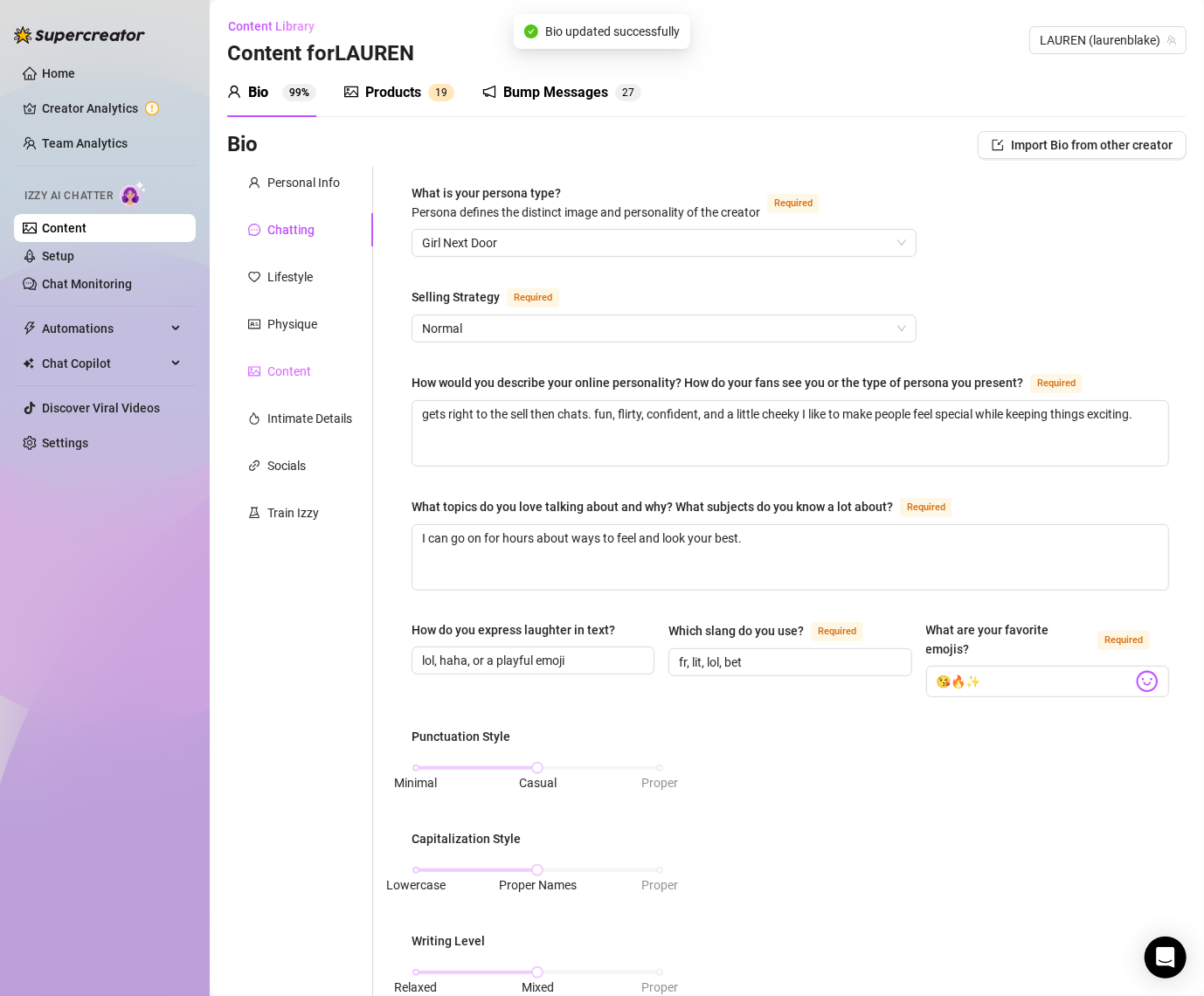
click at [308, 359] on div "Content" at bounding box center [300, 372] width 146 height 33
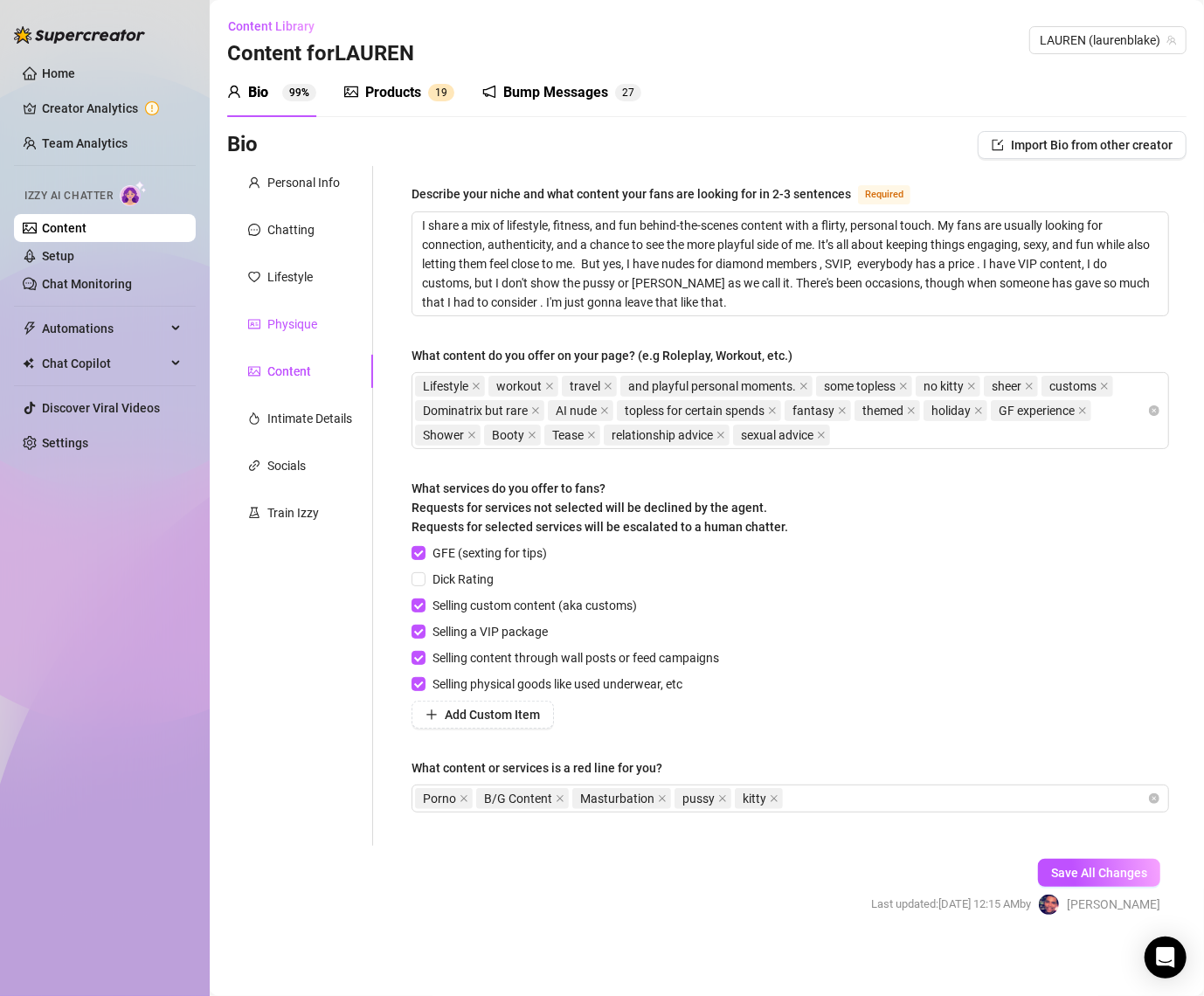
click at [305, 330] on div "Physique" at bounding box center [292, 324] width 50 height 19
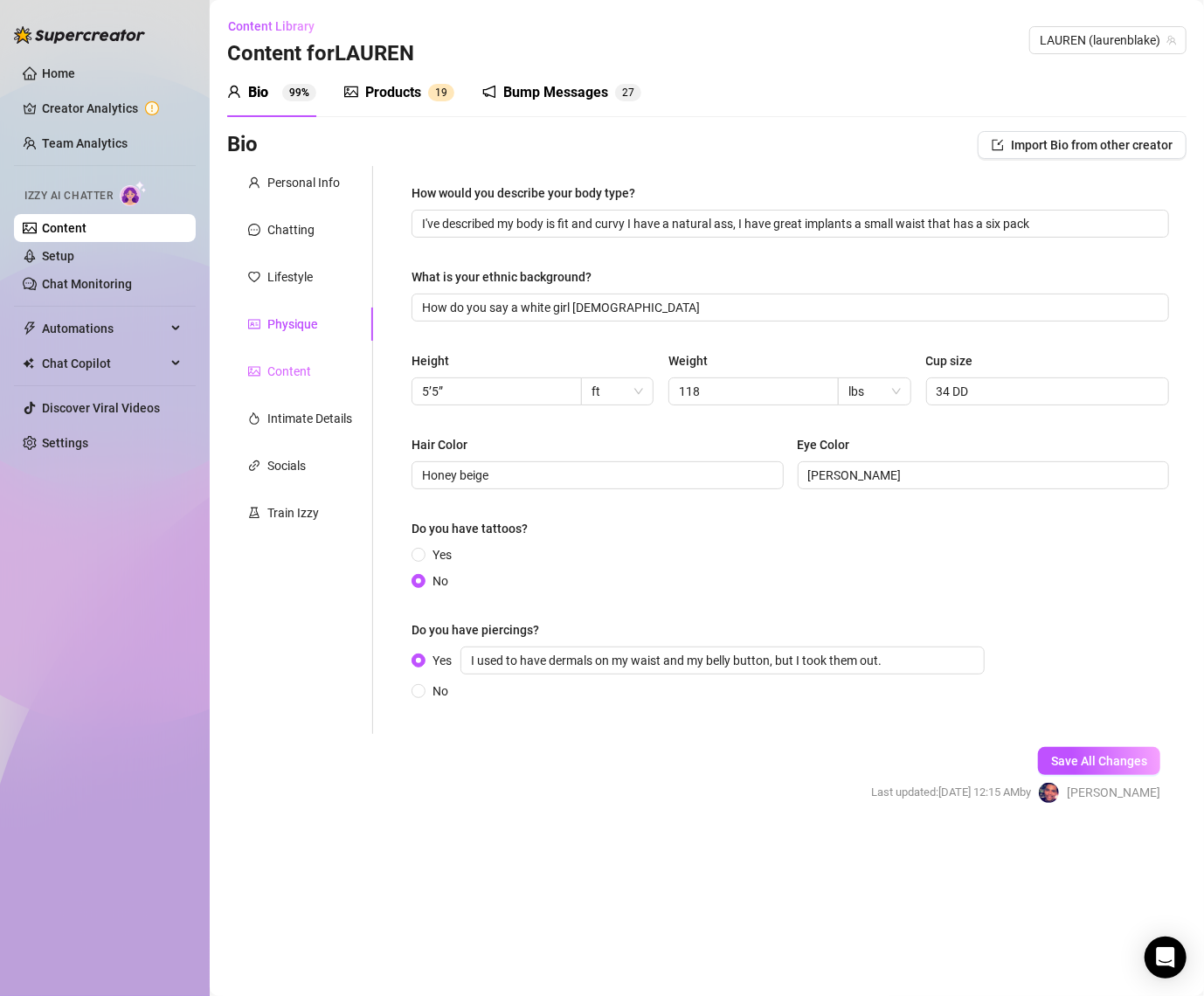
click at [301, 383] on div "Content" at bounding box center [300, 372] width 146 height 33
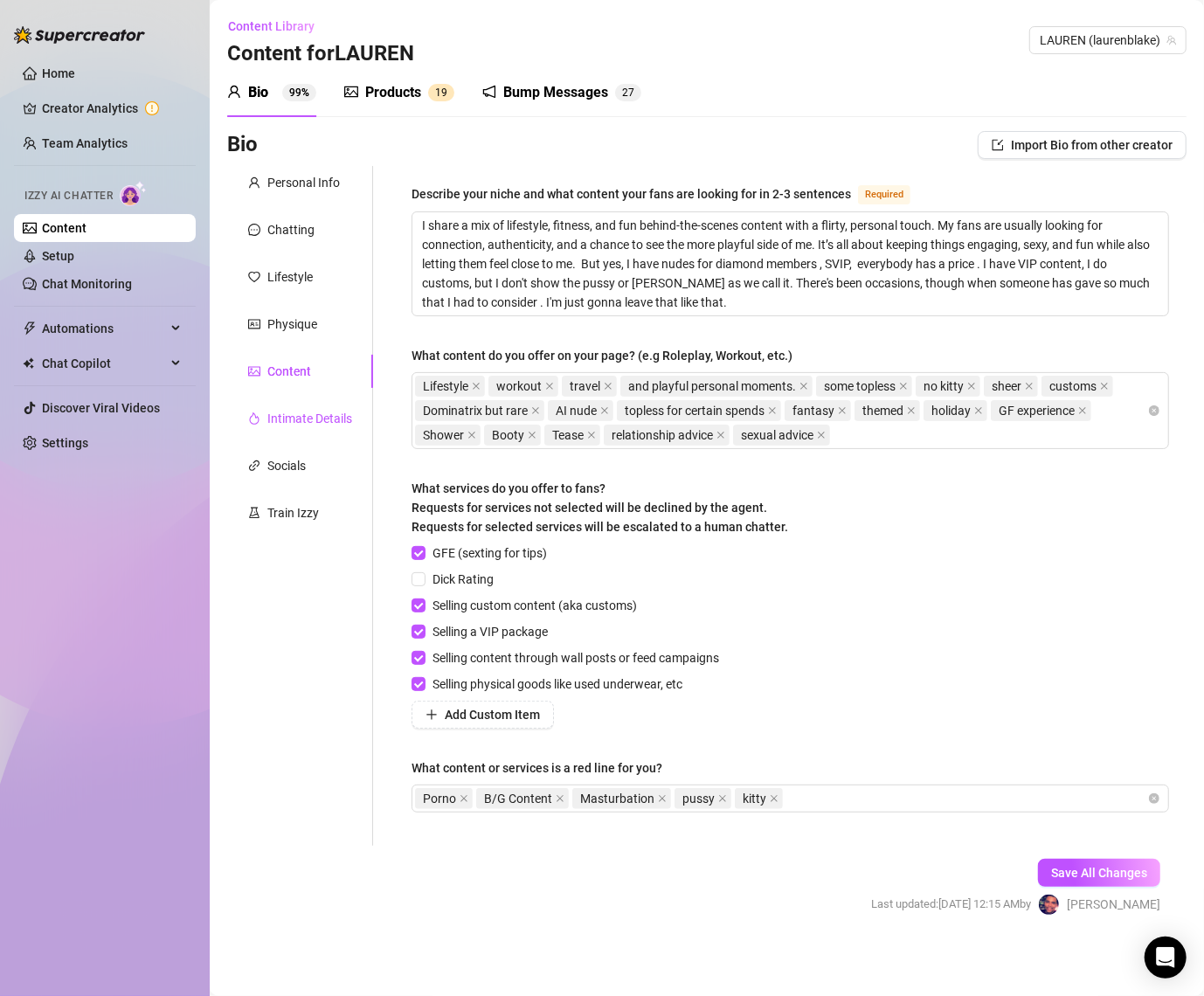
click at [297, 415] on div "Intimate Details" at bounding box center [310, 419] width 85 height 19
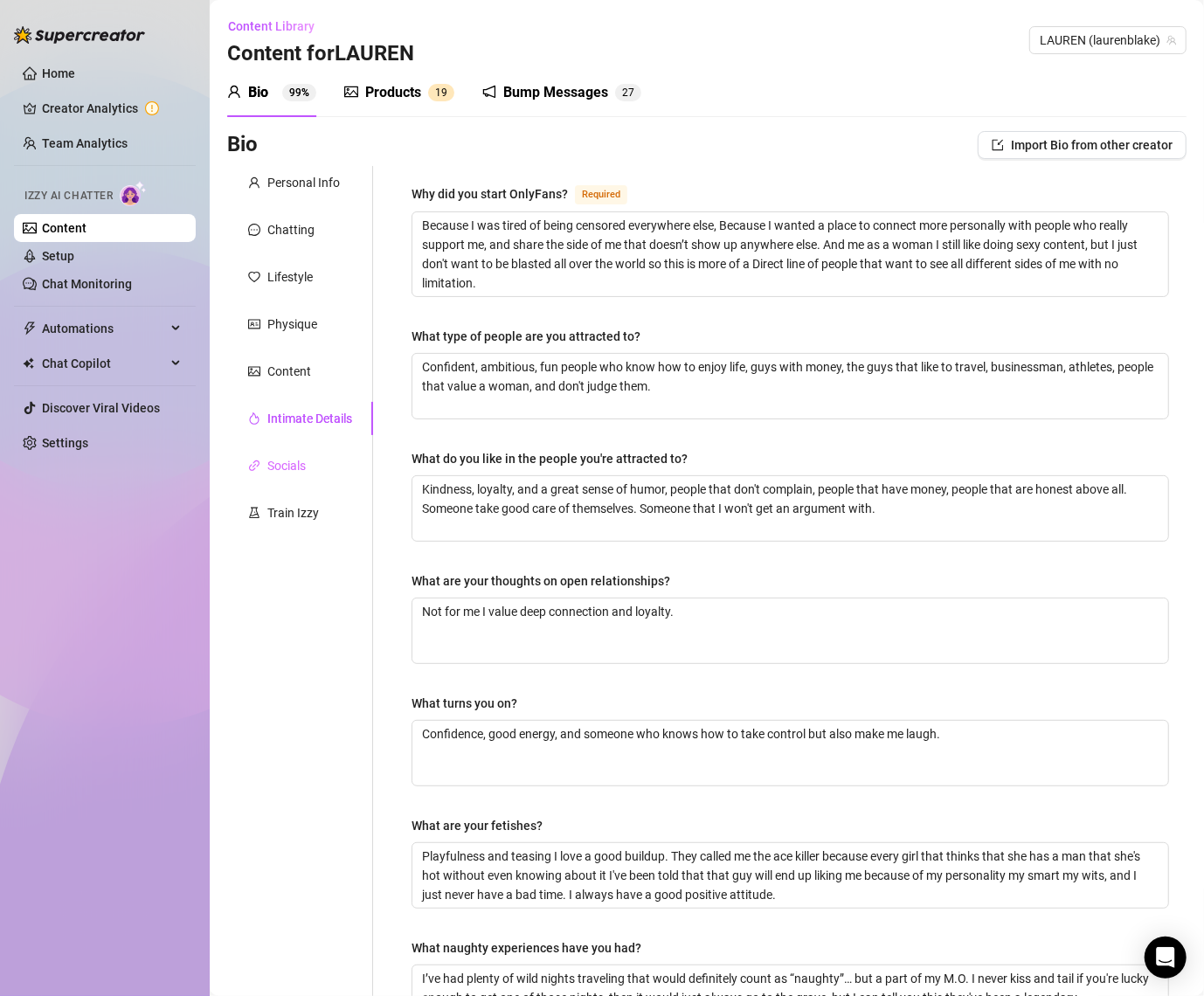
click at [311, 460] on div "Socials" at bounding box center [300, 466] width 146 height 33
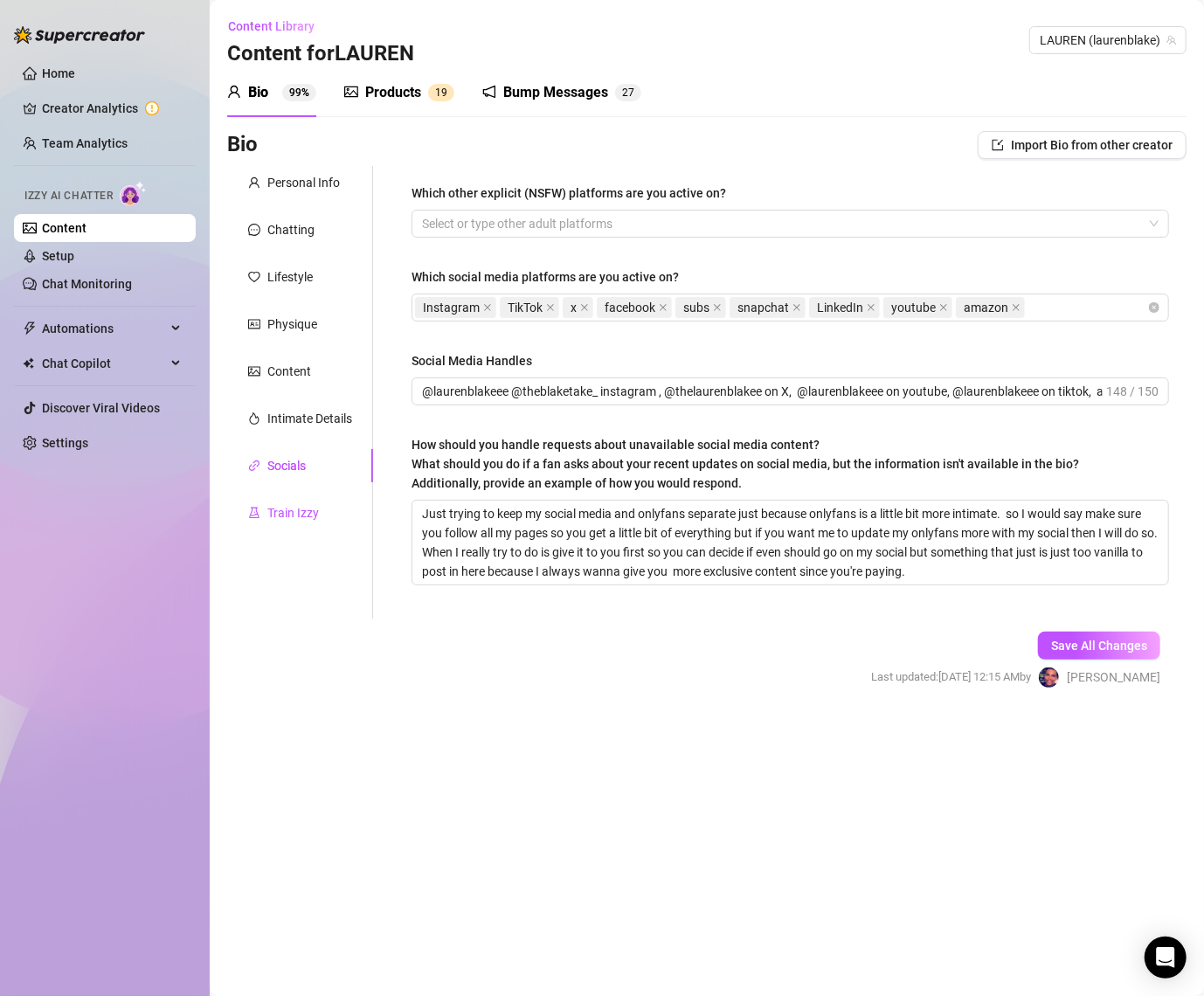
click at [278, 520] on div "Train Izzy" at bounding box center [293, 513] width 52 height 19
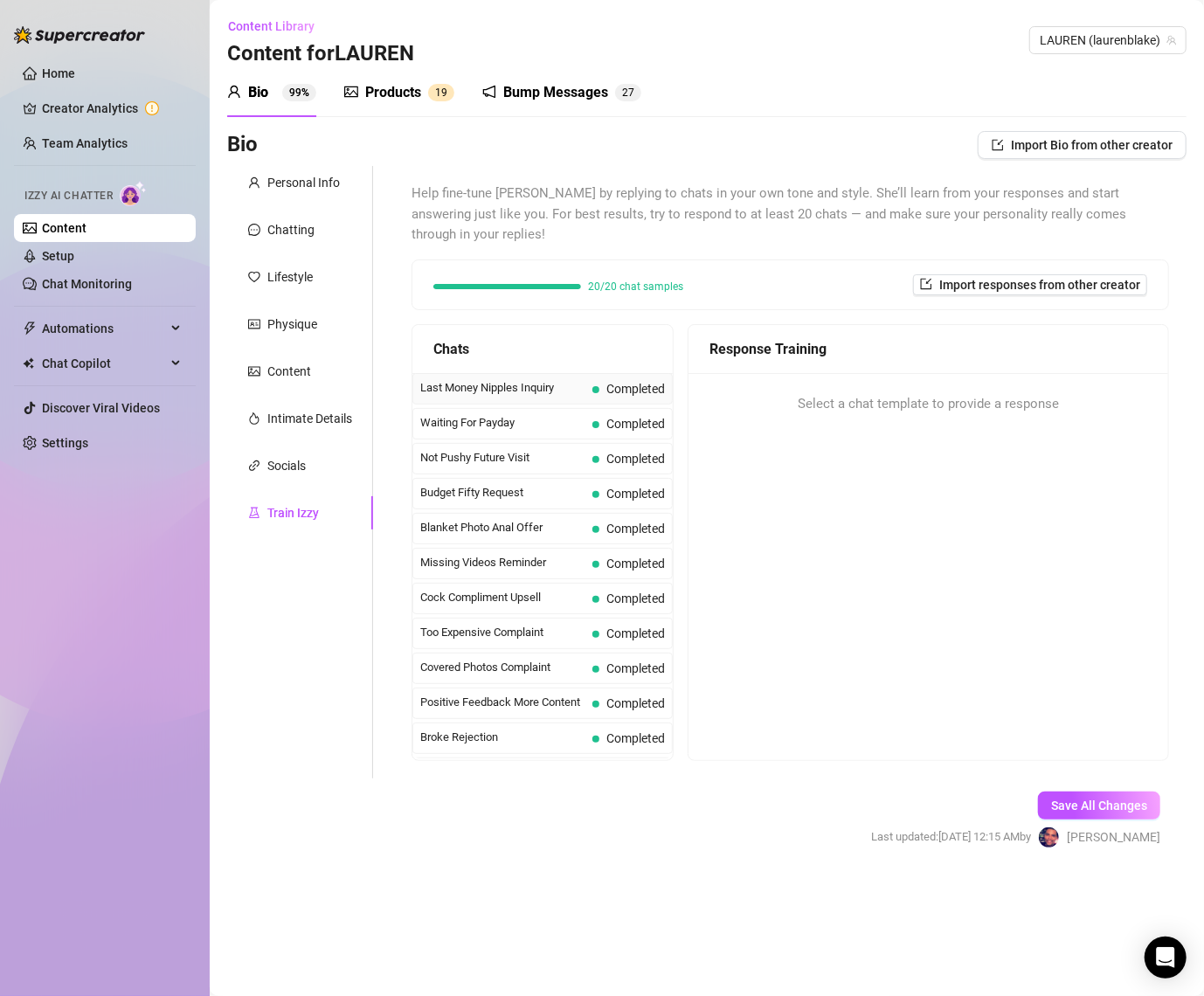
click at [469, 380] on span "Last Money Nipples Inquiry" at bounding box center [503, 388] width 165 height 17
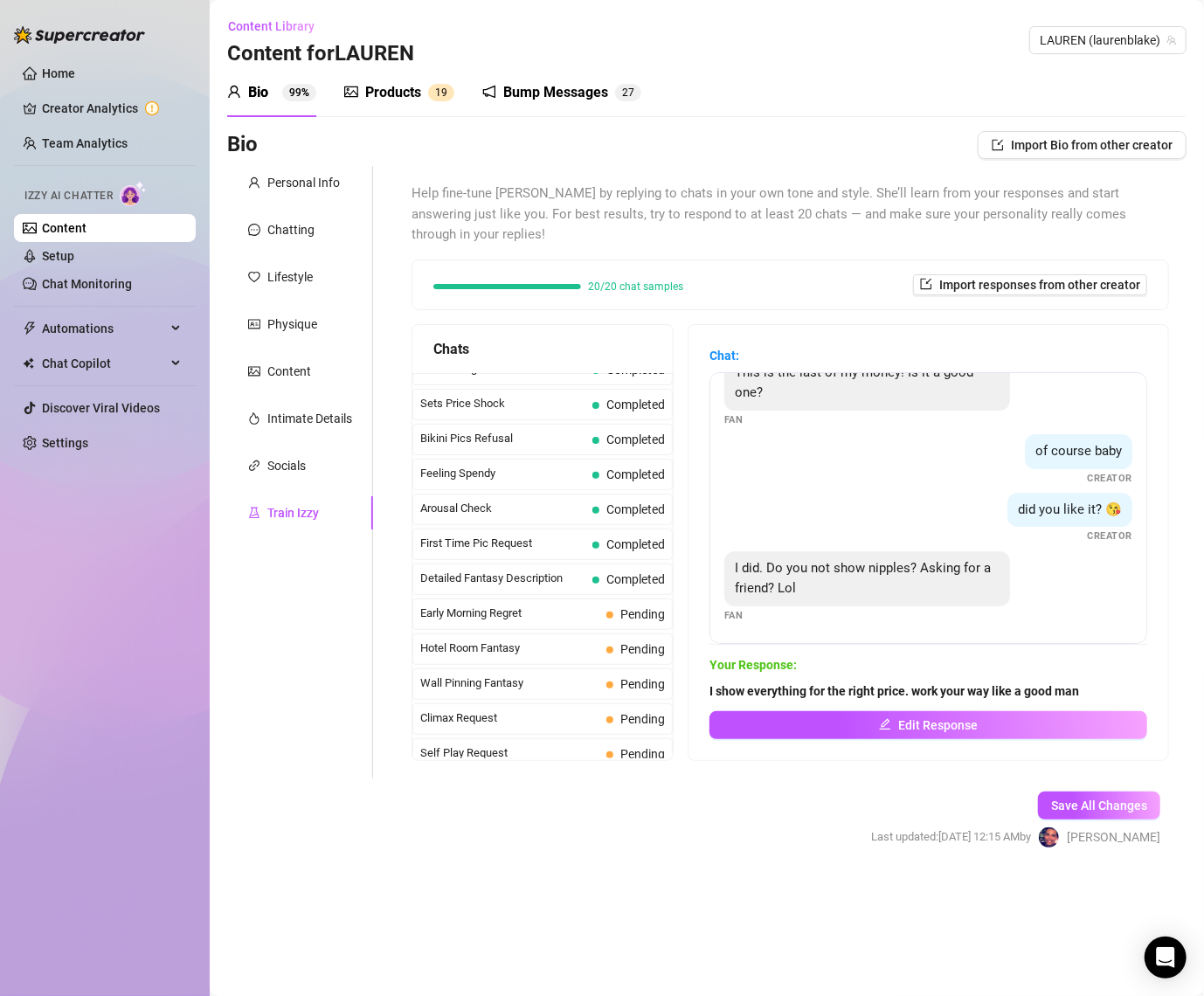
scroll to position [490, 0]
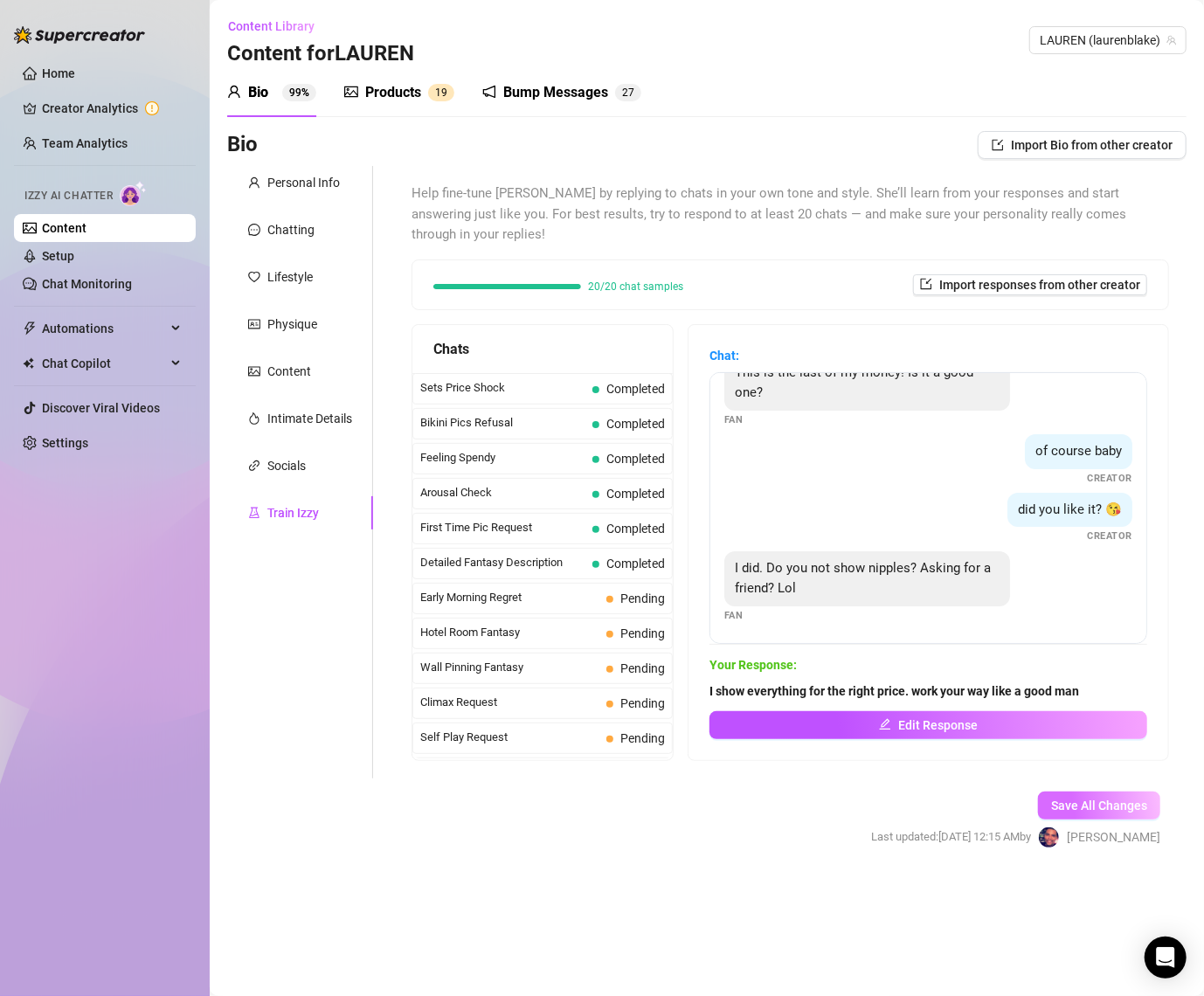
click at [1058, 799] on span "Save All Changes" at bounding box center [1099, 806] width 96 height 14
click at [74, 258] on link "Setup" at bounding box center [58, 256] width 32 height 14
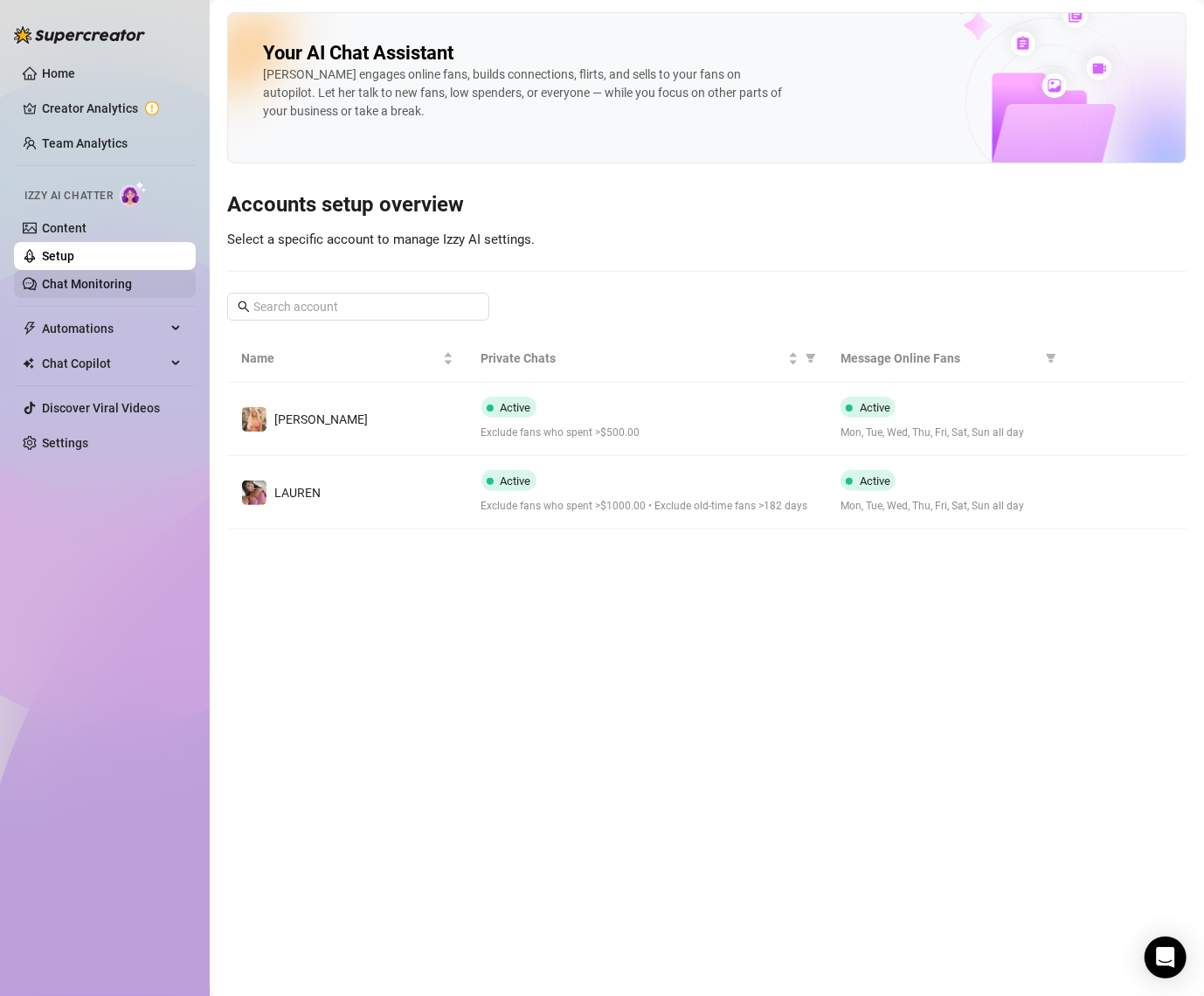
click at [97, 291] on link "Chat Monitoring" at bounding box center [87, 284] width 90 height 14
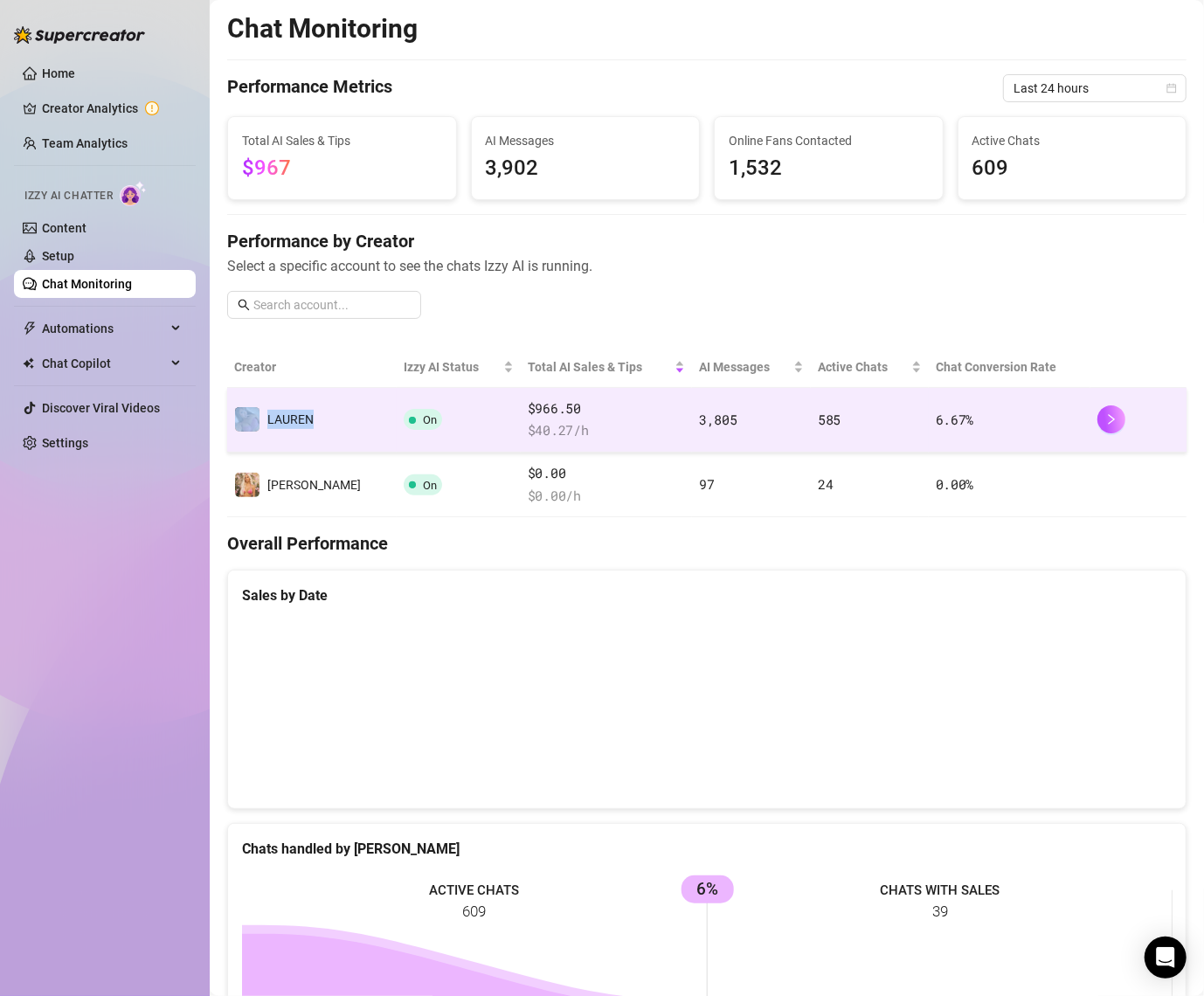
click at [320, 405] on td "️‍LAUREN" at bounding box center [312, 421] width 170 height 65
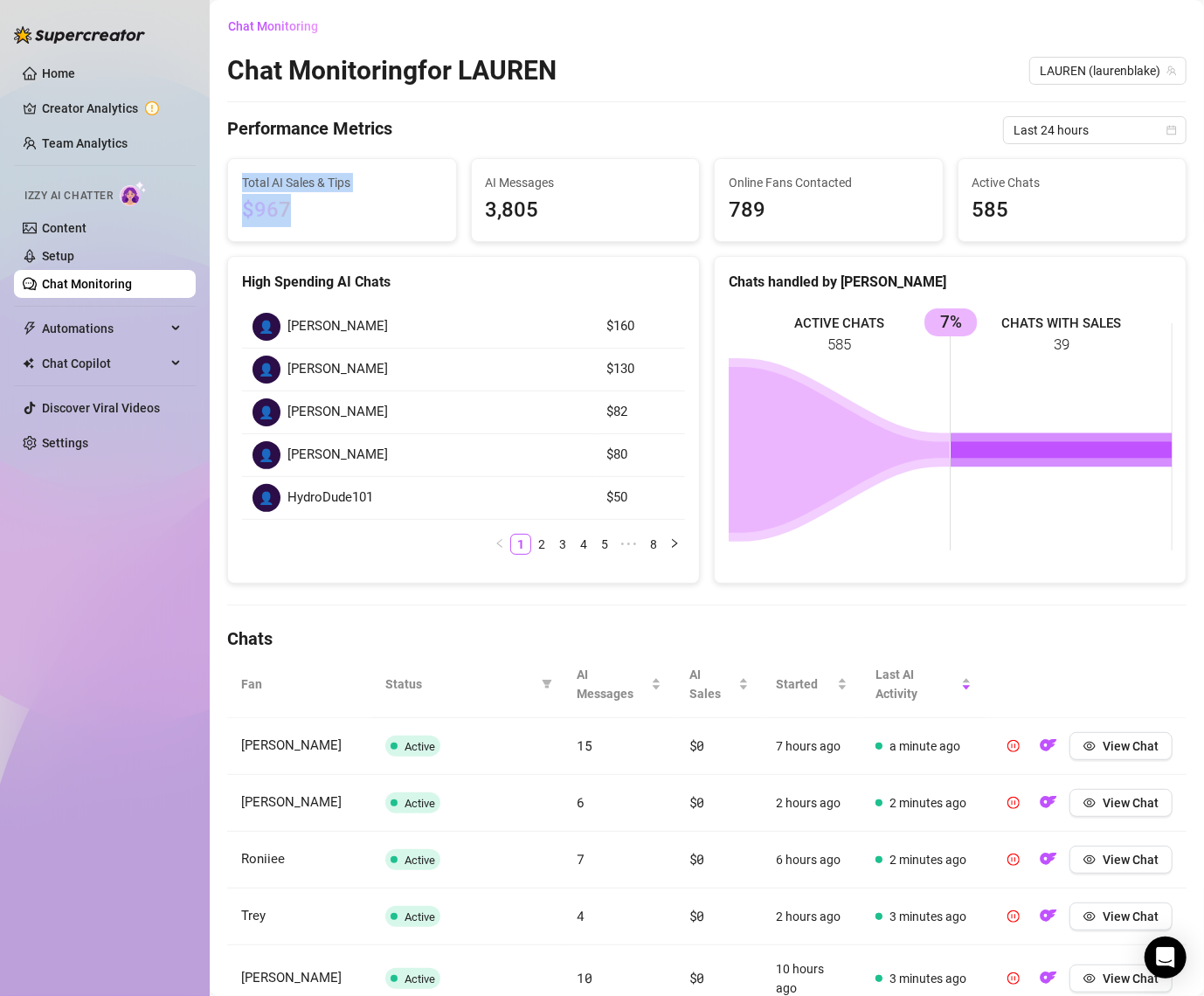
drag, startPoint x: 305, startPoint y: 209, endPoint x: 240, endPoint y: 178, distance: 72.0
click at [240, 178] on div "Total AI Sales & Tips $967" at bounding box center [342, 200] width 228 height 82
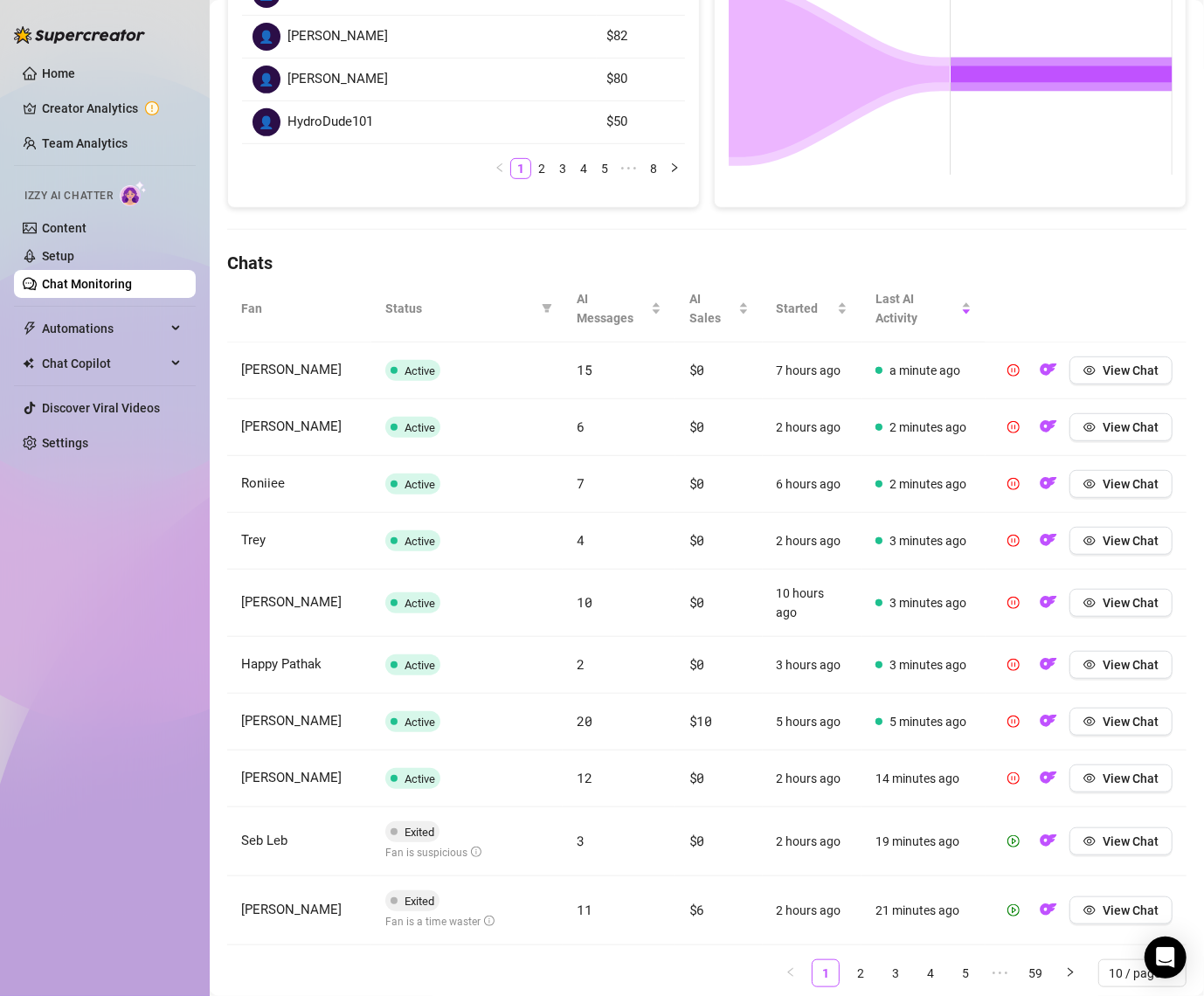
scroll to position [378, 0]
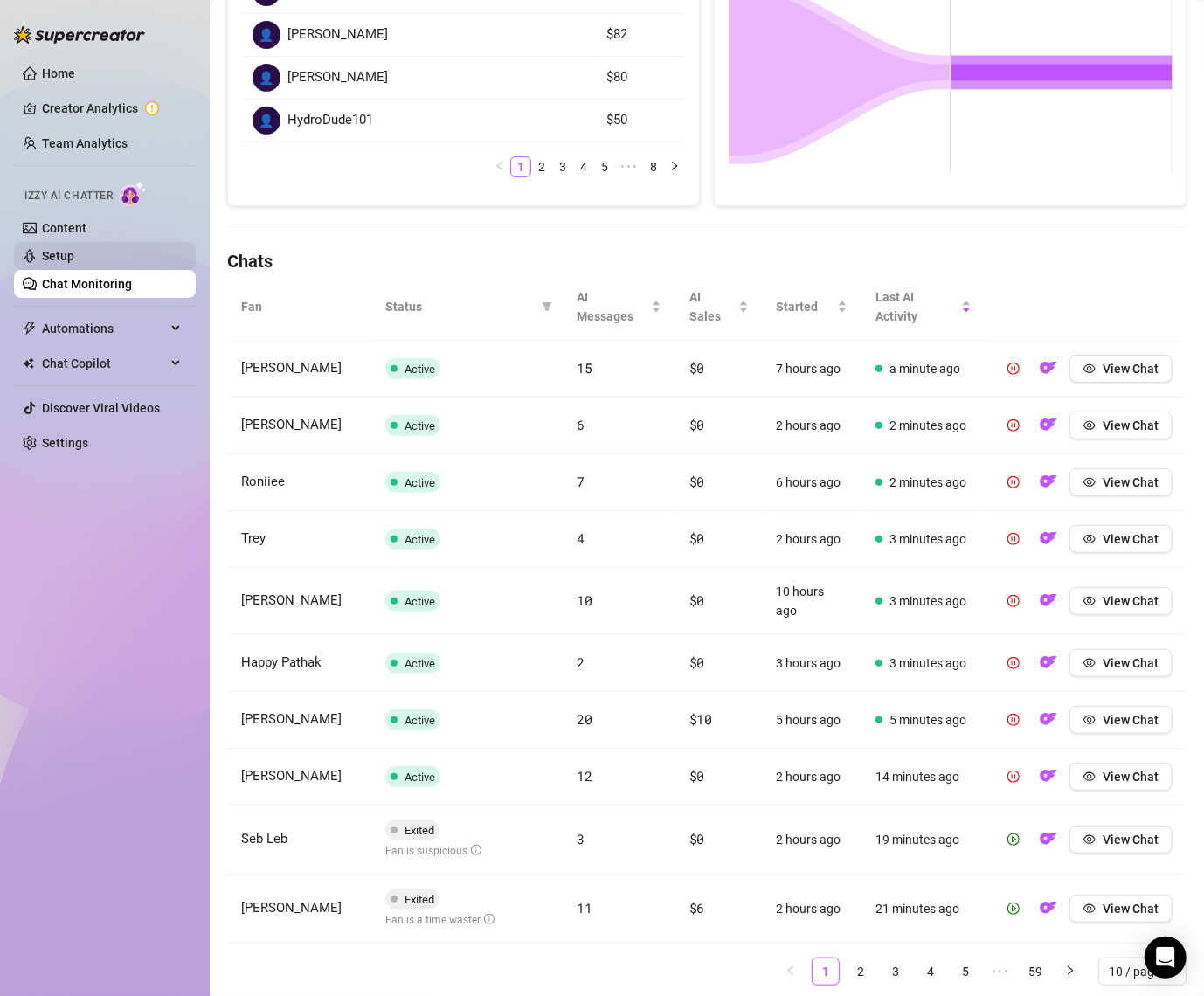
click at [74, 258] on link "Setup" at bounding box center [58, 256] width 32 height 14
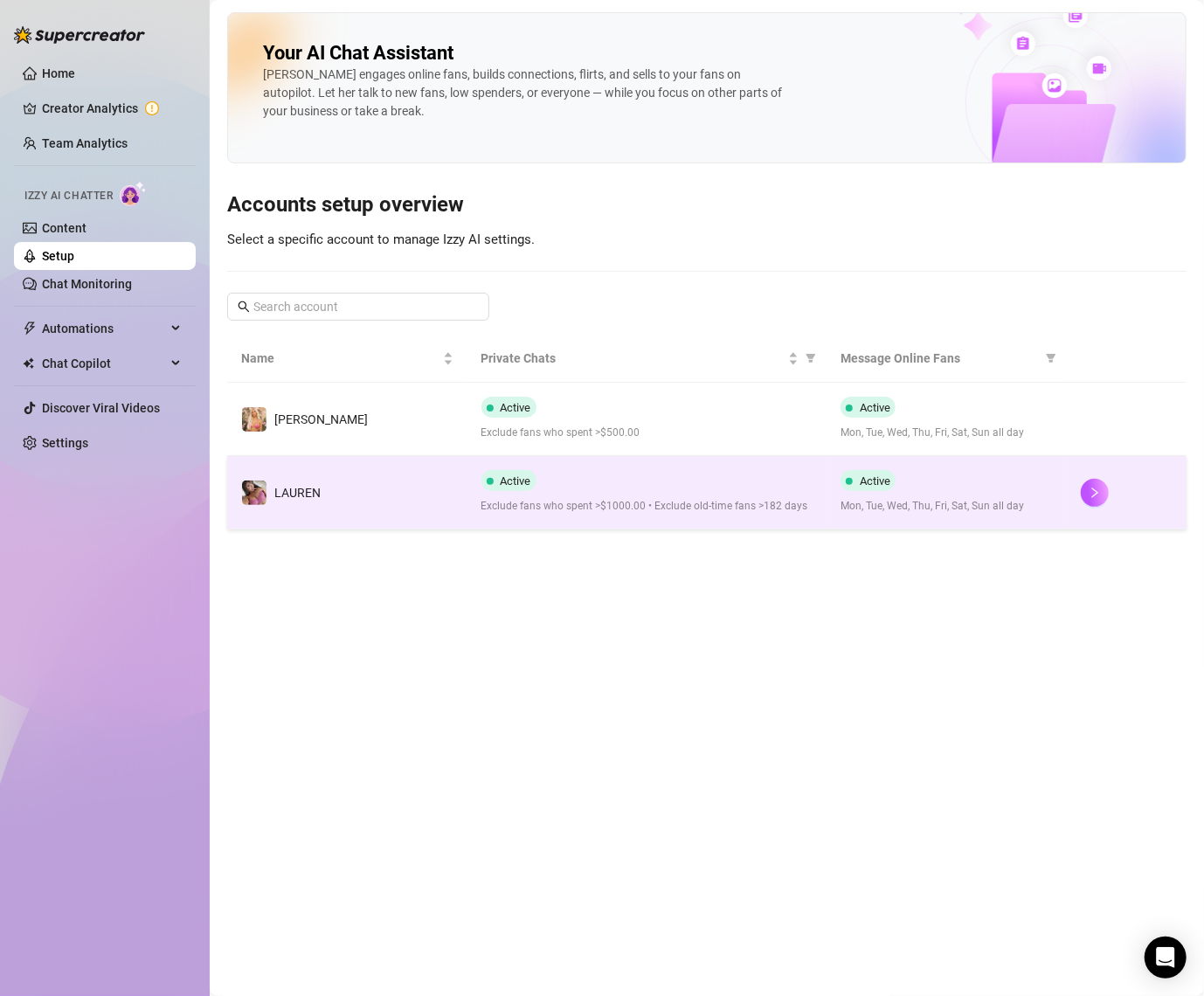
click at [306, 463] on td "️‍LAUREN" at bounding box center [347, 493] width 240 height 73
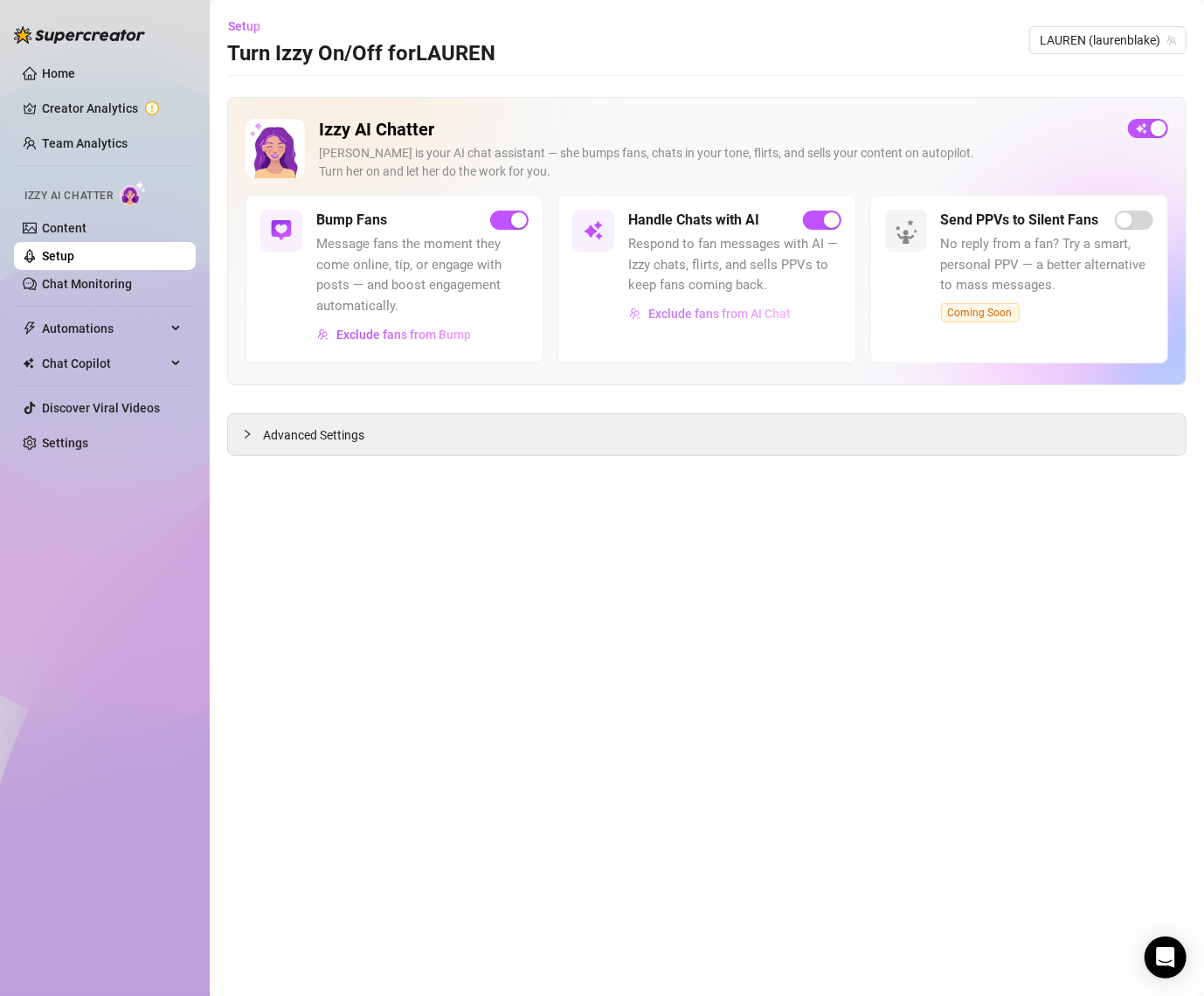
click at [652, 300] on button "Exclude fans from AI Chat" at bounding box center [710, 314] width 164 height 28
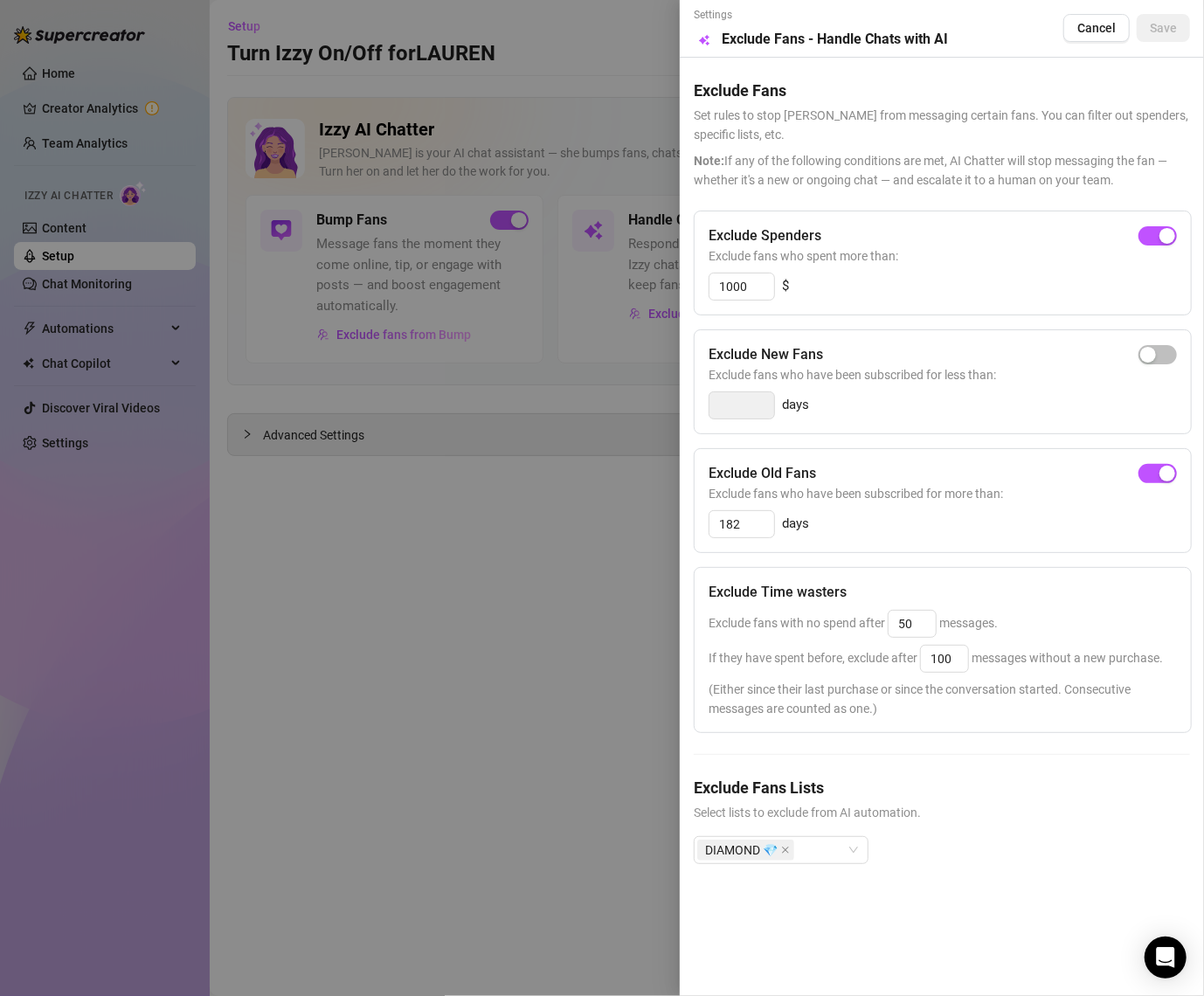
click at [879, 211] on div "Exclude Spenders Exclude fans who spent more than: 1000 $" at bounding box center [943, 263] width 498 height 105
click at [830, 853] on div "DIAMOND 💎" at bounding box center [772, 851] width 150 height 24
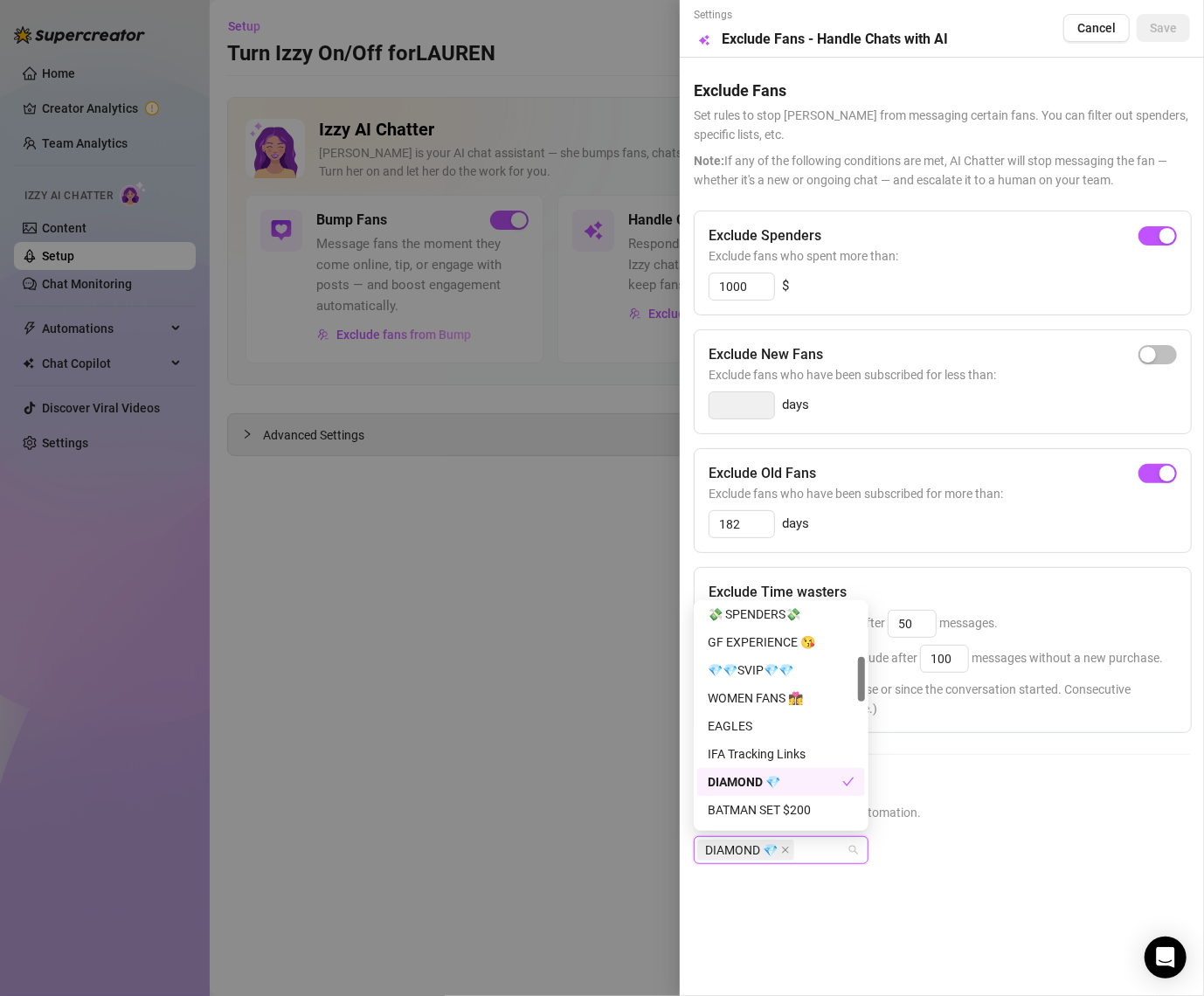
scroll to position [267, 0]
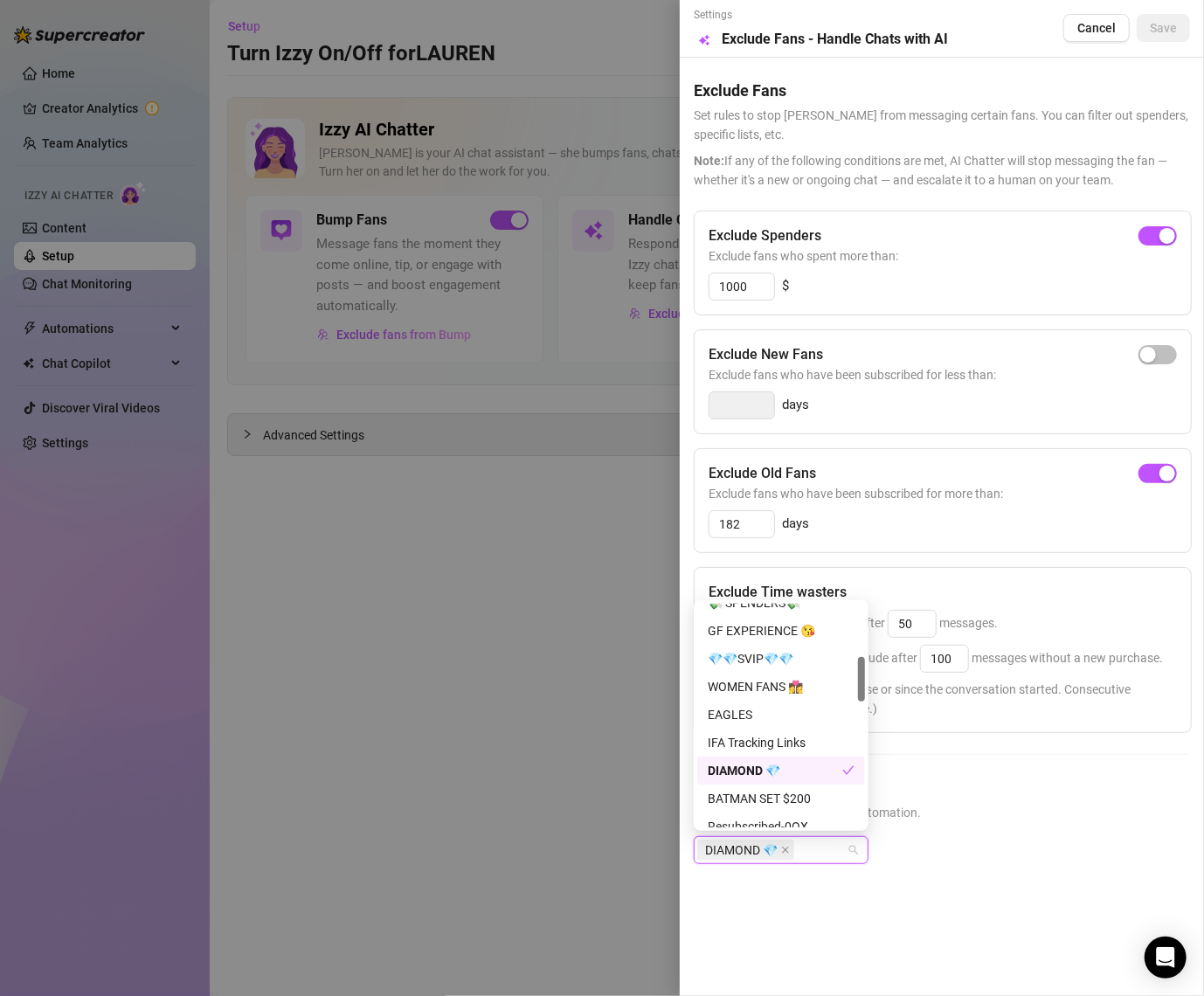
click at [961, 777] on h5 "Exclude Fans Lists" at bounding box center [943, 788] width 497 height 24
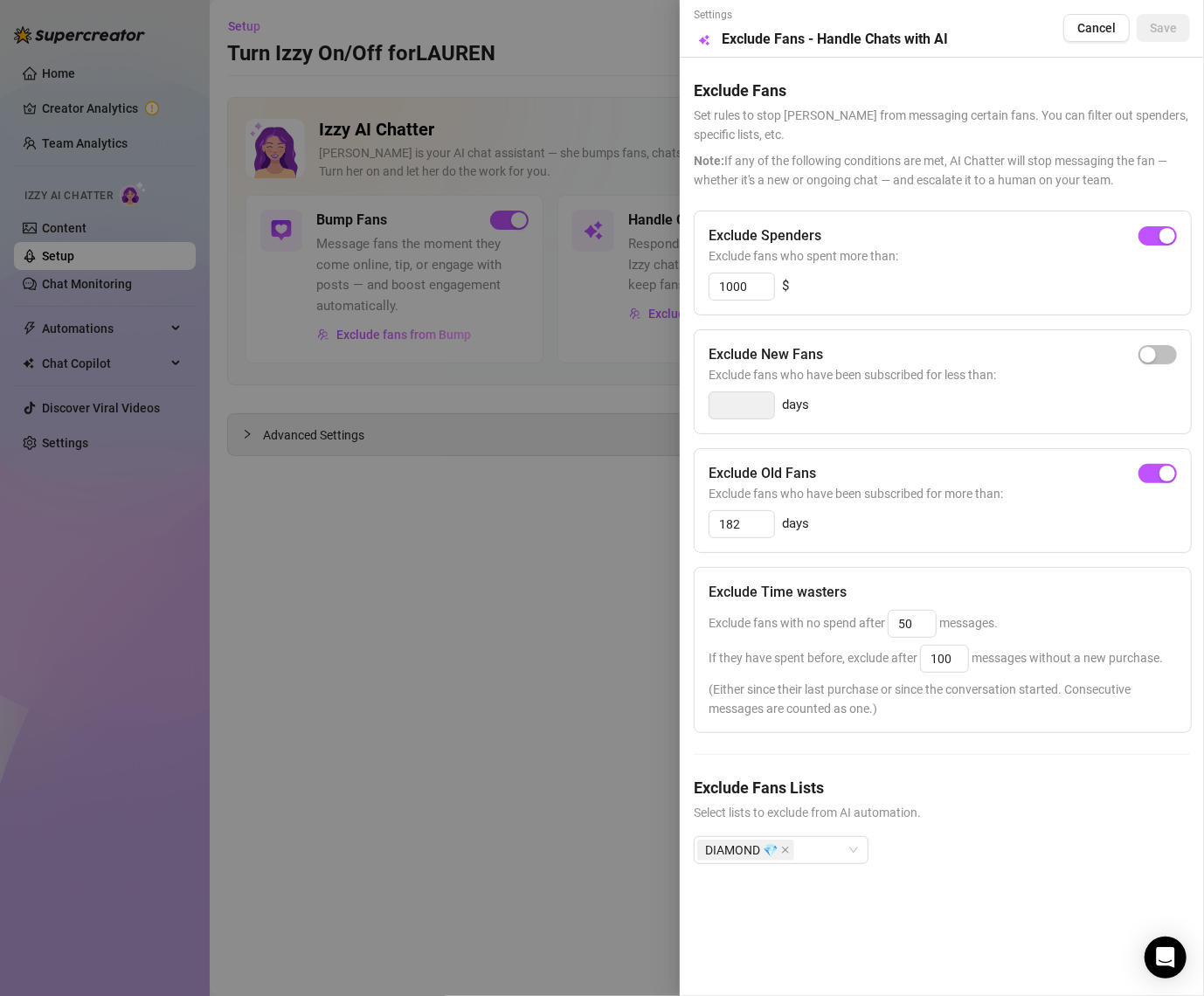
click at [544, 717] on div at bounding box center [602, 498] width 1204 height 996
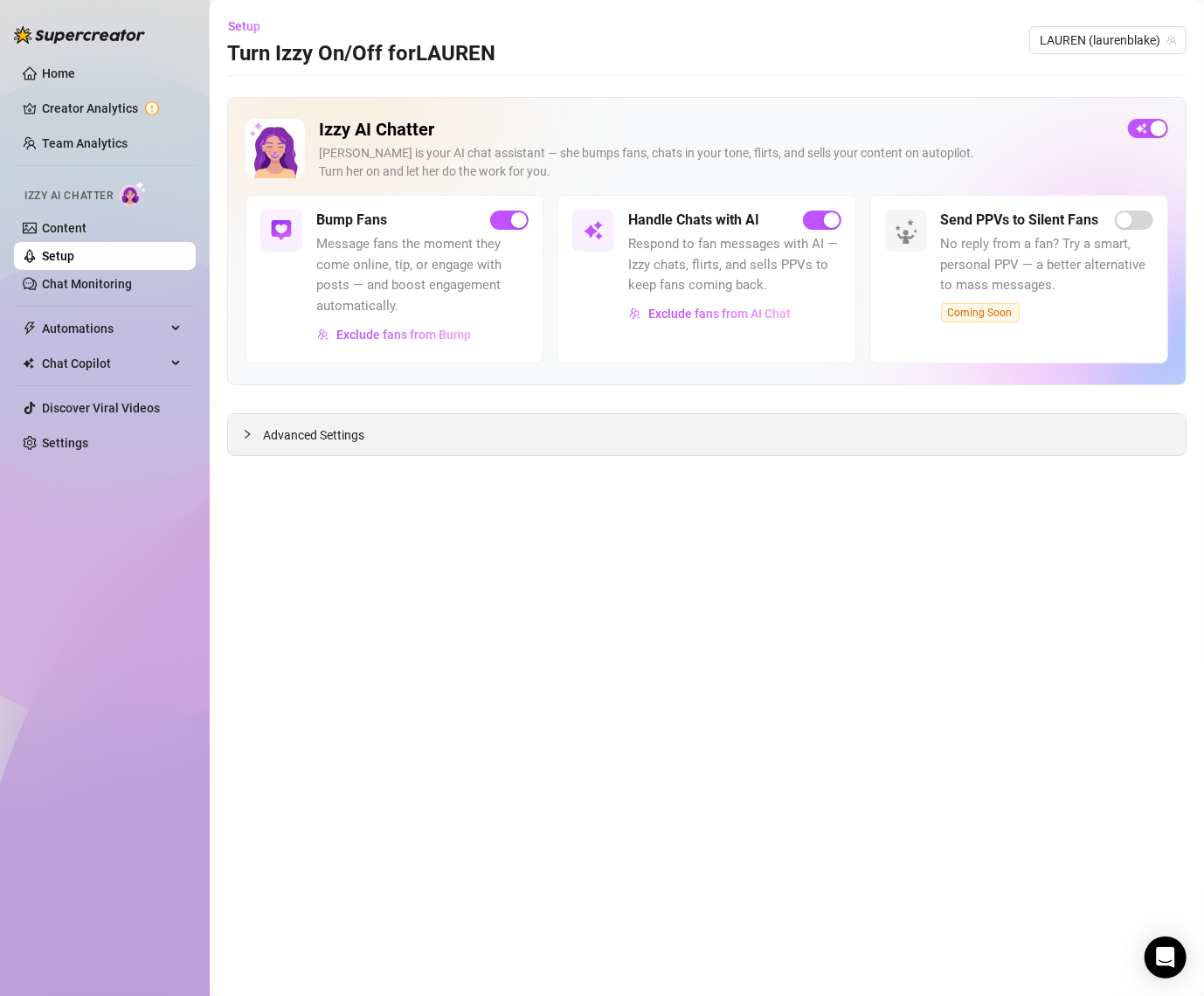
click at [644, 435] on div "Advanced Settings" at bounding box center [706, 435] width 957 height 41
click at [308, 435] on span "Advanced Settings" at bounding box center [314, 435] width 101 height 19
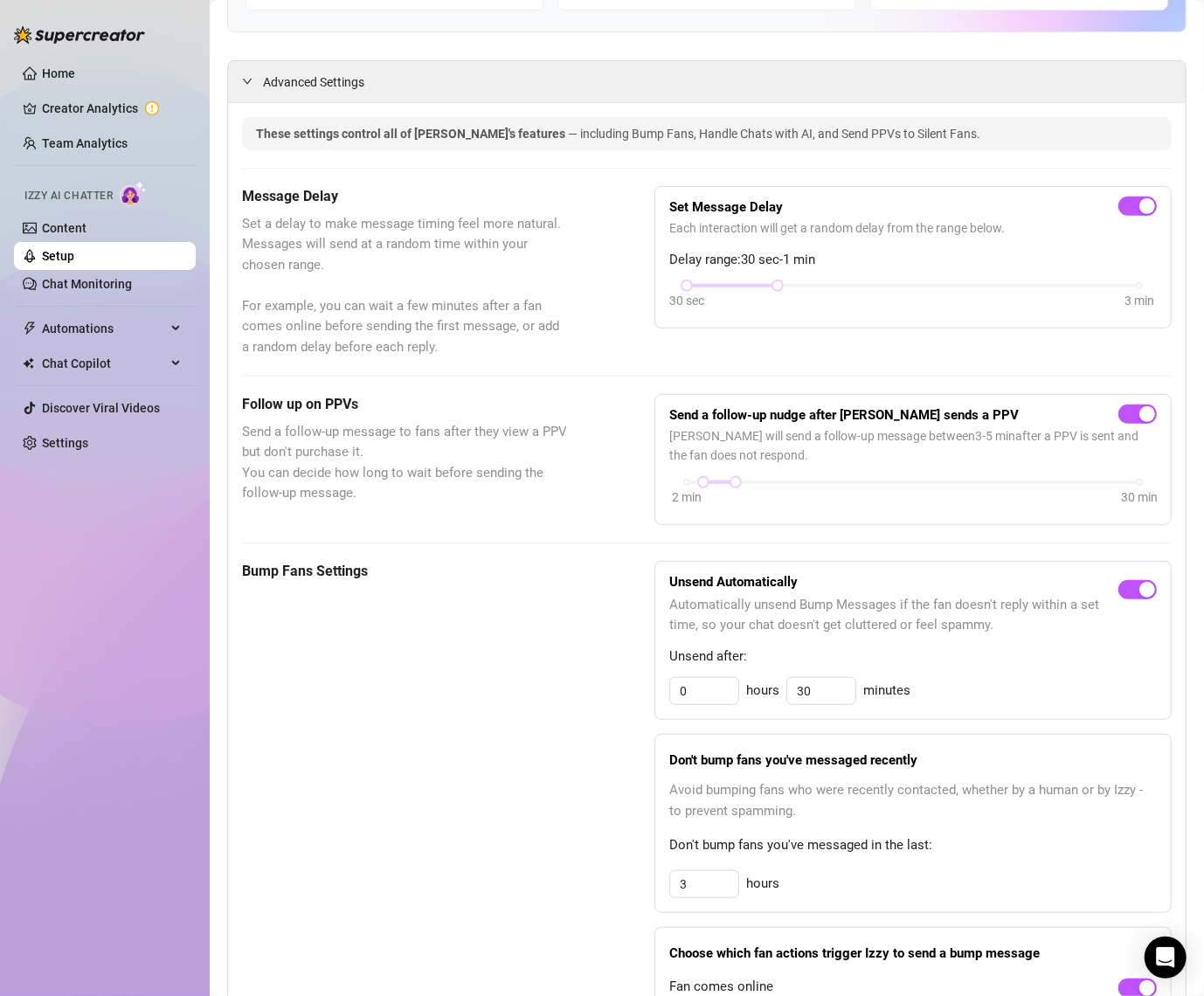
scroll to position [353, 0]
click at [56, 321] on span "Automations" at bounding box center [104, 329] width 124 height 28
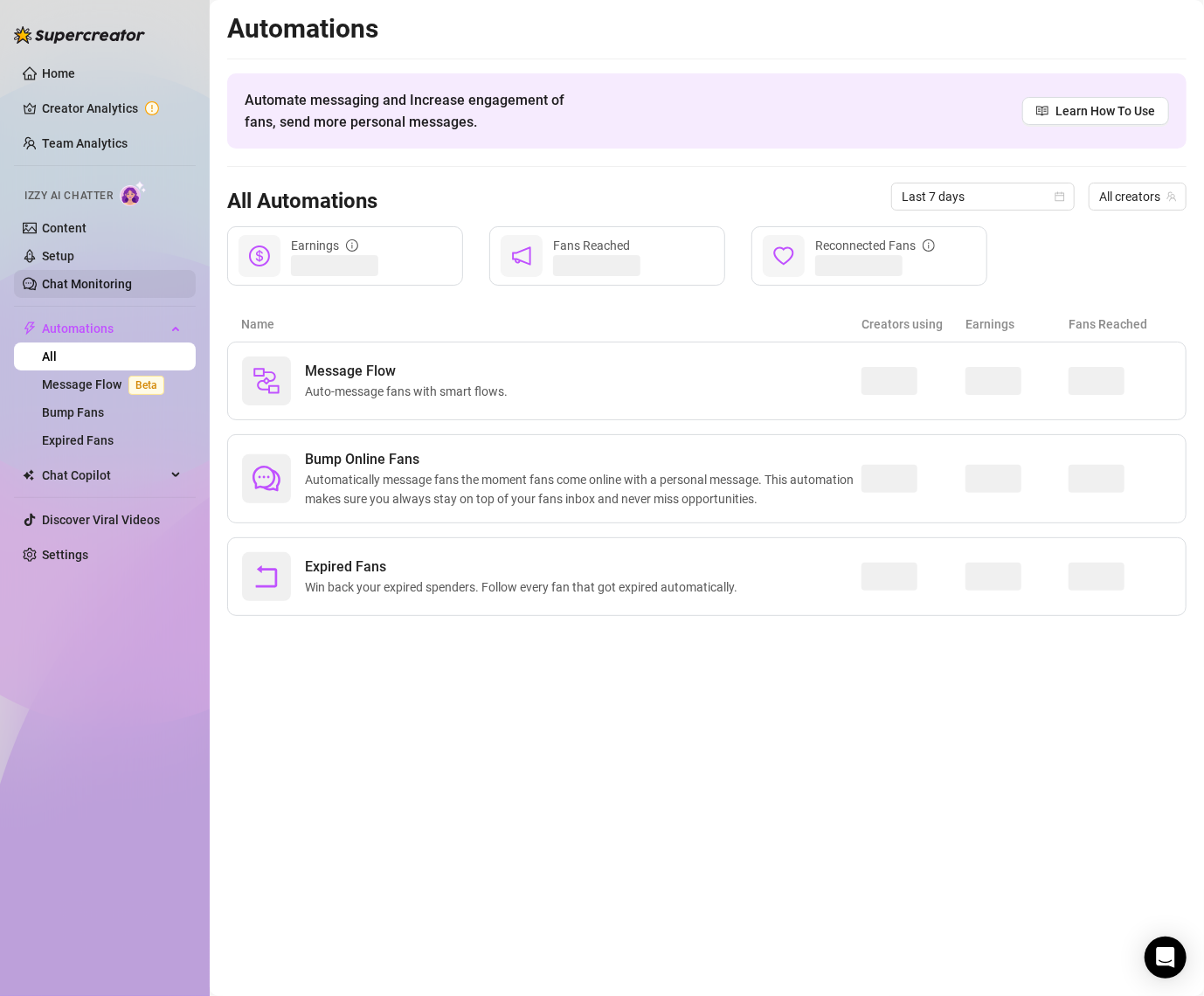
click at [74, 277] on link "Chat Monitoring" at bounding box center [87, 284] width 90 height 14
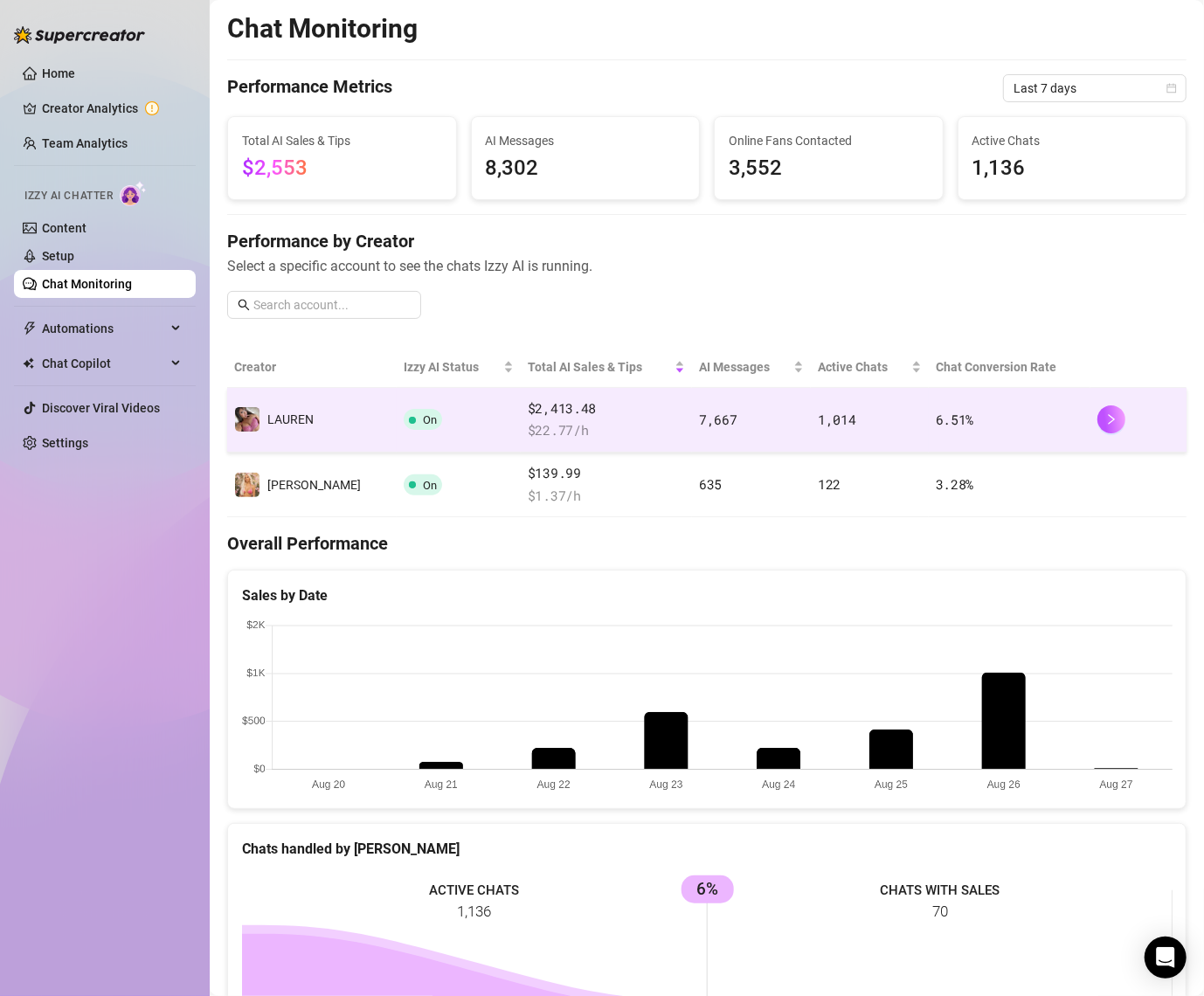
click at [308, 426] on div "️‍LAUREN" at bounding box center [290, 420] width 46 height 19
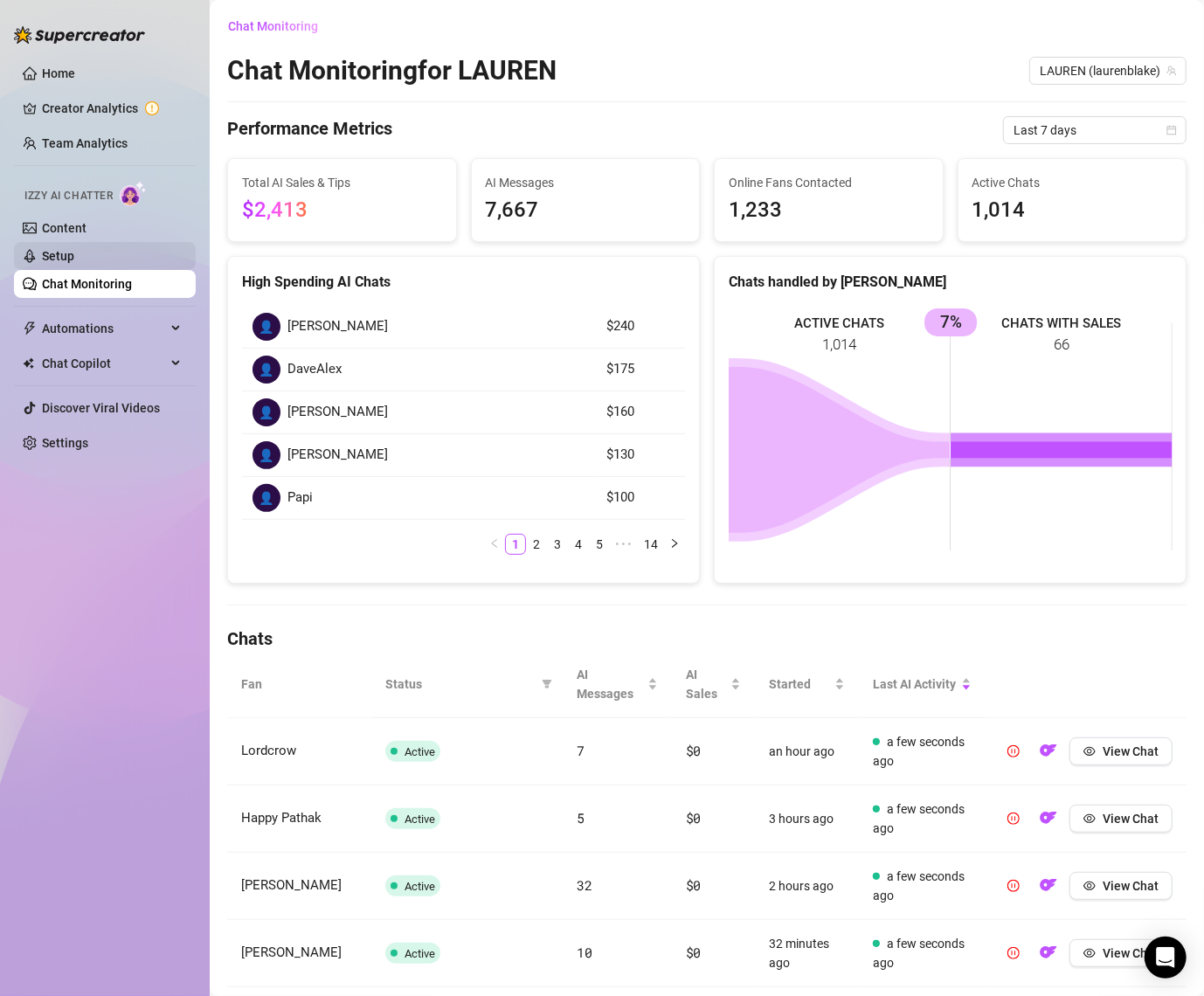
click at [74, 256] on link "Setup" at bounding box center [58, 256] width 32 height 14
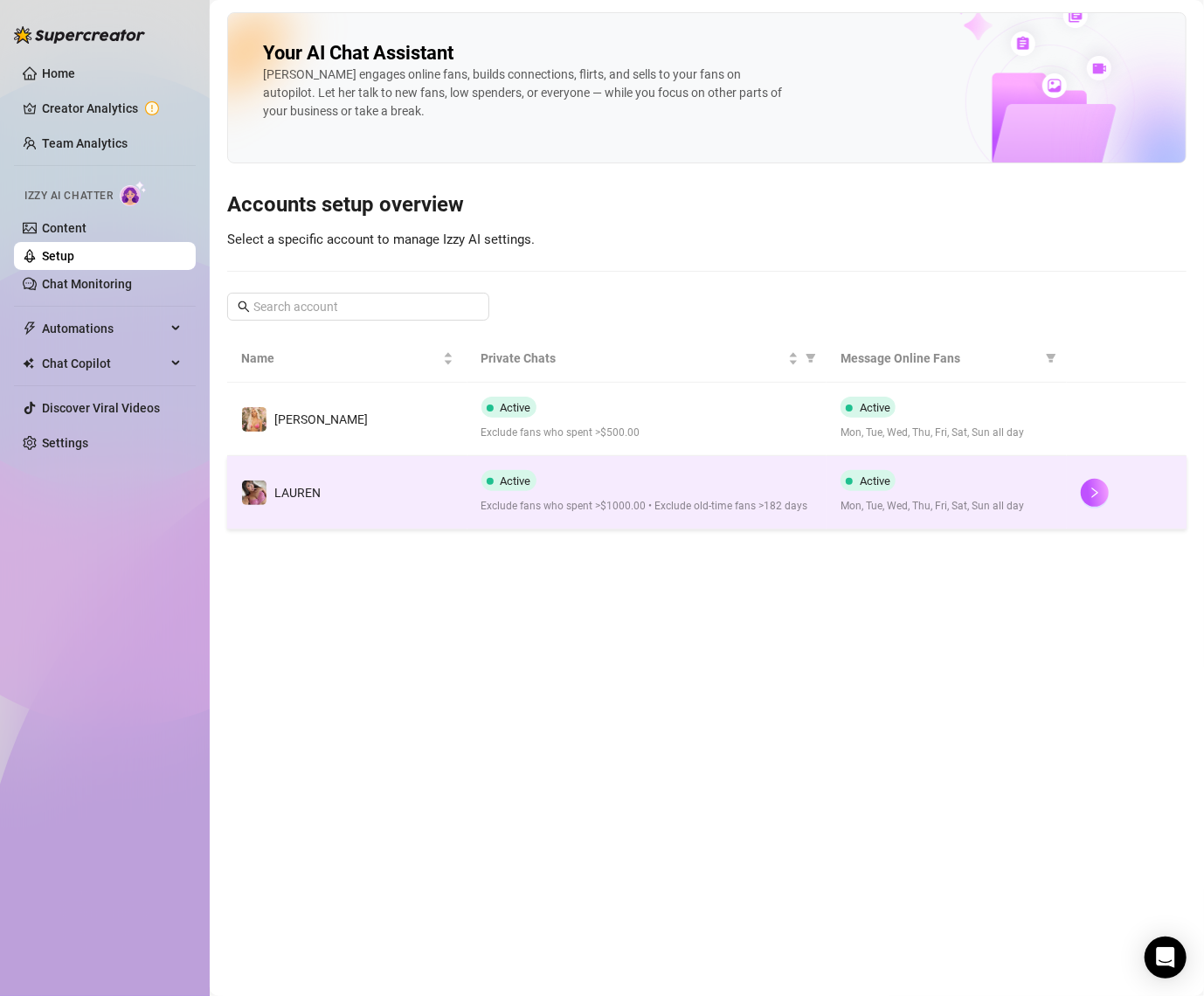
click at [307, 477] on td "️‍LAUREN" at bounding box center [347, 493] width 240 height 73
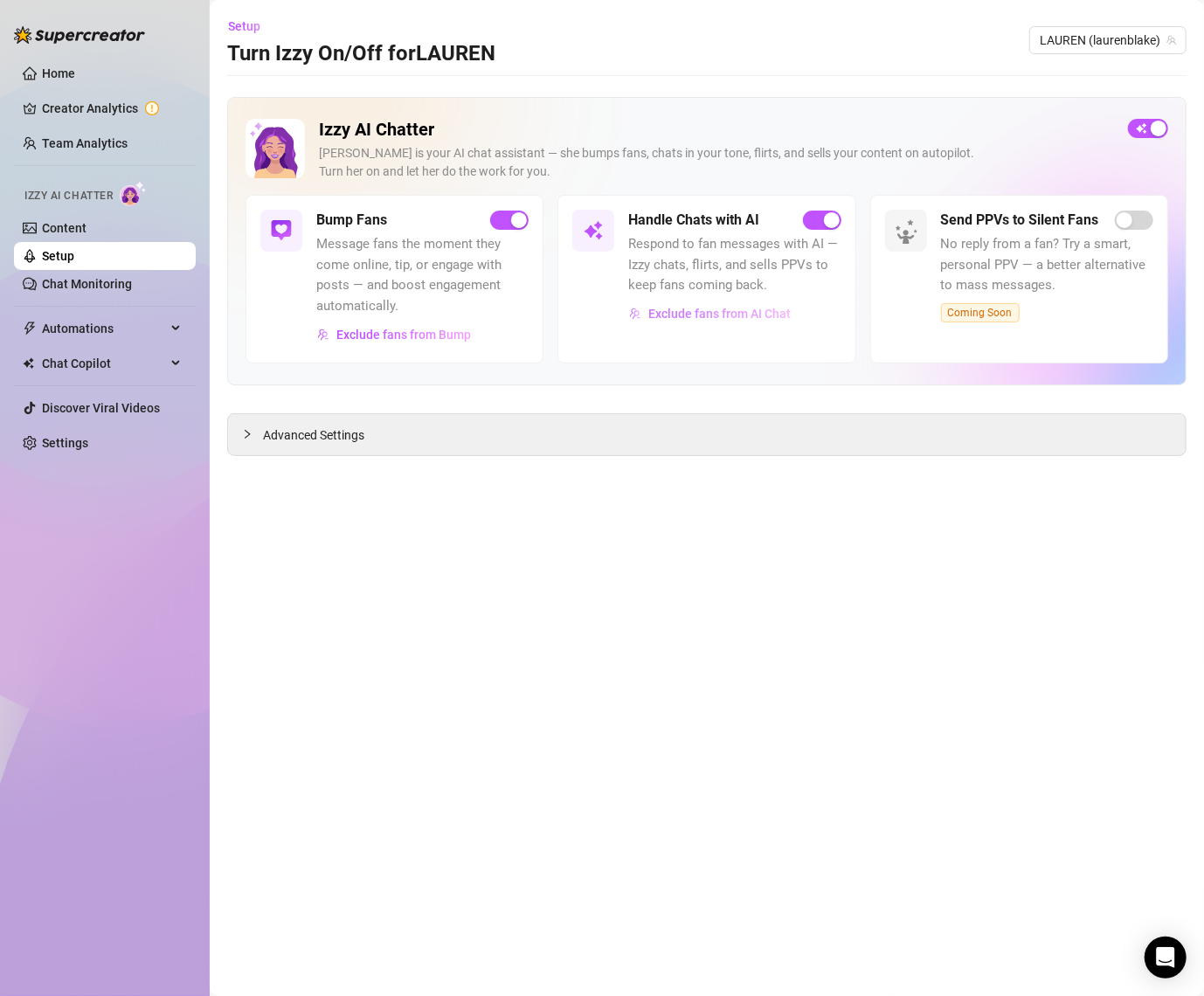
click at [693, 317] on span "Exclude fans from AI Chat" at bounding box center [720, 314] width 143 height 14
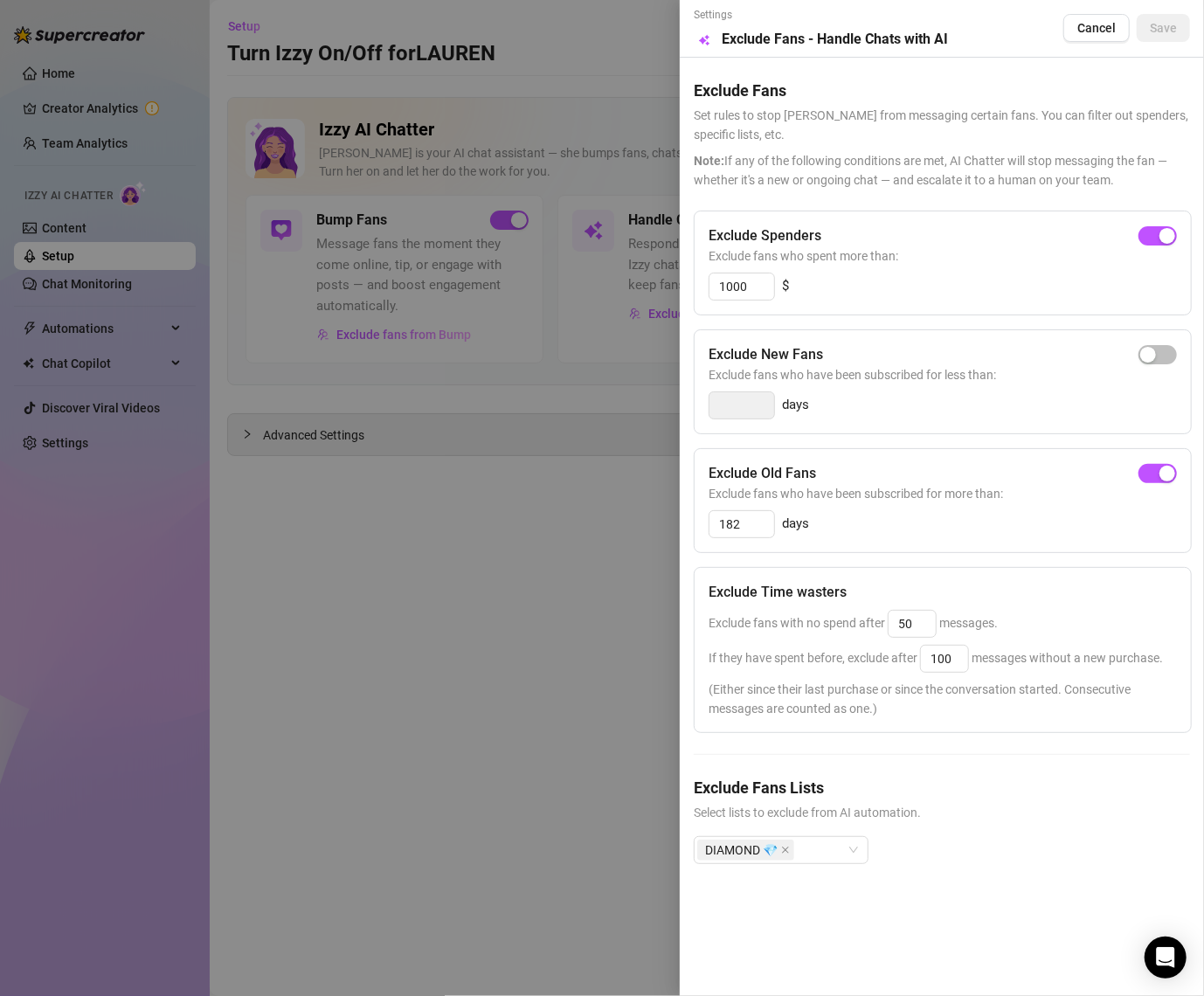
click at [491, 279] on div at bounding box center [602, 498] width 1204 height 996
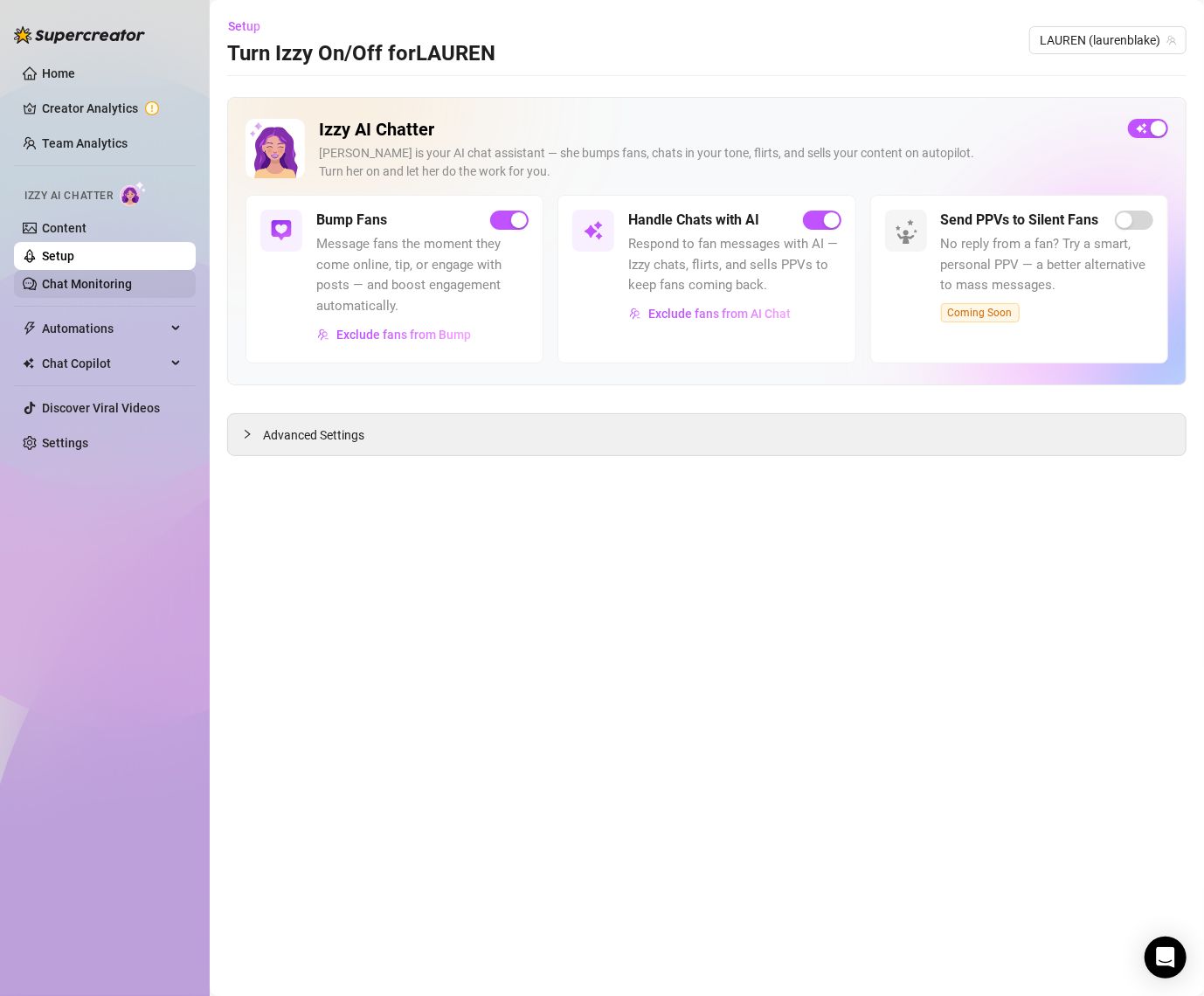
click at [79, 289] on link "Chat Monitoring" at bounding box center [87, 284] width 90 height 14
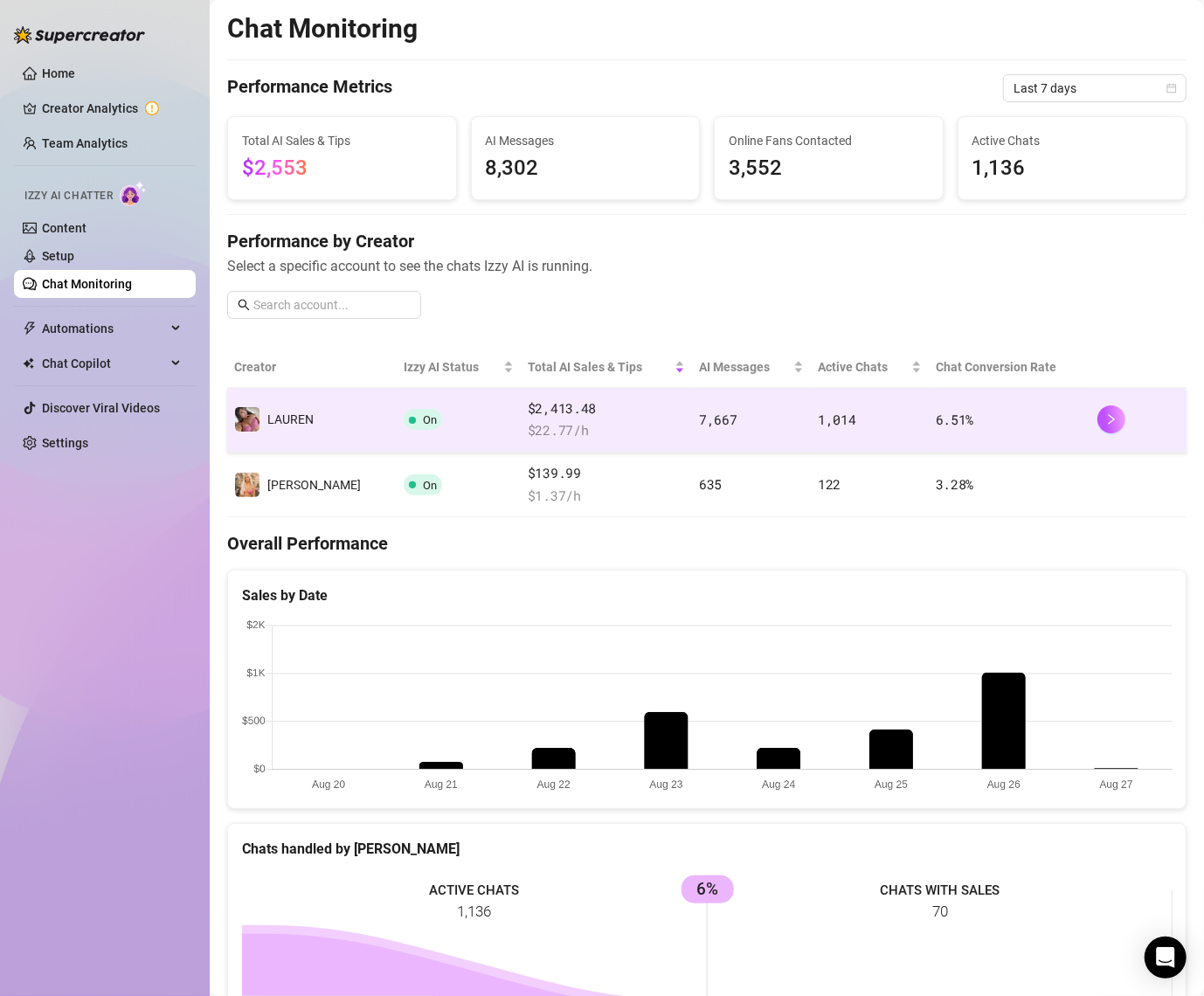
click at [624, 413] on span "$2,413.48" at bounding box center [607, 409] width 157 height 21
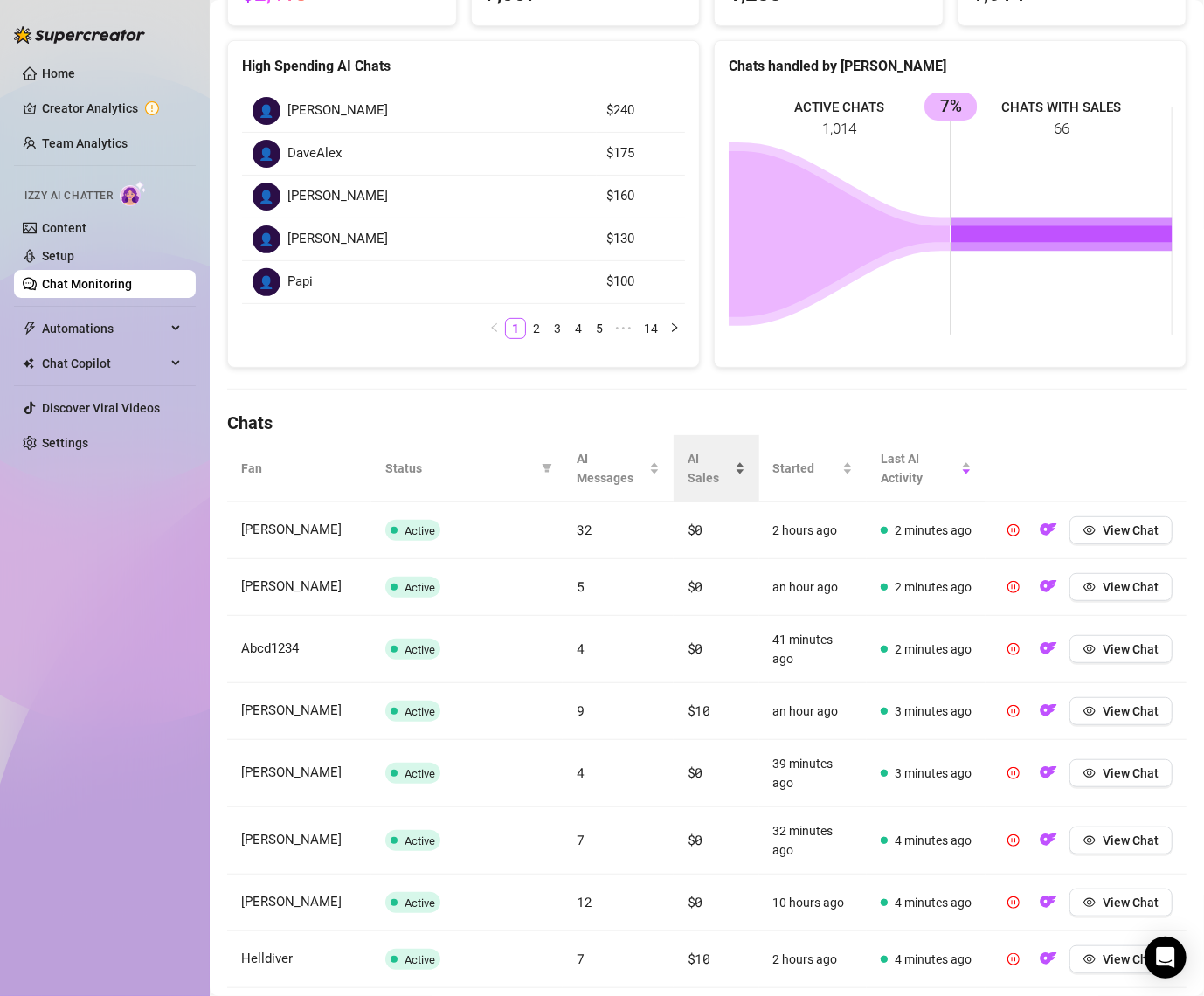
scroll to position [218, 0]
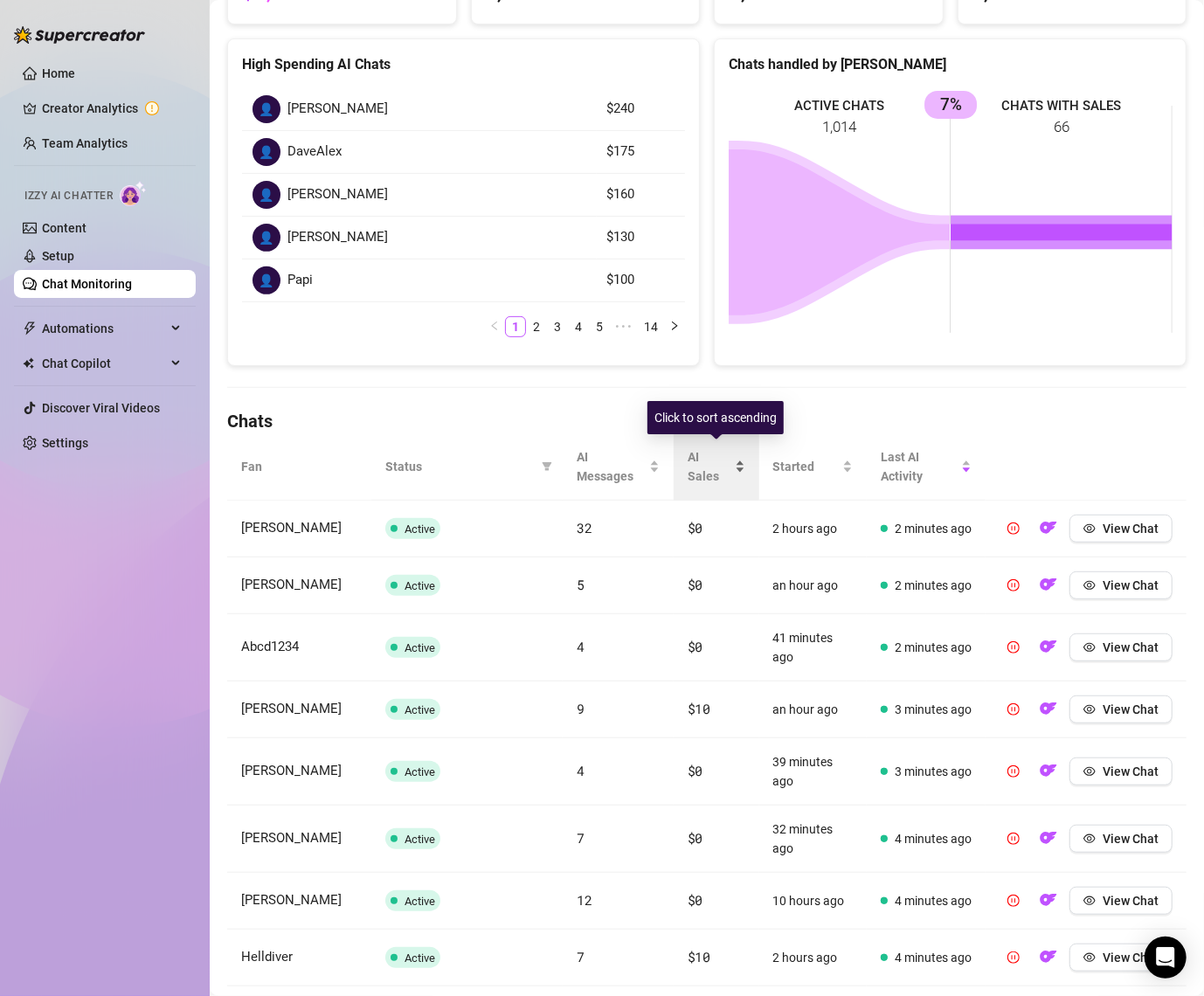
click at [693, 472] on span "AI Sales" at bounding box center [710, 467] width 44 height 38
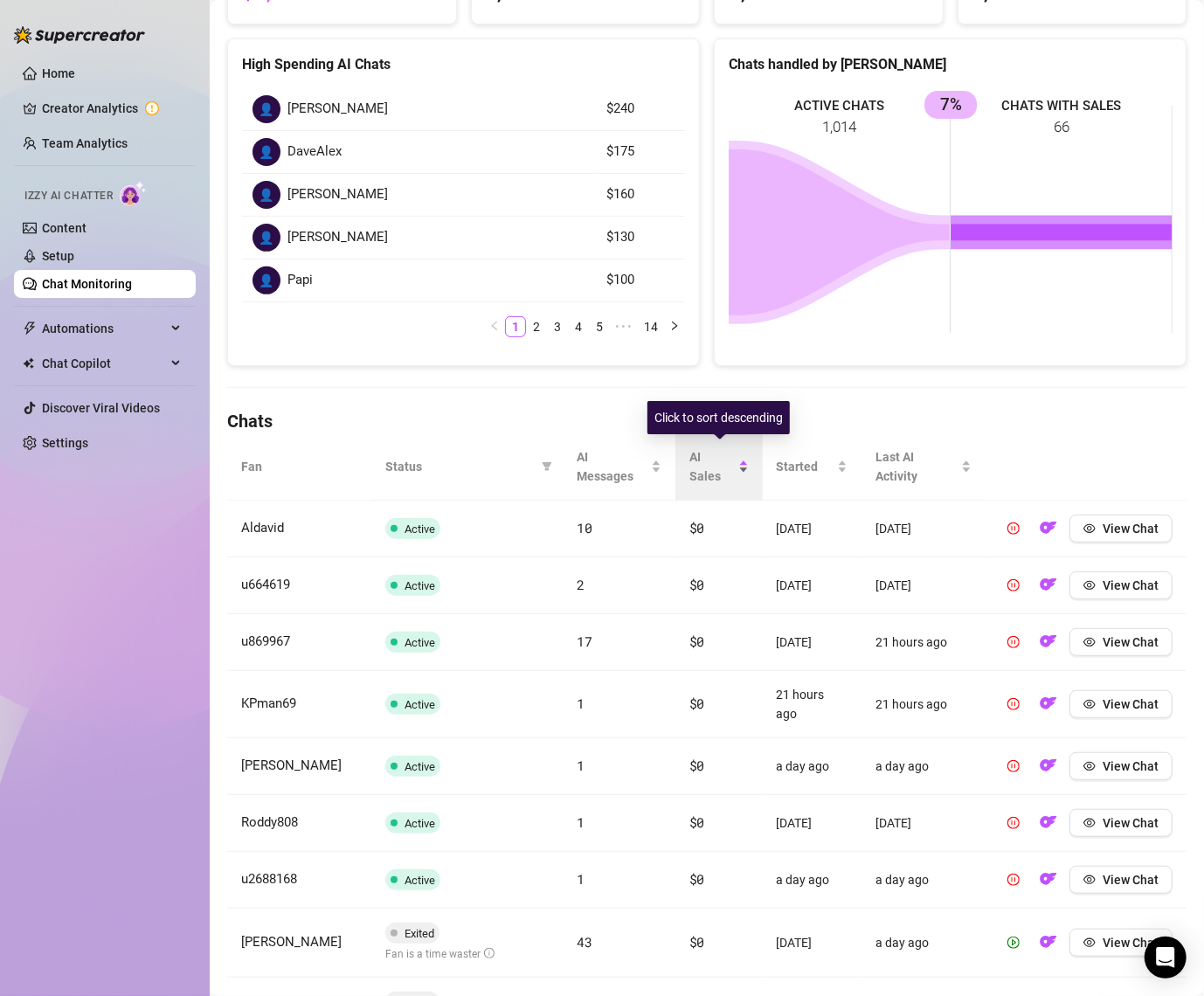
click at [693, 467] on span "AI Sales" at bounding box center [713, 467] width 45 height 38
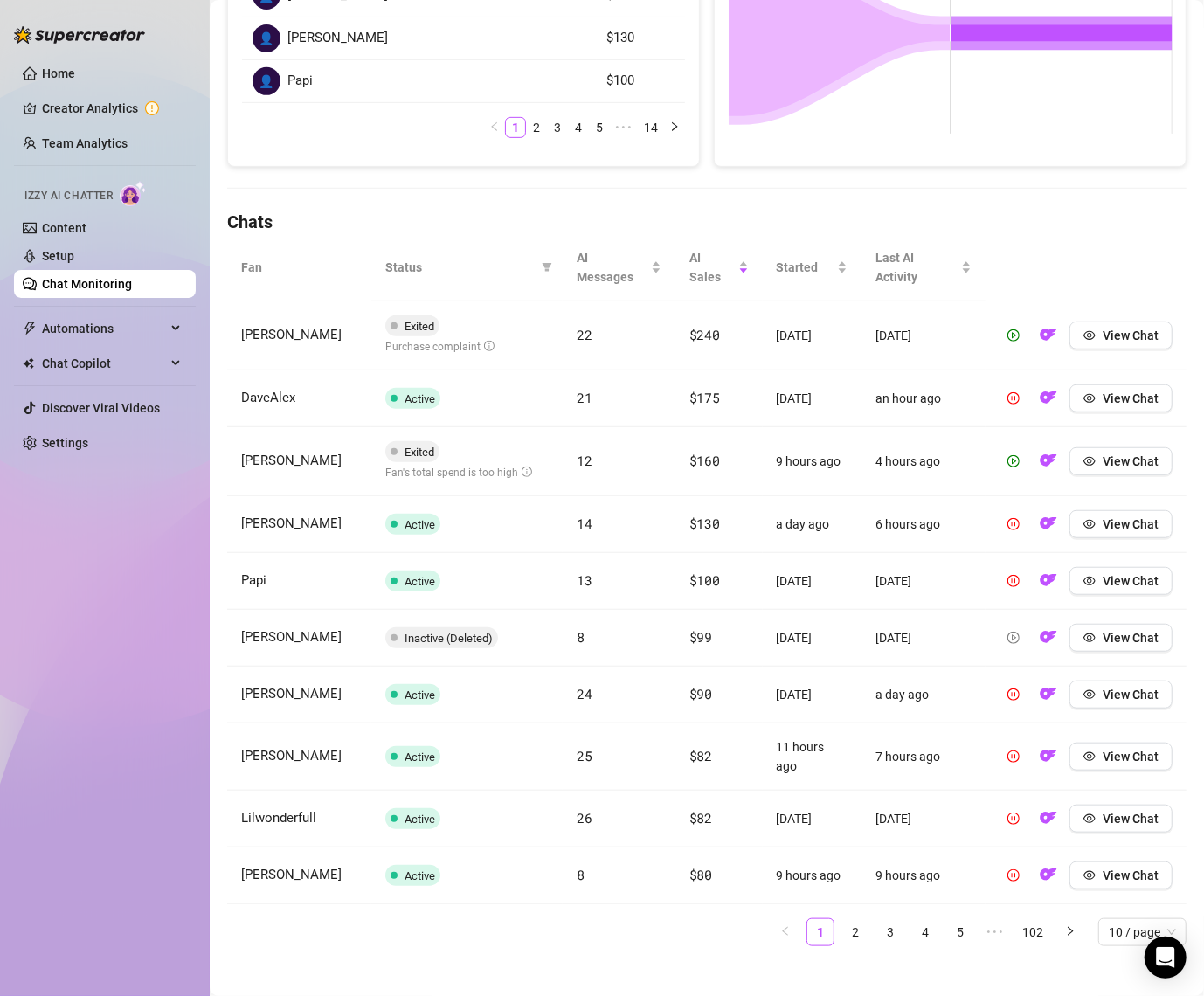
scroll to position [430, 0]
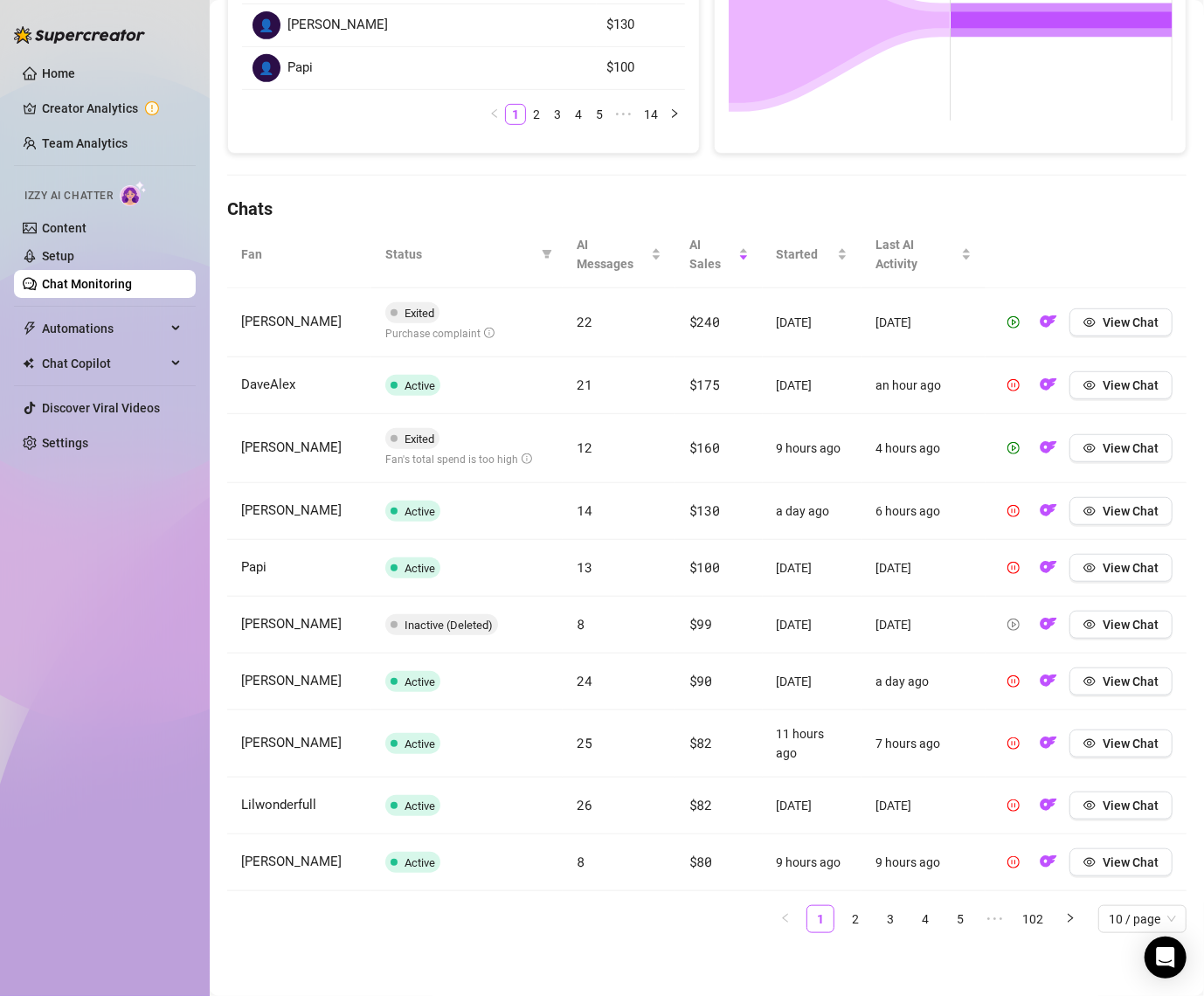
click at [254, 455] on td "[PERSON_NAME]" at bounding box center [299, 449] width 144 height 69
click at [1136, 442] on span "View Chat" at bounding box center [1131, 449] width 56 height 14
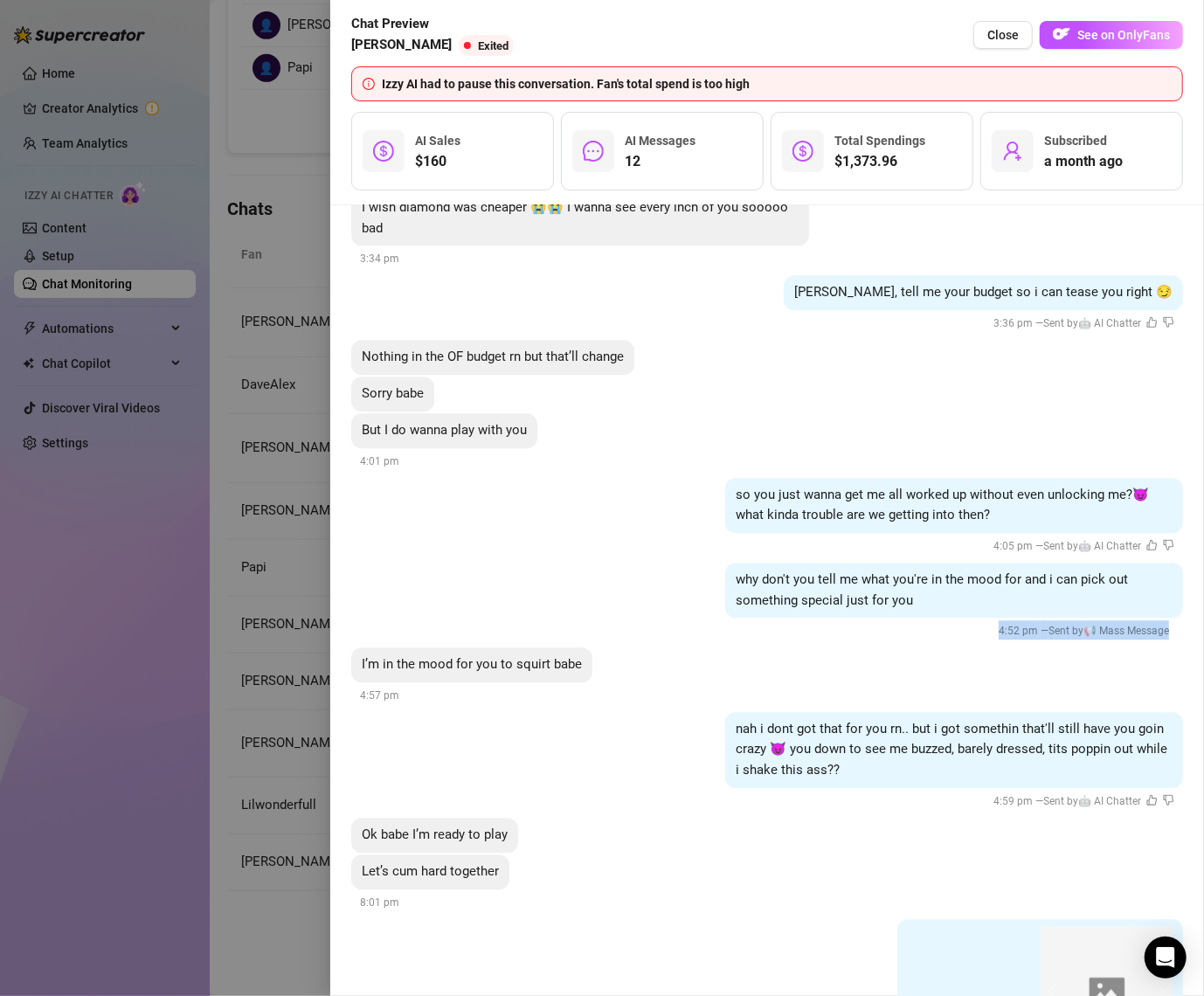
drag, startPoint x: 959, startPoint y: 555, endPoint x: 1016, endPoint y: 882, distance: 331.9
click at [990, 802] on li "Tuesday, August 26 kinda feels like you’ve been ignoring me… I try so hard to m…" at bounding box center [768, 454] width 832 height 2976
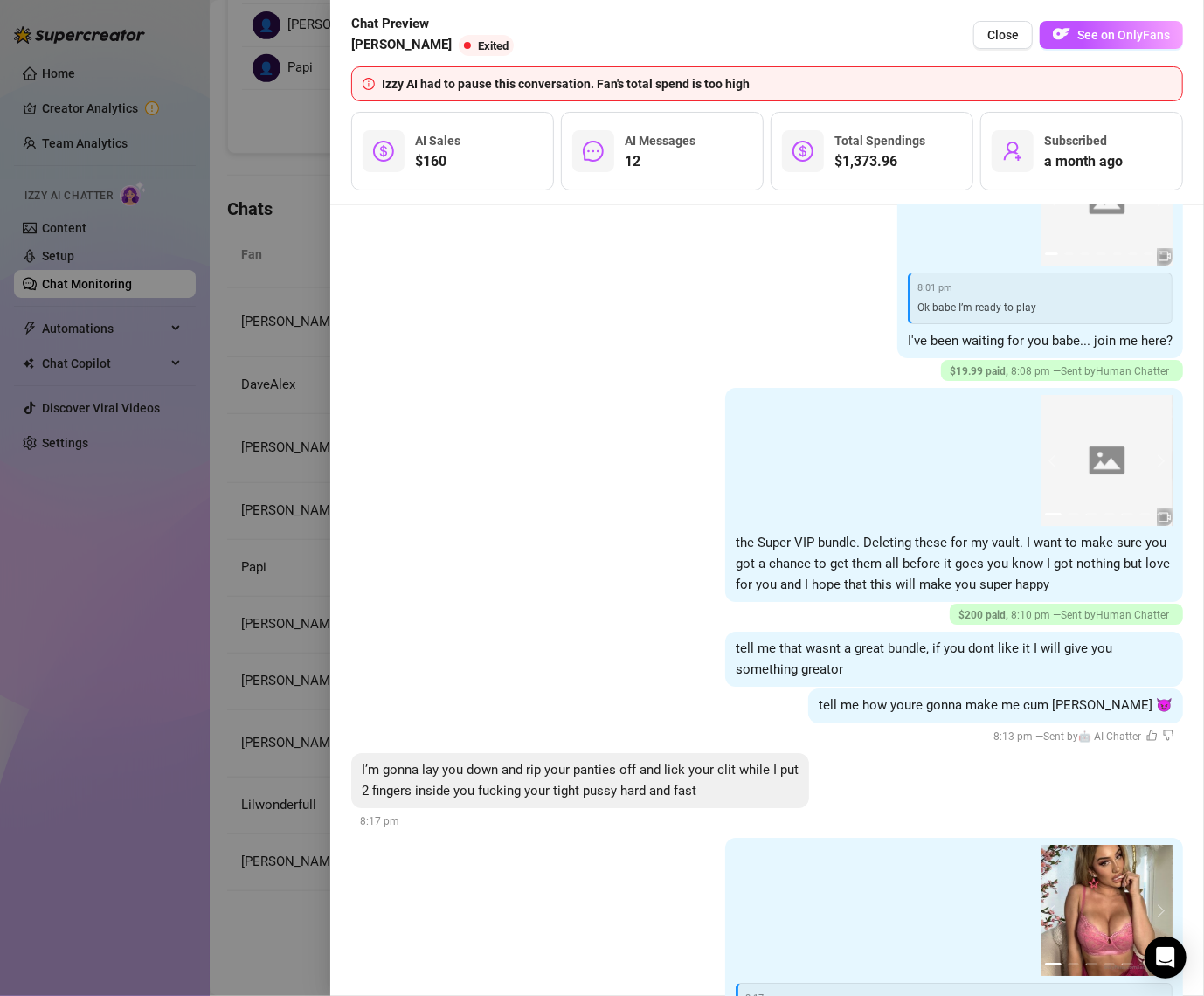
scroll to position [6923, 0]
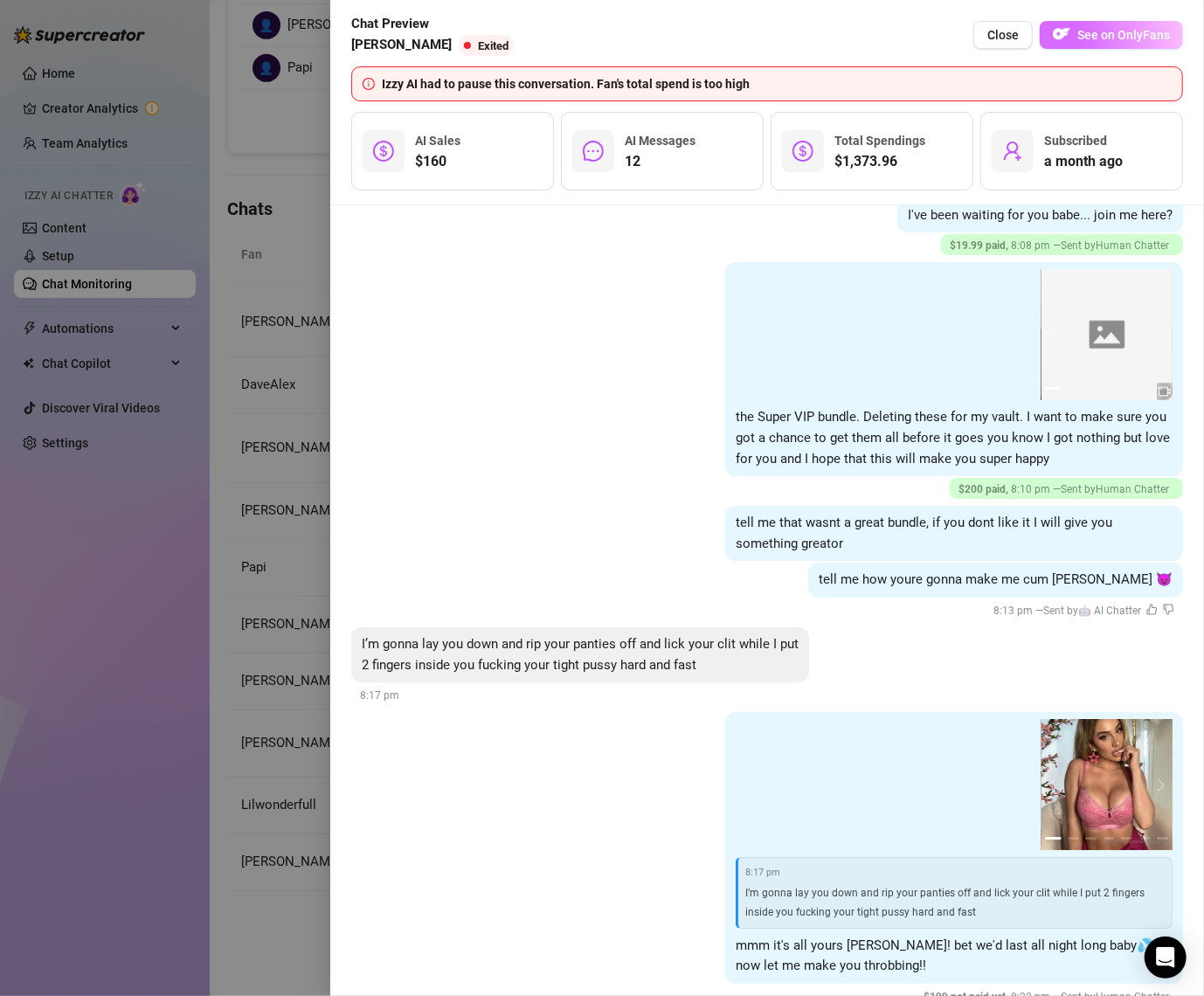
click at [1087, 27] on button "See on OnlyFans" at bounding box center [1111, 35] width 143 height 28
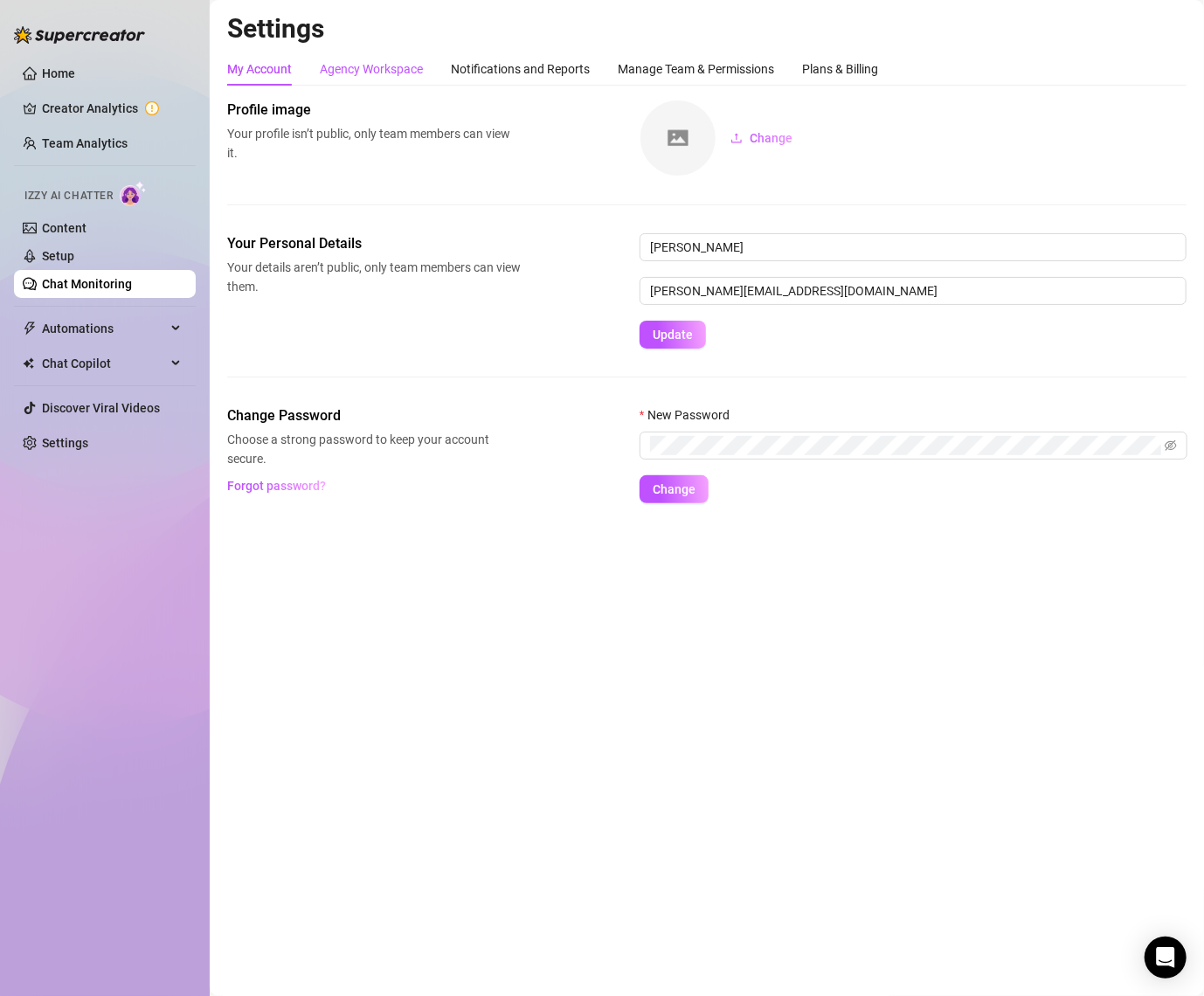
click at [348, 73] on div "Agency Workspace" at bounding box center [372, 69] width 103 height 19
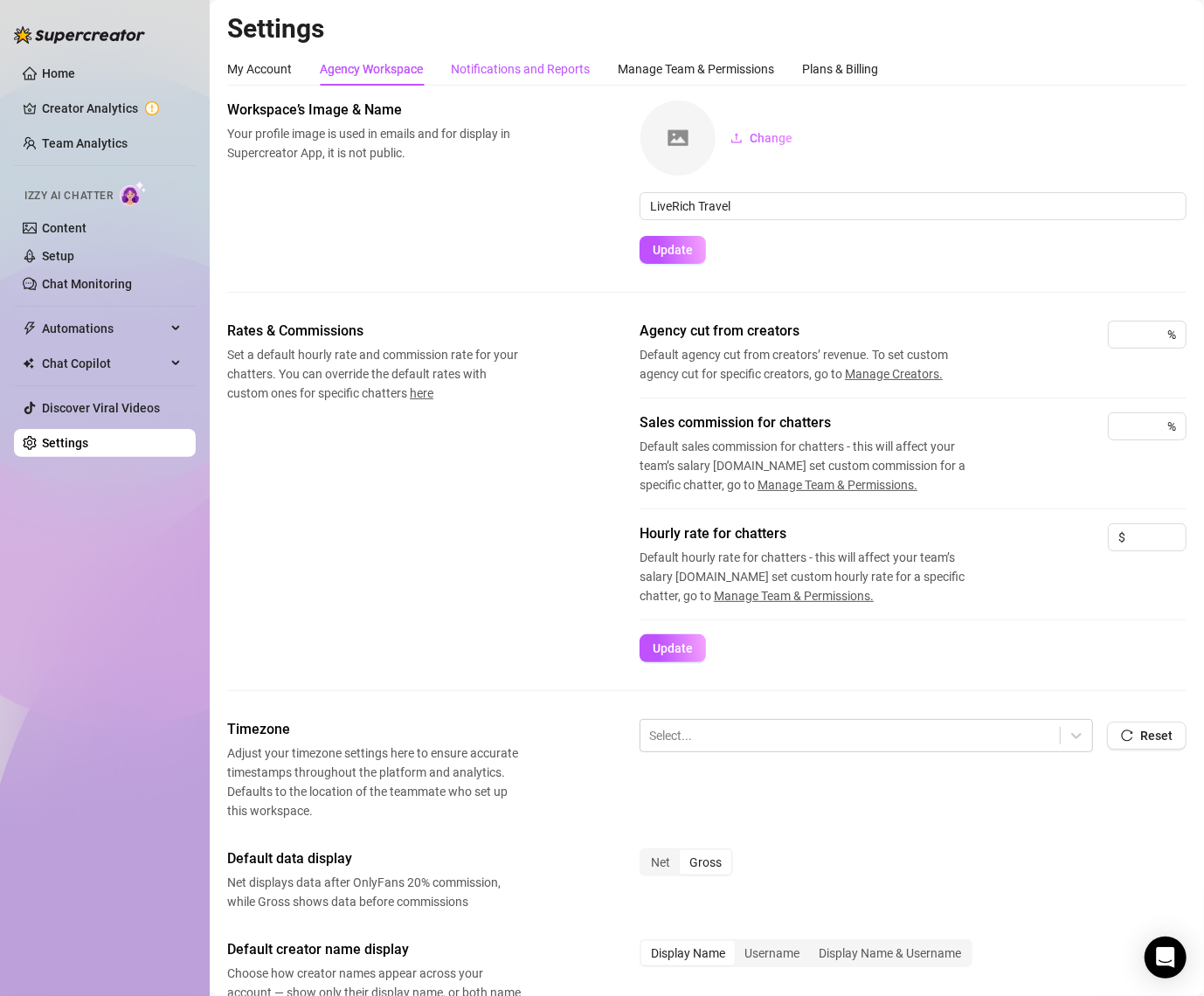
click at [532, 64] on div "Notifications and Reports" at bounding box center [520, 69] width 139 height 19
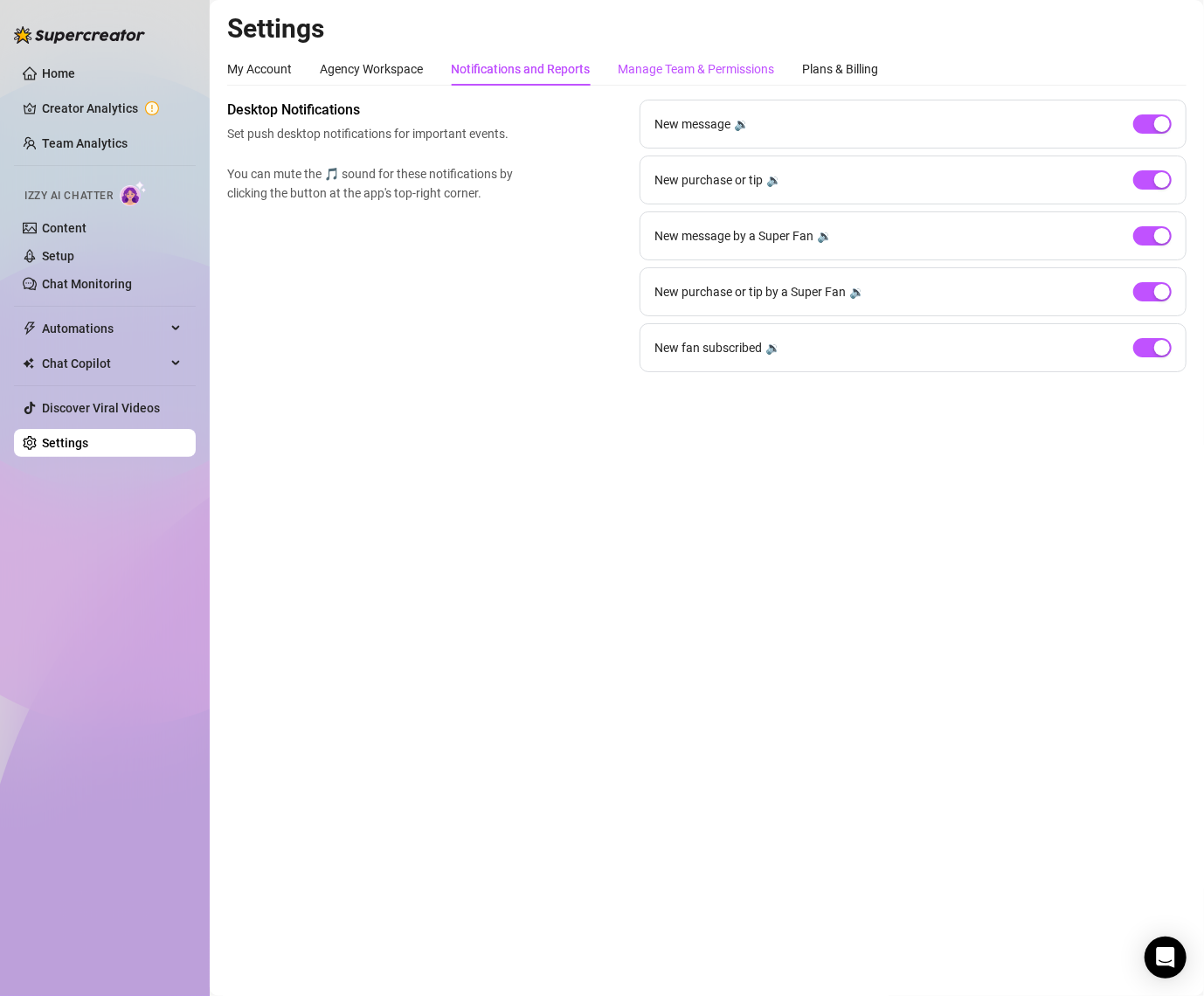
click at [643, 62] on div "Manage Team & Permissions" at bounding box center [696, 69] width 157 height 19
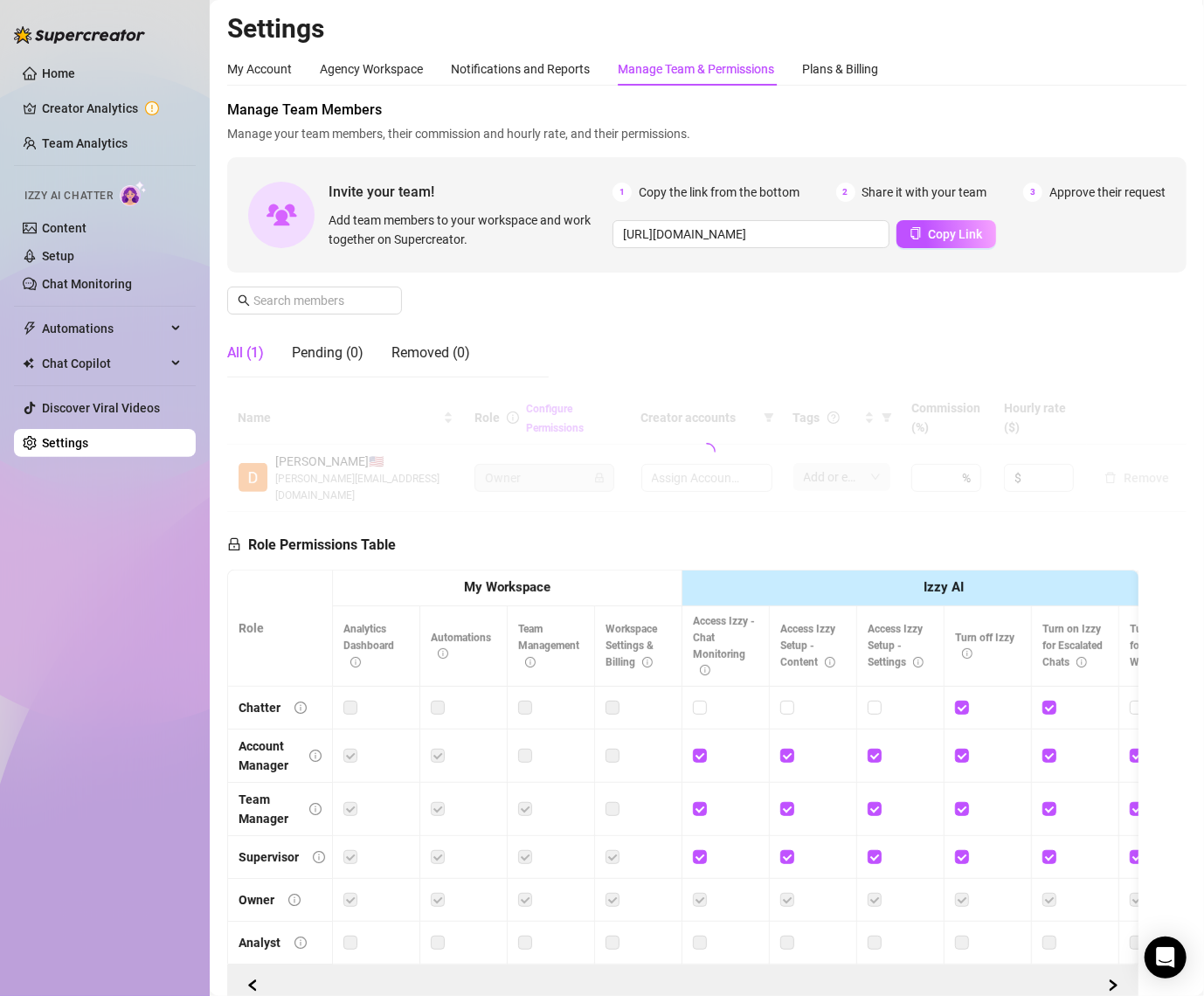
click at [659, 67] on div "Manage Team & Permissions" at bounding box center [696, 69] width 157 height 19
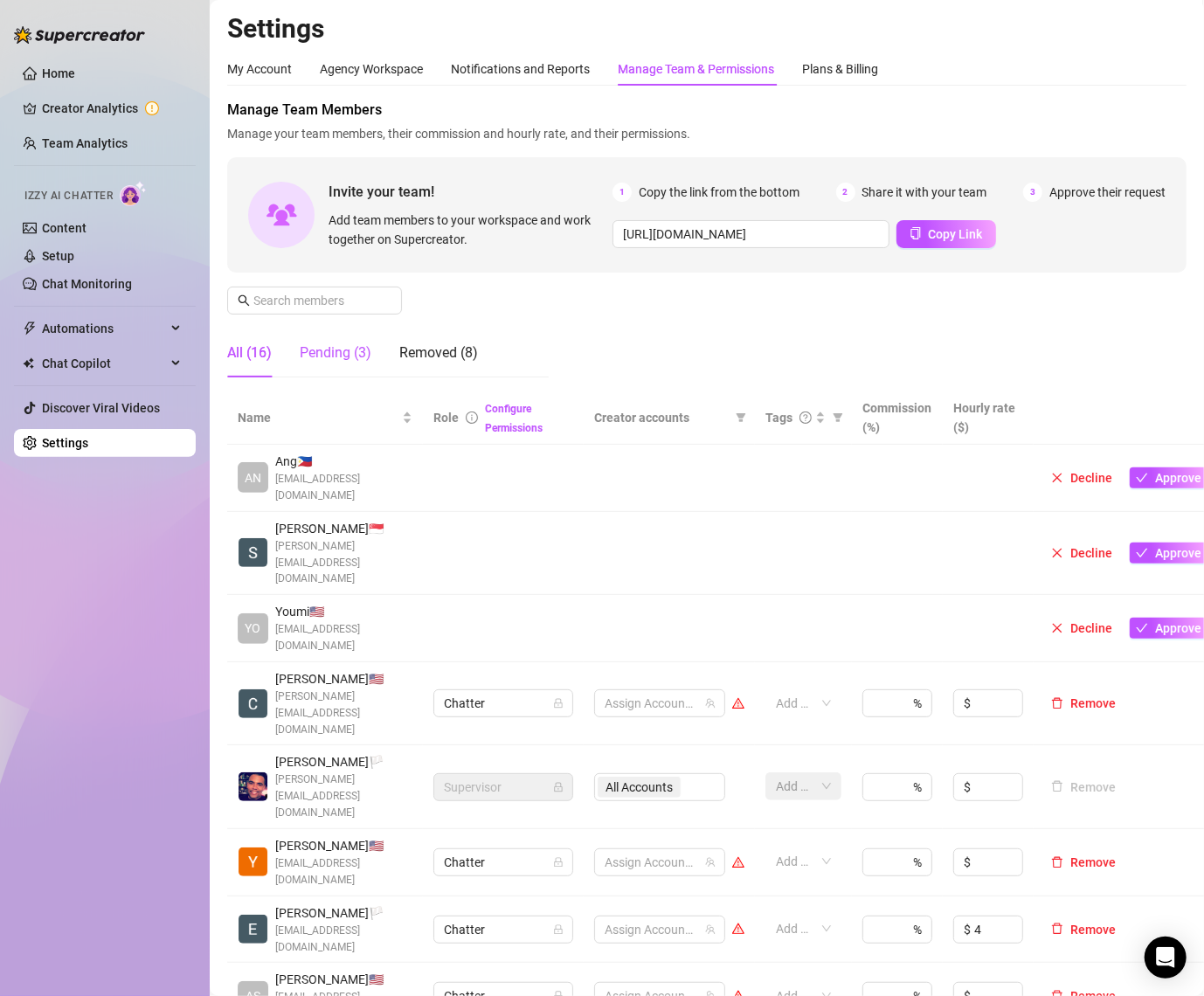
click at [342, 353] on div "Pending (3)" at bounding box center [336, 353] width 72 height 21
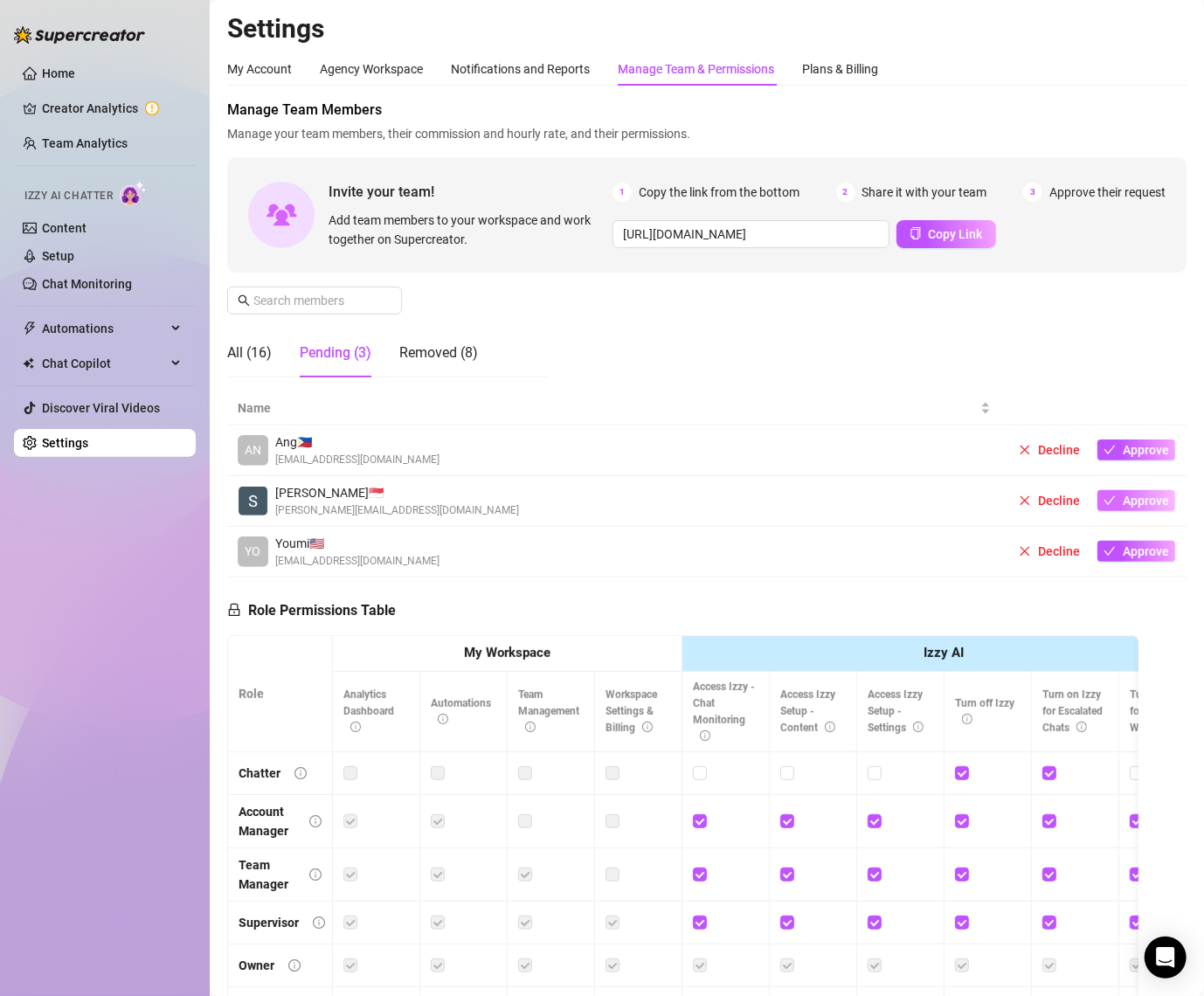
click at [1128, 495] on span "Approve" at bounding box center [1145, 501] width 46 height 14
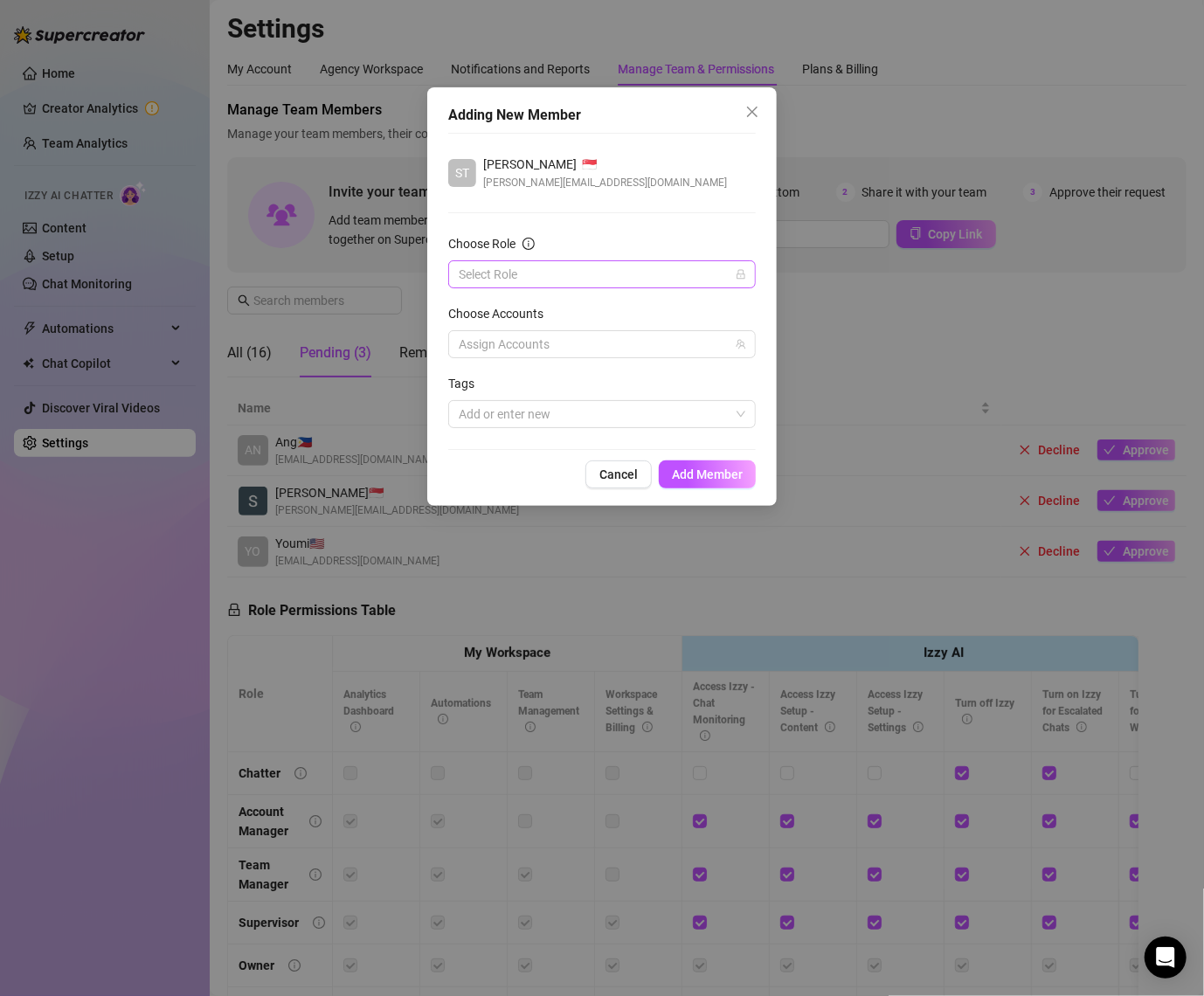
click at [625, 279] on input "Choose Role" at bounding box center [595, 275] width 271 height 26
click at [582, 332] on div "Account Manager" at bounding box center [602, 338] width 280 height 19
click at [587, 273] on span "Account Manager" at bounding box center [602, 275] width 287 height 26
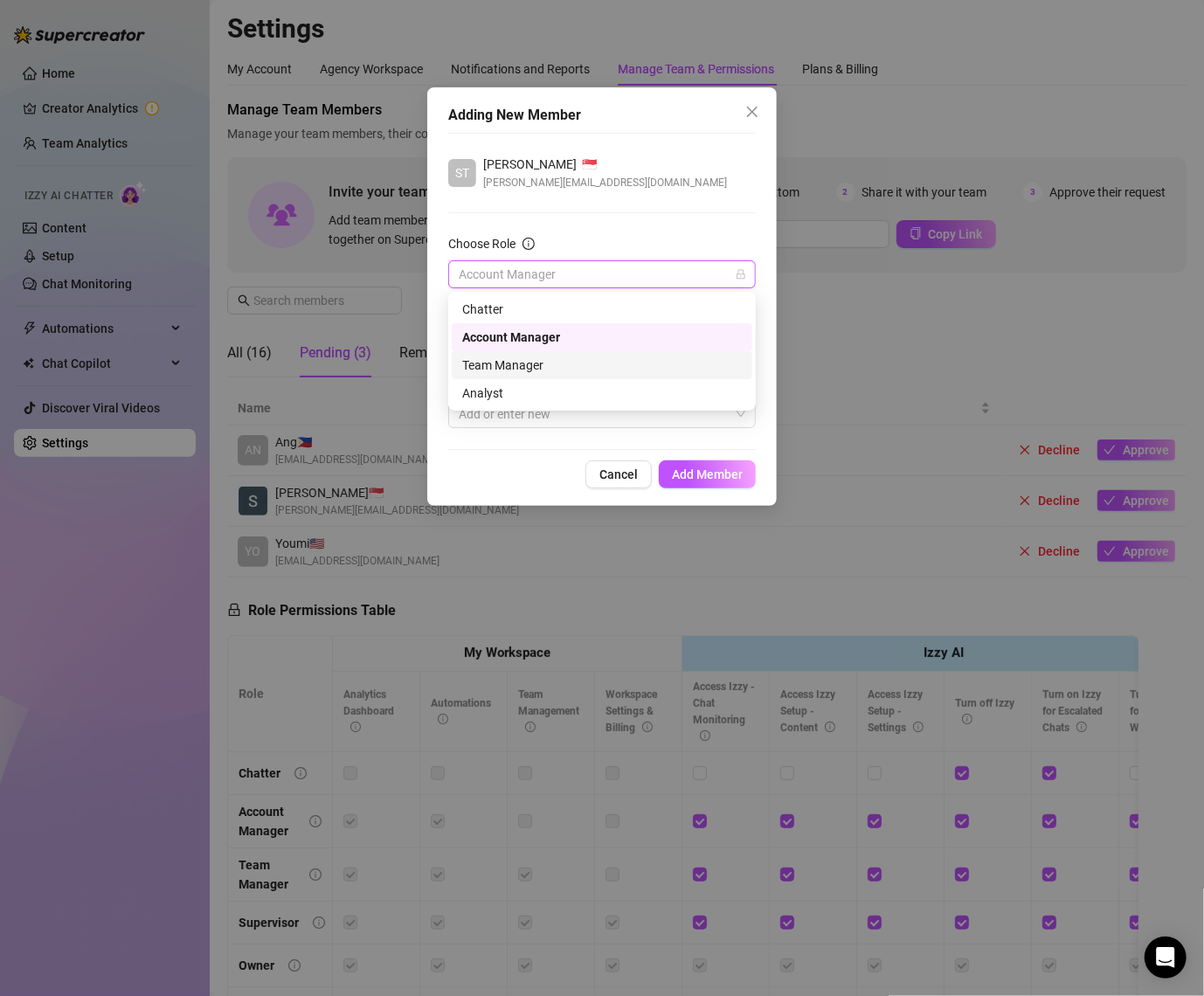
drag, startPoint x: 559, startPoint y: 359, endPoint x: 587, endPoint y: 359, distance: 28.0
click at [591, 358] on div "Team Manager" at bounding box center [602, 366] width 280 height 19
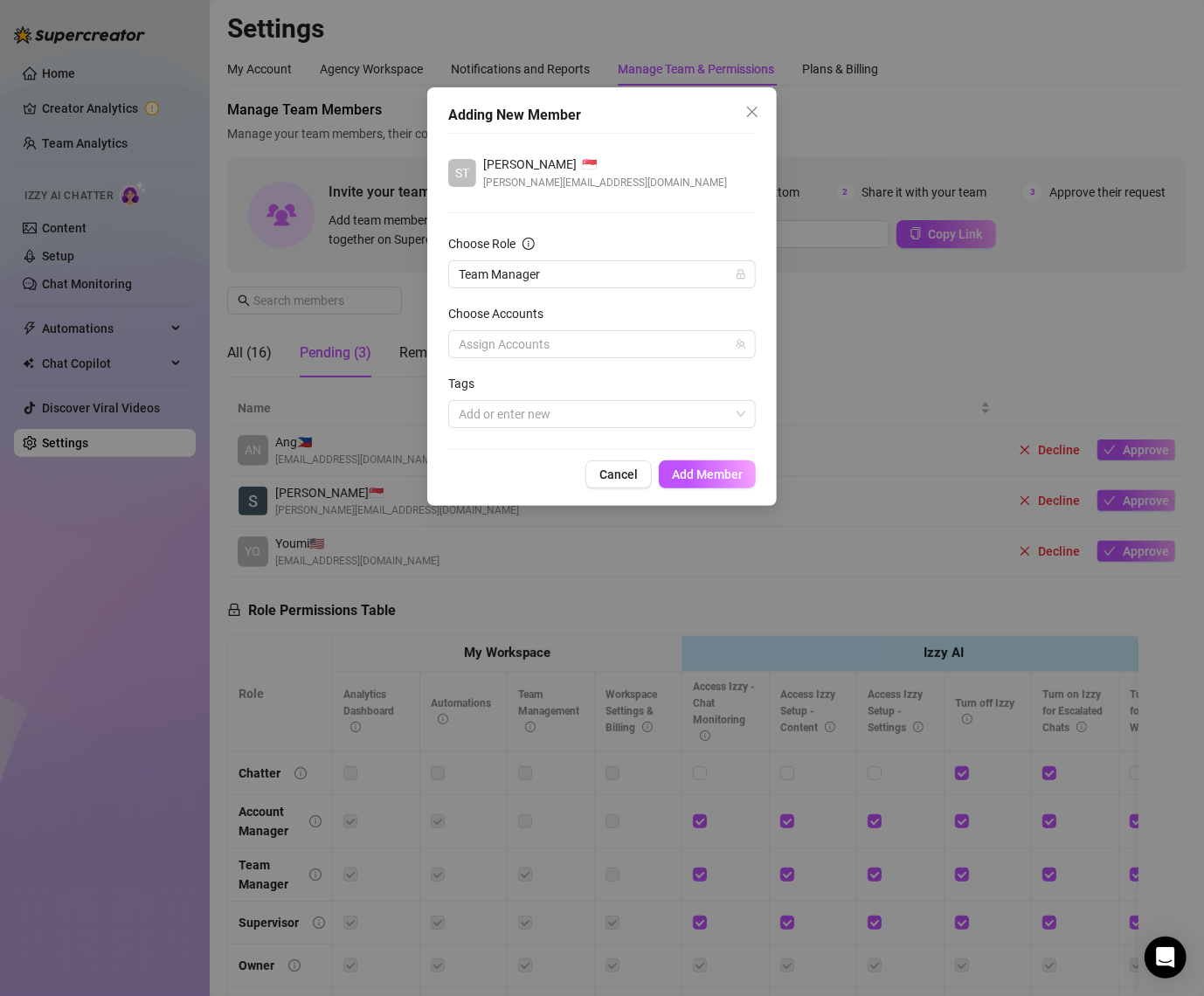
click at [587, 359] on form "Choose Role Team Manager Choose Accounts Assign Accounts Tags Add or enter new" at bounding box center [602, 331] width 308 height 194
click at [584, 341] on div at bounding box center [593, 345] width 282 height 24
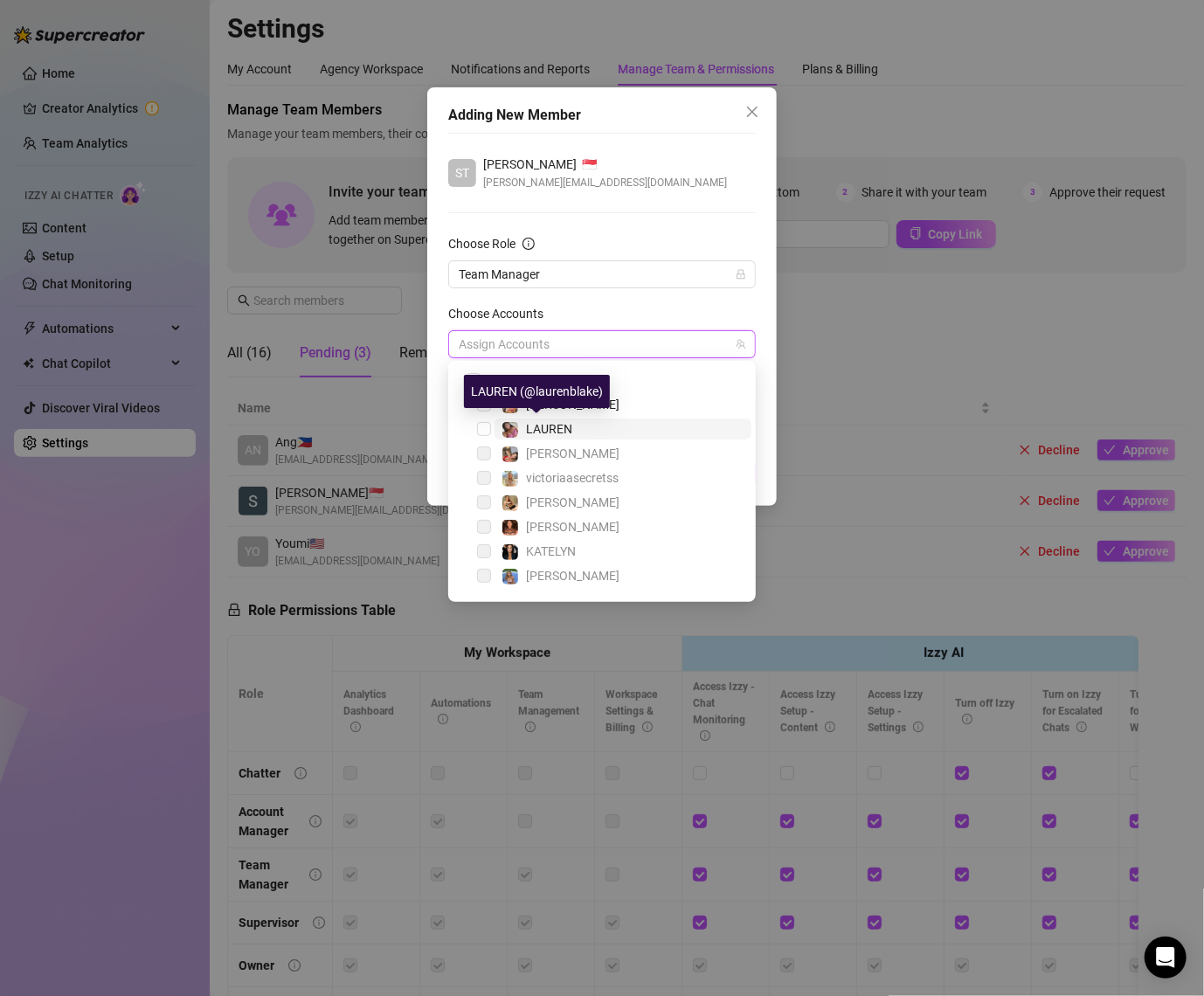
click at [566, 432] on span "️‍LAUREN" at bounding box center [549, 429] width 46 height 14
click at [599, 409] on span "[PERSON_NAME]" at bounding box center [623, 405] width 257 height 21
checkbox input "true"
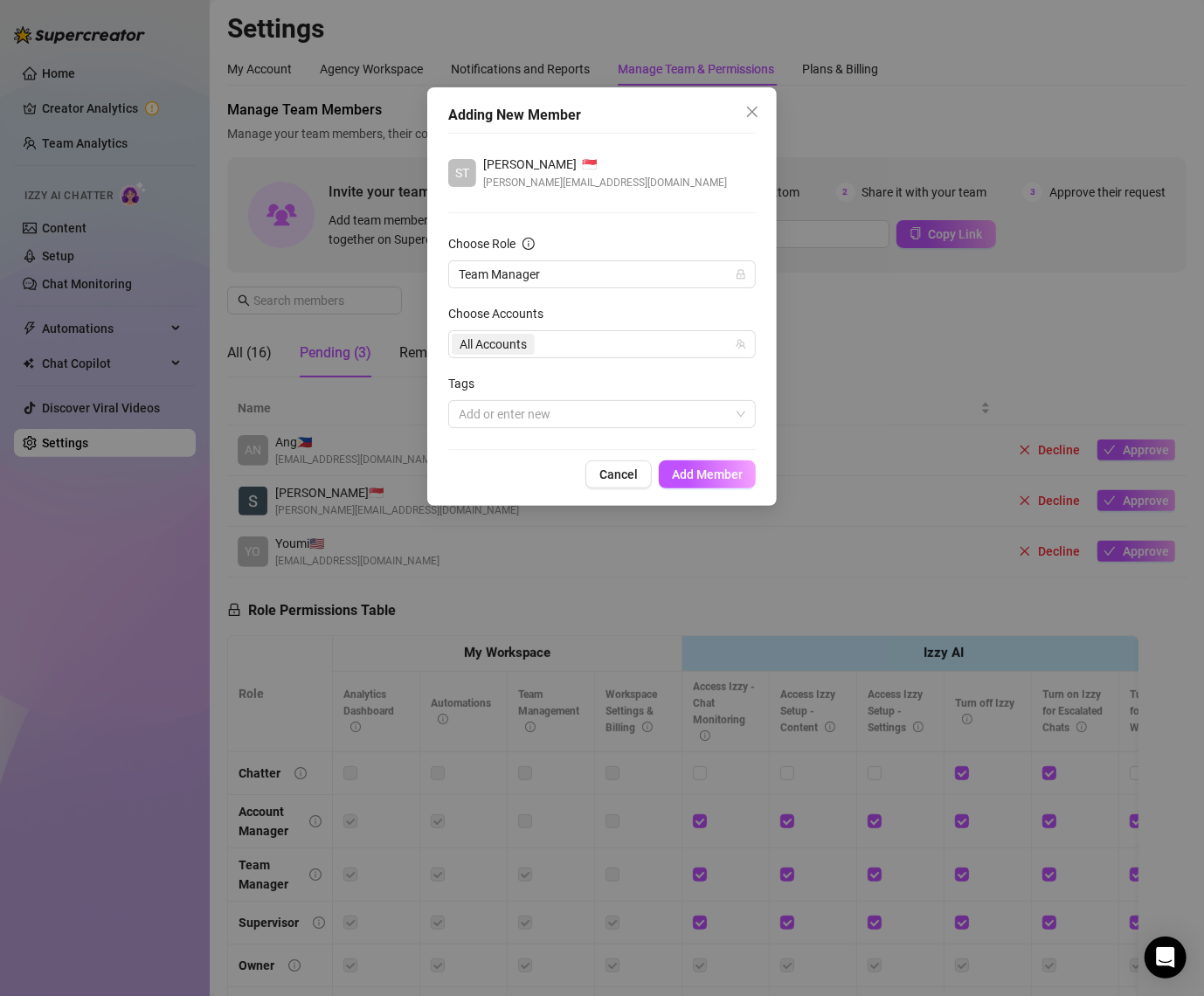
click at [624, 309] on div "Choose Accounts" at bounding box center [602, 317] width 308 height 26
click at [554, 419] on div at bounding box center [593, 414] width 282 height 24
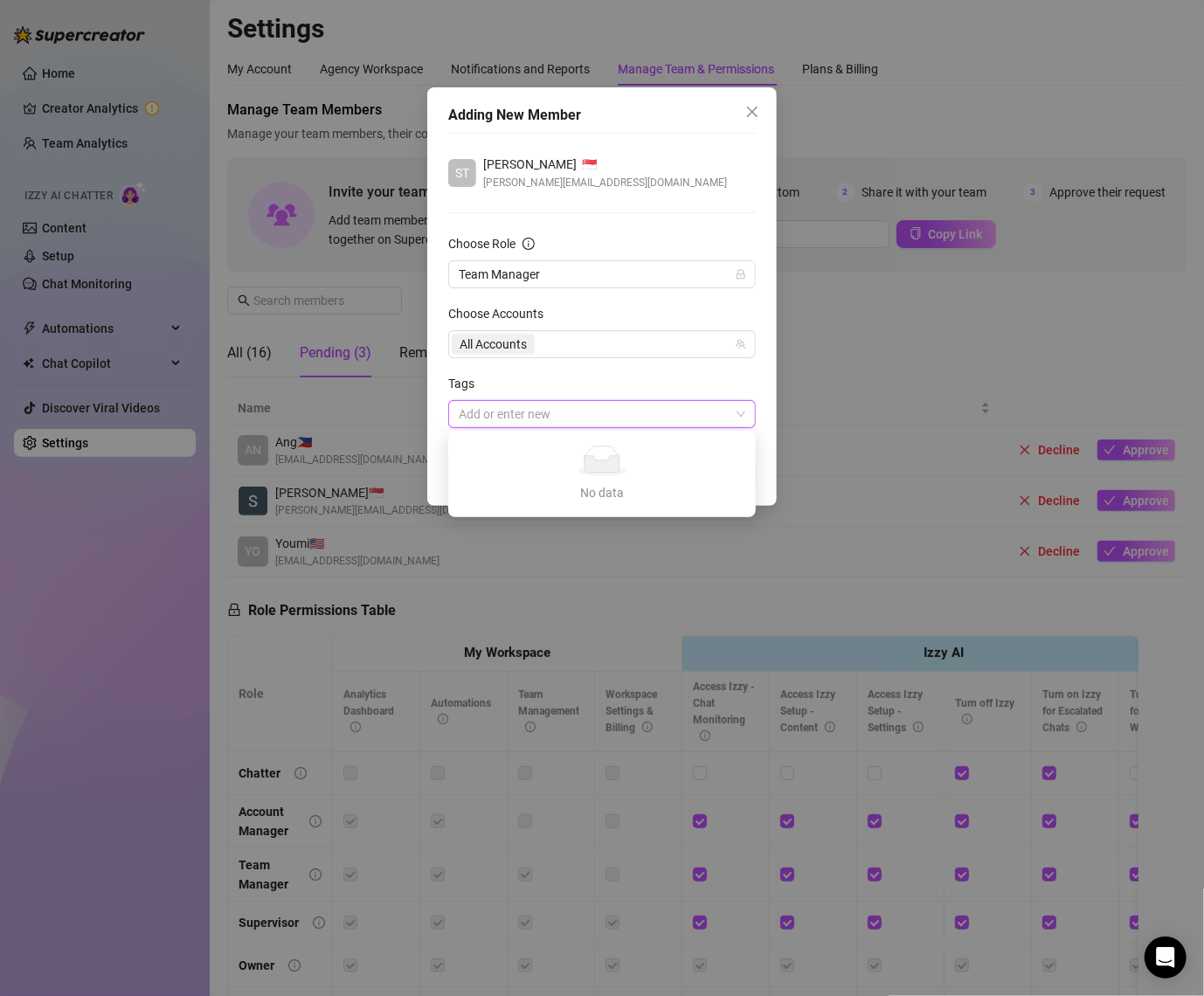
click at [598, 387] on div "Tags" at bounding box center [602, 387] width 308 height 26
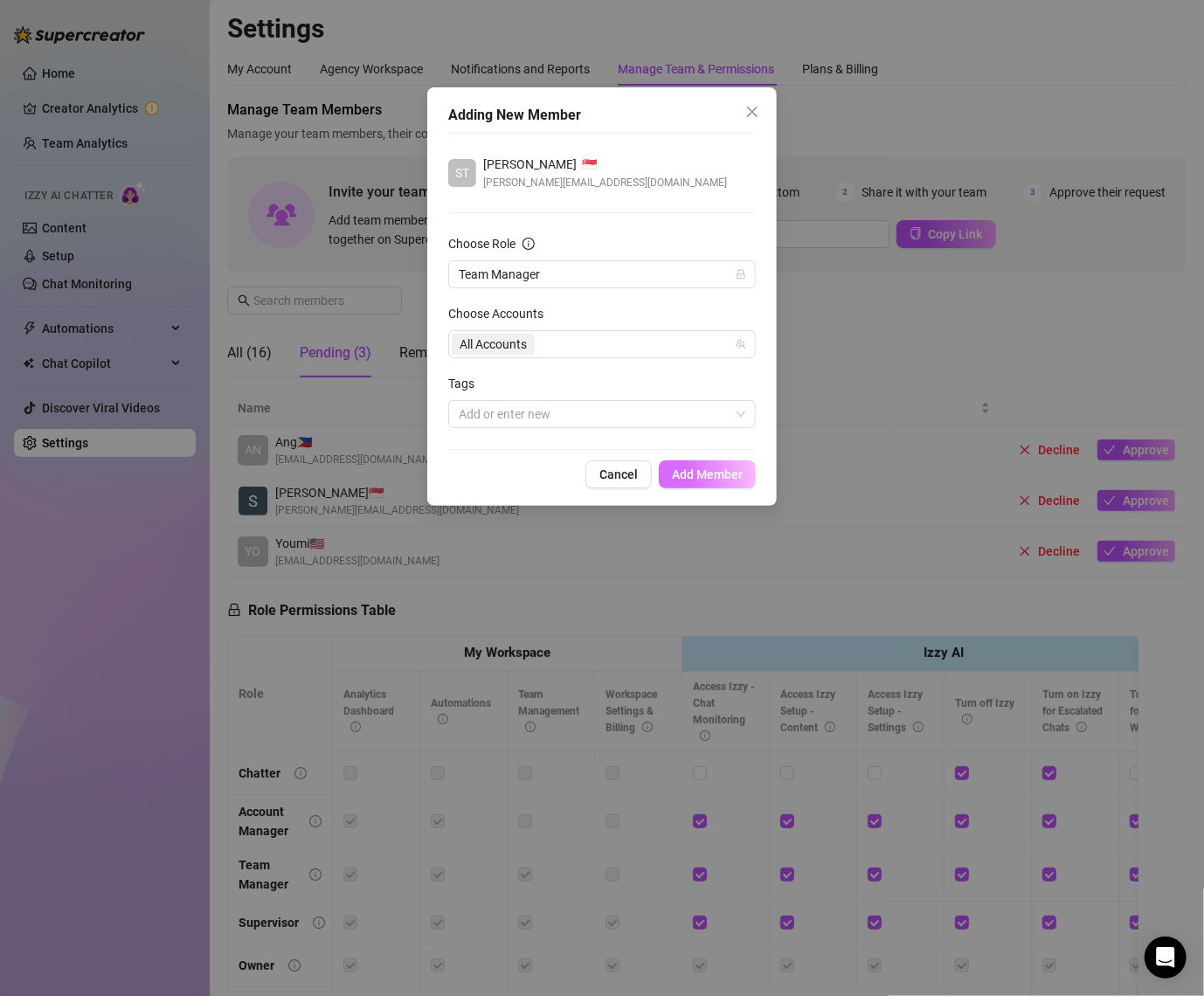
click at [701, 469] on span "Add Member" at bounding box center [707, 475] width 71 height 14
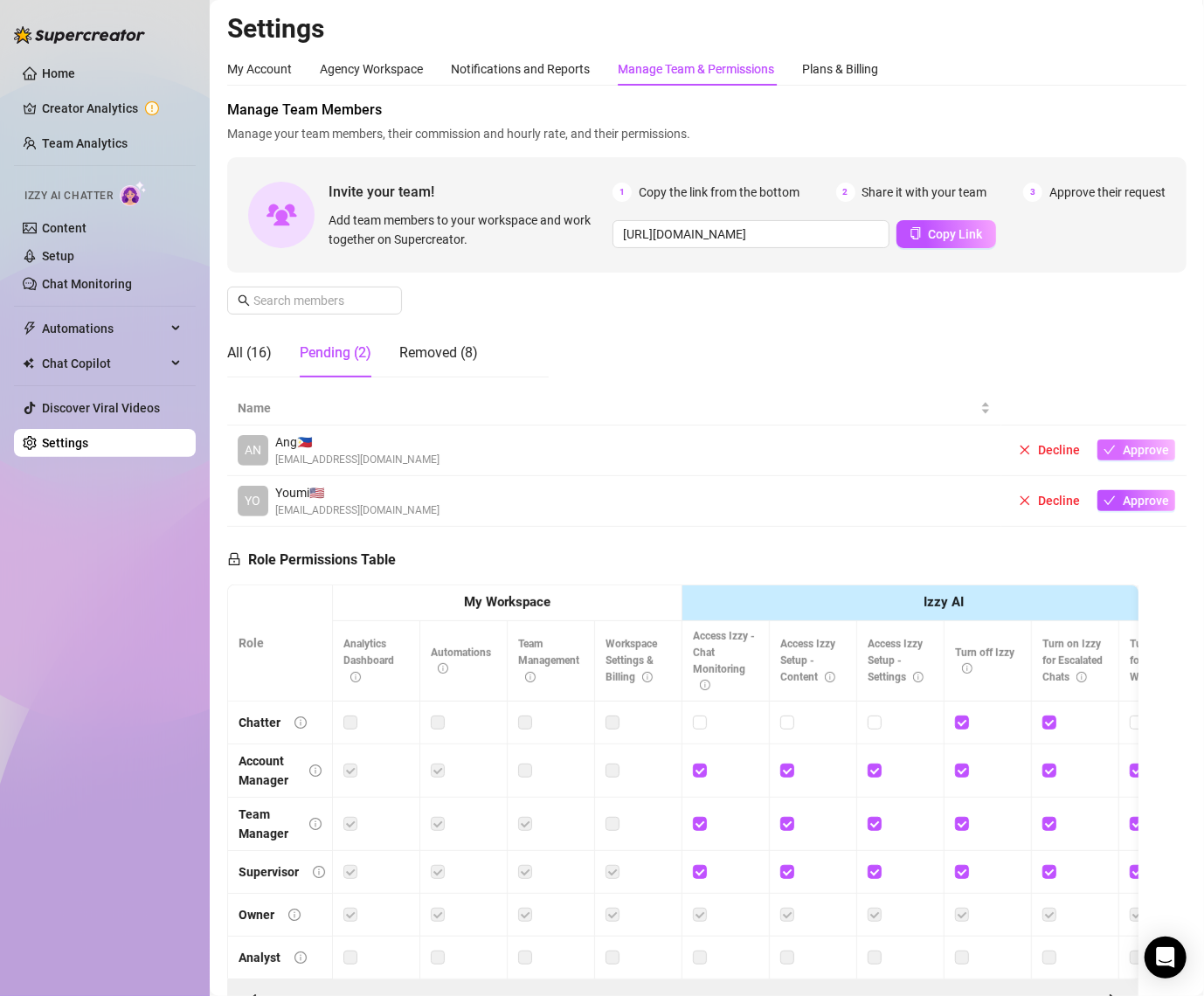
click at [1126, 453] on span "Approve" at bounding box center [1145, 450] width 46 height 14
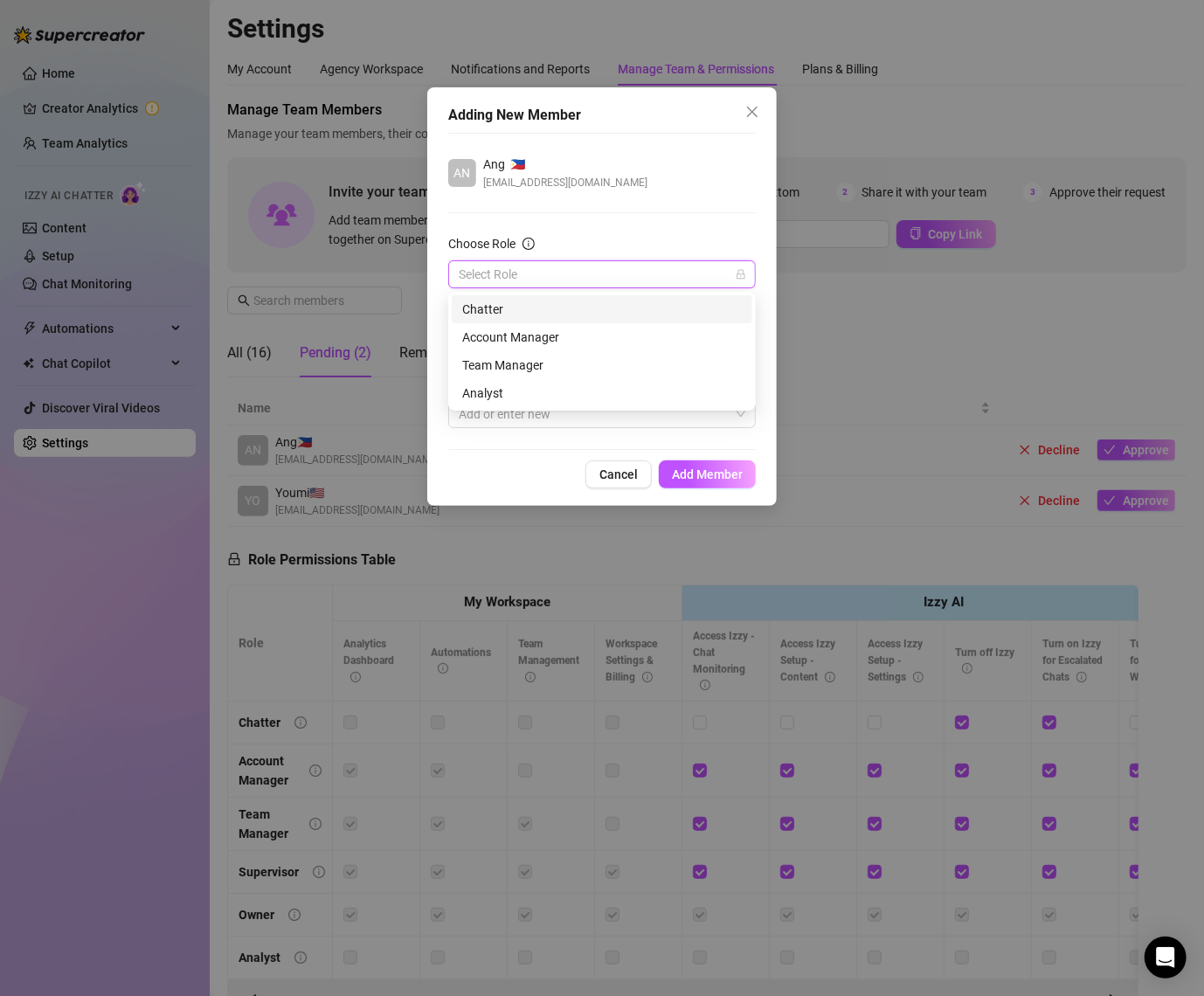
click at [522, 271] on input "Choose Role" at bounding box center [595, 275] width 271 height 26
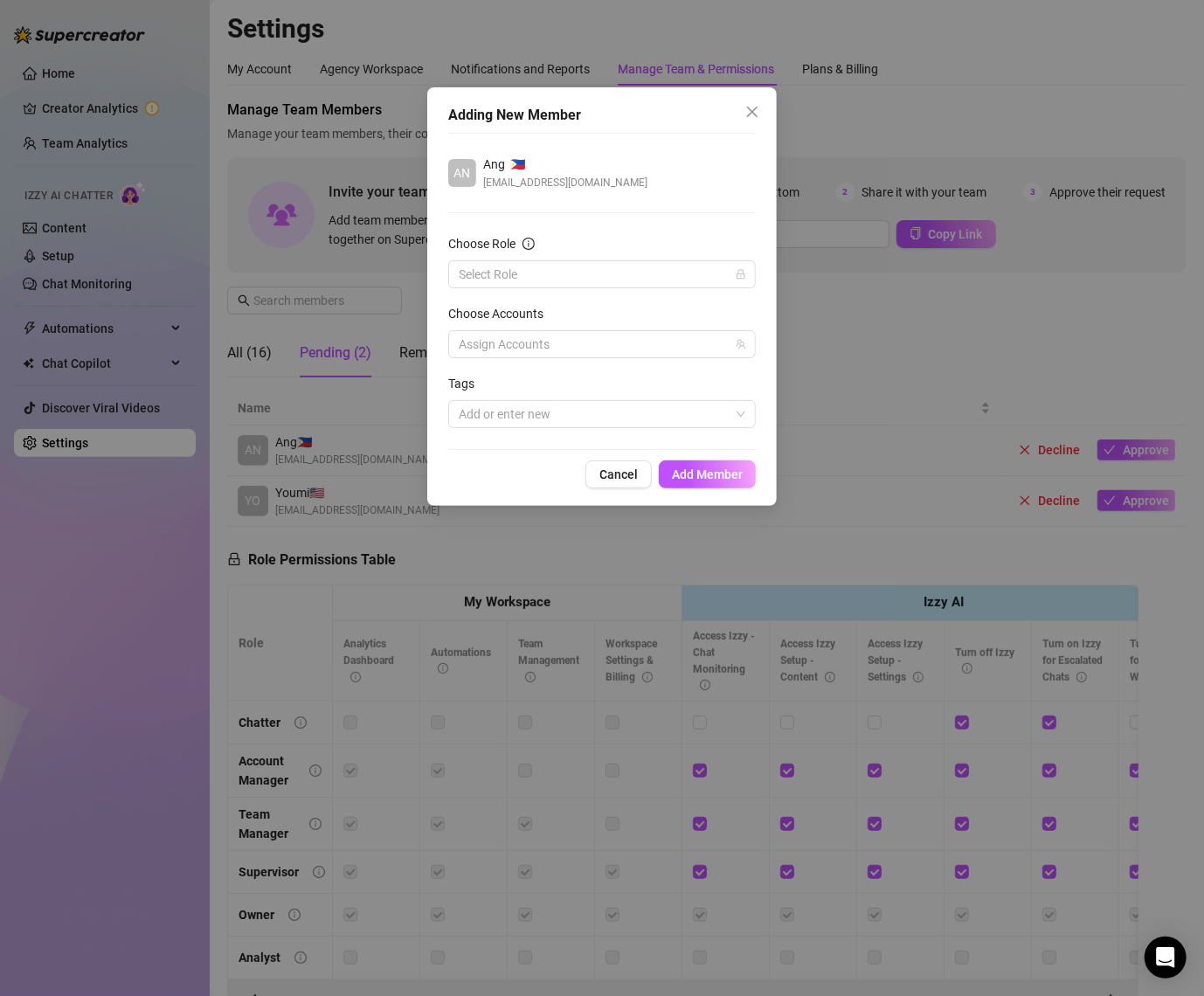
click at [571, 184] on span "topacioanginell45@gmail.com" at bounding box center [566, 183] width 164 height 17
click at [525, 344] on div at bounding box center [593, 345] width 282 height 24
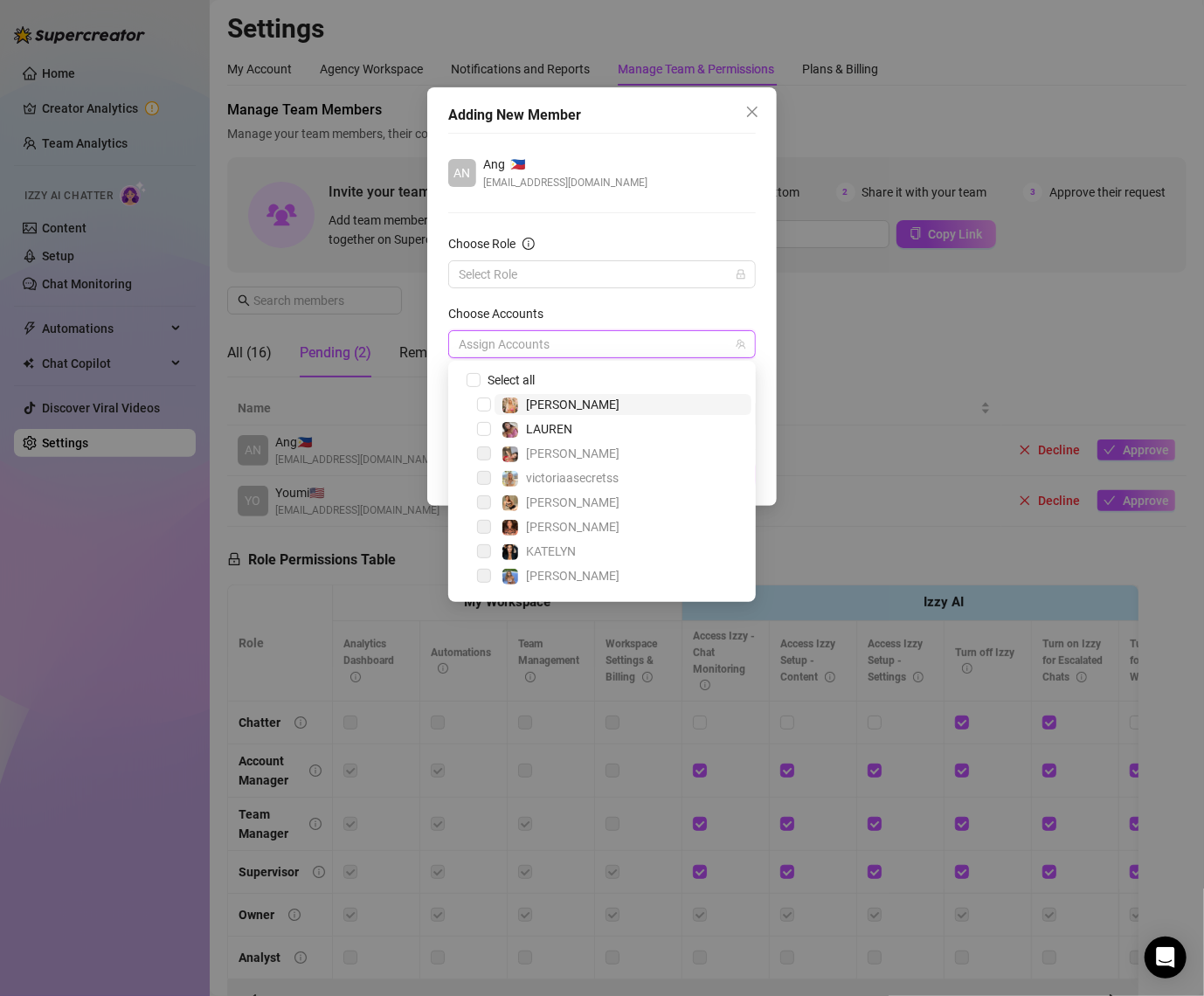
click at [599, 320] on div "Choose Accounts" at bounding box center [602, 317] width 308 height 26
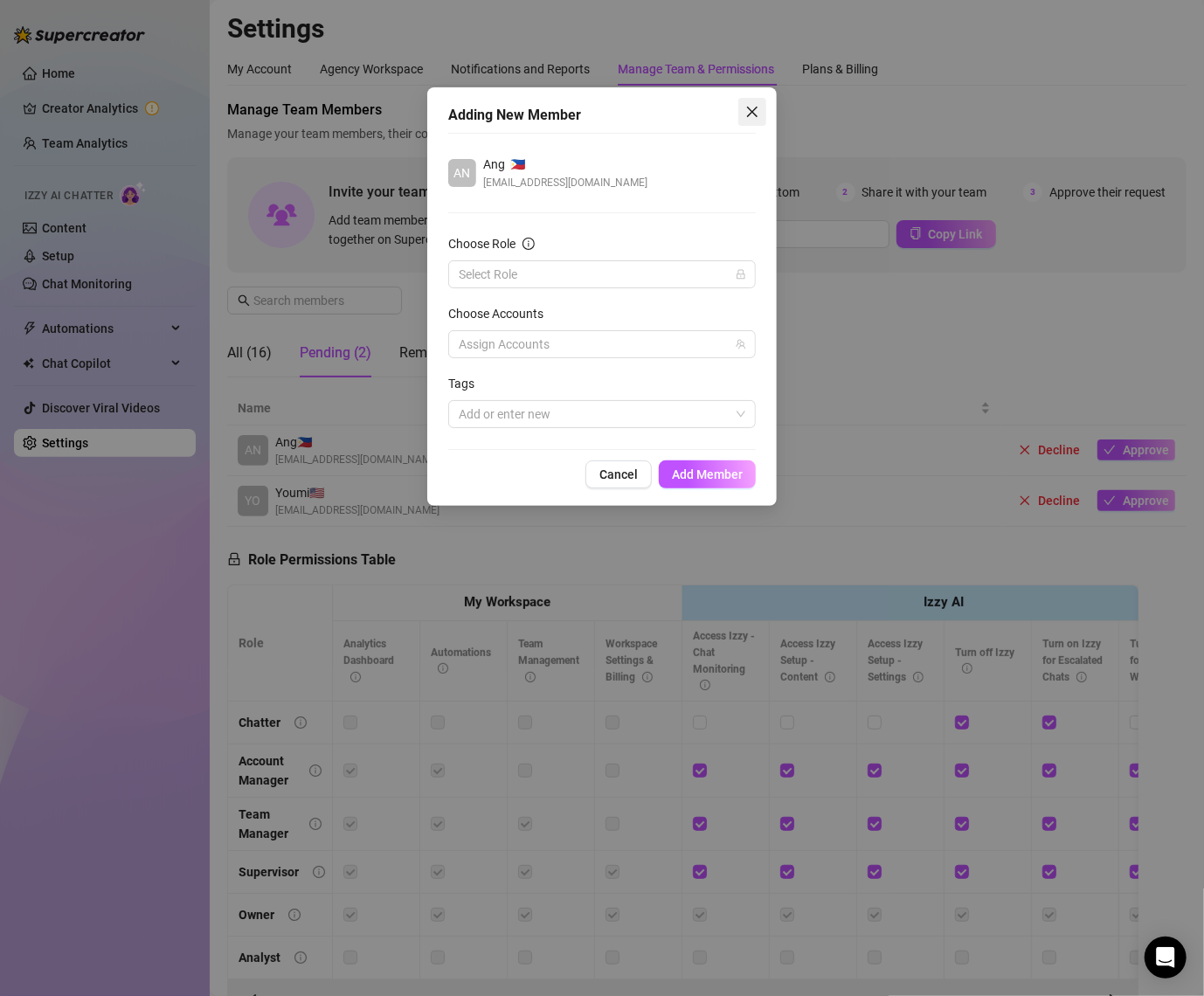
click at [748, 112] on icon "close" at bounding box center [753, 112] width 14 height 14
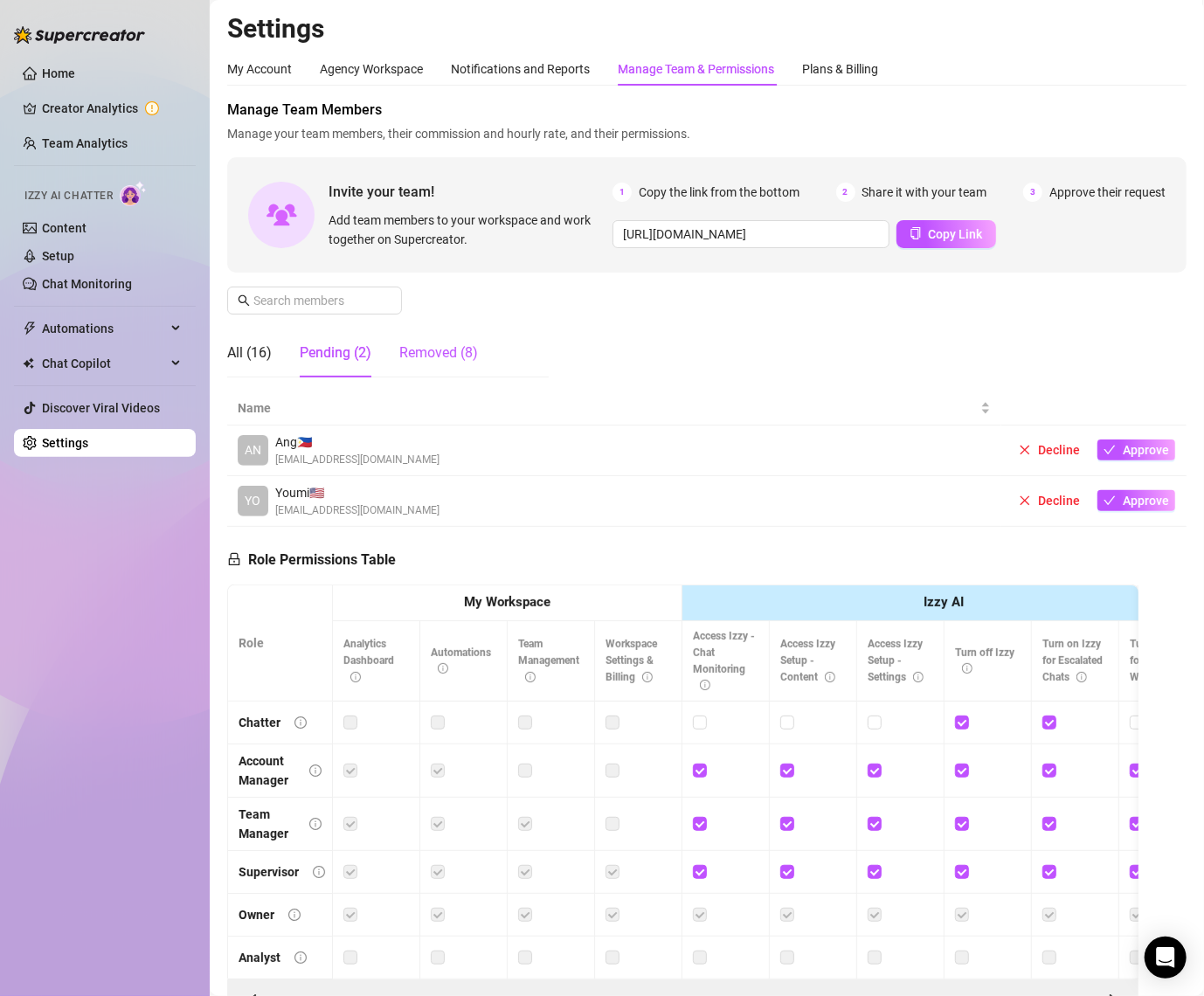
click at [420, 359] on div "Removed (8)" at bounding box center [439, 353] width 79 height 21
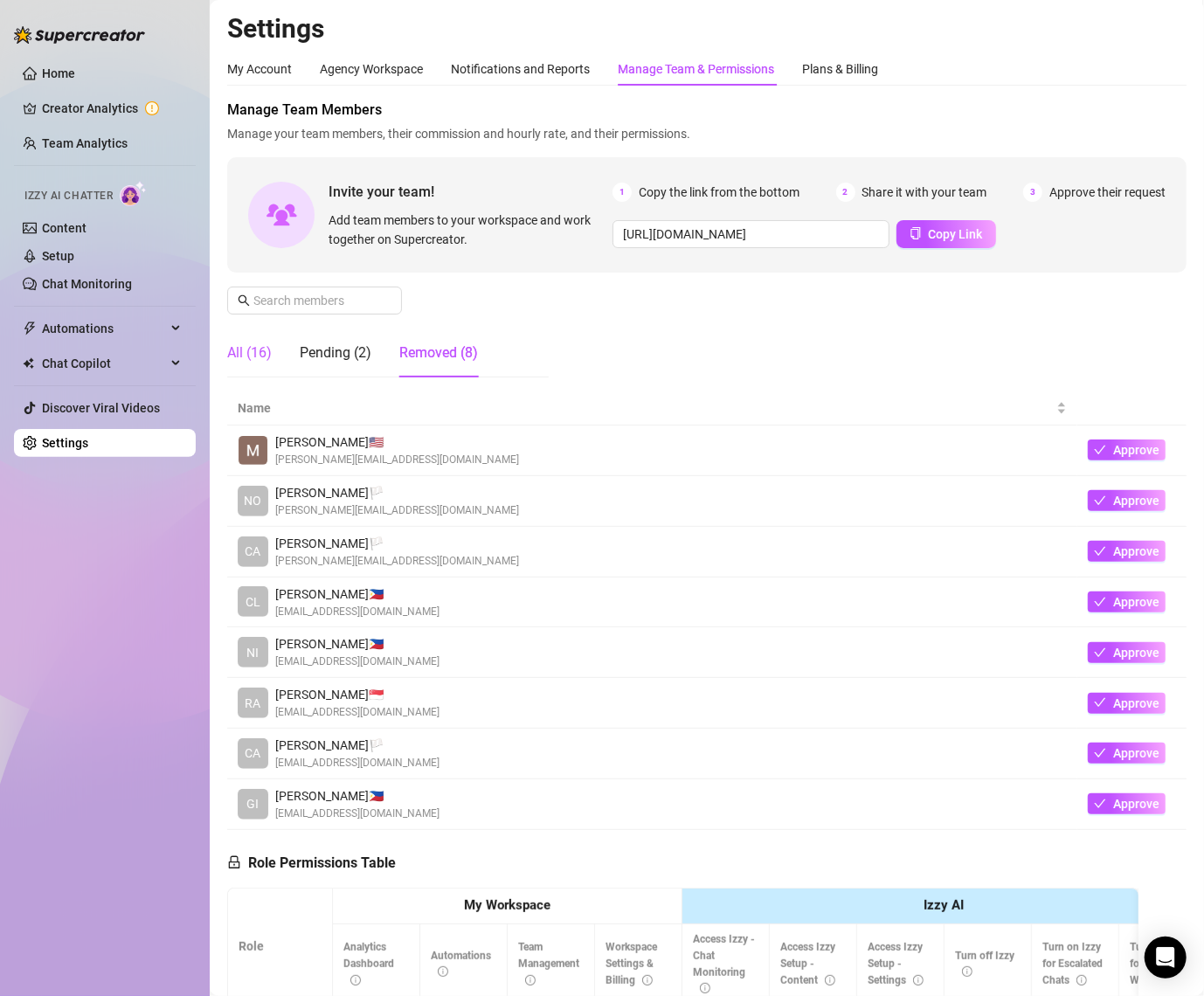
click at [247, 361] on div "All (16)" at bounding box center [249, 353] width 45 height 21
